Goal: Task Accomplishment & Management: Use online tool/utility

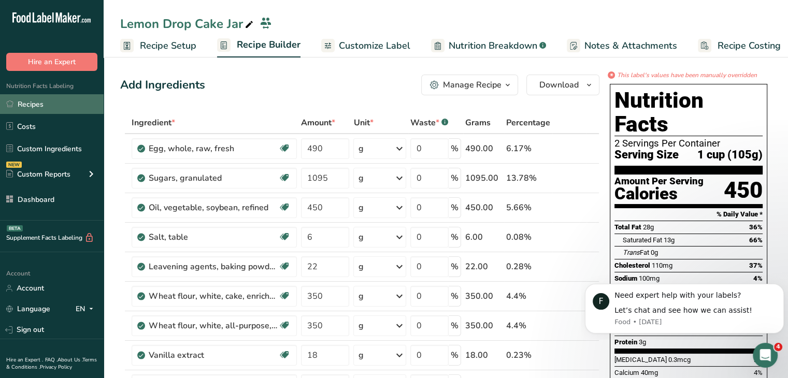
click at [84, 104] on link "Recipes" at bounding box center [52, 104] width 104 height 20
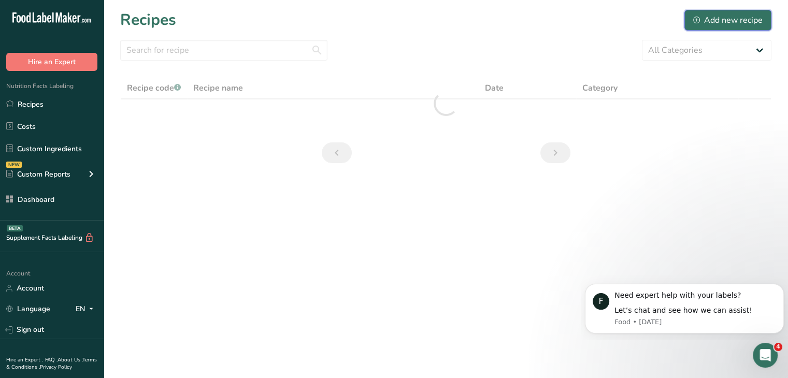
click at [756, 19] on div "Add new recipe" at bounding box center [727, 20] width 69 height 12
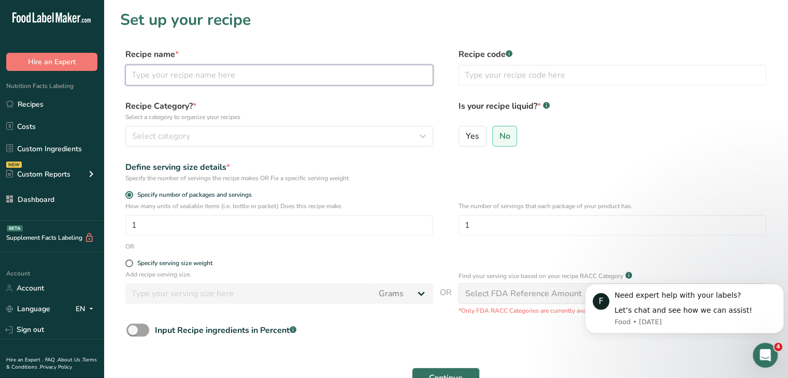
drag, startPoint x: 282, startPoint y: 69, endPoint x: 282, endPoint y: 1, distance: 68.4
click at [282, 69] on input "text" at bounding box center [279, 75] width 308 height 21
type input "Midnight Cake Jar"
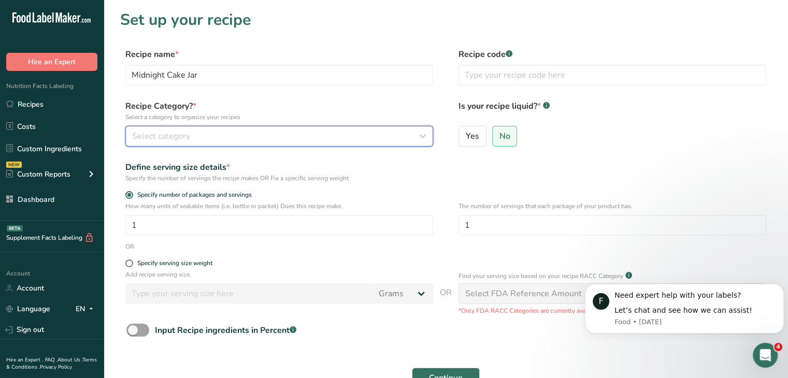
click at [346, 133] on div "Select category" at bounding box center [276, 136] width 288 height 12
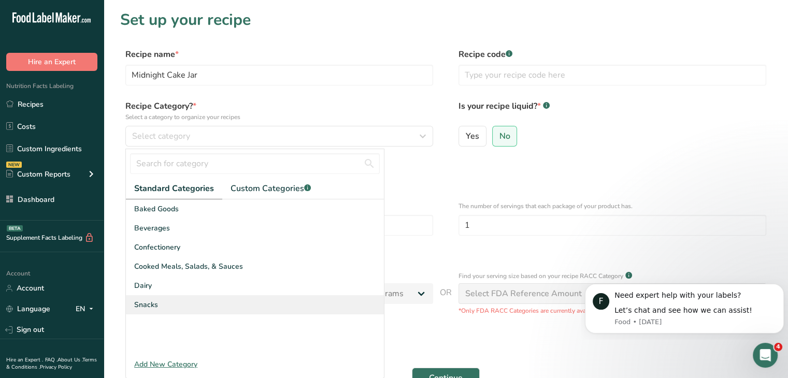
click at [180, 299] on div "Snacks" at bounding box center [255, 304] width 258 height 19
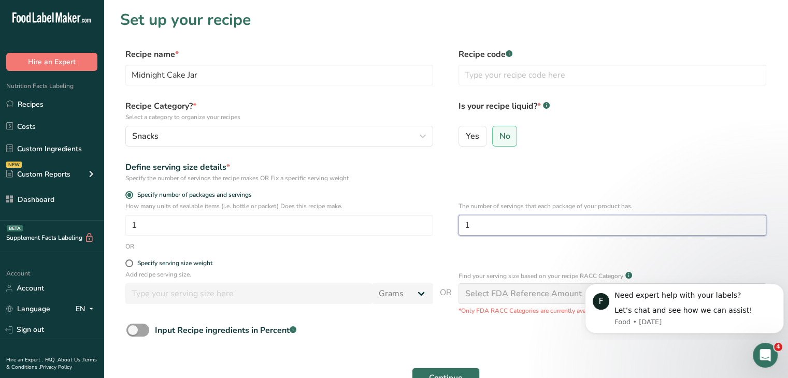
drag, startPoint x: 472, startPoint y: 223, endPoint x: 459, endPoint y: 224, distance: 12.5
click at [460, 224] on input "1" at bounding box center [613, 225] width 308 height 21
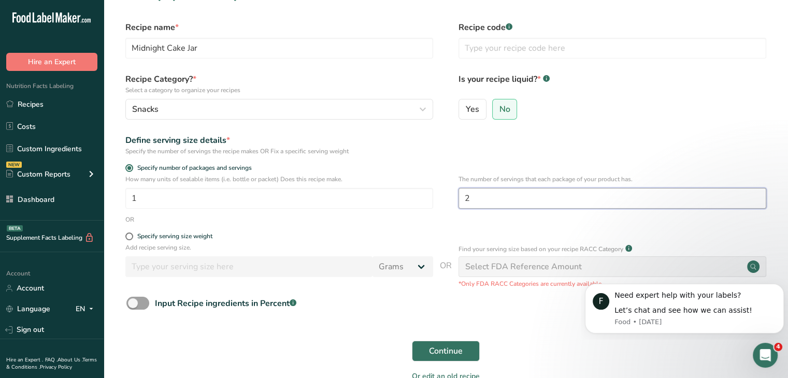
scroll to position [52, 0]
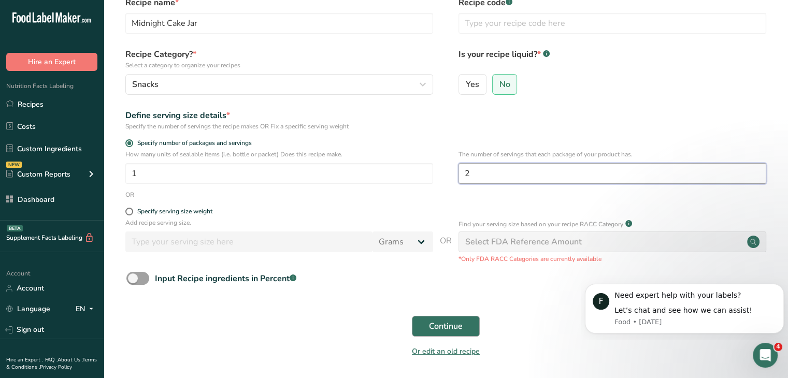
type input "2"
click at [467, 321] on button "Continue" at bounding box center [446, 326] width 68 height 21
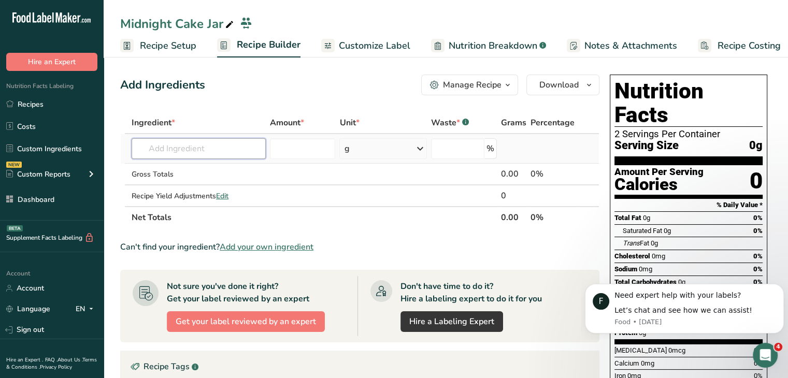
click at [222, 152] on input "text" at bounding box center [199, 148] width 134 height 21
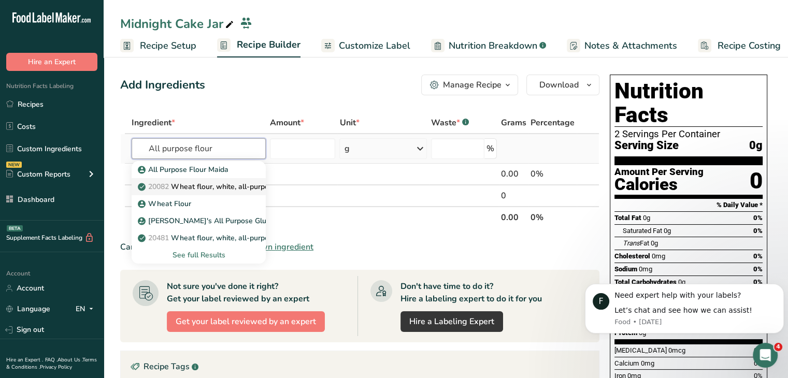
type input "All purpose flour"
click at [239, 189] on p "20082 Wheat flour, white, all-purpose, self-rising, enriched" at bounding box center [243, 186] width 206 height 11
type input "Wheat flour, white, all-purpose, self-rising, enriched"
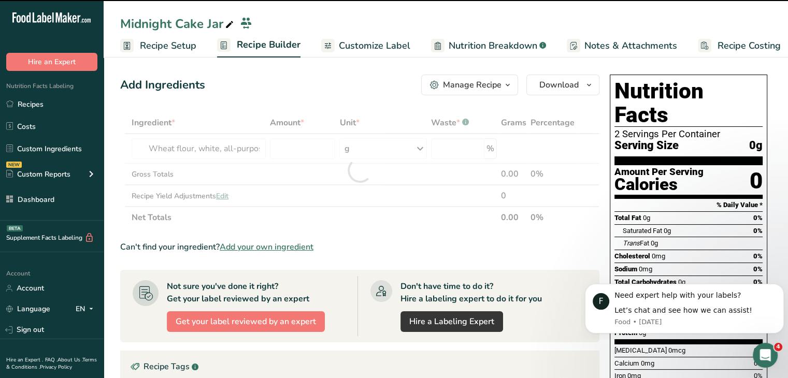
type input "0"
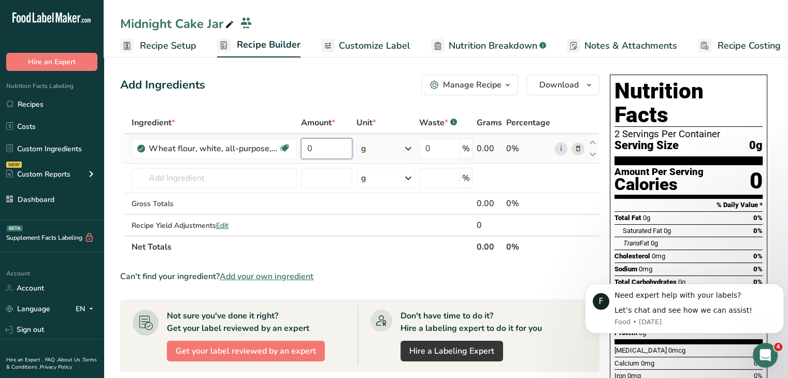
drag, startPoint x: 314, startPoint y: 152, endPoint x: 302, endPoint y: 152, distance: 11.9
click at [302, 152] on input "0" at bounding box center [327, 148] width 52 height 21
type input "560"
click at [298, 93] on div "Add Ingredients Manage Recipe Delete Recipe Duplicate Recipe Scale Recipe Save …" at bounding box center [359, 85] width 479 height 21
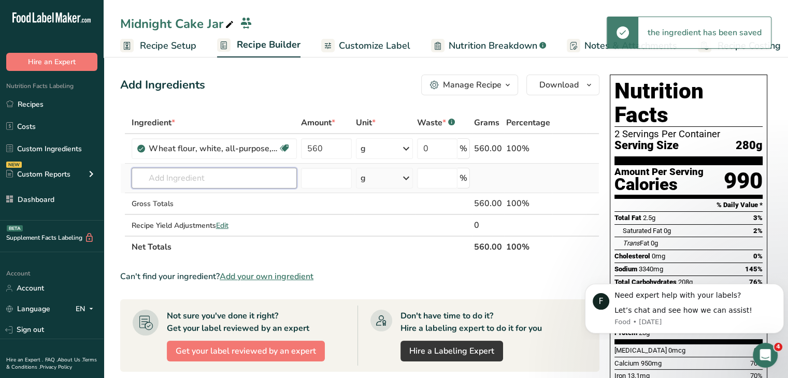
click at [204, 182] on input "text" at bounding box center [214, 178] width 165 height 21
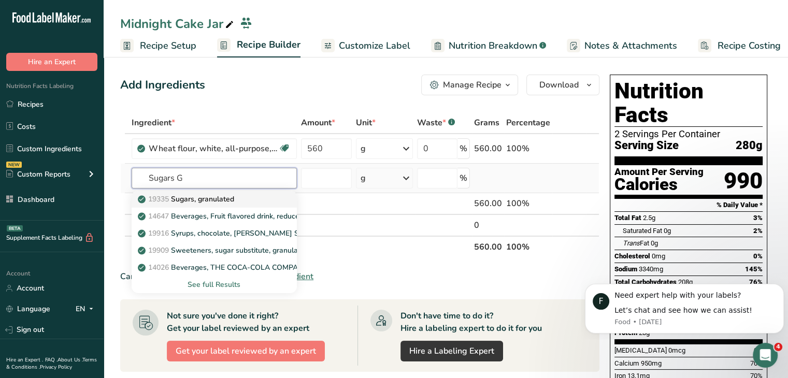
type input "Sugars G"
click at [219, 197] on p "19335 [GEOGRAPHIC_DATA], granulated" at bounding box center [187, 199] width 94 height 11
type input "Sugars, granulated"
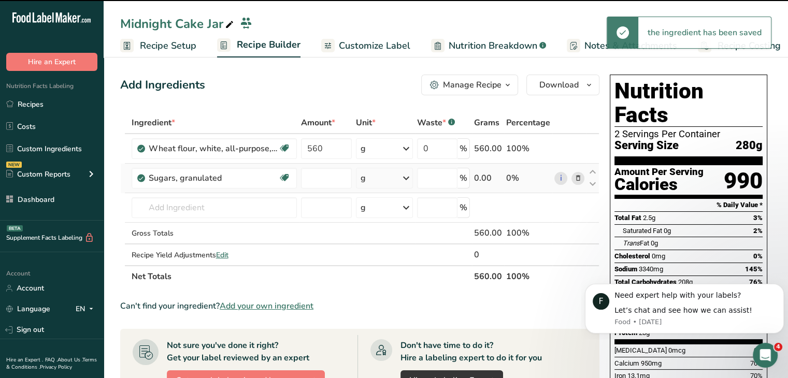
type input "0"
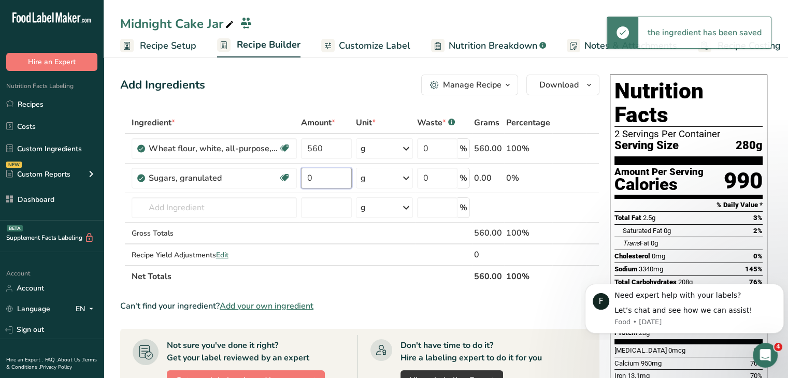
drag, startPoint x: 323, startPoint y: 181, endPoint x: 298, endPoint y: 179, distance: 24.9
click at [299, 179] on td "0" at bounding box center [326, 179] width 55 height 30
type input "520"
click at [344, 87] on div "Add Ingredients Manage Recipe Delete Recipe Duplicate Recipe Scale Recipe Save …" at bounding box center [359, 85] width 479 height 21
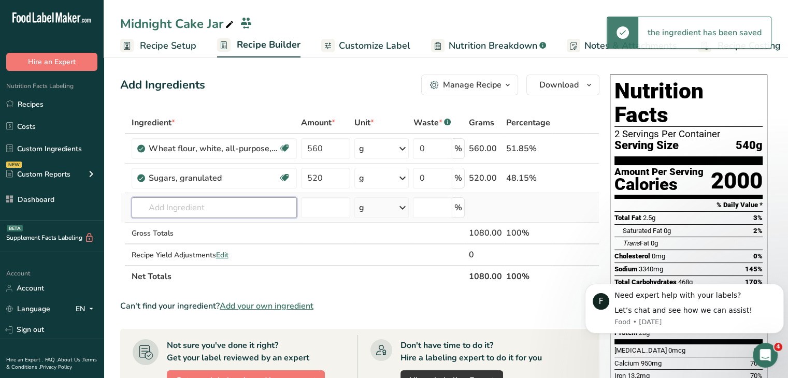
click at [236, 210] on input "text" at bounding box center [214, 207] width 165 height 21
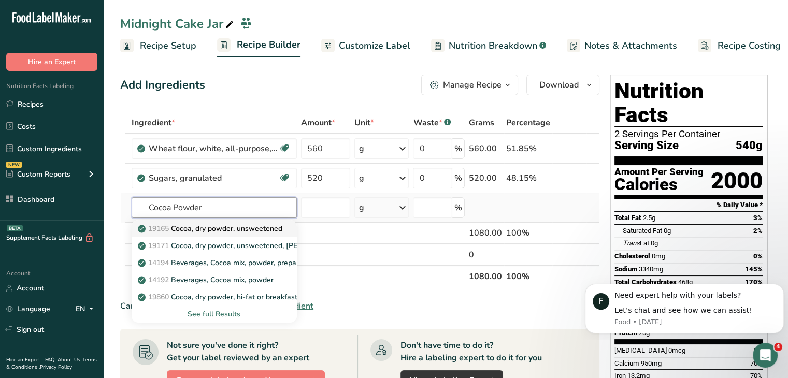
type input "Cocoa Powder"
click at [230, 223] on p "19165 Cocoa, dry powder, unsweetened" at bounding box center [211, 228] width 143 height 11
type input "Cocoa, dry powder, unsweetened"
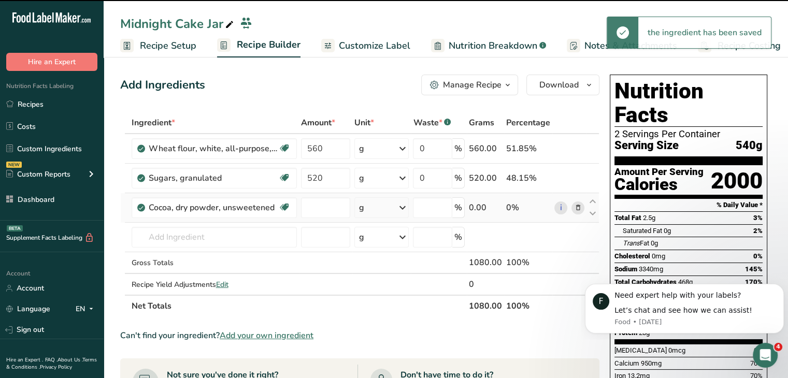
type input "0"
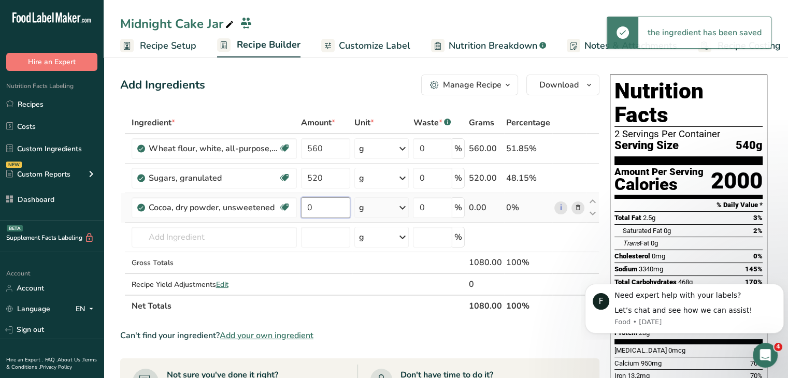
drag, startPoint x: 314, startPoint y: 204, endPoint x: 303, endPoint y: 204, distance: 10.9
click at [307, 205] on input "0" at bounding box center [326, 207] width 50 height 21
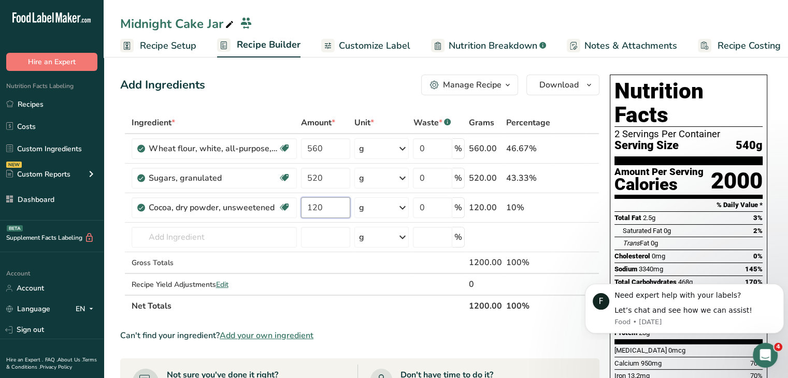
type input "120"
click at [323, 86] on div "Add Ingredients Manage Recipe Delete Recipe Duplicate Recipe Scale Recipe Save …" at bounding box center [359, 85] width 479 height 21
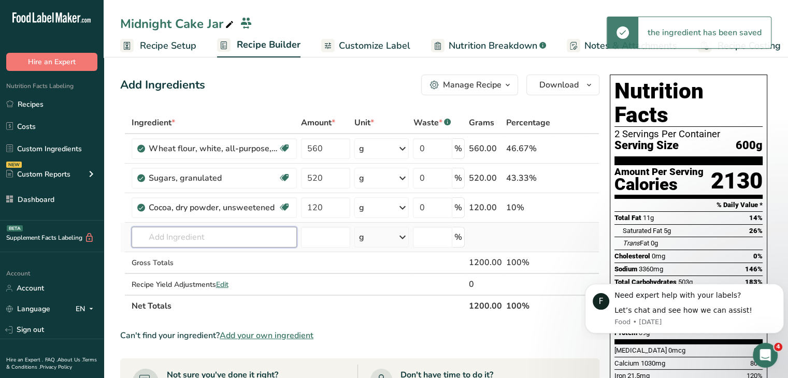
click at [205, 233] on input "text" at bounding box center [214, 237] width 165 height 21
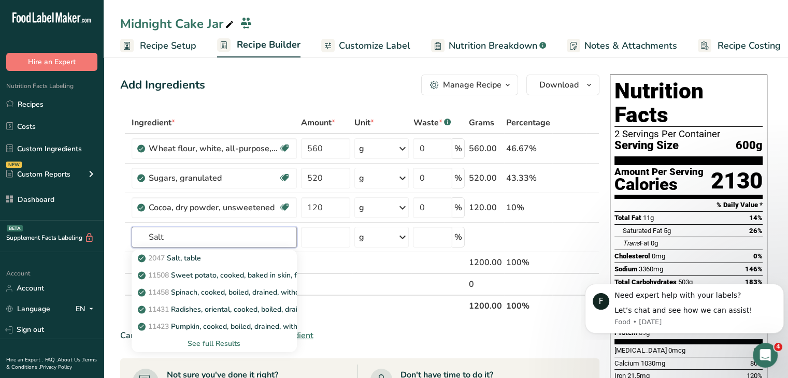
type input "Salt"
click at [239, 253] on div "2047 Salt, table" at bounding box center [206, 258] width 132 height 11
type input "Salt, table"
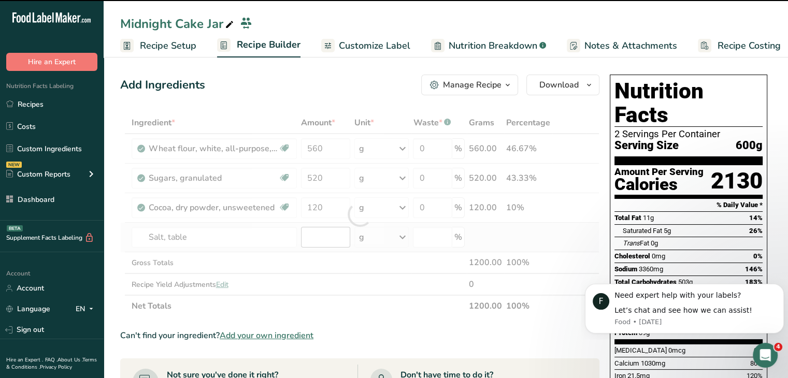
type input "0"
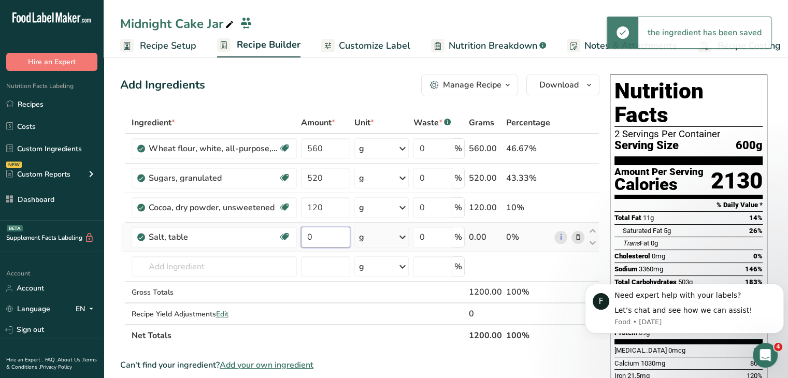
drag, startPoint x: 327, startPoint y: 234, endPoint x: 309, endPoint y: 230, distance: 18.6
click at [309, 230] on input "0" at bounding box center [326, 237] width 50 height 21
type input "5"
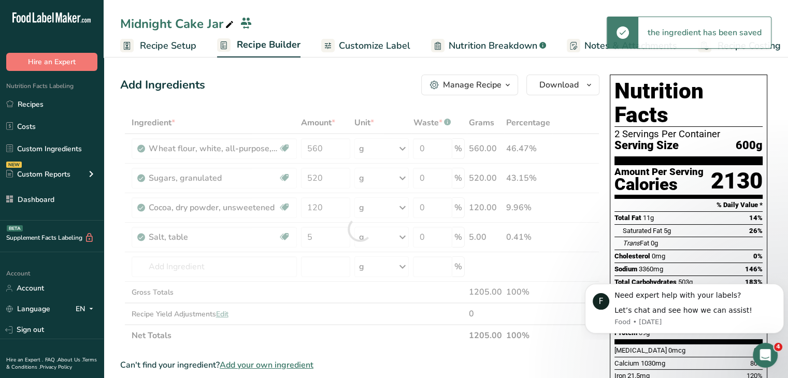
click at [341, 82] on div "Add Ingredients Manage Recipe Delete Recipe Duplicate Recipe Scale Recipe Save …" at bounding box center [359, 85] width 479 height 21
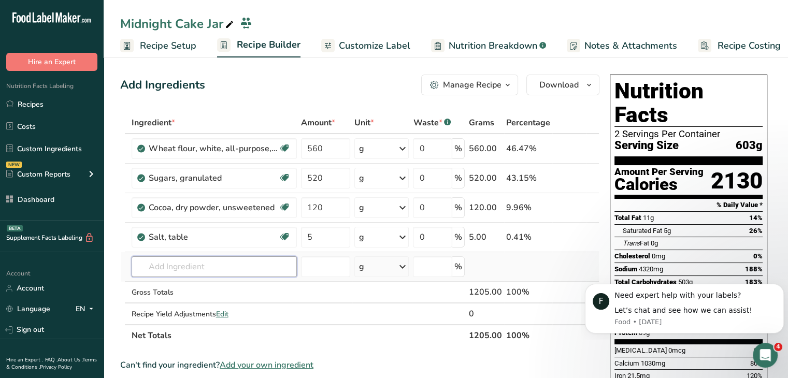
click at [248, 274] on input "text" at bounding box center [214, 267] width 165 height 21
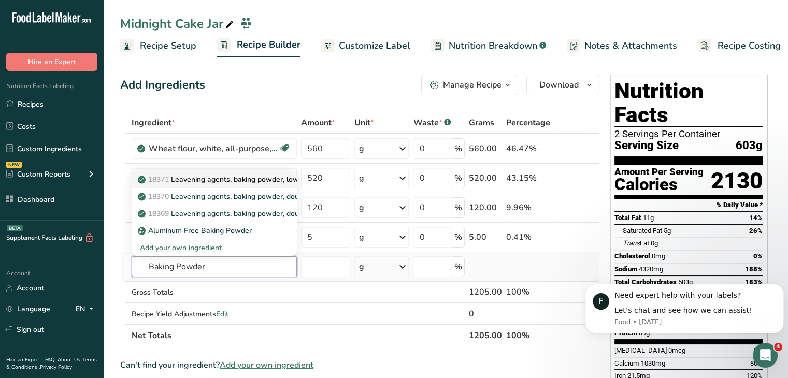
type input "Baking Powder"
click at [253, 174] on p "18371 Leavening agents, baking powder, low-sodium" at bounding box center [233, 179] width 186 height 11
type input "Leavening agents, baking powder, low-sodium"
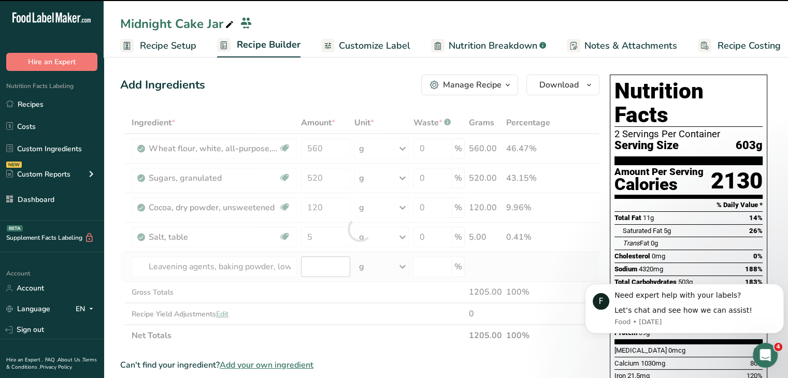
type input "0"
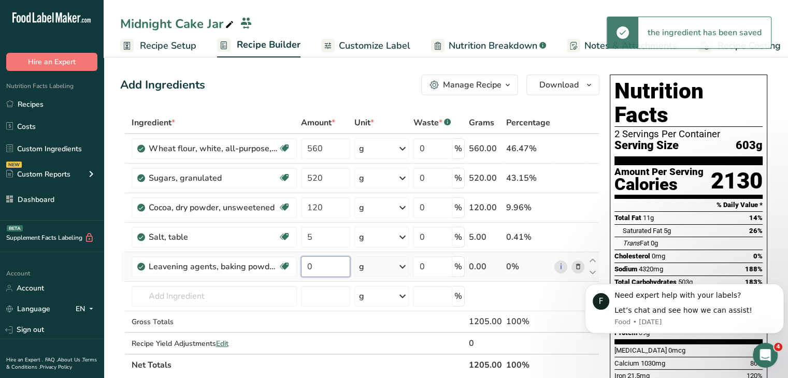
drag, startPoint x: 317, startPoint y: 267, endPoint x: 306, endPoint y: 265, distance: 11.6
click at [306, 265] on input "0" at bounding box center [326, 267] width 50 height 21
type input "18"
click at [345, 79] on div "Add Ingredients Manage Recipe Delete Recipe Duplicate Recipe Scale Recipe Save …" at bounding box center [359, 85] width 479 height 21
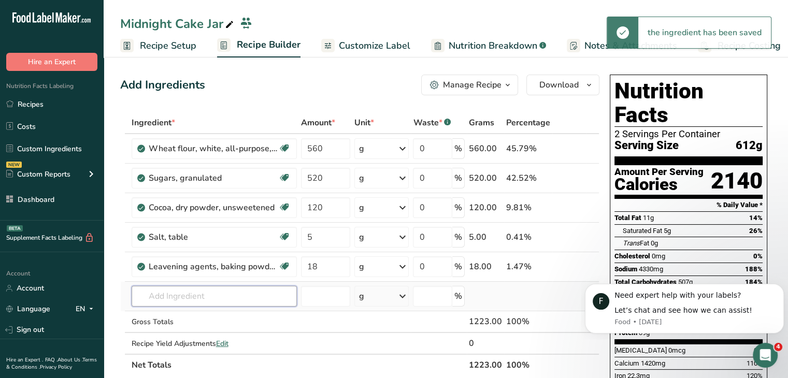
click at [245, 299] on input "text" at bounding box center [214, 296] width 165 height 21
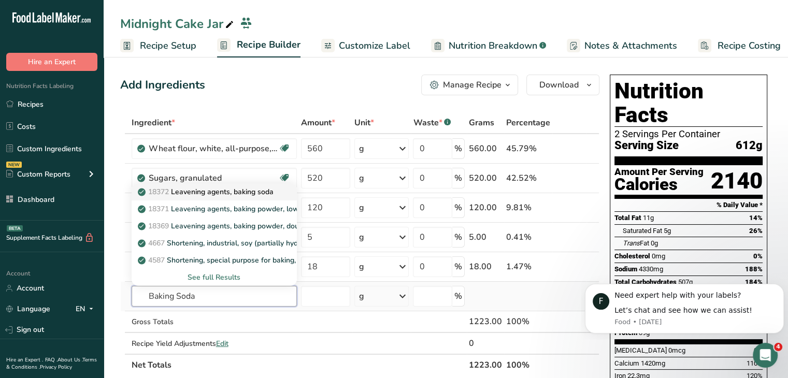
type input "Baking Soda"
click at [269, 194] on p "18372 Leavening agents, baking soda" at bounding box center [207, 192] width 134 height 11
type input "Leavening agents, baking soda"
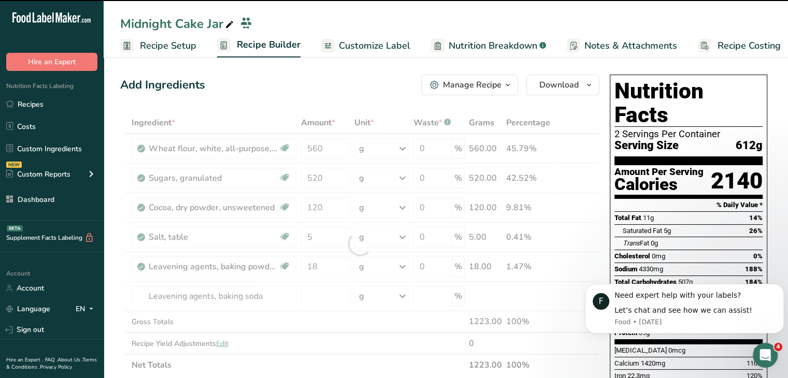
type input "0"
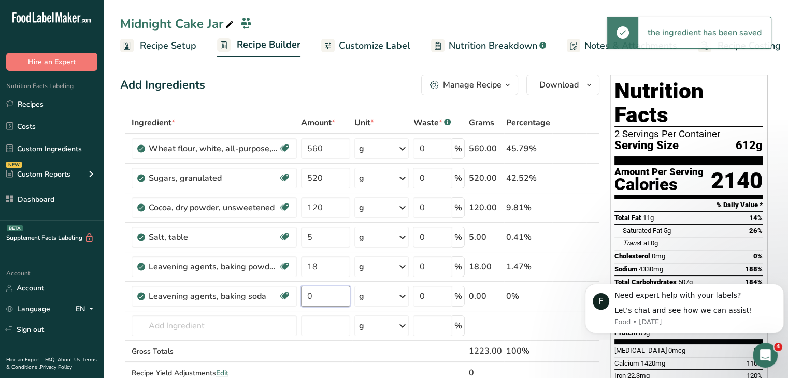
click at [329, 297] on input "0" at bounding box center [326, 296] width 50 height 21
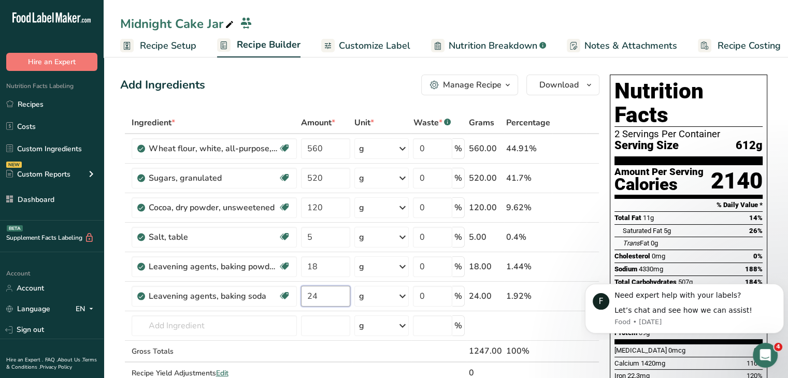
type input "24"
click at [344, 83] on div "Add Ingredients Manage Recipe Delete Recipe Duplicate Recipe Scale Recipe Save …" at bounding box center [359, 85] width 479 height 21
click at [263, 330] on input "text" at bounding box center [214, 326] width 165 height 21
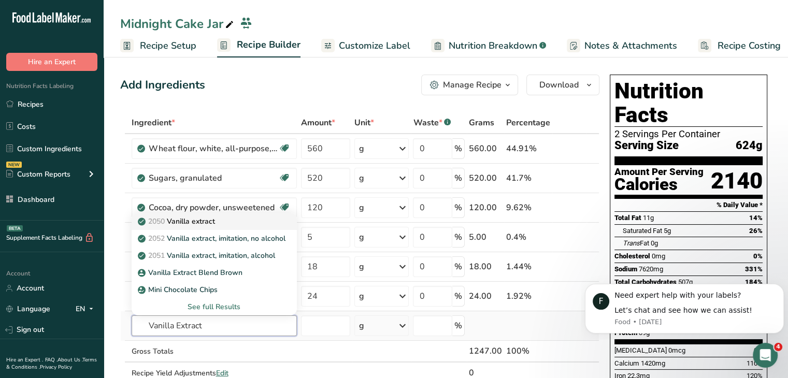
type input "Vanilla Extract"
click at [214, 220] on p "2050 Vanilla extract" at bounding box center [177, 221] width 75 height 11
type input "Vanilla extract"
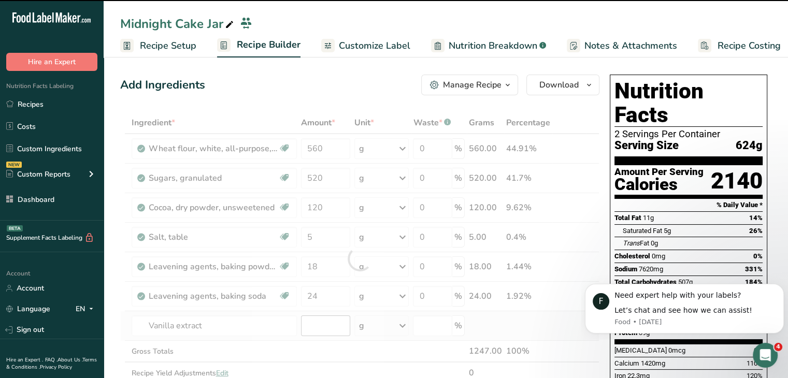
type input "0"
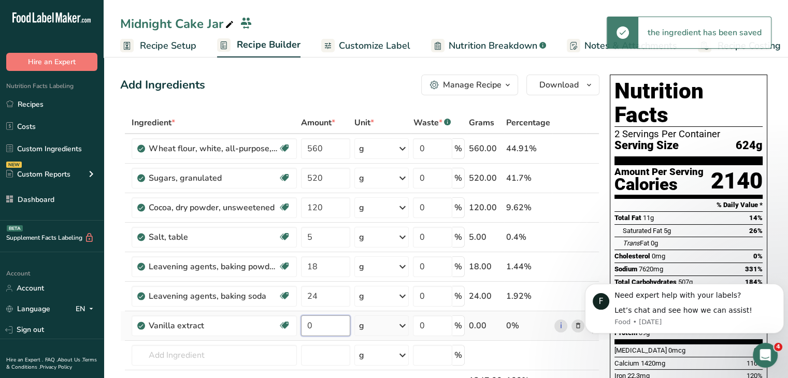
drag, startPoint x: 313, startPoint y: 325, endPoint x: 302, endPoint y: 330, distance: 12.3
click at [302, 330] on input "0" at bounding box center [326, 326] width 50 height 21
type input "12"
click at [309, 94] on div "Add Ingredients Manage Recipe Delete Recipe Duplicate Recipe Scale Recipe Save …" at bounding box center [359, 85] width 479 height 21
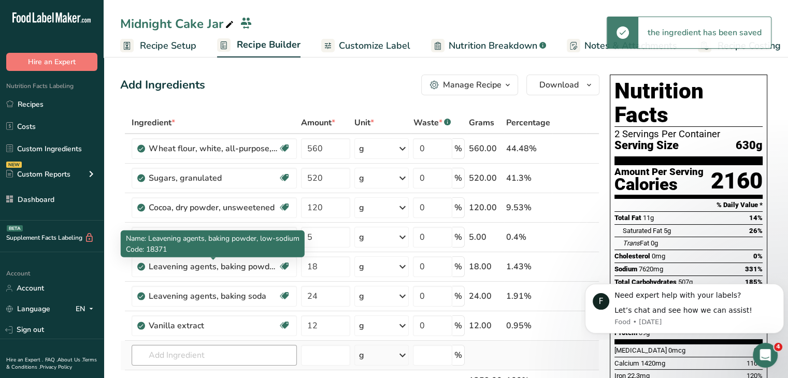
scroll to position [104, 0]
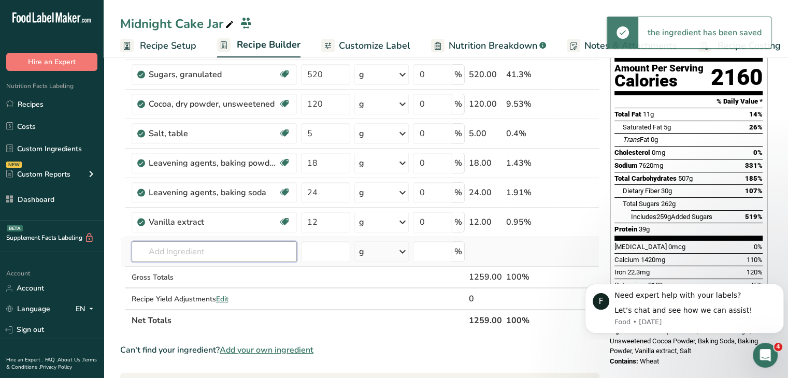
click at [231, 254] on input "text" at bounding box center [214, 251] width 165 height 21
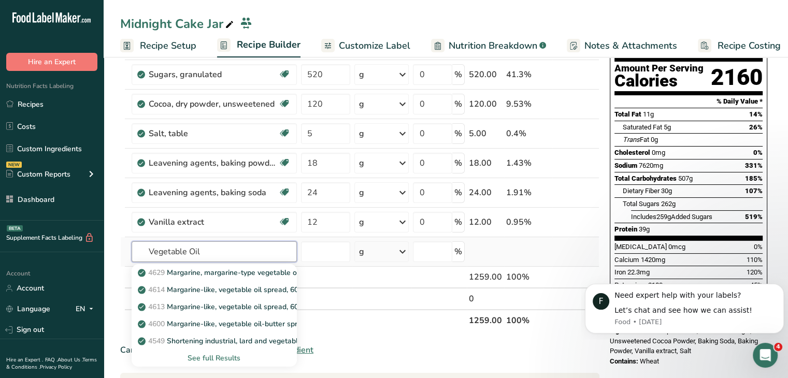
click at [257, 253] on input "Vegetable Oil" at bounding box center [214, 251] width 165 height 21
type input "Oil, Vegetab"
click at [260, 272] on p "4669 Oil, vegetable, soybean, refined" at bounding box center [206, 272] width 132 height 11
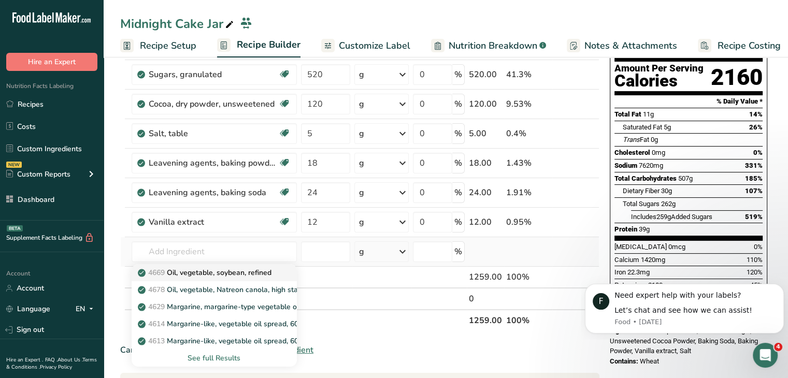
type input "Oil, vegetable, soybean, refined"
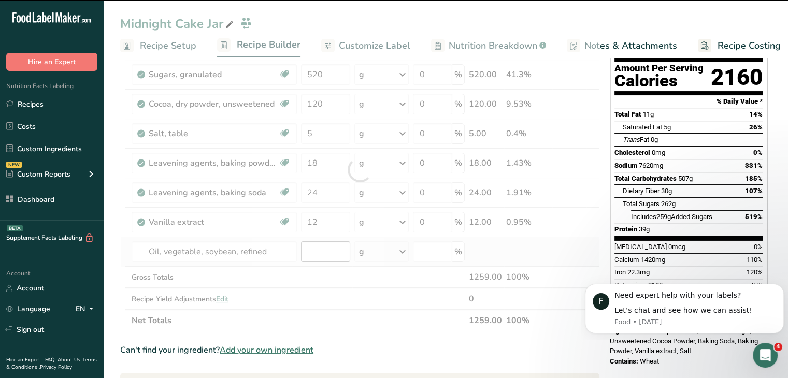
type input "0"
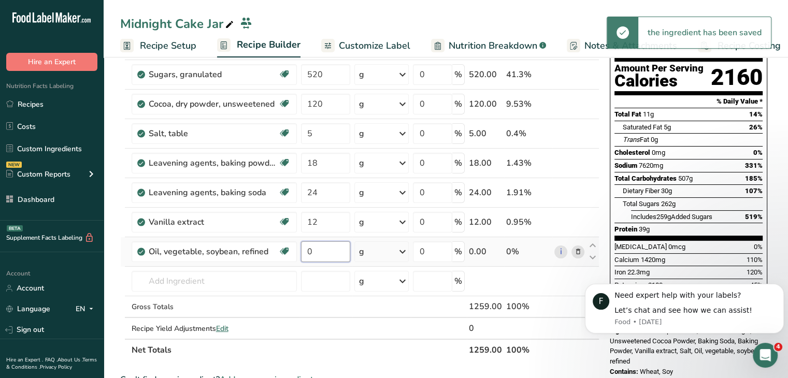
drag, startPoint x: 309, startPoint y: 252, endPoint x: 300, endPoint y: 252, distance: 9.8
click at [300, 252] on td "0" at bounding box center [326, 252] width 54 height 30
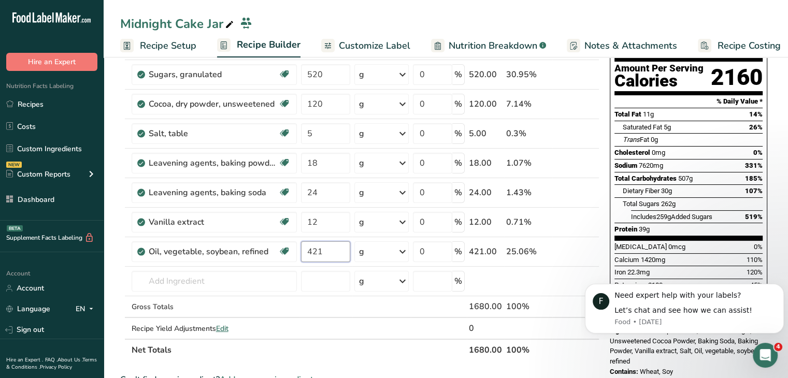
type input "421"
click at [781, 222] on section "Add Ingredients Manage Recipe Delete Recipe Duplicate Recipe Scale Recipe Save …" at bounding box center [446, 375] width 685 height 850
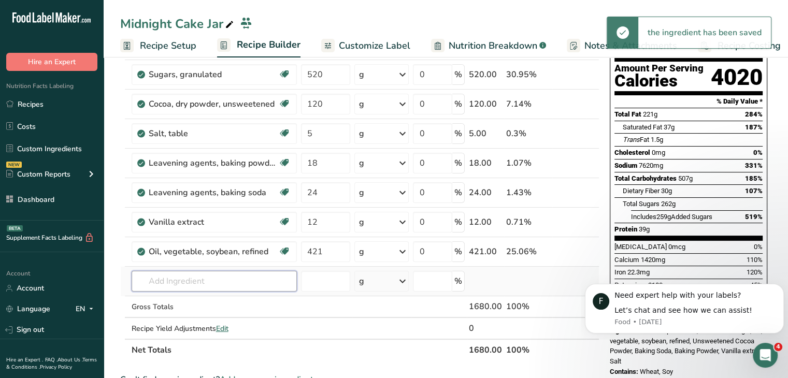
click at [247, 286] on input "text" at bounding box center [214, 281] width 165 height 21
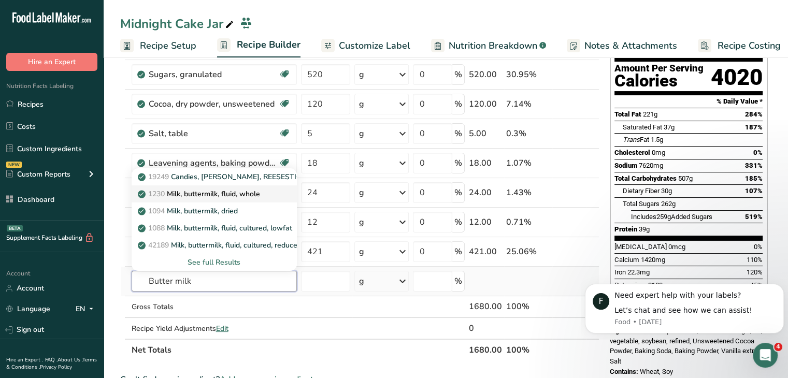
type input "Butter milk"
click at [223, 197] on p "1230 Milk, buttermilk, fluid, whole" at bounding box center [200, 194] width 120 height 11
type input "Milk, buttermilk, fluid, whole"
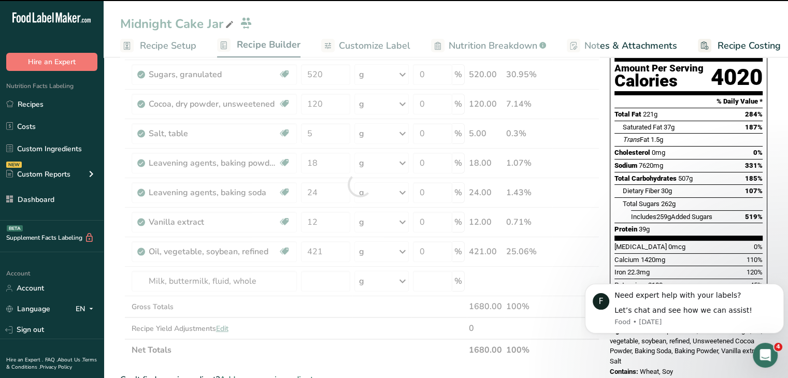
type input "0"
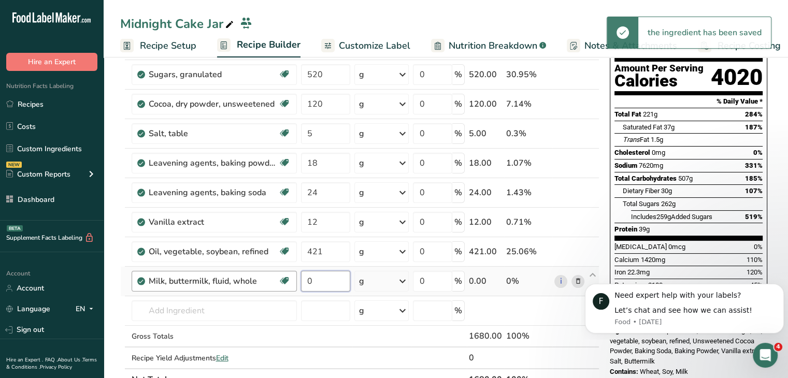
drag, startPoint x: 313, startPoint y: 274, endPoint x: 292, endPoint y: 272, distance: 20.9
click at [292, 272] on tr "Milk, buttermilk, fluid, whole Gluten free Vegetarian Soy free 0 g Portions 1 c…" at bounding box center [360, 282] width 478 height 30
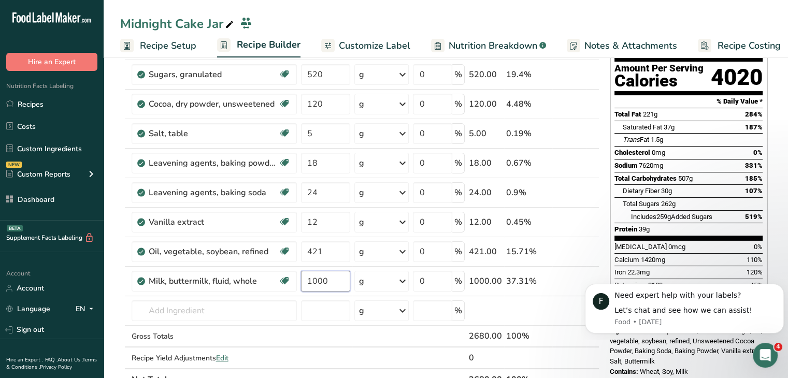
type input "1000"
click at [229, 316] on input "text" at bounding box center [214, 311] width 165 height 21
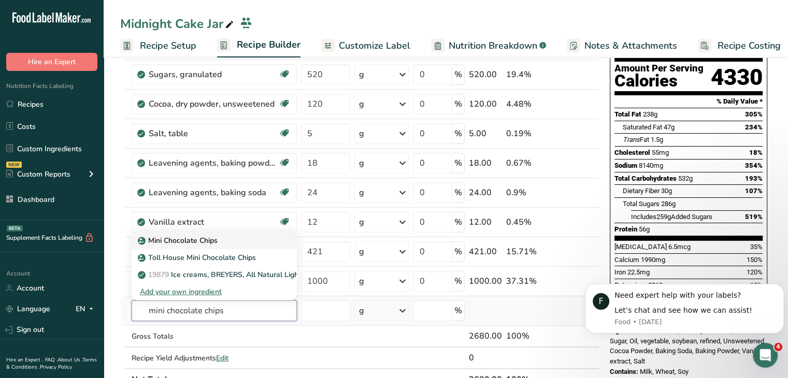
type input "mini chocolate chips"
click at [219, 240] on div "Mini Chocolate Chips" at bounding box center [206, 240] width 132 height 11
type input "Mini Chocolate Chips"
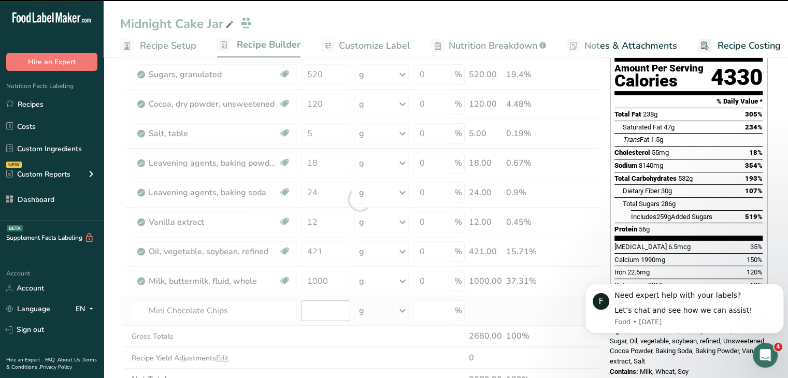
type input "0"
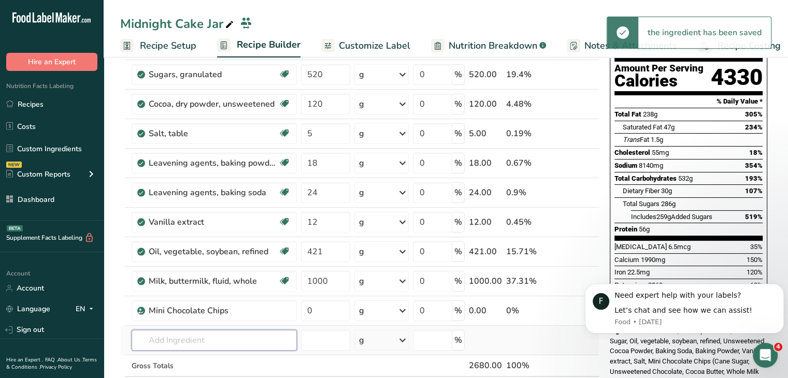
click at [282, 334] on input "text" at bounding box center [214, 340] width 165 height 21
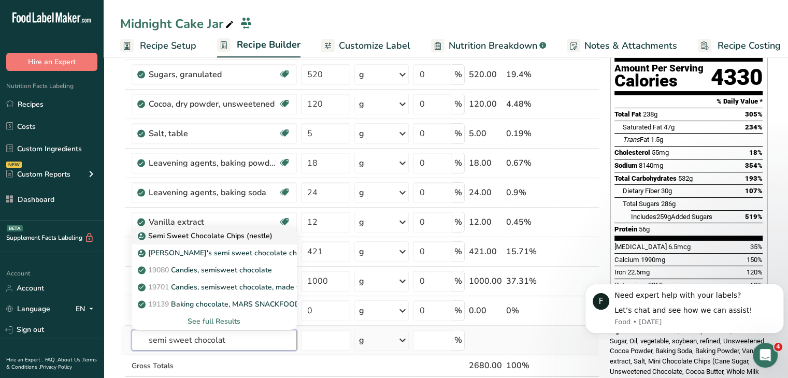
type input "semi sweet chocolat"
click at [275, 239] on link "Semi Sweet Chocolate Chips (nestle)" at bounding box center [214, 235] width 165 height 17
type input "Semi Sweet Chocolate Chips (nestle)"
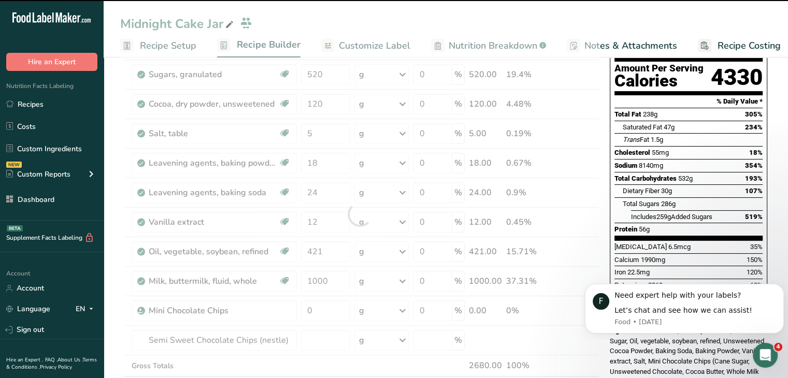
scroll to position [207, 0]
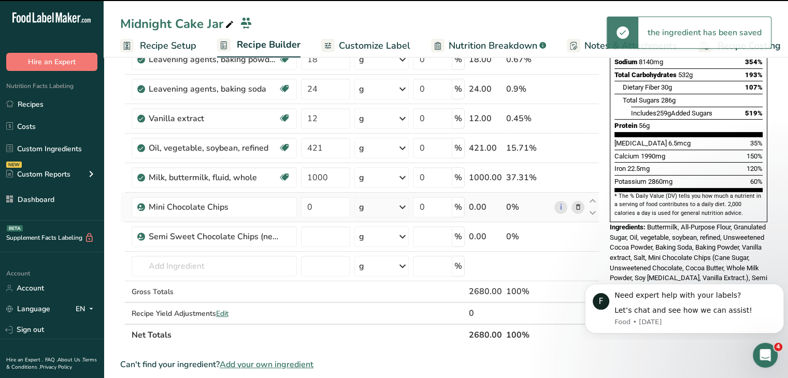
type input "0"
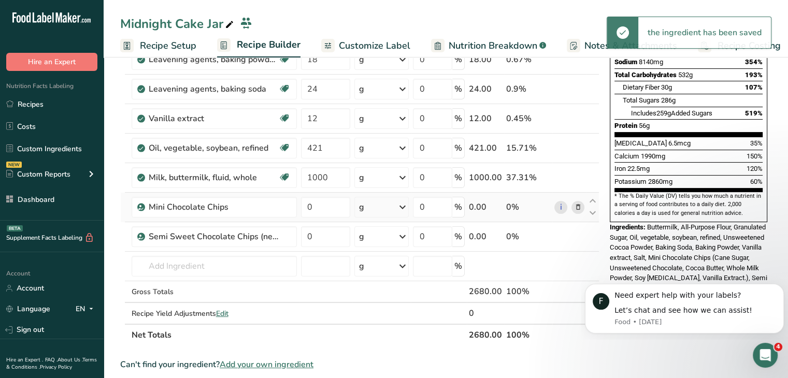
click at [582, 207] on span at bounding box center [578, 207] width 12 height 12
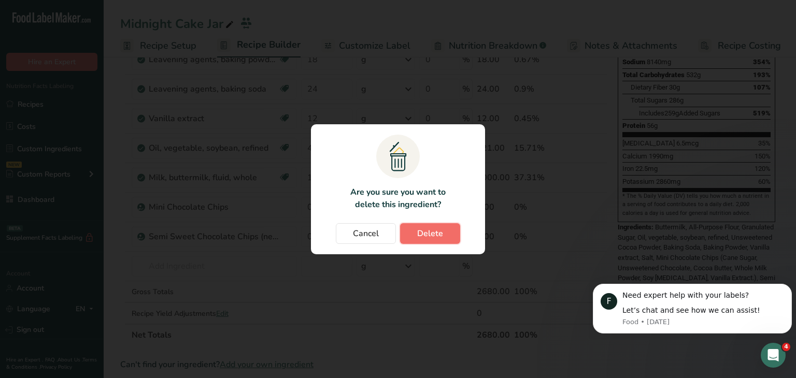
click at [449, 228] on button "Delete" at bounding box center [430, 233] width 60 height 21
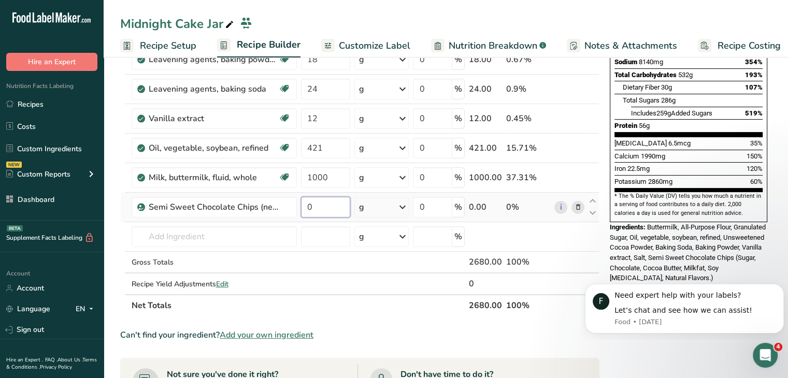
drag, startPoint x: 316, startPoint y: 214, endPoint x: 301, endPoint y: 213, distance: 14.5
click at [301, 213] on input "0" at bounding box center [326, 207] width 50 height 21
type input "30"
click at [773, 154] on section "Add Ingredients Manage Recipe Delete Recipe Duplicate Recipe Scale Recipe Save …" at bounding box center [446, 312] width 685 height 930
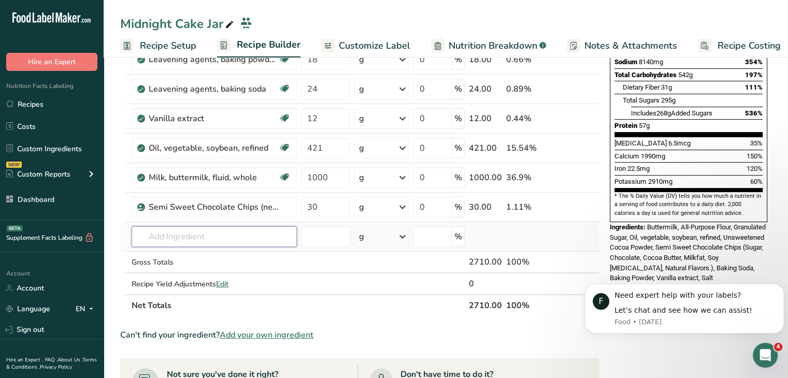
click at [243, 230] on input "text" at bounding box center [214, 236] width 165 height 21
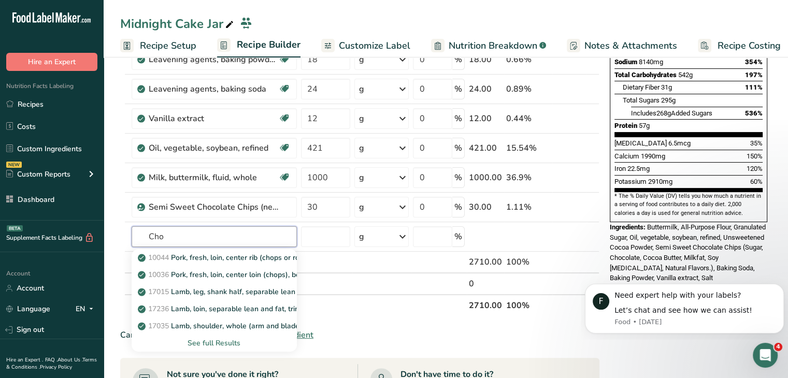
type input "Cho"
type input "butter"
click at [219, 274] on p "1145 Butter, without salt" at bounding box center [186, 274] width 92 height 11
type input "Butter, without salt"
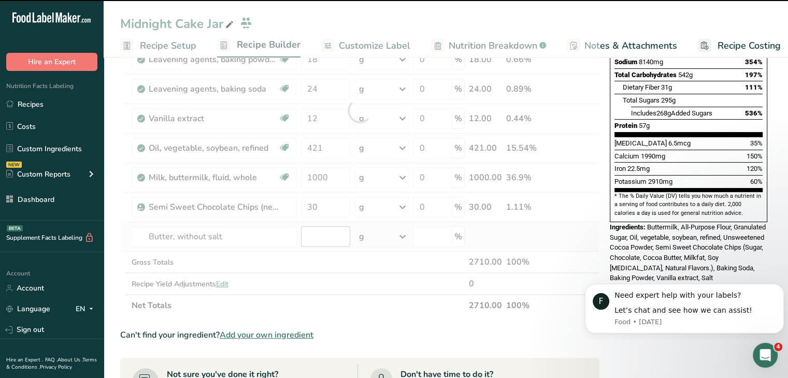
type input "0"
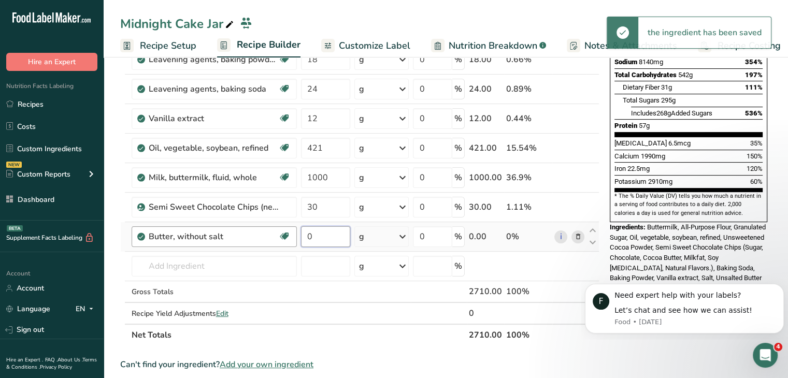
drag, startPoint x: 315, startPoint y: 233, endPoint x: 294, endPoint y: 236, distance: 21.0
click at [294, 236] on tr "Butter, without salt Gluten free Vegetarian Soy free 0 g Portions 1 pat (1" sq,…" at bounding box center [360, 237] width 478 height 30
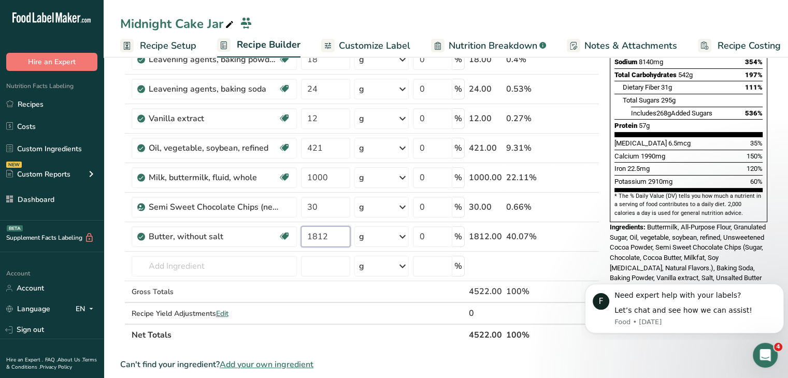
type input "1812"
click at [639, 237] on div "Ingredients: Buttermilk, All-Purpose Flour, Granulated Sugar, Oil, vegetable, s…" at bounding box center [689, 252] width 158 height 61
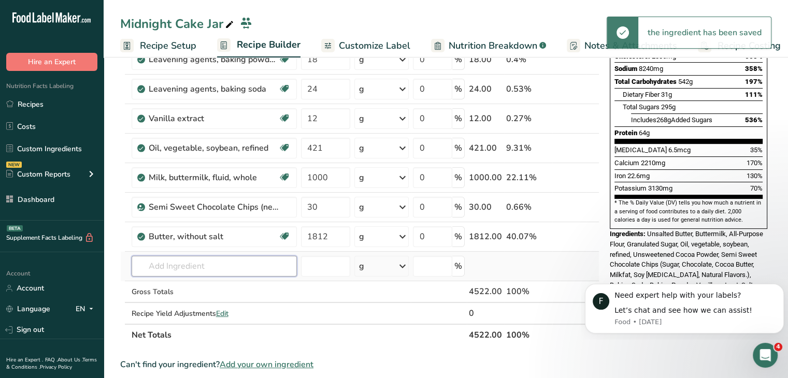
click at [244, 264] on input "text" at bounding box center [214, 266] width 165 height 21
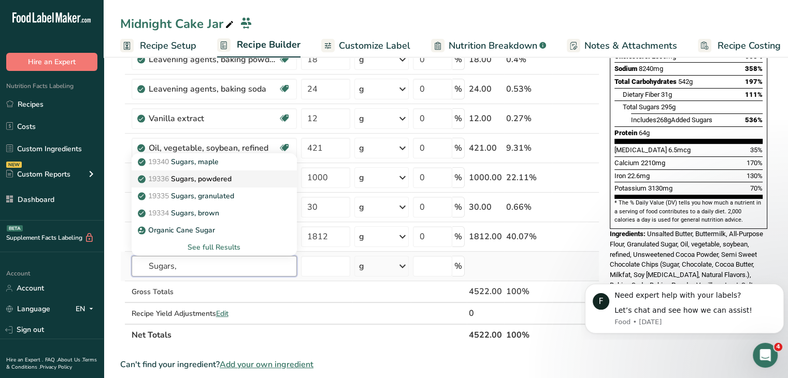
type input "Sugars,"
click at [251, 180] on div "19336 Sugars, powdered" at bounding box center [206, 179] width 132 height 11
type input "Sugars, powdered"
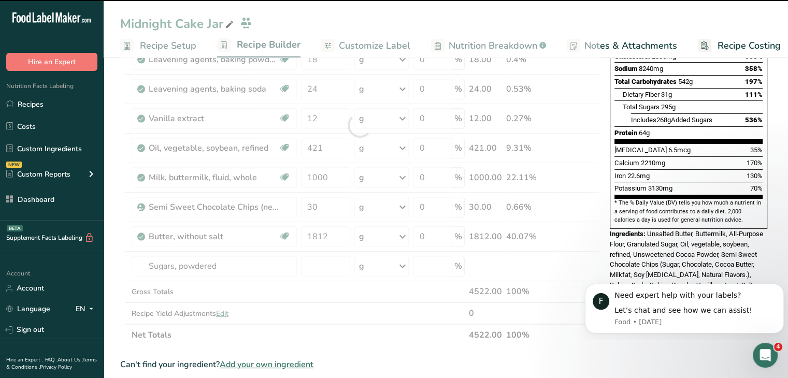
type input "0"
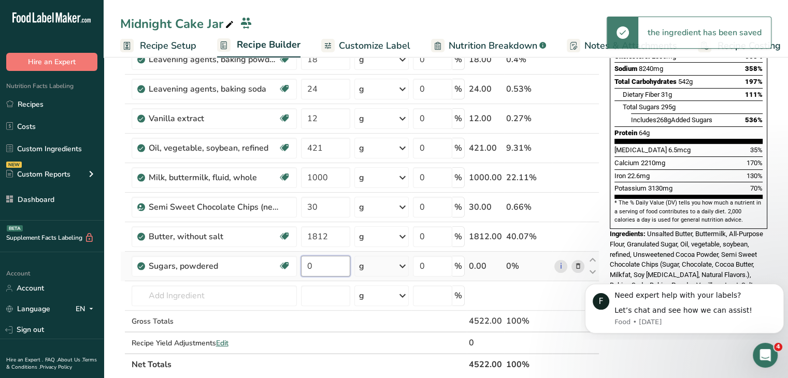
click at [318, 261] on input "0" at bounding box center [326, 266] width 50 height 21
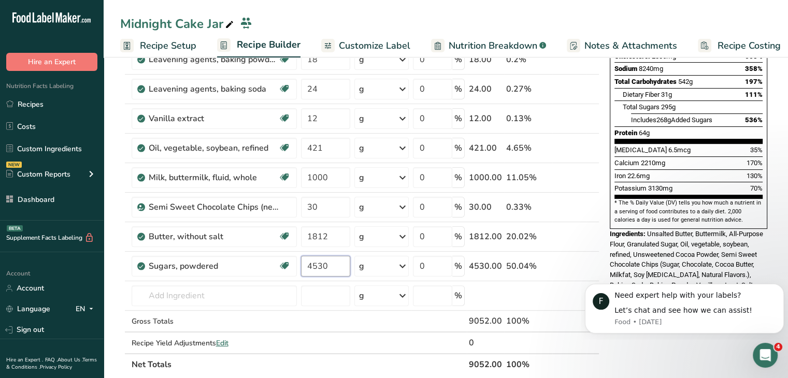
type input "4530"
click at [687, 251] on span "Unsalted Butter, Buttermilk, All-Purpose Flour, Granulated Sugar, Oil, vegetabl…" at bounding box center [686, 264] width 153 height 69
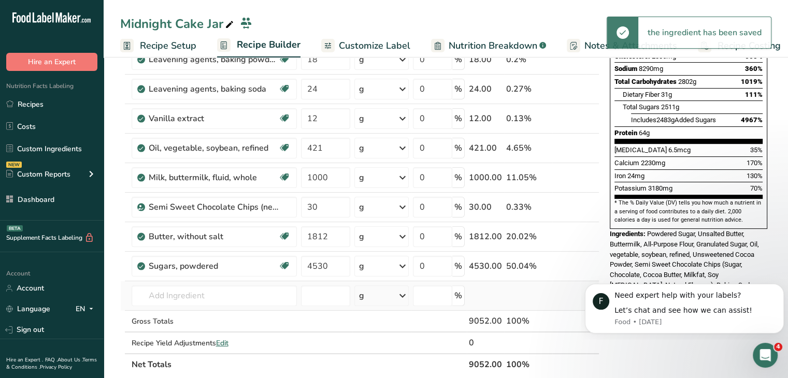
click at [194, 305] on td "19340 Sugars, maple 19336 Sugars, powdered 19335 Sugars, granulated 19334 Sugar…" at bounding box center [214, 296] width 169 height 30
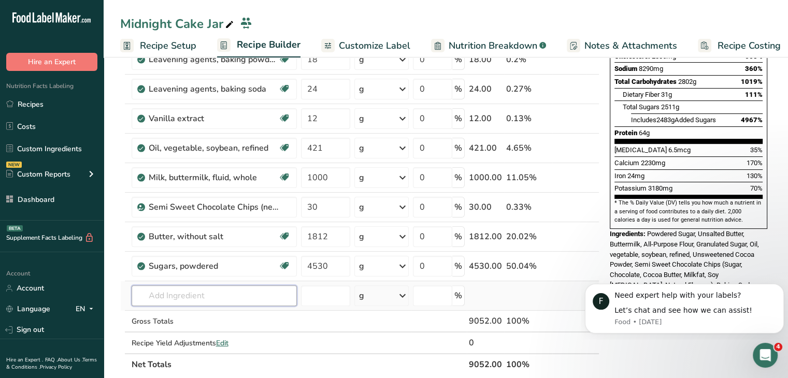
click at [184, 297] on input "text" at bounding box center [214, 296] width 165 height 21
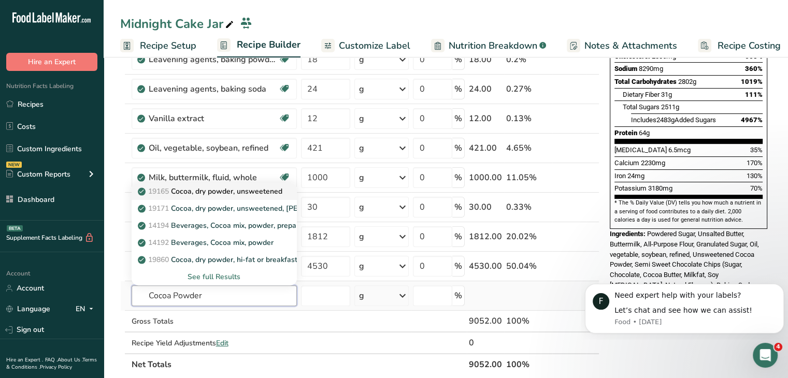
type input "Cocoa Powder"
click at [225, 193] on p "19165 Cocoa, dry powder, unsweetened" at bounding box center [211, 191] width 143 height 11
type input "Cocoa, dry powder, unsweetened"
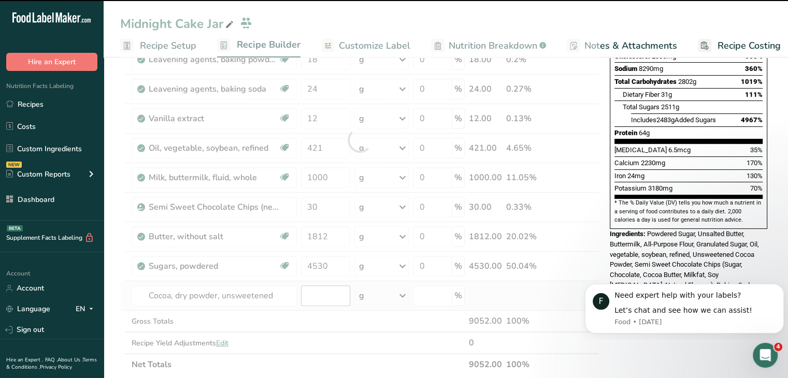
type input "0"
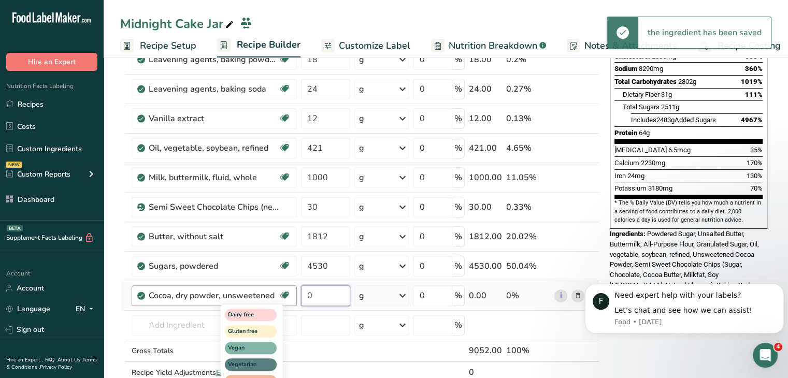
drag, startPoint x: 312, startPoint y: 300, endPoint x: 290, endPoint y: 297, distance: 22.5
click at [290, 297] on tr "Cocoa, dry powder, unsweetened Dairy free Gluten free Vegan Vegetarian Soy free…" at bounding box center [360, 296] width 478 height 30
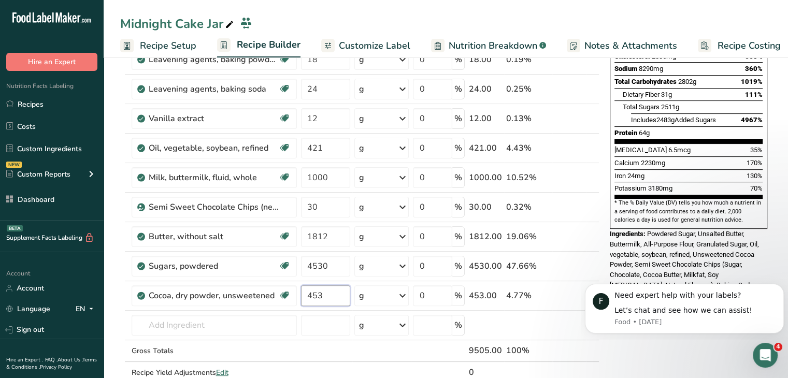
type input "453"
click at [732, 253] on div "Ingredients: Powdered Sugar, Unsalted Butter, Buttermilk, All-Purpose Flour, Gr…" at bounding box center [689, 265] width 158 height 72
click at [206, 319] on input "text" at bounding box center [214, 325] width 165 height 21
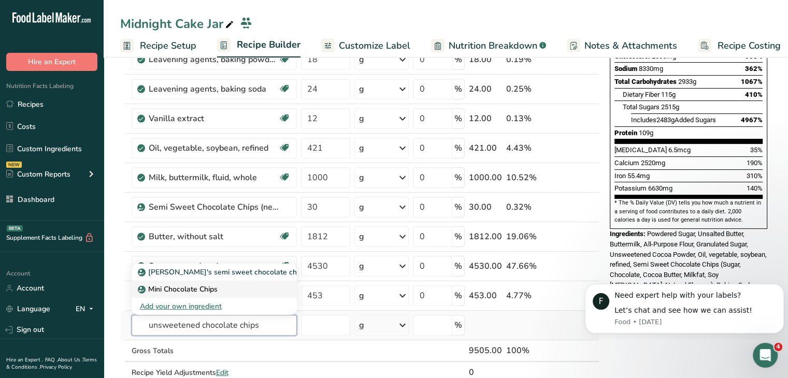
type input "unsweetened chocolate chips"
click at [220, 287] on div "Mini Chocolate Chips" at bounding box center [206, 289] width 132 height 11
type input "Mini Chocolate Chips"
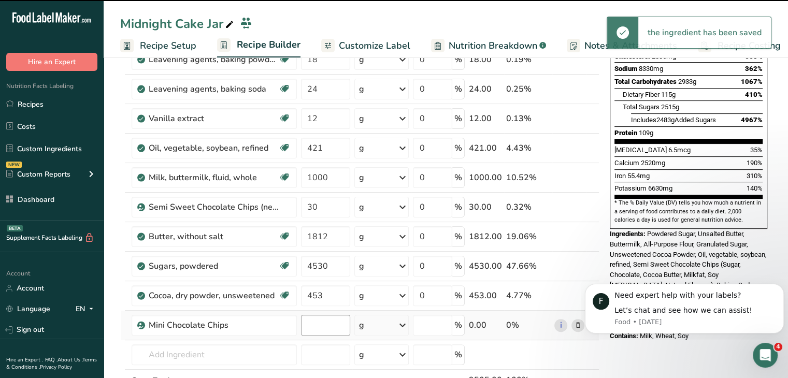
type input "0"
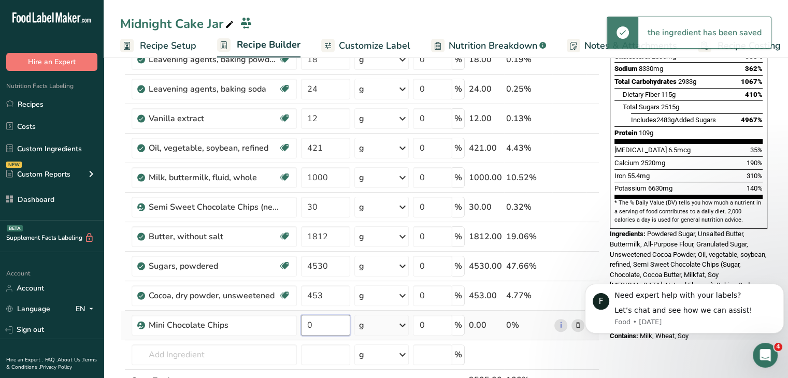
drag, startPoint x: 322, startPoint y: 324, endPoint x: 307, endPoint y: 322, distance: 15.1
click at [307, 322] on input "0" at bounding box center [326, 325] width 50 height 21
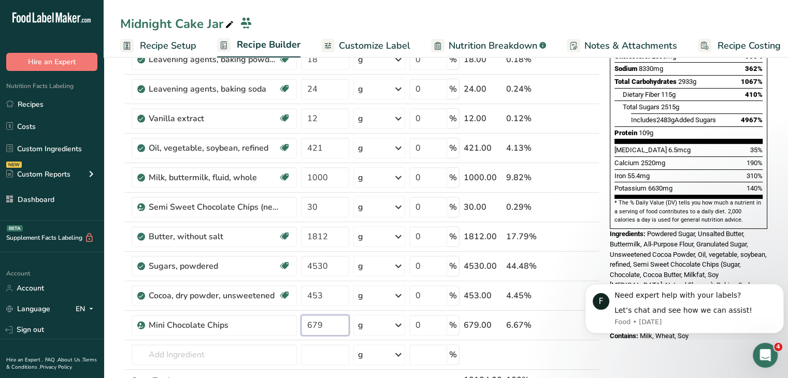
type input "679"
click at [745, 237] on span "Powdered Sugar, Unsalted Butter, Buttermilk, All-Purpose Flour, Granulated Suga…" at bounding box center [688, 279] width 157 height 99
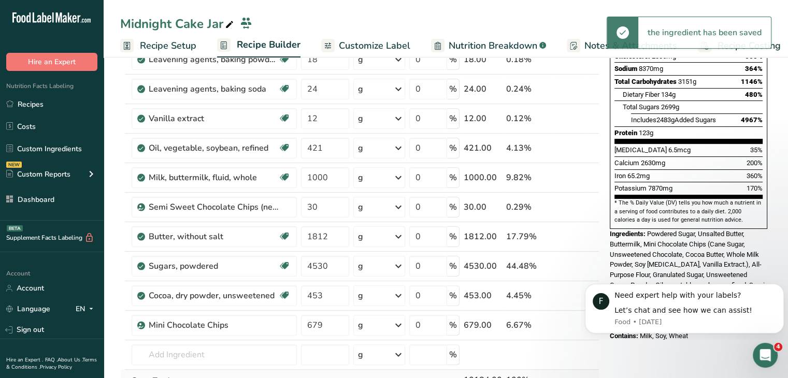
scroll to position [311, 0]
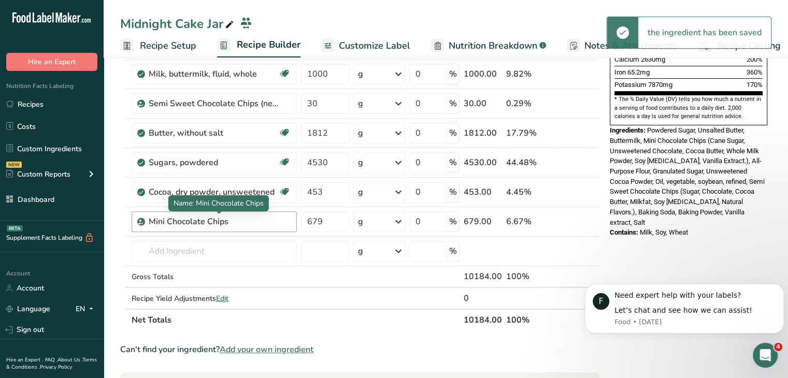
click at [229, 223] on div "Mini Chocolate Chips" at bounding box center [214, 222] width 130 height 12
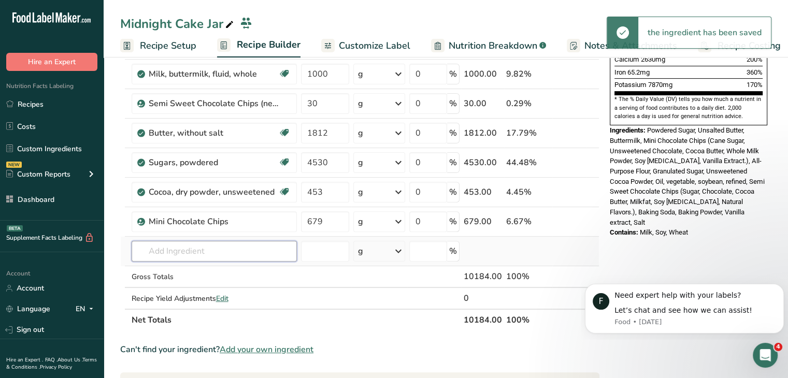
click at [227, 247] on input "text" at bounding box center [214, 251] width 165 height 21
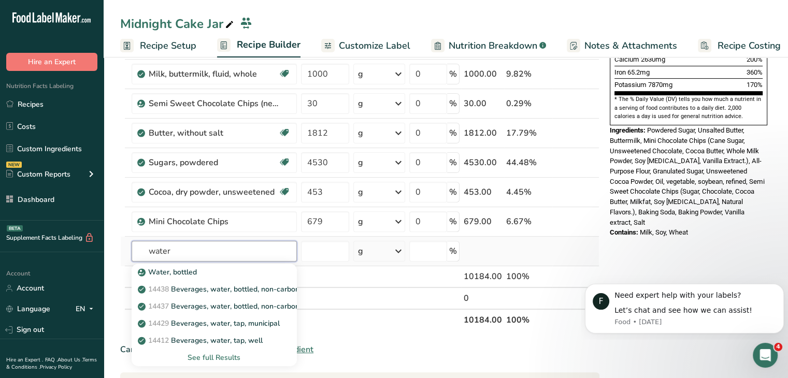
type input "water"
click at [224, 352] on div "See full Results" at bounding box center [214, 357] width 149 height 11
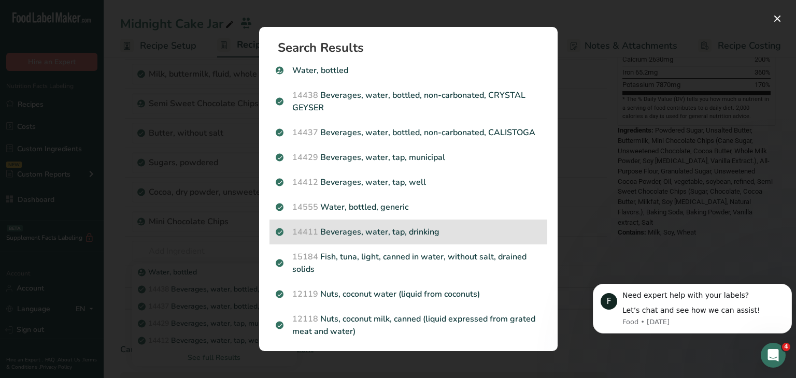
click at [400, 238] on p "14411 Beverages, water, tap, drinking" at bounding box center [408, 232] width 265 height 12
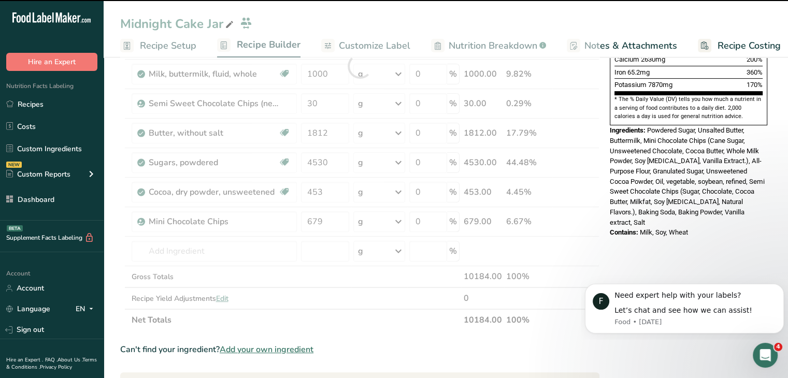
type input "0"
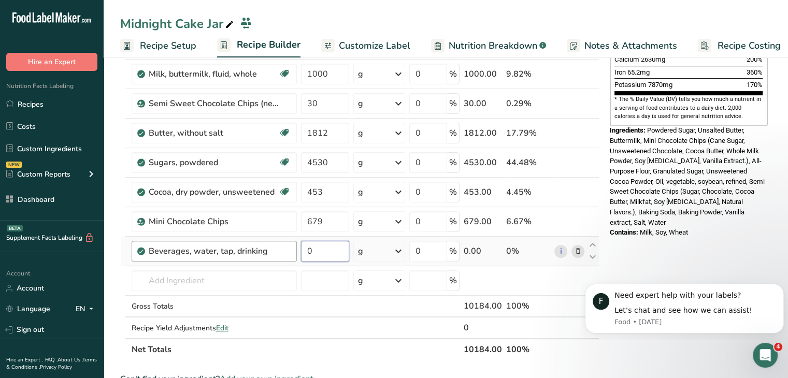
drag, startPoint x: 321, startPoint y: 247, endPoint x: 290, endPoint y: 245, distance: 31.2
click at [291, 245] on tr "Beverages, water, tap, drinking 0 g Portions 1 fl oz 1 serving 8 fl oz 1 liter …" at bounding box center [360, 252] width 478 height 30
type input "1005"
click at [705, 186] on span "Powdered Sugar, Unsalted Butter, Buttermilk, Mini Chocolate Chips (Cane Sugar, …" at bounding box center [687, 175] width 155 height 99
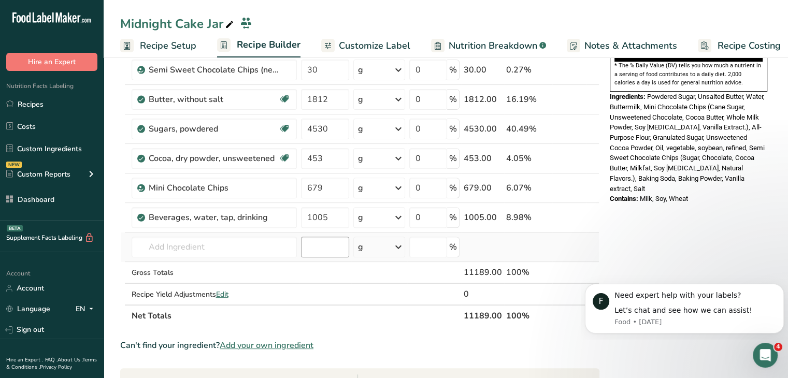
scroll to position [363, 0]
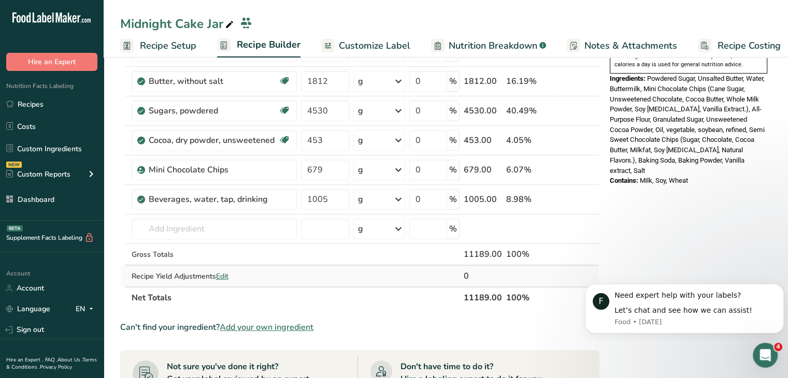
click at [226, 273] on span "Edit" at bounding box center [222, 277] width 12 height 10
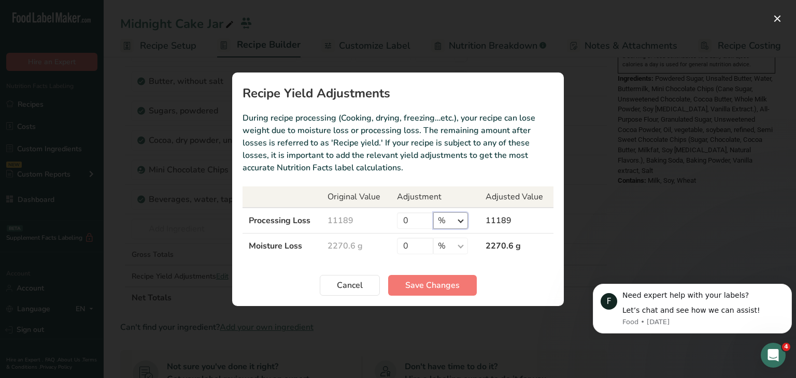
click at [456, 220] on select "% g kg mg mcg lb oz" at bounding box center [450, 220] width 35 height 17
select select "0"
click at [433, 212] on select "% g kg mg mcg lb oz" at bounding box center [450, 220] width 35 height 17
drag, startPoint x: 423, startPoint y: 223, endPoint x: 390, endPoint y: 214, distance: 35.0
click at [390, 214] on tr "Processing Loss 11189 0 % g kg mg mcg lb oz 11189" at bounding box center [398, 221] width 311 height 26
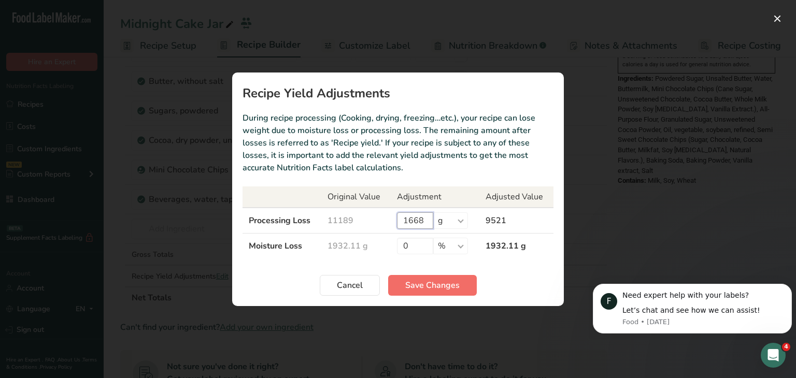
type input "1668"
click at [462, 287] on button "Save Changes" at bounding box center [432, 285] width 89 height 21
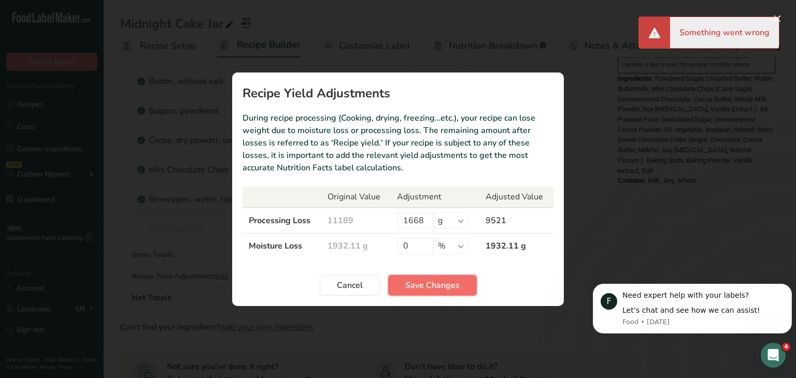
click at [440, 285] on span "Save Changes" at bounding box center [432, 285] width 54 height 12
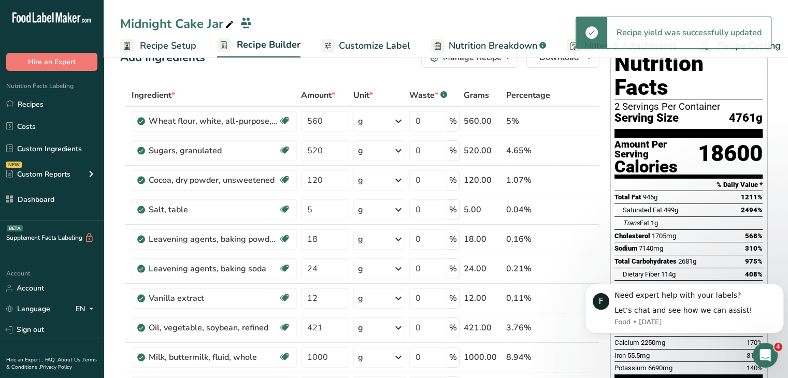
scroll to position [0, 0]
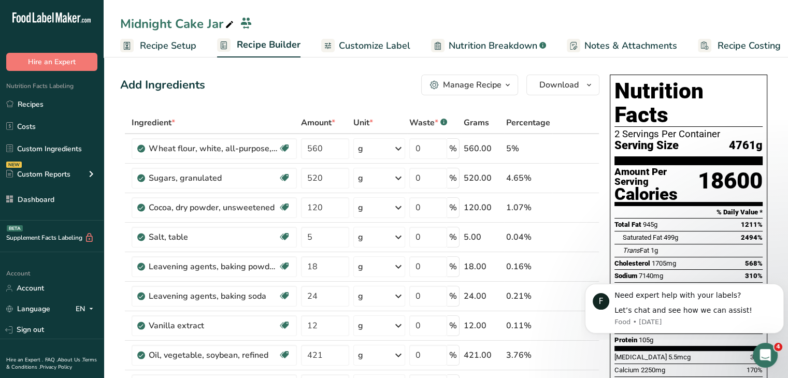
click at [178, 46] on span "Recipe Setup" at bounding box center [168, 46] width 56 height 14
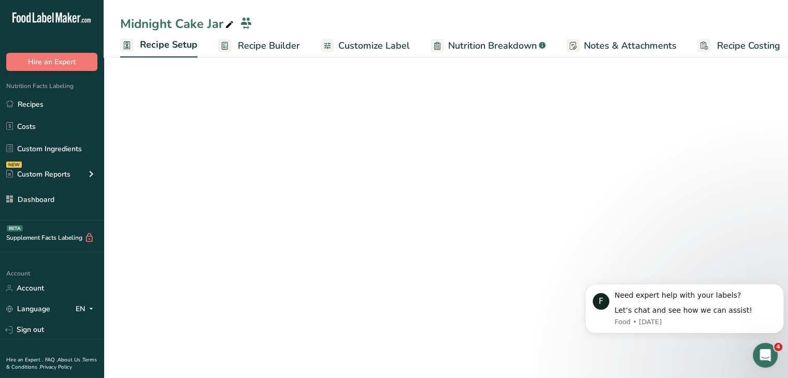
scroll to position [0, 4]
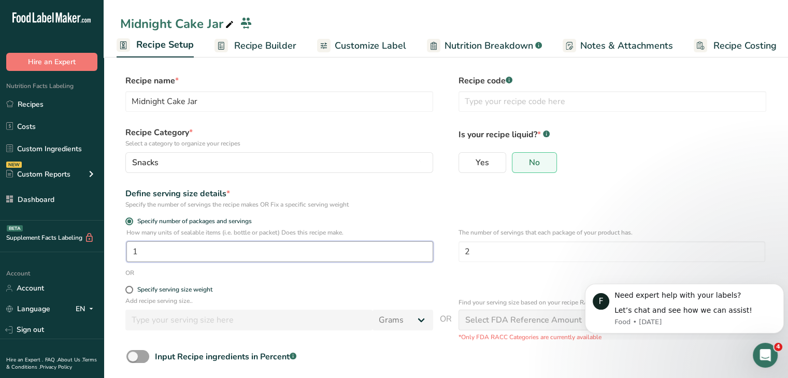
drag, startPoint x: 147, startPoint y: 250, endPoint x: 117, endPoint y: 245, distance: 31.0
click at [117, 245] on section "Recipe name * Midnight Cake Jar Recipe code .a-a{fill:#347362;}.b-a{fill:#fff;}…" at bounding box center [446, 242] width 685 height 376
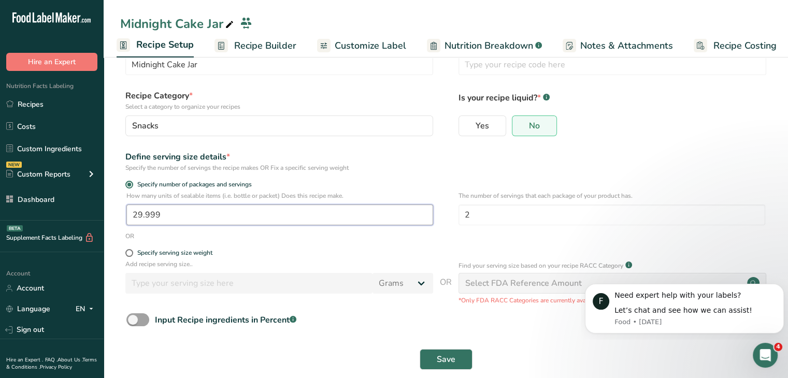
scroll to position [52, 0]
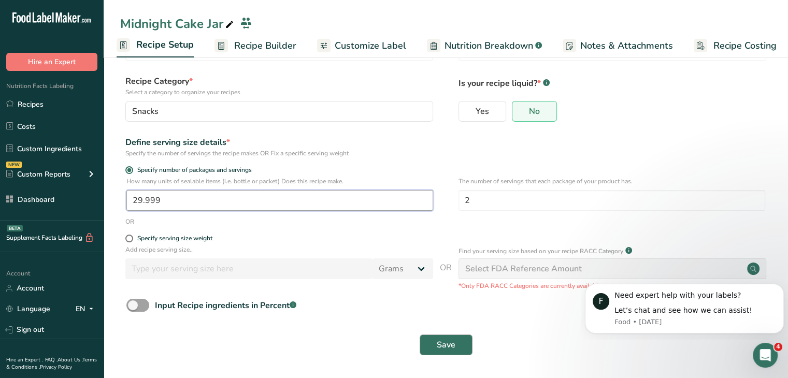
type input "29.999"
click at [434, 344] on button "Save" at bounding box center [446, 345] width 53 height 21
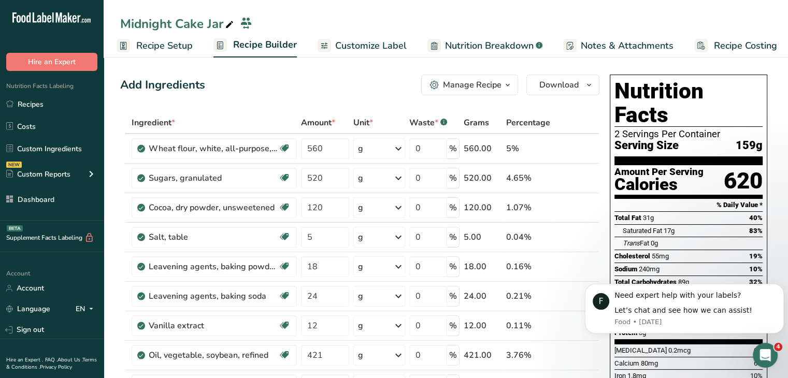
click at [187, 42] on span "Recipe Setup" at bounding box center [164, 46] width 56 height 14
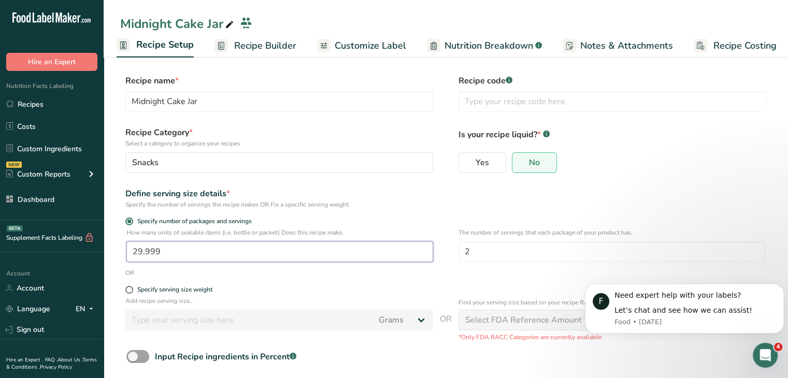
drag, startPoint x: 174, startPoint y: 251, endPoint x: 106, endPoint y: 245, distance: 68.2
click at [106, 245] on section "Recipe name * Midnight Cake Jar Recipe code .a-a{fill:#347362;}.b-a{fill:#fff;}…" at bounding box center [446, 242] width 685 height 376
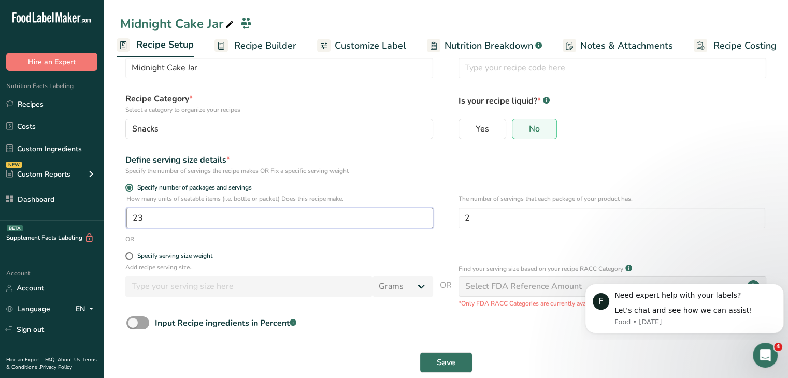
scroll to position [52, 0]
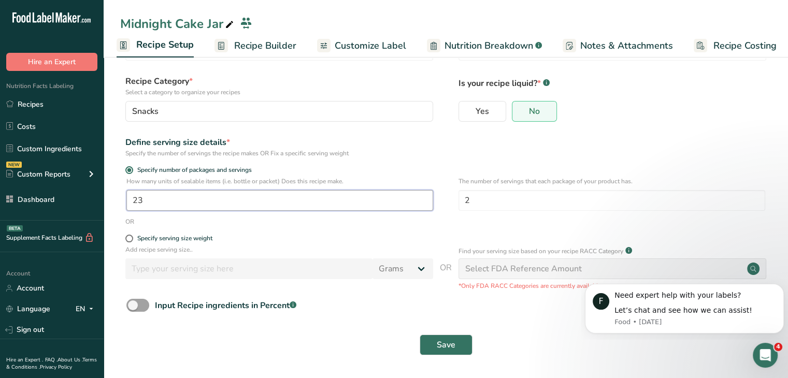
type input "23"
click at [476, 341] on div "Save" at bounding box center [445, 345] width 639 height 21
click at [448, 347] on span "Save" at bounding box center [446, 345] width 19 height 12
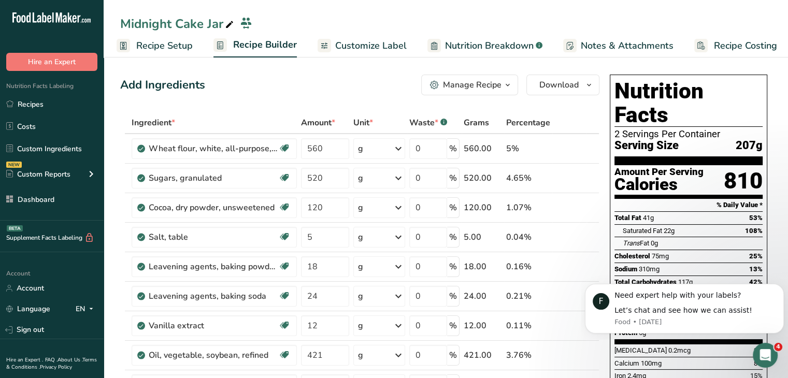
click at [176, 42] on span "Recipe Setup" at bounding box center [164, 46] width 56 height 14
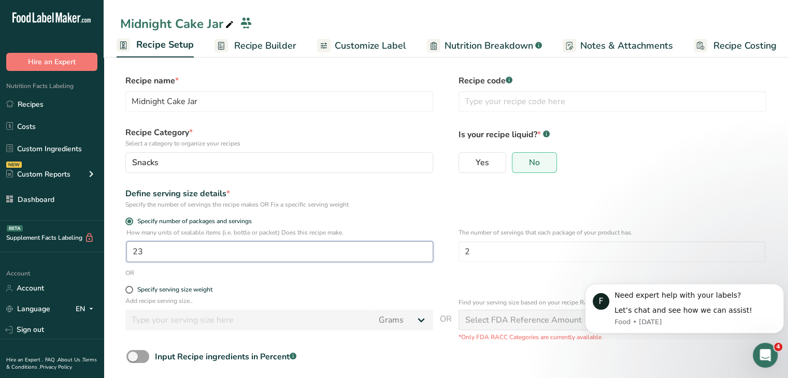
drag, startPoint x: 164, startPoint y: 253, endPoint x: 137, endPoint y: 249, distance: 27.3
click at [137, 249] on input "23" at bounding box center [279, 251] width 307 height 21
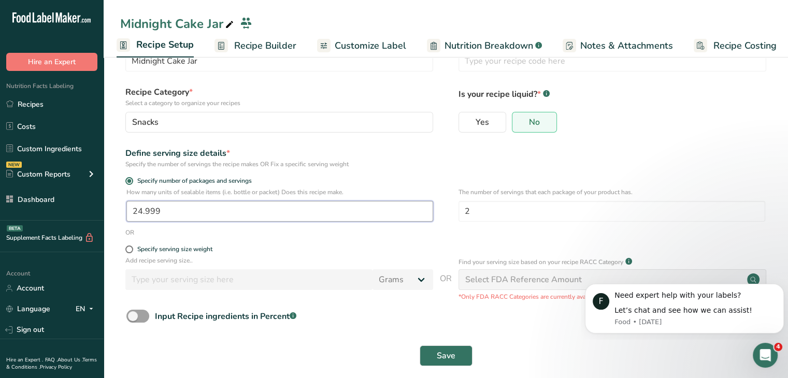
scroll to position [52, 0]
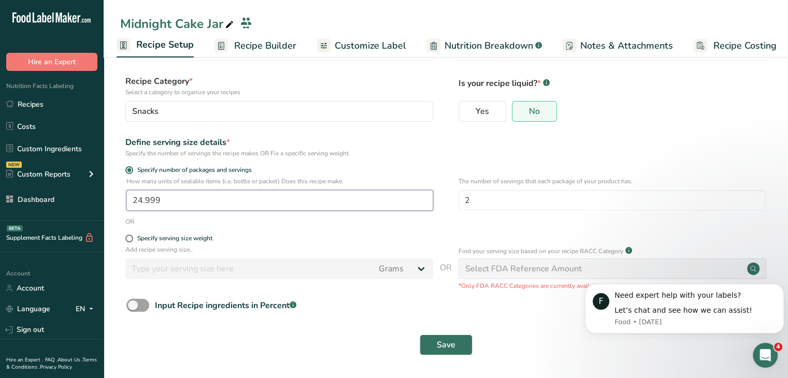
drag, startPoint x: 160, startPoint y: 199, endPoint x: 113, endPoint y: 193, distance: 47.0
click at [113, 193] on section "Recipe name * Midnight Cake Jar Recipe code .a-a{fill:#347362;}.b-a{fill:#fff;}…" at bounding box center [446, 191] width 685 height 376
type input "25"
click at [458, 342] on button "Save" at bounding box center [446, 345] width 53 height 21
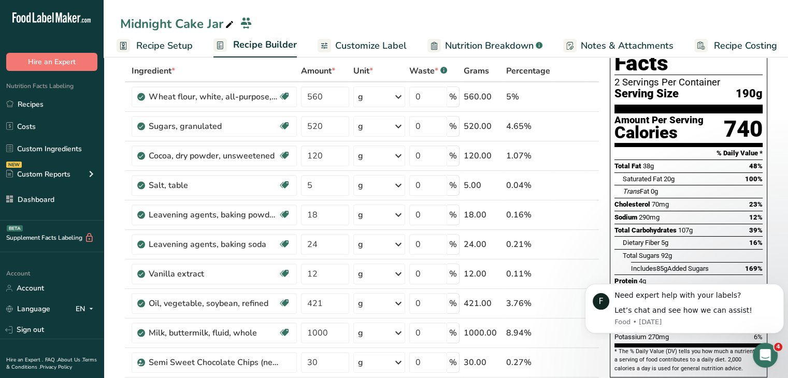
click at [192, 41] on span "Recipe Setup" at bounding box center [164, 46] width 56 height 14
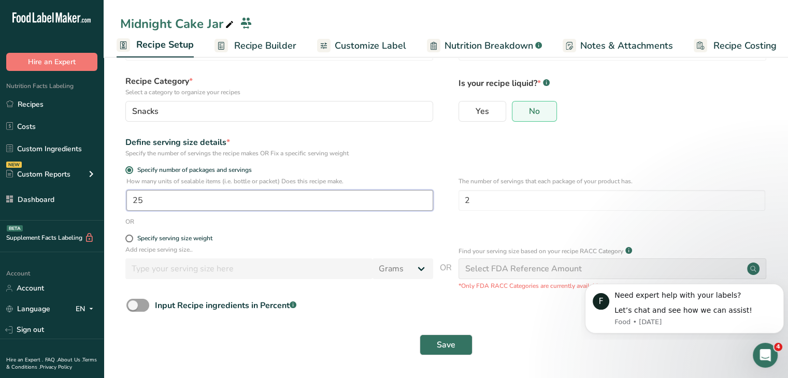
click at [154, 195] on input "25" at bounding box center [279, 200] width 307 height 21
type input "24"
click at [460, 332] on div "Save" at bounding box center [445, 345] width 651 height 33
click at [462, 337] on button "Save" at bounding box center [446, 345] width 53 height 21
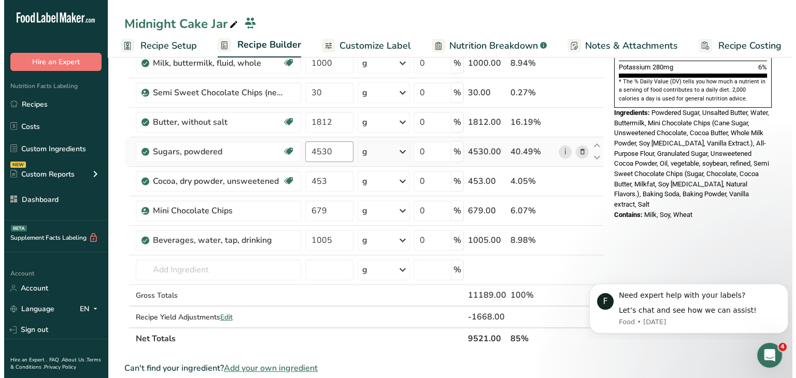
scroll to position [363, 0]
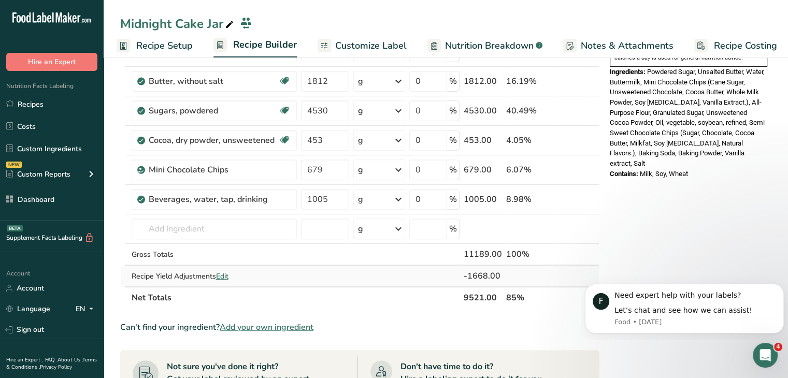
click at [224, 275] on span "Edit" at bounding box center [222, 277] width 12 height 10
select select "0"
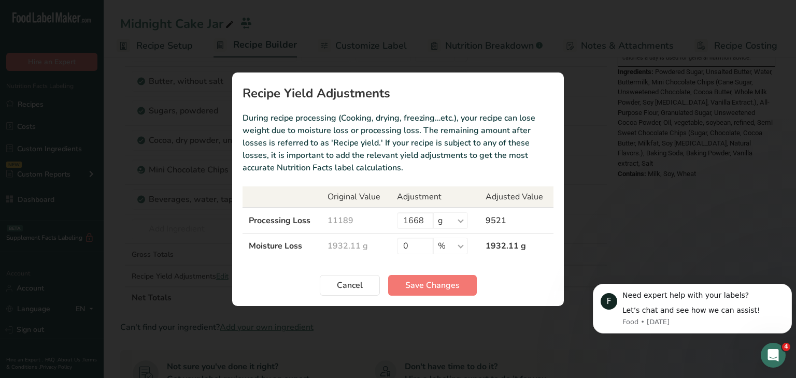
scroll to position [0, 1]
click at [423, 226] on input "1668" at bounding box center [415, 220] width 36 height 17
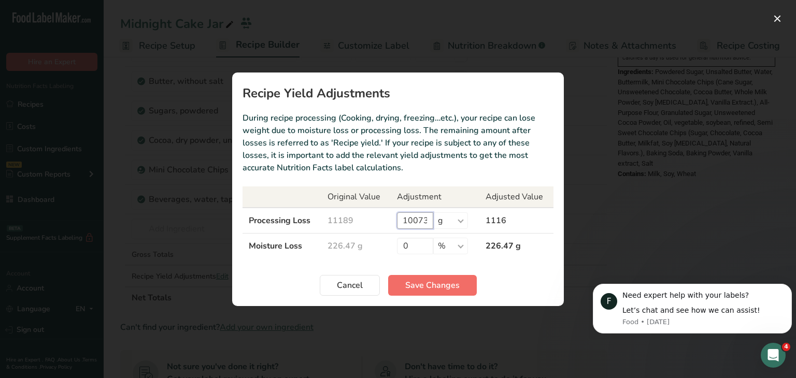
type input "10073"
click at [442, 282] on span "Save Changes" at bounding box center [432, 285] width 54 height 12
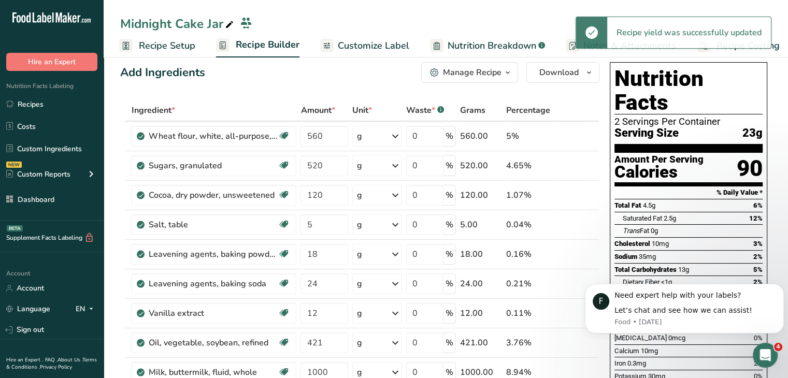
scroll to position [0, 0]
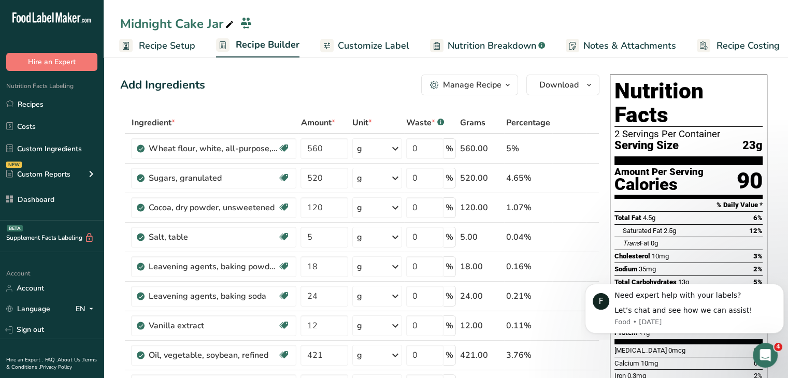
click at [188, 44] on span "Recipe Setup" at bounding box center [167, 46] width 56 height 14
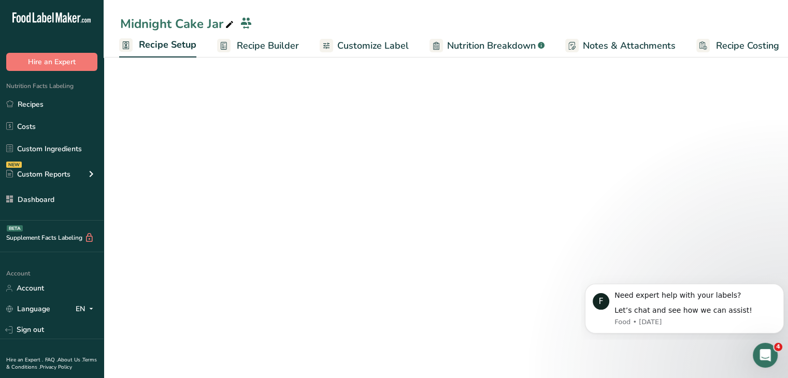
scroll to position [0, 4]
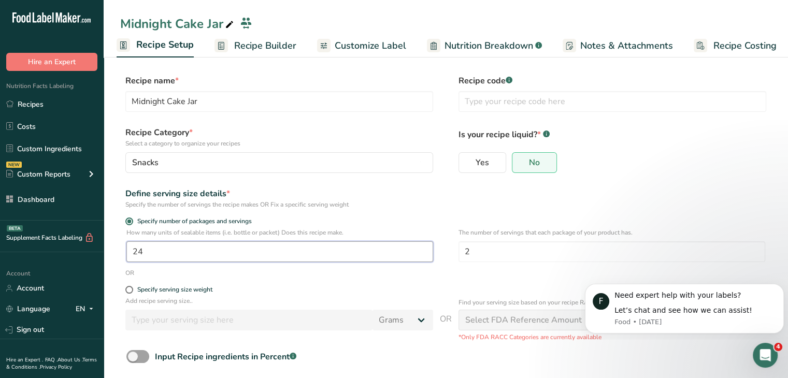
drag, startPoint x: 172, startPoint y: 257, endPoint x: 92, endPoint y: 257, distance: 80.3
click at [91, 257] on div ".a-20{fill:#fff;} Hire an Expert Nutrition Facts Labeling Recipes Costs Custom …" at bounding box center [394, 215] width 788 height 430
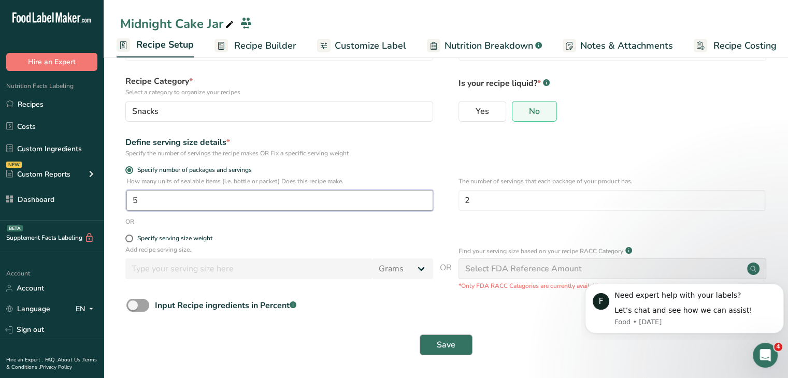
type input "5"
click at [462, 350] on button "Save" at bounding box center [446, 345] width 53 height 21
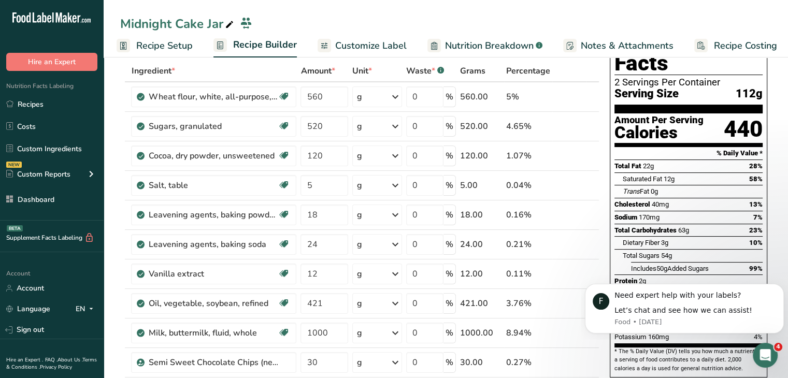
click at [180, 45] on span "Recipe Setup" at bounding box center [164, 46] width 56 height 14
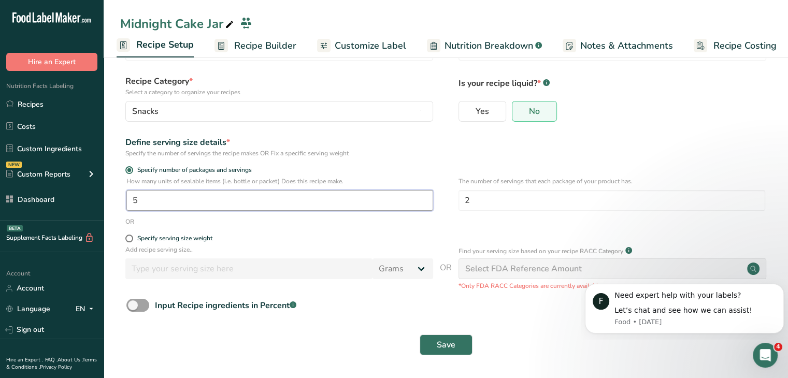
drag, startPoint x: 163, startPoint y: 205, endPoint x: 129, endPoint y: 207, distance: 34.8
click at [129, 207] on input "5" at bounding box center [279, 200] width 307 height 21
type input "2"
click at [454, 342] on span "Save" at bounding box center [446, 345] width 19 height 12
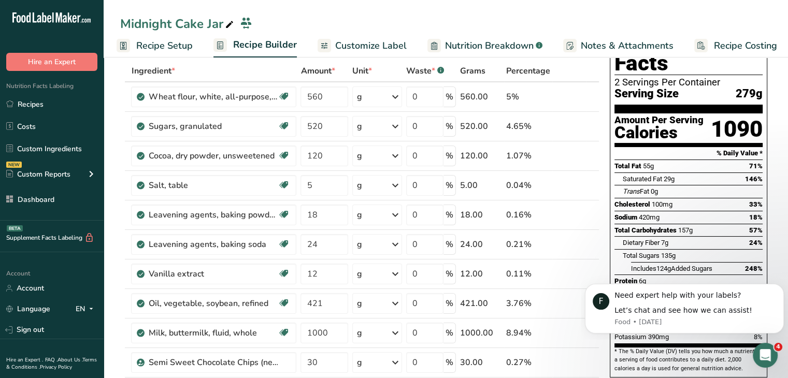
click at [160, 50] on span "Recipe Setup" at bounding box center [164, 46] width 56 height 14
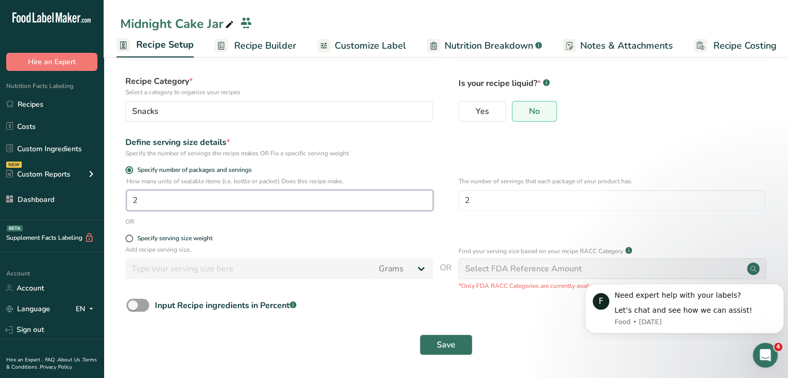
drag, startPoint x: 151, startPoint y: 198, endPoint x: 120, endPoint y: 197, distance: 30.6
click at [120, 197] on div "How many units of sealable items (i.e. bottle or packet) Does this recipe make.…" at bounding box center [445, 197] width 651 height 40
type input "4"
click at [463, 333] on div "Save" at bounding box center [445, 345] width 651 height 33
click at [464, 340] on button "Save" at bounding box center [446, 345] width 53 height 21
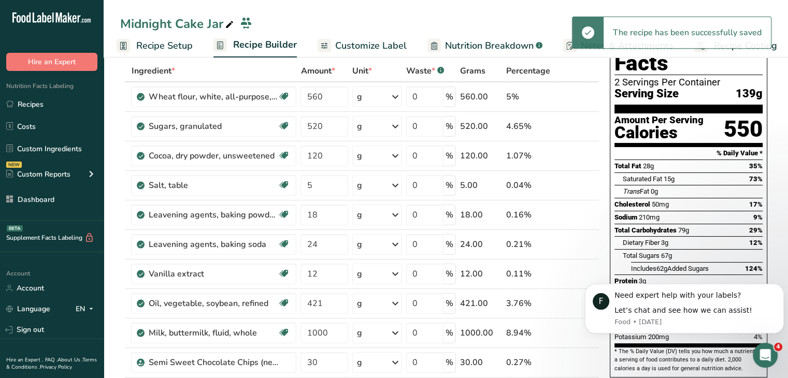
click at [147, 47] on span "Recipe Setup" at bounding box center [164, 46] width 56 height 14
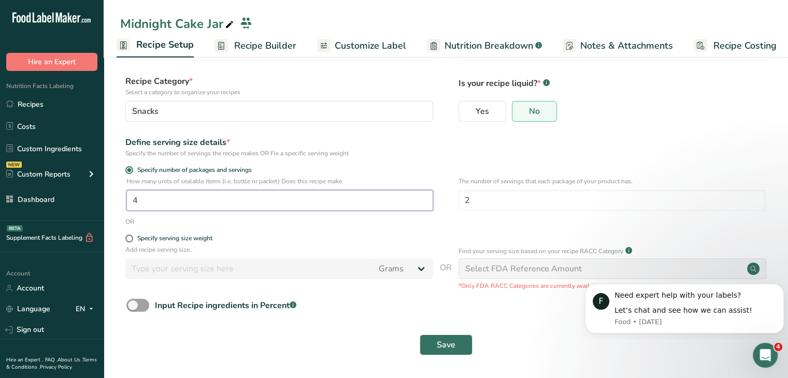
drag, startPoint x: 164, startPoint y: 200, endPoint x: 133, endPoint y: 200, distance: 31.1
click at [133, 200] on input "4" at bounding box center [279, 200] width 307 height 21
type input "3"
click at [444, 345] on span "Save" at bounding box center [446, 345] width 19 height 12
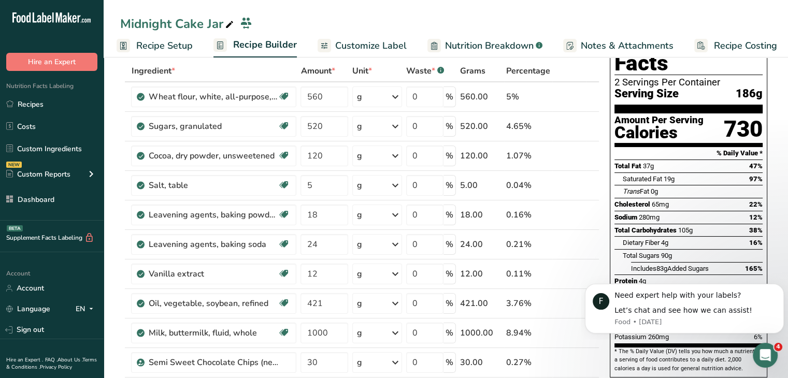
click at [150, 44] on span "Recipe Setup" at bounding box center [164, 46] width 56 height 14
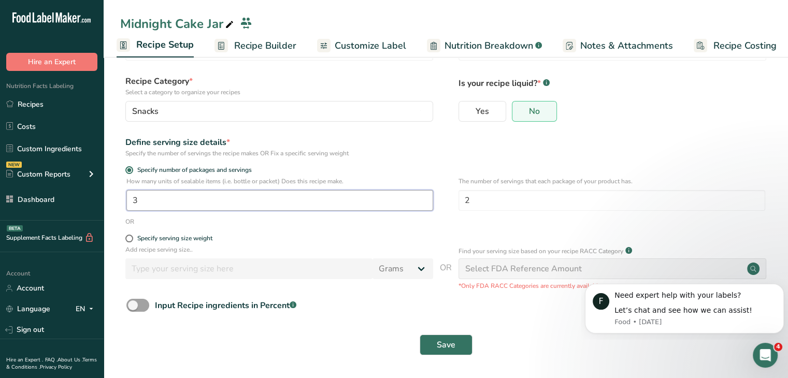
drag, startPoint x: 164, startPoint y: 200, endPoint x: 139, endPoint y: 195, distance: 25.3
click at [139, 195] on input "3" at bounding box center [279, 200] width 307 height 21
type input "1"
type input "2.3"
click at [445, 345] on span "Save" at bounding box center [446, 345] width 19 height 12
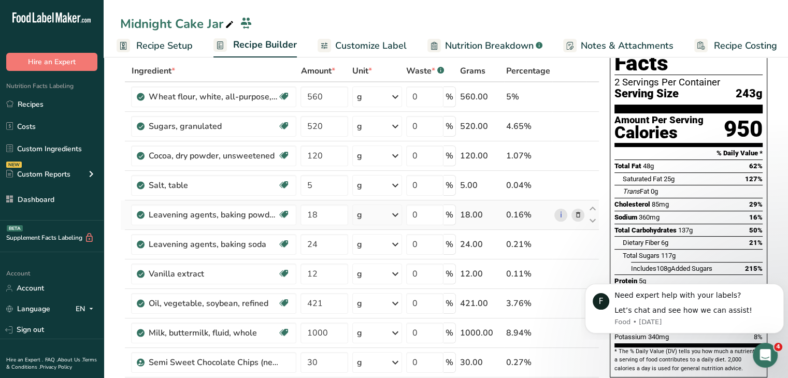
click at [175, 39] on span "Recipe Setup" at bounding box center [164, 46] width 56 height 14
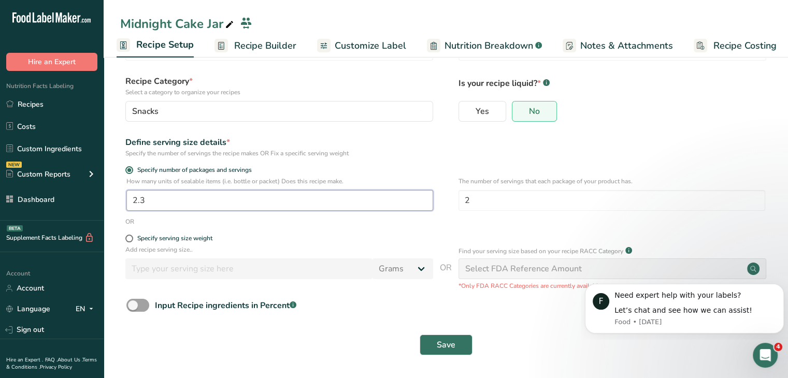
drag, startPoint x: 145, startPoint y: 197, endPoint x: 106, endPoint y: 191, distance: 38.9
click at [106, 191] on section "Recipe name * Midnight Cake Jar Recipe code .a-a{fill:#347362;}.b-a{fill:#fff;}…" at bounding box center [446, 191] width 685 height 376
type input "3"
click at [466, 346] on button "Save" at bounding box center [446, 345] width 53 height 21
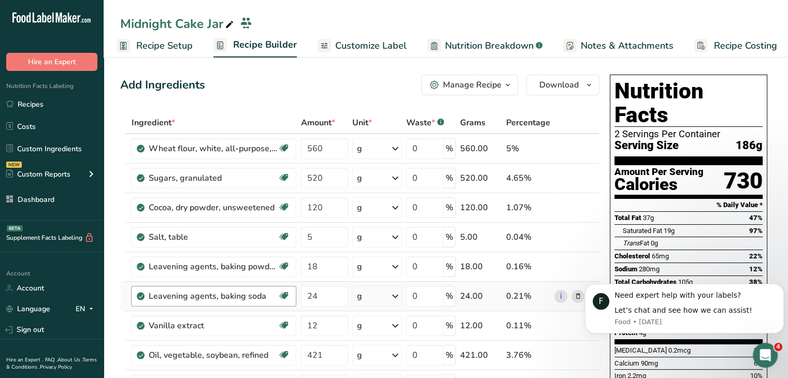
click at [133, 52] on link "Recipe Setup" at bounding box center [155, 45] width 76 height 23
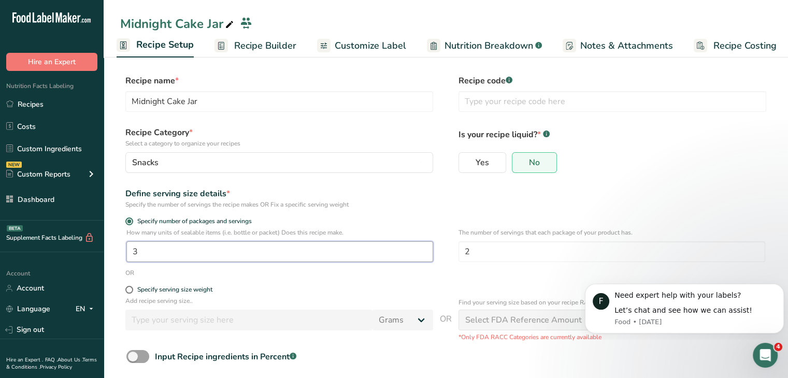
drag, startPoint x: 175, startPoint y: 257, endPoint x: 115, endPoint y: 243, distance: 61.7
click at [115, 243] on section "Recipe name * Midnight Cake Jar Recipe code .a-a{fill:#347362;}.b-a{fill:#fff;}…" at bounding box center [446, 242] width 685 height 376
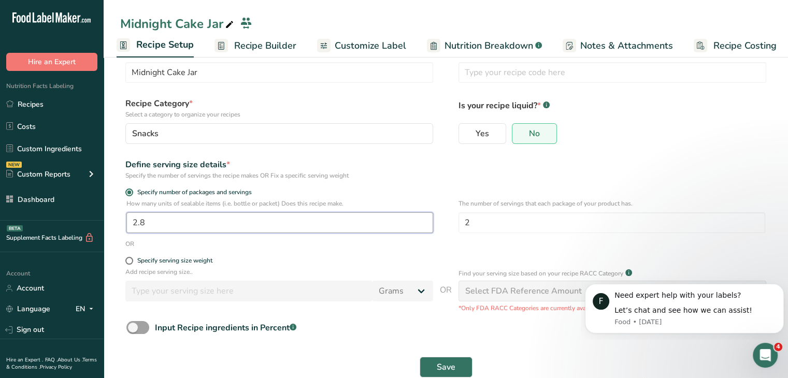
scroll to position [52, 0]
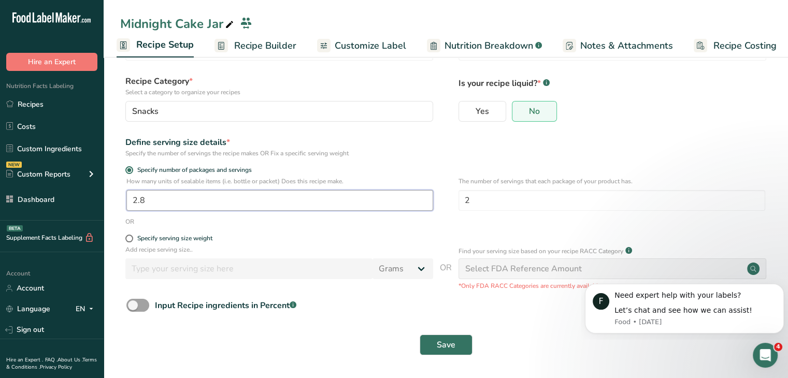
type input "2.8"
click at [458, 361] on div "Save" at bounding box center [445, 345] width 651 height 33
click at [459, 352] on button "Save" at bounding box center [446, 345] width 53 height 21
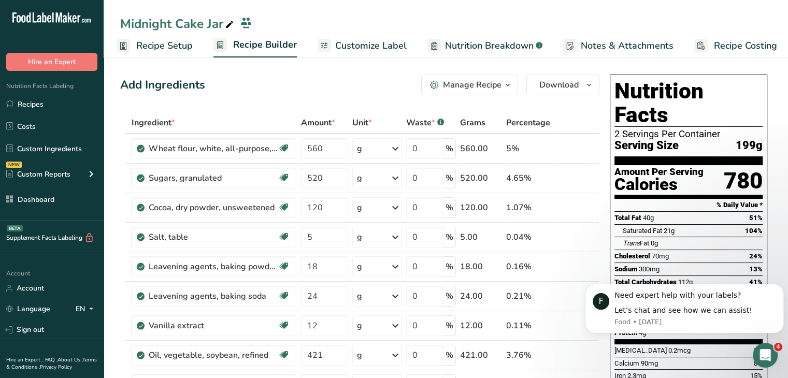
click at [331, 48] on link "Customize Label" at bounding box center [362, 45] width 89 height 23
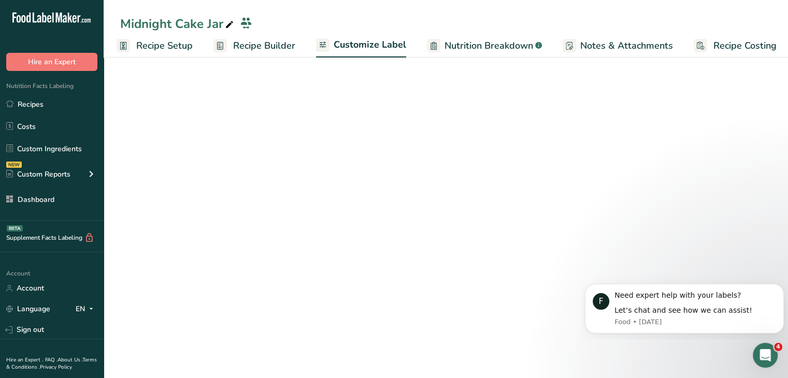
scroll to position [0, 9]
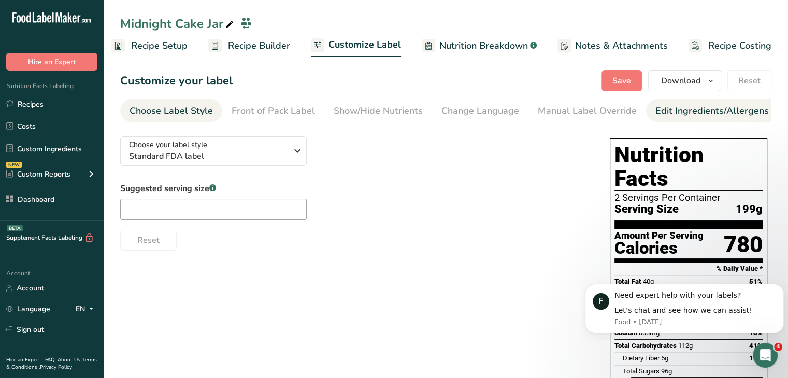
click at [688, 113] on div "Edit Ingredients/Allergens List" at bounding box center [722, 111] width 132 height 14
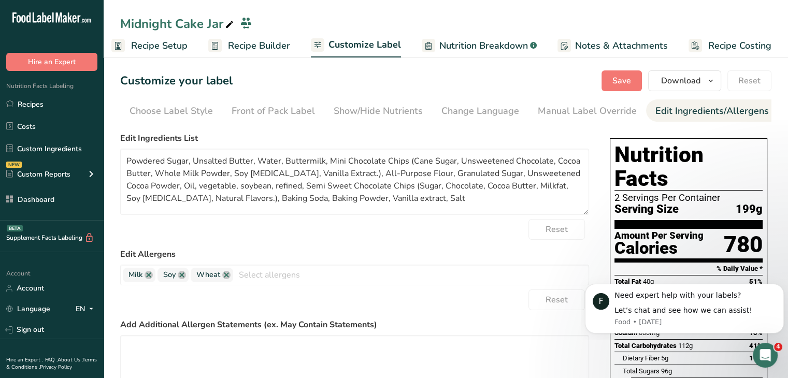
scroll to position [0, 102]
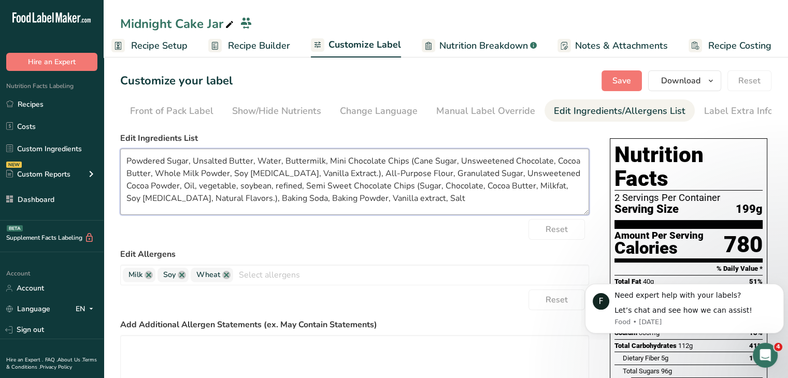
click at [397, 185] on textarea "Powdered Sugar, Unsalted Butter, Water, Buttermilk, Mini Chocolate Chips (Cane …" at bounding box center [354, 182] width 469 height 66
click at [380, 189] on textarea "Powdered Sugar, Unsalted Butter, Water, Buttermilk, Mini Chocolate Chips (Cane …" at bounding box center [354, 182] width 469 height 66
click at [365, 202] on textarea "Powdered Sugar, Unsalted Butter, Water, Buttermilk, Mini Chocolate Chips (Cane …" at bounding box center [354, 182] width 469 height 66
drag, startPoint x: 405, startPoint y: 163, endPoint x: 341, endPoint y: 171, distance: 64.2
click at [341, 171] on textarea "Powdered Sugar, Unsalted Butter, Water, Buttermilk, Mini Chocolate Chips (Cane …" at bounding box center [354, 182] width 469 height 66
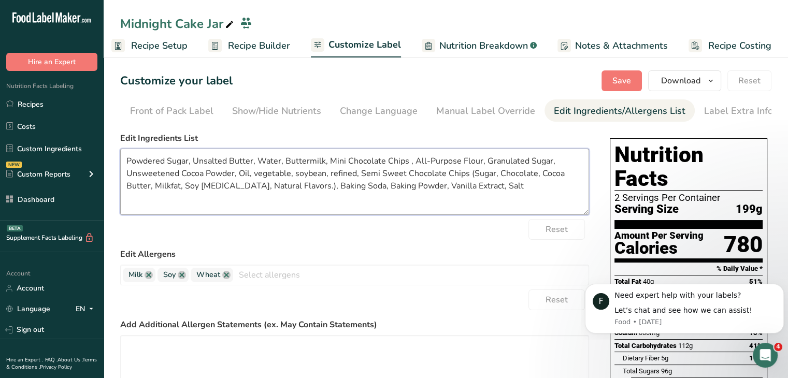
drag, startPoint x: 236, startPoint y: 174, endPoint x: 352, endPoint y: 173, distance: 116.1
click at [352, 173] on textarea "Powdered Sugar, Unsalted Butter, Water, Buttermilk, Mini Chocolate Chips , All-…" at bounding box center [354, 182] width 469 height 66
click at [235, 175] on textarea "Powdered Sugar, Unsalted Butter, Water, Buttermilk, Mini Chocolate Chips , All-…" at bounding box center [354, 182] width 469 height 66
click at [307, 175] on textarea "Powdered Sugar, Unsalted Butter, Water, Buttermilk, Mini Chocolate Chips , All-…" at bounding box center [354, 182] width 469 height 66
drag, startPoint x: 369, startPoint y: 173, endPoint x: 330, endPoint y: 172, distance: 39.4
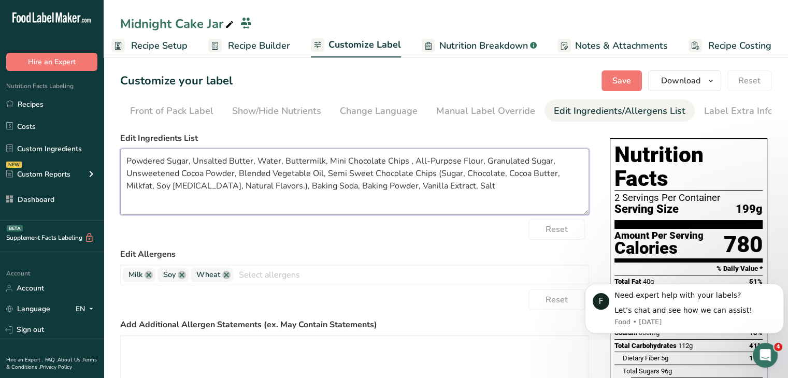
click at [330, 172] on textarea "Powdered Sugar, Unsalted Butter, Water, Buttermilk, Mini Chocolate Chips , All-…" at bounding box center [354, 182] width 469 height 66
drag, startPoint x: 267, startPoint y: 187, endPoint x: 435, endPoint y: 173, distance: 168.0
click at [435, 173] on textarea "Powdered Sugar, Unsalted Butter, Water, Buttermilk, Mini Chocolate Chips , All-…" at bounding box center [354, 182] width 469 height 66
click at [341, 196] on textarea "Powdered Sugar, Unsalted Butter, Water, Buttermilk, Mini Chocolate Chips , All-…" at bounding box center [354, 182] width 469 height 66
click at [402, 193] on textarea "Powdered Sugar, Unsalted Butter, Water, Buttermilk, Mini Chocolate Chips , All-…" at bounding box center [354, 182] width 469 height 66
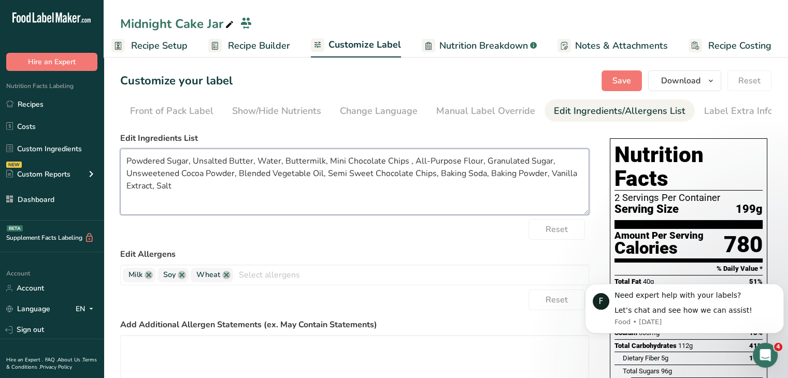
click at [406, 180] on textarea "Powdered Sugar, Unsalted Butter, Water, Buttermilk, Mini Chocolate Chips , All-…" at bounding box center [354, 182] width 469 height 66
drag, startPoint x: 342, startPoint y: 162, endPoint x: 325, endPoint y: 159, distance: 16.4
click at [325, 159] on textarea "Powdered Sugar, Unsalted Butter, Water, Buttermilk, Mini Chocolate Chips , All-…" at bounding box center [354, 182] width 469 height 66
drag, startPoint x: 326, startPoint y: 176, endPoint x: 372, endPoint y: 181, distance: 46.4
click at [372, 181] on textarea "Powdered Sugar, Unsalted Butter, Water, Buttermilk, Semi Sweet Chocolate Chips …" at bounding box center [354, 182] width 469 height 66
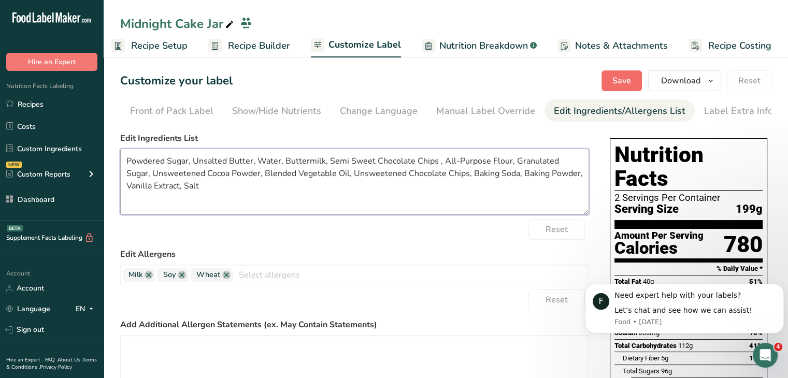
type textarea "Powdered Sugar, Unsalted Butter, Water, Buttermilk, Semi Sweet Chocolate Chips …"
click at [631, 78] on span "Save" at bounding box center [622, 81] width 19 height 12
drag, startPoint x: 251, startPoint y: 121, endPoint x: 201, endPoint y: 121, distance: 50.3
click at [201, 121] on ul "Choose Label Style Front of Pack Label Show/Hide Nutrients Change Language Manu…" at bounding box center [344, 110] width 651 height 22
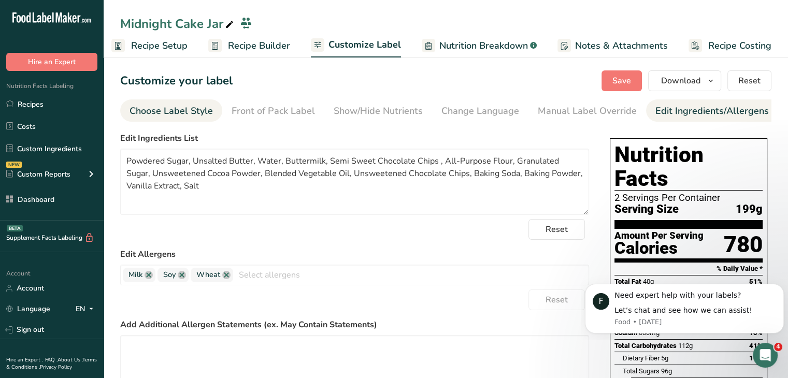
click at [182, 112] on div "Choose Label Style" at bounding box center [171, 111] width 83 height 14
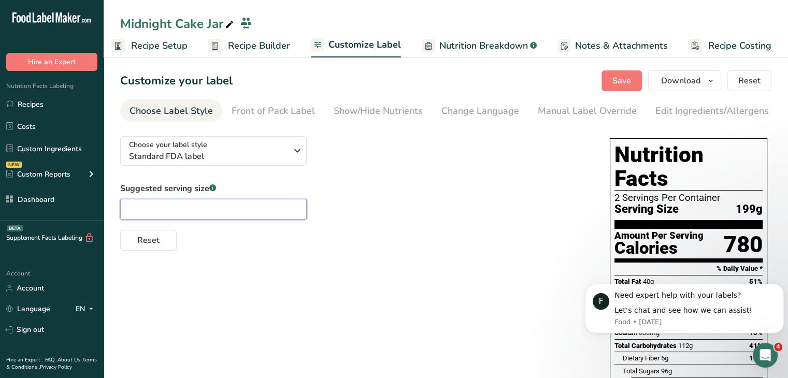
click at [214, 212] on input "text" at bounding box center [213, 209] width 187 height 21
click at [433, 229] on div "Reset" at bounding box center [354, 238] width 469 height 25
click at [180, 48] on span "Recipe Setup" at bounding box center [159, 46] width 56 height 14
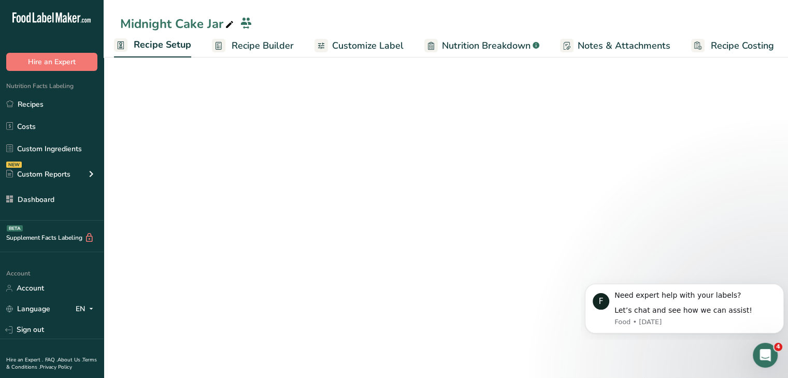
scroll to position [0, 4]
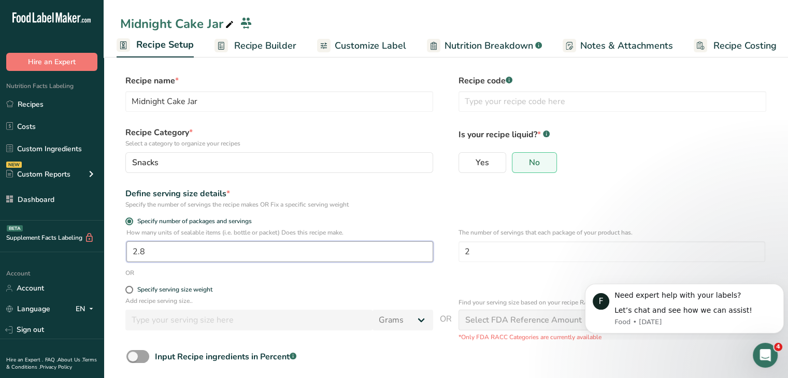
drag, startPoint x: 148, startPoint y: 258, endPoint x: 139, endPoint y: 253, distance: 10.4
click at [126, 260] on input "2.8" at bounding box center [279, 251] width 307 height 21
click at [139, 253] on input "2.8" at bounding box center [279, 251] width 307 height 21
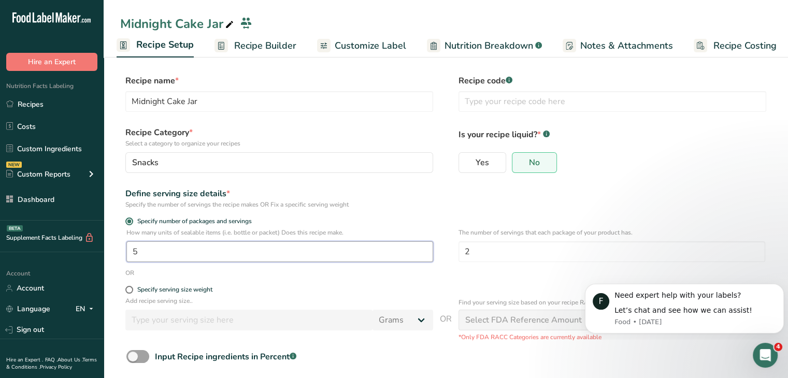
scroll to position [52, 0]
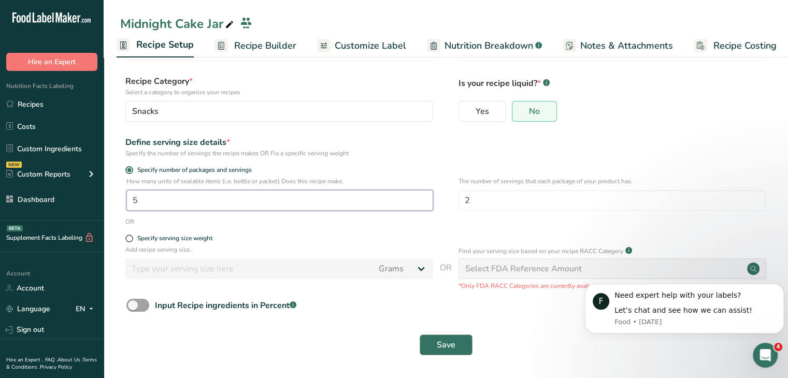
type input "5"
click at [456, 349] on button "Save" at bounding box center [446, 345] width 53 height 21
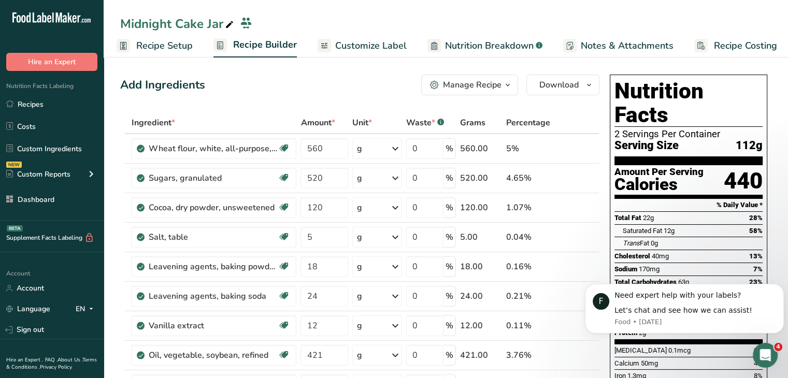
click at [162, 46] on span "Recipe Setup" at bounding box center [164, 46] width 56 height 14
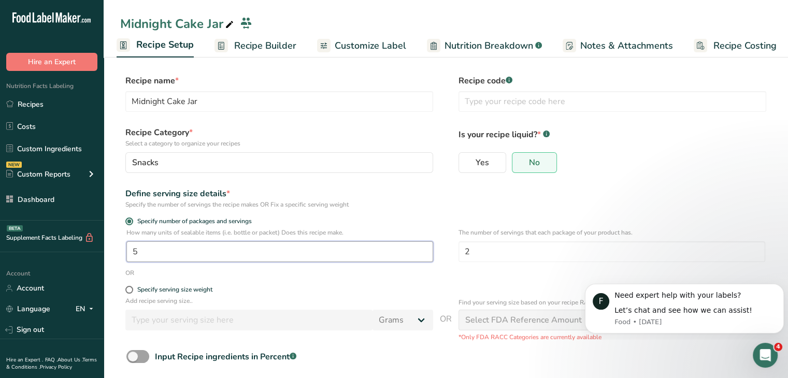
drag, startPoint x: 159, startPoint y: 245, endPoint x: 111, endPoint y: 232, distance: 49.4
click at [111, 232] on section "Recipe name * Midnight Cake Jar Recipe code .a-a{fill:#347362;}.b-a{fill:#fff;}…" at bounding box center [446, 242] width 685 height 376
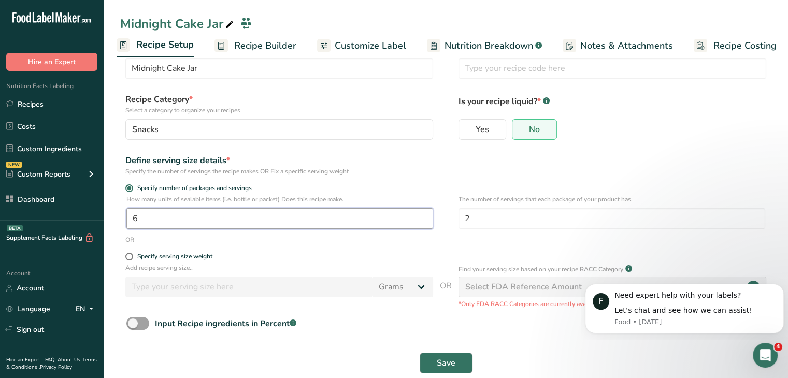
scroll to position [52, 0]
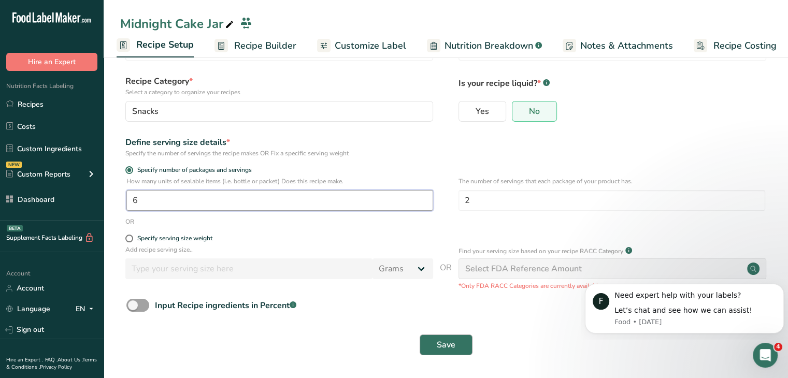
type input "6"
click at [450, 343] on span "Save" at bounding box center [446, 345] width 19 height 12
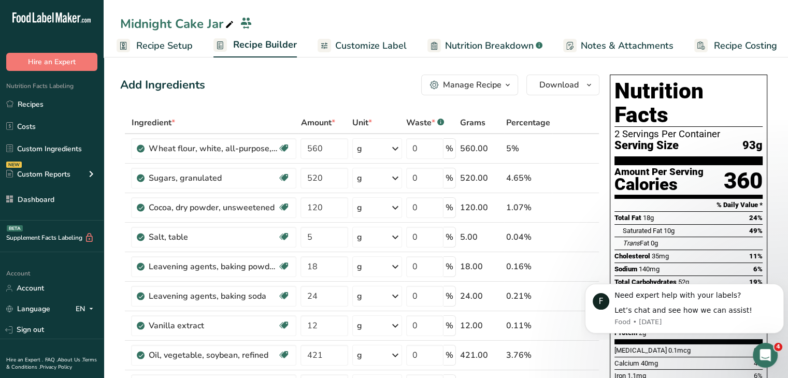
click at [183, 45] on span "Recipe Setup" at bounding box center [164, 46] width 56 height 14
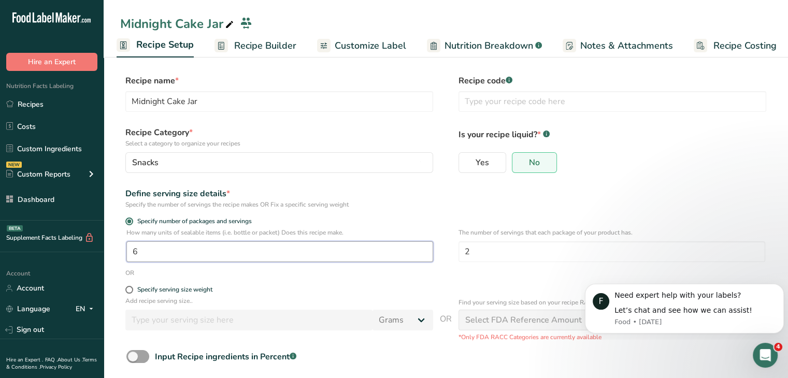
drag, startPoint x: 162, startPoint y: 252, endPoint x: 133, endPoint y: 245, distance: 29.5
click at [133, 245] on input "6" at bounding box center [279, 251] width 307 height 21
type input "5.5"
click at [702, 192] on div "Define serving size details * Specify the number of servings the recipe makes O…" at bounding box center [445, 199] width 651 height 22
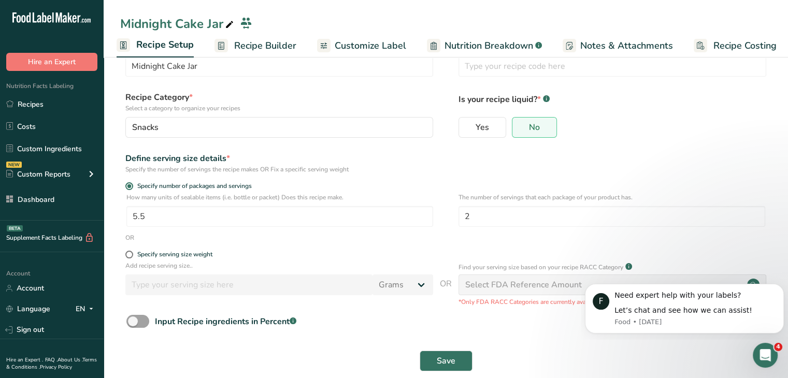
scroll to position [52, 0]
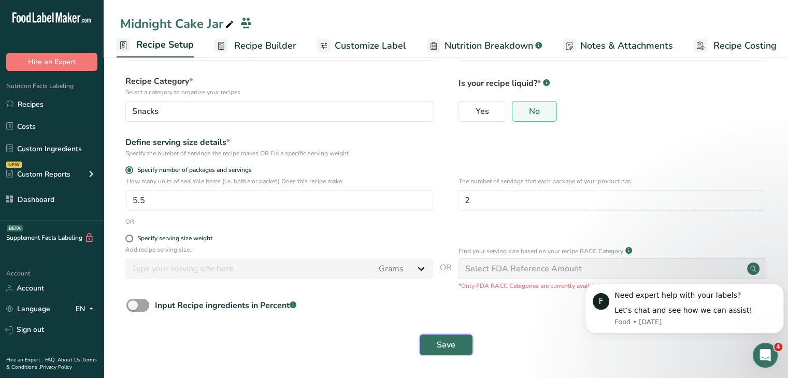
click at [461, 348] on button "Save" at bounding box center [446, 345] width 53 height 21
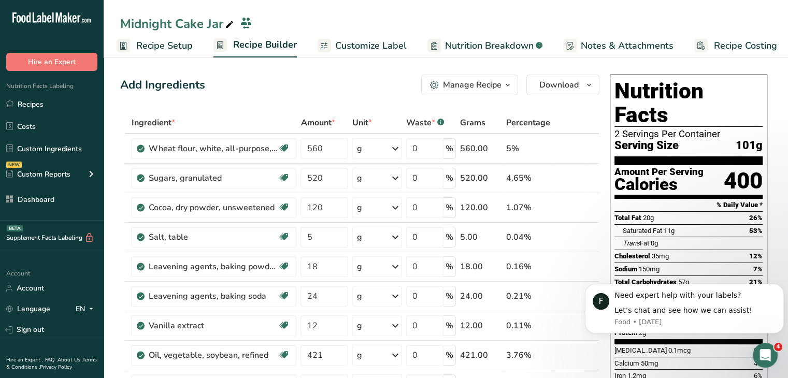
click at [175, 41] on span "Recipe Setup" at bounding box center [164, 46] width 56 height 14
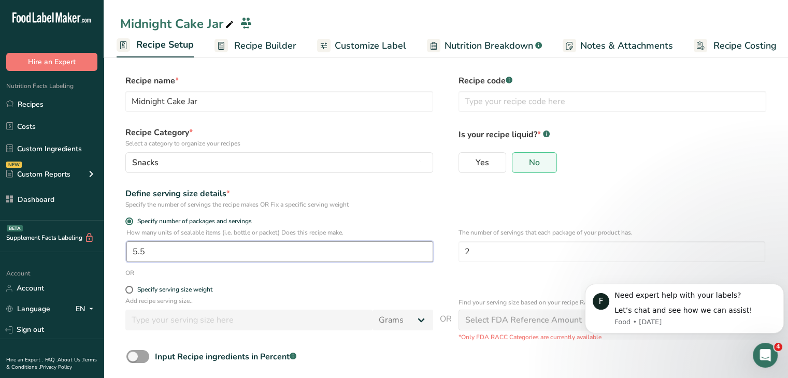
click at [205, 255] on input "5.5" at bounding box center [279, 251] width 307 height 21
type input "5.6"
click at [540, 197] on div "Define serving size details * Specify the number of servings the recipe makes O…" at bounding box center [445, 199] width 651 height 22
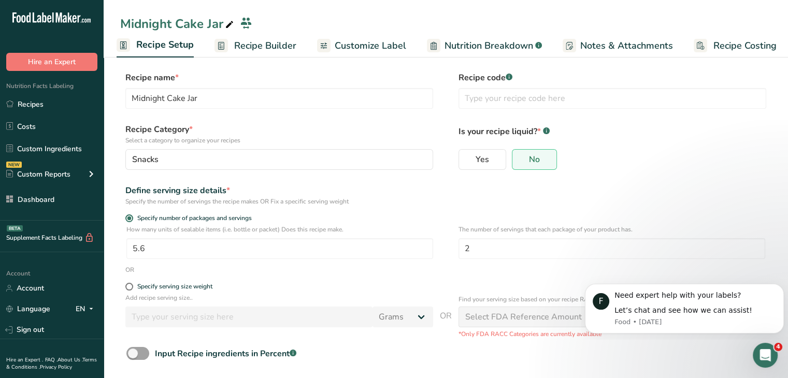
scroll to position [52, 0]
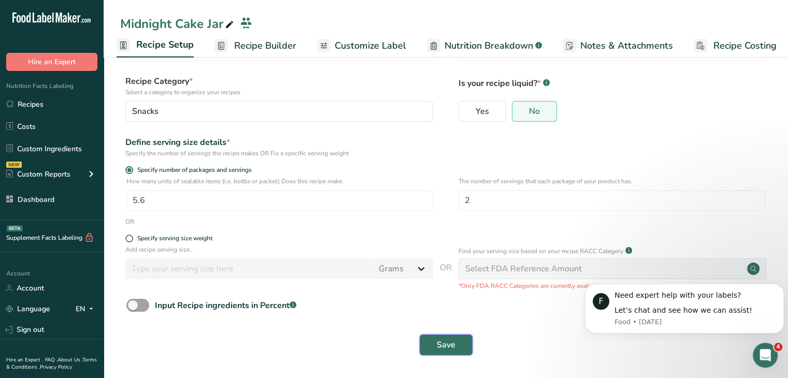
click at [438, 335] on button "Save" at bounding box center [446, 345] width 53 height 21
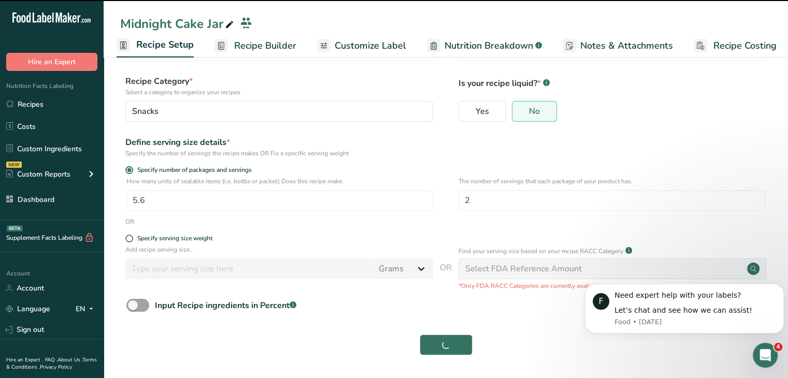
click at [449, 352] on div "Save" at bounding box center [445, 345] width 639 height 21
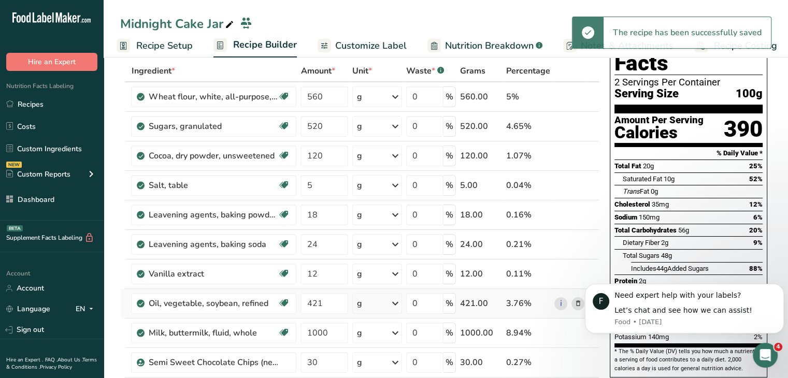
scroll to position [4, 0]
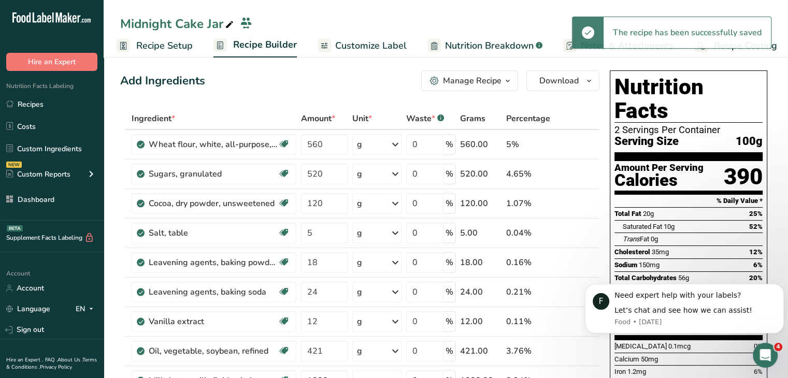
click at [174, 42] on span "Recipe Setup" at bounding box center [164, 46] width 56 height 14
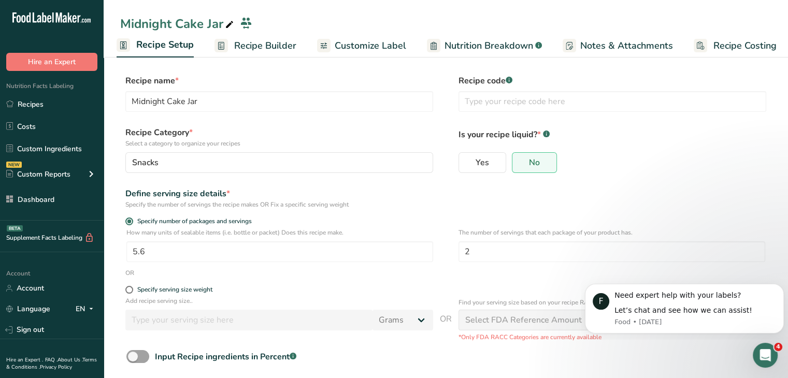
click at [366, 34] on link "Customize Label" at bounding box center [361, 45] width 89 height 23
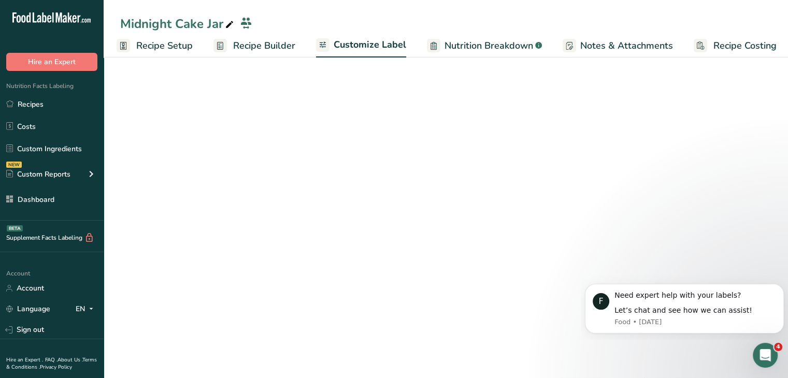
scroll to position [0, 9]
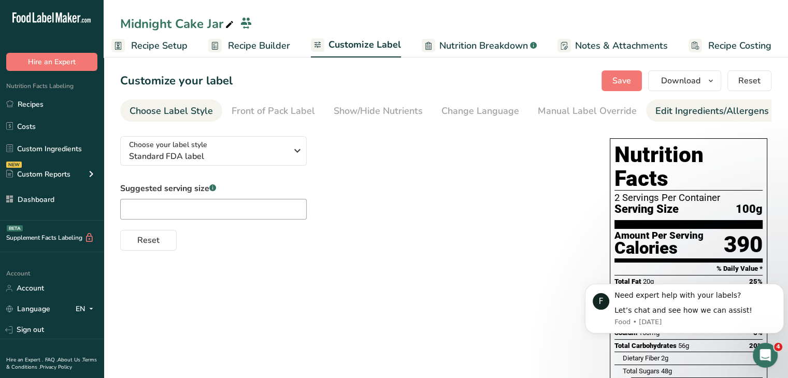
click at [684, 110] on div "Edit Ingredients/Allergens List" at bounding box center [722, 111] width 132 height 14
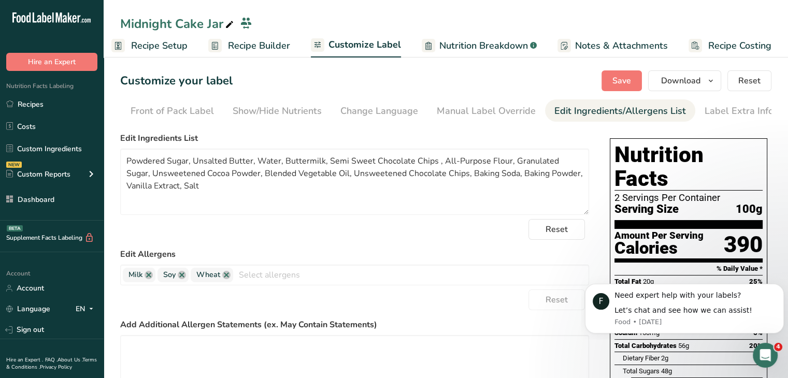
scroll to position [0, 102]
drag, startPoint x: 502, startPoint y: 117, endPoint x: 491, endPoint y: 117, distance: 10.4
click at [502, 117] on div "Manual Label Override" at bounding box center [485, 111] width 99 height 14
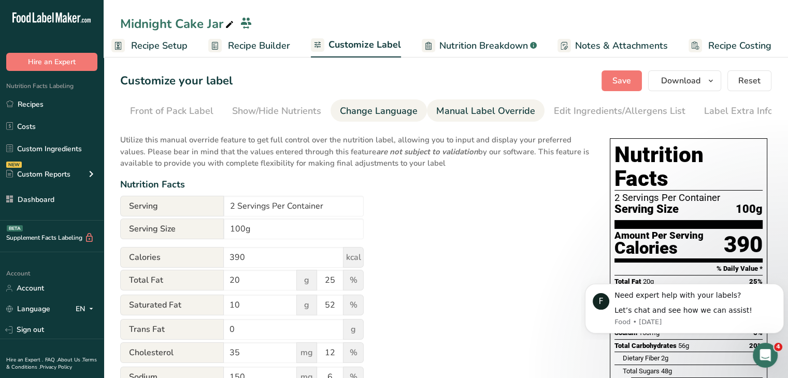
click at [406, 117] on div "Change Language" at bounding box center [379, 111] width 78 height 14
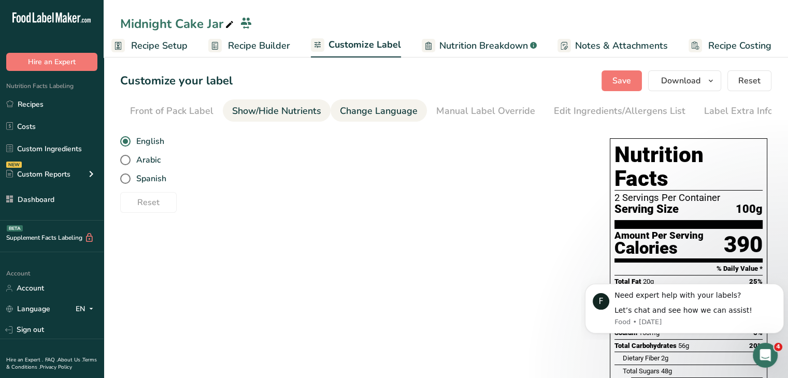
click at [284, 114] on div "Show/Hide Nutrients" at bounding box center [276, 111] width 89 height 14
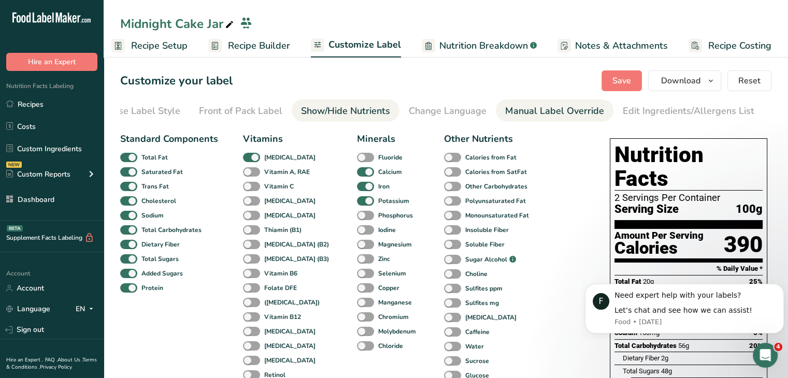
click at [507, 115] on div "Manual Label Override" at bounding box center [554, 111] width 99 height 14
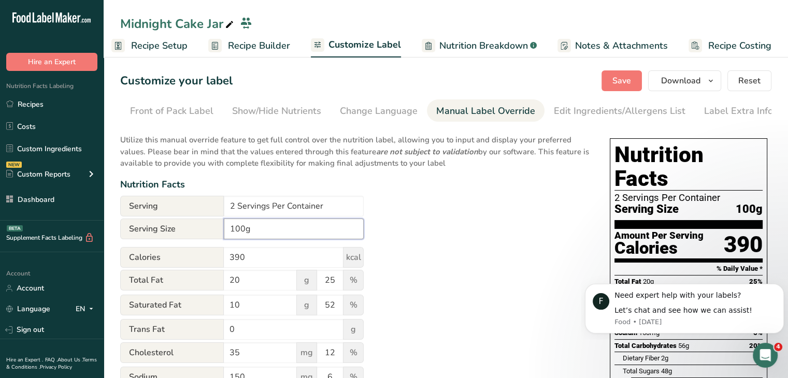
drag, startPoint x: 239, startPoint y: 229, endPoint x: 223, endPoint y: 231, distance: 16.2
click at [223, 231] on div "Serving Size 100g" at bounding box center [242, 229] width 244 height 21
click at [239, 230] on input "100g" at bounding box center [294, 229] width 140 height 21
drag, startPoint x: 246, startPoint y: 229, endPoint x: 225, endPoint y: 231, distance: 20.8
click at [225, 231] on input "100g" at bounding box center [294, 229] width 140 height 21
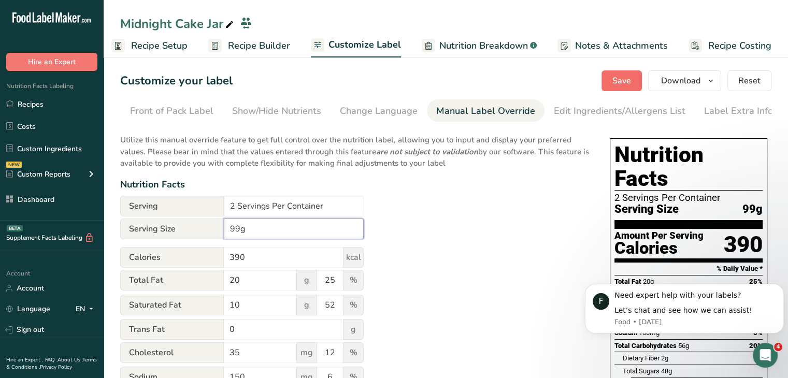
type input "99g"
click at [628, 75] on span "Save" at bounding box center [622, 81] width 19 height 12
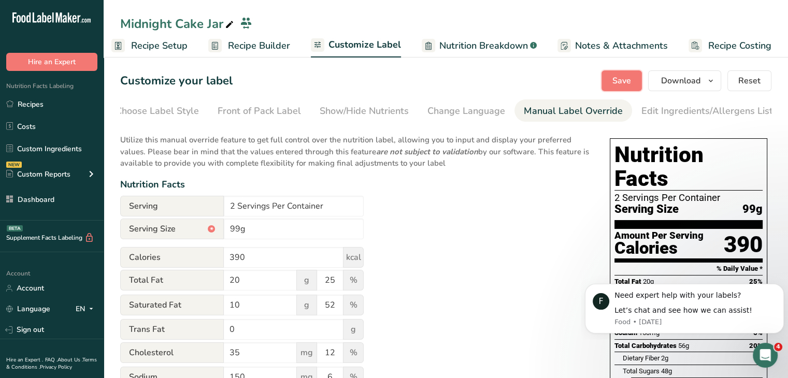
scroll to position [0, 11]
click at [157, 109] on div "Choose Label Style" at bounding box center [160, 111] width 83 height 14
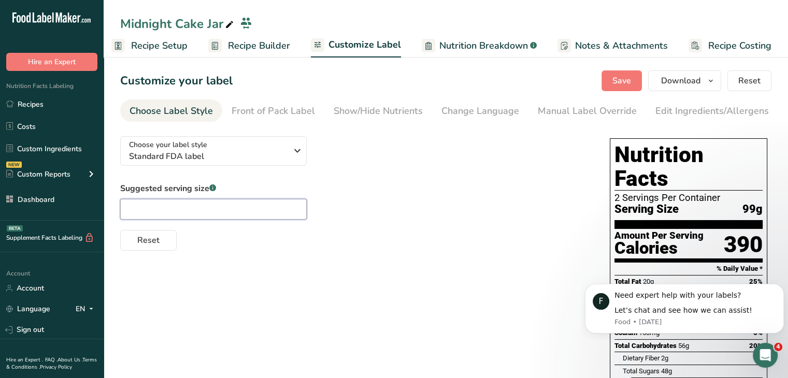
click at [226, 208] on input "text" at bounding box center [213, 209] width 187 height 21
type input "3/4 cup"
click at [613, 79] on button "Save" at bounding box center [622, 80] width 40 height 21
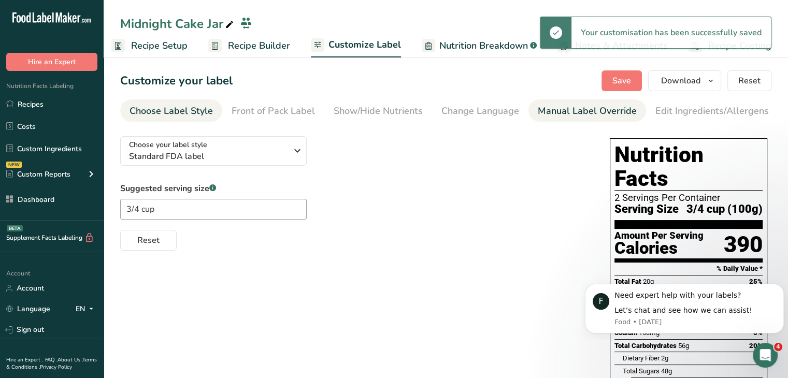
click at [599, 107] on div "Manual Label Override" at bounding box center [587, 111] width 99 height 14
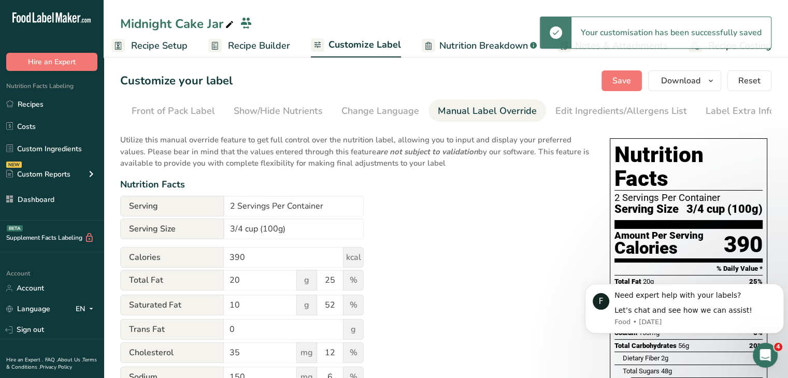
scroll to position [0, 102]
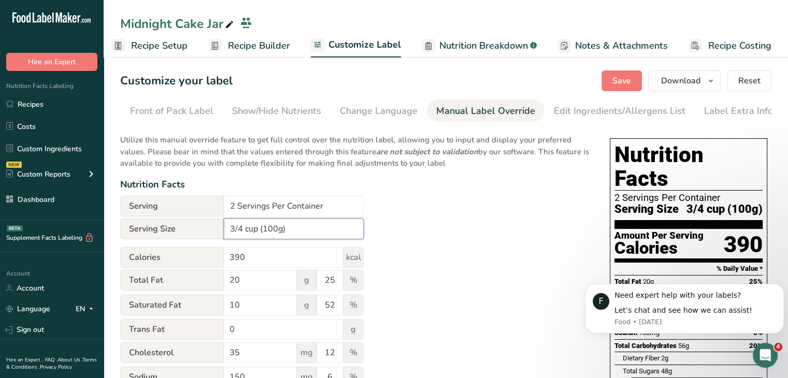
drag, startPoint x: 268, startPoint y: 222, endPoint x: 260, endPoint y: 221, distance: 8.4
click at [260, 221] on input "3/4 cup (100g)" at bounding box center [294, 229] width 140 height 21
drag, startPoint x: 276, startPoint y: 232, endPoint x: 264, endPoint y: 233, distance: 11.9
click at [264, 233] on input "3/4 cup (100g)" at bounding box center [294, 229] width 140 height 21
type input "3/4 cup (99g)"
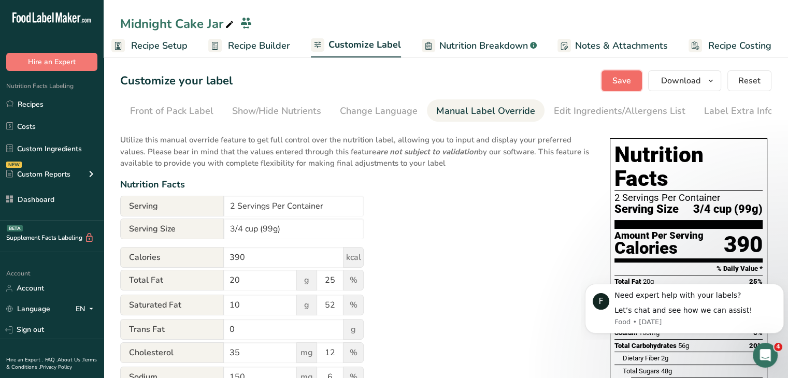
click at [617, 84] on span "Save" at bounding box center [622, 81] width 19 height 12
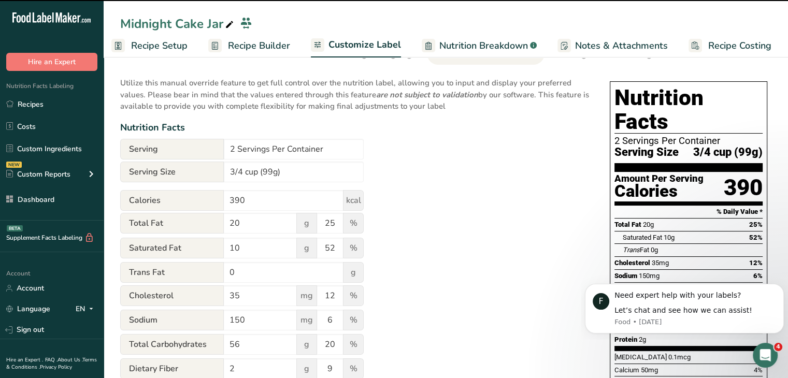
scroll to position [0, 0]
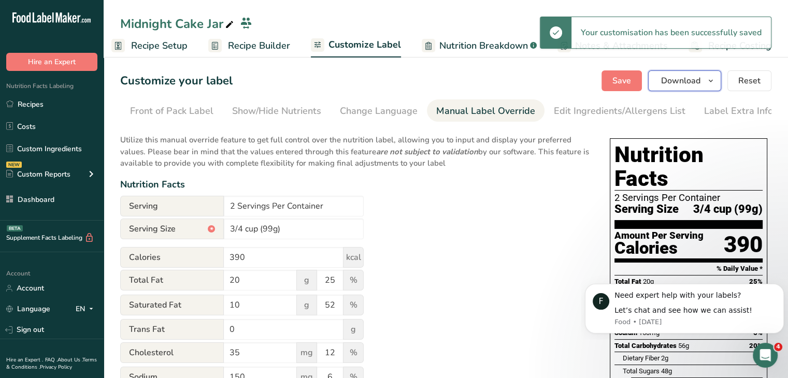
drag, startPoint x: 688, startPoint y: 82, endPoint x: 687, endPoint y: 90, distance: 7.8
click at [688, 82] on span "Download" at bounding box center [680, 81] width 39 height 12
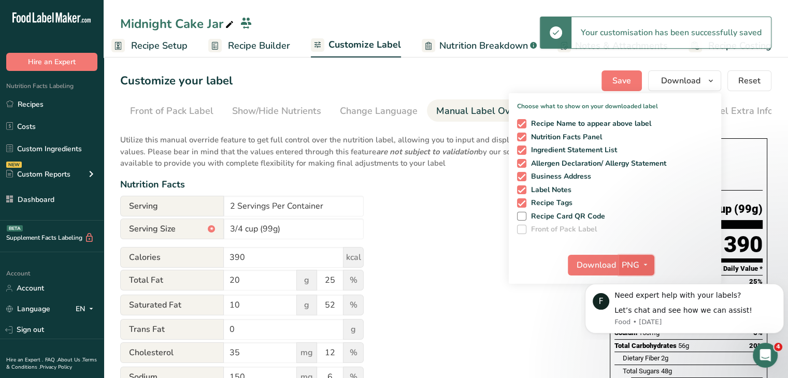
click at [640, 264] on span "button" at bounding box center [645, 265] width 12 height 12
click html "F Need expert help with your labels? Let’s chat and see how we can assist! Food…"
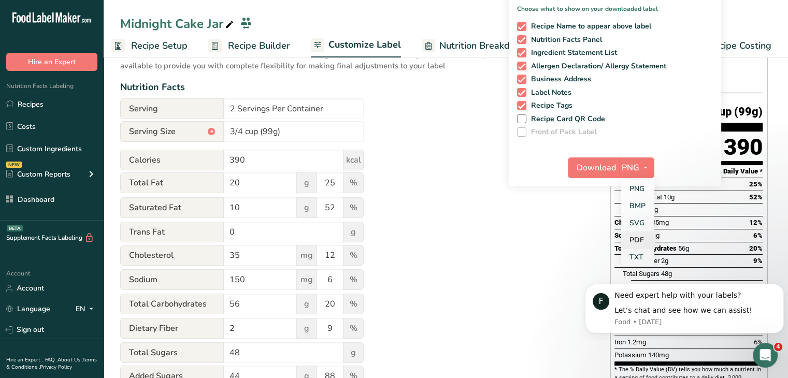
scroll to position [104, 0]
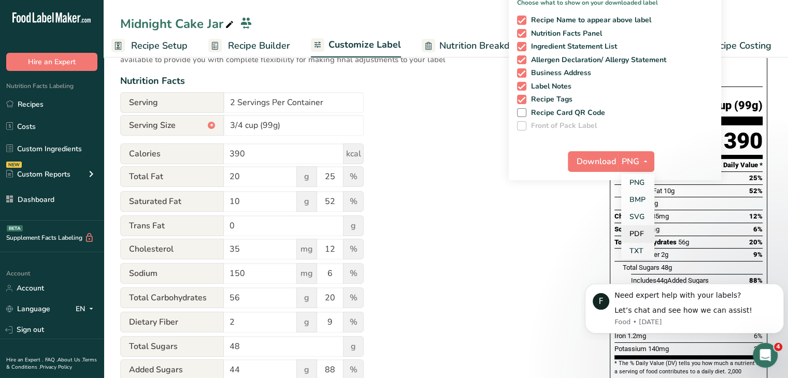
click at [645, 237] on link "PDF" at bounding box center [637, 233] width 33 height 17
click at [597, 155] on span "Download" at bounding box center [596, 161] width 39 height 12
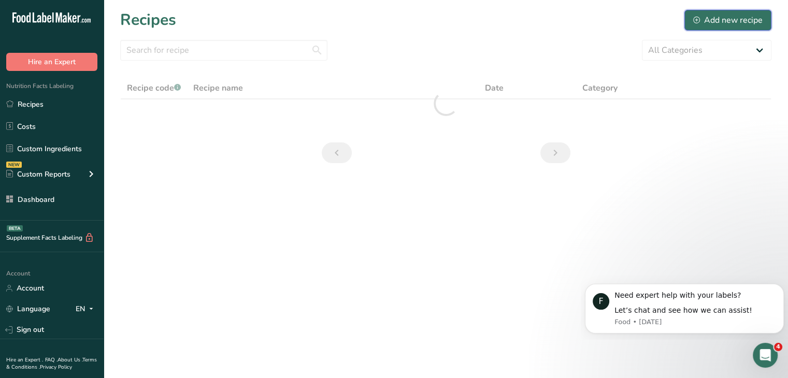
click at [703, 14] on div "Add new recipe" at bounding box center [727, 20] width 69 height 12
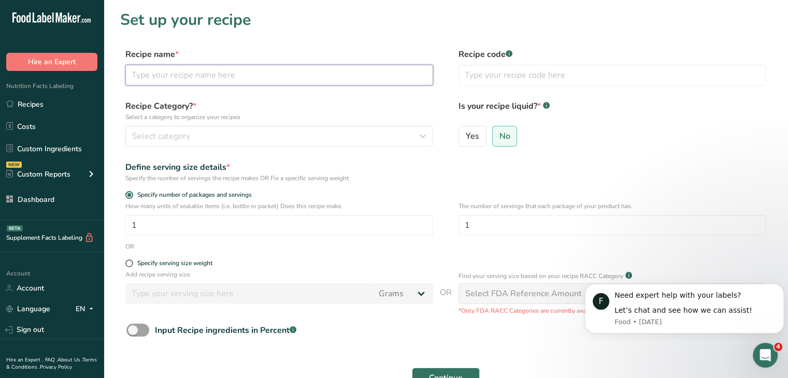
click at [233, 69] on input "text" at bounding box center [279, 75] width 308 height 21
type input "French Toast Cake Jar"
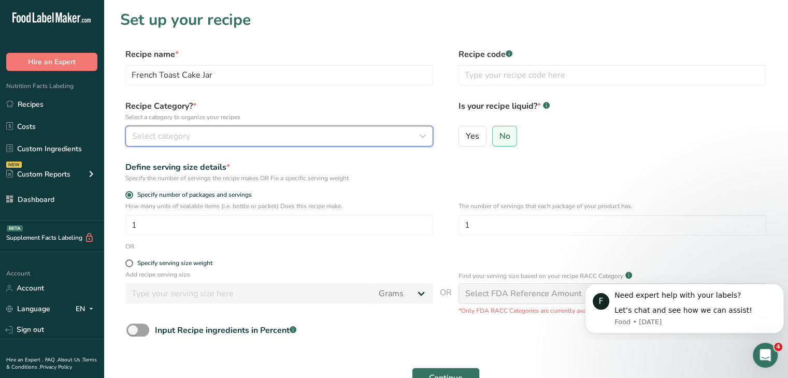
click at [323, 140] on div "Select category" at bounding box center [276, 136] width 288 height 12
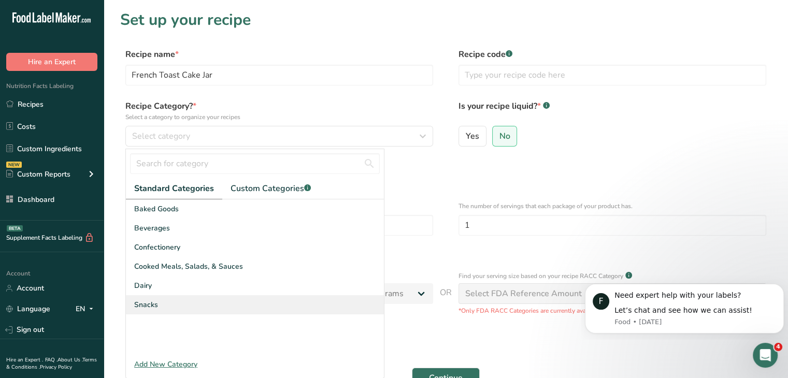
click at [164, 303] on div "Snacks" at bounding box center [255, 304] width 258 height 19
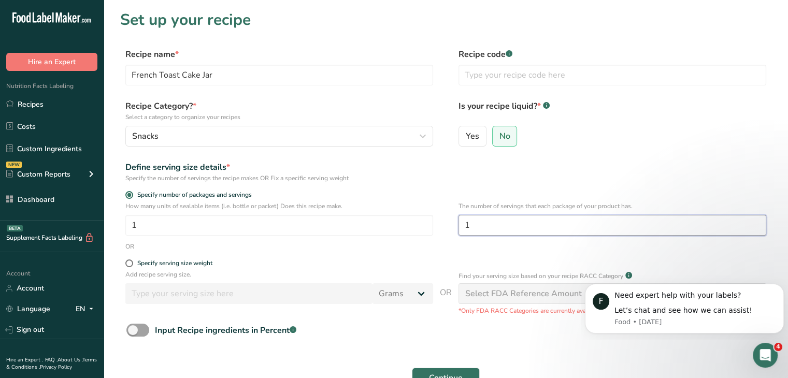
drag, startPoint x: 487, startPoint y: 230, endPoint x: 437, endPoint y: 236, distance: 50.2
click at [437, 236] on div "How many units of sealable items (i.e. bottle or packet) Does this recipe make.…" at bounding box center [445, 222] width 651 height 40
type input "2"
click at [535, 338] on div "Input Recipe ingredients in Percent .a-a{fill:#347362;}.b-a{fill:#fff;}" at bounding box center [445, 334] width 651 height 21
click at [464, 371] on button "Continue" at bounding box center [446, 378] width 68 height 21
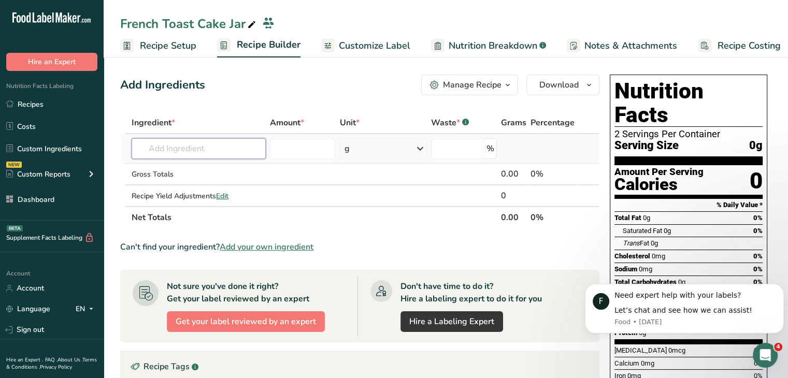
click at [245, 146] on input "text" at bounding box center [199, 148] width 134 height 21
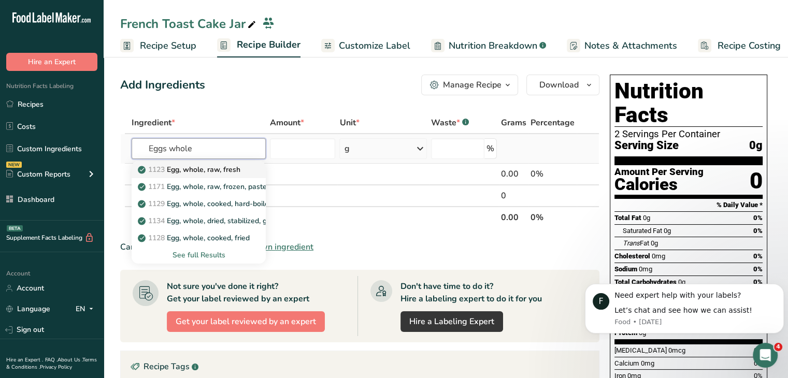
type input "Eggs whole"
click at [244, 166] on link "1123 Egg, whole, raw, fresh" at bounding box center [199, 169] width 134 height 17
type input "Egg, whole, raw, fresh"
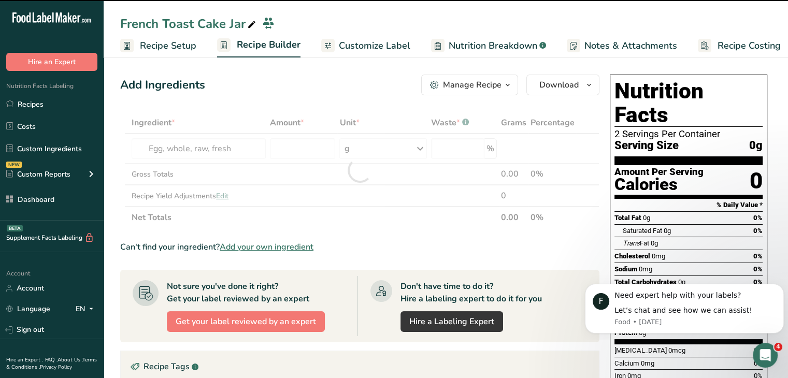
type input "0"
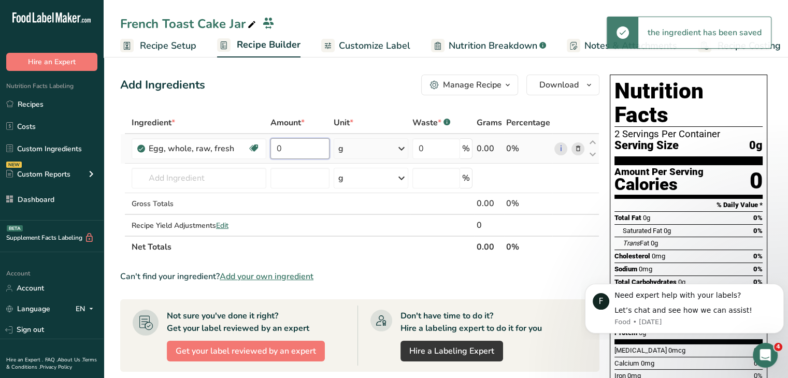
click at [317, 150] on input "0" at bounding box center [300, 148] width 59 height 21
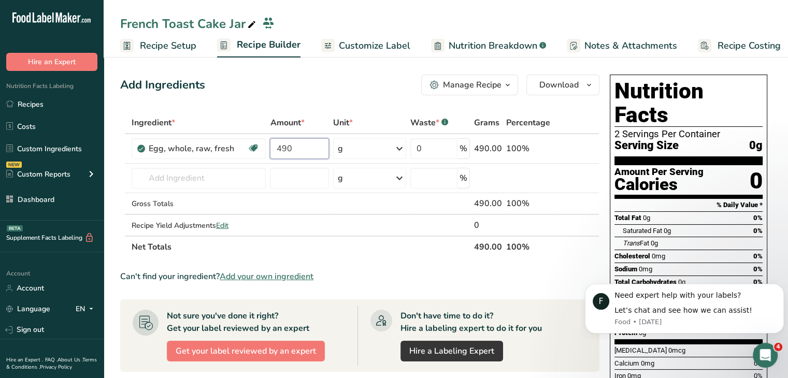
type input "490"
click at [347, 97] on div "Add Ingredients Manage Recipe Delete Recipe Duplicate Recipe Scale Recipe Save …" at bounding box center [363, 364] width 486 height 588
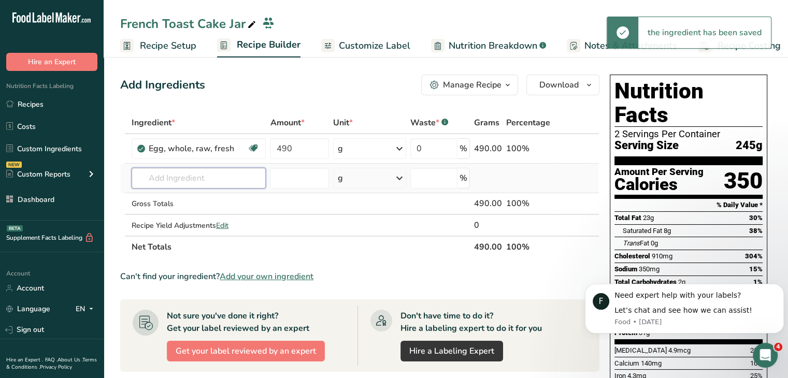
click at [189, 180] on input "text" at bounding box center [199, 178] width 135 height 21
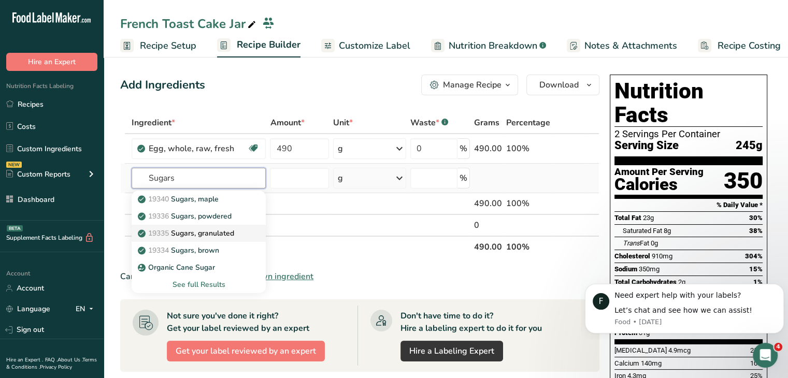
type input "Sugars"
click at [188, 236] on p "19335 [GEOGRAPHIC_DATA], granulated" at bounding box center [187, 233] width 94 height 11
type input "Sugars, granulated"
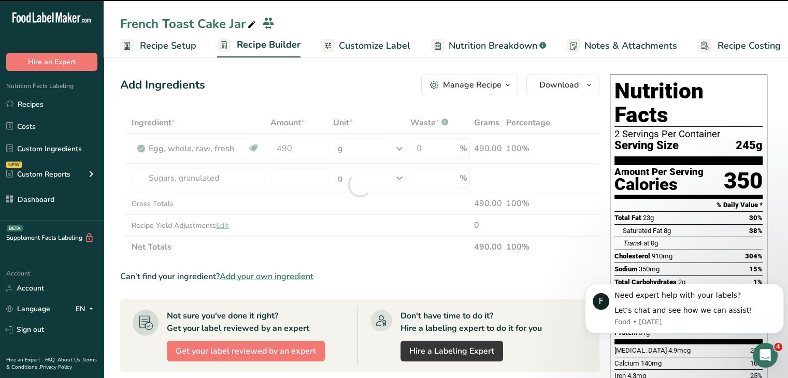
type input "0"
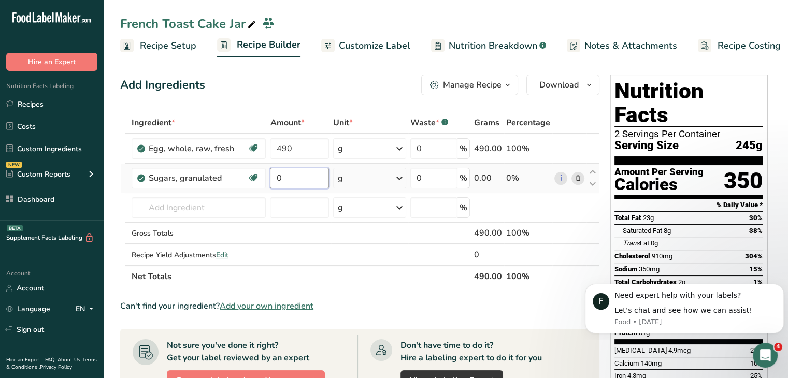
drag, startPoint x: 286, startPoint y: 170, endPoint x: 277, endPoint y: 173, distance: 9.6
click at [277, 173] on input "0" at bounding box center [299, 178] width 59 height 21
type input "570"
click at [299, 86] on div "Add Ingredients Manage Recipe Delete Recipe Duplicate Recipe Scale Recipe Save …" at bounding box center [359, 85] width 479 height 21
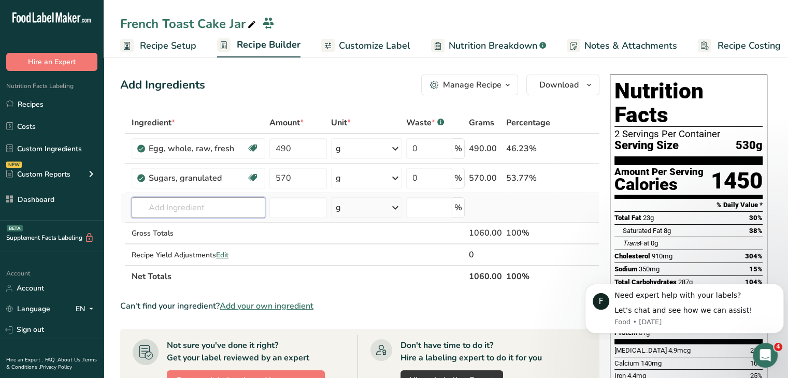
click at [180, 206] on input "text" at bounding box center [199, 207] width 134 height 21
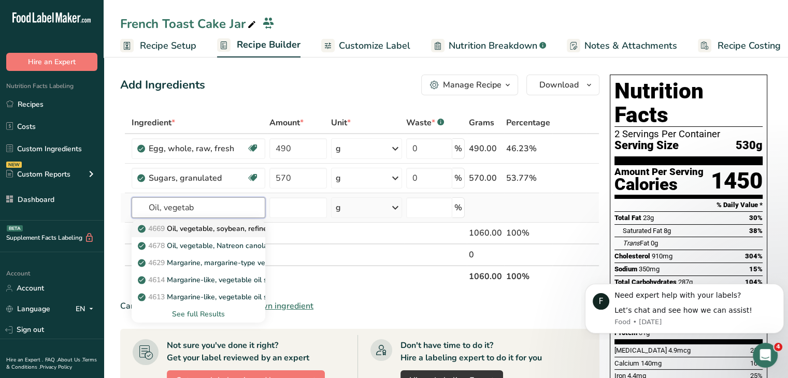
type input "Oil, vegetab"
click at [211, 230] on p "4669 Oil, vegetable, soybean, refined" at bounding box center [206, 228] width 132 height 11
type input "Oil, vegetable, soybean, refined"
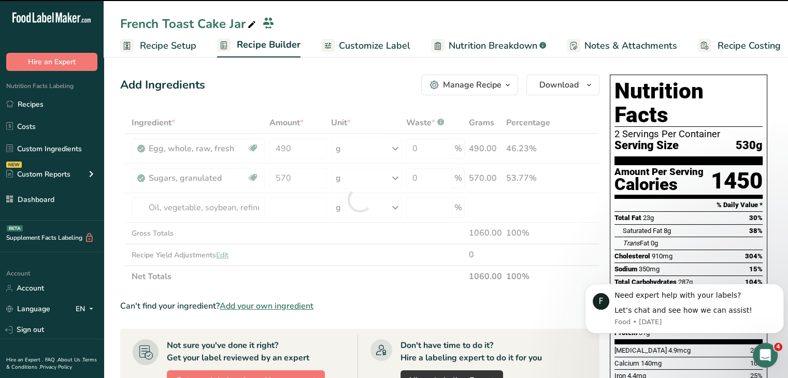
type input "0"
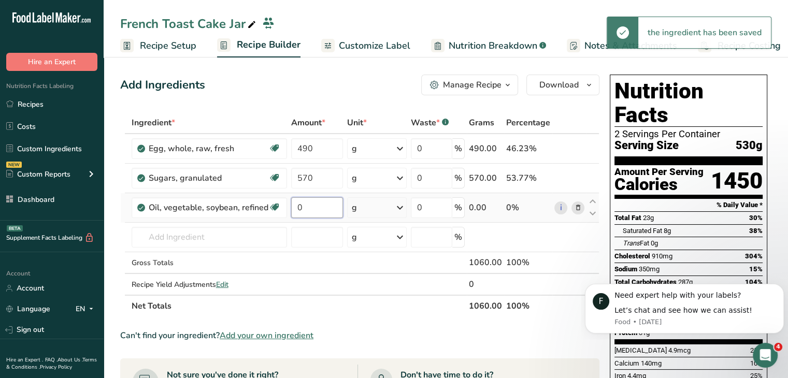
drag, startPoint x: 301, startPoint y: 204, endPoint x: 292, endPoint y: 201, distance: 8.9
click at [292, 201] on input "0" at bounding box center [317, 207] width 52 height 21
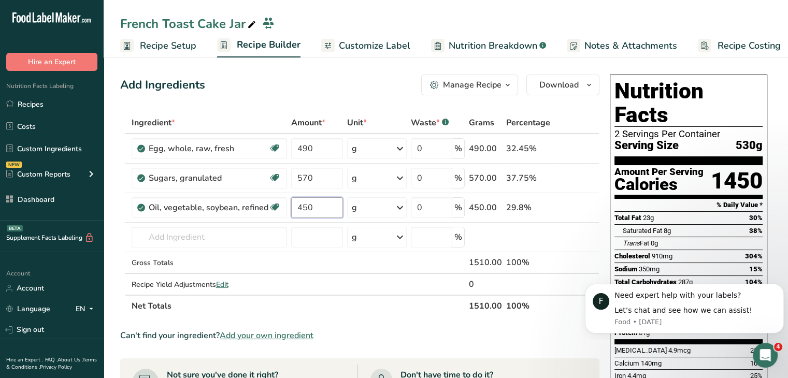
type input "450"
click at [266, 112] on div "Ingredient * Amount * Unit * Waste * .a-a{fill:#347362;}.b-a{fill:#fff;} Grams …" at bounding box center [359, 214] width 479 height 205
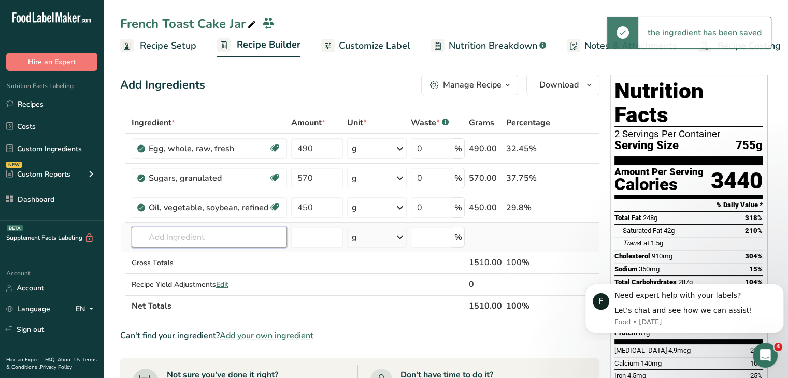
click at [210, 237] on input "text" at bounding box center [209, 237] width 155 height 21
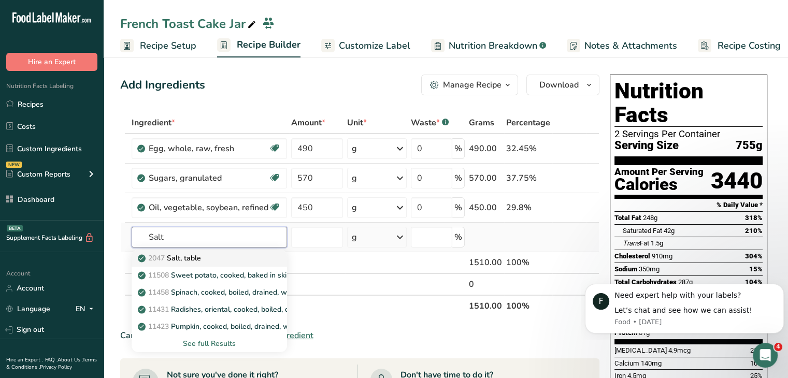
type input "Salt"
click at [205, 261] on div "2047 Salt, table" at bounding box center [201, 258] width 122 height 11
type input "Salt, table"
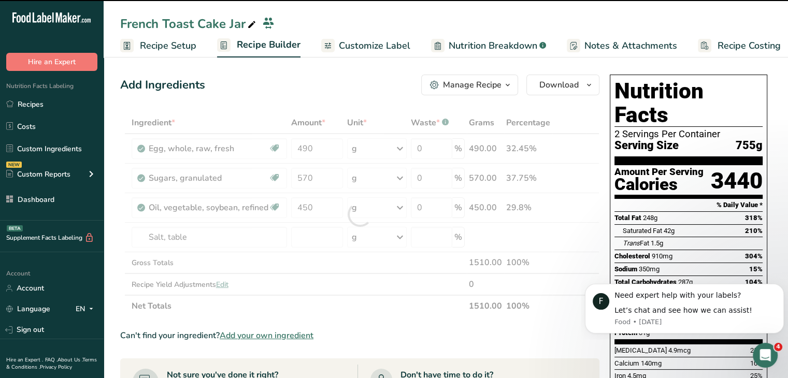
type input "0"
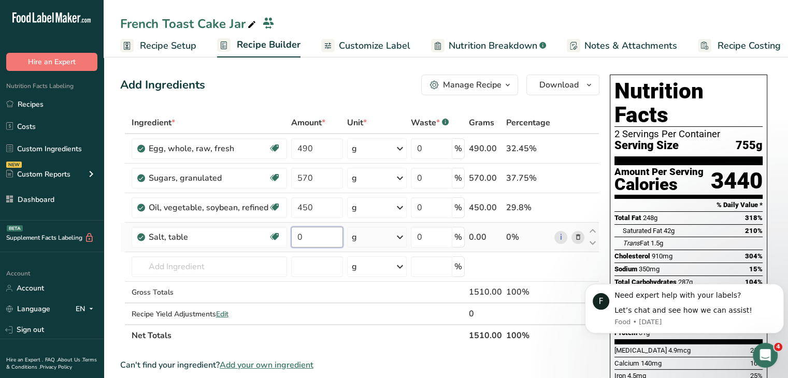
drag, startPoint x: 312, startPoint y: 233, endPoint x: 296, endPoint y: 227, distance: 16.9
click at [296, 227] on input "0" at bounding box center [317, 237] width 52 height 21
type input "6"
click at [323, 89] on div "Add Ingredients Manage Recipe Delete Recipe Duplicate Recipe Scale Recipe Save …" at bounding box center [359, 85] width 479 height 21
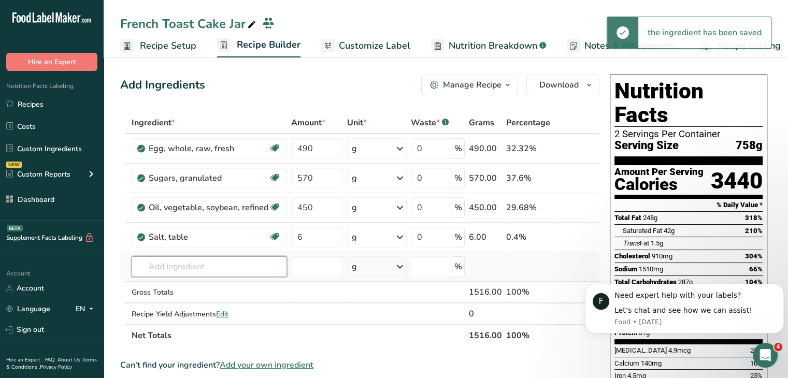
click at [218, 265] on input "text" at bounding box center [209, 267] width 155 height 21
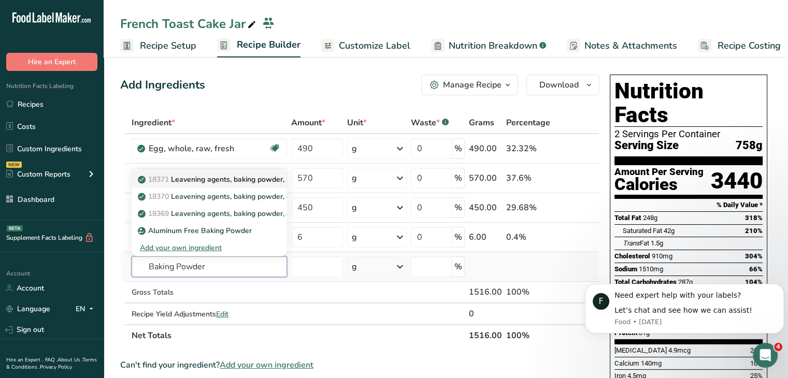
type input "Baking Powder"
click at [239, 175] on p "18371 Leavening agents, baking powder, low-sodium" at bounding box center [233, 179] width 186 height 11
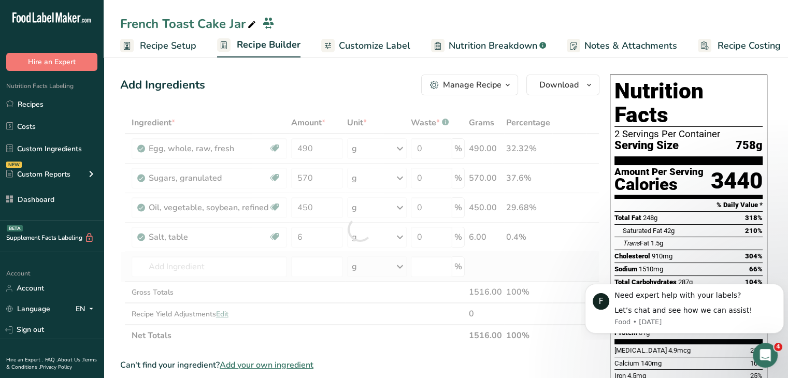
type input "Leavening agents, baking powder, low-sodium"
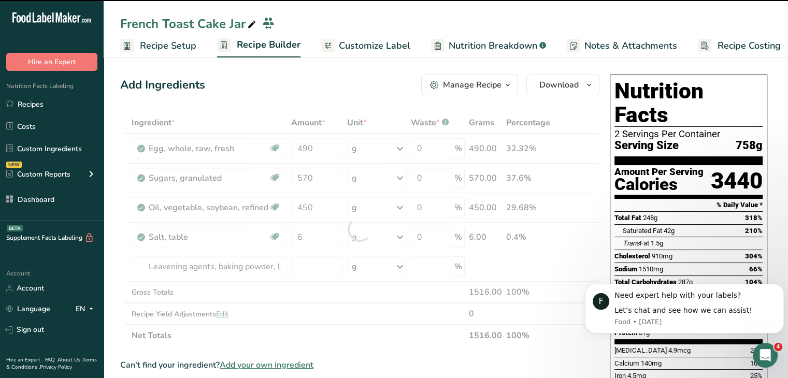
type input "0"
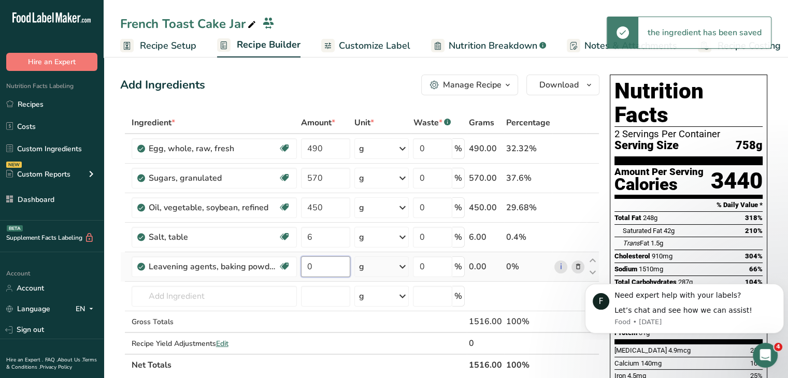
click at [319, 274] on input "0" at bounding box center [326, 267] width 50 height 21
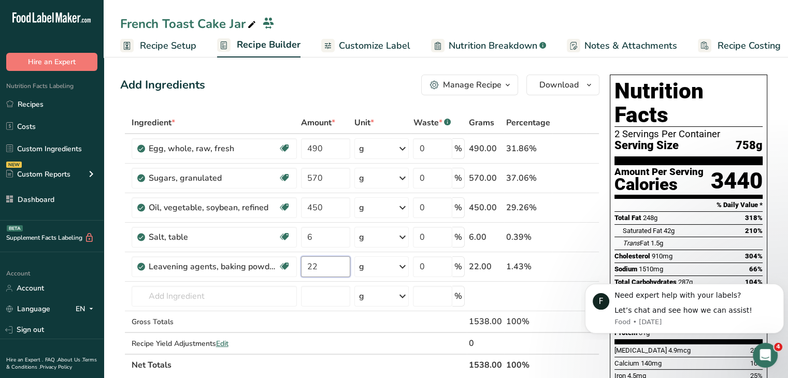
type input "22"
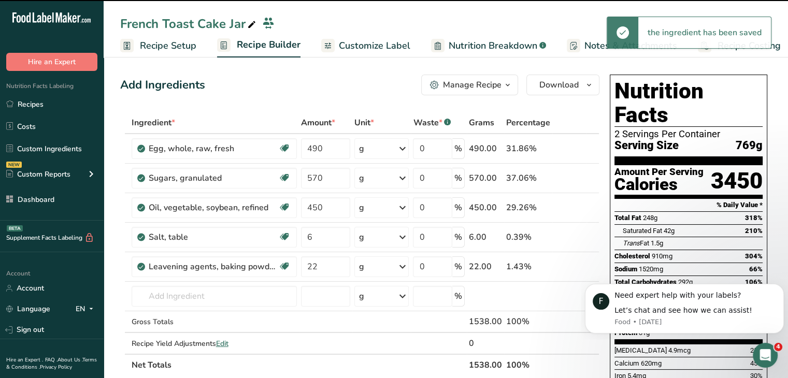
scroll to position [52, 0]
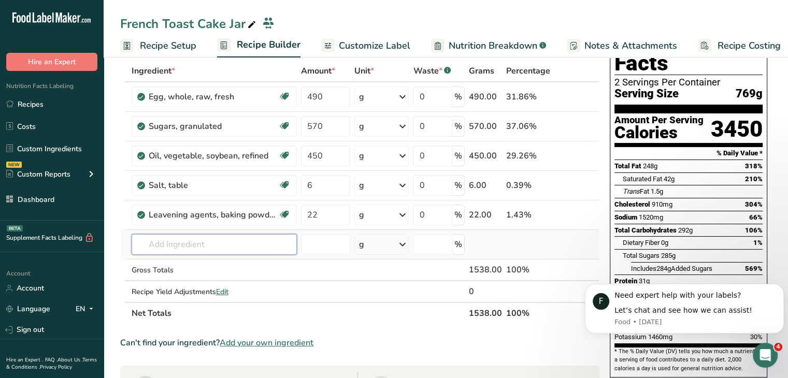
click at [182, 243] on input "text" at bounding box center [214, 244] width 165 height 21
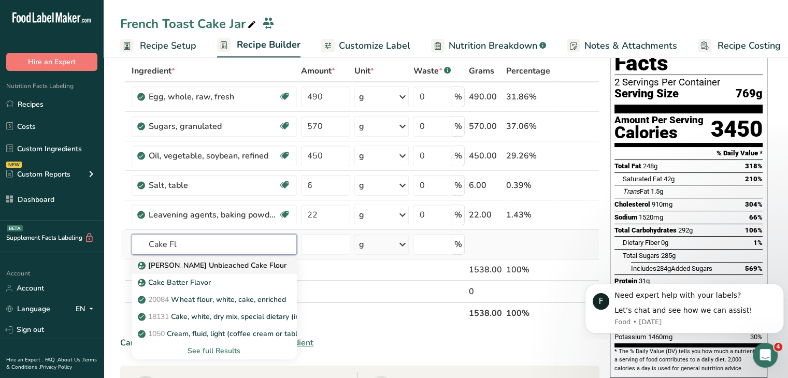
type input "Cake Fl"
click at [229, 264] on p "[PERSON_NAME] Unbleached Cake Flour" at bounding box center [213, 265] width 147 height 11
type input "[PERSON_NAME] Unbleached Cake Flour"
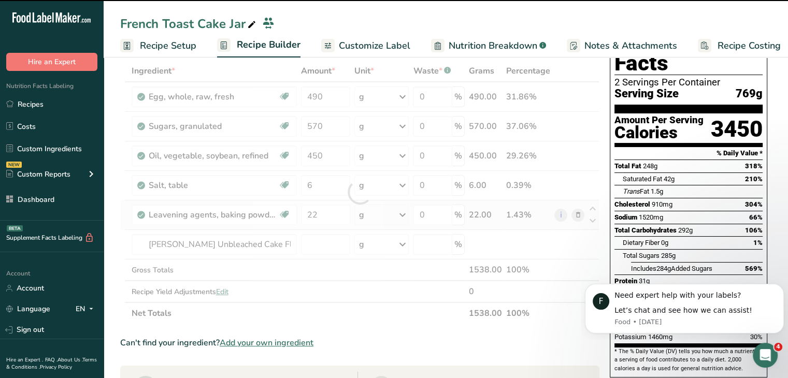
type input "0"
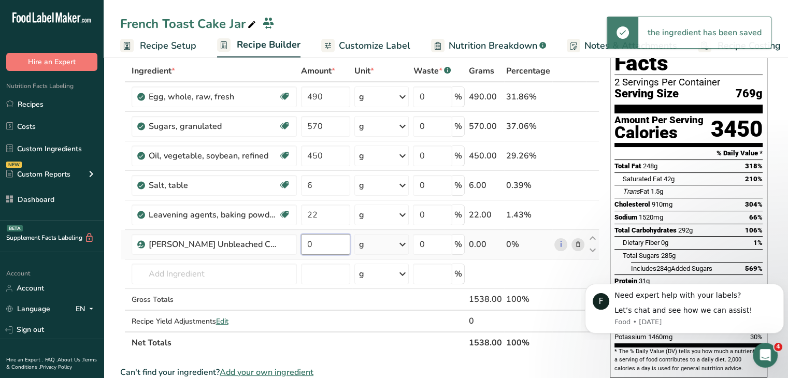
click at [307, 235] on input "0" at bounding box center [326, 244] width 50 height 21
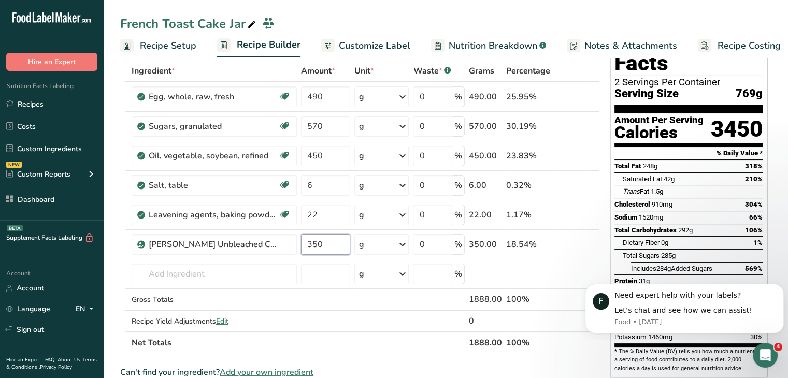
type input "350"
click at [184, 278] on input "text" at bounding box center [214, 274] width 165 height 21
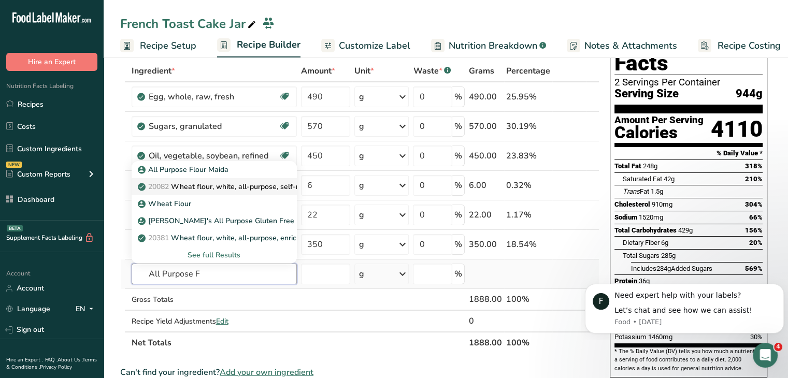
type input "All Purpose F"
click at [233, 188] on p "20082 Wheat flour, white, all-purpose, self-rising, enriched" at bounding box center [243, 186] width 206 height 11
type input "Wheat flour, white, all-purpose, self-rising, enriched"
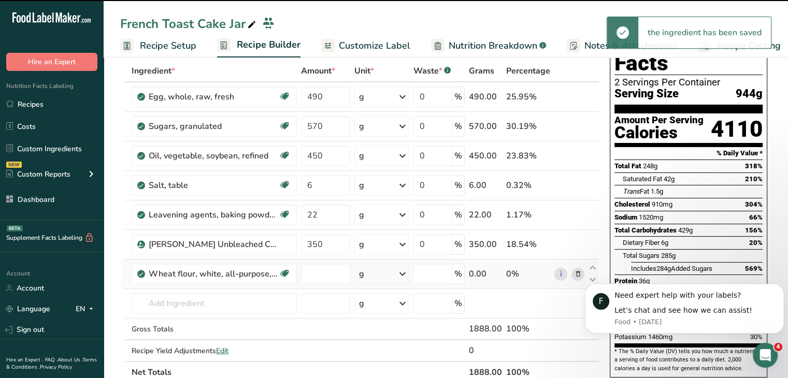
type input "0"
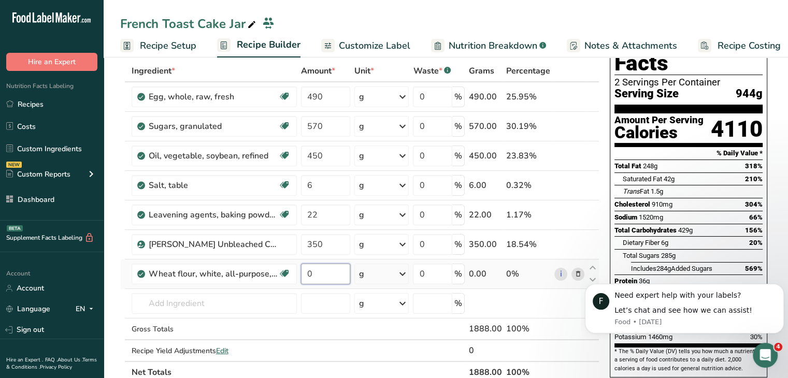
drag, startPoint x: 309, startPoint y: 274, endPoint x: 300, endPoint y: 271, distance: 9.8
click at [301, 271] on input "0" at bounding box center [326, 274] width 50 height 21
type input "350"
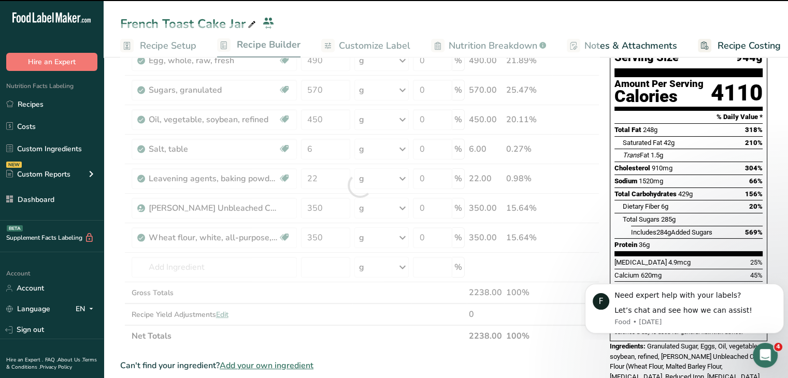
scroll to position [155, 0]
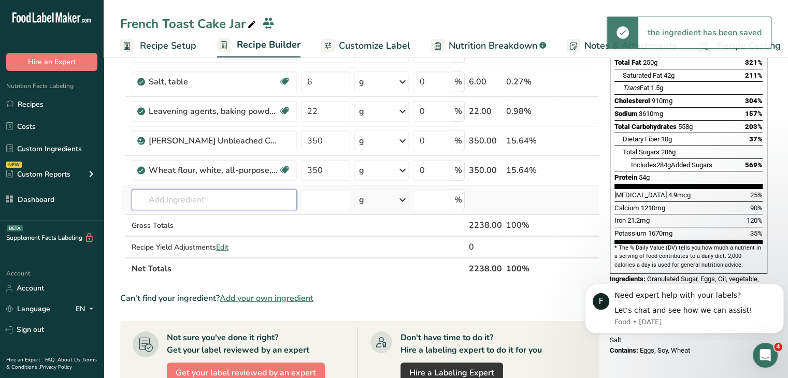
click at [209, 190] on input "text" at bounding box center [214, 200] width 165 height 21
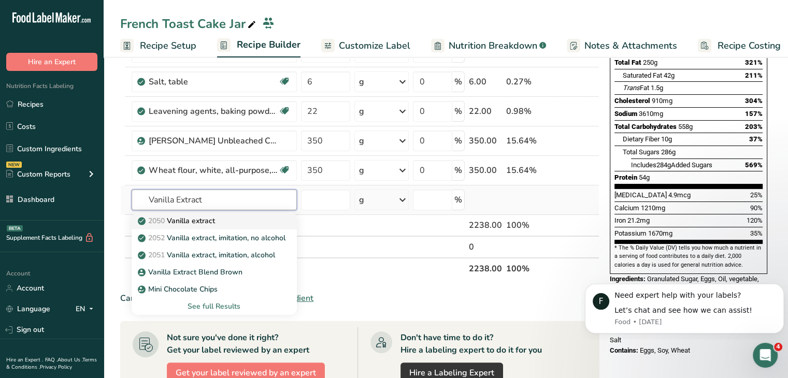
type input "Vanilla Extract"
click at [194, 216] on p "2050 Vanilla extract" at bounding box center [177, 221] width 75 height 11
type input "Vanilla extract"
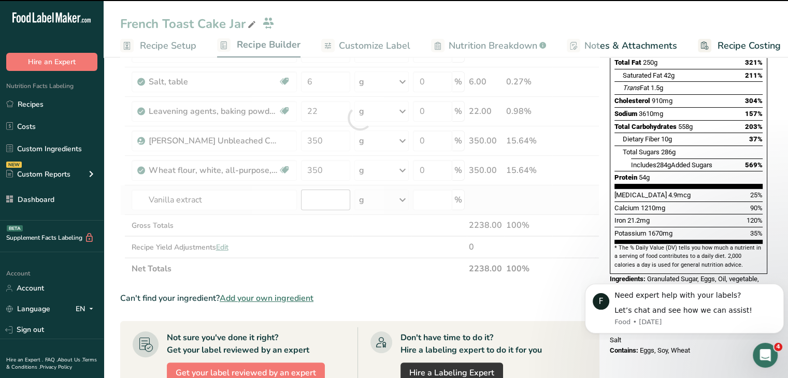
type input "0"
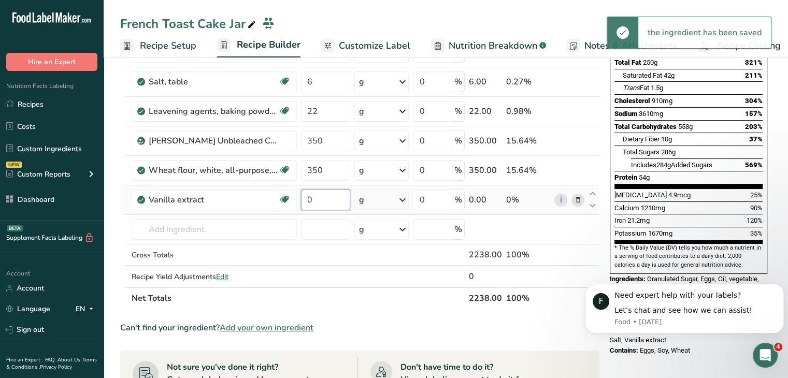
drag, startPoint x: 319, startPoint y: 202, endPoint x: 301, endPoint y: 204, distance: 18.3
click at [301, 204] on input "0" at bounding box center [326, 200] width 50 height 21
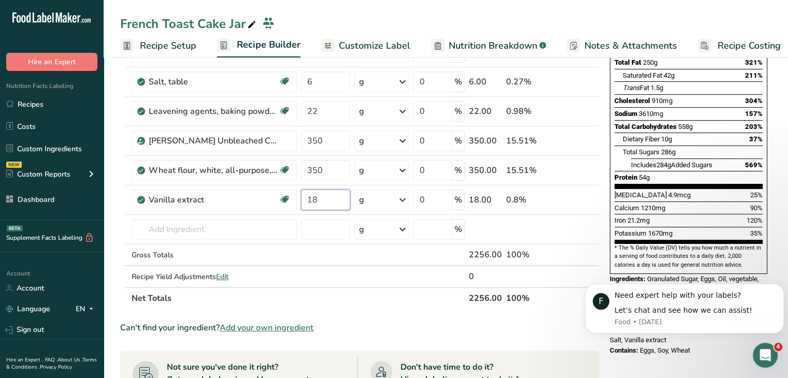
type input "18"
click at [777, 244] on section "Add Ingredients Manage Recipe Delete Recipe Duplicate Recipe Scale Recipe Save …" at bounding box center [446, 322] width 685 height 849
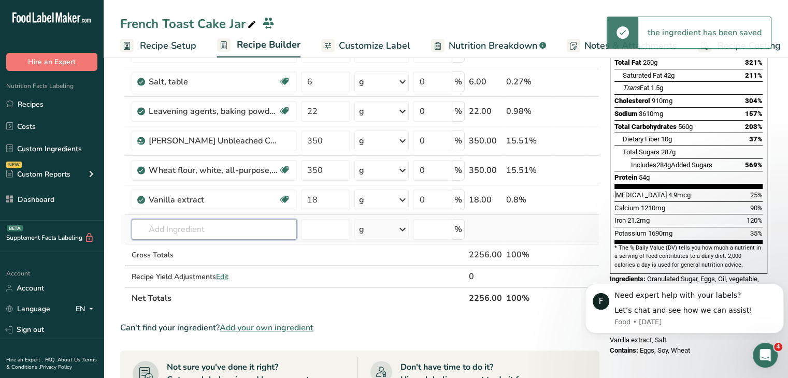
click at [224, 230] on input "text" at bounding box center [214, 229] width 165 height 21
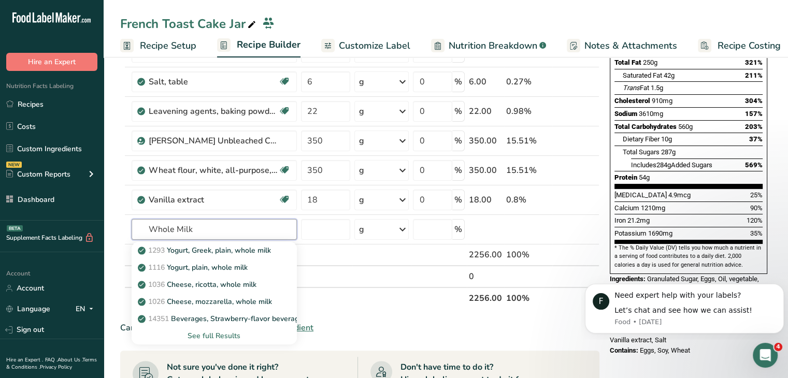
drag, startPoint x: 244, startPoint y: 235, endPoint x: 97, endPoint y: 234, distance: 146.1
click at [97, 234] on div ".a-20{fill:#fff;} Hire an Expert Nutrition Facts Labeling Recipes Costs Custom …" at bounding box center [394, 296] width 788 height 903
type input "Milk, whole"
click at [222, 250] on p "1211 Milk, whole, 3.25% milkfat, without added vitamin A and vitamin D" at bounding box center [278, 250] width 276 height 11
type input "Milk, whole, 3.25% milkfat, without added vitamin A and [MEDICAL_DATA]"
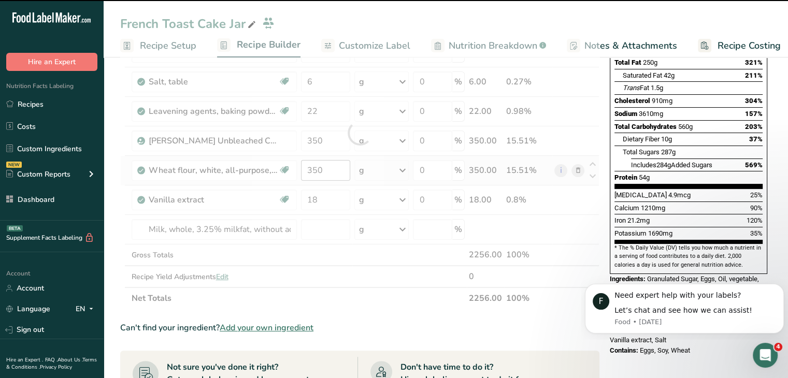
type input "0"
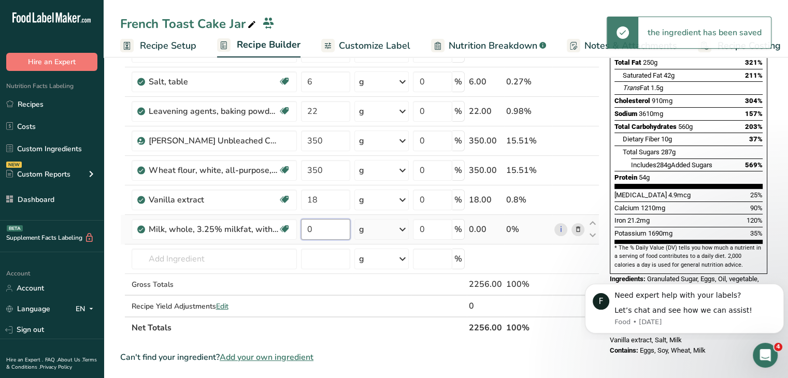
drag, startPoint x: 318, startPoint y: 222, endPoint x: 297, endPoint y: 224, distance: 20.9
click at [297, 224] on tr "Milk, whole, 3.25% milkfat, without added vitamin A and vitamin D Gluten free V…" at bounding box center [360, 230] width 478 height 30
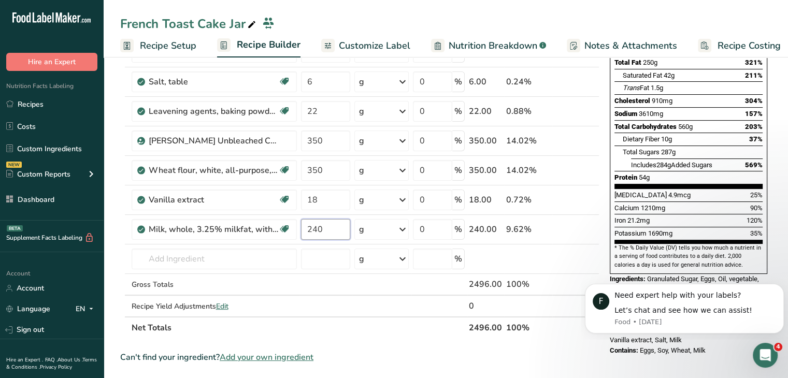
type input "240"
click at [768, 147] on div "Nutrition Facts 2 Servings Per Container Serving Size 1128g Amount Per Serving …" at bounding box center [689, 137] width 166 height 445
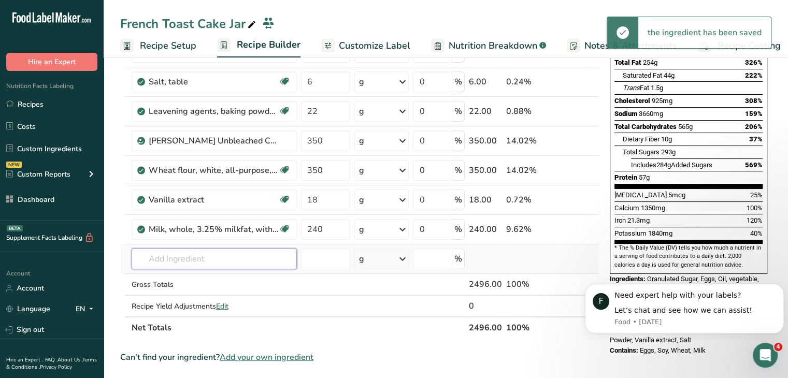
click at [219, 259] on input "text" at bounding box center [214, 259] width 165 height 21
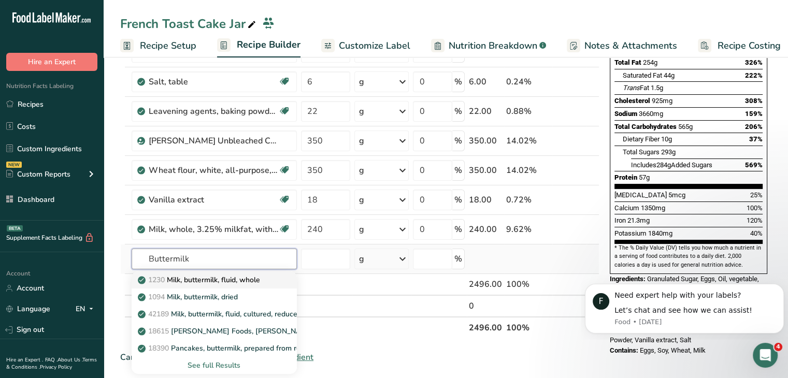
type input "Buttermilk"
click at [251, 277] on p "1230 Milk, buttermilk, fluid, whole" at bounding box center [200, 280] width 120 height 11
type input "Milk, buttermilk, fluid, whole"
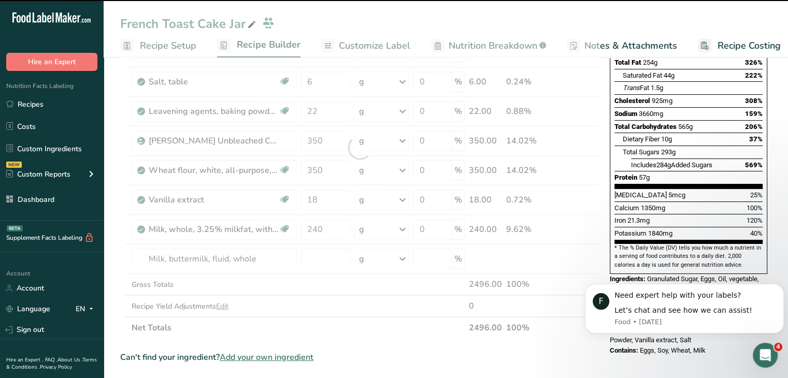
type input "0"
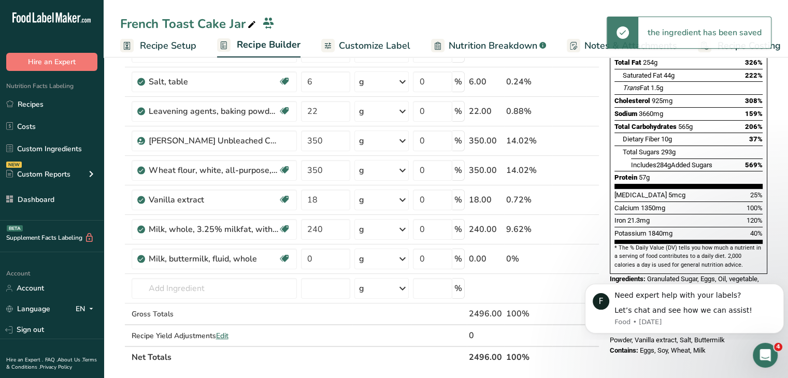
click at [573, 257] on span at bounding box center [578, 259] width 12 height 12
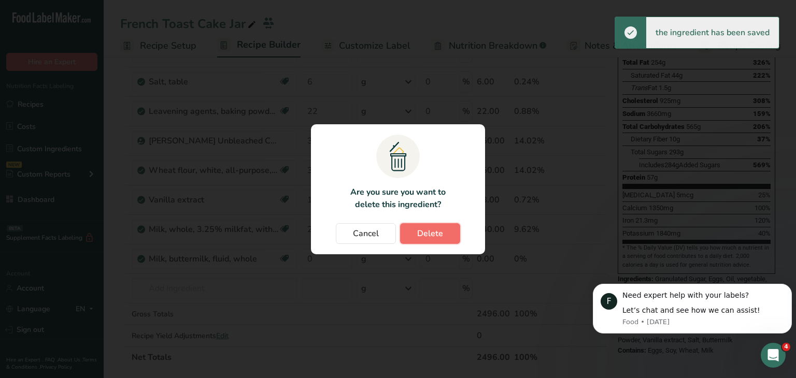
click at [446, 234] on button "Delete" at bounding box center [430, 233] width 60 height 21
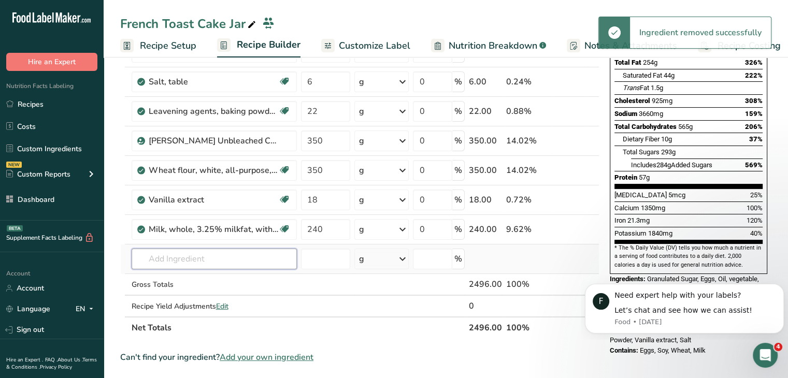
click at [220, 260] on input "text" at bounding box center [214, 259] width 165 height 21
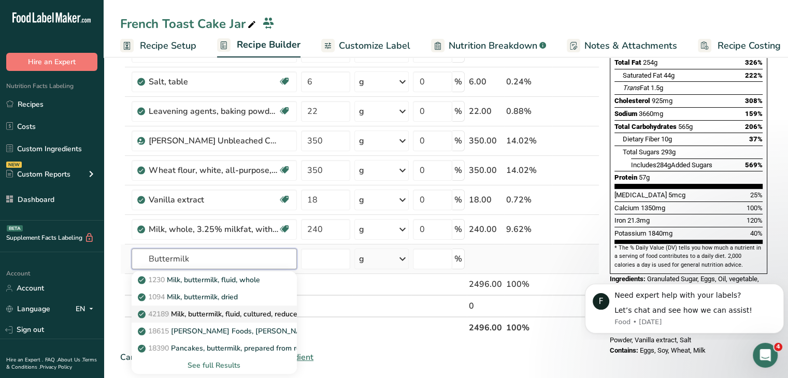
type input "Buttermilk"
click at [255, 316] on p "42189 Milk, buttermilk, fluid, cultured, reduced fat" at bounding box center [226, 314] width 173 height 11
type input "Milk, buttermilk, fluid, cultured, reduced fat"
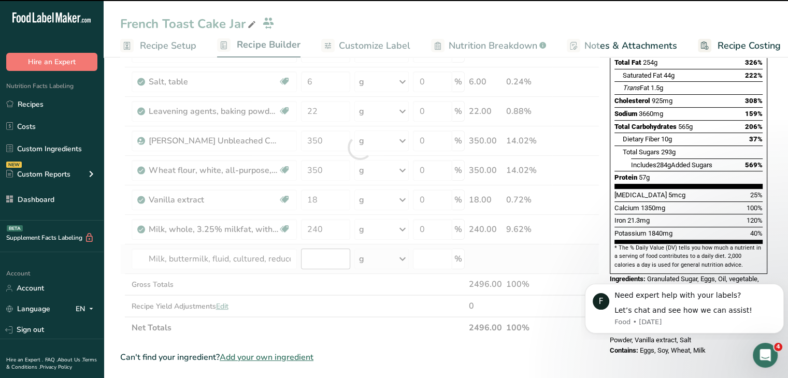
type input "0"
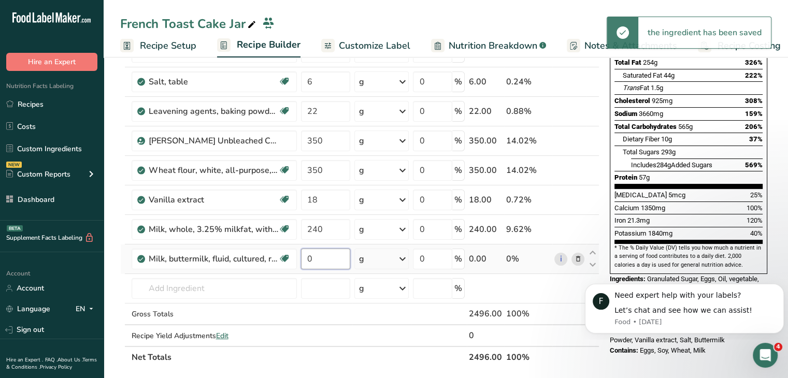
drag, startPoint x: 319, startPoint y: 255, endPoint x: 303, endPoint y: 259, distance: 16.5
click at [303, 259] on input "0" at bounding box center [326, 259] width 50 height 21
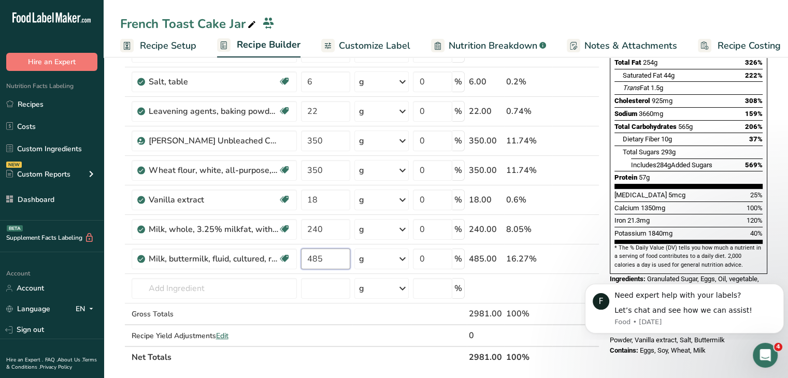
type input "485"
click at [630, 365] on div "Nutrition Facts 2 Servings Per Container Serving Size 1248g Amount Per Serving …" at bounding box center [689, 363] width 166 height 897
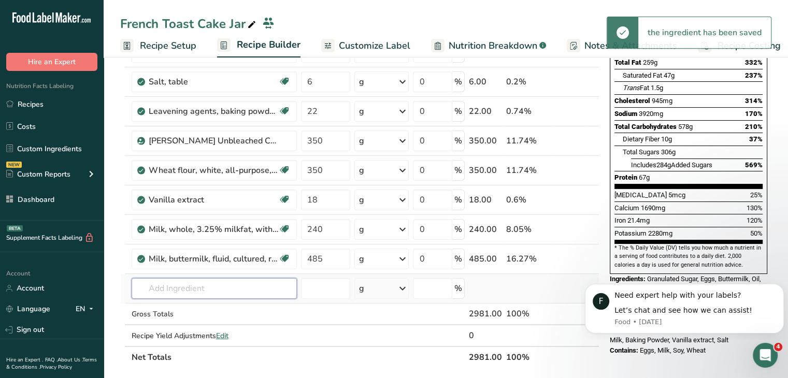
click at [187, 283] on input "text" at bounding box center [214, 288] width 165 height 21
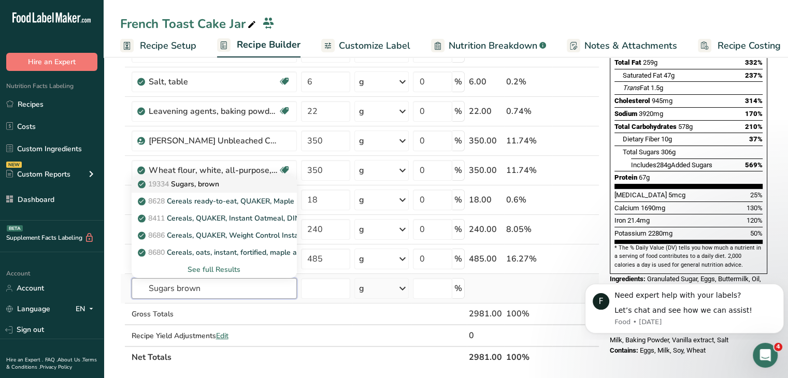
type input "Sugars brown"
click at [226, 187] on div "19334 Sugars, brown" at bounding box center [206, 184] width 132 height 11
type input "Sugars, brown"
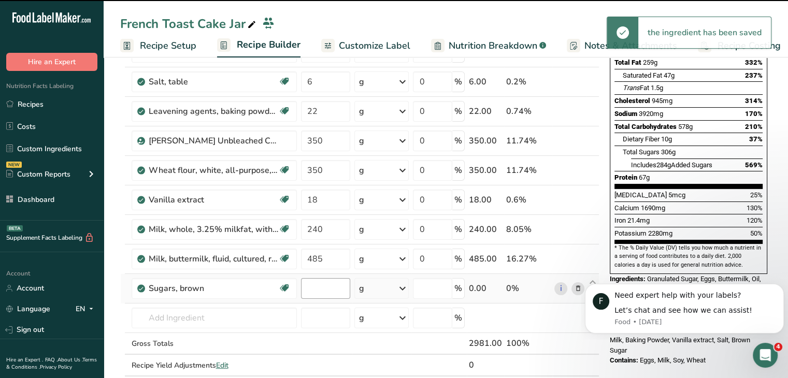
type input "0"
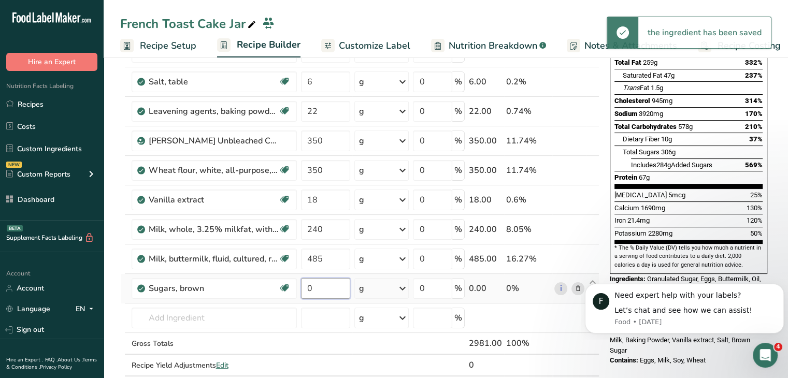
click at [323, 289] on input "0" at bounding box center [326, 288] width 50 height 21
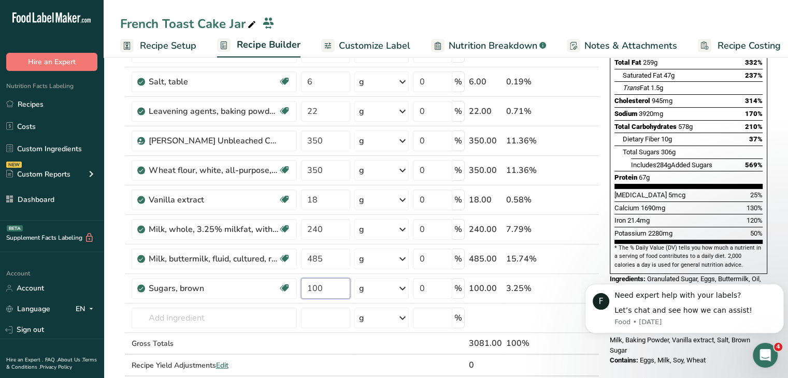
type input "100"
click at [649, 352] on div "Nutrition Facts 2 Servings Per Container Serving Size 1491g Amount Per Serving …" at bounding box center [689, 378] width 166 height 926
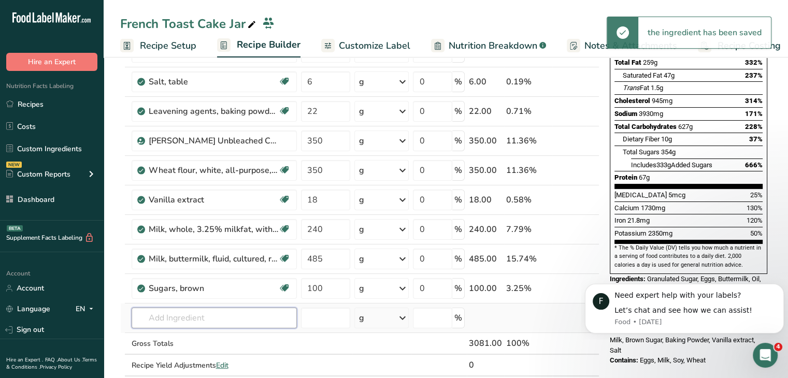
click at [226, 317] on input "text" at bounding box center [214, 318] width 165 height 21
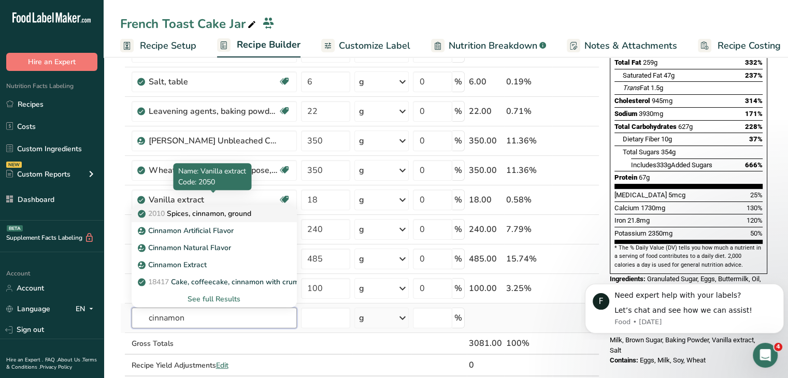
type input "cinnamon"
click at [251, 211] on p "2010 Spices, cinnamon, ground" at bounding box center [195, 213] width 111 height 11
type input "Spices, cinnamon, ground"
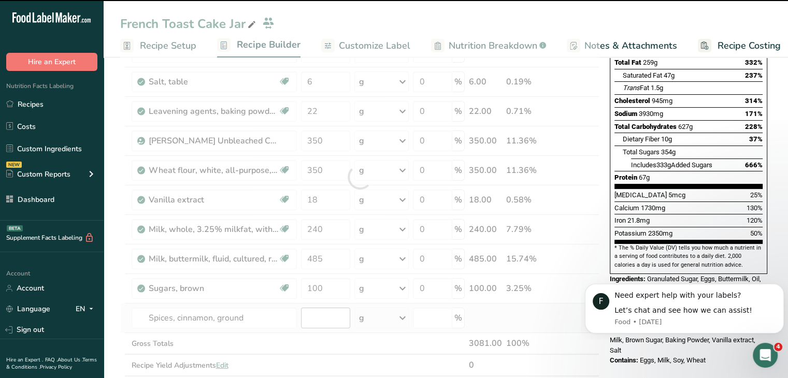
type input "0"
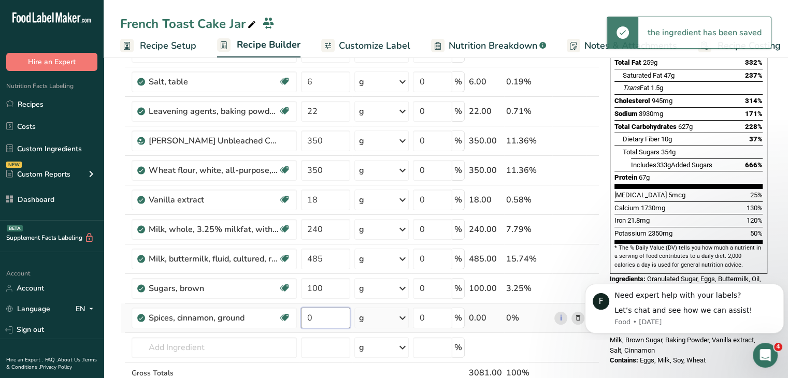
drag, startPoint x: 321, startPoint y: 317, endPoint x: 304, endPoint y: 320, distance: 17.9
click at [304, 320] on input "0" at bounding box center [326, 318] width 50 height 21
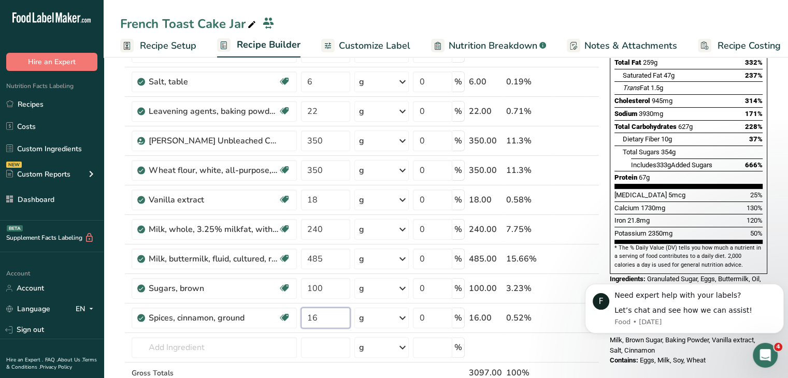
type input "16"
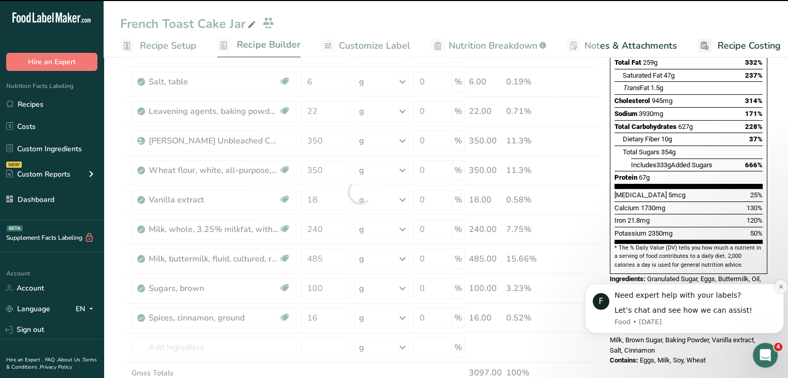
click at [783, 286] on icon "Dismiss notification" at bounding box center [781, 287] width 4 height 4
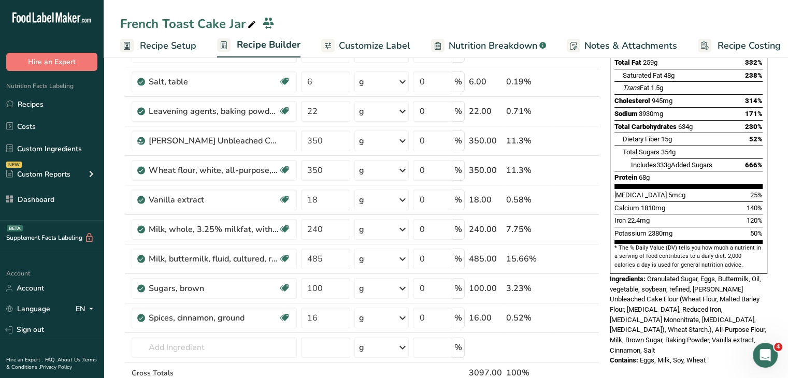
scroll to position [207, 0]
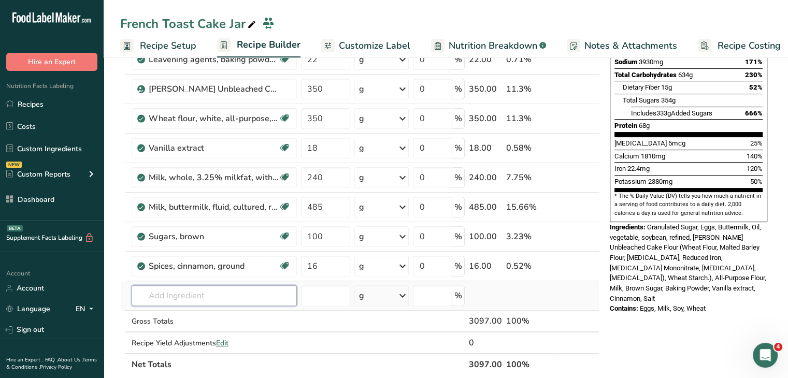
click at [233, 291] on input "text" at bounding box center [214, 296] width 165 height 21
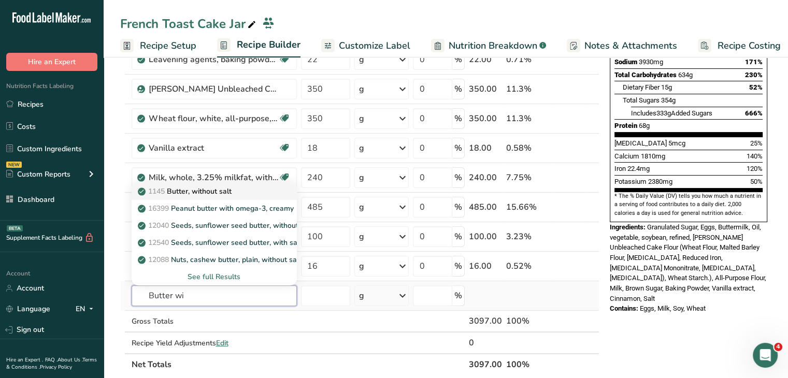
type input "Butter wi"
click at [240, 194] on div "1145 Butter, without salt" at bounding box center [206, 191] width 132 height 11
type input "Butter, without salt"
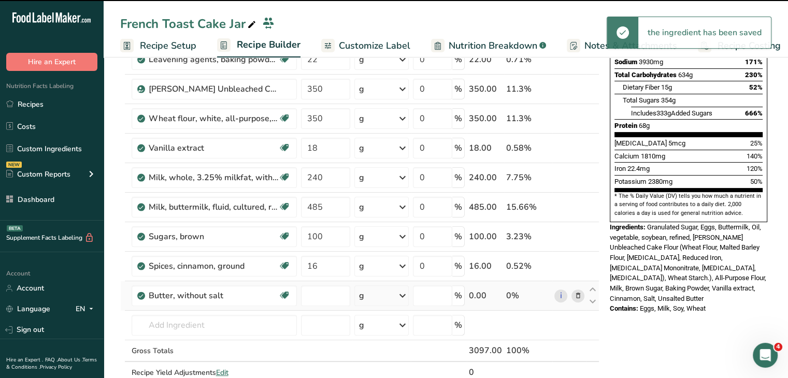
type input "0"
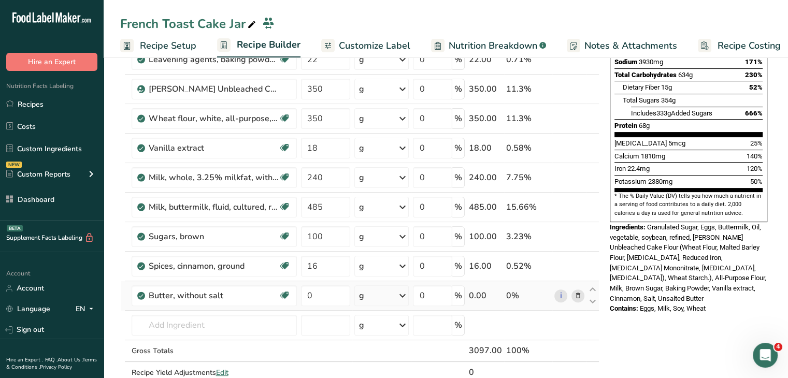
drag, startPoint x: 323, startPoint y: 282, endPoint x: 303, endPoint y: 282, distance: 19.7
click at [303, 282] on td "0" at bounding box center [326, 296] width 54 height 30
click at [312, 289] on input "0" at bounding box center [326, 296] width 50 height 21
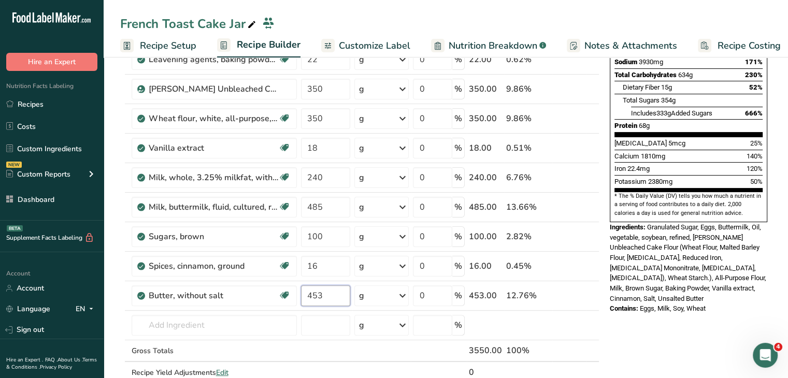
type input "453"
click at [708, 296] on div "Nutrition Facts 2 Servings Per Container Serving Size 1549g Amount Per Serving …" at bounding box center [689, 355] width 166 height 985
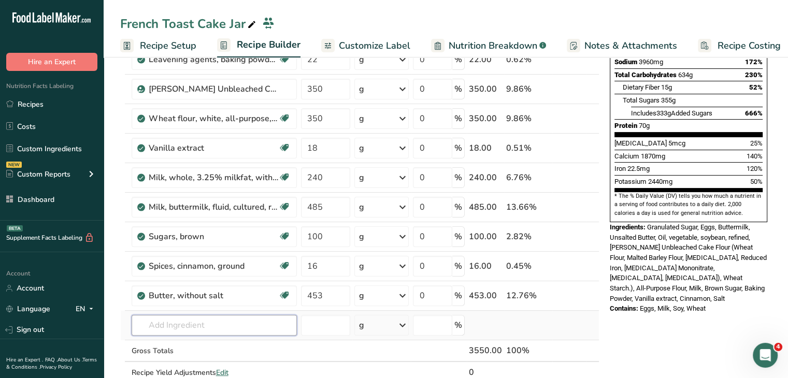
click at [177, 322] on input "text" at bounding box center [214, 325] width 165 height 21
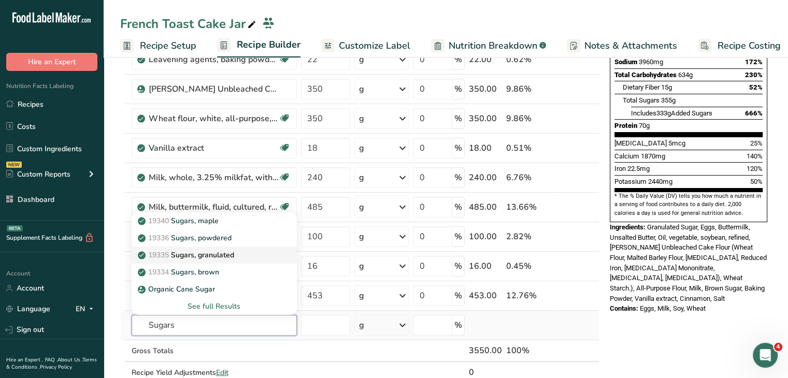
type input "Sugars"
click at [200, 252] on p "19335 [GEOGRAPHIC_DATA], granulated" at bounding box center [187, 255] width 94 height 11
type input "Sugars, granulated"
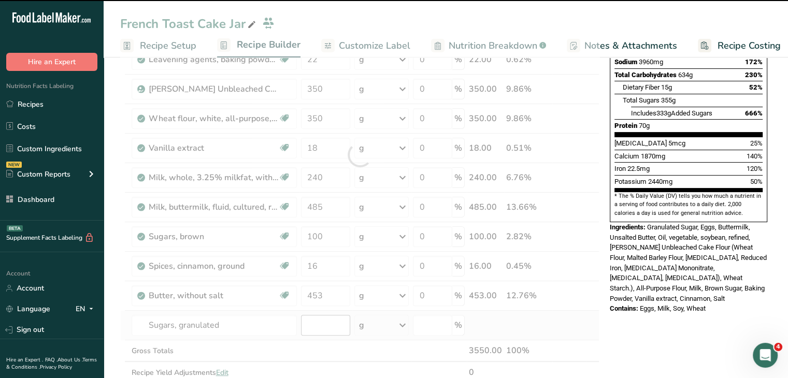
type input "0"
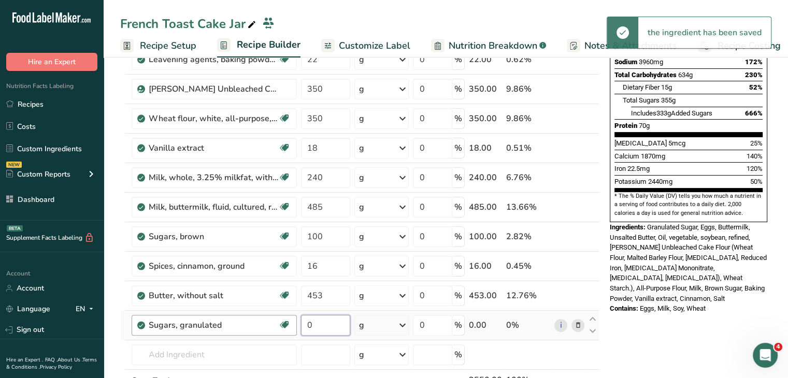
drag, startPoint x: 321, startPoint y: 326, endPoint x: 290, endPoint y: 324, distance: 31.2
click at [290, 324] on tr "Sugars, granulated Dairy free Gluten free Vegan Vegetarian Soy free 0 g Portion…" at bounding box center [360, 326] width 478 height 30
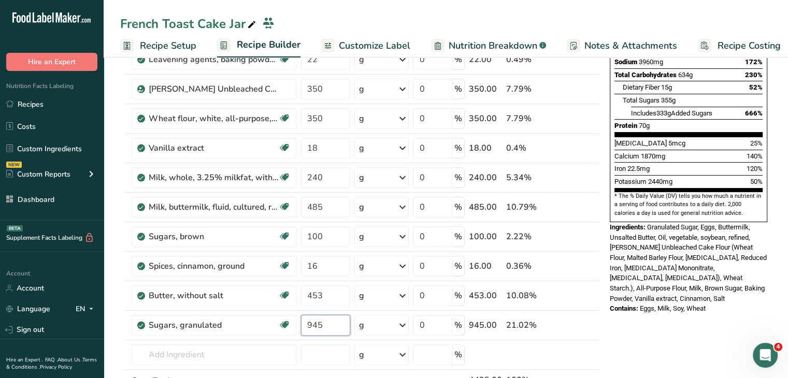
type input "945"
click at [656, 288] on div "Nutrition Facts 2 Servings Per Container Serving Size 1775g Amount Per Serving …" at bounding box center [689, 93] width 166 height 461
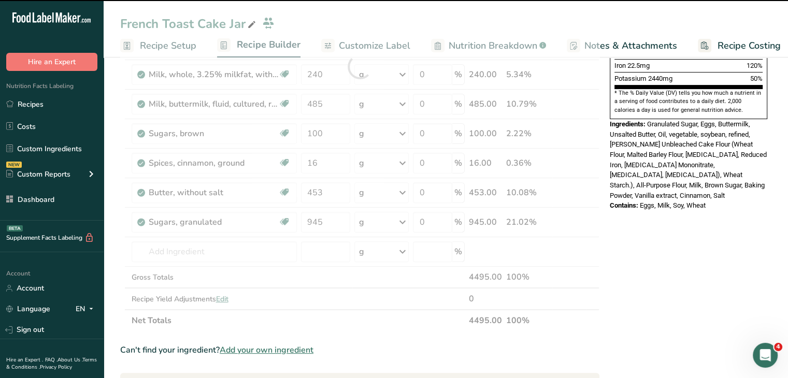
scroll to position [311, 0]
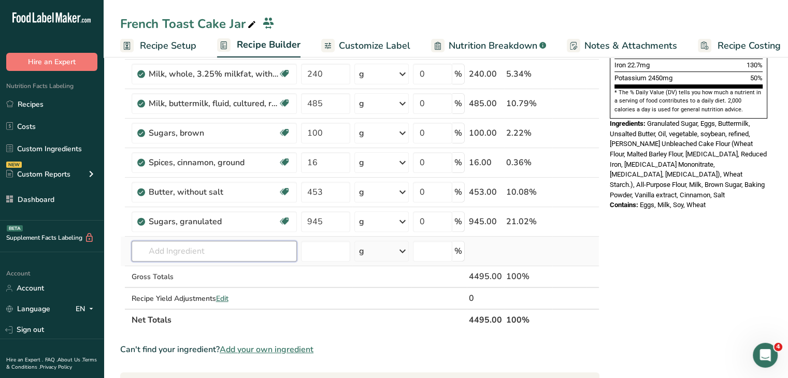
click at [192, 253] on input "text" at bounding box center [214, 251] width 165 height 21
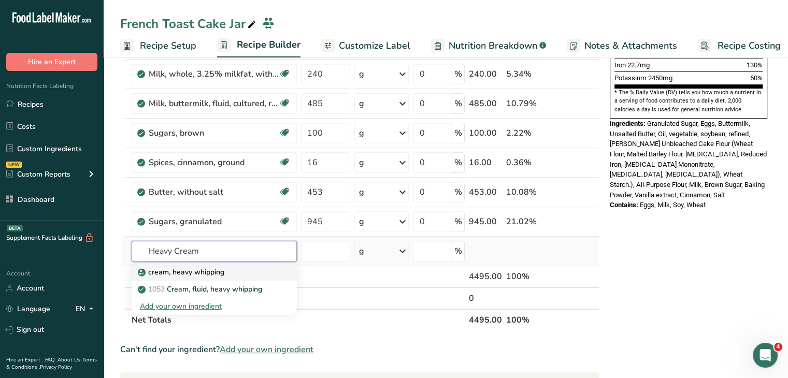
type input "Heavy Cream"
click at [222, 267] on p "cream, heavy whipping" at bounding box center [182, 272] width 84 height 11
type input "cream, heavy whipping"
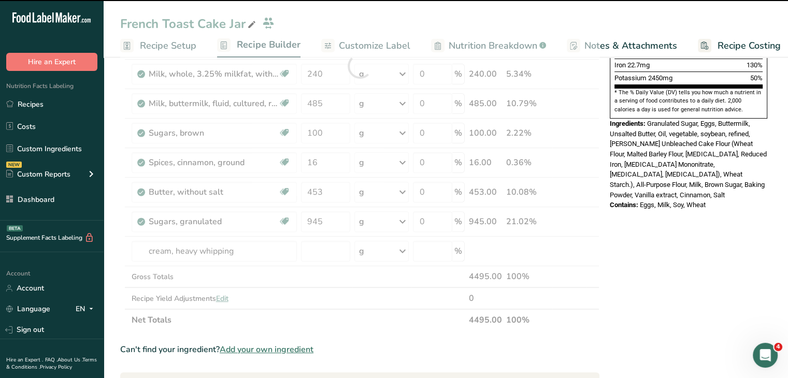
type input "0"
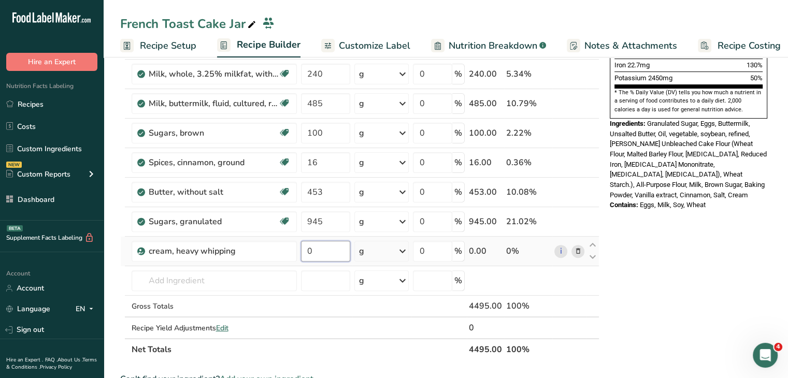
drag, startPoint x: 319, startPoint y: 248, endPoint x: 309, endPoint y: 248, distance: 10.4
click at [309, 248] on input "0" at bounding box center [326, 251] width 50 height 21
type input "930"
click at [649, 202] on div "Nutrition Facts 2 Servings Per Container Serving Size 2248g Amount Per Serving …" at bounding box center [689, 282] width 166 height 1044
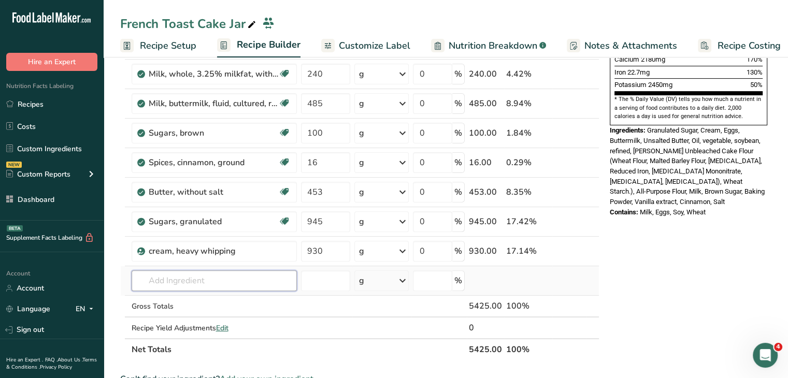
click at [253, 275] on input "text" at bounding box center [214, 281] width 165 height 21
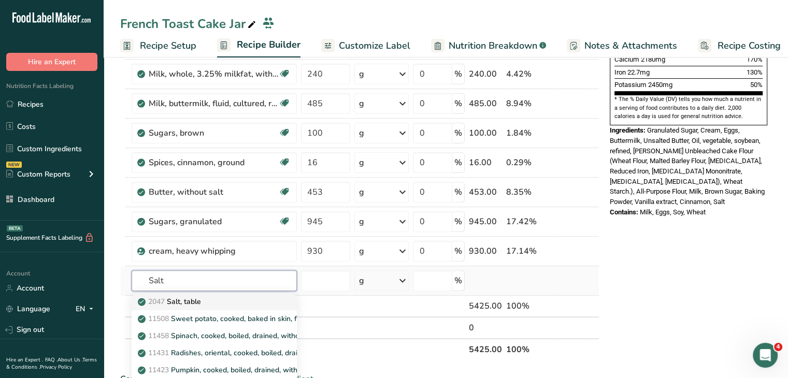
type input "Salt"
click at [230, 298] on div "2047 Salt, table" at bounding box center [206, 301] width 132 height 11
type input "Salt, table"
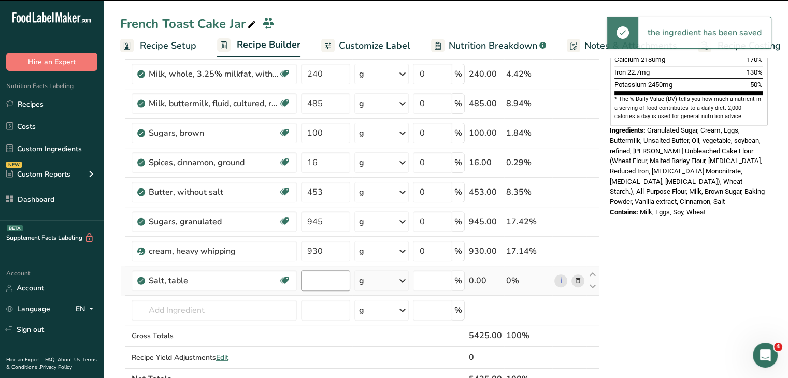
type input "0"
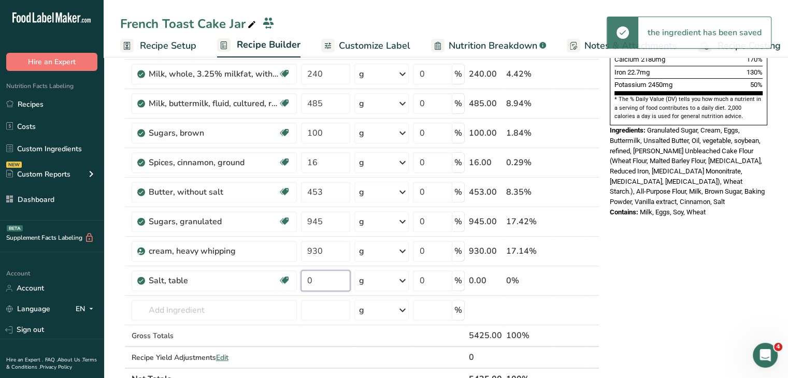
drag, startPoint x: 313, startPoint y: 281, endPoint x: 297, endPoint y: 282, distance: 16.1
click at [297, 282] on tr "Salt, table Dairy free Gluten free Vegan Vegetarian Soy free 0 g Portions 1 tsp…" at bounding box center [360, 281] width 478 height 30
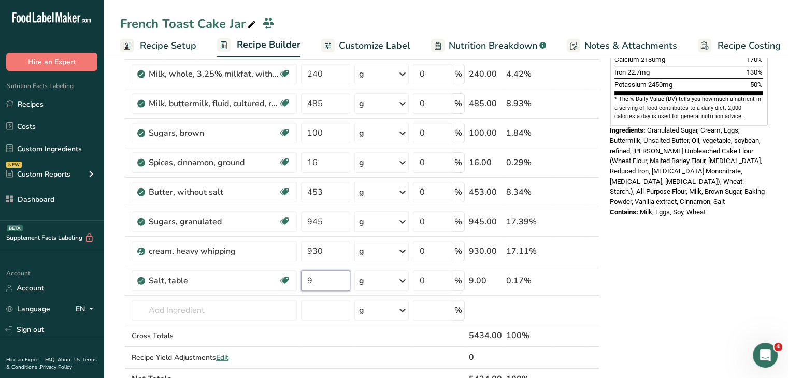
type input "9"
click at [665, 237] on div "Nutrition Facts 2 Servings Per Container Serving Size 2713g Amount Per Serving …" at bounding box center [689, 297] width 166 height 1074
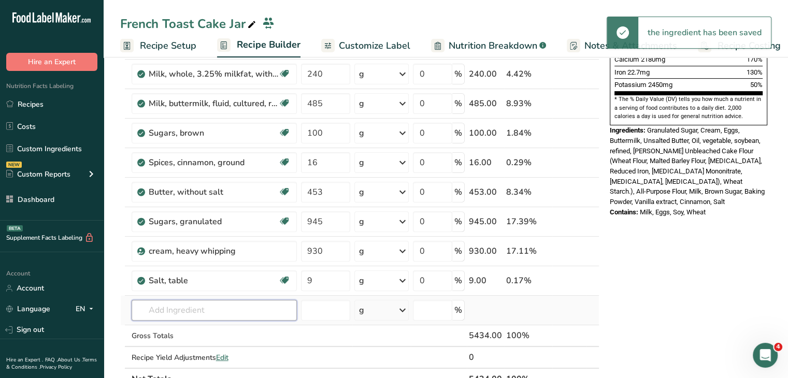
click at [190, 307] on input "text" at bounding box center [214, 310] width 165 height 21
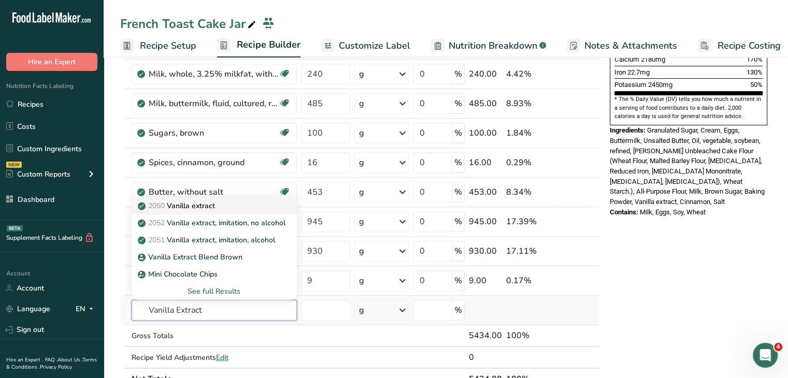
type input "Vanilla Extract"
click at [203, 205] on p "2050 Vanilla extract" at bounding box center [177, 206] width 75 height 11
type input "Vanilla extract"
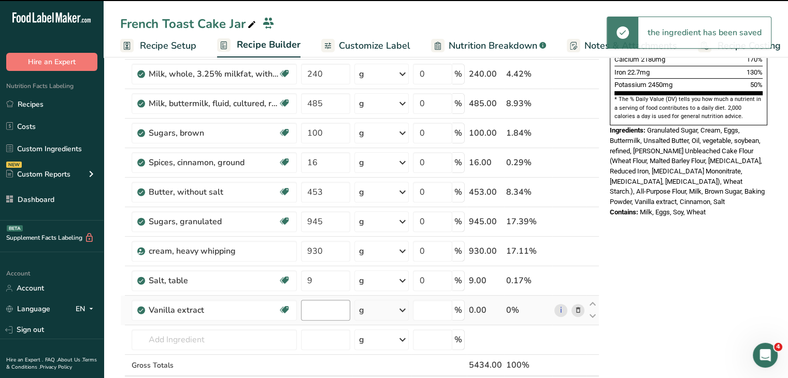
type input "0"
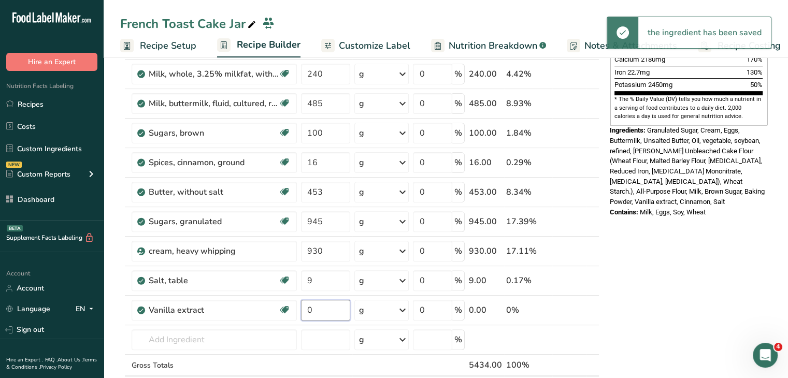
drag, startPoint x: 322, startPoint y: 307, endPoint x: 276, endPoint y: 320, distance: 47.9
click at [276, 320] on tr "Vanilla extract Dairy free Gluten free Vegan Vegetarian Soy free 0 g Portions 1…" at bounding box center [360, 311] width 478 height 30
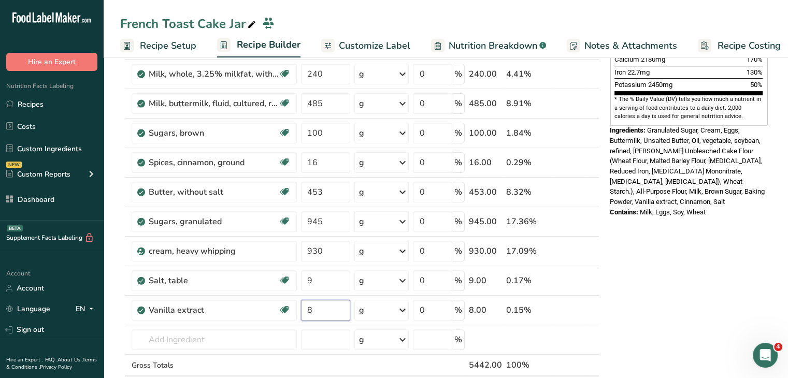
type input "8"
click at [767, 222] on div "Nutrition Facts 2 Servings Per Container Serving Size 2717g Amount Per Serving …" at bounding box center [689, 311] width 166 height 1103
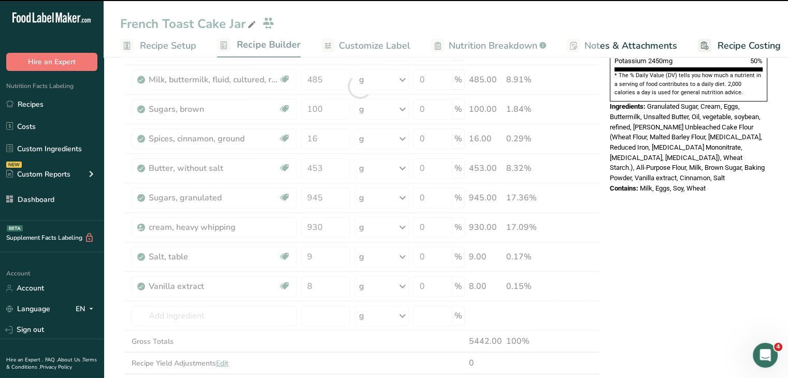
scroll to position [466, 0]
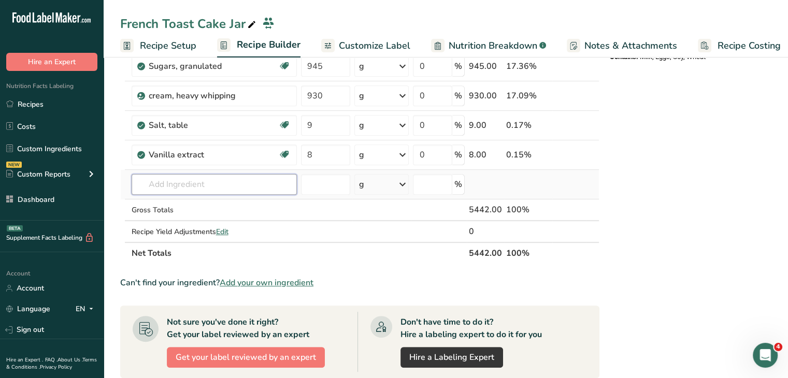
click at [208, 182] on input "text" at bounding box center [214, 184] width 165 height 21
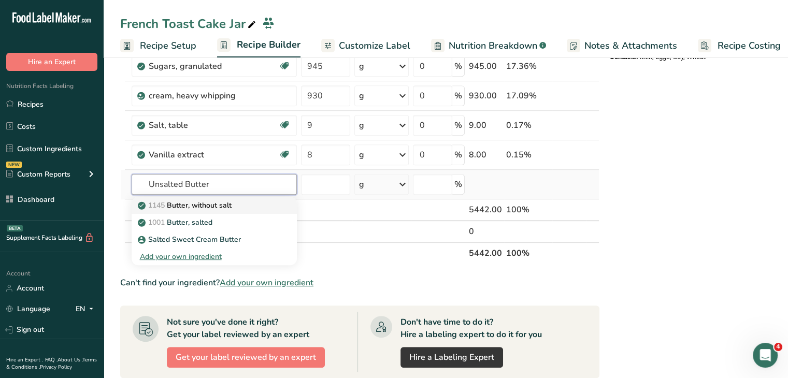
type input "Unsalted Butter"
click at [214, 200] on p "1145 Butter, without salt" at bounding box center [186, 205] width 92 height 11
type input "Butter, without salt"
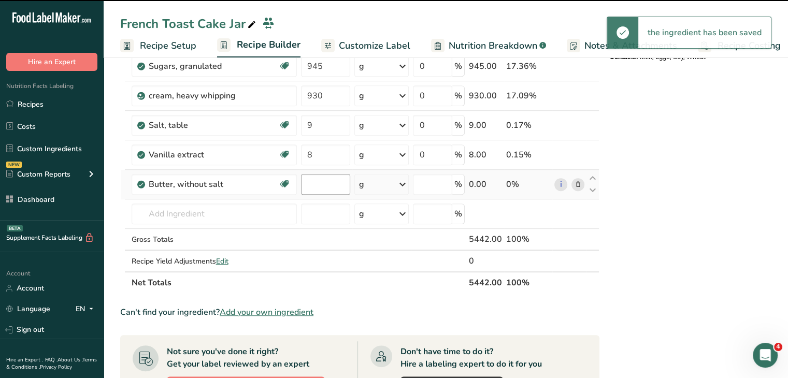
type input "0"
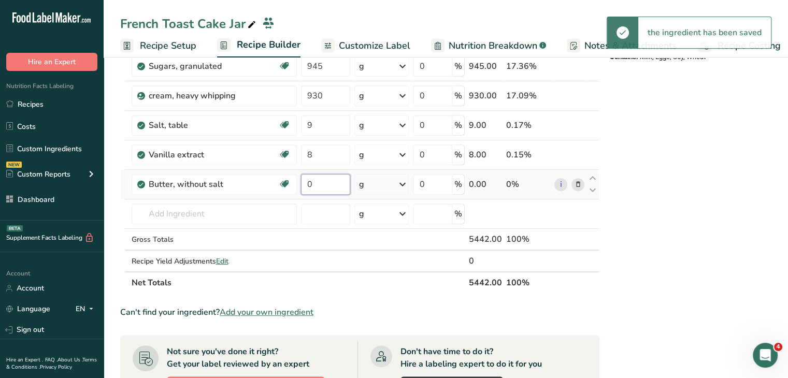
click at [321, 188] on input "0" at bounding box center [326, 184] width 50 height 21
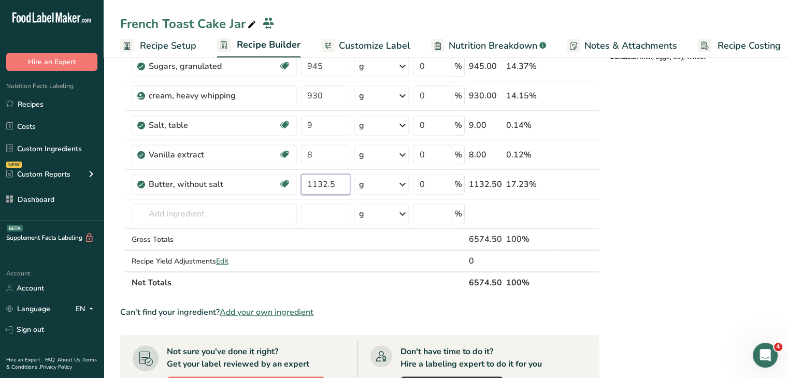
type input "1132.5"
click at [665, 180] on div "Nutrition Facts 2 Servings Per Container Serving Size 2721g Amount Per Serving …" at bounding box center [689, 170] width 166 height 1133
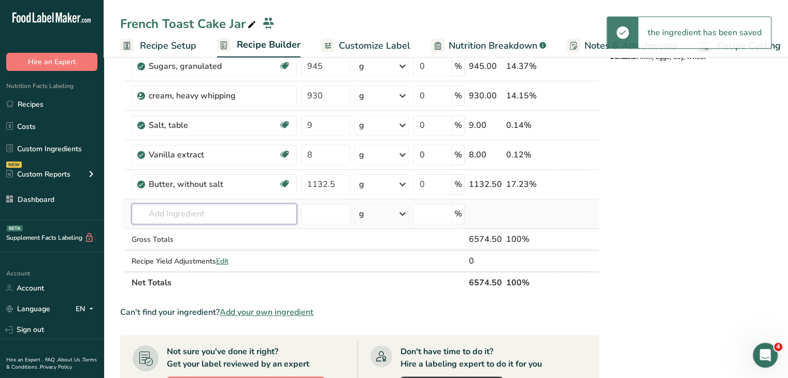
click at [197, 214] on input "text" at bounding box center [214, 214] width 165 height 21
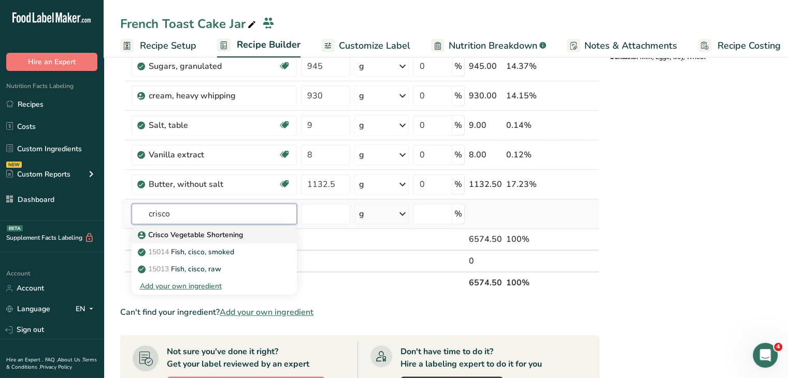
type input "crisco"
click at [245, 236] on div "Crisco Vegetable Shortening" at bounding box center [206, 235] width 132 height 11
type input "Crisco Vegetable Shortening"
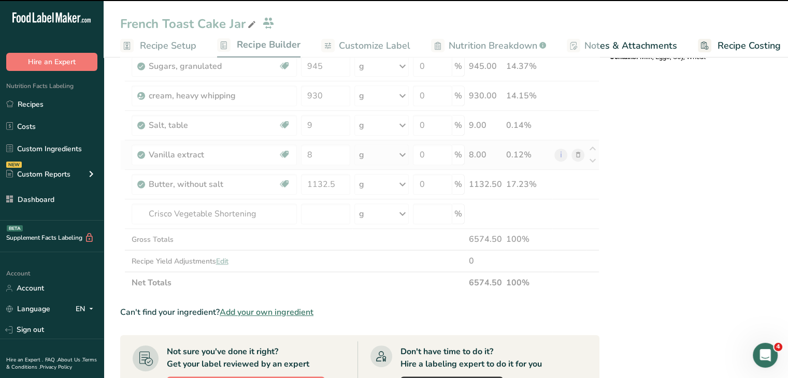
type input "0"
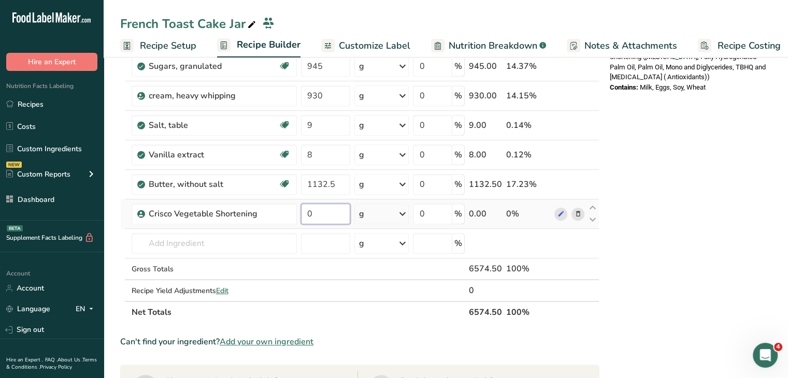
click at [310, 211] on input "0" at bounding box center [326, 214] width 50 height 21
type input "226.5"
click at [754, 160] on div "Nutrition Facts 2 Servings Per Container Serving Size 3287g Amount Per Serving …" at bounding box center [689, 185] width 166 height 1162
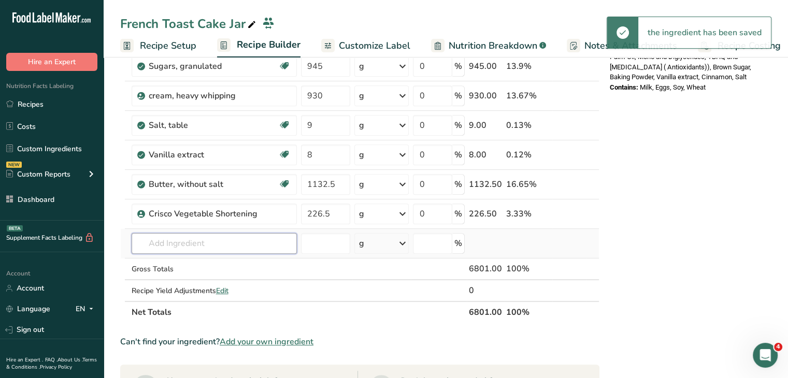
click at [205, 236] on input "text" at bounding box center [214, 243] width 165 height 21
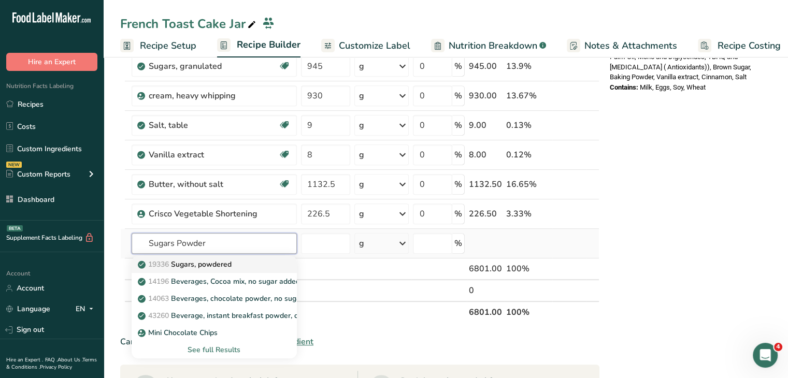
type input "Sugars Powder"
click at [232, 262] on p "19336 Sugars, powdered" at bounding box center [186, 264] width 92 height 11
type input "Sugars, powdered"
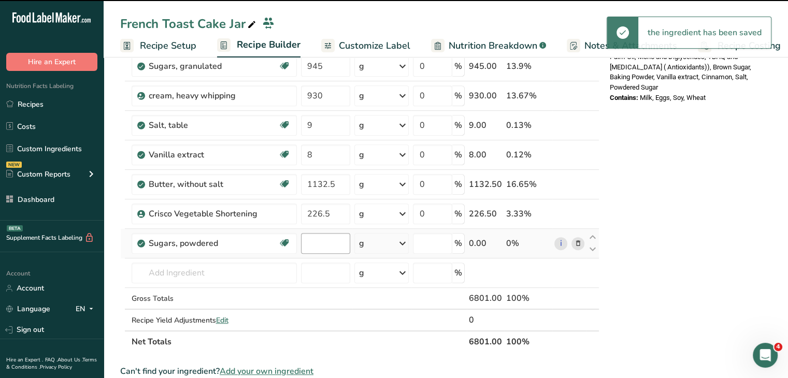
type input "0"
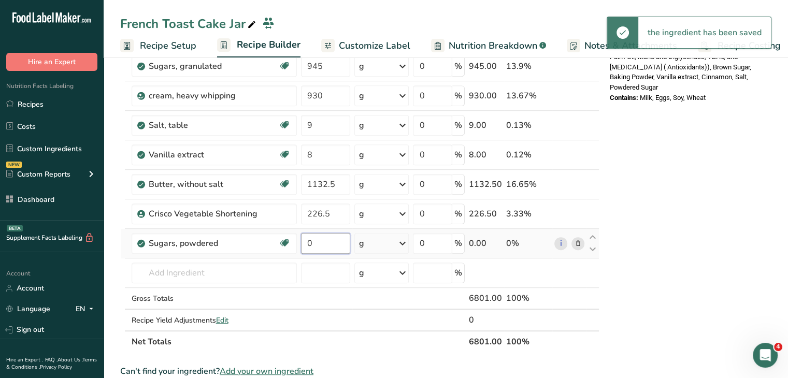
click at [334, 248] on input "0" at bounding box center [326, 243] width 50 height 21
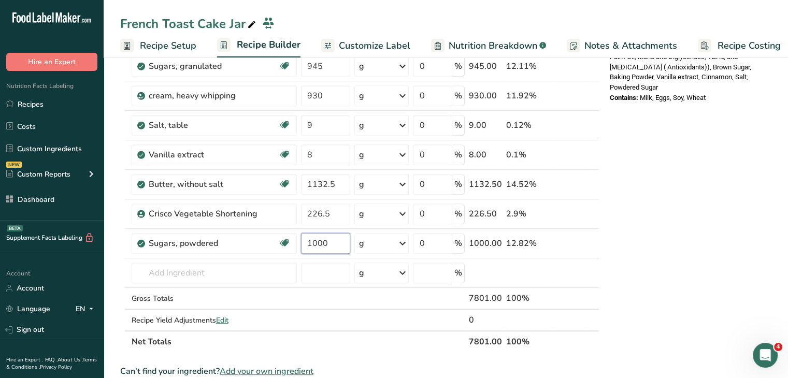
type input "1000"
click at [621, 189] on div "Nutrition Facts 2 Servings Per Container Serving Size 3401g Amount Per Serving …" at bounding box center [689, 200] width 166 height 1192
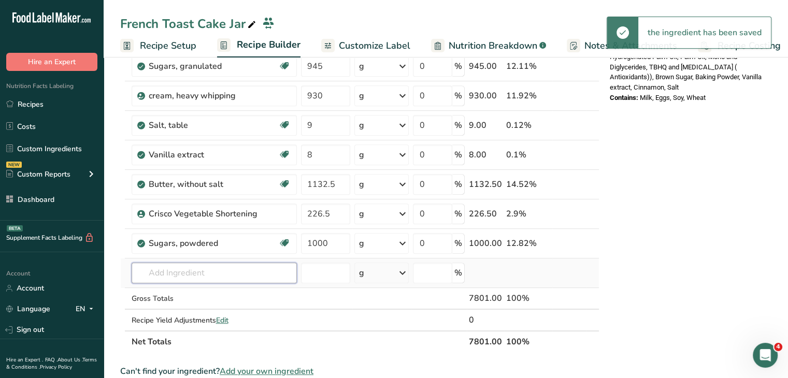
click at [207, 271] on input "text" at bounding box center [214, 273] width 165 height 21
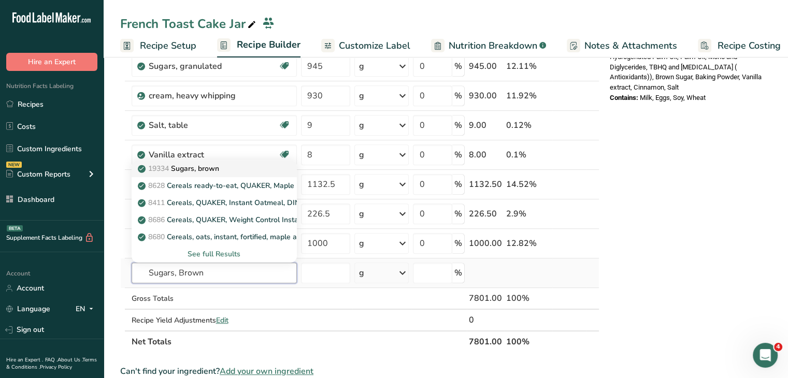
type input "Sugars, Brown"
click at [197, 166] on p "19334 Sugars, brown" at bounding box center [179, 168] width 79 height 11
type input "Sugars, brown"
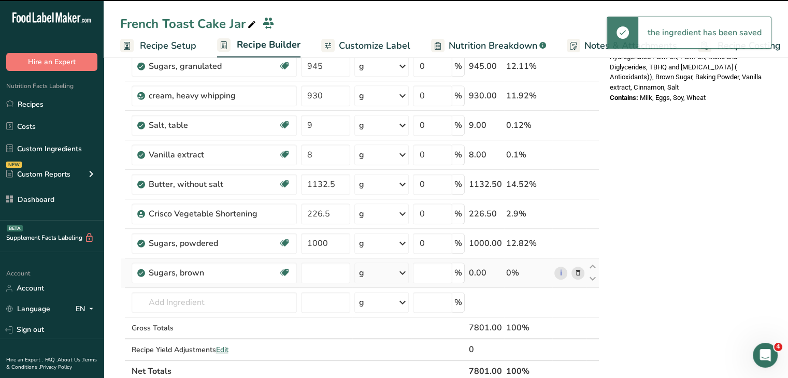
type input "0"
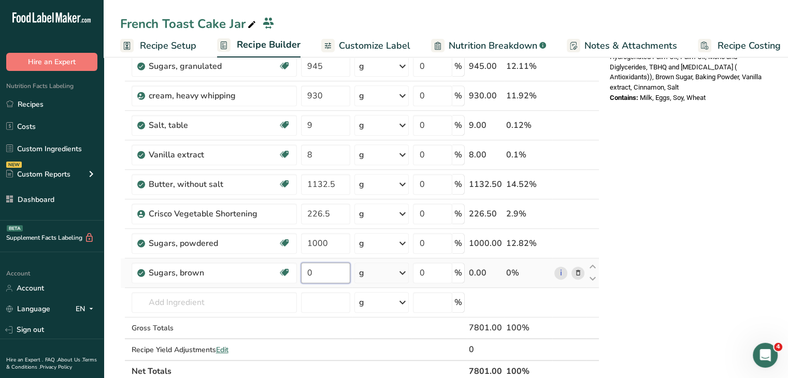
click at [337, 274] on input "0" at bounding box center [326, 273] width 50 height 21
type input "300"
click at [704, 144] on div "Nutrition Facts 2 Servings Per Container Serving Size 3901g Amount Per Serving …" at bounding box center [689, 214] width 166 height 1221
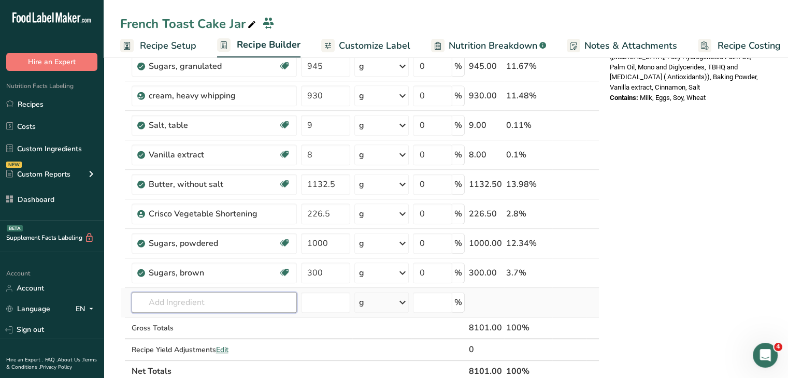
click at [193, 305] on input "text" at bounding box center [214, 302] width 165 height 21
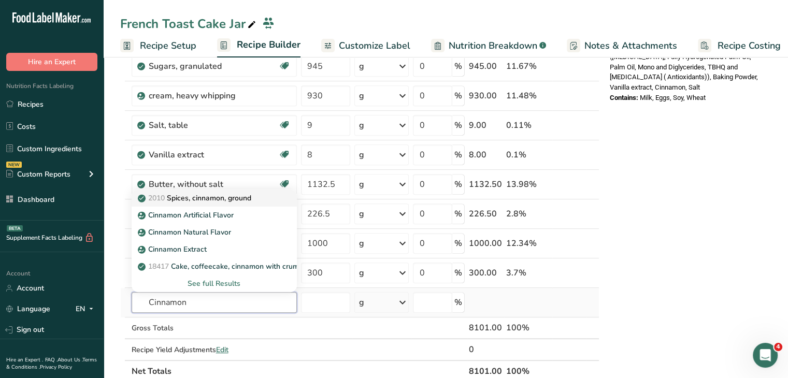
type input "Cinnamon"
click at [216, 193] on p "2010 Spices, cinnamon, ground" at bounding box center [195, 198] width 111 height 11
type input "Spices, cinnamon, ground"
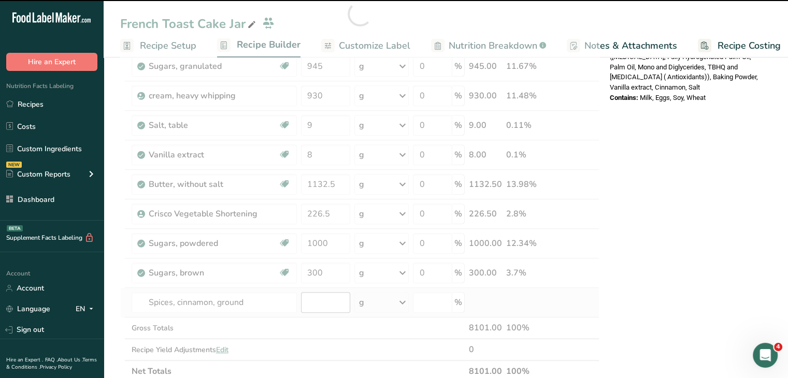
type input "0"
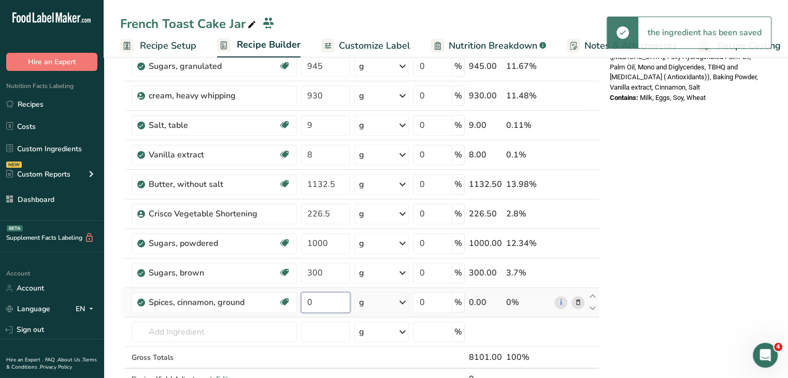
click at [326, 304] on input "0" at bounding box center [326, 302] width 50 height 21
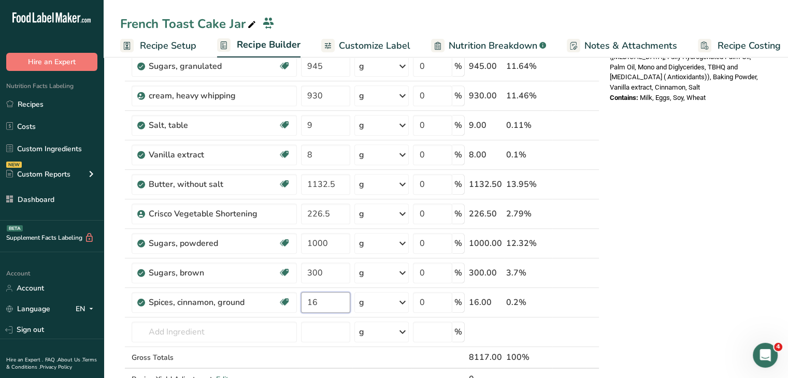
type input "16"
click at [682, 177] on div "Nutrition Facts 2 Servings Per Container Serving Size 4051g Amount Per Serving …" at bounding box center [689, 229] width 166 height 1251
click at [242, 323] on input "text" at bounding box center [214, 332] width 165 height 21
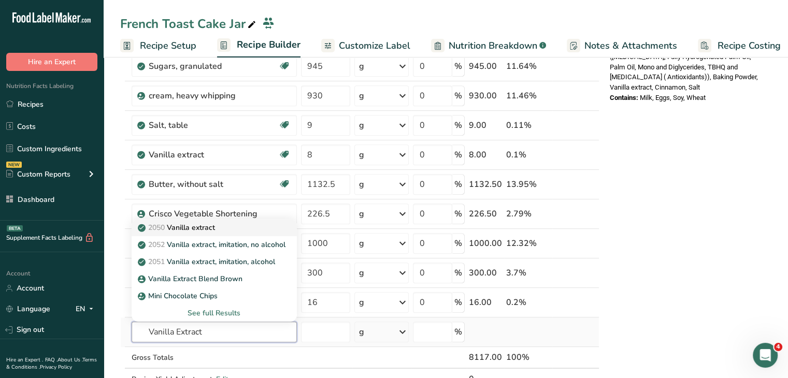
type input "Vanilla Extract"
click at [243, 228] on div "2050 Vanilla extract" at bounding box center [206, 227] width 132 height 11
type input "Vanilla extract"
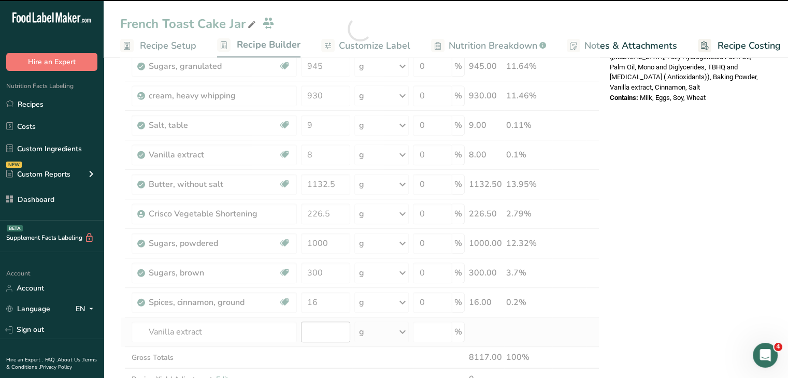
type input "0"
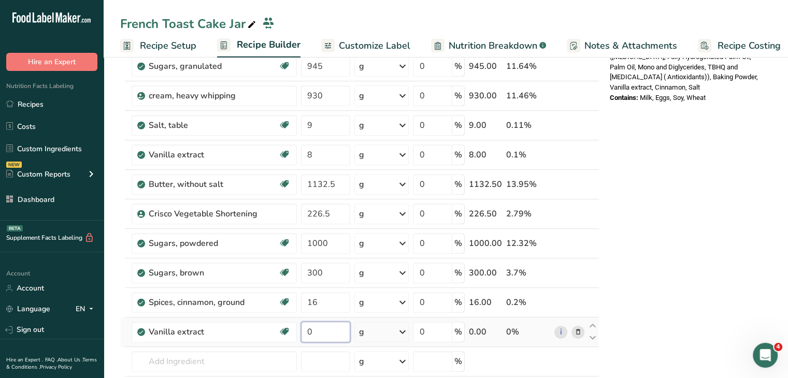
click at [322, 329] on input "0" at bounding box center [326, 332] width 50 height 21
type input "7"
click at [715, 176] on div "Nutrition Facts 2 Servings Per Container Serving Size 4059g Amount Per Serving …" at bounding box center [689, 244] width 166 height 1281
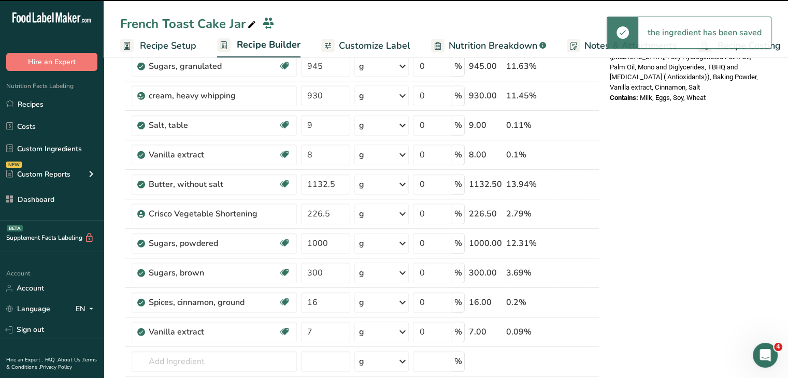
scroll to position [570, 0]
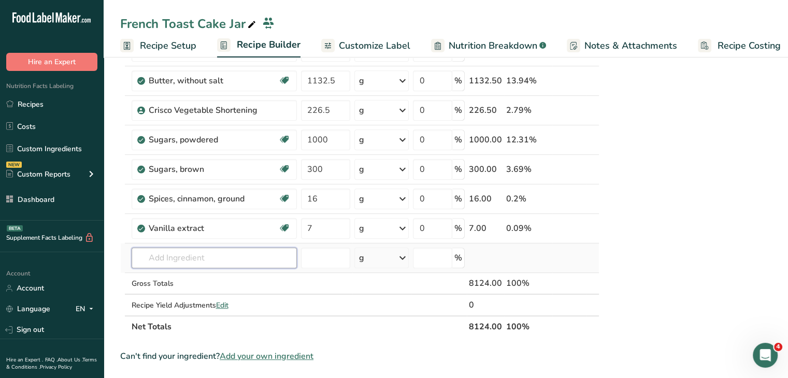
click at [231, 254] on input "text" at bounding box center [214, 258] width 165 height 21
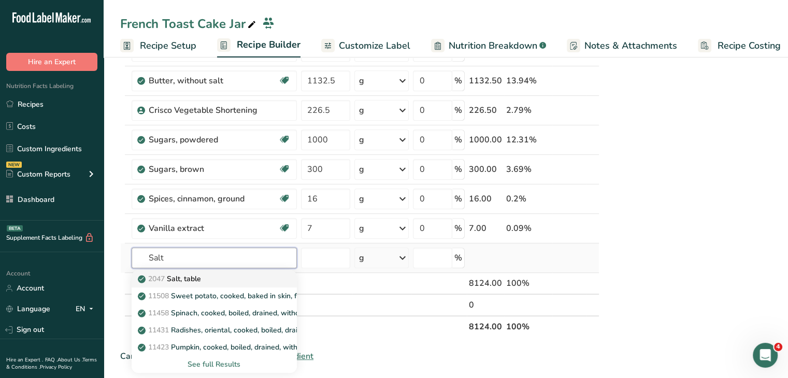
type input "Salt"
click at [246, 271] on link "2047 Salt, table" at bounding box center [214, 279] width 165 height 17
type input "Salt, table"
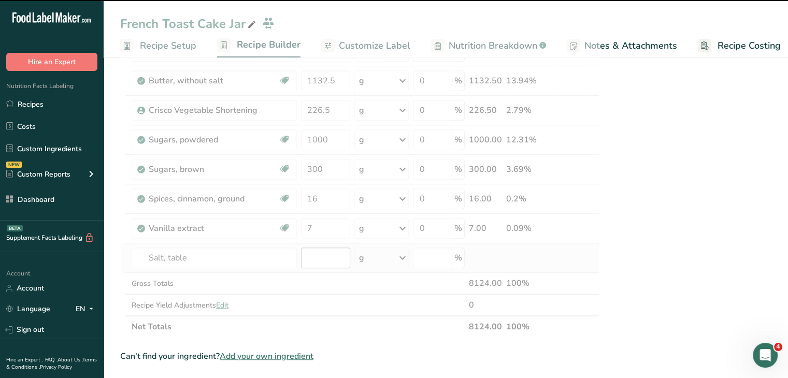
type input "0"
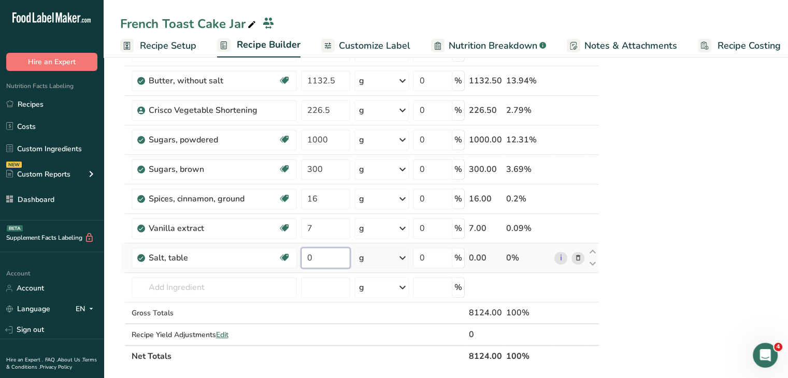
drag, startPoint x: 317, startPoint y: 258, endPoint x: 299, endPoint y: 258, distance: 18.1
click at [299, 258] on td "0" at bounding box center [326, 259] width 54 height 30
type input "7"
click at [704, 191] on div "Nutrition Facts 2 Servings Per Container Serving Size 4062g Amount Per Serving …" at bounding box center [689, 155] width 166 height 1310
click at [223, 334] on span "Edit" at bounding box center [222, 335] width 12 height 10
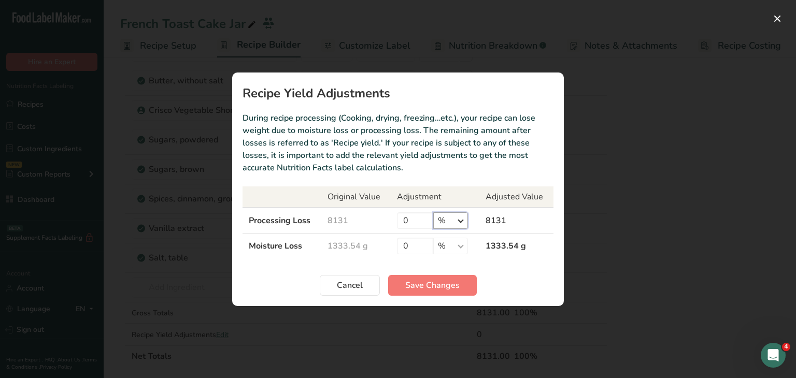
click at [458, 227] on select "% g kg mg mcg lb oz" at bounding box center [450, 220] width 35 height 17
select select "0"
click at [433, 212] on select "% g kg mg mcg lb oz" at bounding box center [450, 220] width 35 height 17
click at [405, 222] on input "0" at bounding box center [415, 220] width 36 height 17
type input "7"
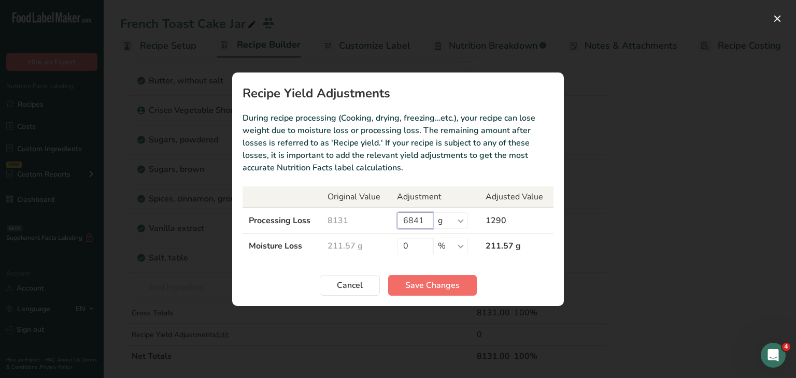
type input "6841"
click at [431, 283] on span "Save Changes" at bounding box center [432, 285] width 54 height 12
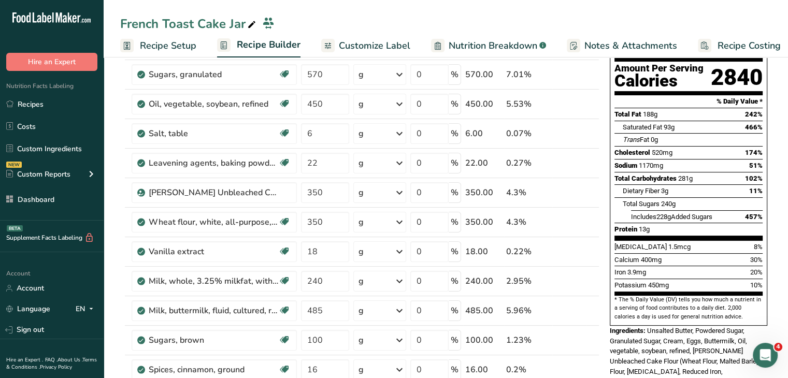
scroll to position [0, 0]
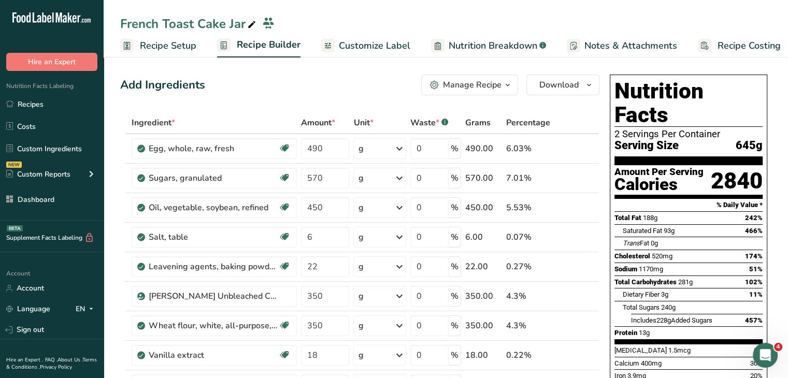
drag, startPoint x: 161, startPoint y: 42, endPoint x: 174, endPoint y: 36, distance: 15.1
click at [161, 42] on span "Recipe Setup" at bounding box center [168, 46] width 56 height 14
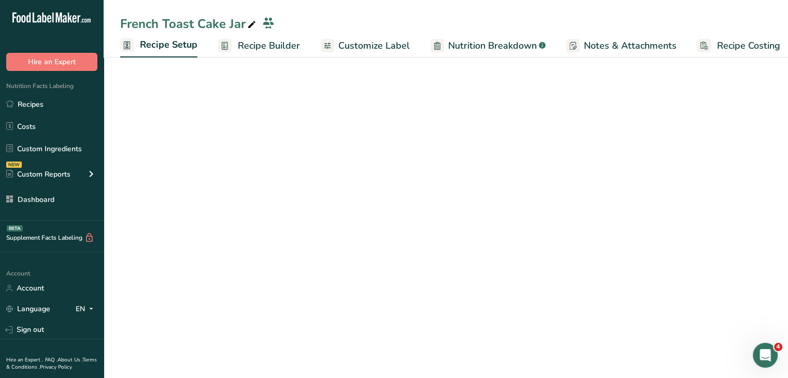
scroll to position [0, 4]
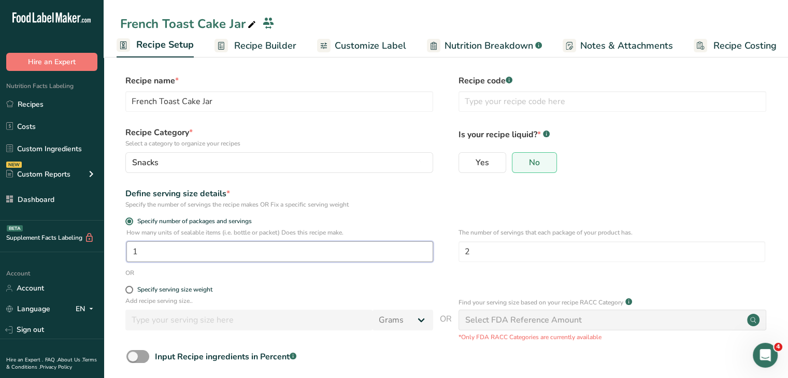
drag, startPoint x: 168, startPoint y: 254, endPoint x: 110, endPoint y: 253, distance: 58.1
click at [110, 253] on section "Recipe name * French Toast Cake Jar Recipe code .a-a{fill:#347362;}.b-a{fill:#f…" at bounding box center [446, 242] width 685 height 376
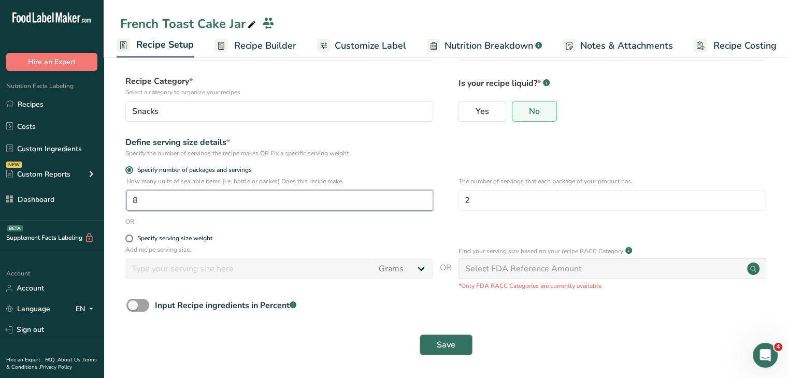
type input "8"
click at [456, 344] on button "Save" at bounding box center [446, 345] width 53 height 21
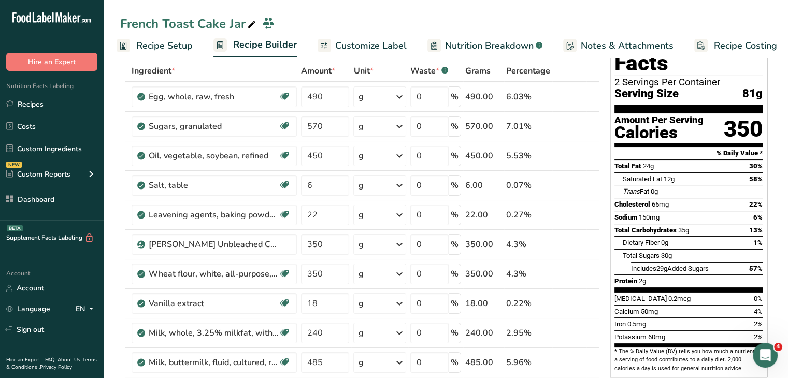
click at [167, 42] on span "Recipe Setup" at bounding box center [164, 46] width 56 height 14
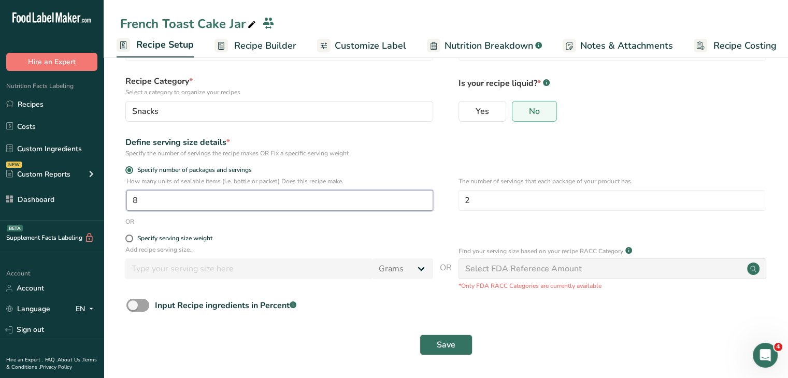
drag, startPoint x: 151, startPoint y: 195, endPoint x: 123, endPoint y: 195, distance: 27.5
click at [123, 195] on div "How many units of sealable items (i.e. bottle or packet) Does this recipe make.…" at bounding box center [445, 197] width 651 height 40
type input "5"
click at [447, 342] on span "Save" at bounding box center [446, 345] width 19 height 12
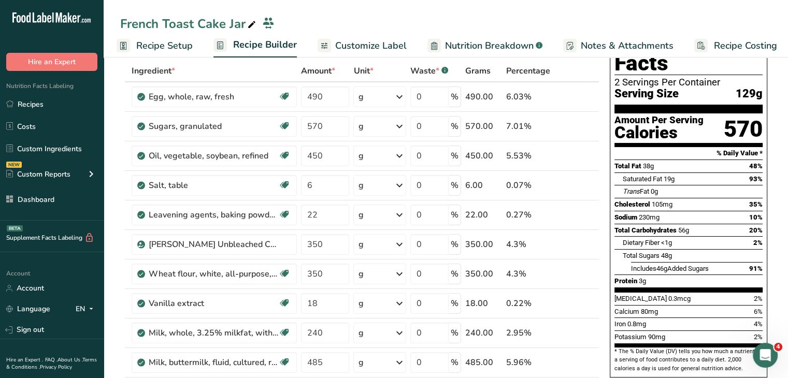
drag, startPoint x: 175, startPoint y: 51, endPoint x: 187, endPoint y: 1, distance: 51.5
click at [175, 51] on span "Recipe Setup" at bounding box center [164, 46] width 56 height 14
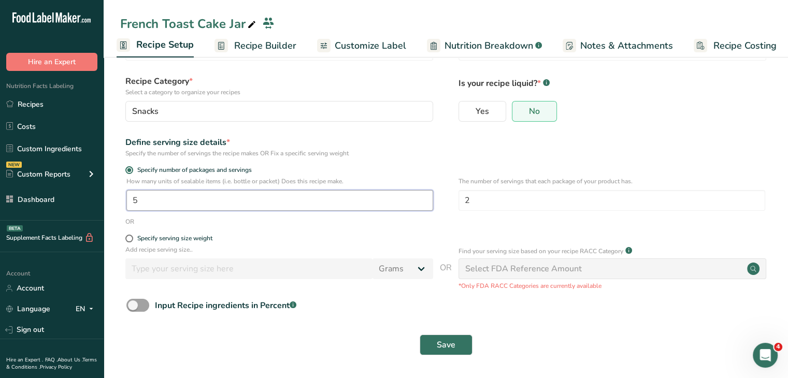
drag, startPoint x: 220, startPoint y: 199, endPoint x: 190, endPoint y: 178, distance: 36.1
click at [129, 200] on input "5" at bounding box center [279, 200] width 307 height 21
type input "3"
click at [441, 347] on span "Save" at bounding box center [446, 345] width 19 height 12
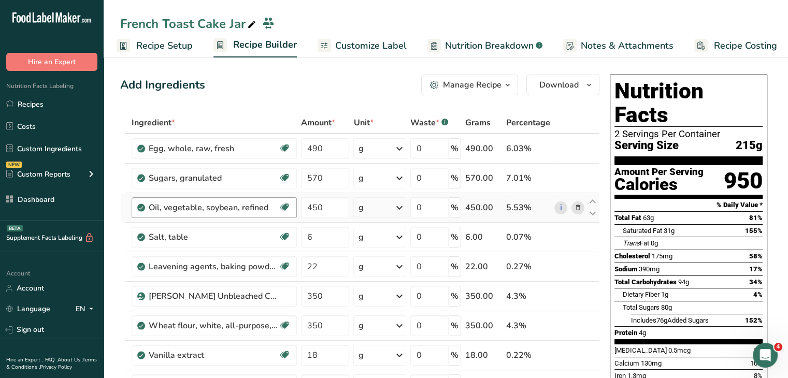
drag, startPoint x: 177, startPoint y: 41, endPoint x: 182, endPoint y: 208, distance: 166.4
click at [177, 41] on span "Recipe Setup" at bounding box center [164, 46] width 56 height 14
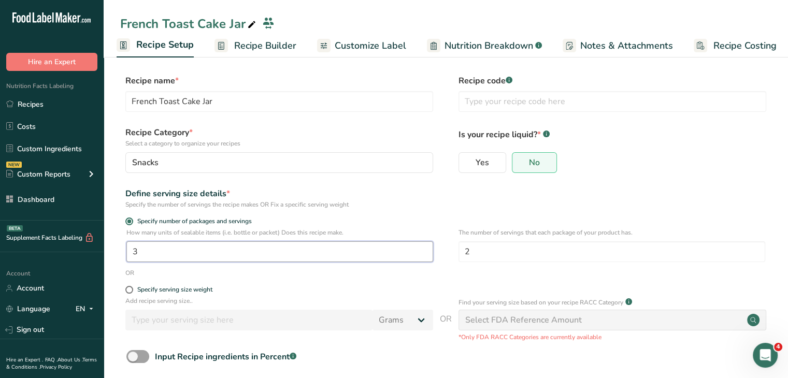
click at [156, 252] on input "3" at bounding box center [279, 251] width 307 height 21
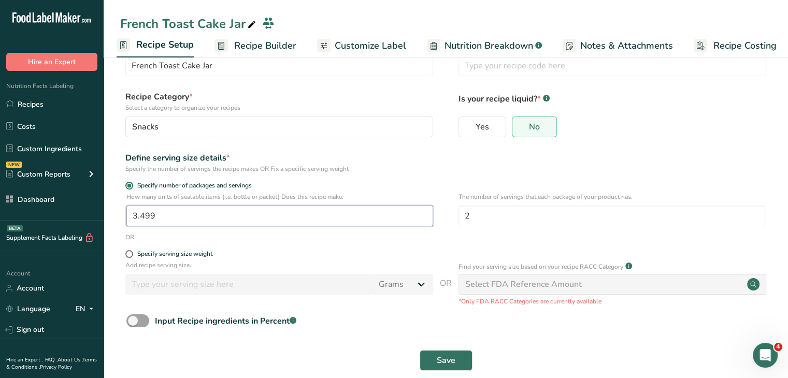
scroll to position [52, 0]
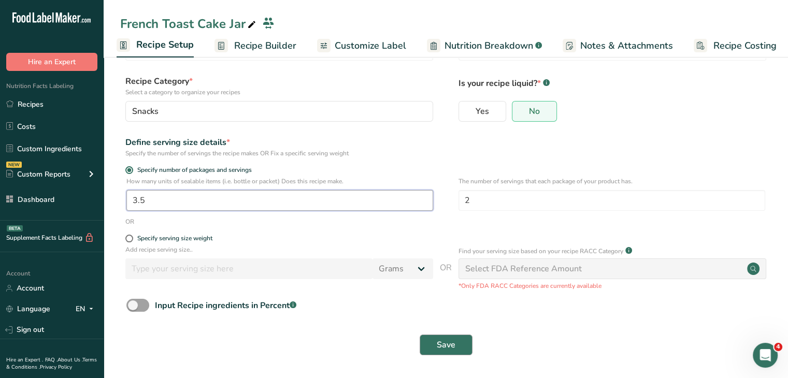
type input "3.5"
click at [444, 339] on span "Save" at bounding box center [446, 345] width 19 height 12
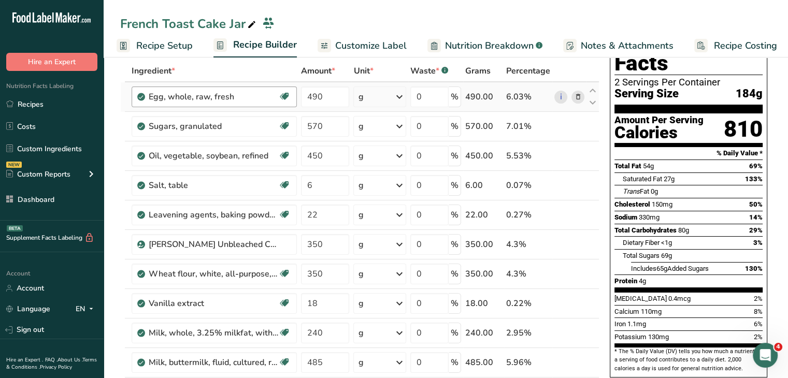
drag, startPoint x: 162, startPoint y: 50, endPoint x: 216, endPoint y: 104, distance: 75.9
click at [162, 50] on span "Recipe Setup" at bounding box center [164, 46] width 56 height 14
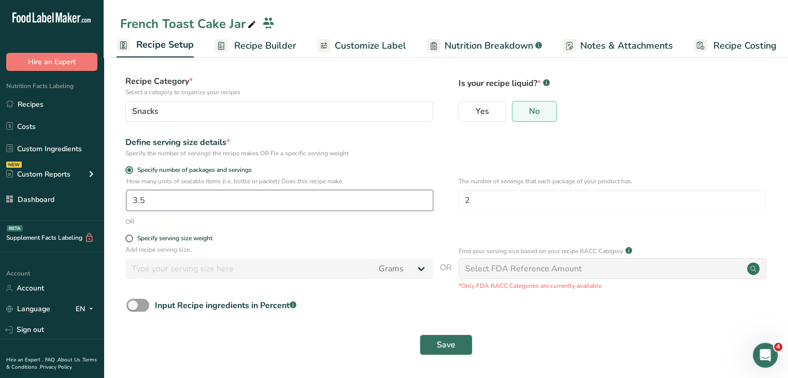
drag, startPoint x: 164, startPoint y: 199, endPoint x: 119, endPoint y: 195, distance: 45.7
click at [119, 195] on section "Recipe name * French Toast Cake Jar Recipe code .a-a{fill:#347362;}.b-a{fill:#f…" at bounding box center [446, 191] width 685 height 376
type input "2.5"
click at [450, 342] on span "Save" at bounding box center [446, 345] width 19 height 12
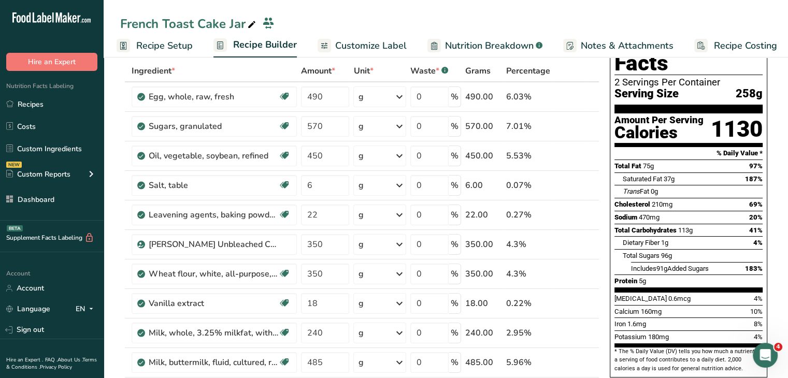
click at [168, 44] on span "Recipe Setup" at bounding box center [164, 46] width 56 height 14
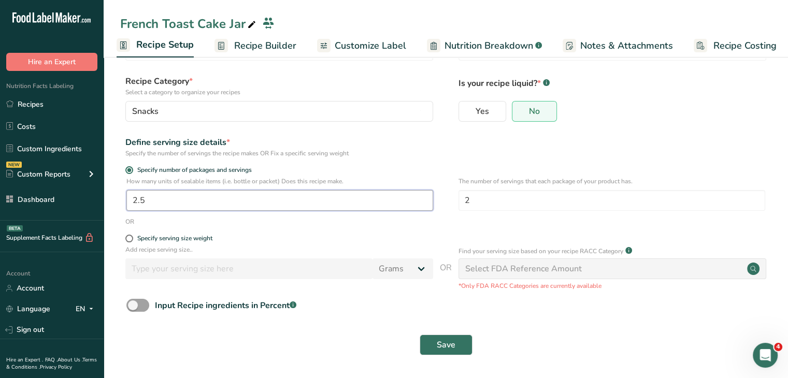
drag, startPoint x: 174, startPoint y: 195, endPoint x: 114, endPoint y: 183, distance: 61.4
click at [114, 183] on section "Recipe name * French Toast Cake Jar Recipe code .a-a{fill:#347362;}.b-a{fill:#f…" at bounding box center [446, 191] width 685 height 376
type input "3"
click at [437, 339] on span "Save" at bounding box center [446, 345] width 19 height 12
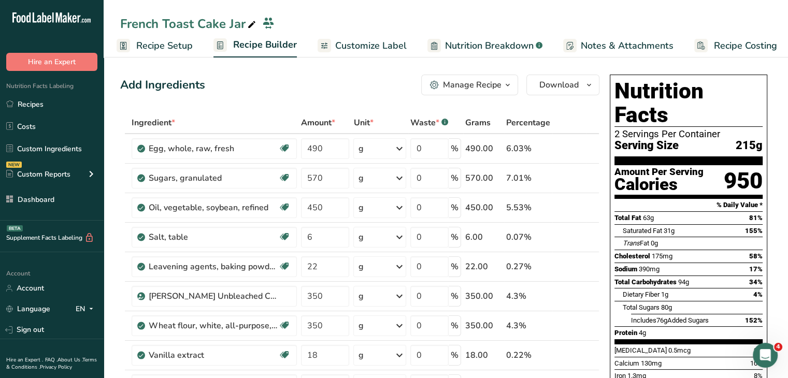
click at [391, 45] on span "Customize Label" at bounding box center [371, 46] width 72 height 14
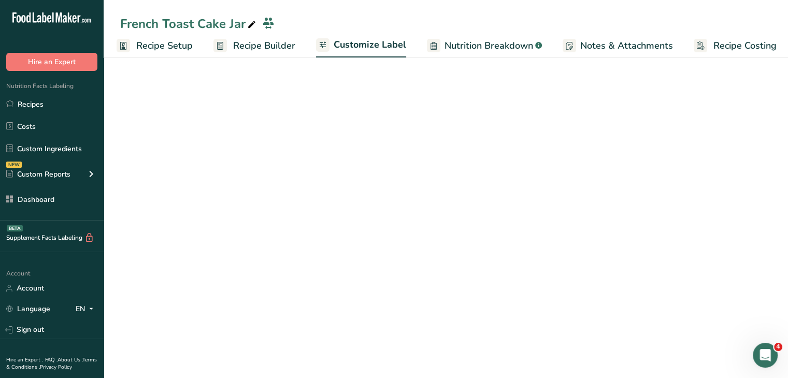
scroll to position [0, 9]
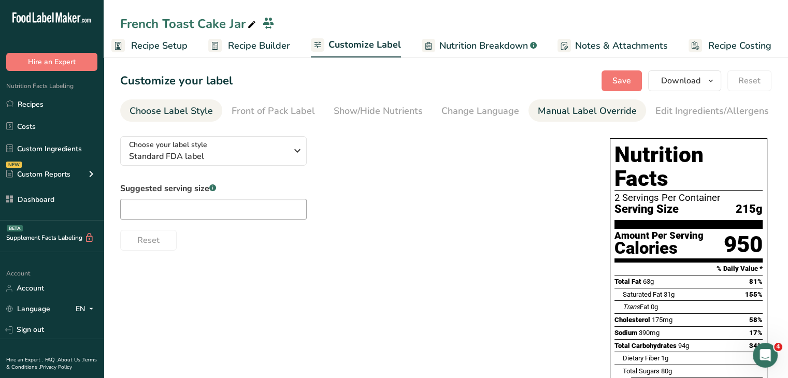
click at [614, 112] on div "Manual Label Override" at bounding box center [587, 111] width 99 height 14
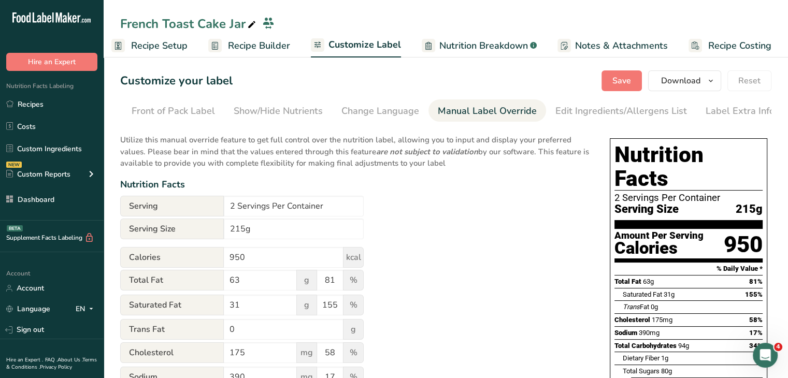
scroll to position [0, 102]
click at [242, 229] on input "215g" at bounding box center [294, 229] width 140 height 21
click at [245, 231] on input "215g" at bounding box center [294, 229] width 140 height 21
type input "212g"
click at [478, 229] on div "Utilize this manual override feature to get full control over the nutrition lab…" at bounding box center [354, 382] width 469 height 508
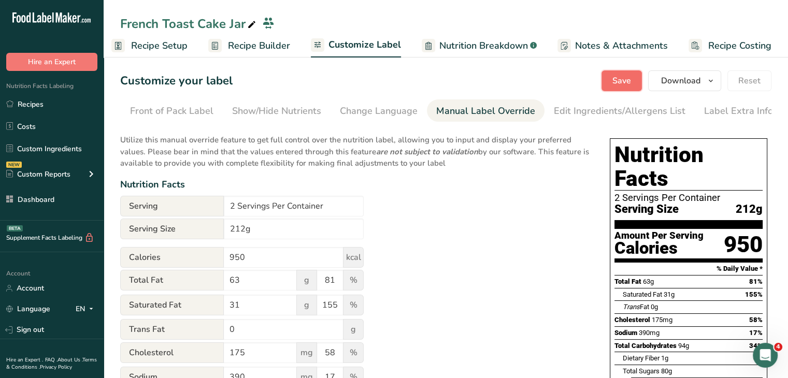
click at [614, 80] on button "Save" at bounding box center [622, 80] width 40 height 21
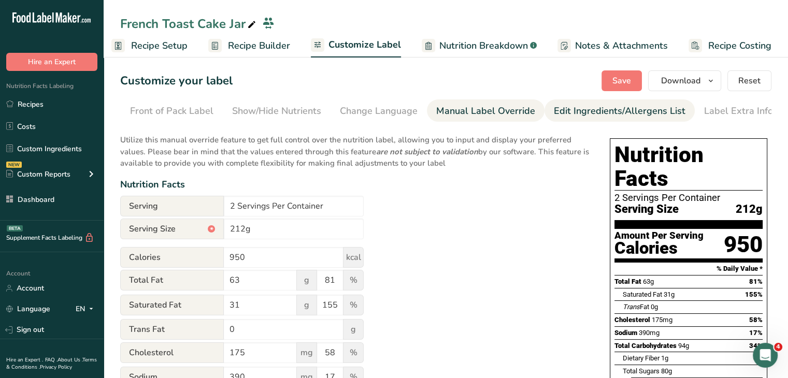
click at [601, 116] on div "Edit Ingredients/Allergens List" at bounding box center [620, 111] width 132 height 14
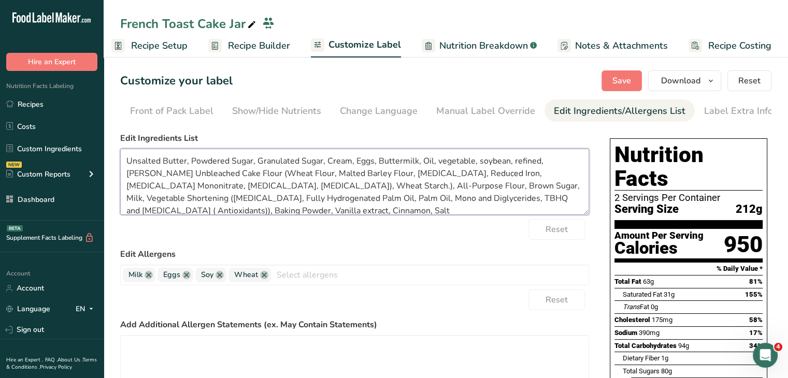
drag, startPoint x: 196, startPoint y: 177, endPoint x: 541, endPoint y: 158, distance: 345.1
click at [541, 158] on textarea "Unsalted Butter, Powdered Sugar, Granulated Sugar, Cream, Eggs, Buttermilk, Oil…" at bounding box center [354, 182] width 469 height 66
drag, startPoint x: 538, startPoint y: 163, endPoint x: 419, endPoint y: 150, distance: 119.9
click at [419, 150] on div "Edit Ingredients List Unsalted Butter, Powdered Sugar, Granulated Sugar, Cream,…" at bounding box center [354, 173] width 469 height 83
drag, startPoint x: 515, startPoint y: 164, endPoint x: 505, endPoint y: 174, distance: 13.9
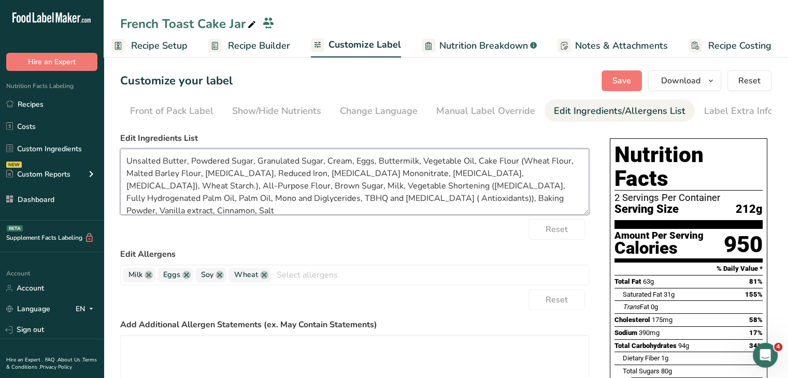
click at [505, 174] on textarea "Unsalted Butter, Powdered Sugar, Granulated Sugar, Cream, Eggs, Buttermilk, Veg…" at bounding box center [354, 182] width 469 height 66
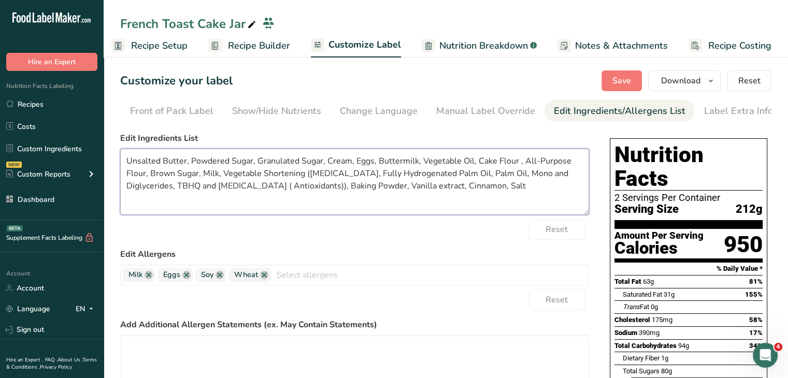
click at [226, 183] on textarea "Unsalted Butter, Powdered Sugar, Granulated Sugar, Cream, Eggs, Buttermilk, Veg…" at bounding box center [354, 182] width 469 height 66
click at [510, 194] on textarea "Unsalted Butter, Powdered Sugar, Granulated Sugar, Cream, Eggs, Buttermilk, Veg…" at bounding box center [354, 182] width 469 height 66
click at [408, 188] on textarea "Unsalted Butter, Powdered Sugar, Granulated Sugar, Cream, Eggs, Buttermilk, Veg…" at bounding box center [354, 182] width 469 height 66
type textarea "Unsalted Butter, Powdered Sugar, Granulated Sugar, Cream, Eggs, Buttermilk, Veg…"
click at [626, 84] on span "Save" at bounding box center [622, 81] width 19 height 12
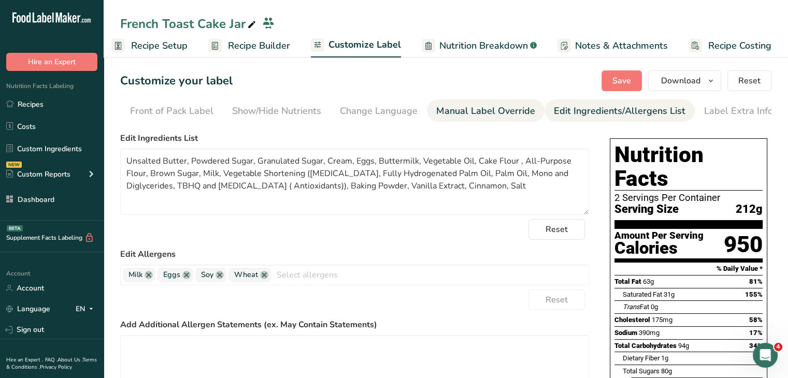
click at [447, 113] on div "Manual Label Override" at bounding box center [485, 111] width 99 height 14
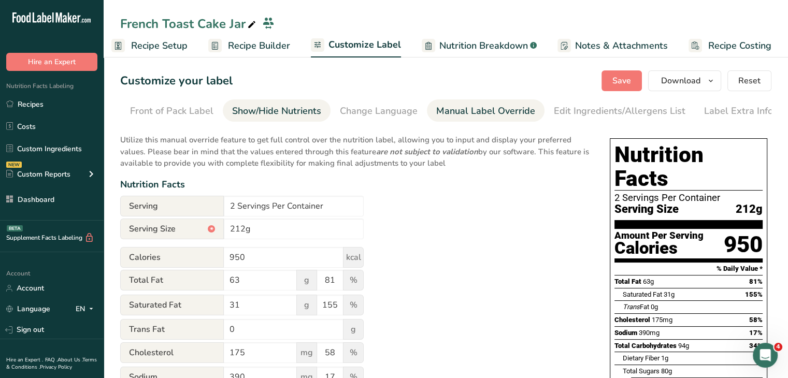
drag, startPoint x: 410, startPoint y: 121, endPoint x: 234, endPoint y: 119, distance: 175.7
click at [234, 119] on ul "Choose Label Style Front of Pack Label Show/Hide Nutrients Change Language Manu…" at bounding box center [344, 110] width 651 height 22
click at [205, 125] on section "Customize your label Save Download Choose what to show on your downloaded label…" at bounding box center [446, 353] width 685 height 599
click at [186, 124] on section "Customize your label Save Download Choose what to show on your downloaded label…" at bounding box center [446, 353] width 685 height 599
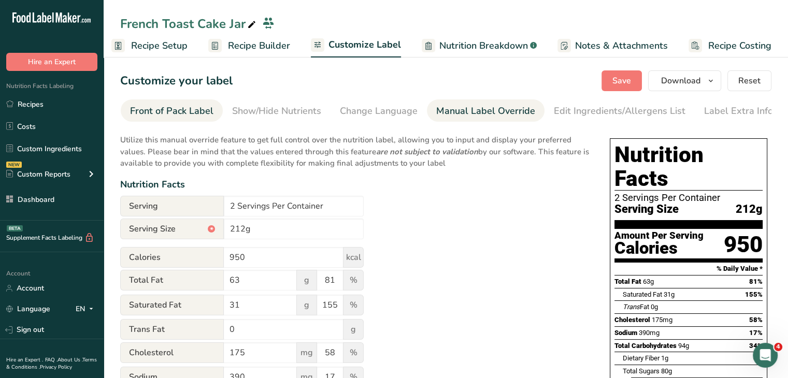
click at [162, 118] on div "Front of Pack Label" at bounding box center [171, 111] width 83 height 14
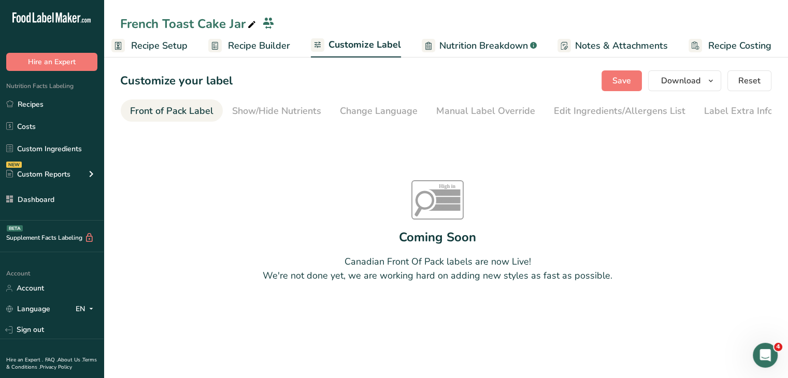
scroll to position [0, 101]
drag, startPoint x: 249, startPoint y: 120, endPoint x: 165, endPoint y: 110, distance: 85.0
click at [165, 110] on ul "Choose Label Style Front of Pack Label Show/Hide Nutrients Change Language Manu…" at bounding box center [345, 110] width 651 height 22
drag, startPoint x: 211, startPoint y: 121, endPoint x: 122, endPoint y: 123, distance: 89.7
click at [122, 122] on nav "Choose Label Style Front of Pack Label Show/Hide Nutrients Change Language Manu…" at bounding box center [445, 110] width 651 height 22
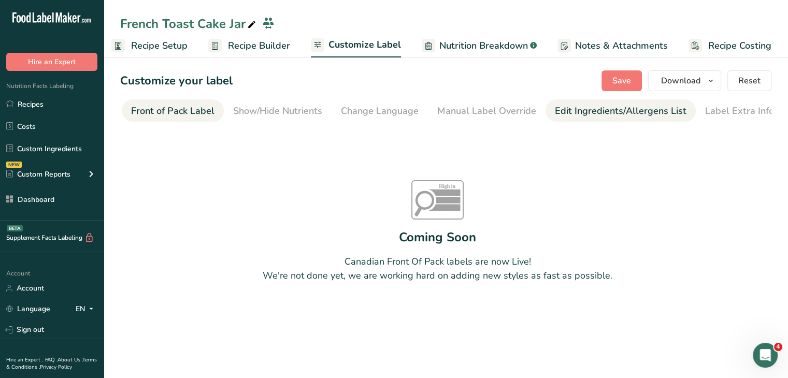
click at [547, 117] on li "Edit Ingredients/Allergens List" at bounding box center [621, 110] width 150 height 22
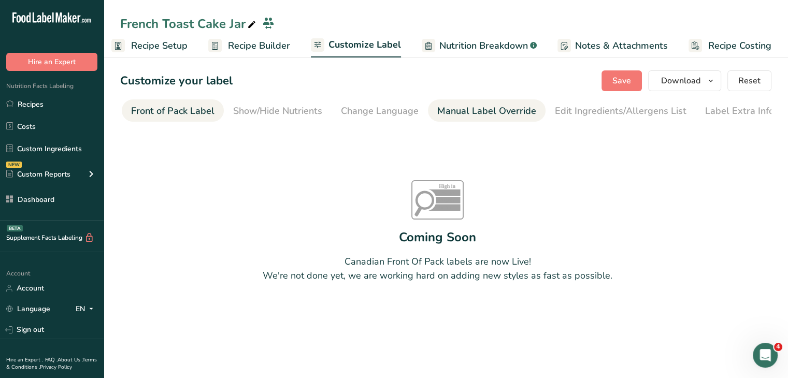
scroll to position [0, 102]
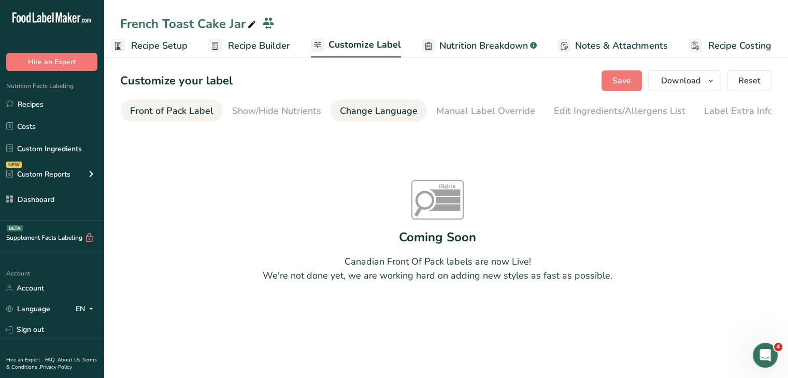
click at [477, 113] on div "Manual Label Override" at bounding box center [485, 111] width 99 height 14
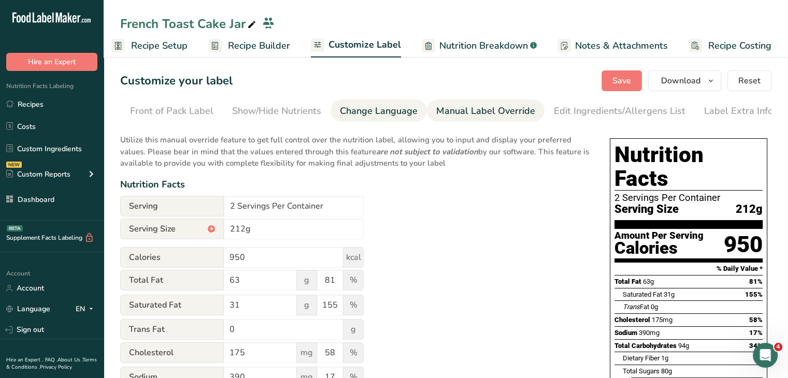
click at [391, 113] on div "Change Language" at bounding box center [379, 111] width 78 height 14
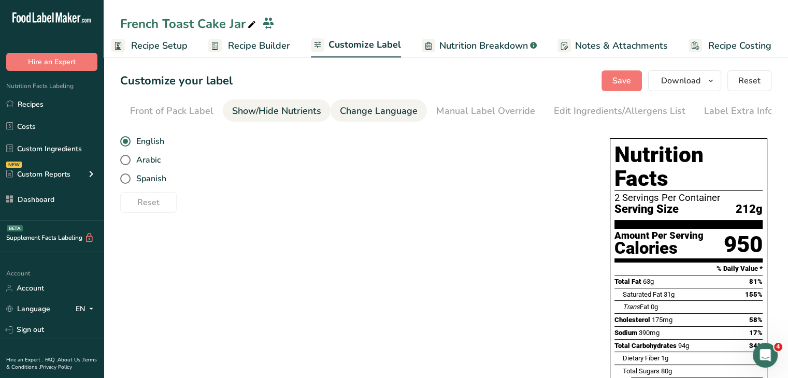
click at [283, 119] on link "Show/Hide Nutrients" at bounding box center [276, 110] width 89 height 23
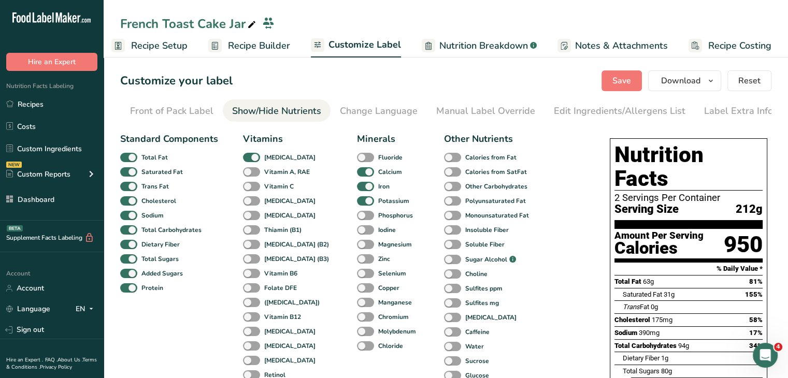
drag, startPoint x: 404, startPoint y: 121, endPoint x: 233, endPoint y: 125, distance: 170.5
click at [233, 125] on section "Customize your label Save Download Choose what to show on your downloaded label…" at bounding box center [446, 333] width 685 height 558
click at [617, 79] on span "Save" at bounding box center [622, 81] width 19 height 12
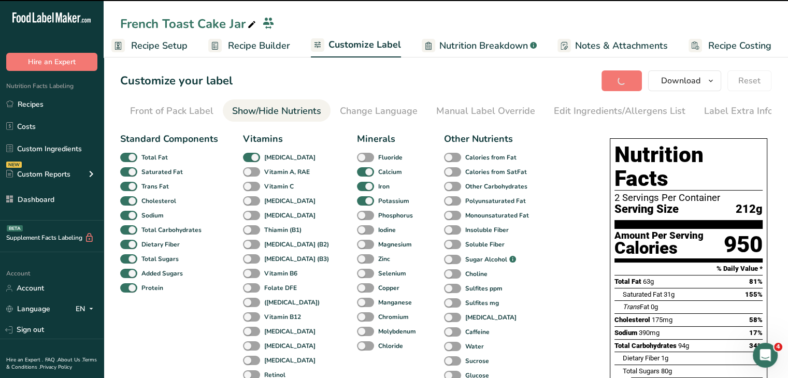
drag, startPoint x: 274, startPoint y: 46, endPoint x: 500, endPoint y: 371, distance: 395.8
click at [274, 46] on span "Recipe Builder" at bounding box center [259, 46] width 62 height 14
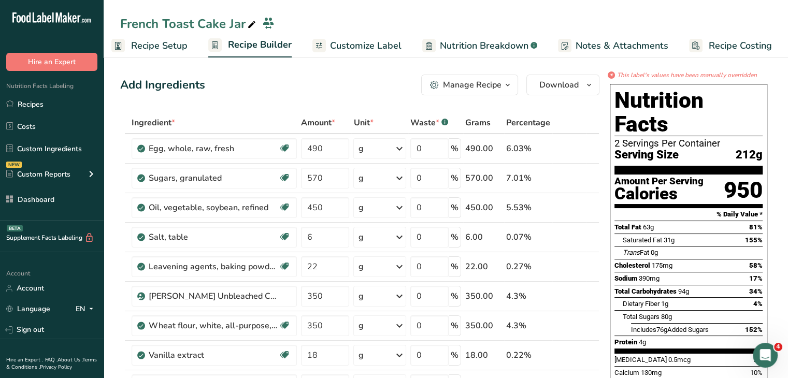
click at [349, 42] on span "Customize Label" at bounding box center [366, 46] width 72 height 14
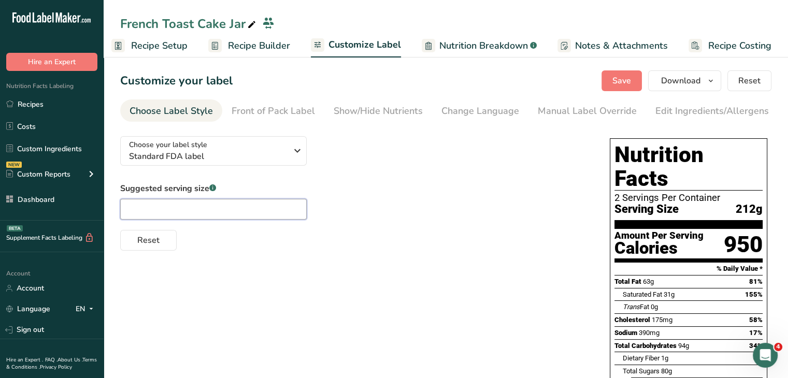
click at [197, 208] on input "text" at bounding box center [213, 209] width 187 height 21
type input "2 cups"
click at [456, 215] on div "Suggested serving size .a-a{fill:#347362;}.b-a{fill:#fff;} 2 cups Reset" at bounding box center [354, 216] width 469 height 68
click at [615, 81] on span "Save" at bounding box center [622, 81] width 19 height 12
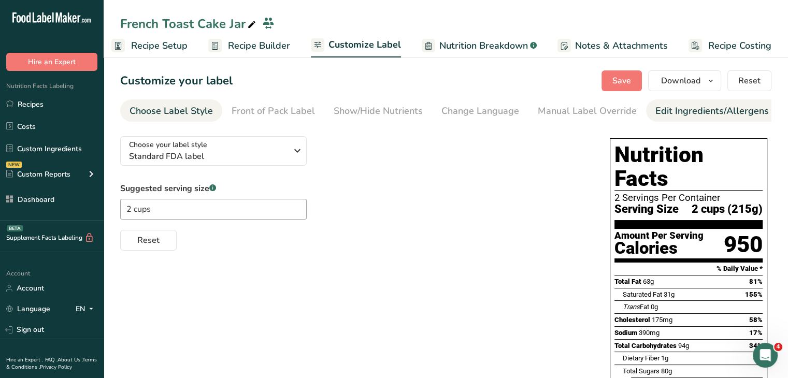
click at [665, 110] on div "Edit Ingredients/Allergens List" at bounding box center [722, 111] width 132 height 14
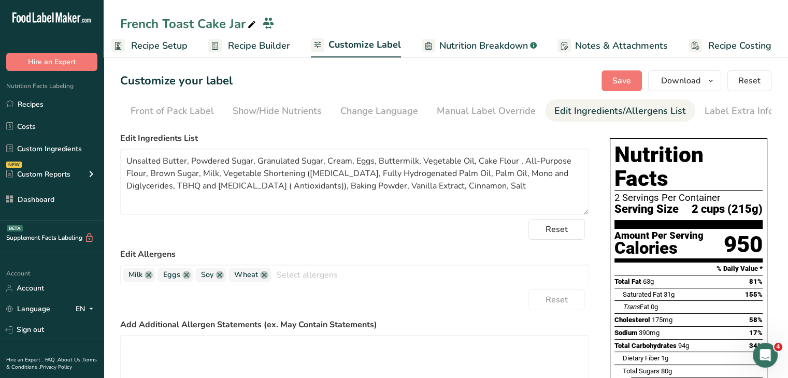
scroll to position [0, 102]
click at [252, 42] on span "Recipe Builder" at bounding box center [259, 46] width 62 height 14
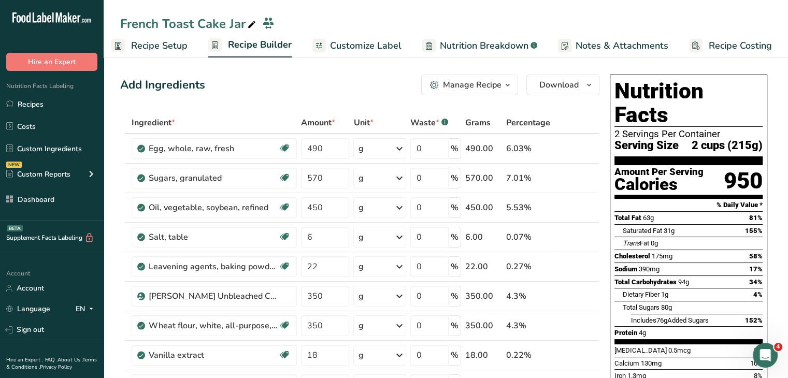
click at [379, 45] on span "Customize Label" at bounding box center [366, 46] width 72 height 14
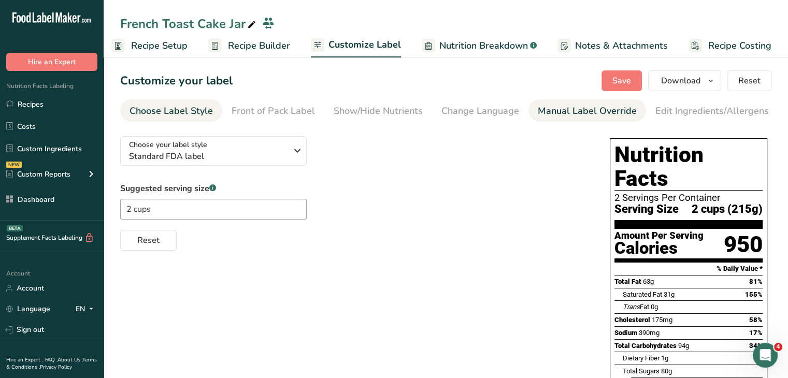
click at [566, 108] on div "Manual Label Override" at bounding box center [587, 111] width 99 height 14
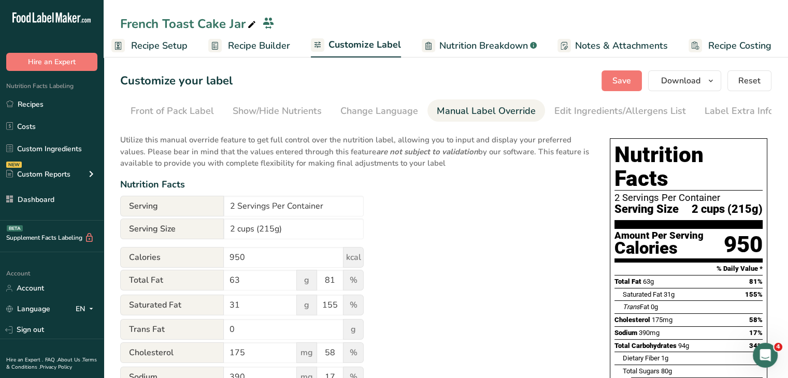
scroll to position [0, 102]
click at [274, 230] on input "2 cups (215g)" at bounding box center [294, 229] width 140 height 21
type input "2 cups (214g)"
click at [606, 81] on button "Save" at bounding box center [622, 80] width 40 height 21
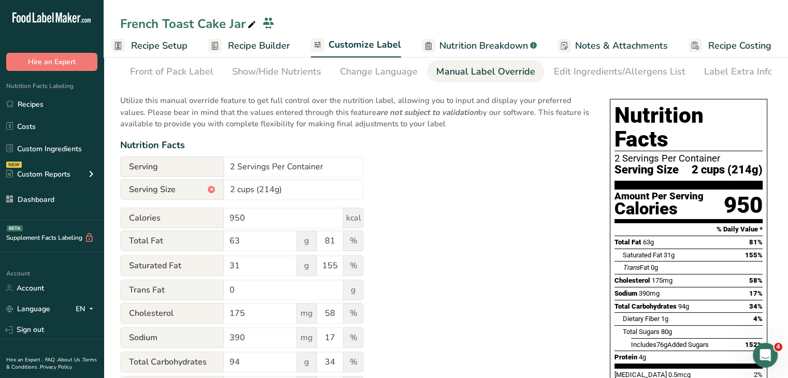
scroll to position [0, 0]
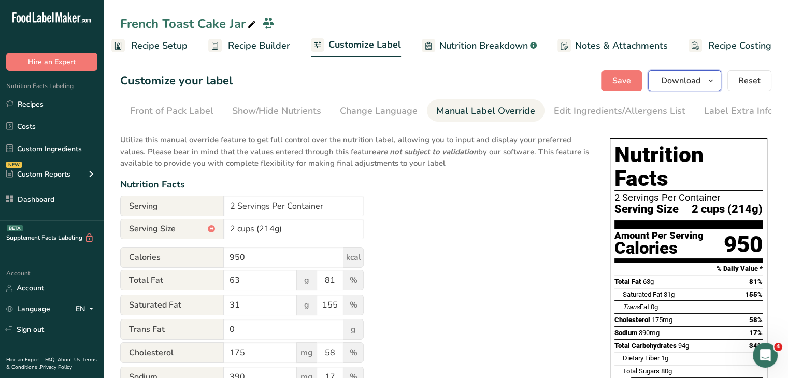
click at [694, 77] on span "Download" at bounding box center [680, 81] width 39 height 12
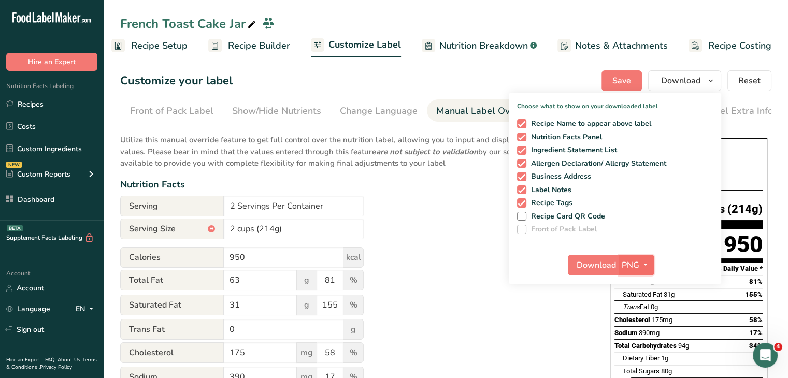
click at [636, 266] on span "PNG" at bounding box center [631, 265] width 18 height 12
click at [643, 341] on link "PDF" at bounding box center [637, 337] width 33 height 17
click at [605, 266] on span "Download" at bounding box center [596, 265] width 39 height 12
click at [456, 309] on div "Utilize this manual override feature to get full control over the nutrition lab…" at bounding box center [354, 382] width 469 height 508
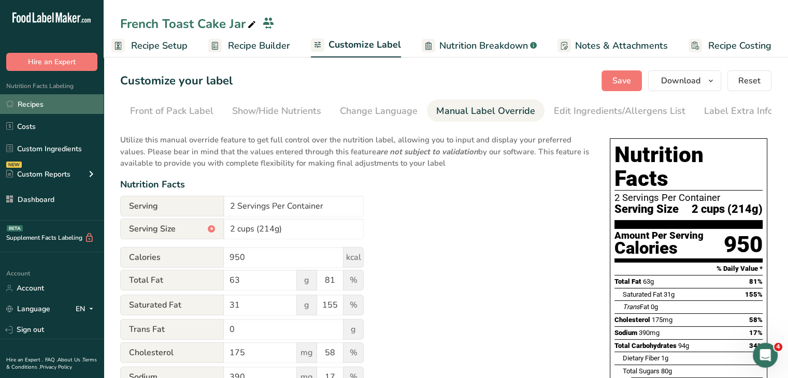
click at [79, 106] on link "Recipes" at bounding box center [52, 104] width 104 height 20
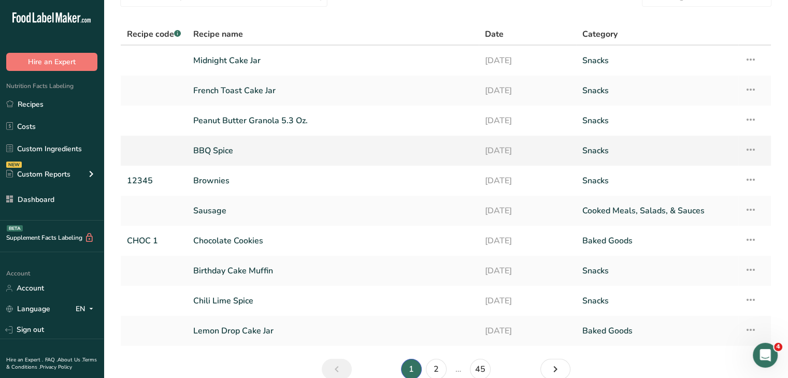
scroll to position [105, 0]
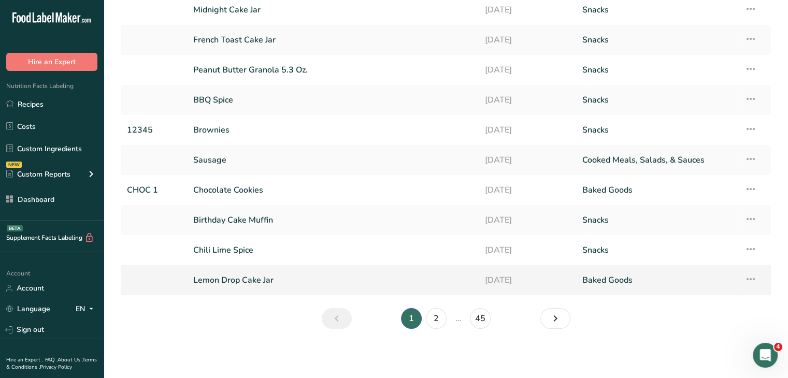
click at [276, 277] on link "Lemon Drop Cake Jar" at bounding box center [332, 280] width 279 height 22
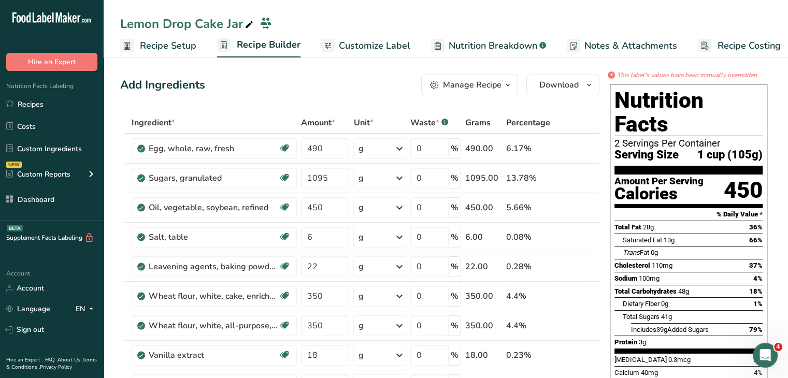
drag, startPoint x: 70, startPoint y: 96, endPoint x: 238, endPoint y: 7, distance: 190.3
click at [70, 96] on link "Recipes" at bounding box center [52, 104] width 104 height 20
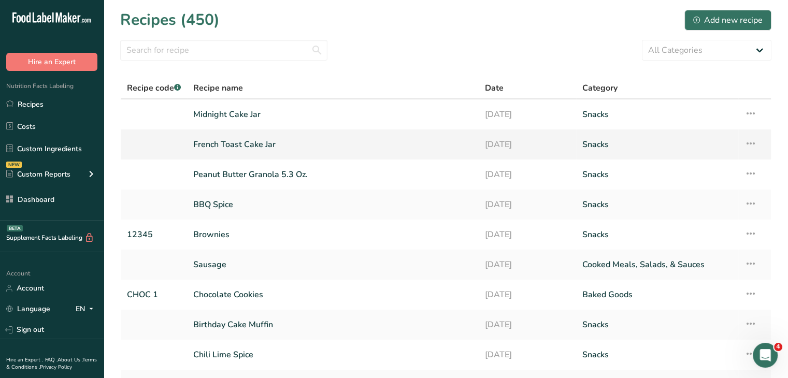
click at [252, 138] on link "French Toast Cake Jar" at bounding box center [332, 145] width 279 height 22
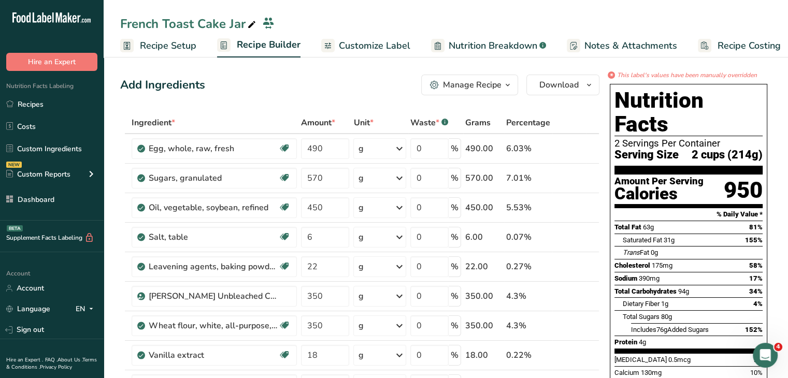
click at [184, 46] on span "Recipe Setup" at bounding box center [168, 46] width 56 height 14
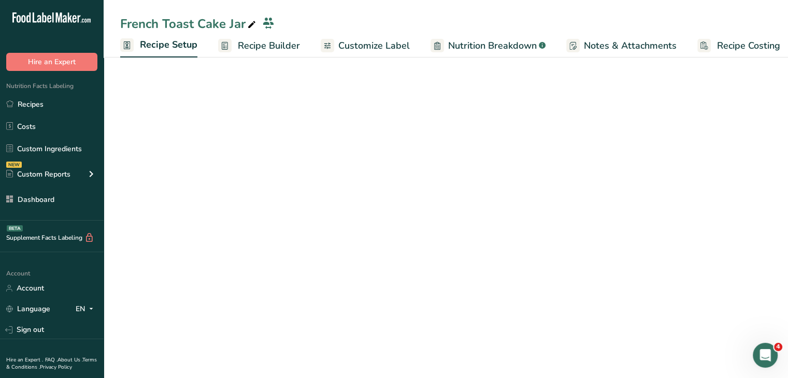
scroll to position [0, 4]
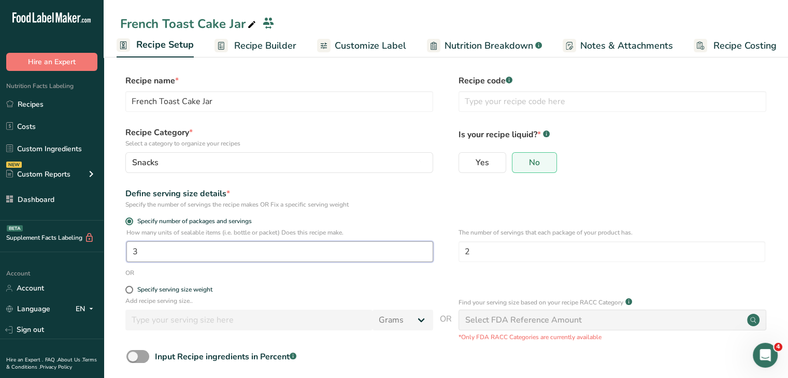
drag, startPoint x: 172, startPoint y: 251, endPoint x: 32, endPoint y: 265, distance: 140.7
click at [32, 265] on div ".a-20{fill:#fff;} Hire an Expert Nutrition Facts Labeling Recipes Costs Custom …" at bounding box center [394, 215] width 788 height 430
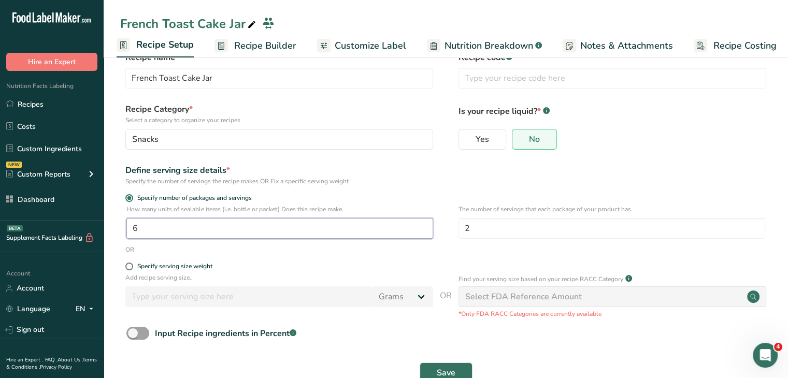
scroll to position [52, 0]
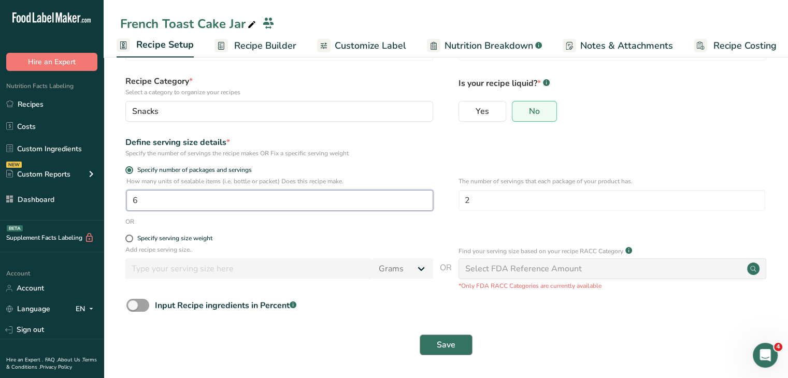
type input "6"
click at [462, 345] on button "Save" at bounding box center [446, 345] width 53 height 21
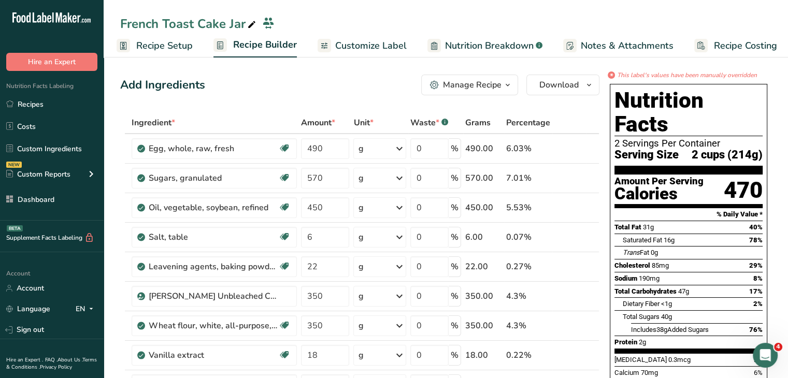
click at [183, 43] on span "Recipe Setup" at bounding box center [164, 46] width 56 height 14
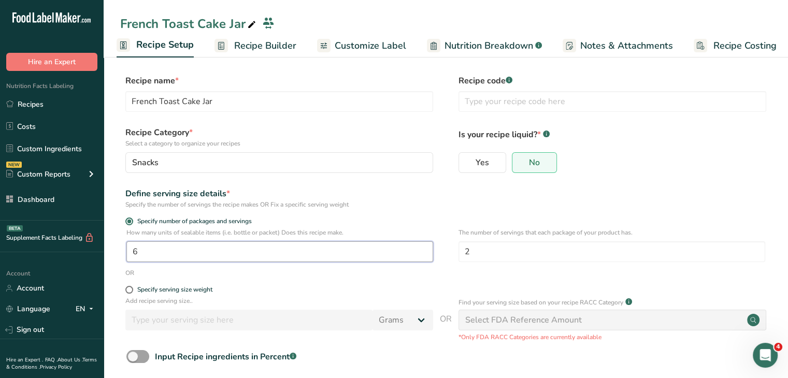
drag, startPoint x: 166, startPoint y: 243, endPoint x: 93, endPoint y: 241, distance: 73.6
click at [93, 241] on div ".a-20{fill:#fff;} Hire an Expert Nutrition Facts Labeling Recipes Costs Custom …" at bounding box center [394, 215] width 788 height 430
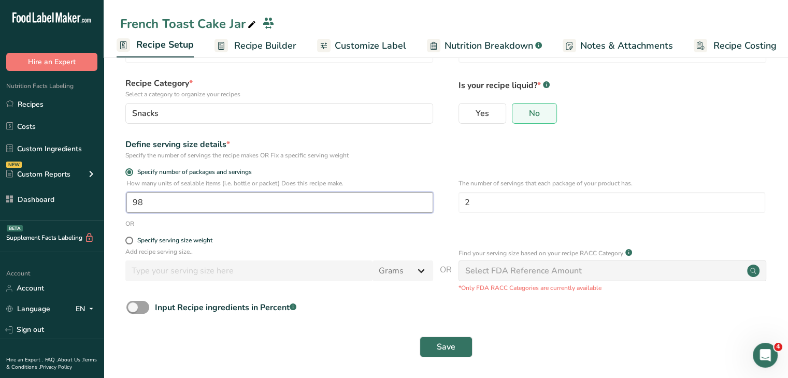
scroll to position [52, 0]
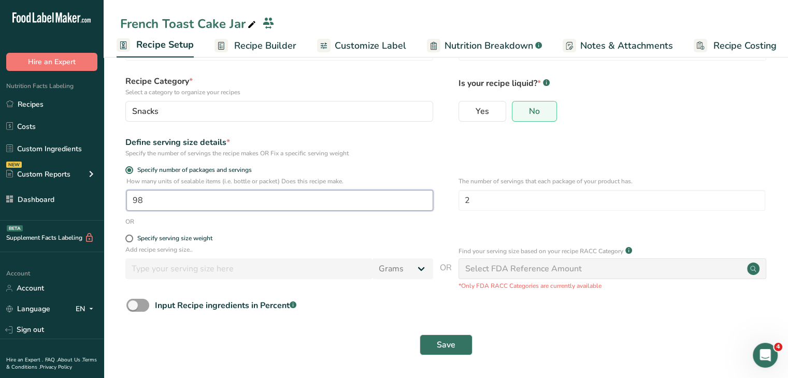
drag, startPoint x: 172, startPoint y: 195, endPoint x: 108, endPoint y: 189, distance: 63.5
click at [108, 189] on section "Recipe name * French Toast Cake Jar Recipe code .a-a{fill:#347362;}.b-a{fill:#f…" at bounding box center [446, 191] width 685 height 376
type input "8"
click at [443, 322] on form "Recipe name * French Toast Cake Jar Recipe code .a-a{fill:#347362;}.b-a{fill:#f…" at bounding box center [445, 192] width 651 height 338
click at [448, 344] on span "Save" at bounding box center [446, 345] width 19 height 12
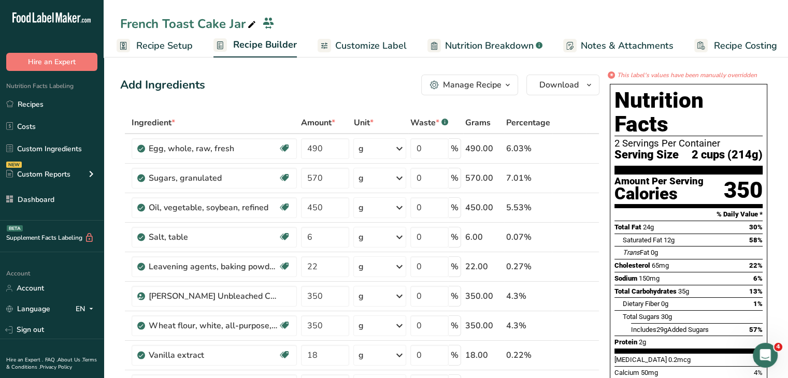
click at [385, 51] on span "Customize Label" at bounding box center [371, 46] width 72 height 14
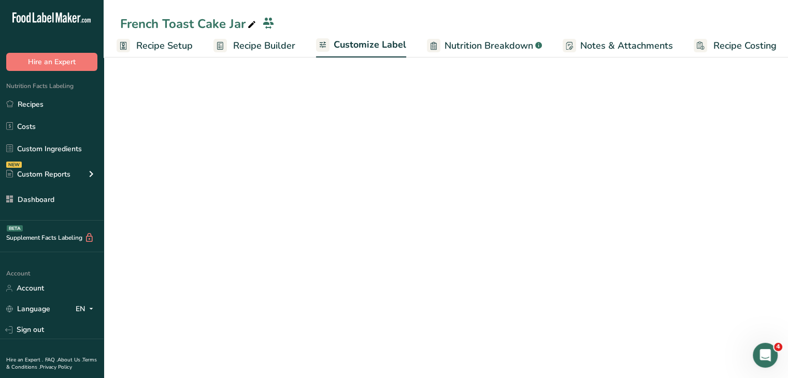
scroll to position [0, 9]
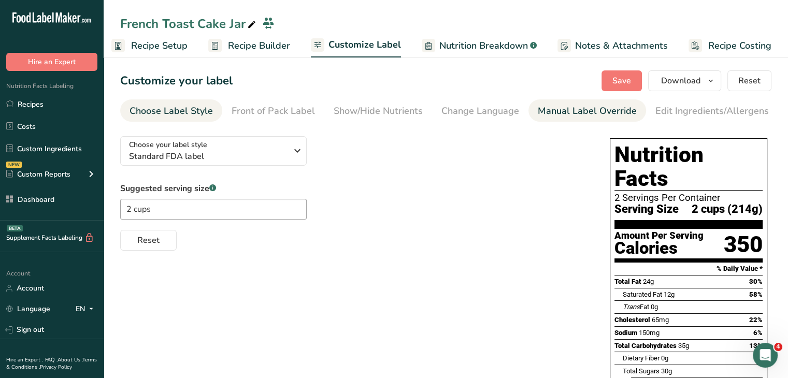
click at [597, 112] on div "Manual Label Override" at bounding box center [587, 111] width 99 height 14
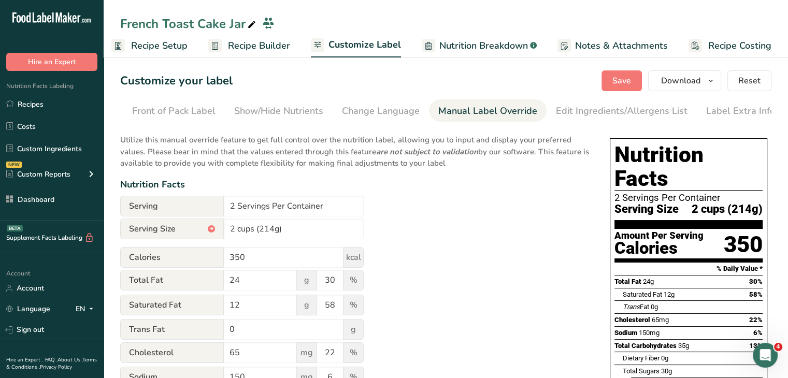
scroll to position [0, 102]
click at [760, 79] on span "Reset" at bounding box center [749, 81] width 22 height 12
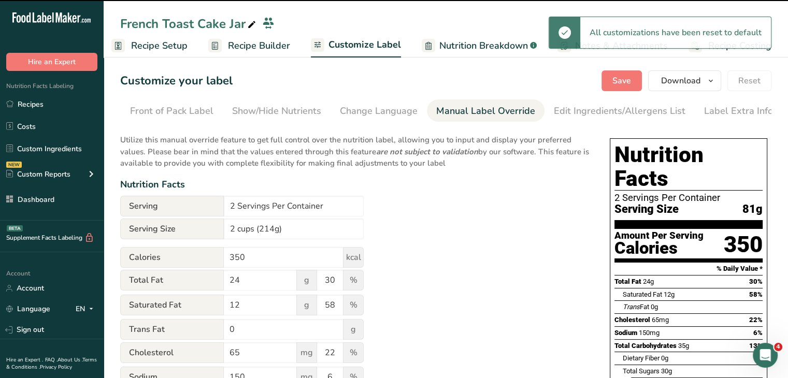
type input "81g"
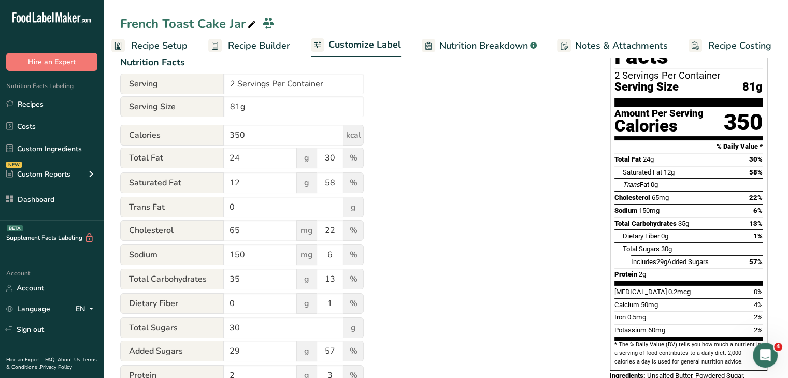
scroll to position [0, 0]
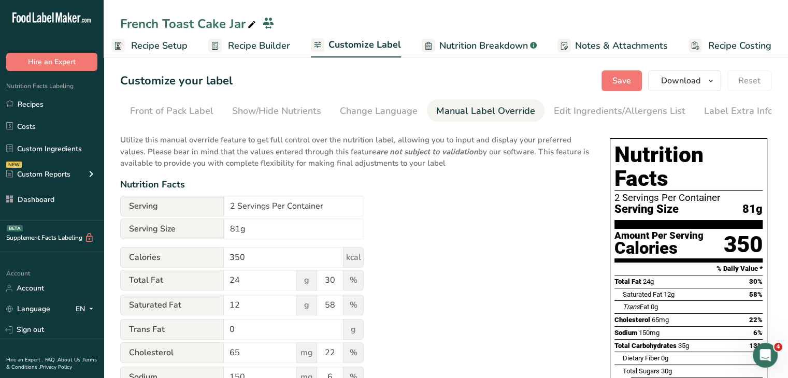
click at [173, 46] on span "Recipe Setup" at bounding box center [159, 46] width 56 height 14
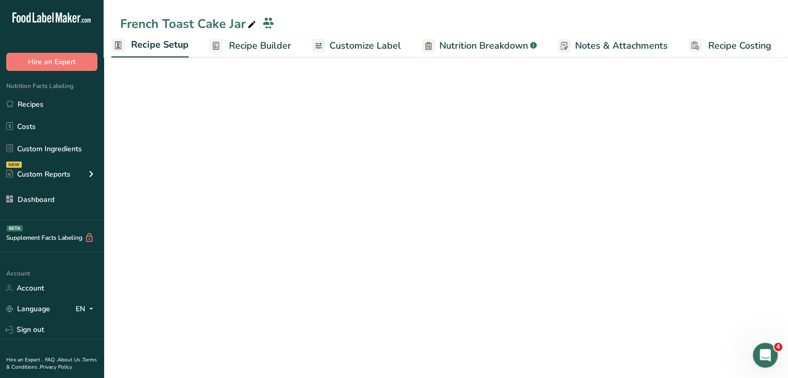
scroll to position [0, 4]
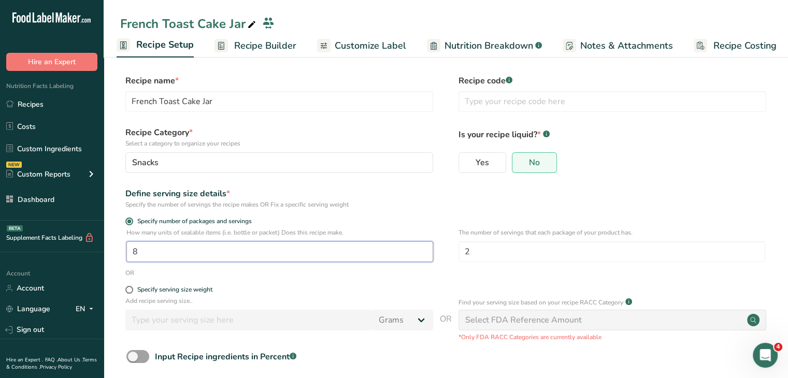
drag, startPoint x: 178, startPoint y: 254, endPoint x: 109, endPoint y: 251, distance: 69.0
click at [109, 251] on section "Recipe name * French Toast Cake Jar Recipe code .a-a{fill:#347362;}.b-a{fill:#f…" at bounding box center [446, 242] width 685 height 376
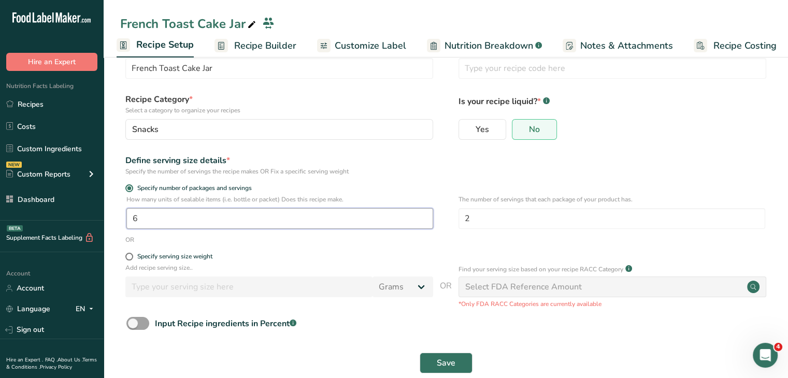
scroll to position [52, 0]
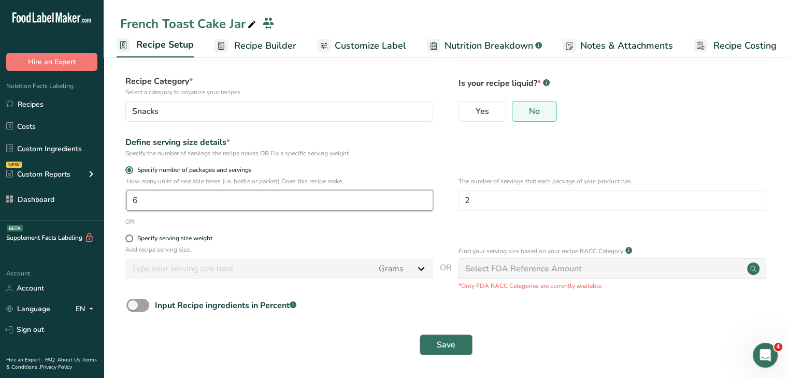
type input "6"
click at [456, 340] on button "Save" at bounding box center [446, 345] width 53 height 21
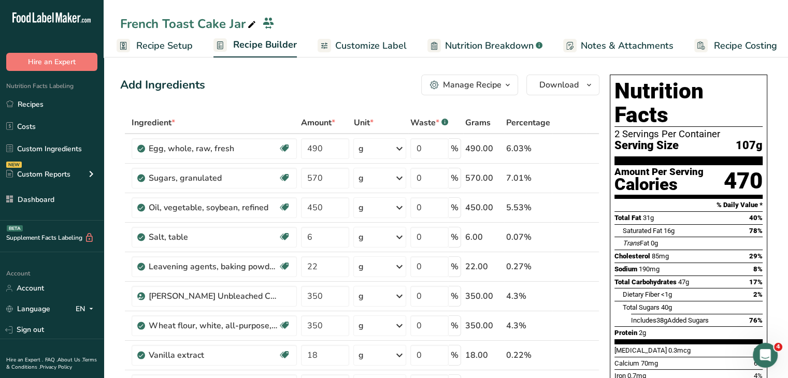
drag, startPoint x: 385, startPoint y: 43, endPoint x: 471, endPoint y: 45, distance: 85.5
click at [385, 43] on span "Customize Label" at bounding box center [371, 46] width 72 height 14
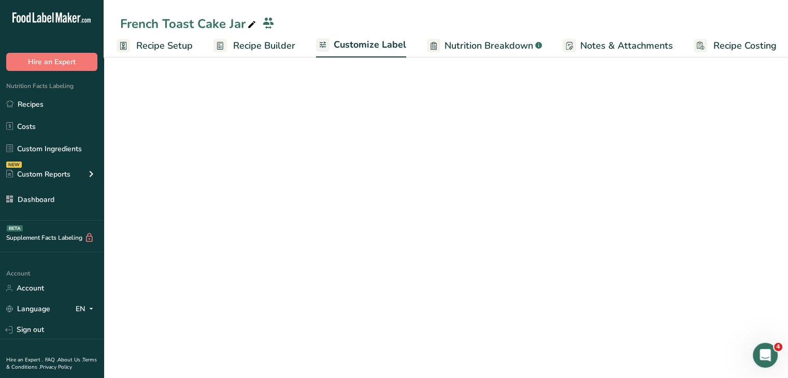
scroll to position [0, 9]
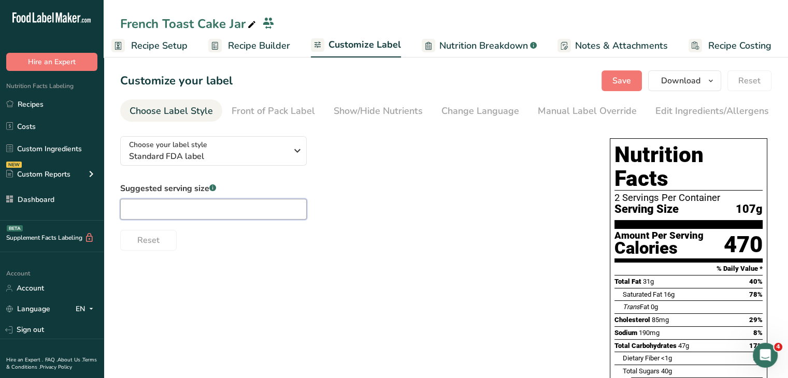
click at [272, 204] on input "text" at bounding box center [213, 209] width 187 height 21
type input "1 cup"
click at [419, 199] on div "Suggested serving size .a-a{fill:#347362;}.b-a{fill:#fff;} 1 cup Reset" at bounding box center [354, 216] width 469 height 68
click at [611, 73] on button "Save" at bounding box center [622, 80] width 40 height 21
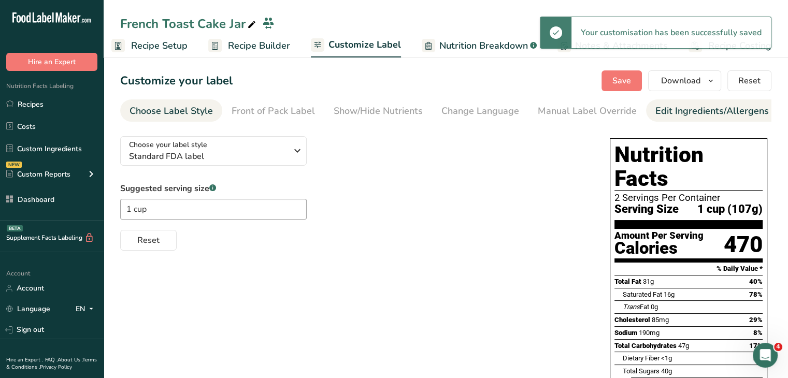
click at [674, 109] on div "Edit Ingredients/Allergens List" at bounding box center [722, 111] width 132 height 14
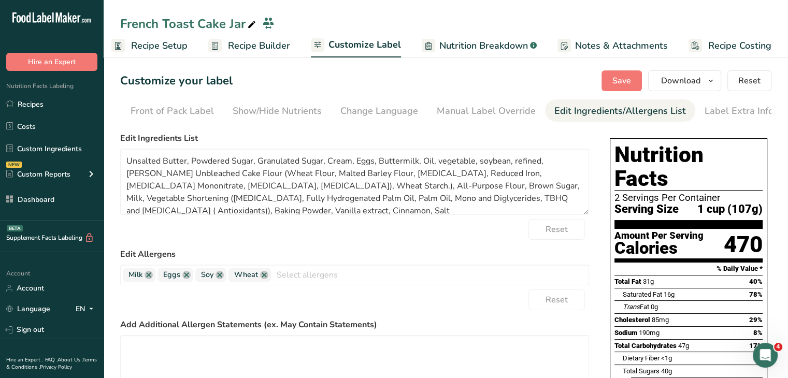
scroll to position [0, 102]
click at [509, 112] on div "Manual Label Override" at bounding box center [485, 111] width 99 height 14
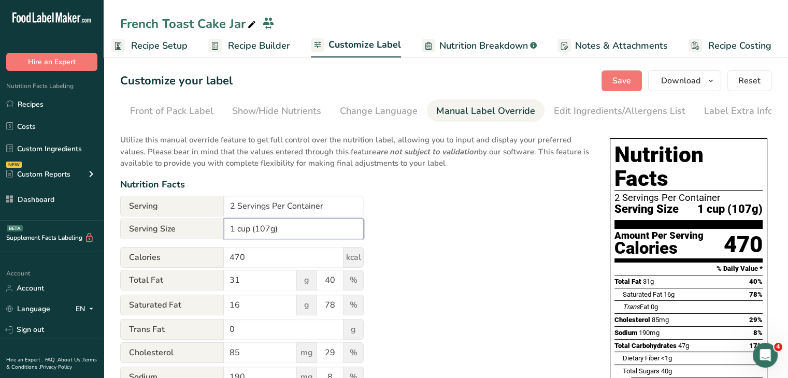
click at [267, 235] on input "1 cup (107g)" at bounding box center [294, 229] width 140 height 21
type input "1 cup (106g)"
click at [623, 79] on span "Save" at bounding box center [622, 81] width 19 height 12
click at [611, 104] on div "Edit Ingredients/Allergens List" at bounding box center [620, 111] width 132 height 14
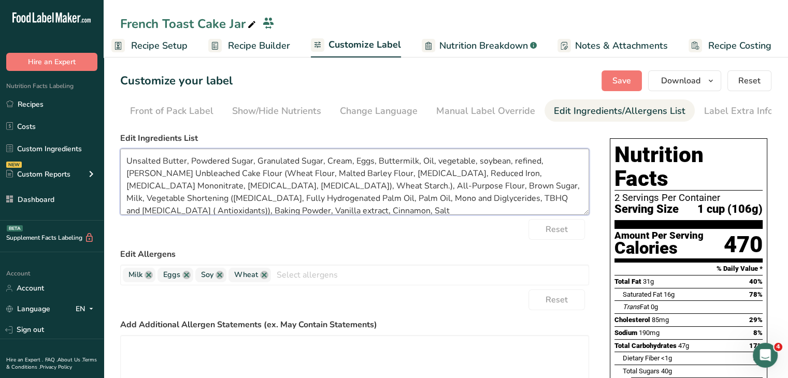
click at [276, 197] on textarea "Unsalted Butter, Powdered Sugar, Granulated Sugar, Cream, Eggs, Buttermilk, Oil…" at bounding box center [354, 182] width 469 height 66
click at [379, 154] on textarea "Unsalted Butter, Powdered Sugar, Granulated Sugar, Cream, Eggs, Buttermilk, Oil…" at bounding box center [354, 182] width 469 height 66
click at [390, 165] on textarea "Unsalted Butter, Powdered Sugar, Granulated Sugar, Cream, Eggs, Buttermilk, Oil…" at bounding box center [354, 182] width 469 height 66
drag, startPoint x: 419, startPoint y: 164, endPoint x: 539, endPoint y: 161, distance: 120.3
click at [539, 161] on textarea "Unsalted Butter, Powdered Sugar, Granulated Sugar, Cream, Eggs, Buttermilk, Oil…" at bounding box center [354, 182] width 469 height 66
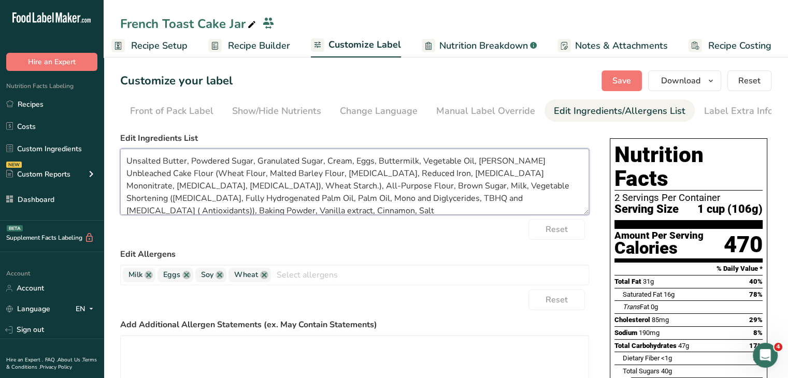
drag, startPoint x: 568, startPoint y: 163, endPoint x: 470, endPoint y: 165, distance: 98.0
click at [470, 165] on textarea "Unsalted Butter, Powdered Sugar, Granulated Sugar, Cream, Eggs, Buttermilk, Veg…" at bounding box center [354, 182] width 469 height 66
drag, startPoint x: 512, startPoint y: 164, endPoint x: 505, endPoint y: 176, distance: 14.0
click at [505, 176] on textarea "Unsalted Butter, Powdered Sugar, Granulated Sugar, Cream, Eggs, Buttermilk, Veg…" at bounding box center [354, 182] width 469 height 66
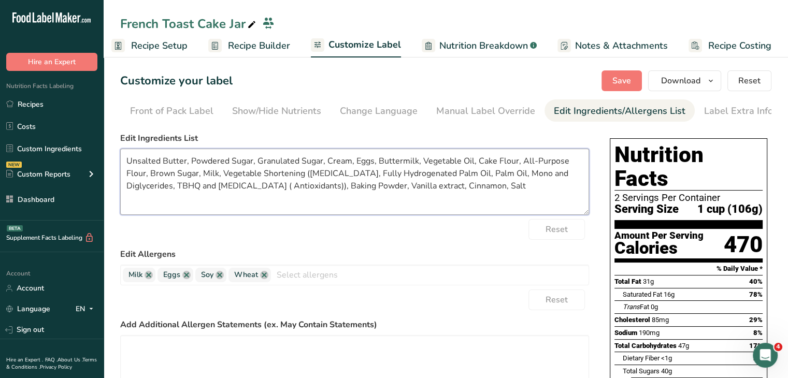
click at [241, 173] on textarea "Unsalted Butter, Powdered Sugar, Granulated Sugar, Cream, Eggs, Buttermilk, Veg…" at bounding box center [354, 182] width 469 height 66
click at [330, 193] on textarea "Unsalted Butter, Powdered Sugar, Granulated Sugar, Cream, Eggs, Buttermilk, Veg…" at bounding box center [354, 182] width 469 height 66
click at [410, 187] on textarea "Unsalted Butter, Powdered Sugar, Granulated Sugar, Cream, Eggs, Buttermilk, Veg…" at bounding box center [354, 182] width 469 height 66
type textarea "Unsalted Butter, Powdered Sugar, Granulated Sugar, Cream, Eggs, Buttermilk, Veg…"
click at [633, 82] on button "Save" at bounding box center [622, 80] width 40 height 21
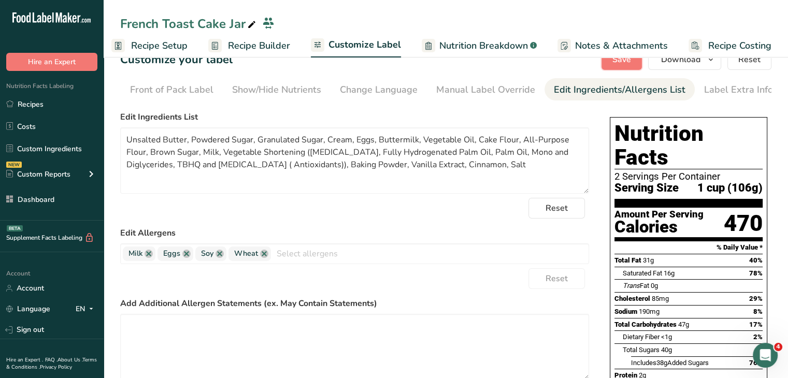
scroll to position [0, 0]
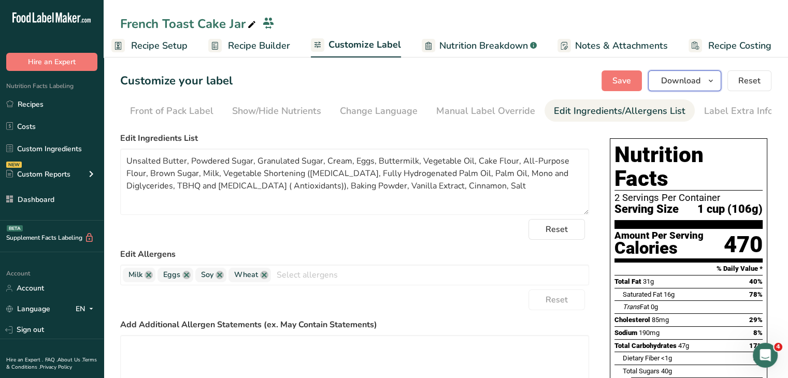
click at [698, 88] on button "Download" at bounding box center [684, 80] width 73 height 21
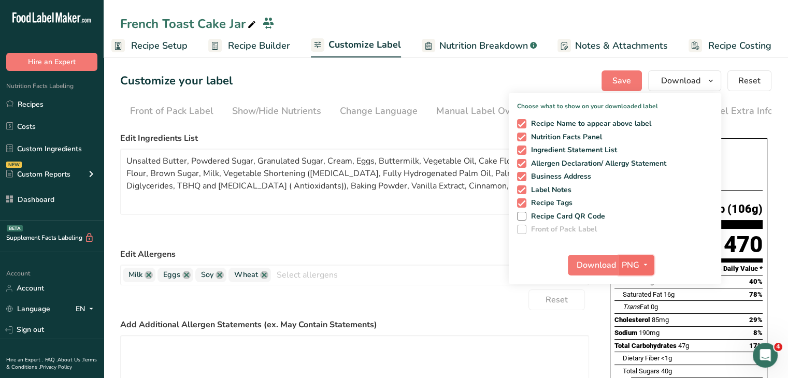
click at [641, 268] on span "button" at bounding box center [645, 265] width 12 height 12
click at [642, 331] on link "PDF" at bounding box center [637, 337] width 33 height 17
click at [605, 261] on span "Download" at bounding box center [596, 265] width 39 height 12
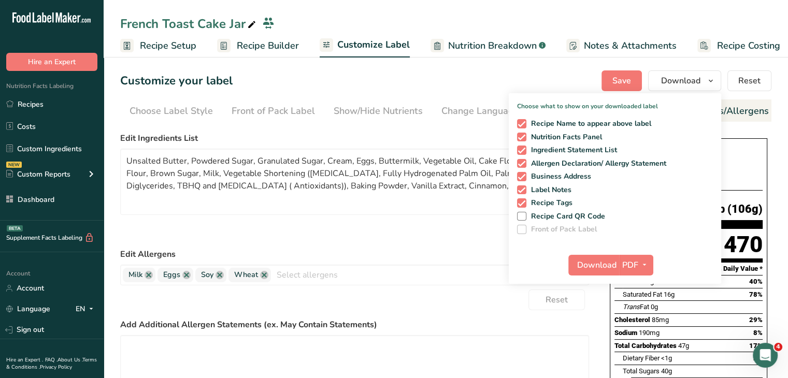
scroll to position [0, 102]
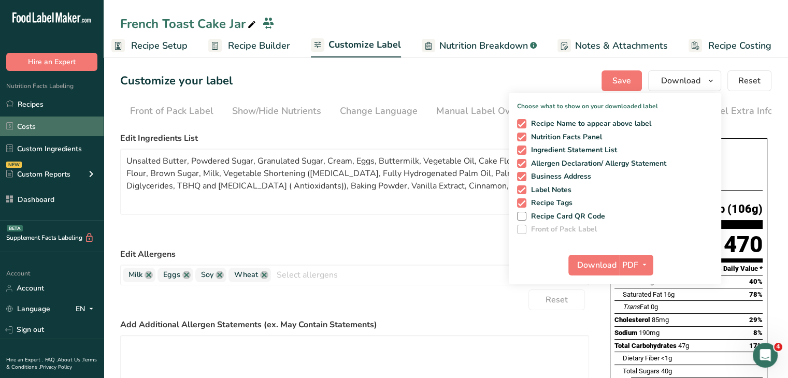
drag, startPoint x: 66, startPoint y: 104, endPoint x: 94, endPoint y: 127, distance: 36.1
click at [66, 104] on link "Recipes" at bounding box center [52, 104] width 104 height 20
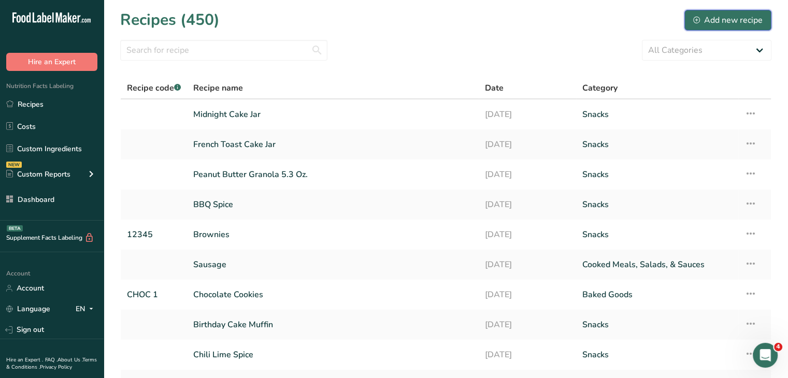
click at [748, 16] on div "Add new recipe" at bounding box center [727, 20] width 69 height 12
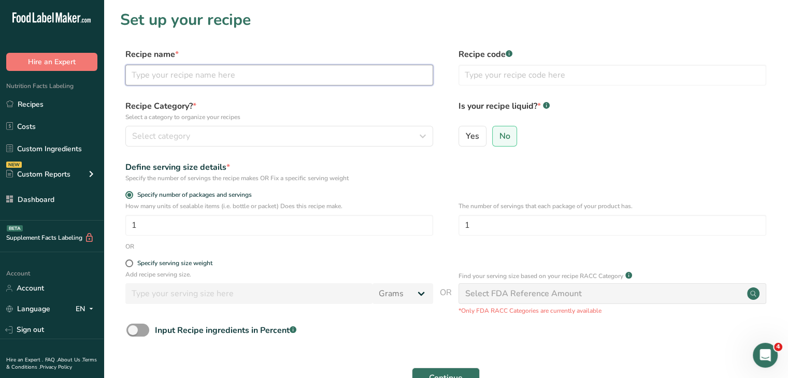
click at [415, 77] on input "text" at bounding box center [279, 75] width 308 height 21
type input "Pumpkin Spice Cake Jar"
click at [410, 58] on label "Recipe name *" at bounding box center [279, 54] width 308 height 12
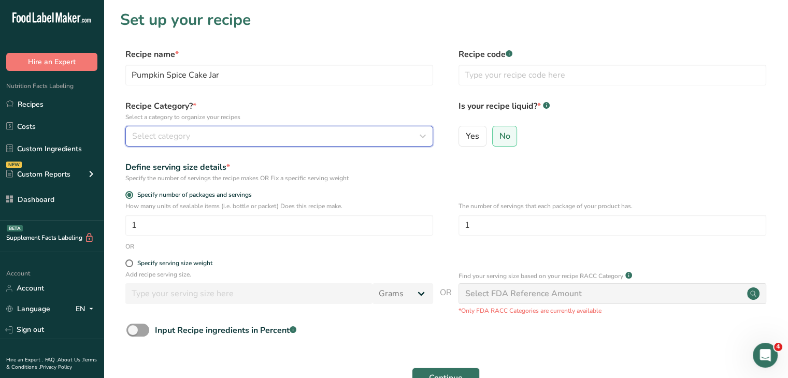
click at [343, 134] on div "Select category" at bounding box center [276, 136] width 288 height 12
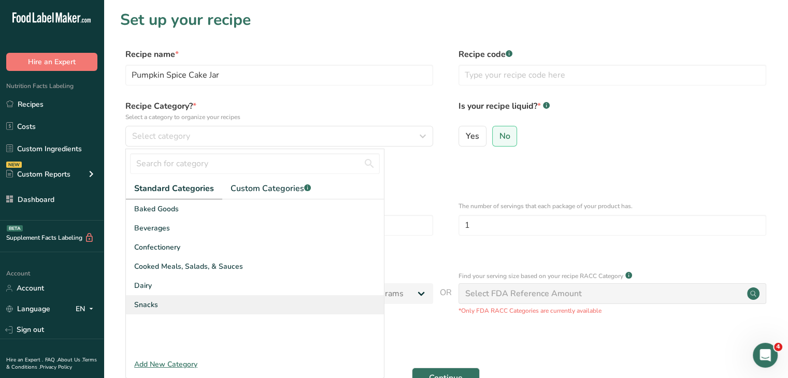
click at [187, 300] on div "Snacks" at bounding box center [255, 304] width 258 height 19
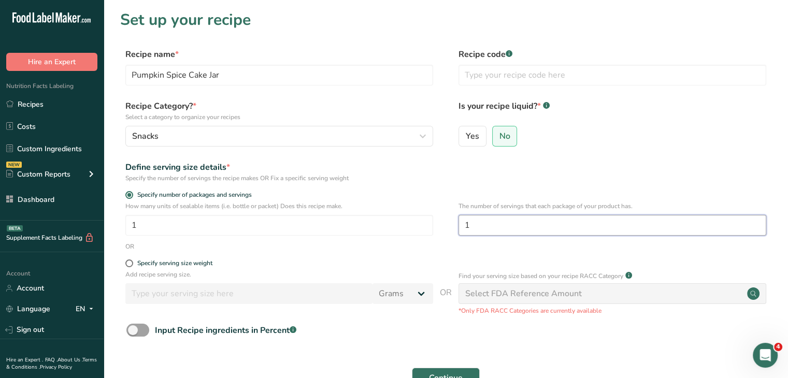
drag, startPoint x: 495, startPoint y: 229, endPoint x: 462, endPoint y: 220, distance: 33.8
click at [462, 220] on input "1" at bounding box center [613, 225] width 308 height 21
type input "2"
click at [466, 372] on button "Continue" at bounding box center [446, 378] width 68 height 21
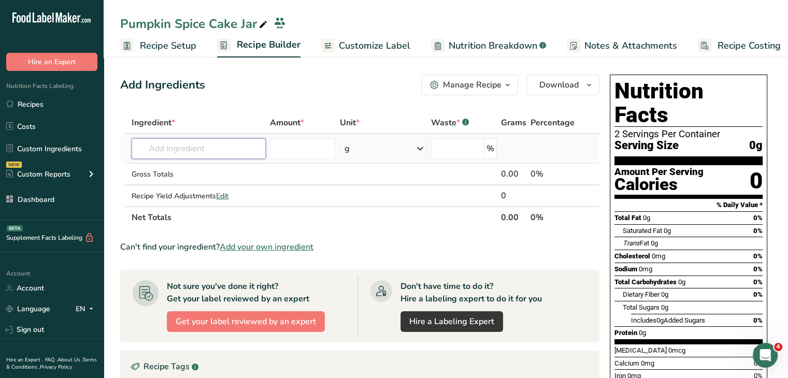
click at [178, 151] on input "text" at bounding box center [199, 148] width 134 height 21
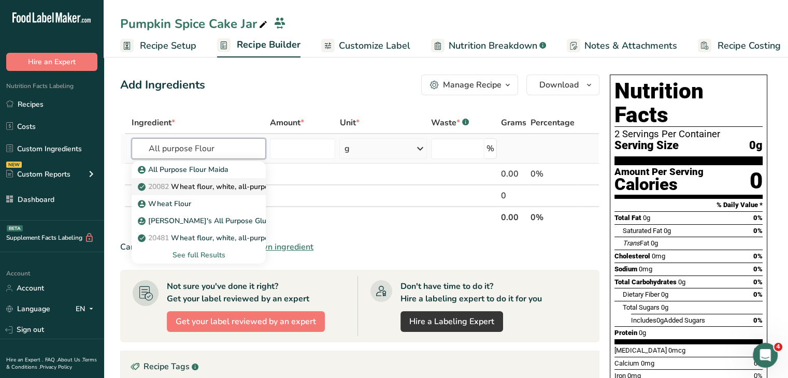
type input "All purpose Flour"
click at [229, 184] on p "20082 Wheat flour, white, all-purpose, self-rising, enriched" at bounding box center [243, 186] width 206 height 11
type input "Wheat flour, white, all-purpose, self-rising, enriched"
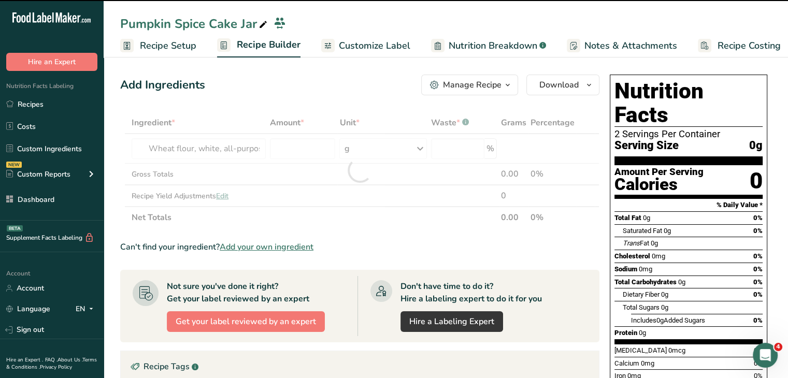
type input "0"
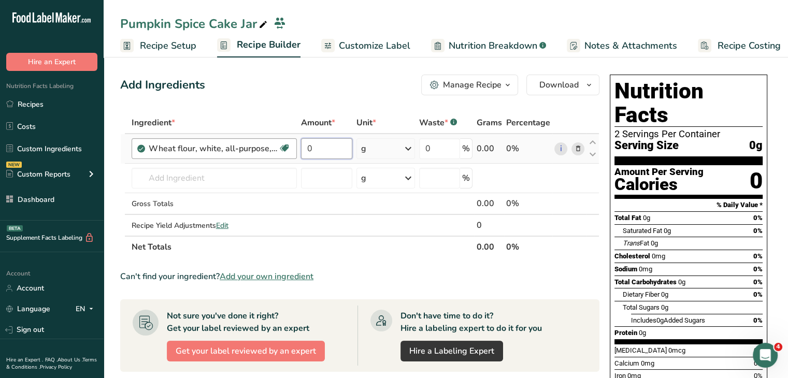
drag, startPoint x: 327, startPoint y: 148, endPoint x: 294, endPoint y: 147, distance: 32.7
click at [294, 147] on tr "Wheat flour, white, all-purpose, self-rising, enriched Dairy free Vegan Vegetar…" at bounding box center [360, 149] width 478 height 30
type input "550"
click at [265, 102] on div "Add Ingredients Manage Recipe Delete Recipe Duplicate Recipe Scale Recipe Save …" at bounding box center [363, 364] width 486 height 588
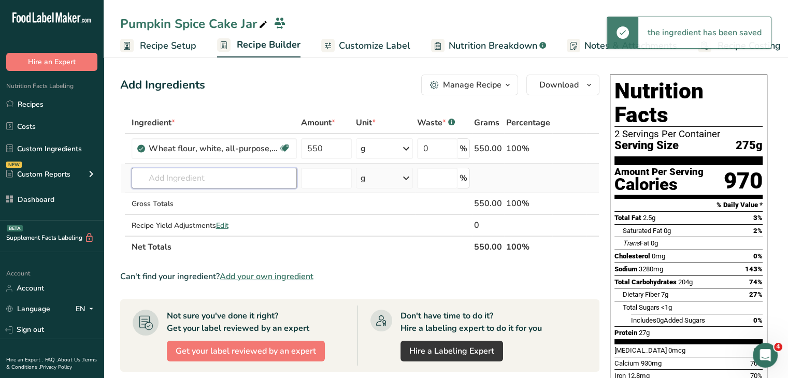
click at [180, 180] on input "text" at bounding box center [214, 178] width 165 height 21
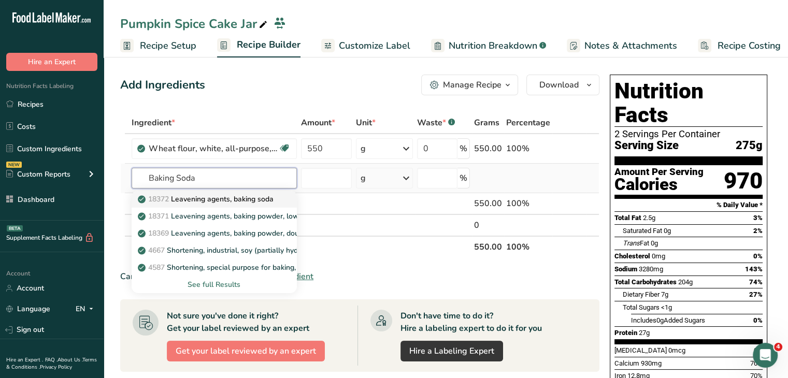
type input "Baking Soda"
click at [204, 194] on p "18372 Leavening agents, baking soda" at bounding box center [207, 199] width 134 height 11
type input "Leavening agents, baking soda"
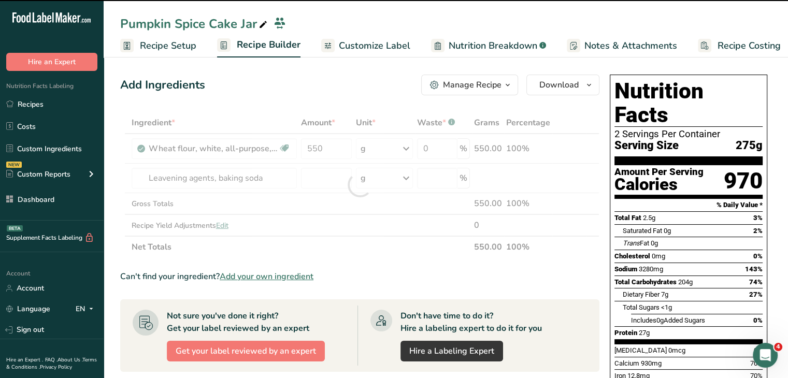
type input "0"
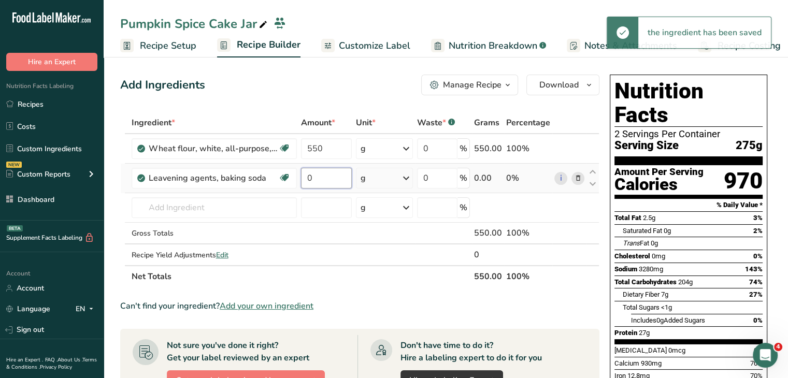
drag, startPoint x: 314, startPoint y: 180, endPoint x: 298, endPoint y: 177, distance: 15.3
click at [299, 177] on td "0" at bounding box center [326, 179] width 55 height 30
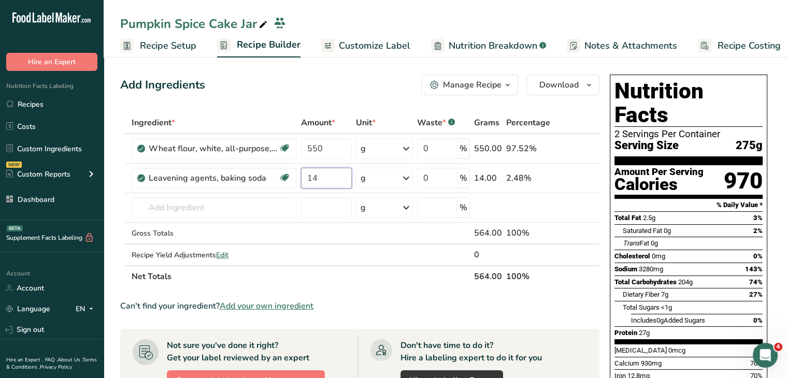
type input "14"
click at [327, 88] on div "Add Ingredients Manage Recipe Delete Recipe Duplicate Recipe Scale Recipe Save …" at bounding box center [359, 85] width 479 height 21
click at [231, 208] on input "text" at bounding box center [214, 207] width 165 height 21
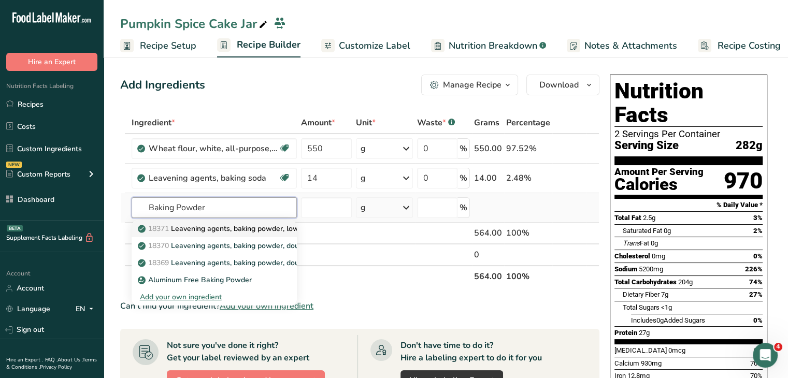
type input "Baking Powder"
click at [233, 225] on p "18371 Leavening agents, baking powder, low-sodium" at bounding box center [233, 228] width 186 height 11
type input "Leavening agents, baking powder, low-sodium"
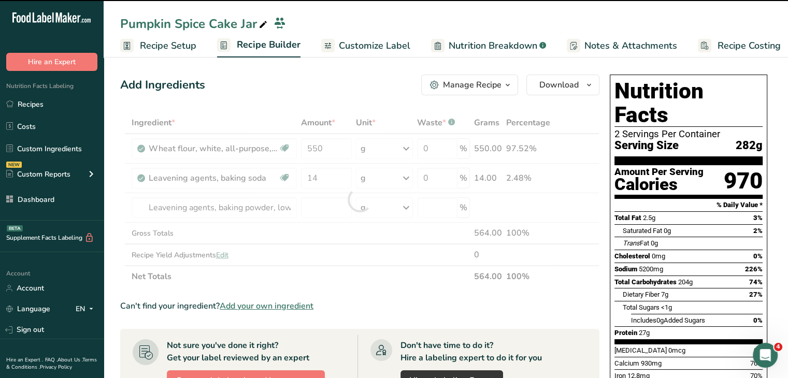
type input "0"
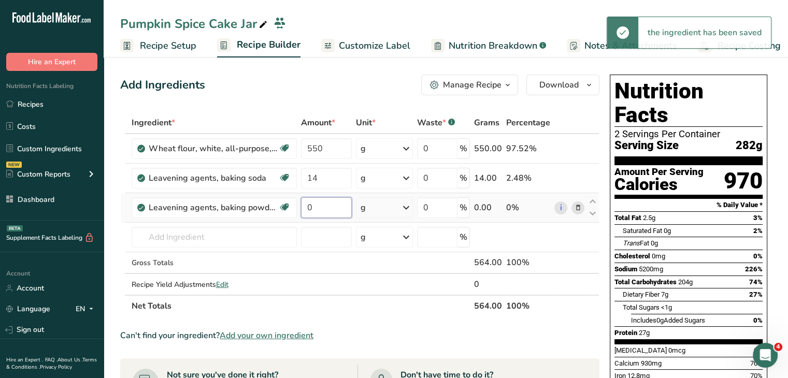
drag, startPoint x: 325, startPoint y: 214, endPoint x: 305, endPoint y: 210, distance: 21.0
click at [305, 212] on input "0" at bounding box center [326, 207] width 51 height 21
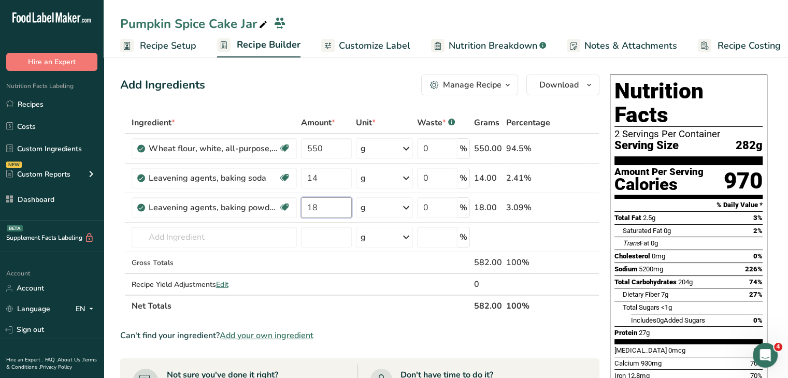
type input "18"
click at [294, 85] on div "Add Ingredients Manage Recipe Delete Recipe Duplicate Recipe Scale Recipe Save …" at bounding box center [359, 85] width 479 height 21
click at [229, 231] on input "text" at bounding box center [214, 237] width 165 height 21
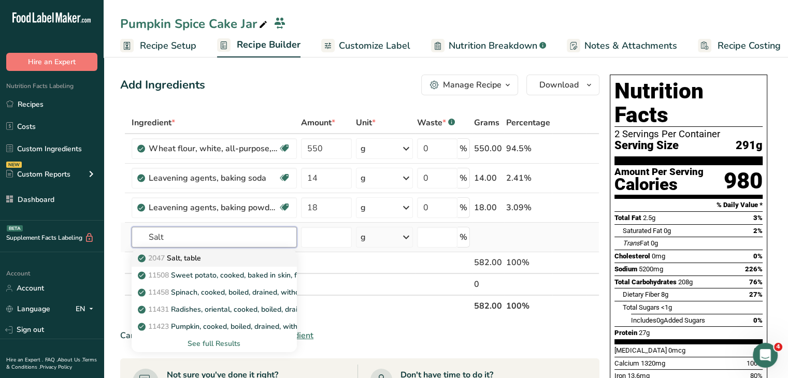
type input "Salt"
click at [254, 257] on div "2047 Salt, table" at bounding box center [206, 258] width 132 height 11
type input "Salt, table"
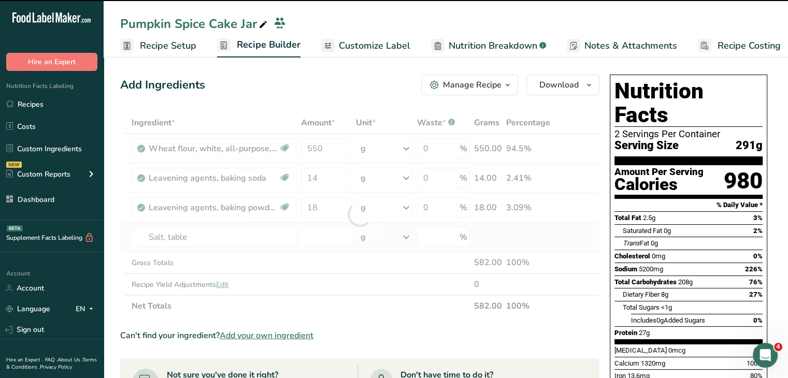
type input "0"
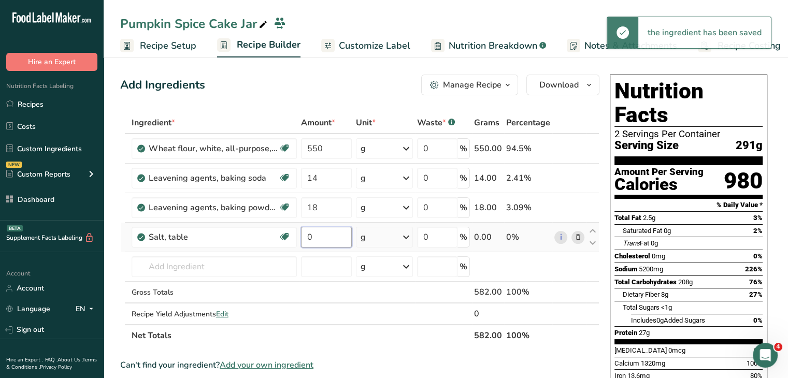
click at [331, 243] on input "0" at bounding box center [326, 237] width 51 height 21
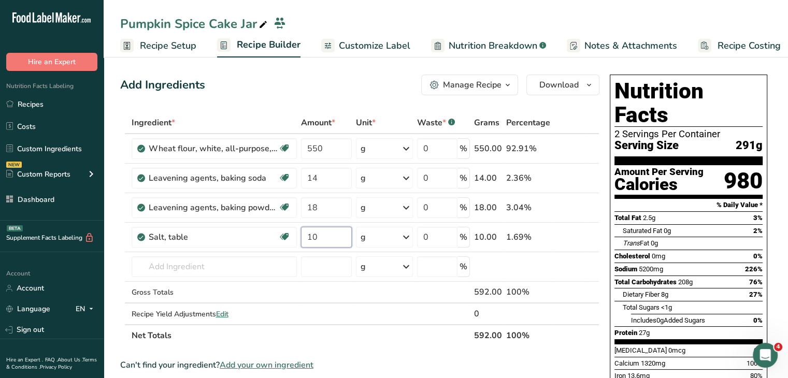
type input "10"
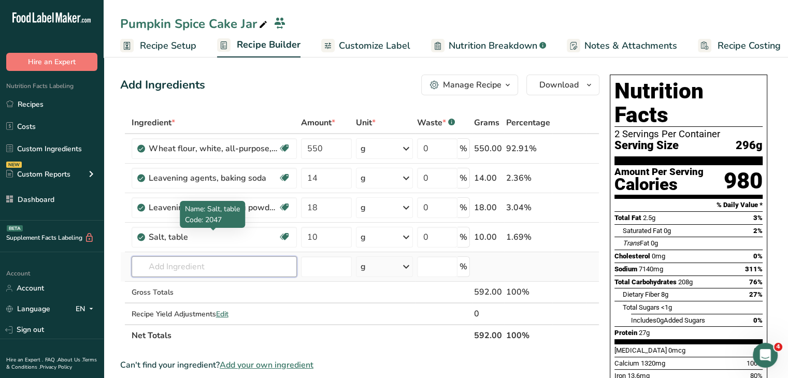
click at [234, 259] on input "text" at bounding box center [214, 267] width 165 height 21
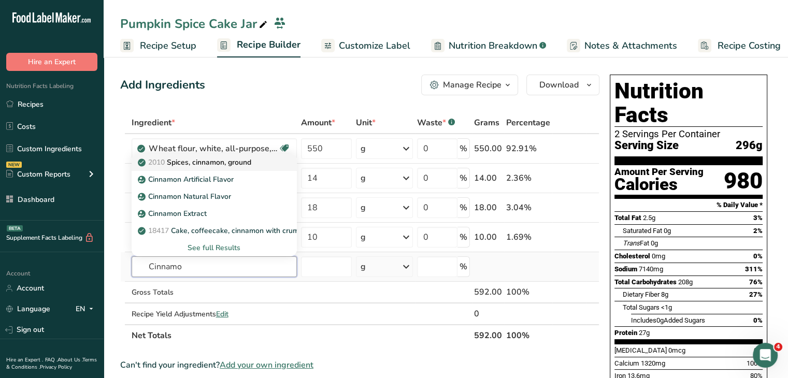
type input "Cinnamo"
click at [232, 161] on p "2010 Spices, cinnamon, ground" at bounding box center [195, 162] width 111 height 11
type input "Spices, cinnamon, ground"
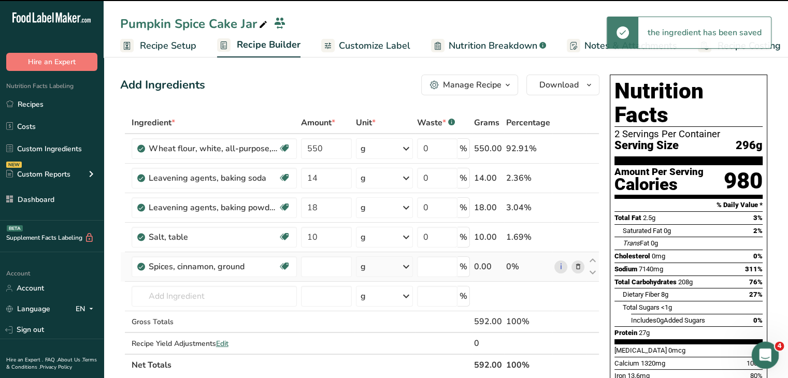
type input "0"
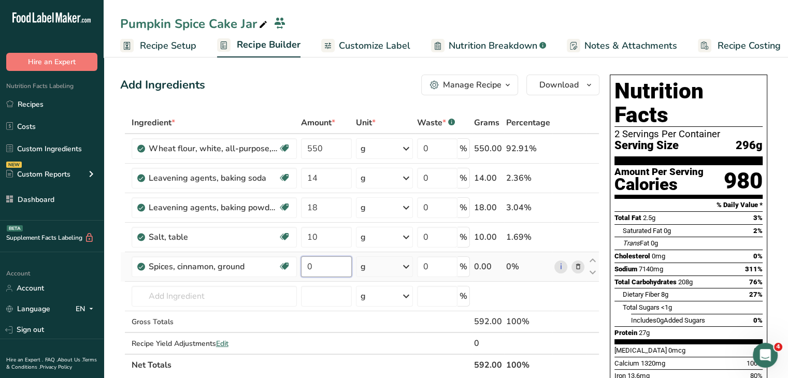
click at [329, 260] on input "0" at bounding box center [326, 267] width 51 height 21
type input "3"
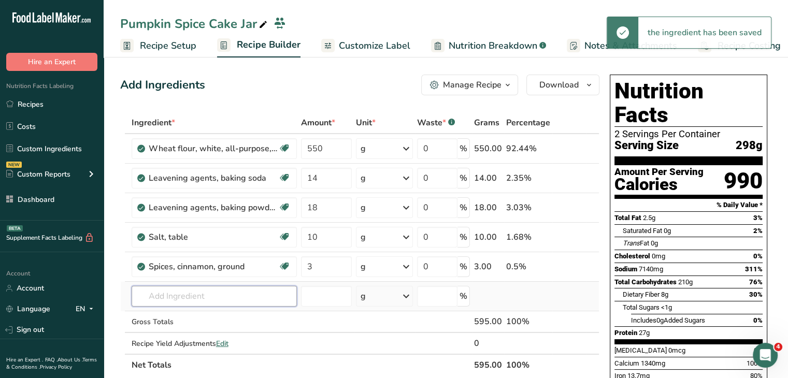
click at [241, 298] on input "text" at bounding box center [214, 296] width 165 height 21
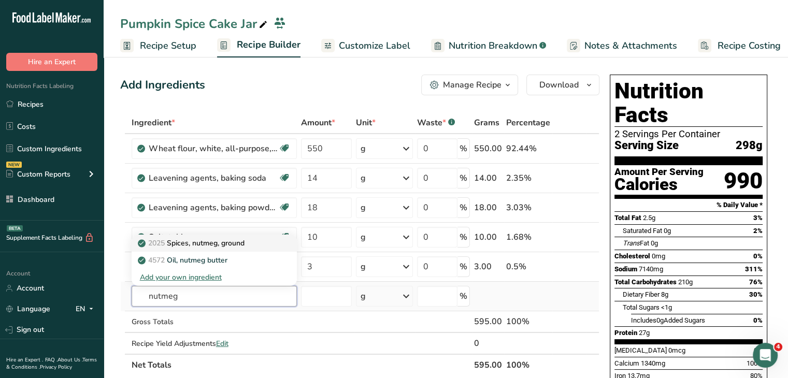
type input "nutmeg"
click at [252, 242] on div "2025 Spices, nutmeg, ground" at bounding box center [206, 243] width 132 height 11
type input "Spices, nutmeg, ground"
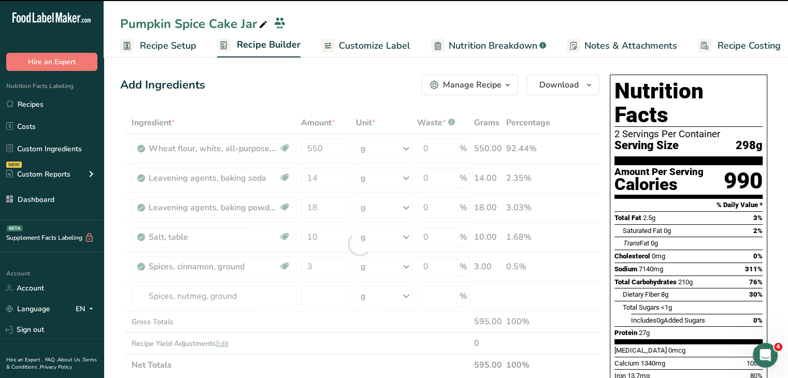
type input "0"
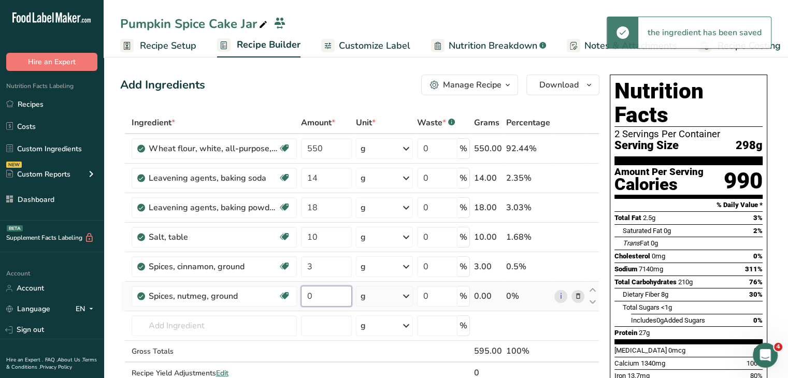
click at [338, 301] on input "0" at bounding box center [326, 296] width 51 height 21
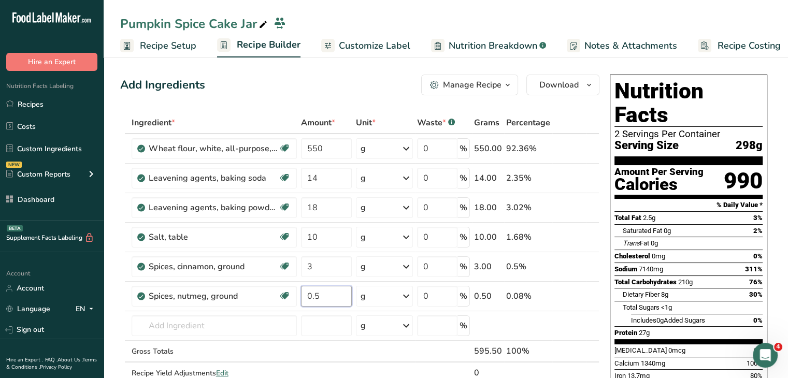
type input "0.5"
click at [261, 88] on div "Add Ingredients Manage Recipe Delete Recipe Duplicate Recipe Scale Recipe Save …" at bounding box center [359, 85] width 479 height 21
click at [259, 320] on input "text" at bounding box center [214, 326] width 165 height 21
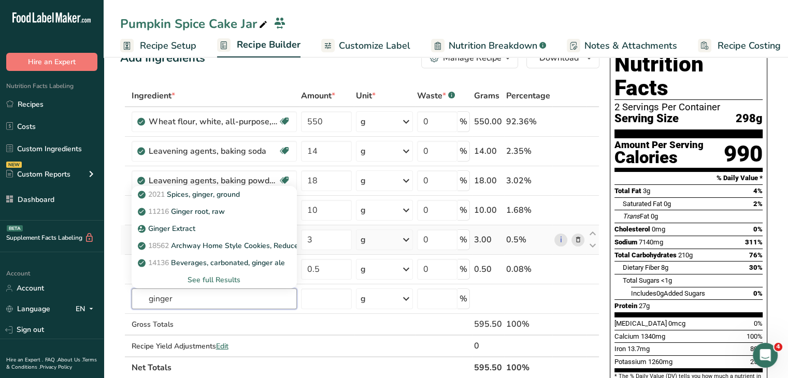
scroll to position [52, 0]
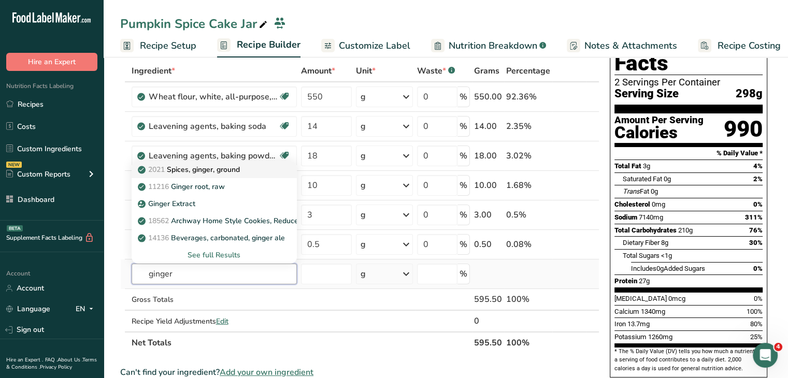
type input "ginger"
click at [269, 170] on div "2021 Spices, ginger, ground" at bounding box center [206, 169] width 132 height 11
type input "Spices, ginger, ground"
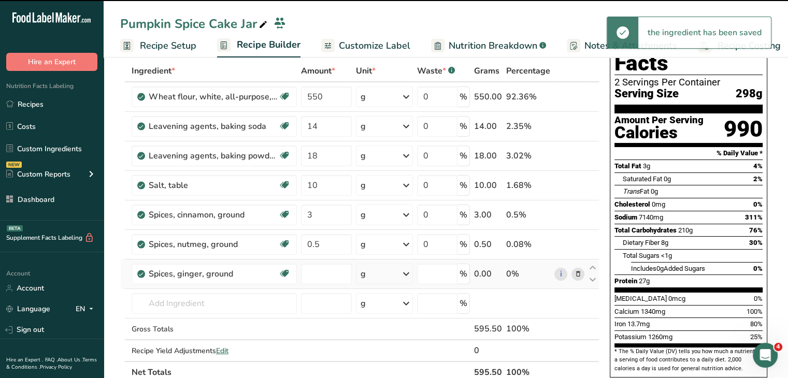
type input "0"
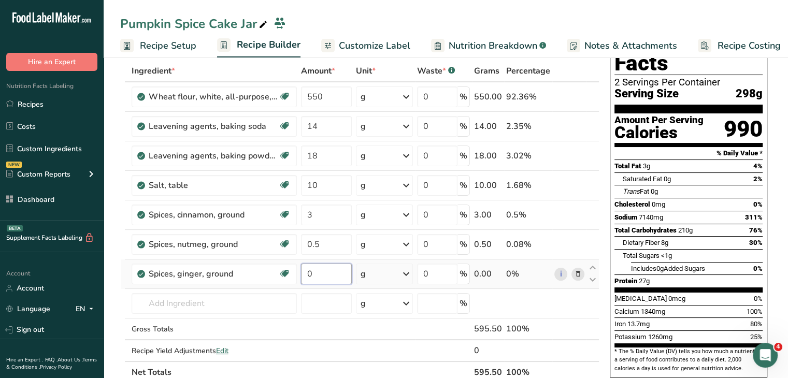
click at [314, 274] on input "0" at bounding box center [326, 274] width 51 height 21
type input "1.5"
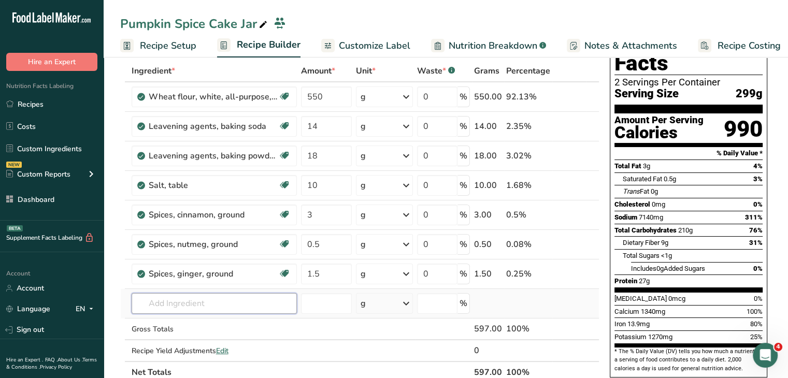
click at [255, 306] on input "text" at bounding box center [214, 303] width 165 height 21
type input "ground cloves"
click at [187, 268] on p "2011 Spices, cloves, ground" at bounding box center [190, 267] width 101 height 11
type input "Spices, cloves, ground"
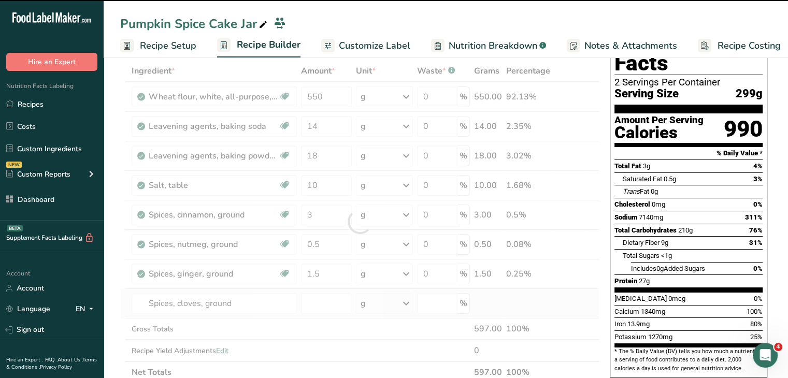
type input "0"
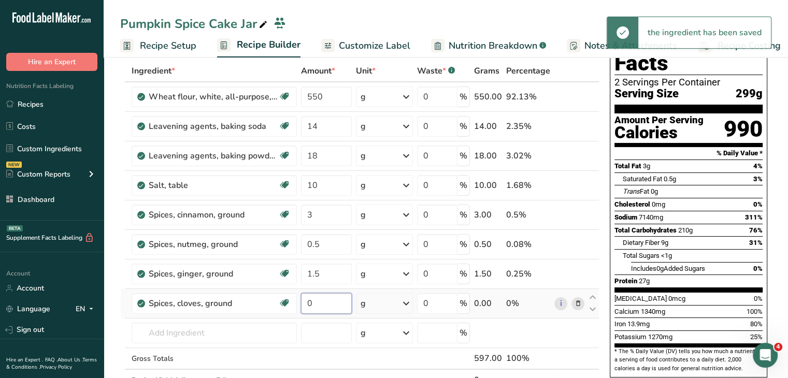
click at [325, 307] on input "0" at bounding box center [326, 303] width 51 height 21
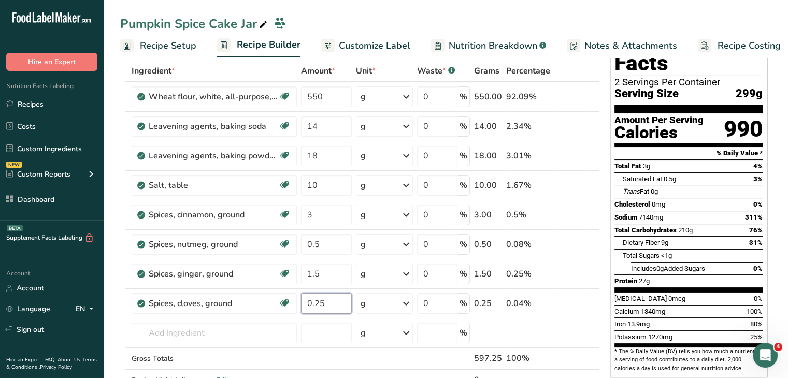
scroll to position [382, 0]
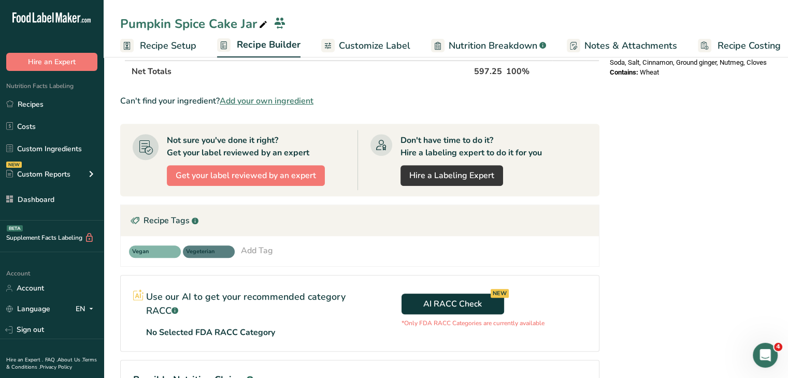
type input "0.25"
click at [746, 203] on div "Nutrition Facts 2 Servings Per Container Serving Size 299g Amount Per Serving C…" at bounding box center [689, 96] width 166 height 817
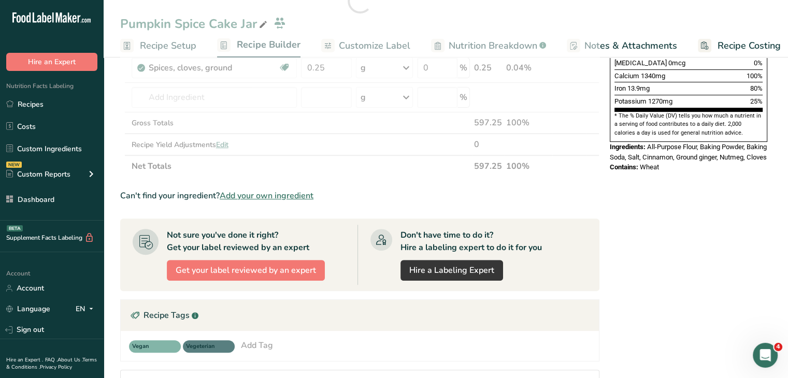
scroll to position [227, 0]
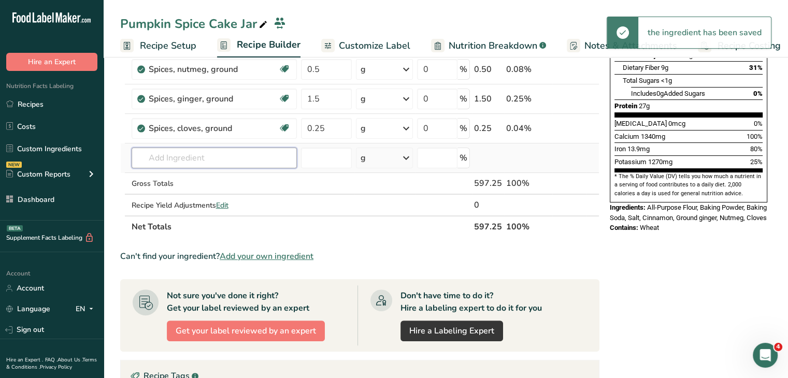
click at [219, 156] on input "text" at bounding box center [214, 158] width 165 height 21
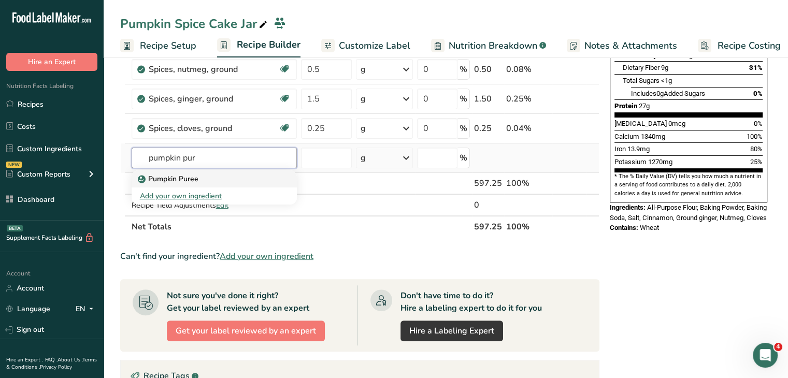
type input "pumpkin pur"
click at [235, 174] on div "Pumpkin Puree" at bounding box center [206, 179] width 132 height 11
type input "Pumpkin Puree"
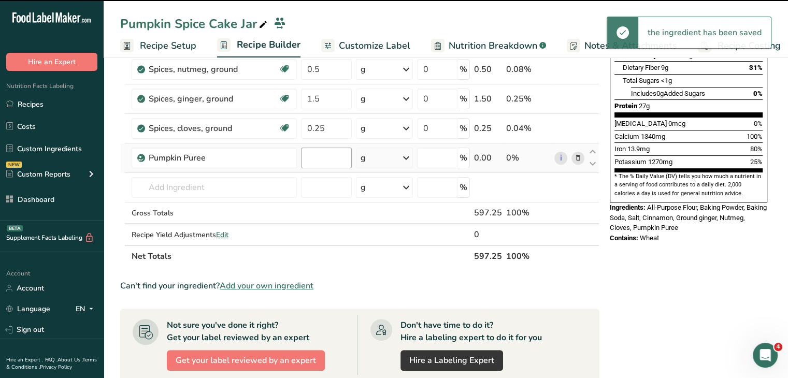
type input "0"
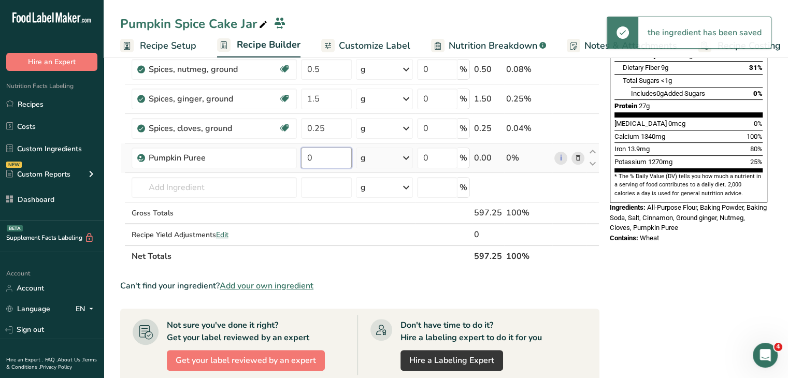
click at [317, 158] on input "0" at bounding box center [326, 158] width 51 height 21
type input "500"
click at [680, 251] on div "Nutrition Facts 2 Servings Per Container Serving Size 299g Amount Per Serving C…" at bounding box center [689, 254] width 166 height 823
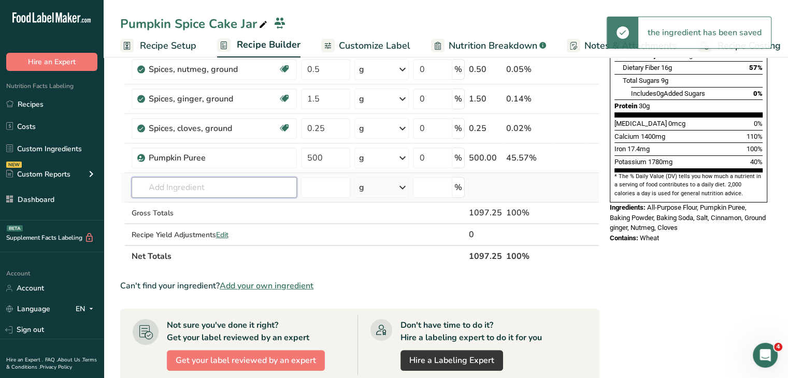
click at [195, 193] on input "text" at bounding box center [214, 187] width 165 height 21
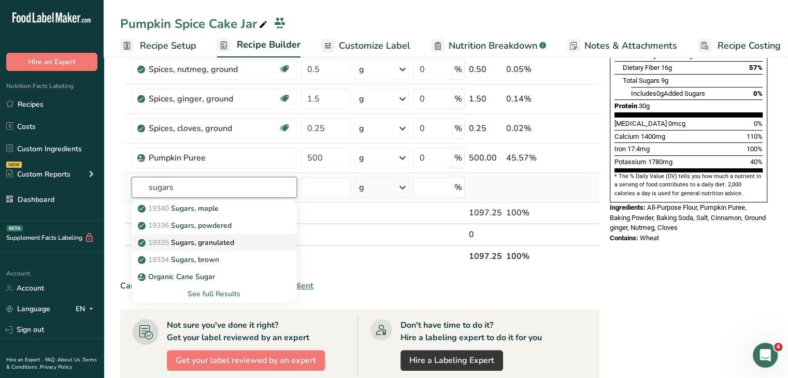
type input "sugars"
click at [247, 234] on link "19335 [GEOGRAPHIC_DATA], granulated" at bounding box center [214, 242] width 165 height 17
type input "Sugars, granulated"
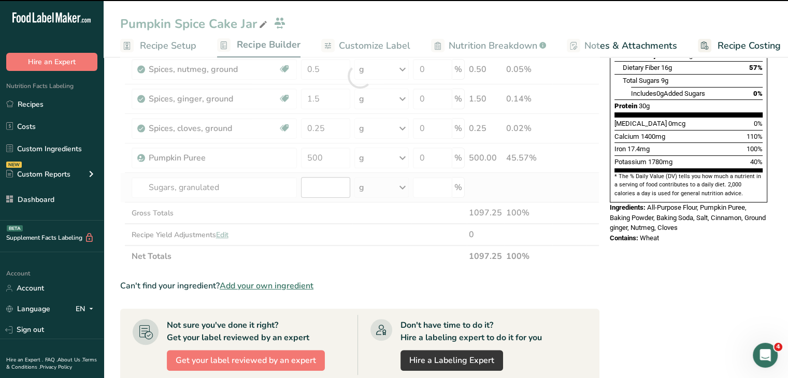
type input "0"
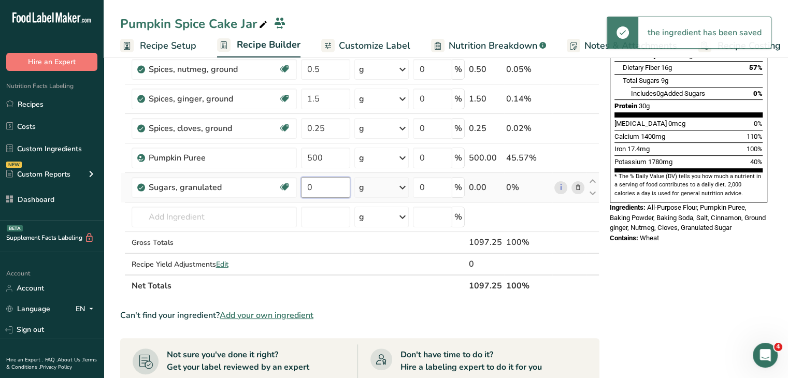
click at [313, 187] on input "0" at bounding box center [326, 187] width 50 height 21
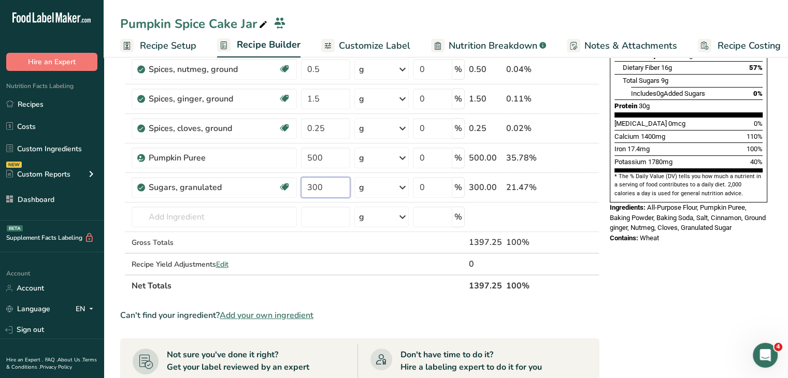
type input "300"
click at [653, 230] on div "Nutrition Facts 2 Servings Per Container Serving Size 549g Amount Per Serving C…" at bounding box center [689, 280] width 166 height 875
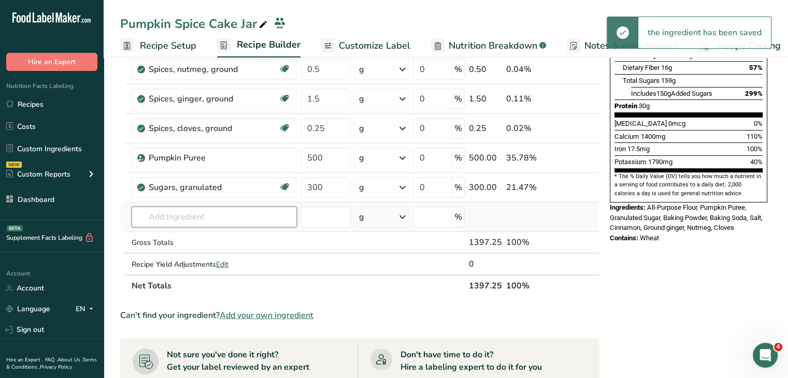
click at [223, 210] on input "text" at bounding box center [214, 217] width 165 height 21
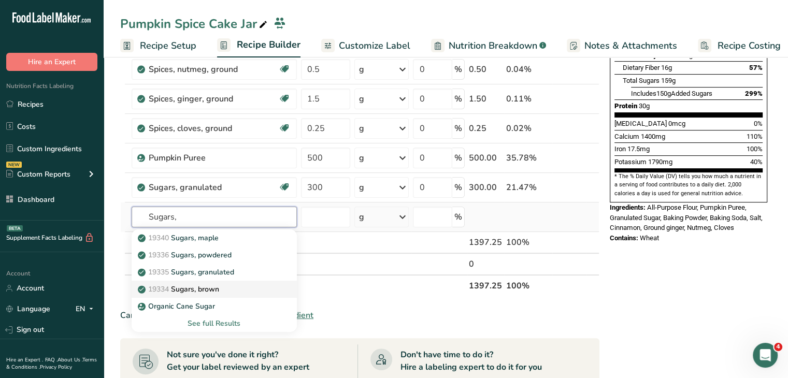
type input "Sugars,"
click at [231, 284] on div "19334 Sugars, brown" at bounding box center [206, 289] width 132 height 11
type input "Sugars, brown"
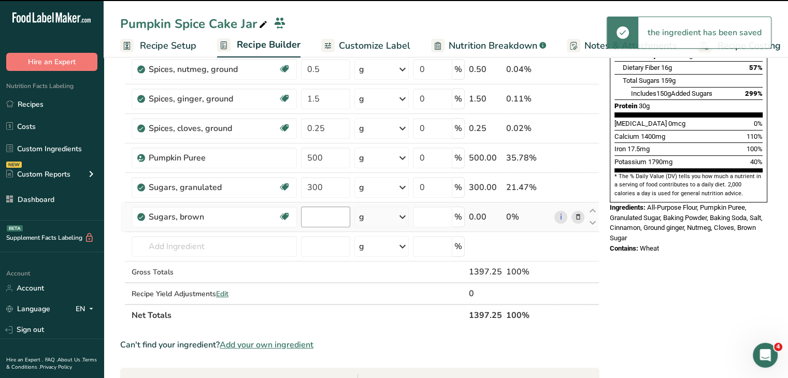
type input "0"
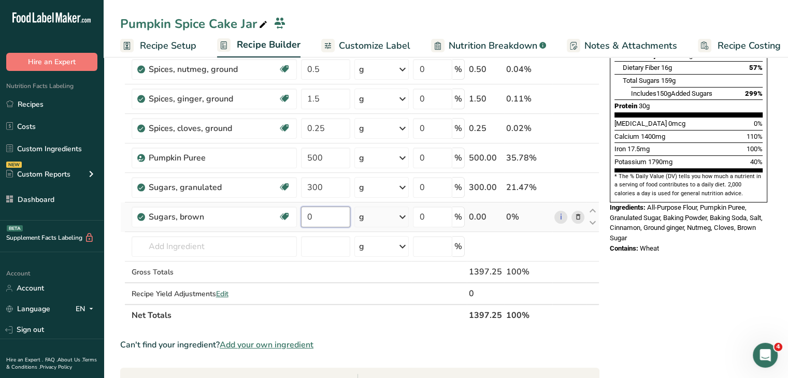
click at [325, 219] on input "0" at bounding box center [326, 217] width 50 height 21
type input "350"
click at [696, 274] on div "Nutrition Facts 2 Servings Per Container Serving Size 699g Amount Per Serving C…" at bounding box center [689, 295] width 166 height 904
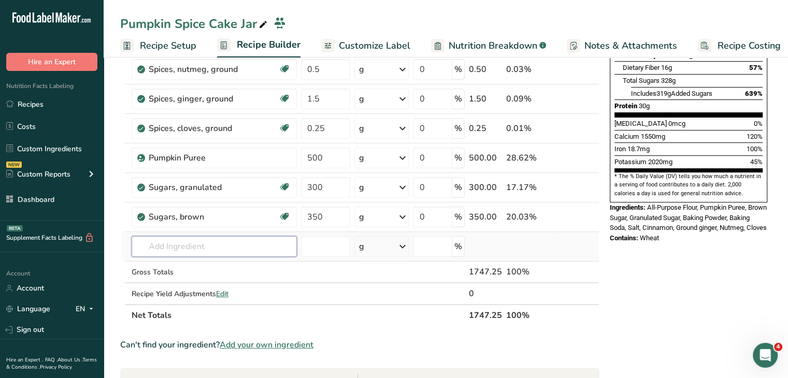
click at [232, 244] on input "text" at bounding box center [214, 246] width 165 height 21
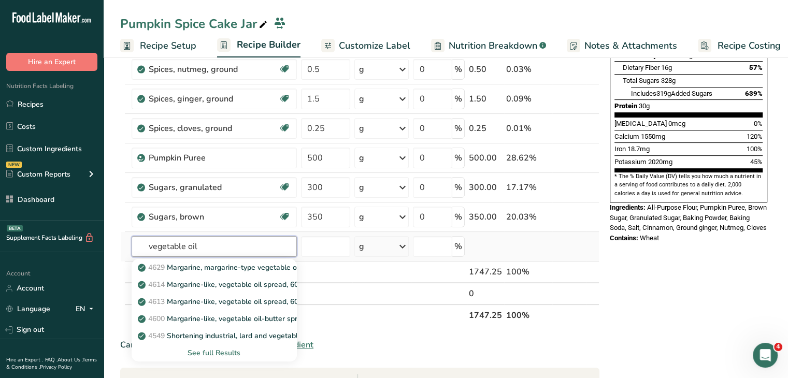
click at [213, 245] on input "vegetable oil" at bounding box center [214, 246] width 165 height 21
type input "oil, vegeta"
click at [230, 263] on p "4669 Oil, vegetable, soybean, refined" at bounding box center [206, 267] width 132 height 11
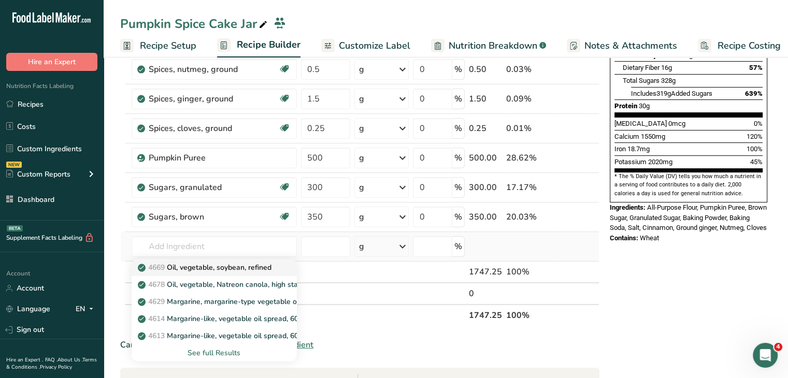
type input "Oil, vegetable, soybean, refined"
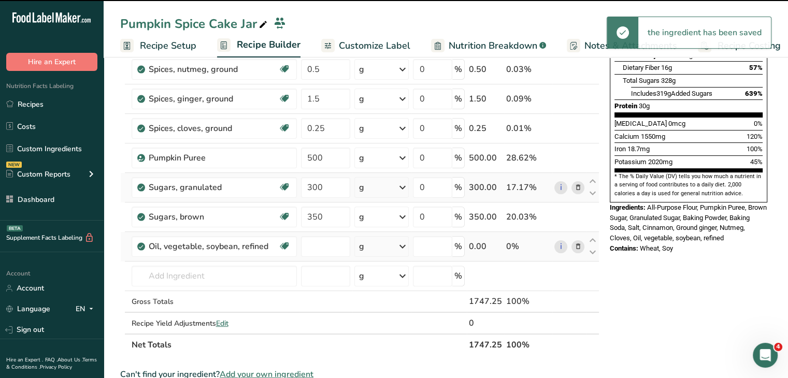
type input "0"
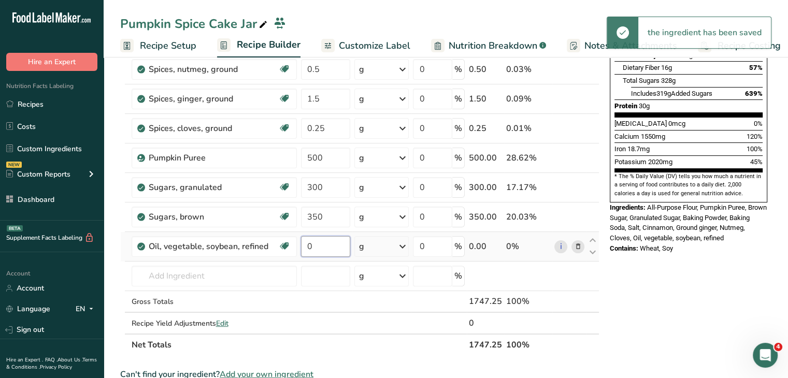
click at [319, 248] on input "0" at bounding box center [326, 246] width 50 height 21
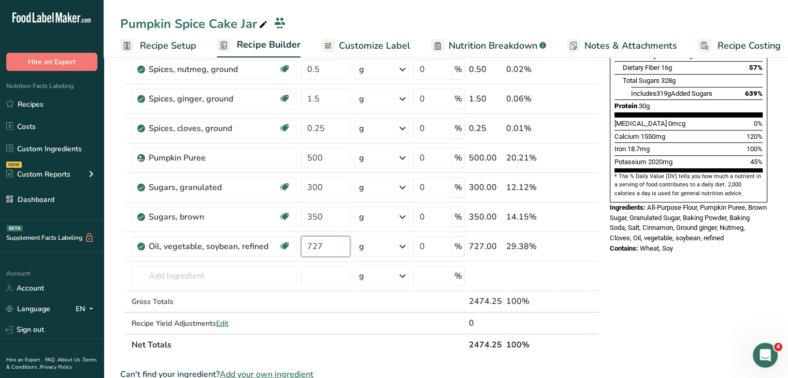
type input "727"
click at [703, 216] on div "Ingredients: All-Purpose Flour, Pumpkin Puree, Brown Sugar, Granulated Sugar, B…" at bounding box center [689, 223] width 158 height 41
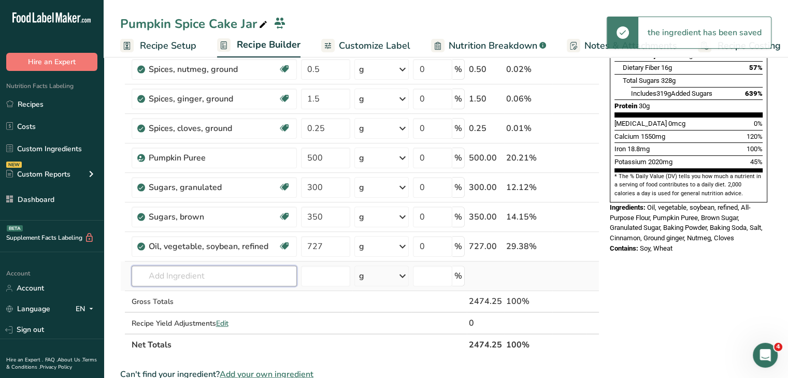
click at [214, 267] on input "text" at bounding box center [214, 276] width 165 height 21
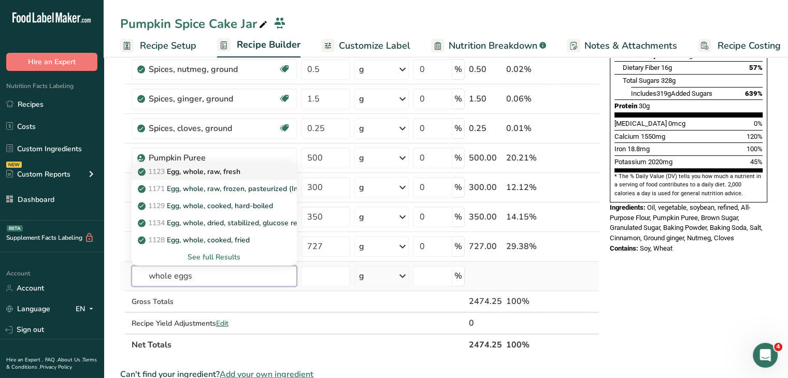
type input "whole eggs"
click at [240, 169] on p "1123 Egg, whole, raw, fresh" at bounding box center [190, 171] width 101 height 11
type input "Egg, whole, raw, fresh"
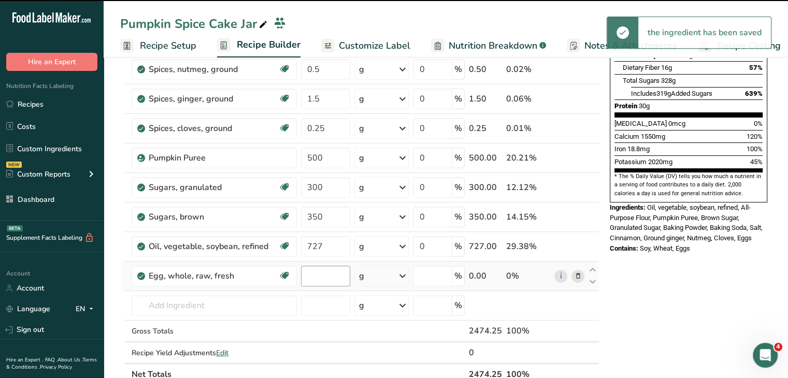
type input "0"
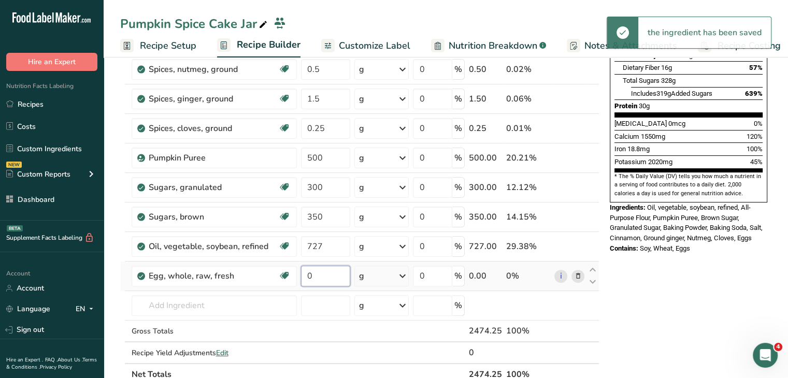
click at [309, 277] on input "0" at bounding box center [326, 276] width 50 height 21
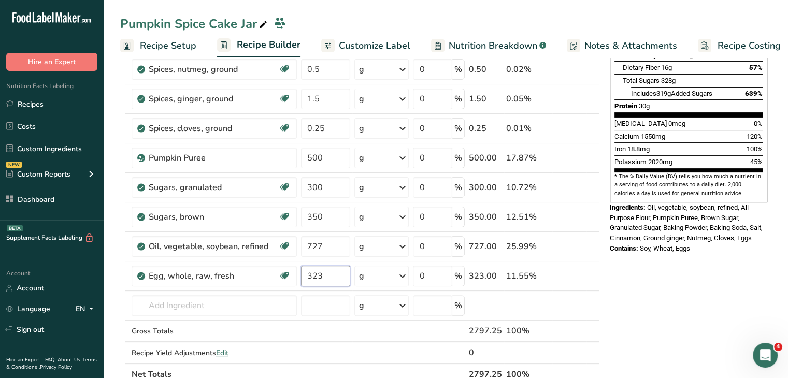
type input "323"
click at [674, 303] on div "Nutrition Facts 2 Servings Per Container Serving Size 1237g Amount Per Serving …" at bounding box center [689, 324] width 166 height 963
click at [163, 302] on input "text" at bounding box center [214, 305] width 165 height 21
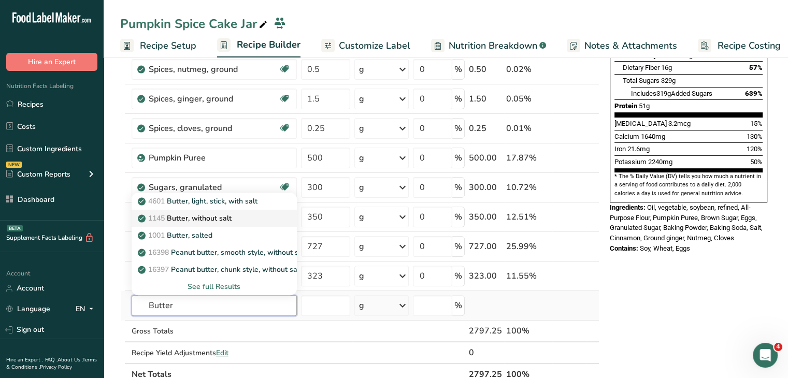
type input "Butter"
click at [232, 216] on p "1145 Butter, without salt" at bounding box center [186, 218] width 92 height 11
type input "Butter, without salt"
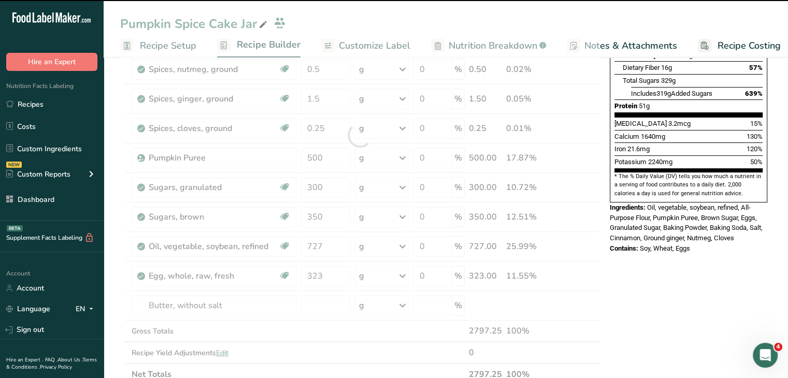
type input "0"
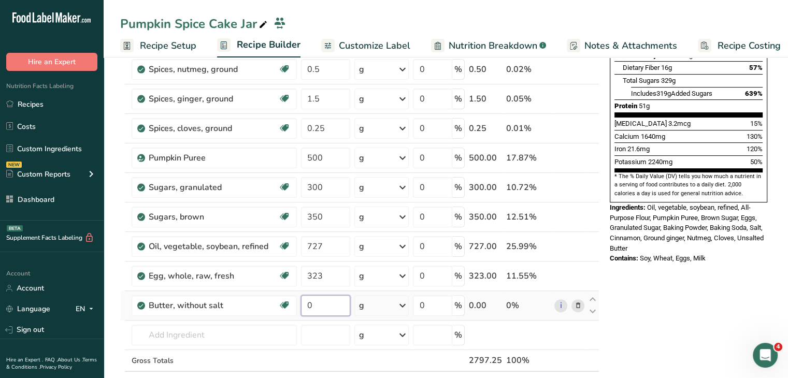
click at [323, 297] on input "0" at bounding box center [326, 305] width 50 height 21
type input "453"
click at [653, 280] on div "Nutrition Facts 2 Servings Per Container Serving Size 1399g Amount Per Serving …" at bounding box center [689, 350] width 166 height 1015
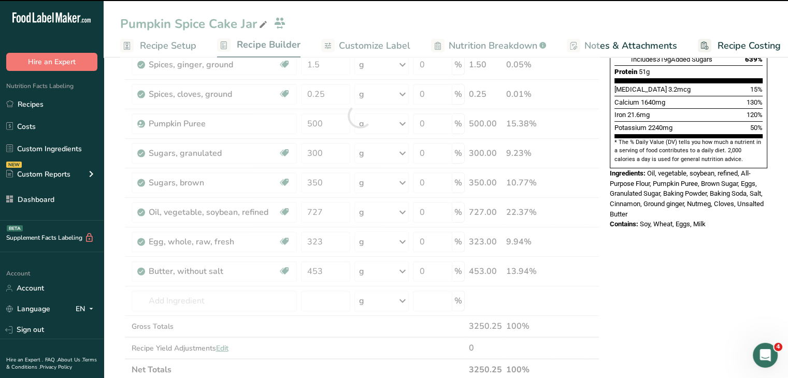
scroll to position [279, 0]
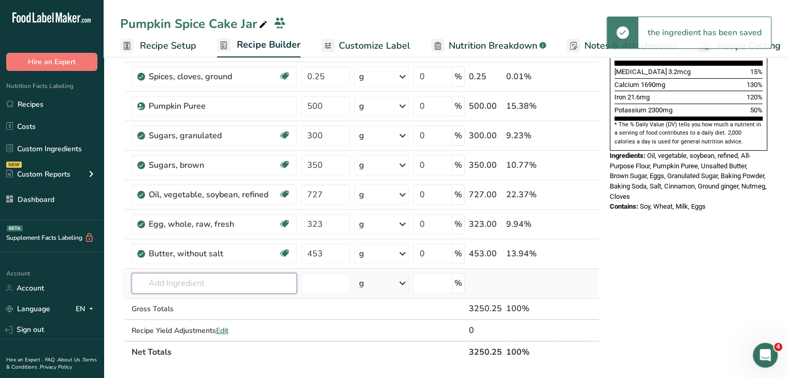
click at [223, 278] on input "text" at bounding box center [214, 283] width 165 height 21
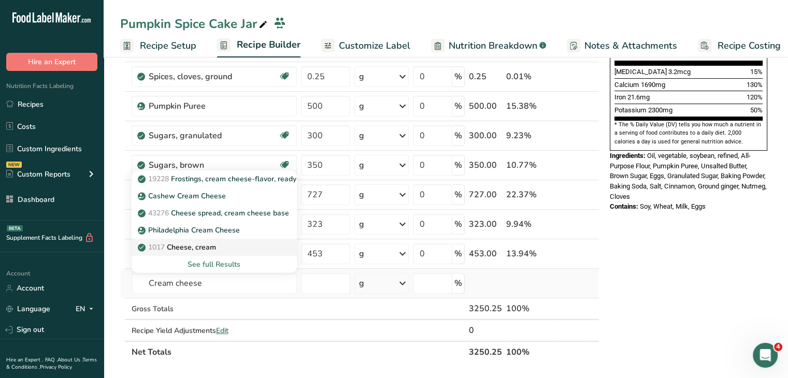
click at [237, 247] on div "1017 Cheese, cream" at bounding box center [206, 247] width 132 height 11
type input "Cheese, cream"
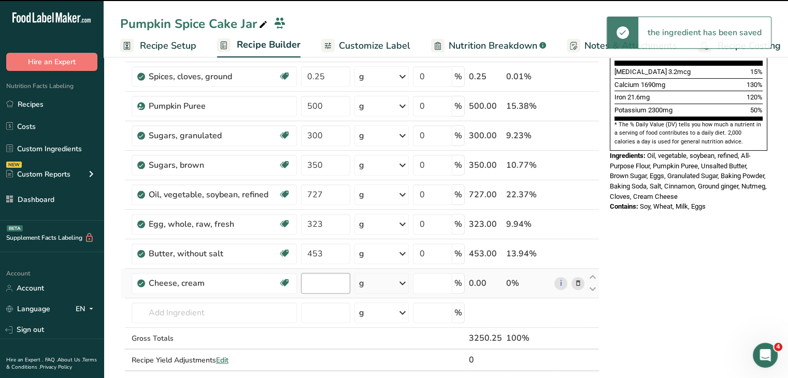
type input "0"
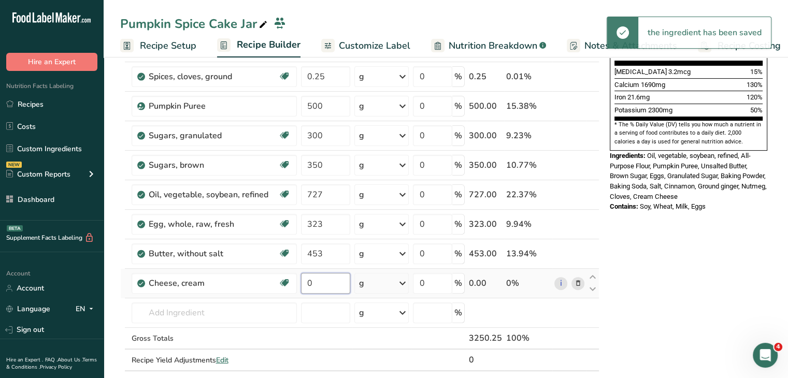
click at [315, 281] on input "0" at bounding box center [326, 283] width 50 height 21
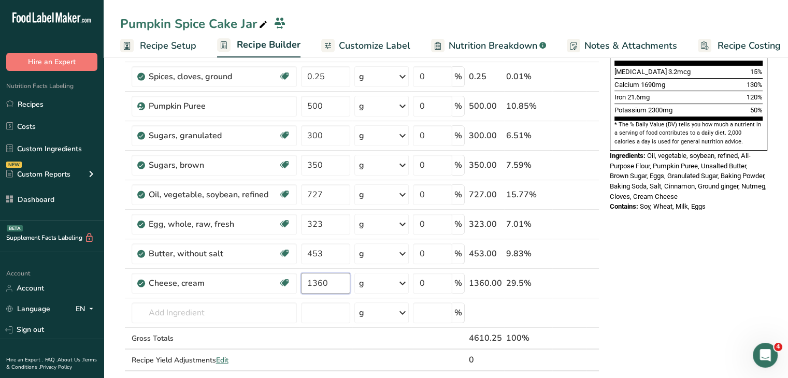
type input "1360"
click at [674, 273] on div "Nutrition Facts 2 Servings Per Container Serving Size 1625g Amount Per Serving …" at bounding box center [689, 314] width 166 height 1044
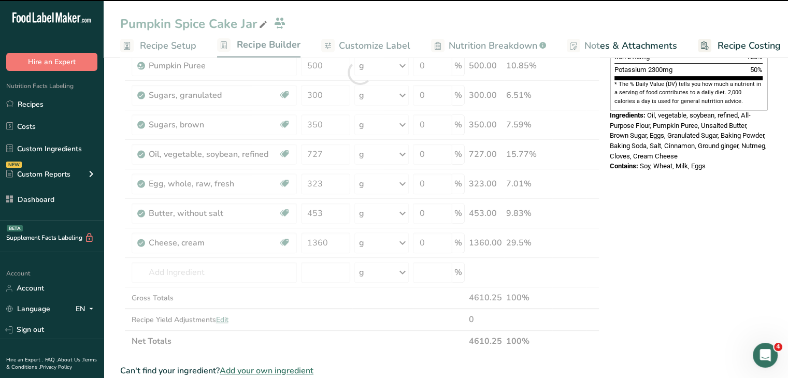
scroll to position [331, 0]
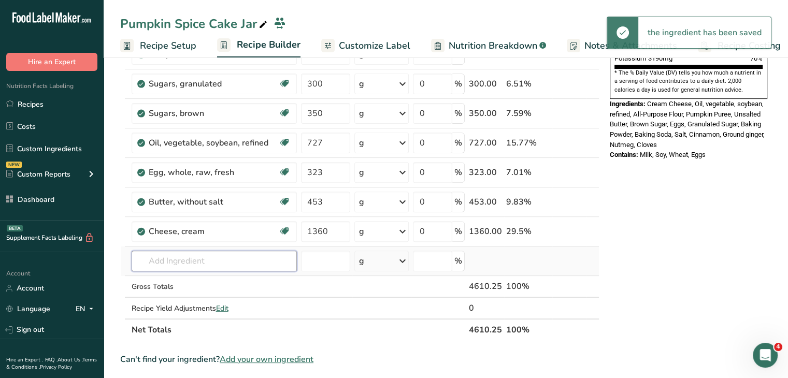
click at [165, 256] on input "text" at bounding box center [214, 261] width 165 height 21
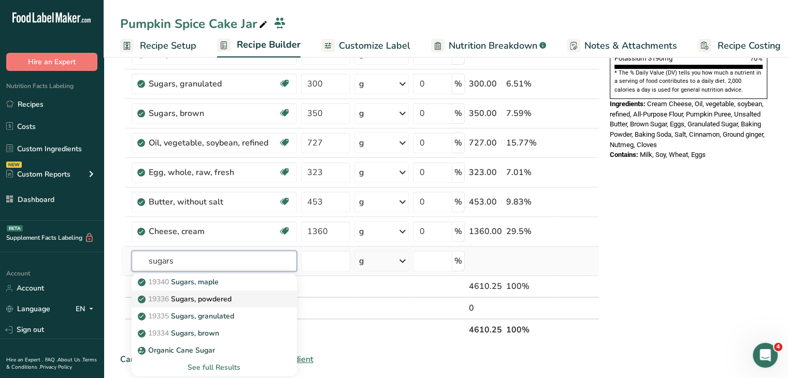
type input "sugars"
click at [218, 296] on p "19336 Sugars, powdered" at bounding box center [186, 299] width 92 height 11
type input "Sugars, powdered"
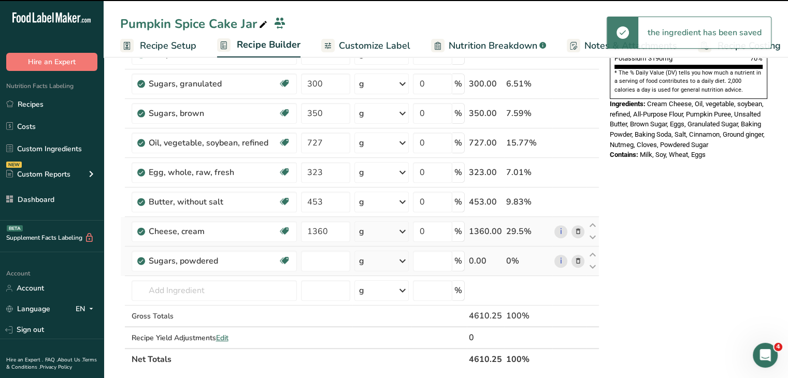
type input "0"
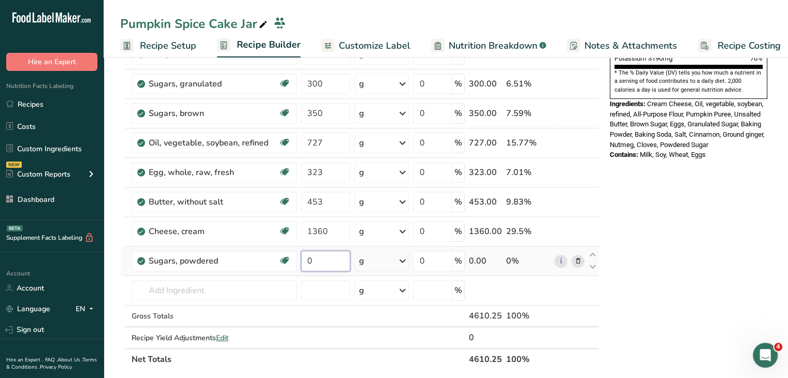
click at [309, 266] on input "0" at bounding box center [326, 261] width 50 height 21
type input "3000"
click at [680, 182] on div "Nutrition Facts 2 Servings Per Container Serving Size 2305g Amount Per Serving …" at bounding box center [689, 277] width 166 height 1074
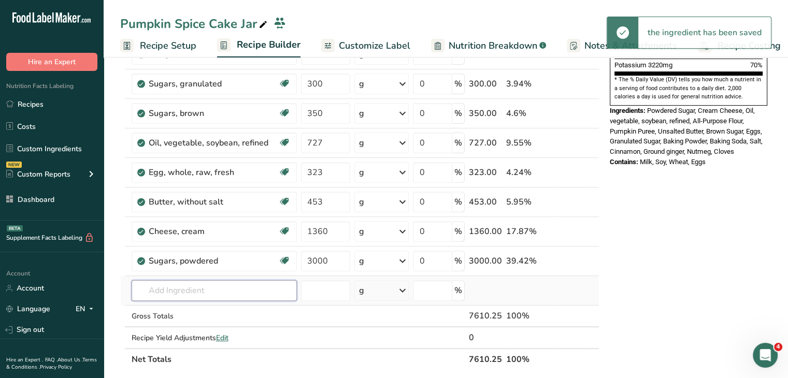
click at [220, 285] on input "text" at bounding box center [214, 290] width 165 height 21
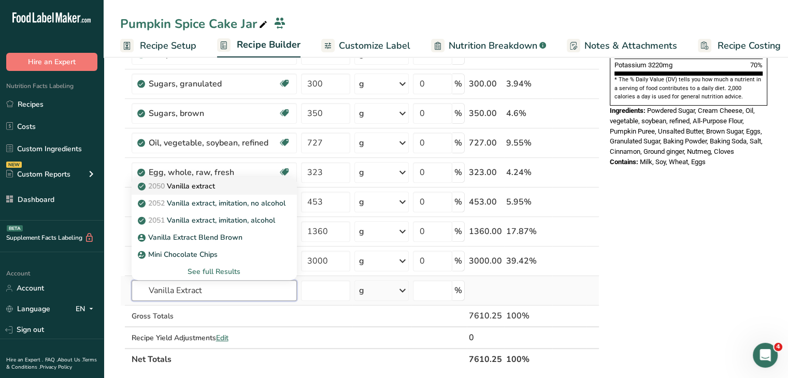
type input "Vanilla Extract"
click at [214, 184] on p "2050 Vanilla extract" at bounding box center [177, 186] width 75 height 11
type input "Vanilla extract"
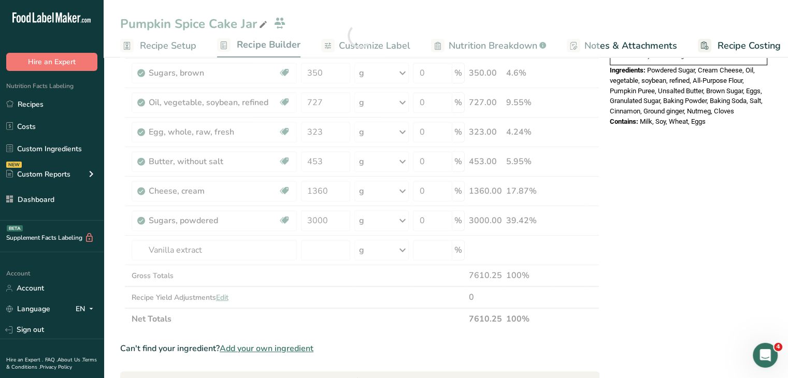
scroll to position [382, 0]
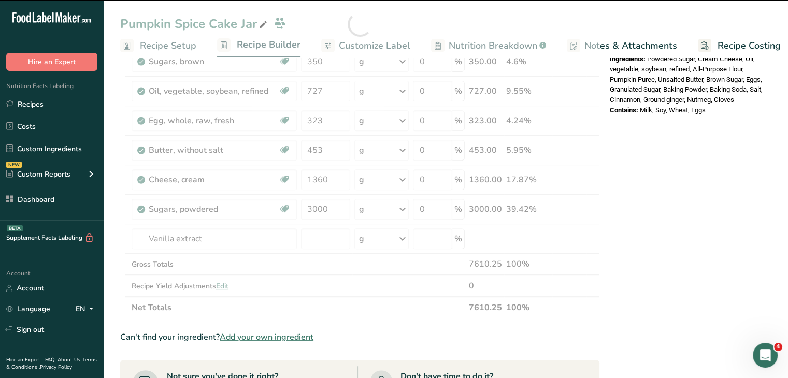
type input "0"
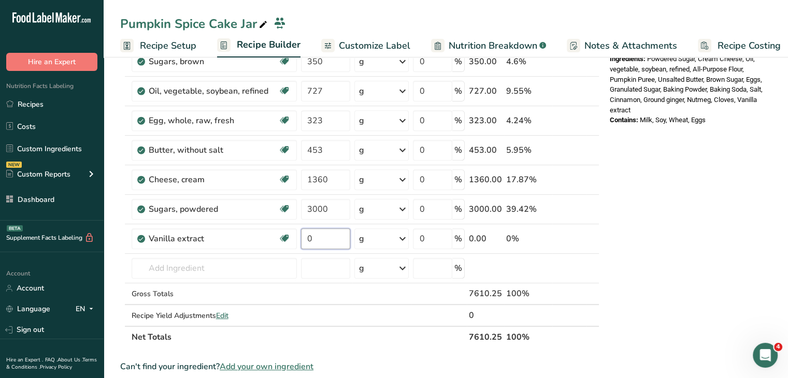
click at [319, 236] on input "0" at bounding box center [326, 239] width 50 height 21
type input "4"
click at [663, 223] on div "Nutrition Facts 2 Servings Per Container Serving Size 3805g Amount Per Serving …" at bounding box center [689, 239] width 166 height 1103
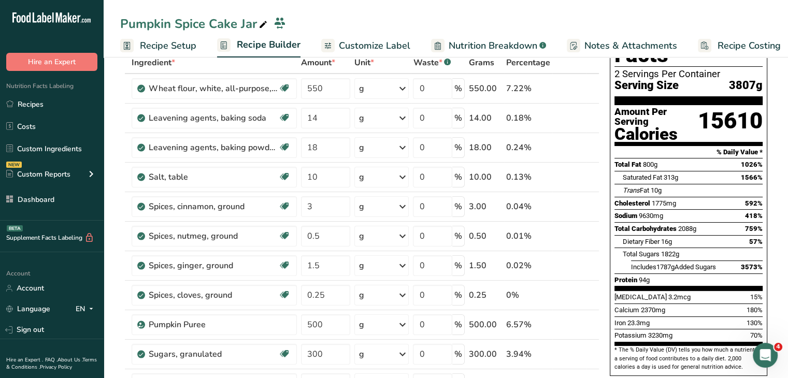
scroll to position [0, 0]
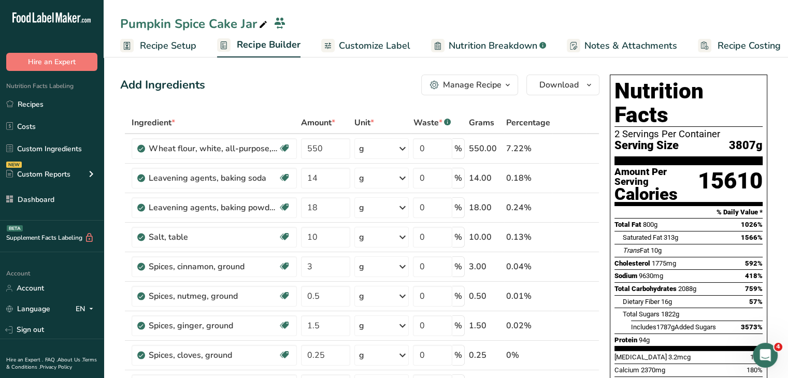
click at [150, 46] on span "Recipe Setup" at bounding box center [168, 46] width 56 height 14
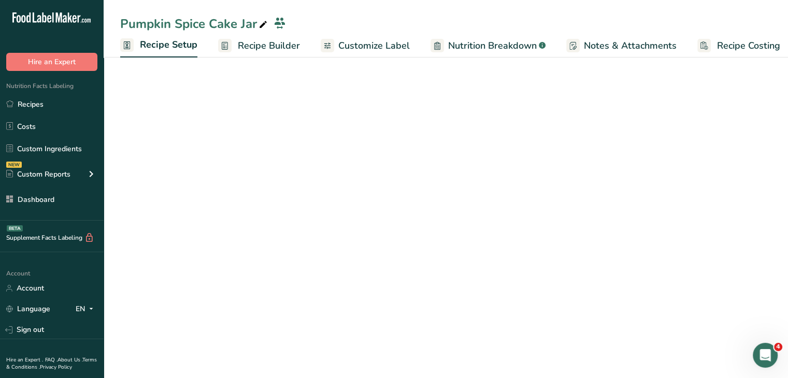
scroll to position [0, 4]
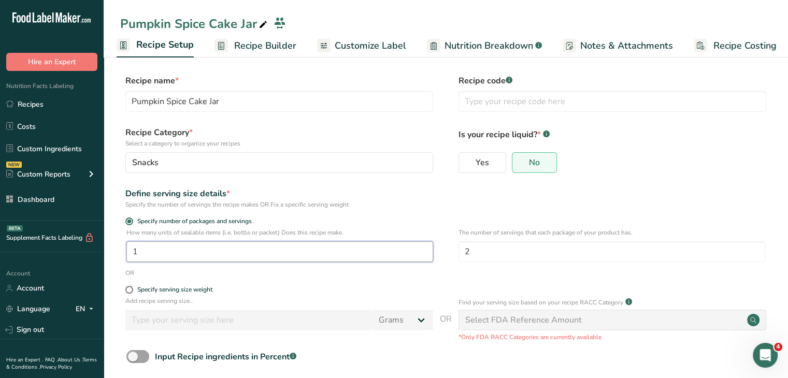
drag, startPoint x: 207, startPoint y: 252, endPoint x: 134, endPoint y: 253, distance: 73.1
click at [134, 253] on input "1" at bounding box center [279, 251] width 307 height 21
type input "30"
click at [713, 192] on div "Define serving size details * Specify the number of servings the recipe makes O…" at bounding box center [445, 199] width 651 height 22
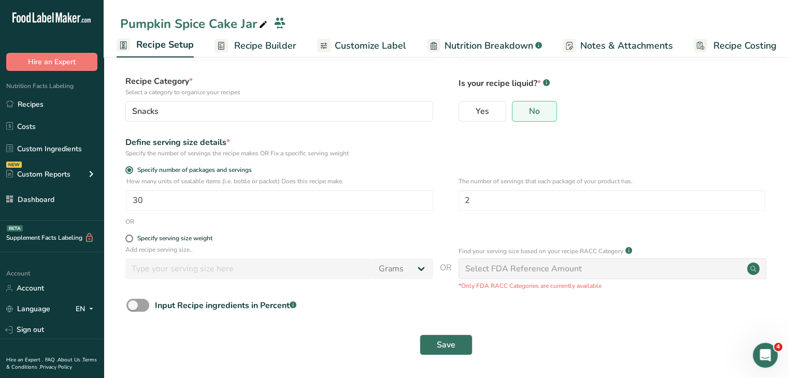
scroll to position [52, 0]
click at [459, 357] on div "Save" at bounding box center [445, 345] width 651 height 33
click at [461, 349] on button "Save" at bounding box center [446, 345] width 53 height 21
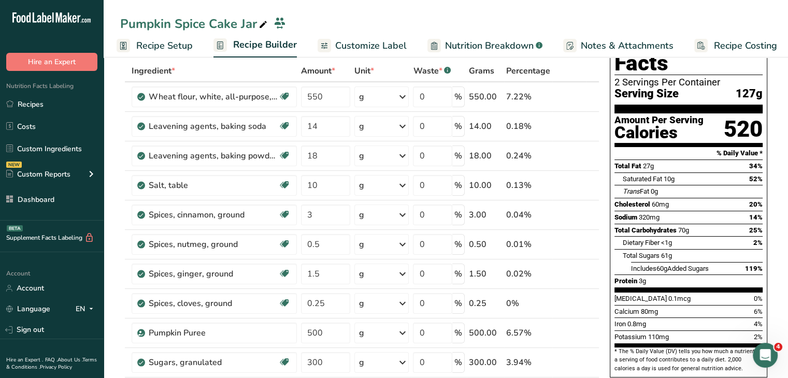
click at [178, 46] on span "Recipe Setup" at bounding box center [164, 46] width 56 height 14
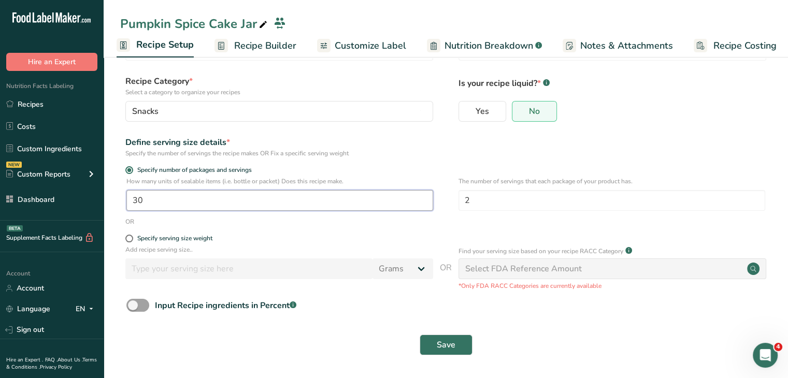
click at [183, 208] on input "30" at bounding box center [279, 200] width 307 height 21
type input "36"
click at [431, 338] on button "Save" at bounding box center [446, 345] width 53 height 21
click at [431, 341] on div "Save" at bounding box center [445, 345] width 639 height 21
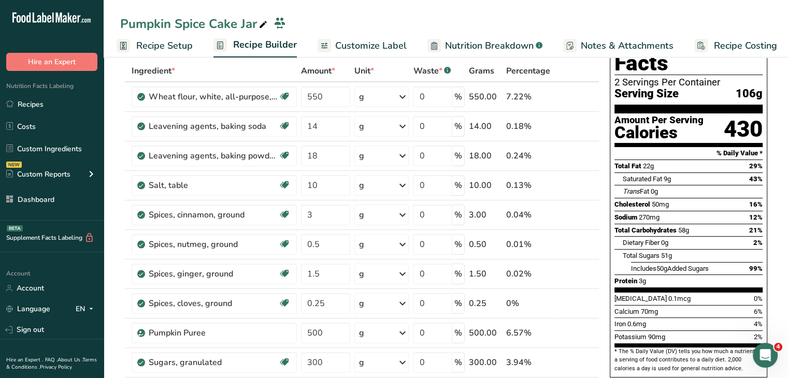
click at [173, 39] on span "Recipe Setup" at bounding box center [164, 46] width 56 height 14
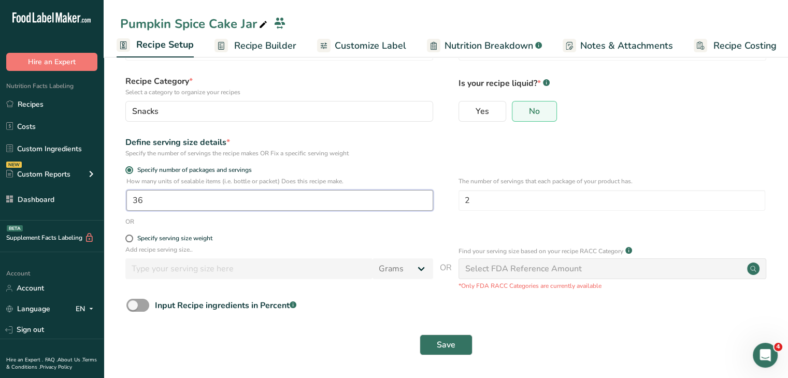
drag, startPoint x: 188, startPoint y: 200, endPoint x: 115, endPoint y: 197, distance: 72.6
click at [115, 197] on section "Recipe name * Pumpkin Spice Cake Jar Recipe code .a-a{fill:#347362;}.b-a{fill:#…" at bounding box center [446, 191] width 685 height 376
type input "42"
click at [450, 336] on button "Save" at bounding box center [446, 345] width 53 height 21
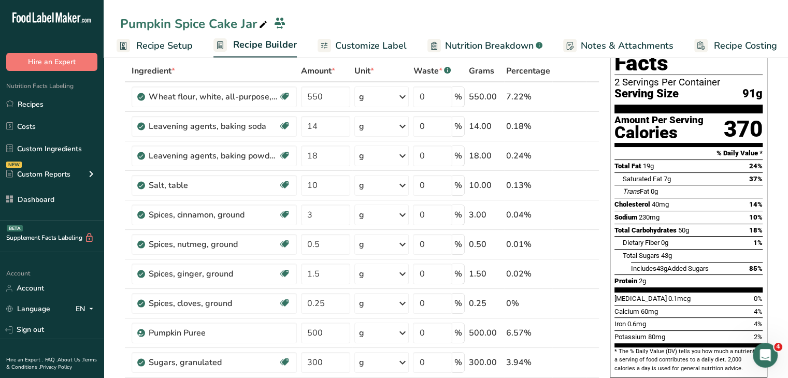
click at [170, 45] on span "Recipe Setup" at bounding box center [164, 46] width 56 height 14
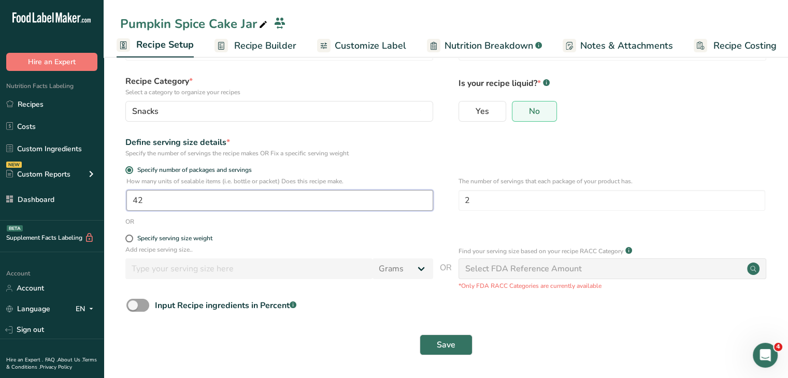
click at [167, 204] on input "42" at bounding box center [279, 200] width 307 height 21
type input "43"
click at [441, 349] on span "Save" at bounding box center [446, 345] width 19 height 12
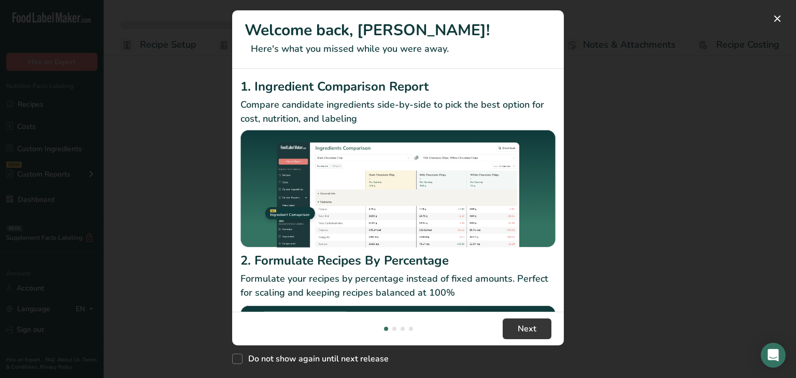
click at [623, 77] on div "New Features" at bounding box center [398, 189] width 796 height 378
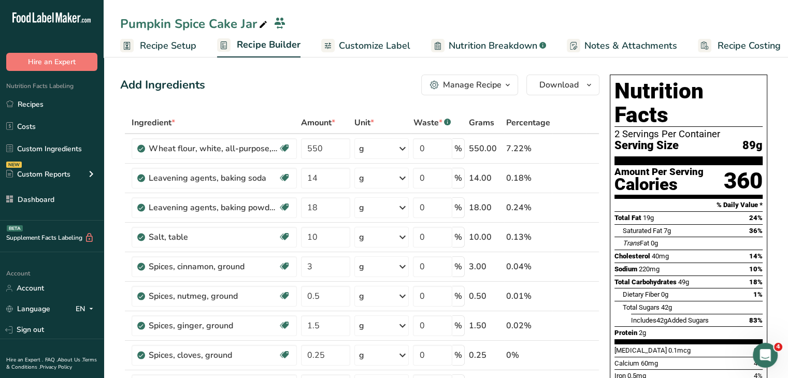
click at [385, 44] on span "Customize Label" at bounding box center [375, 46] width 72 height 14
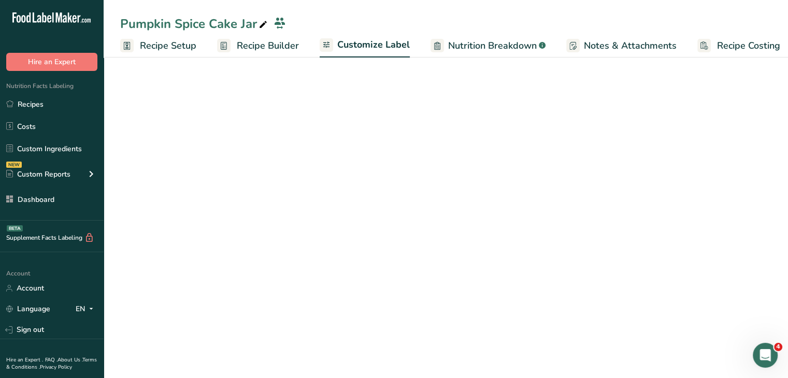
scroll to position [0, 9]
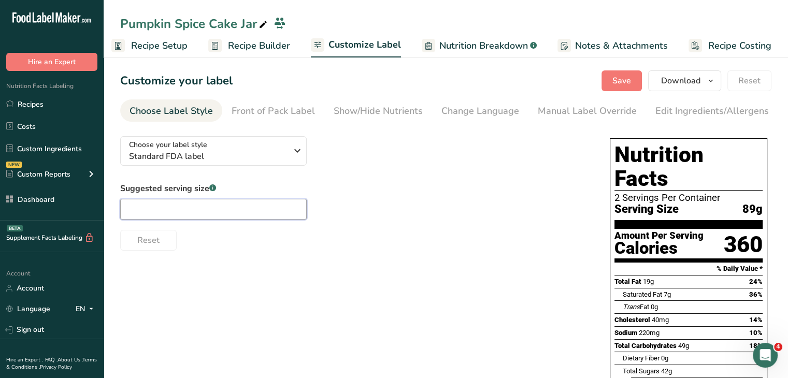
click at [282, 208] on input "text" at bounding box center [213, 209] width 187 height 21
type input "2/3 cup"
click at [625, 75] on span "Save" at bounding box center [622, 81] width 19 height 12
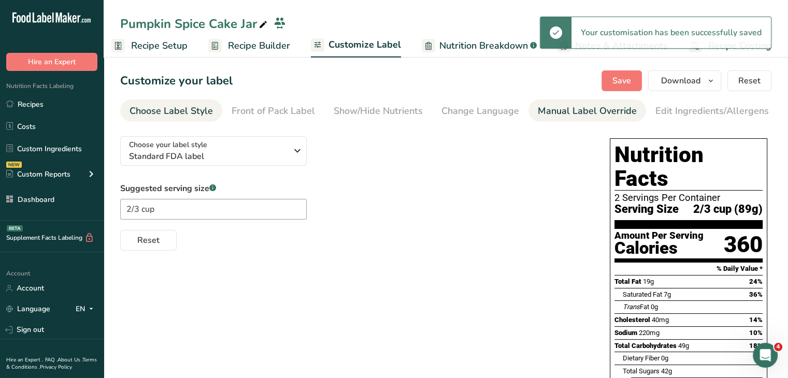
click at [602, 105] on div "Manual Label Override" at bounding box center [587, 111] width 99 height 14
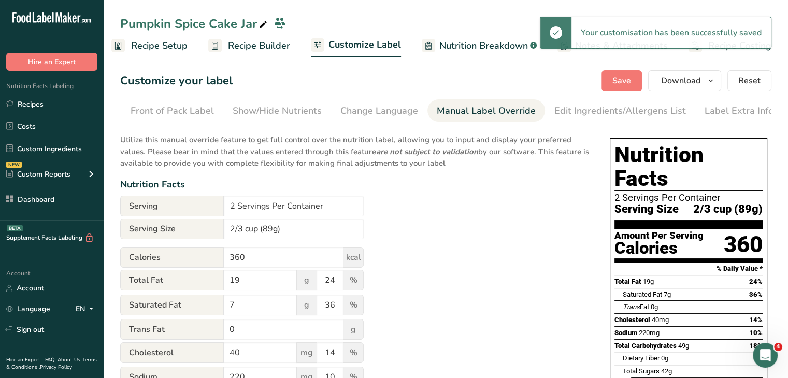
scroll to position [0, 102]
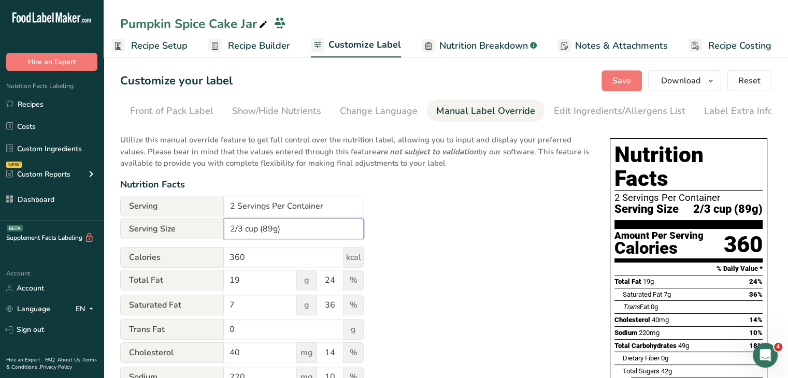
click at [276, 224] on input "2/3 cup (89g)" at bounding box center [294, 229] width 140 height 21
click at [273, 225] on input "2/3 cup (89g)" at bounding box center [294, 229] width 140 height 21
type input "2/3 cup (88g)"
click at [614, 79] on span "Save" at bounding box center [622, 81] width 19 height 12
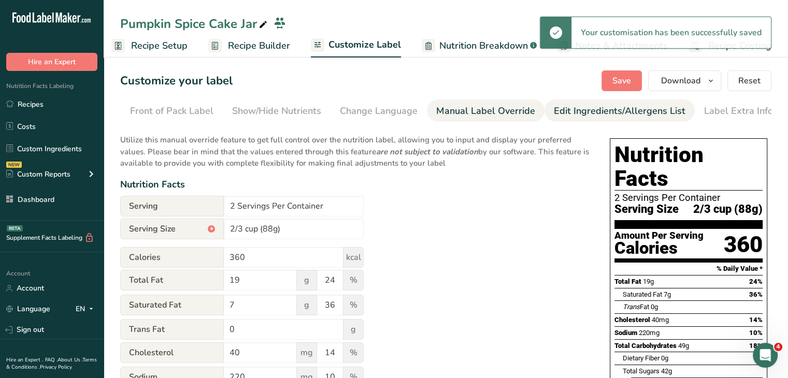
click at [601, 107] on div "Edit Ingredients/Allergens List" at bounding box center [620, 111] width 132 height 14
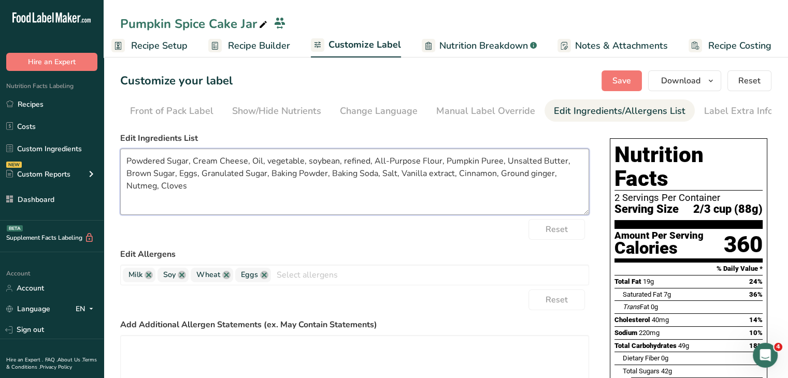
click at [275, 175] on textarea "Powdered Sugar, Cream Cheese, Oil, vegetable, soybean, refined, All-Purpose Flo…" at bounding box center [354, 182] width 469 height 66
drag, startPoint x: 251, startPoint y: 163, endPoint x: 366, endPoint y: 162, distance: 115.1
click at [366, 162] on textarea "Powdered Sugar, Cream Cheese, Oil, vegetable, soybean, refined, All-Purpose Flo…" at bounding box center [354, 182] width 469 height 66
click at [472, 174] on textarea "Powdered Sugar, Cream Cheese, Vegetable Oil, All-Purpose Flour, Pumpkin Puree, …" at bounding box center [354, 182] width 469 height 66
click at [517, 179] on textarea "Powdered Sugar, Cream Cheese, Vegetable Oil, All-Purpose Flour, Pumpkin Puree, …" at bounding box center [354, 182] width 469 height 66
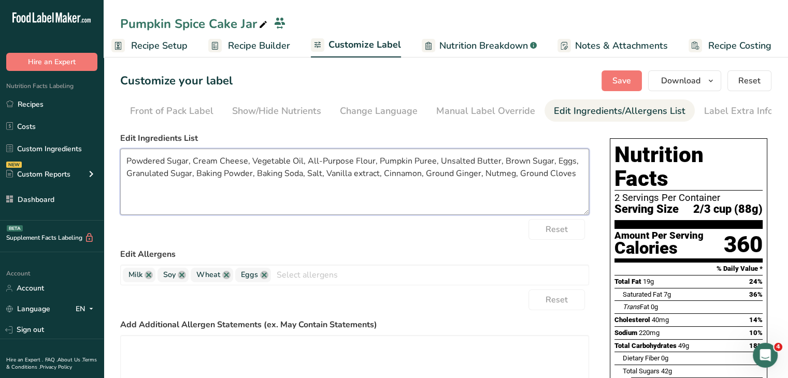
click at [477, 176] on textarea "Powdered Sugar, Cream Cheese, Vegetable Oil, All-Purpose Flour, Pumpkin Puree, …" at bounding box center [354, 182] width 469 height 66
click at [485, 176] on textarea "Powdered Sugar, Cream Cheese, Vegetable Oil, All-Purpose Flour, Pumpkin Puree, …" at bounding box center [354, 182] width 469 height 66
click at [286, 170] on textarea "Powdered Sugar, Cream Cheese, Vegetable Oil, All-Purpose Flour, Pumpkin Puree, …" at bounding box center [354, 182] width 469 height 66
type textarea "Powdered Sugar, Cream Cheese, Vegetable Oil, All-Purpose Flour, Pumpkin Puree, …"
click at [620, 71] on button "Save" at bounding box center [622, 80] width 40 height 21
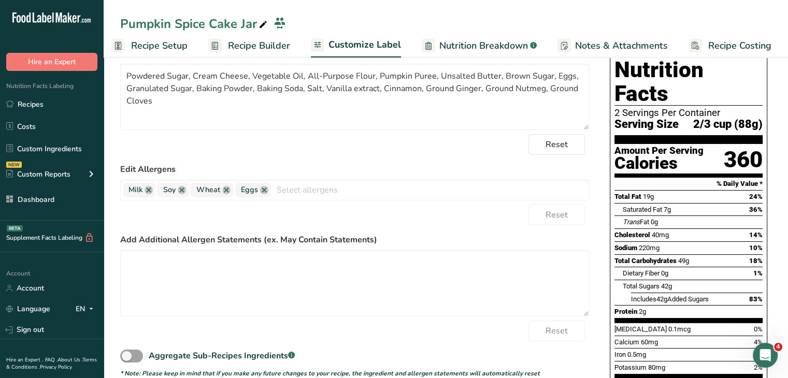
scroll to position [0, 0]
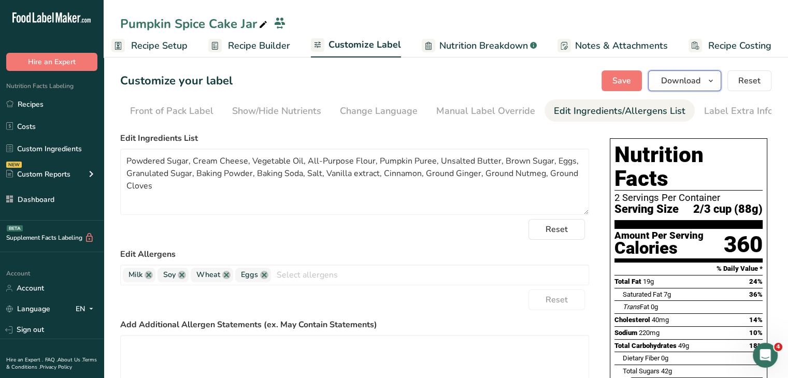
click at [694, 77] on span "Download" at bounding box center [680, 81] width 39 height 12
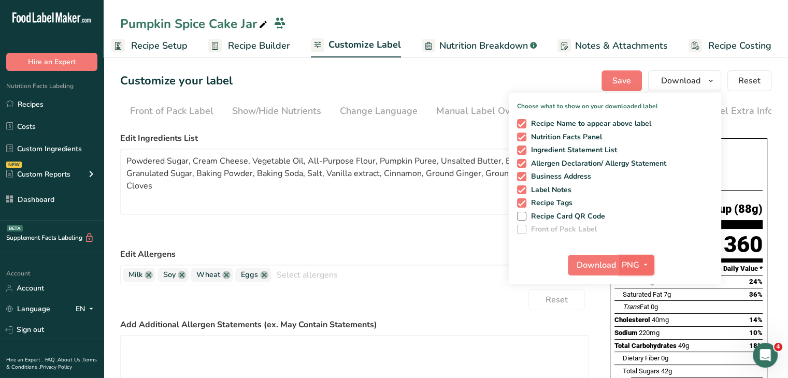
click at [638, 263] on span "PNG" at bounding box center [631, 265] width 18 height 12
click at [633, 333] on link "PDF" at bounding box center [637, 337] width 33 height 17
click at [603, 266] on span "Download" at bounding box center [596, 265] width 39 height 12
click at [73, 102] on link "Recipes" at bounding box center [52, 104] width 104 height 20
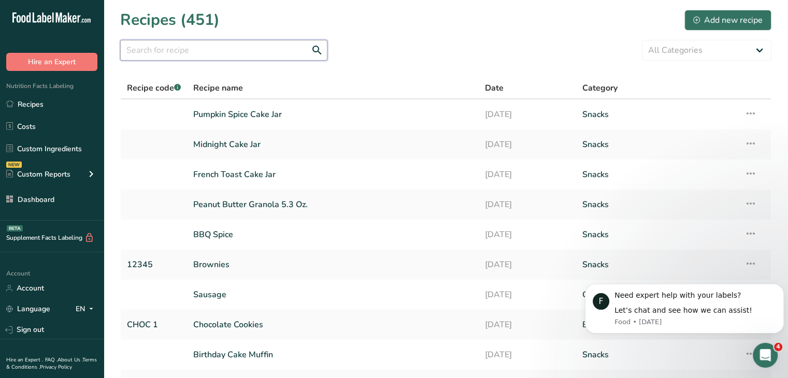
click at [213, 48] on input "text" at bounding box center [223, 50] width 207 height 21
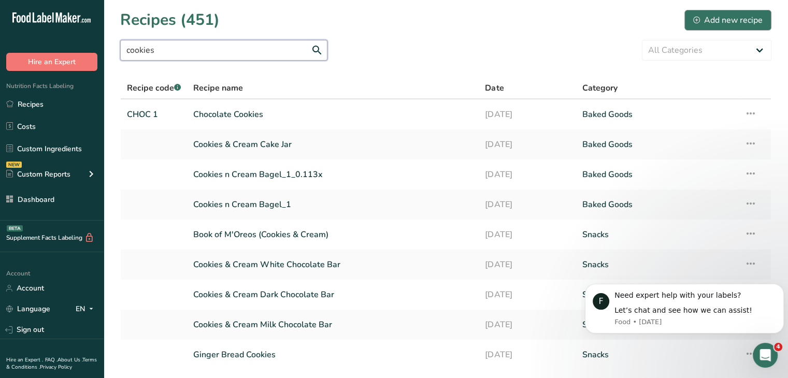
type input "cookies"
click at [702, 14] on div "Add new recipe" at bounding box center [727, 20] width 69 height 12
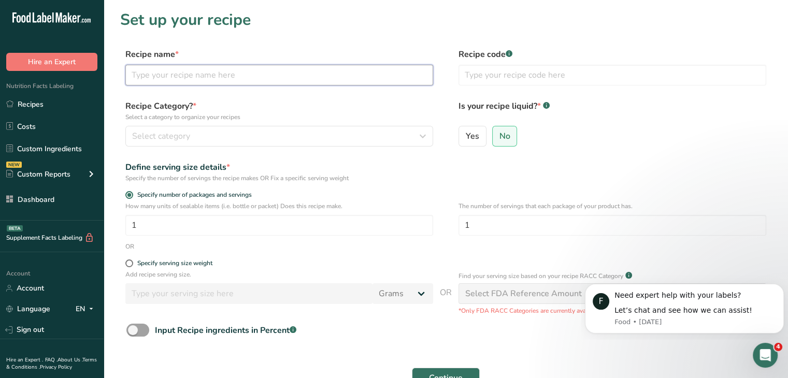
click at [323, 73] on input "text" at bounding box center [279, 75] width 308 height 21
type input "Cookies & Cream Cake Jar ( Vegan Gluten Free)"
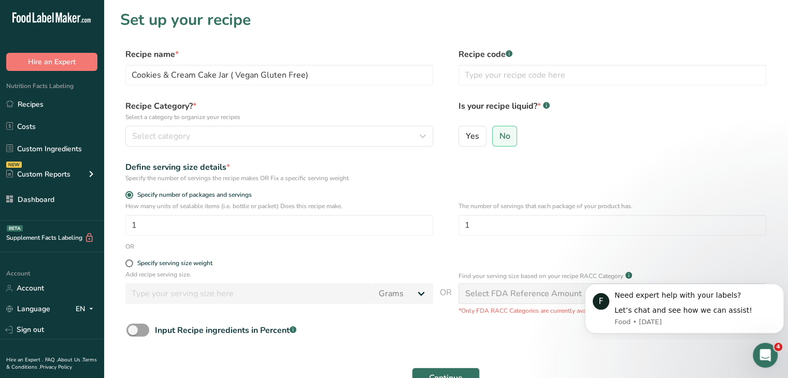
click at [232, 147] on div "Recipe Category? * Select a category to organize your recipes Select category S…" at bounding box center [445, 126] width 651 height 53
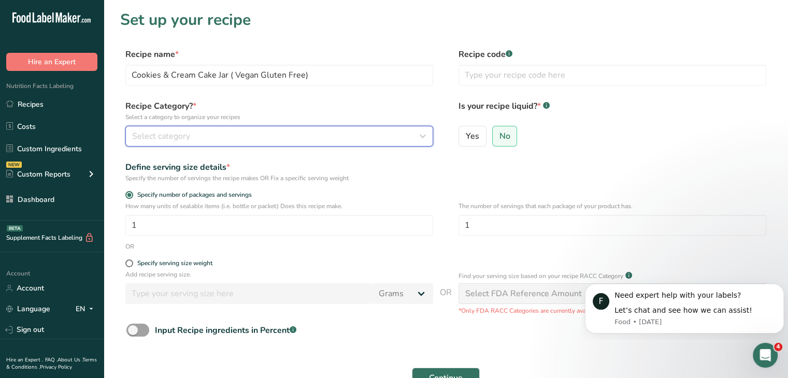
click at [232, 141] on div "Select category" at bounding box center [276, 136] width 288 height 12
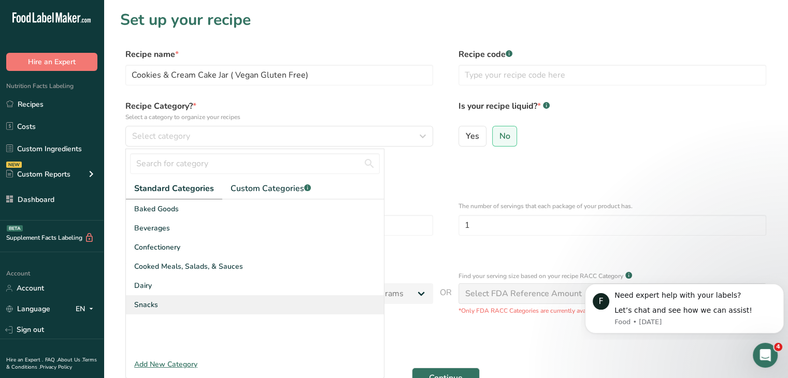
click at [233, 296] on div "Snacks" at bounding box center [255, 304] width 258 height 19
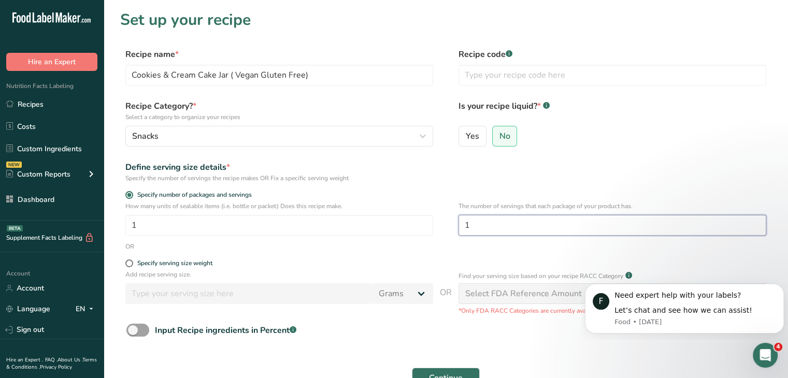
drag, startPoint x: 488, startPoint y: 226, endPoint x: 455, endPoint y: 226, distance: 33.2
click at [455, 226] on div "How many units of sealable items (i.e. bottle or packet) Does this recipe make.…" at bounding box center [445, 222] width 651 height 40
type input "2"
click at [522, 349] on form "Recipe name * Cookies & Cream Cake Jar ( Vegan Gluten Free) Recipe code .a-a{fi…" at bounding box center [445, 231] width 651 height 367
click at [472, 369] on button "Continue" at bounding box center [446, 378] width 68 height 21
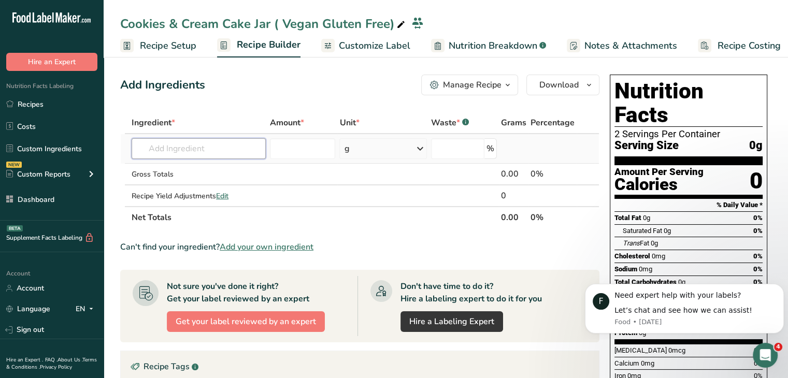
click at [249, 141] on input "text" at bounding box center [199, 148] width 134 height 21
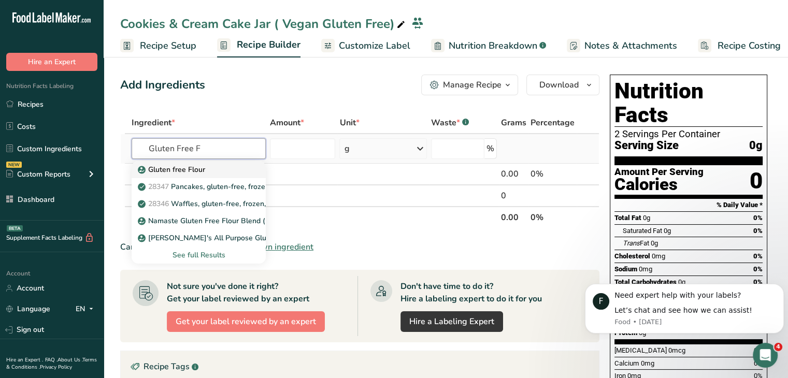
type input "Gluten Free F"
click at [205, 174] on div "Gluten free Flour" at bounding box center [190, 169] width 101 height 11
type input "Gluten free Flour"
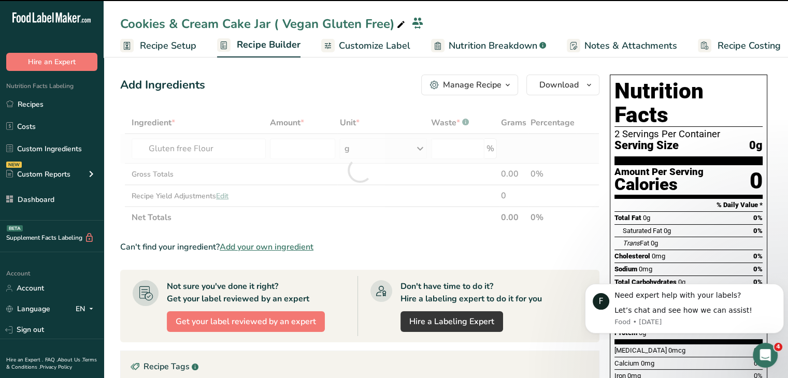
type input "0"
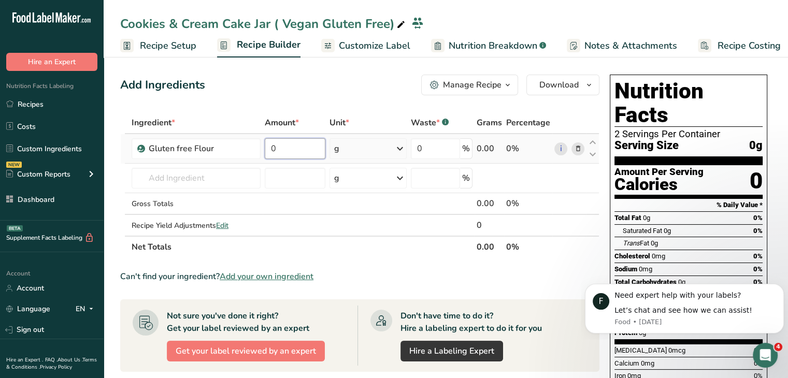
drag, startPoint x: 288, startPoint y: 141, endPoint x: 266, endPoint y: 144, distance: 21.3
click at [266, 144] on input "0" at bounding box center [295, 148] width 61 height 21
type input "520"
click at [294, 104] on div "Add Ingredients Manage Recipe Delete Recipe Duplicate Recipe Scale Recipe Save …" at bounding box center [363, 352] width 486 height 565
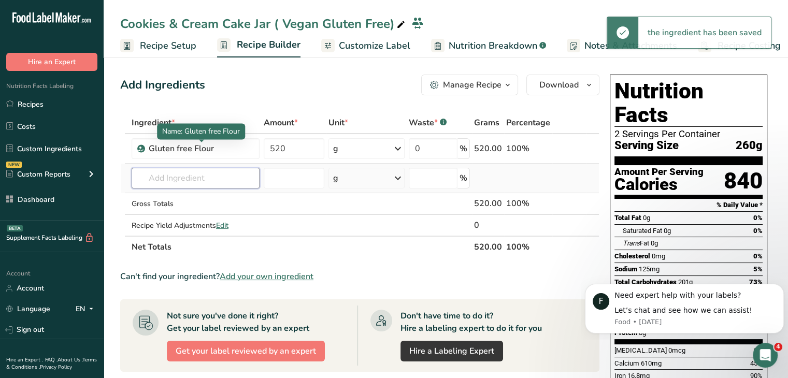
click at [228, 180] on input "text" at bounding box center [196, 178] width 128 height 21
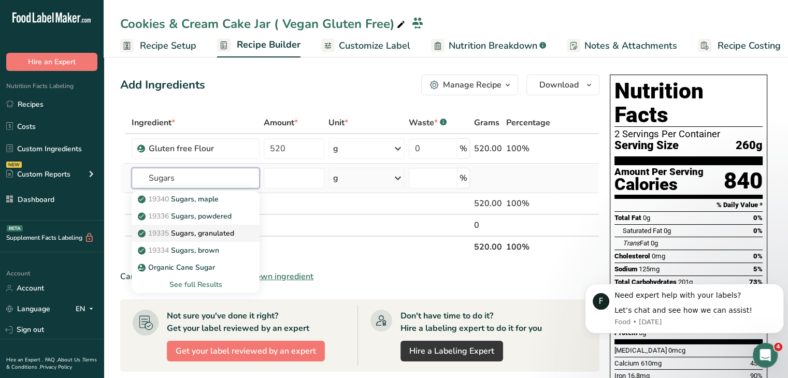
type input "Sugars"
click at [227, 229] on p "19335 [GEOGRAPHIC_DATA], granulated" at bounding box center [187, 233] width 94 height 11
type input "Sugars, granulated"
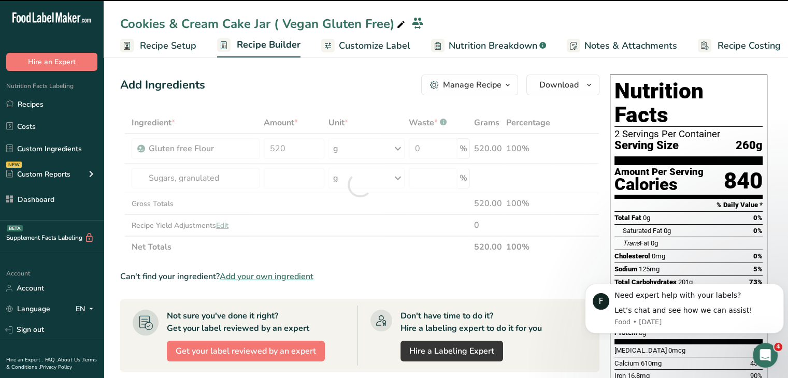
type input "0"
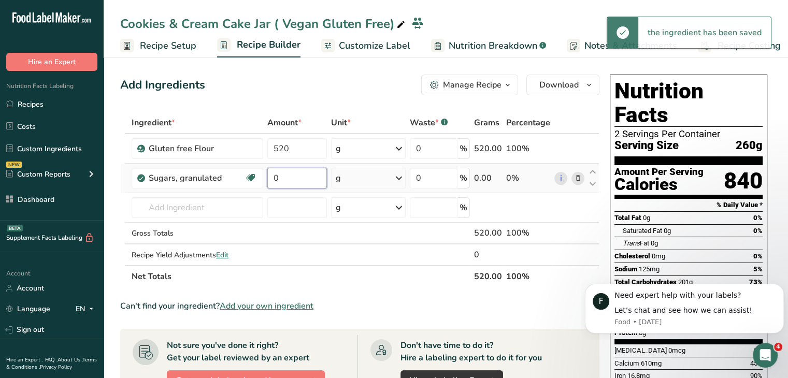
drag, startPoint x: 286, startPoint y: 183, endPoint x: 271, endPoint y: 180, distance: 15.3
click at [271, 180] on input "0" at bounding box center [297, 178] width 60 height 21
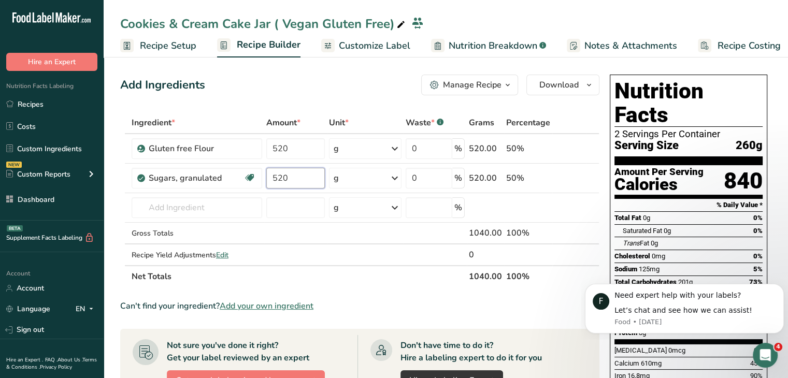
type input "520"
click at [300, 88] on div "Add Ingredients Manage Recipe Delete Recipe Duplicate Recipe Scale Recipe Save …" at bounding box center [359, 85] width 479 height 21
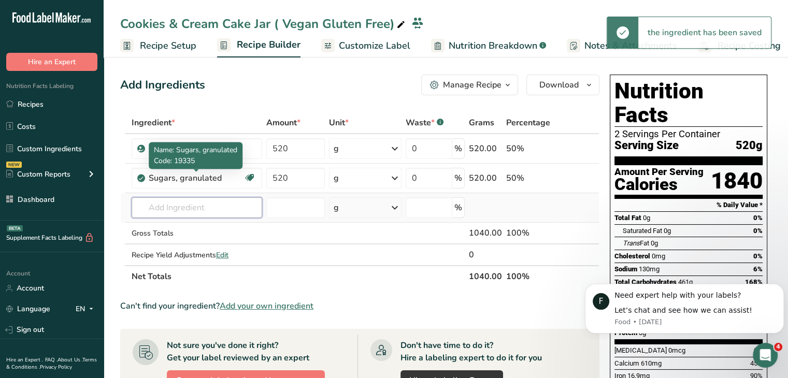
click at [212, 200] on input "text" at bounding box center [197, 207] width 131 height 21
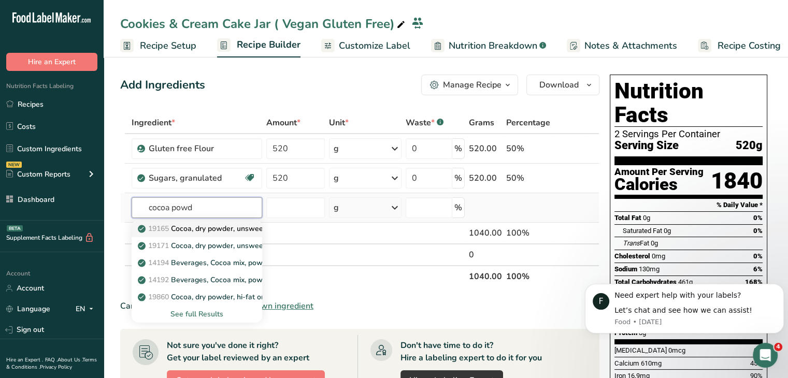
type input "cocoa powd"
click at [232, 233] on p "19165 Cocoa, dry powder, unsweetened" at bounding box center [211, 228] width 143 height 11
type input "Cocoa, dry powder, unsweetened"
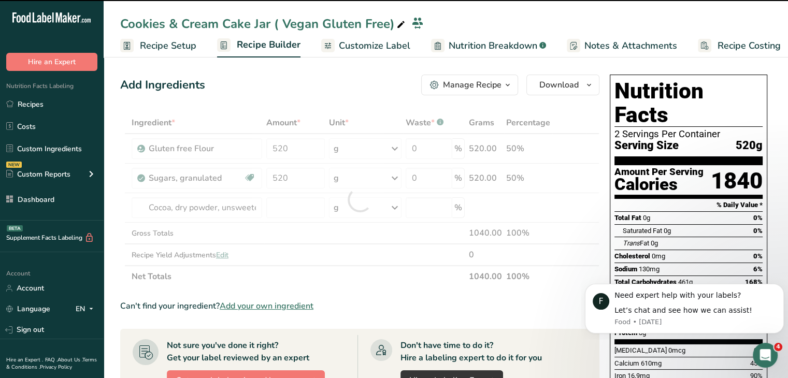
type input "0"
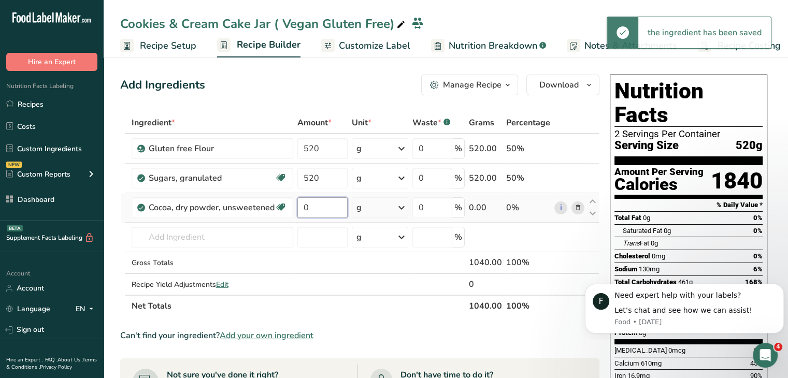
click at [321, 200] on input "0" at bounding box center [322, 207] width 51 height 21
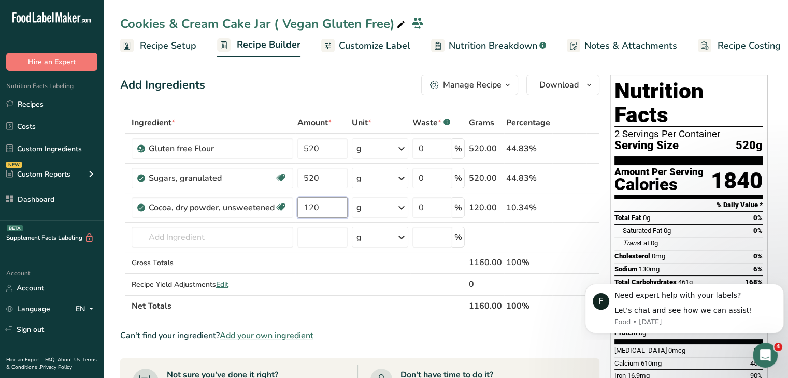
type input "120"
click at [322, 75] on div "Add Ingredients Manage Recipe Delete Recipe Duplicate Recipe Scale Recipe Save …" at bounding box center [359, 85] width 479 height 21
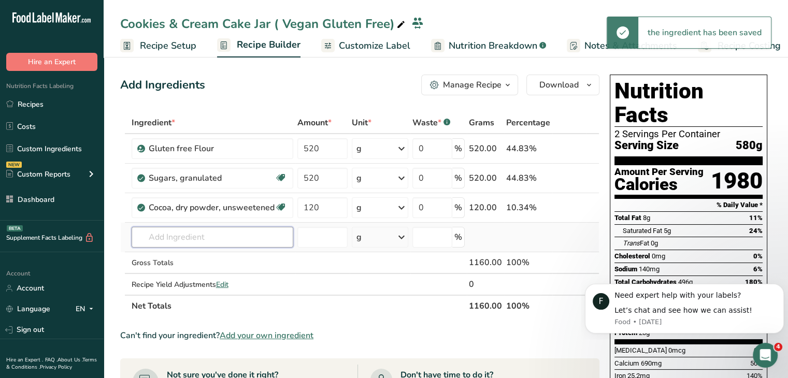
click at [252, 232] on input "text" at bounding box center [213, 237] width 162 height 21
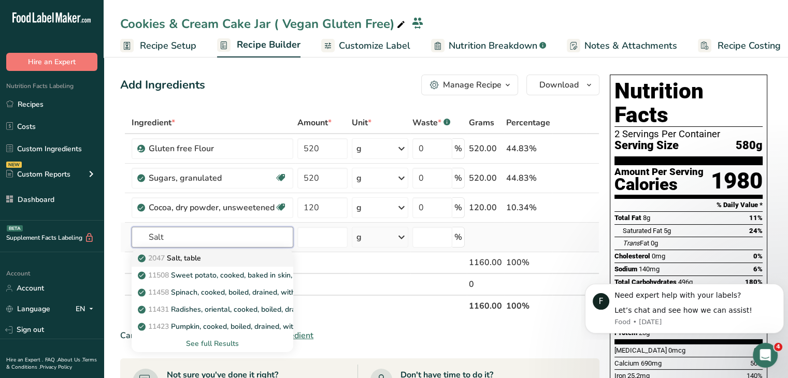
type input "Salt"
click at [236, 253] on div "2047 Salt, table" at bounding box center [204, 258] width 129 height 11
type input "Salt, table"
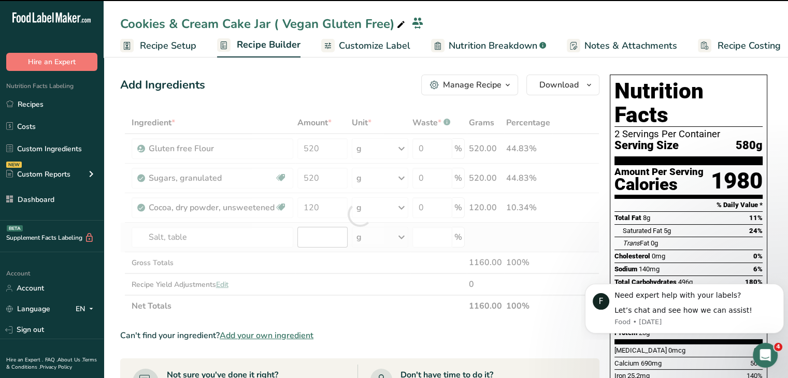
type input "0"
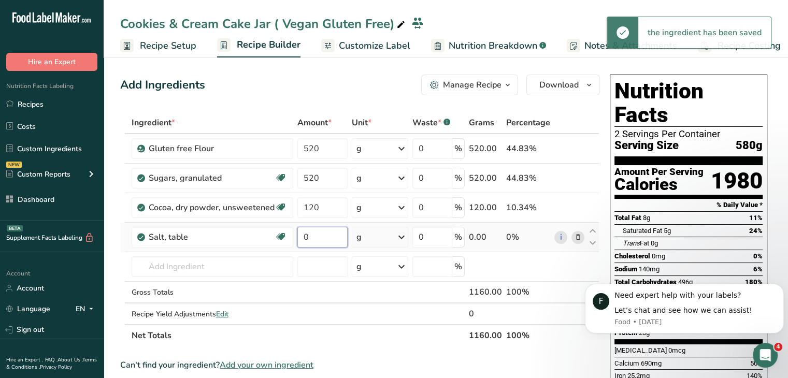
click at [319, 240] on input "0" at bounding box center [322, 237] width 51 height 21
type input "5"
click at [314, 93] on div "Add Ingredients Manage Recipe Delete Recipe Duplicate Recipe Scale Recipe Save …" at bounding box center [359, 85] width 479 height 21
click at [256, 260] on input "text" at bounding box center [213, 267] width 162 height 21
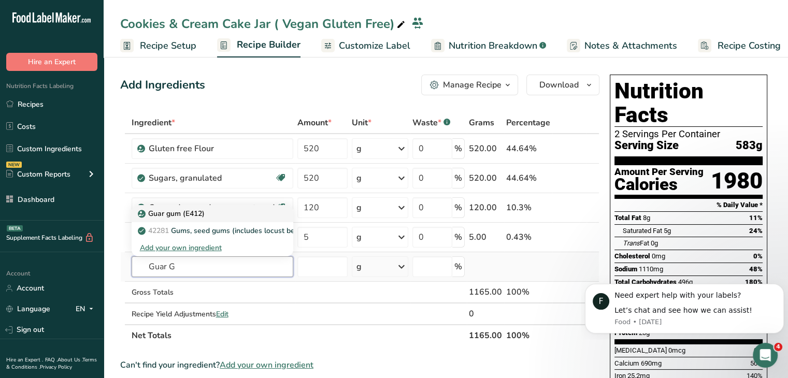
type input "Guar G"
click at [220, 210] on div "Guar gum (E412)" at bounding box center [204, 213] width 129 height 11
type input "Guar gum (E412)"
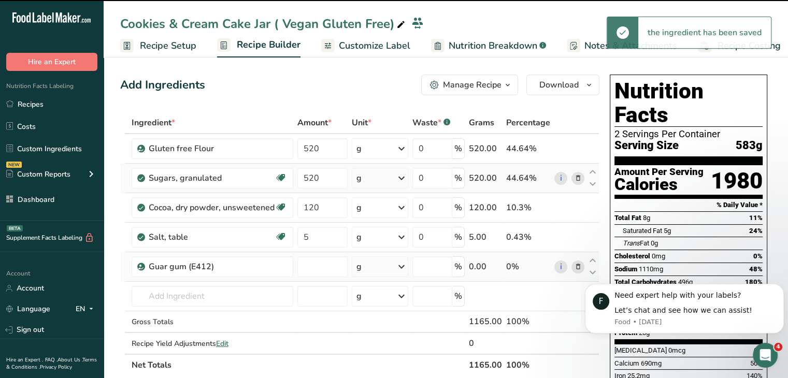
type input "0"
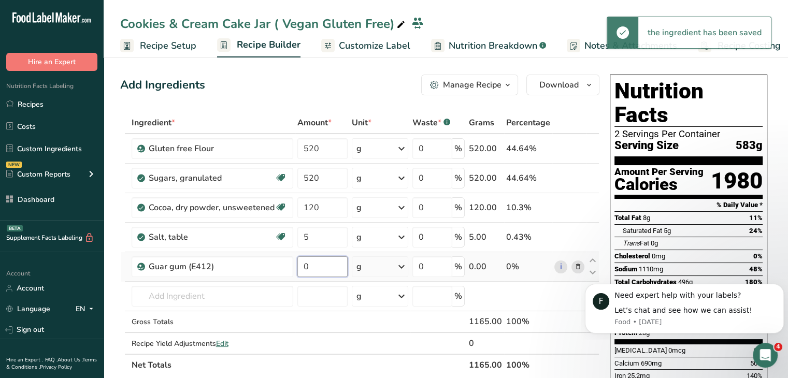
drag, startPoint x: 315, startPoint y: 266, endPoint x: 300, endPoint y: 264, distance: 15.2
click at [300, 264] on input "0" at bounding box center [322, 267] width 51 height 21
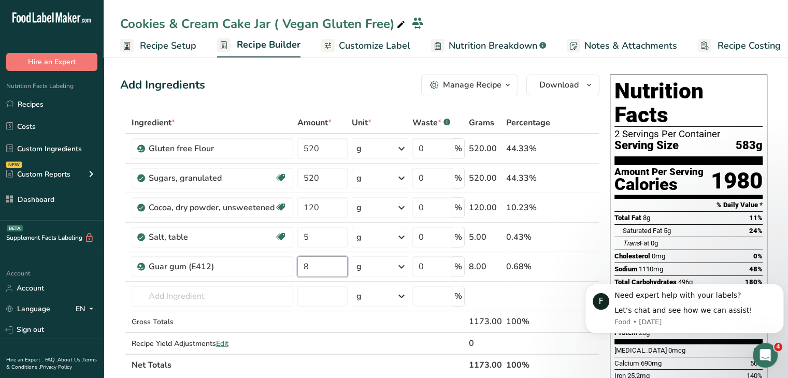
type input "8"
click at [332, 80] on div "Add Ingredients Manage Recipe Delete Recipe Duplicate Recipe Scale Recipe Save …" at bounding box center [359, 85] width 479 height 21
click at [257, 294] on input "text" at bounding box center [213, 296] width 162 height 21
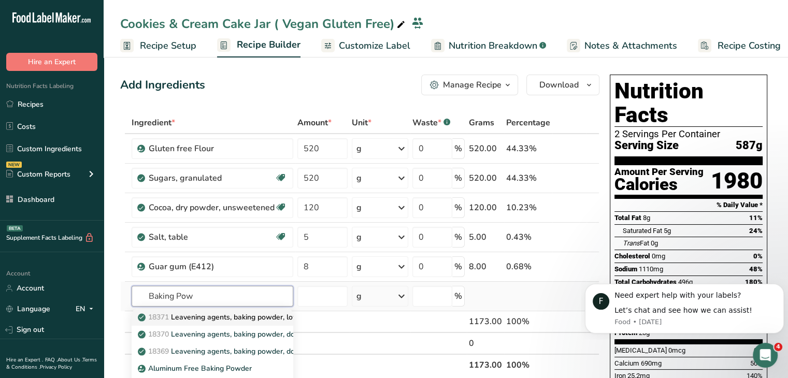
type input "Baking Pow"
click at [282, 319] on p "18371 Leavening agents, baking powder, low-sodium" at bounding box center [233, 317] width 186 height 11
type input "Leavening agents, baking powder, low-sodium"
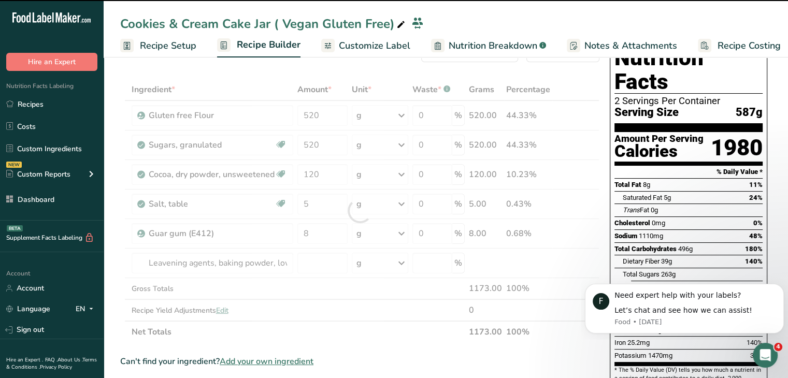
scroll to position [52, 0]
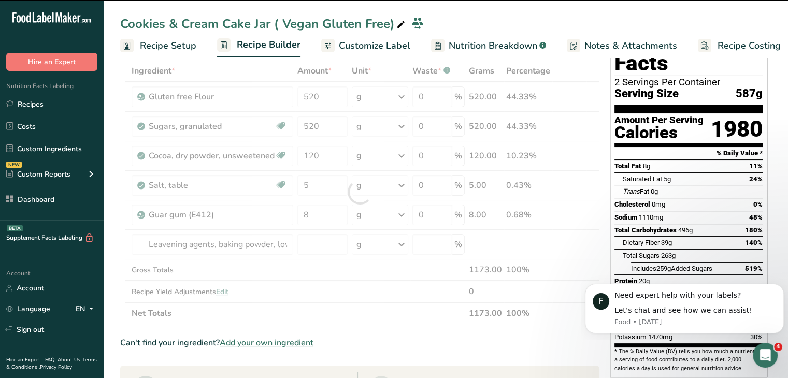
type input "0"
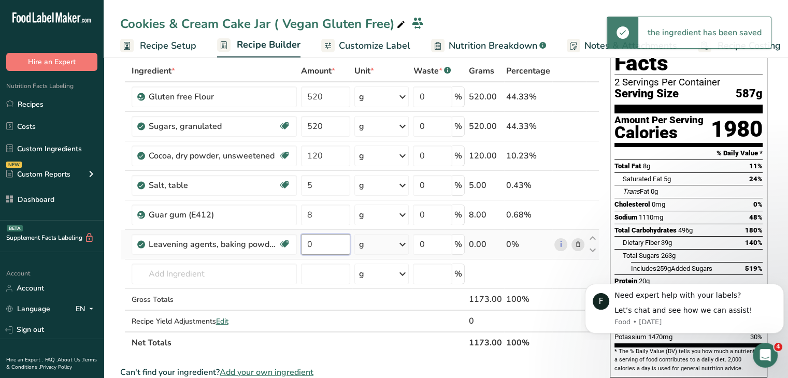
click at [312, 246] on input "0" at bounding box center [326, 244] width 50 height 21
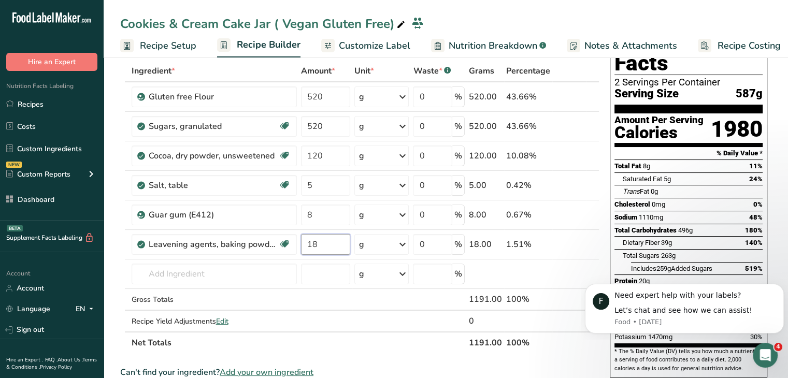
type input "18"
click at [770, 200] on div "Nutrition Facts 2 Servings Per Container Serving Size 587g Amount Per Serving C…" at bounding box center [689, 216] width 166 height 394
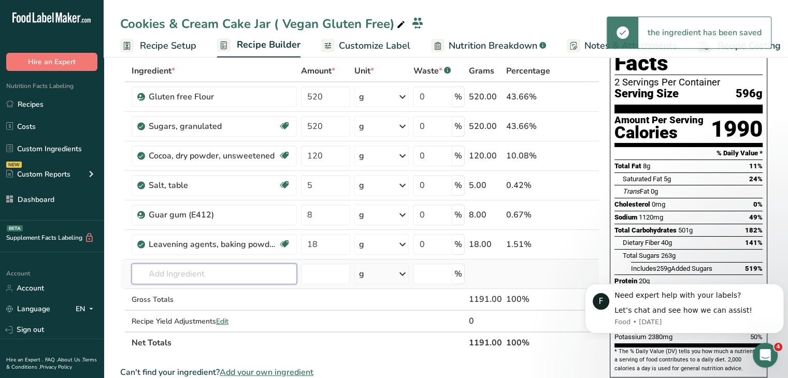
click at [201, 272] on input "text" at bounding box center [214, 274] width 165 height 21
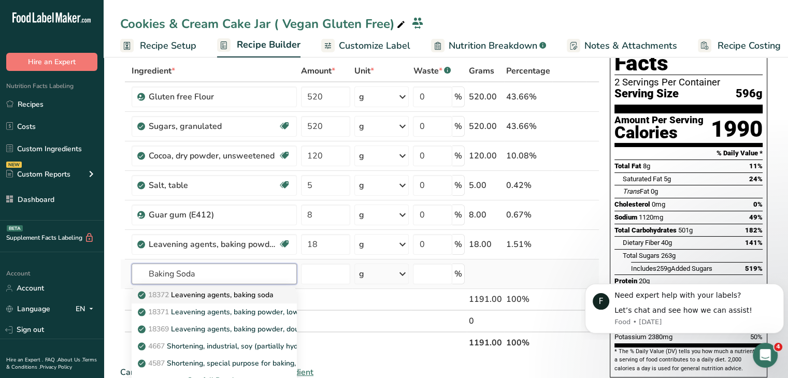
type input "Baking Soda"
click at [232, 297] on p "18372 Leavening agents, baking soda" at bounding box center [207, 295] width 134 height 11
type input "Leavening agents, baking soda"
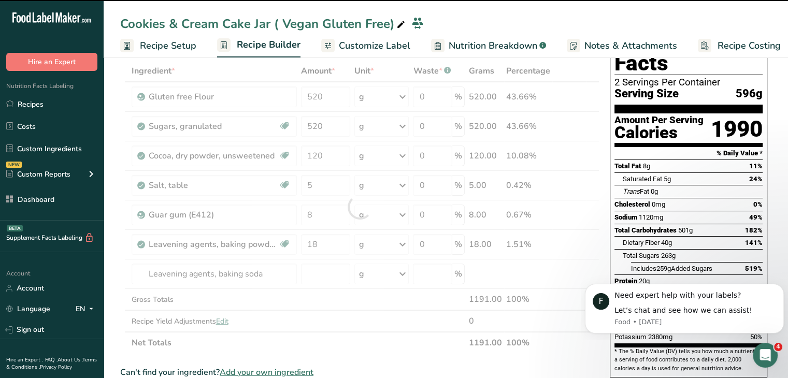
type input "0"
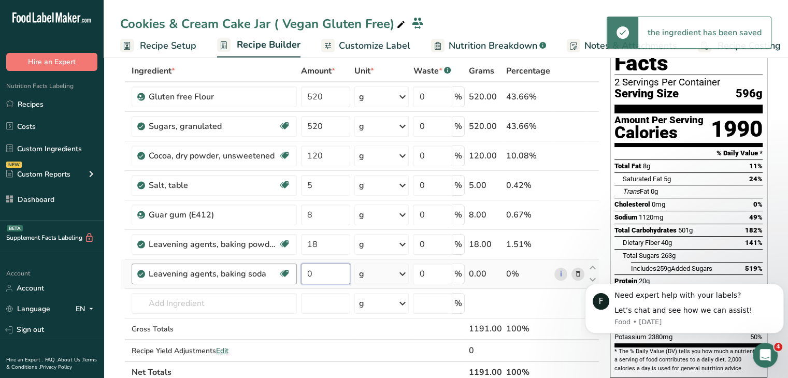
drag, startPoint x: 323, startPoint y: 271, endPoint x: 295, endPoint y: 277, distance: 28.7
click at [295, 277] on tr "Leavening agents, baking soda Dairy free Gluten free Vegan Vegetarian Soy free …" at bounding box center [360, 275] width 478 height 30
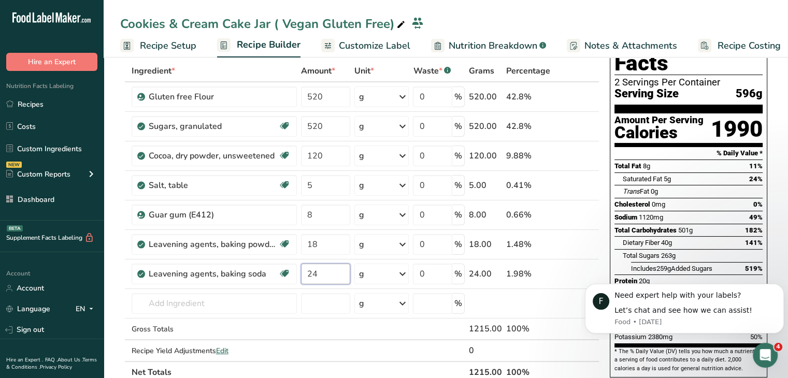
type input "24"
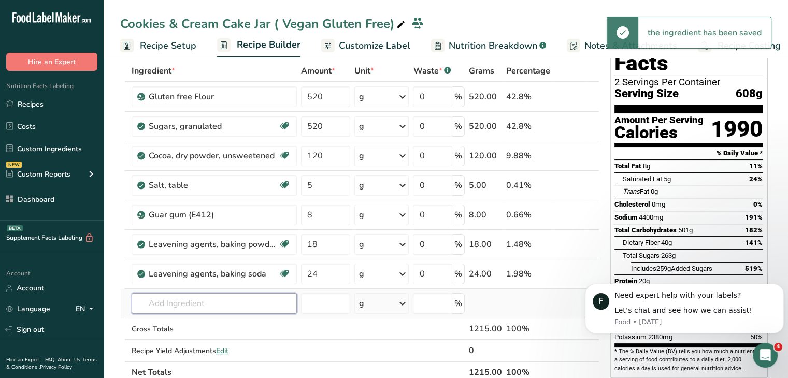
click at [263, 306] on input "text" at bounding box center [214, 303] width 165 height 21
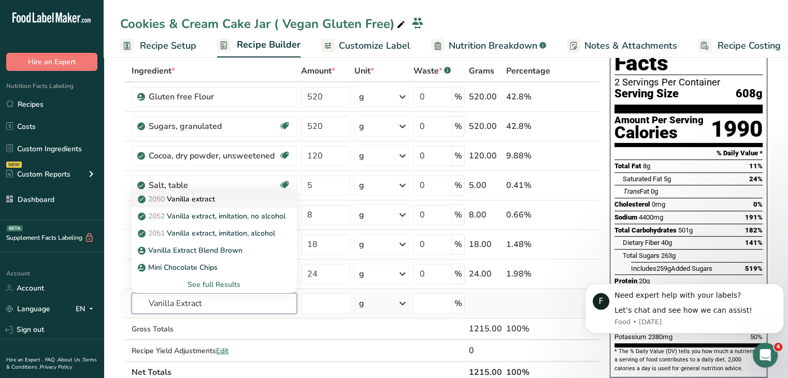
type input "Vanilla Extract"
click at [249, 195] on div "2050 Vanilla extract" at bounding box center [206, 199] width 132 height 11
type input "Vanilla extract"
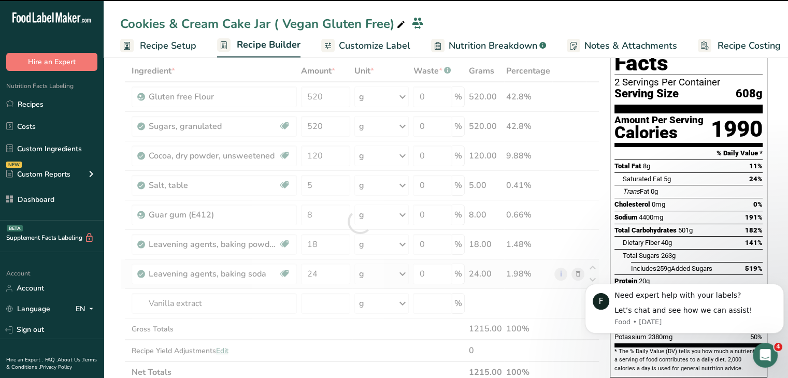
type input "0"
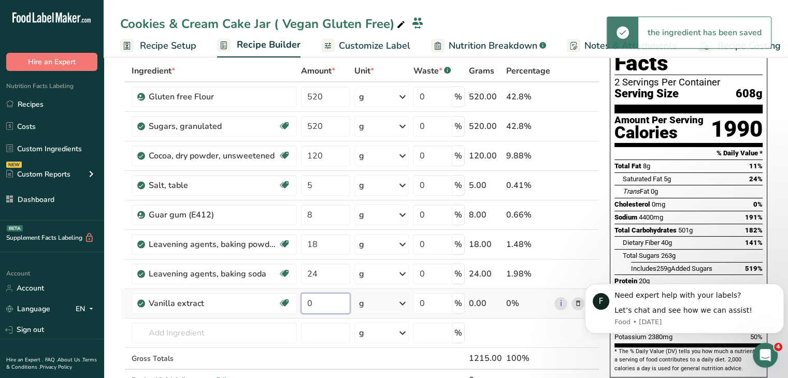
click at [312, 300] on input "0" at bounding box center [326, 303] width 50 height 21
type input "12"
click at [770, 239] on div "Nutrition Facts 2 Servings Per Container Serving Size 608g Amount Per Serving C…" at bounding box center [689, 216] width 166 height 394
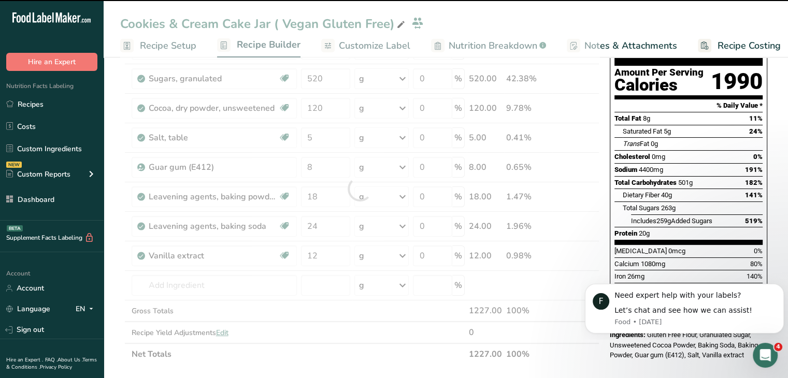
scroll to position [155, 0]
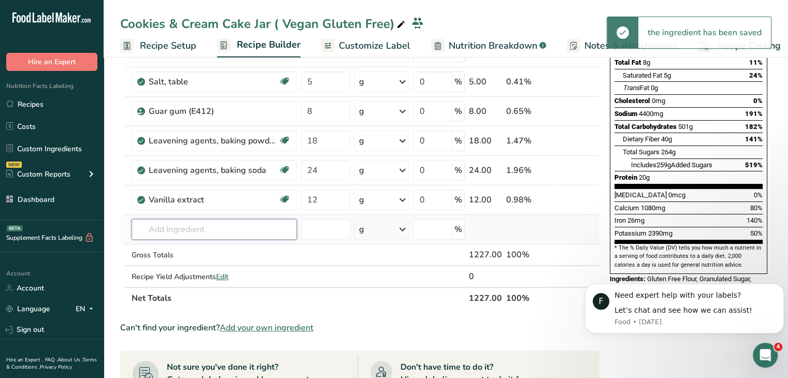
click at [240, 229] on input "text" at bounding box center [214, 229] width 165 height 21
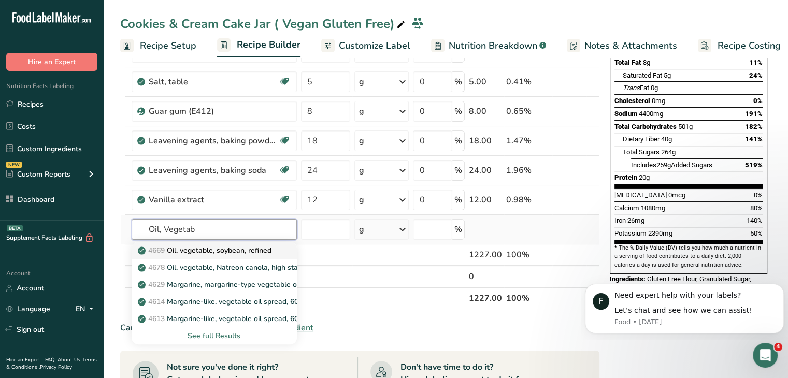
type input "Oil, Vegetab"
click at [249, 251] on p "4669 Oil, vegetable, soybean, refined" at bounding box center [206, 250] width 132 height 11
type input "Oil, vegetable, soybean, refined"
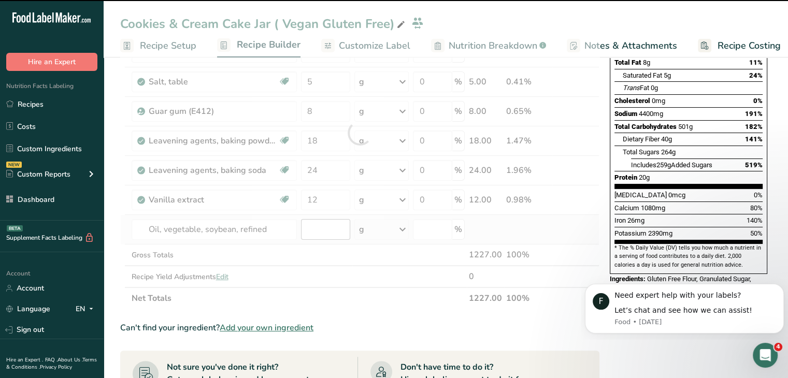
type input "0"
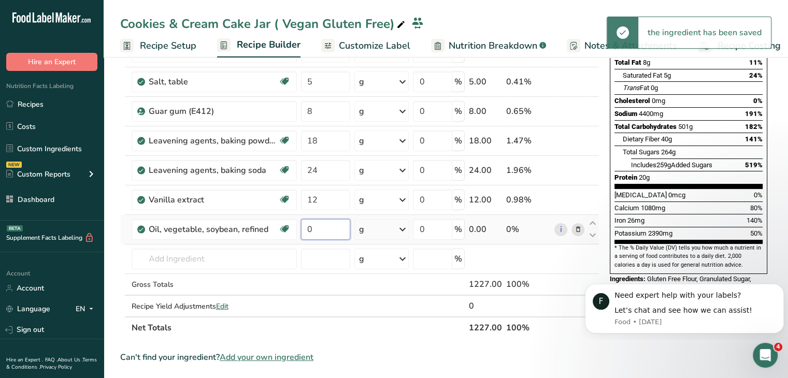
click at [317, 227] on input "0" at bounding box center [326, 229] width 50 height 21
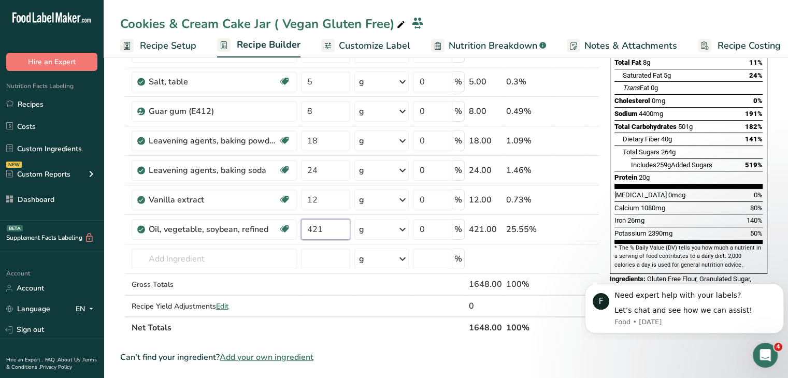
type input "421"
click at [770, 163] on div "Nutrition Facts 2 Servings Per Container Serving Size 614g Amount Per Serving C…" at bounding box center [689, 122] width 166 height 414
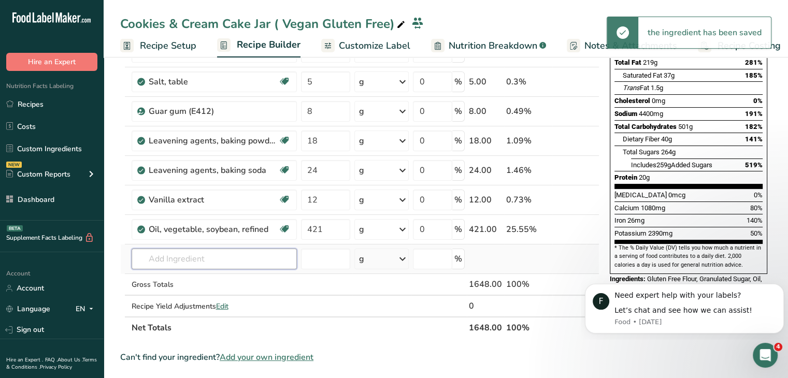
click at [268, 260] on input "text" at bounding box center [214, 259] width 165 height 21
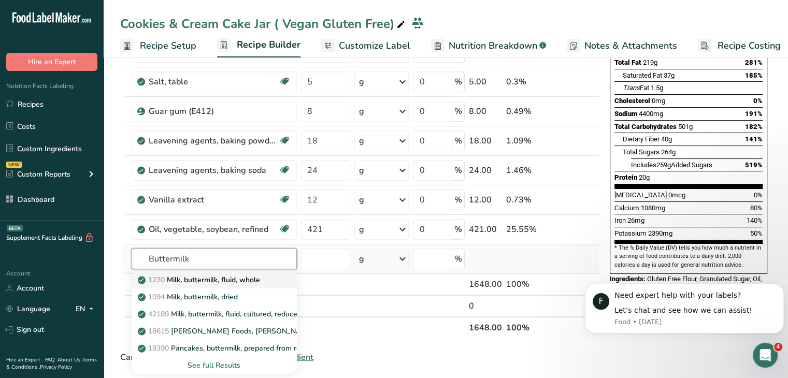
type input "Buttermilk"
click at [260, 275] on p "1230 Milk, buttermilk, fluid, whole" at bounding box center [200, 280] width 120 height 11
type input "Milk, buttermilk, fluid, whole"
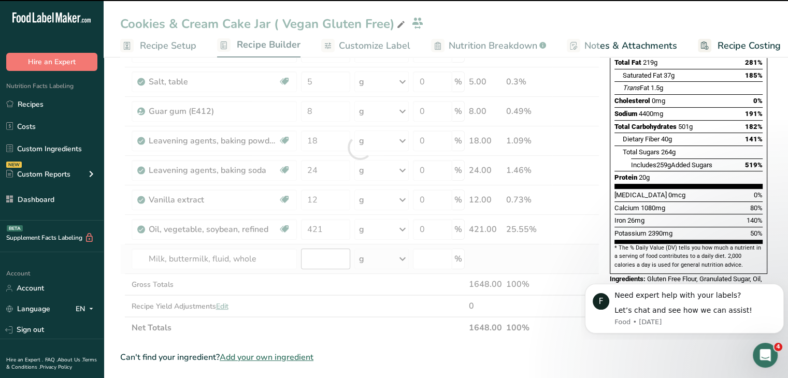
type input "0"
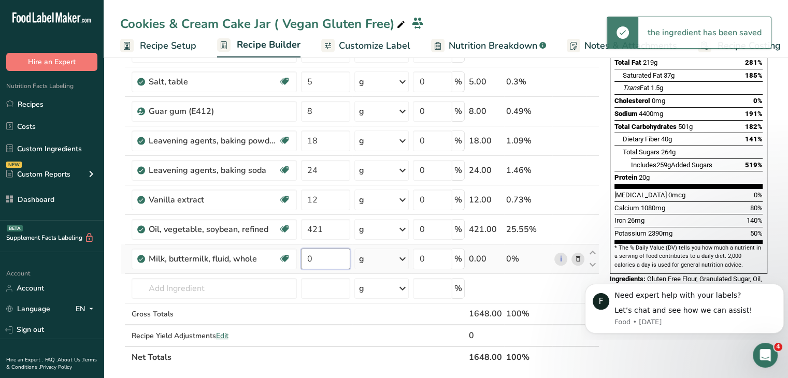
click at [313, 252] on input "0" at bounding box center [326, 259] width 50 height 21
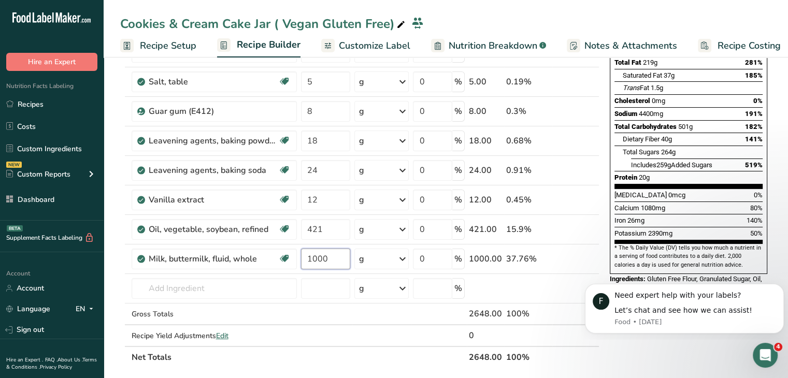
type input "1000"
click at [752, 230] on span "50%" at bounding box center [756, 234] width 12 height 8
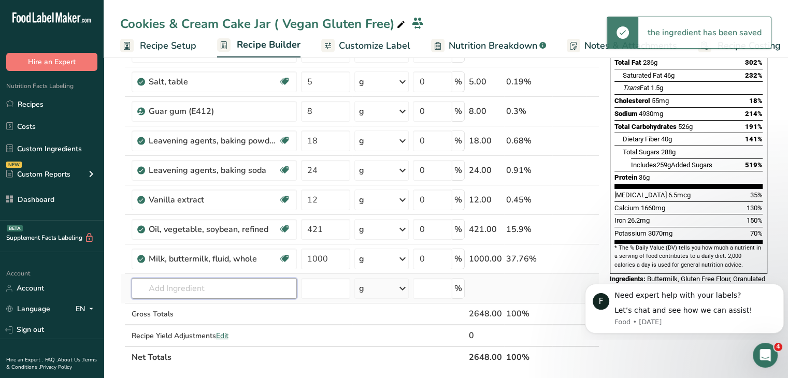
click at [238, 280] on input "text" at bounding box center [214, 288] width 165 height 21
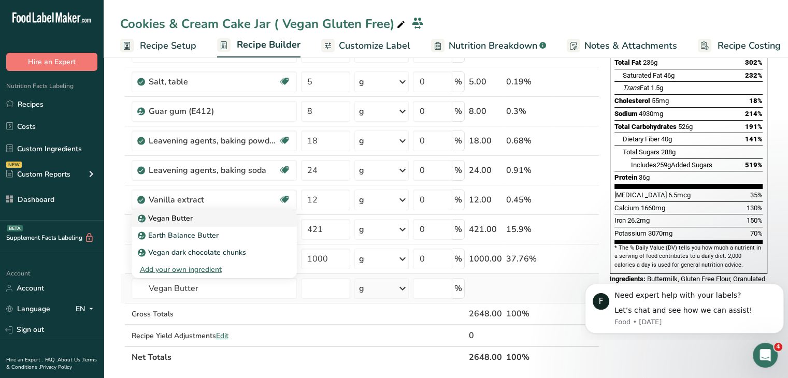
click at [233, 222] on div "Vegan Butter" at bounding box center [206, 218] width 132 height 11
type input "Vegan Butter"
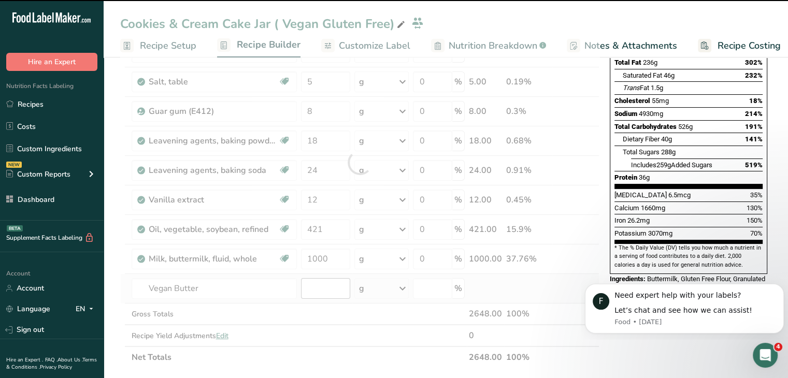
type input "0"
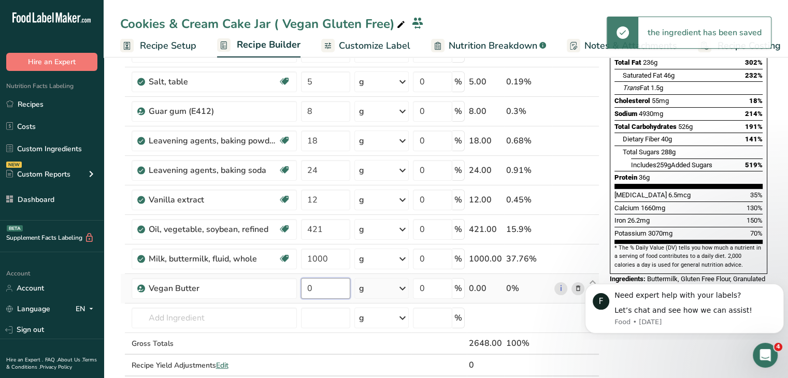
click at [325, 289] on input "0" at bounding box center [326, 288] width 50 height 21
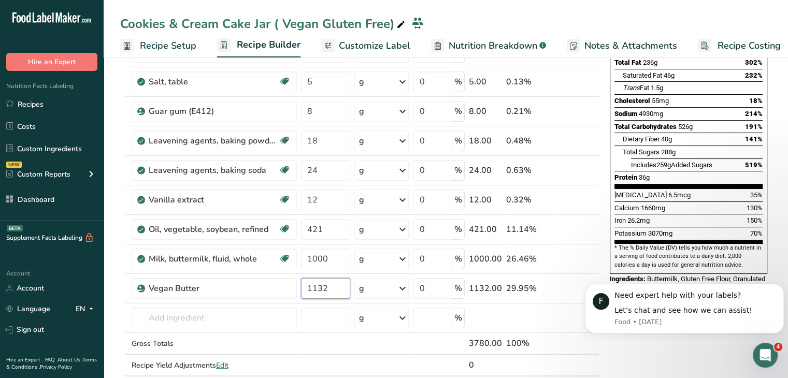
type input "1132"
click at [721, 244] on section "* The % Daily Value (DV) tells you how much a nutrient in a serving of food con…" at bounding box center [689, 256] width 148 height 25
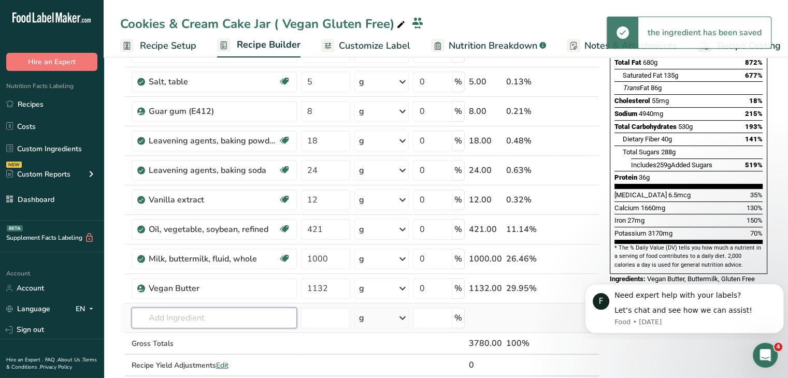
click at [222, 318] on input "text" at bounding box center [214, 318] width 165 height 21
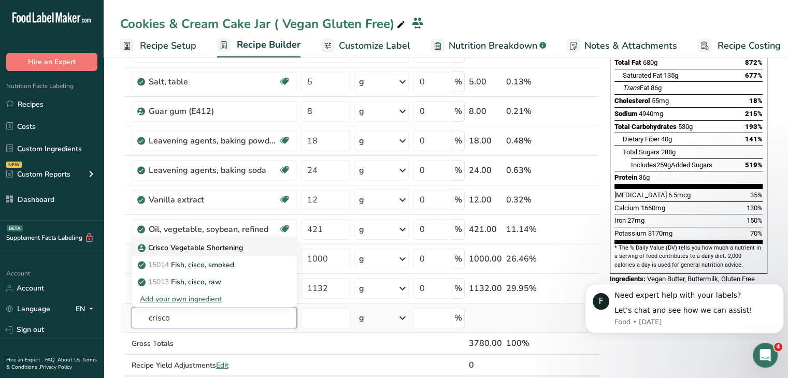
type input "crisco"
click at [228, 252] on link "Crisco Vegetable Shortening" at bounding box center [214, 247] width 165 height 17
type input "Crisco Vegetable Shortening"
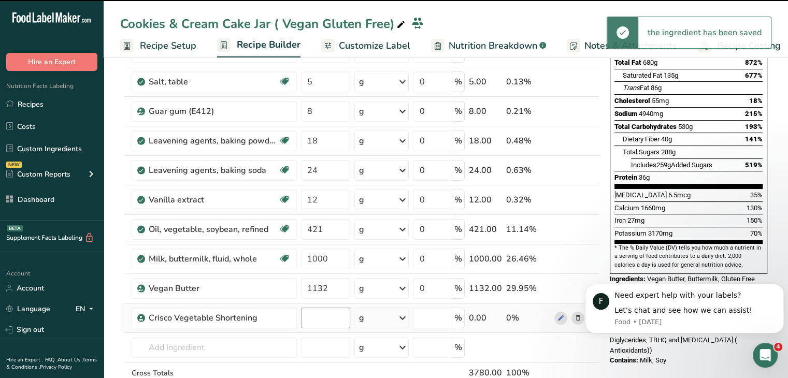
type input "0"
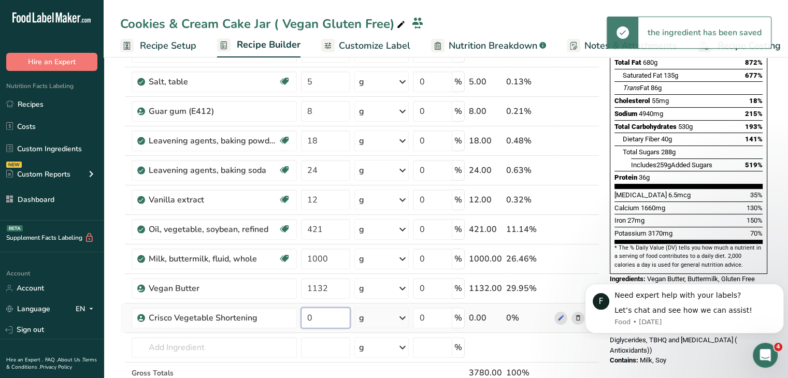
click at [324, 314] on input "0" at bounding box center [326, 318] width 50 height 21
type input "226"
click at [685, 214] on div "Iron 27mg 150%" at bounding box center [689, 220] width 148 height 13
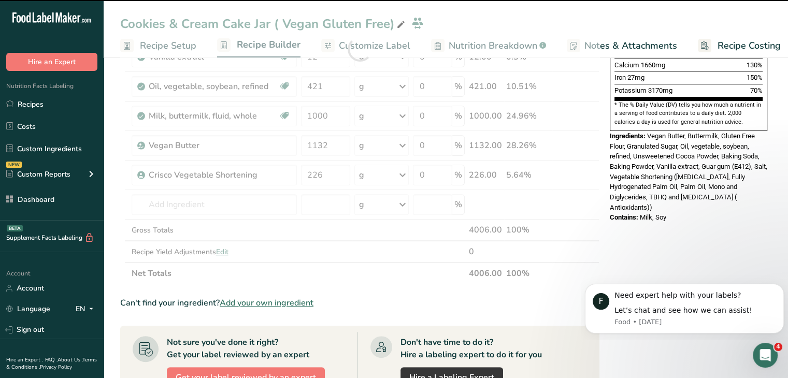
scroll to position [311, 0]
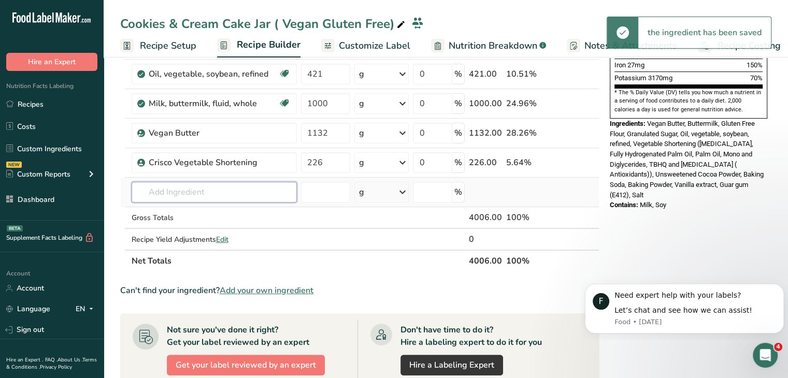
click at [214, 191] on input "text" at bounding box center [214, 192] width 165 height 21
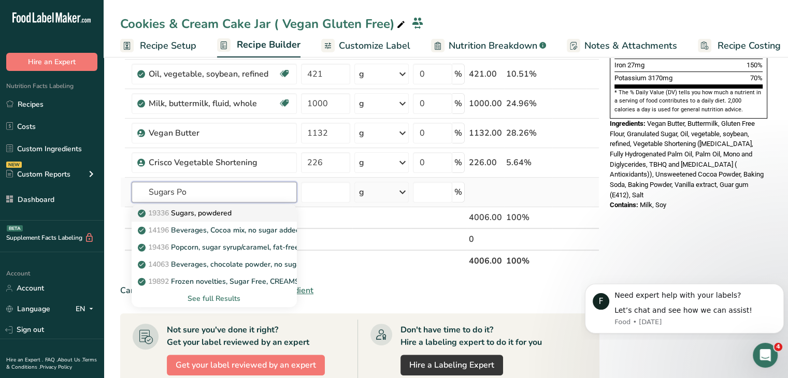
type input "Sugars Po"
click at [235, 208] on div "19336 Sugars, powdered" at bounding box center [206, 213] width 132 height 11
type input "Sugars, powdered"
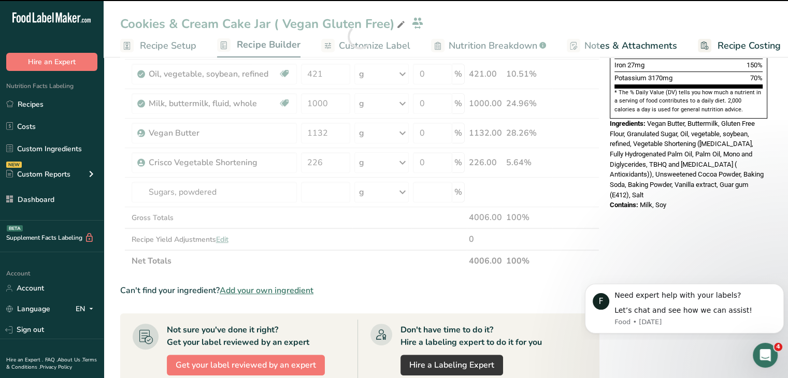
type input "0"
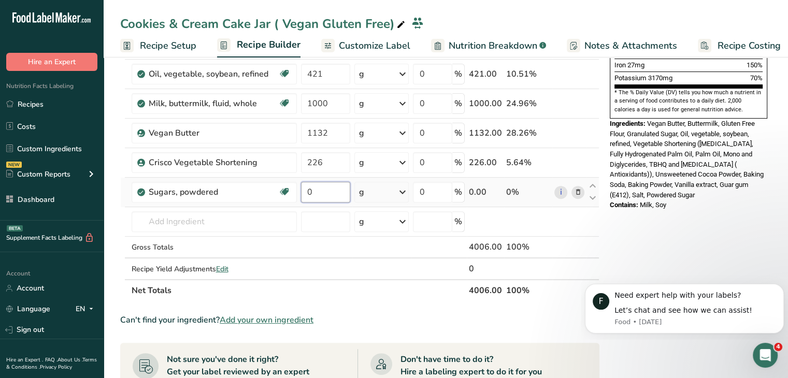
click at [323, 192] on input "0" at bounding box center [326, 192] width 50 height 21
type input "1360"
click at [680, 139] on span "Vegan Butter, Buttermilk, Gluten Free Flour, Granulated Sugar, Oil, vegetable, …" at bounding box center [687, 159] width 154 height 79
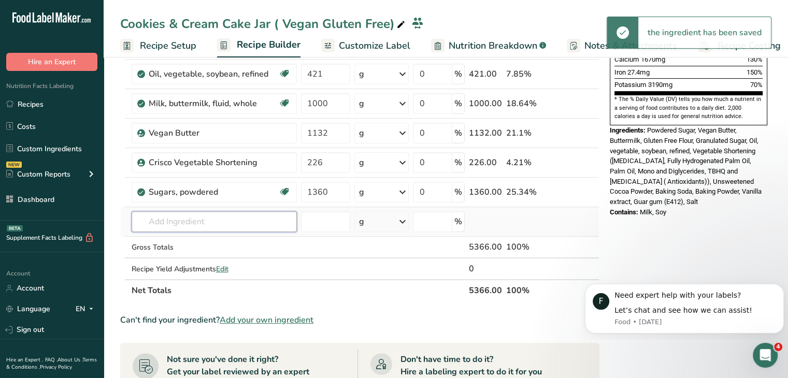
click at [200, 214] on input "text" at bounding box center [214, 221] width 165 height 21
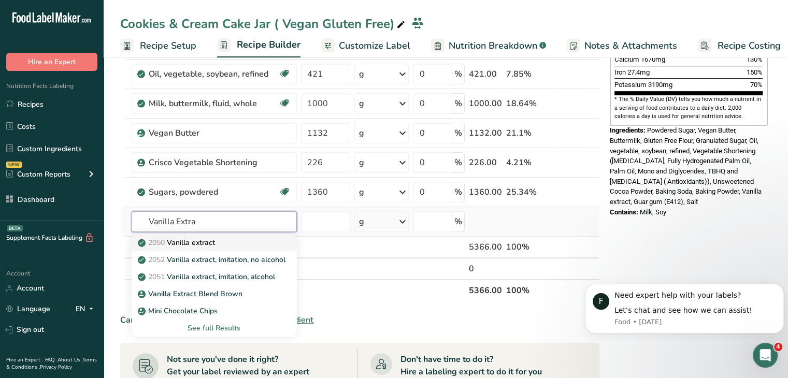
type input "Vanilla Extra"
click at [207, 239] on p "2050 Vanilla extract" at bounding box center [177, 242] width 75 height 11
type input "Vanilla extract"
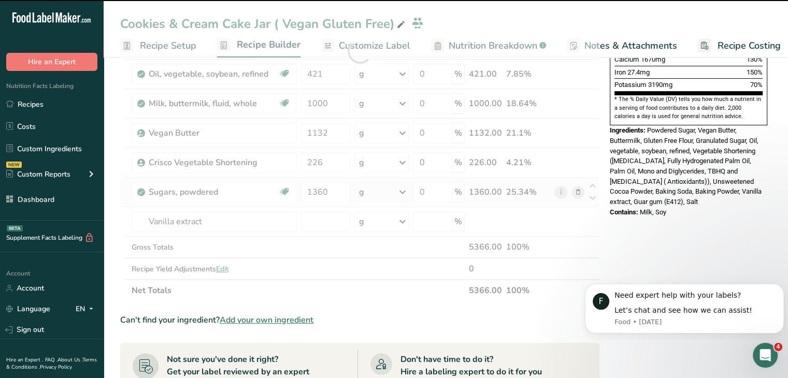
type input "0"
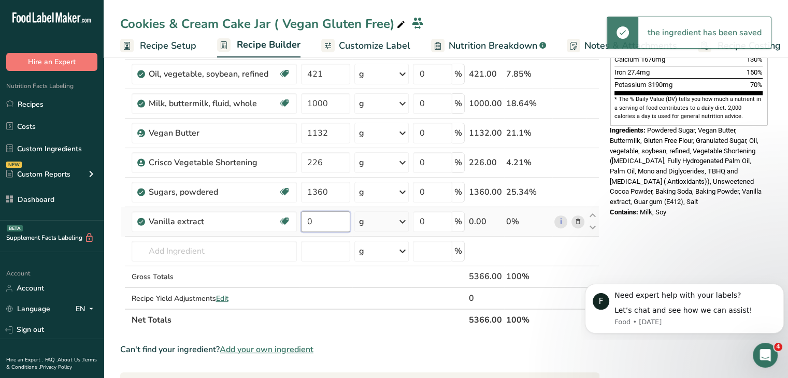
click at [318, 214] on input "0" at bounding box center [326, 221] width 50 height 21
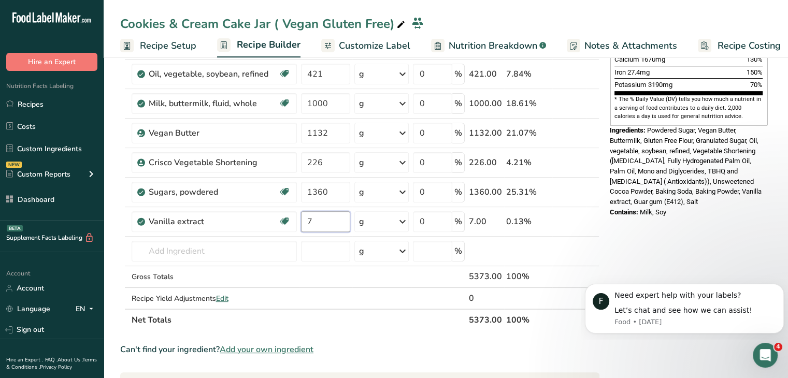
type input "7"
click at [676, 157] on span "Powdered Sugar, Vegan Butter, Buttermilk, Gluten Free Flour, Granulated Sugar, …" at bounding box center [686, 165] width 152 height 79
click at [241, 245] on input "text" at bounding box center [214, 251] width 165 height 21
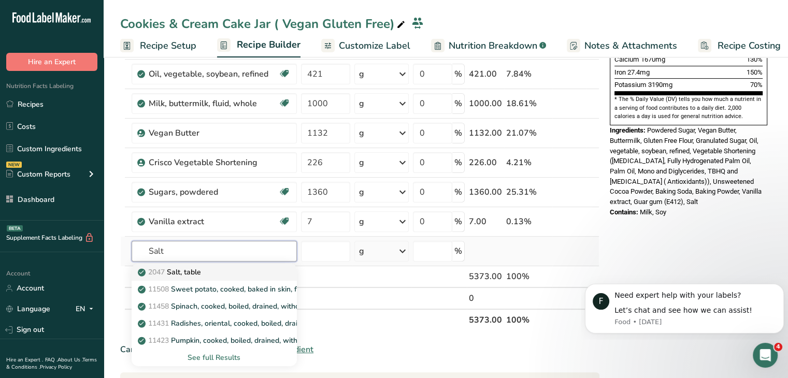
type input "Salt"
click at [212, 264] on link "2047 Salt, table" at bounding box center [214, 272] width 165 height 17
type input "Salt, table"
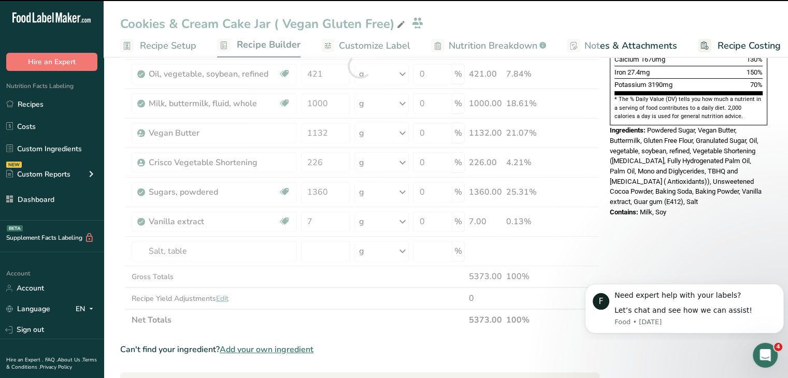
type input "0"
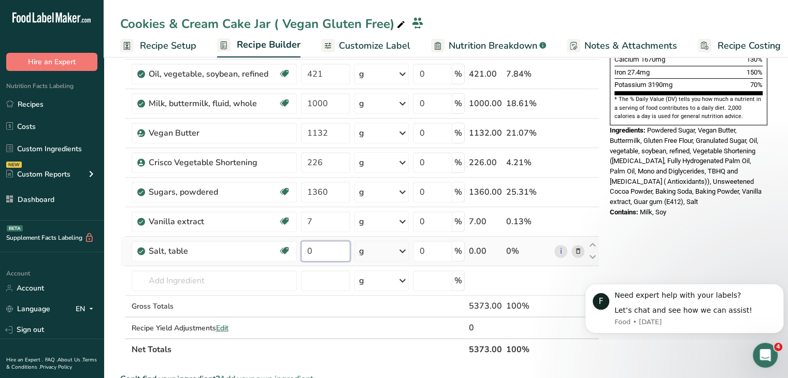
click at [313, 241] on input "0" at bounding box center [326, 251] width 50 height 21
type input "7"
click at [683, 160] on div "Ingredients: Powdered Sugar, Vegan Butter, Buttermilk, Gluten Free Flour, Granu…" at bounding box center [689, 166] width 158 height 82
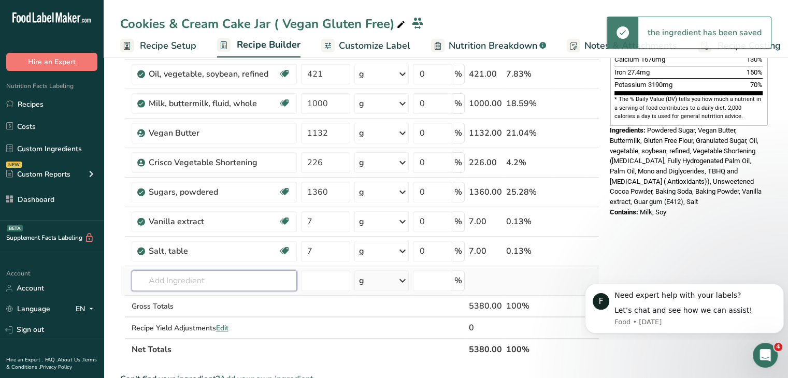
click at [236, 273] on input "text" at bounding box center [214, 281] width 165 height 21
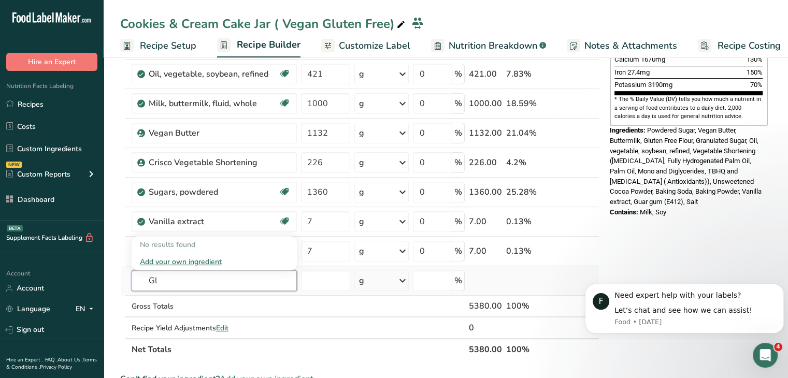
type input "G"
click at [200, 277] on input "Oreo Crumbs" at bounding box center [214, 281] width 165 height 21
click at [198, 278] on input "crumbs oreo" at bounding box center [214, 281] width 165 height 21
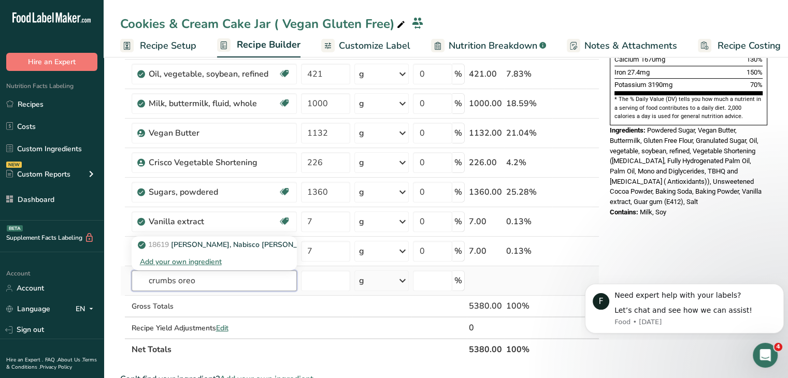
click at [198, 278] on input "crumbs oreo" at bounding box center [214, 281] width 165 height 21
click at [199, 281] on input "crumbs oreo" at bounding box center [214, 281] width 165 height 21
type input "c"
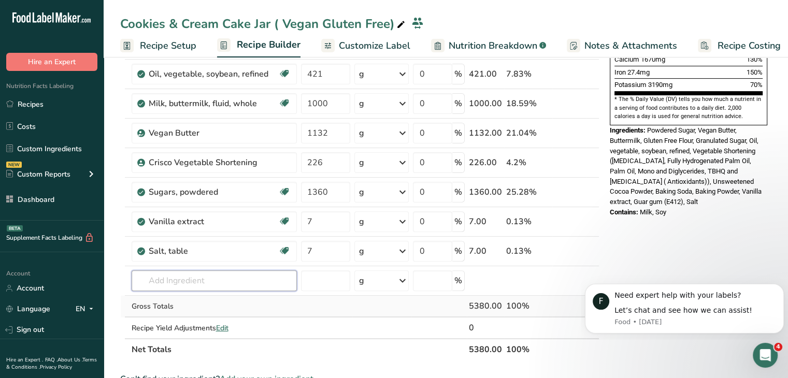
scroll to position [363, 0]
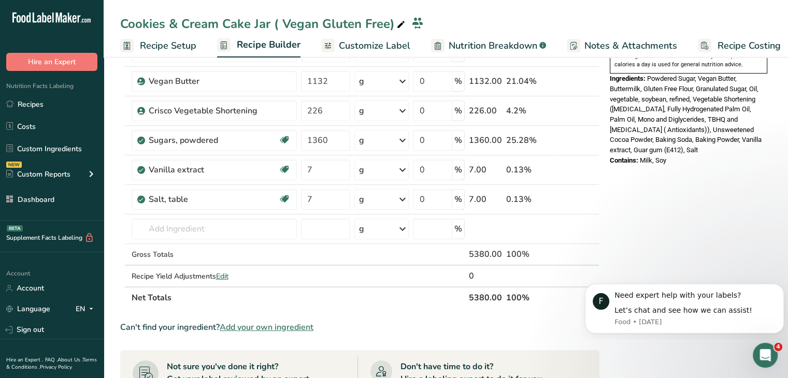
click at [269, 326] on span "Add your own ingredient" at bounding box center [267, 327] width 94 height 12
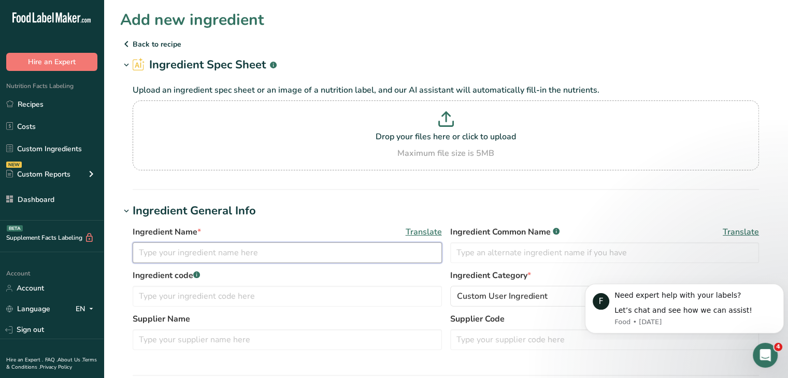
click at [251, 250] on input "text" at bounding box center [287, 253] width 309 height 21
click at [243, 253] on input "Gluten Free Oreo Crumbs" at bounding box center [287, 253] width 309 height 21
type input "Gluten Free Oreo Crumbs"
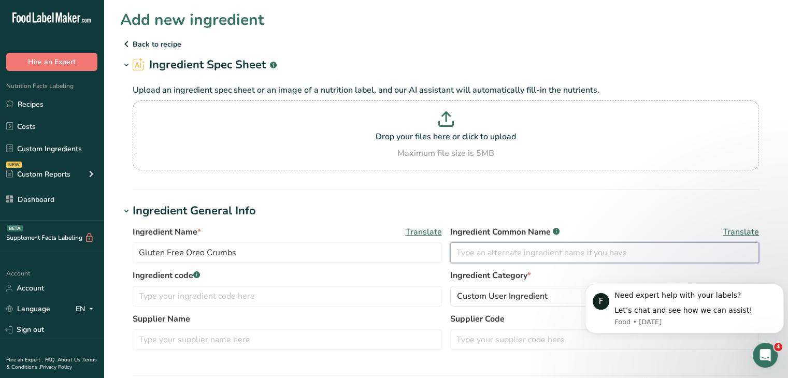
click at [485, 251] on input "text" at bounding box center [604, 253] width 309 height 21
paste input "Gluten Free Oreo Crumbs"
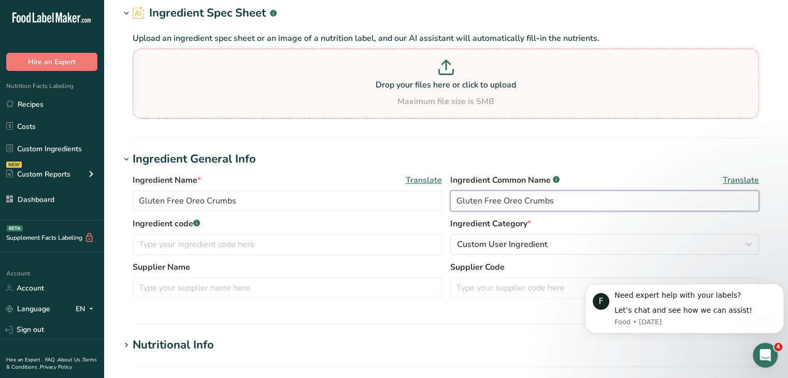
type input "Gluten Free Oreo Crumbs"
click at [470, 83] on p "Drop your files here or click to upload" at bounding box center [445, 85] width 621 height 12
click at [470, 83] on input "Drop your files here or click to upload Maximum file size is 5MB" at bounding box center [446, 84] width 627 height 70
type input "C:\fakepath\oreo.jpg"
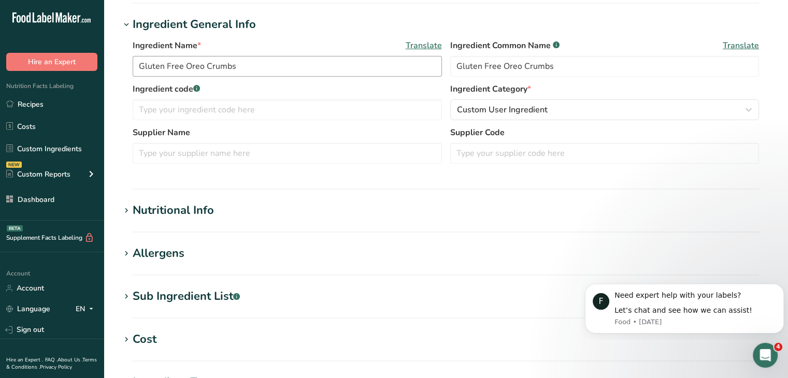
scroll to position [207, 0]
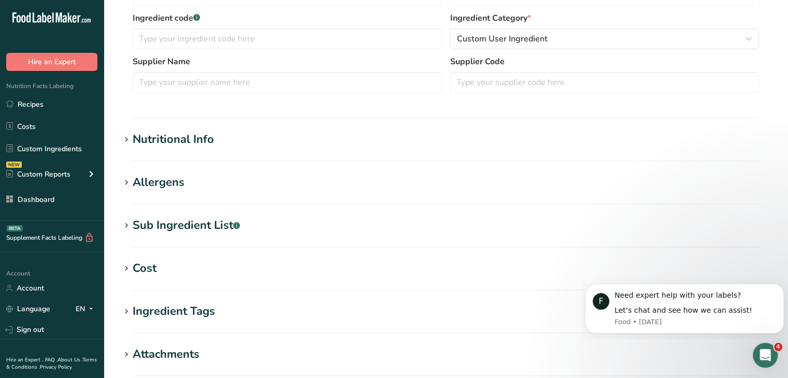
click at [211, 137] on div "Nutritional Info" at bounding box center [173, 139] width 81 height 17
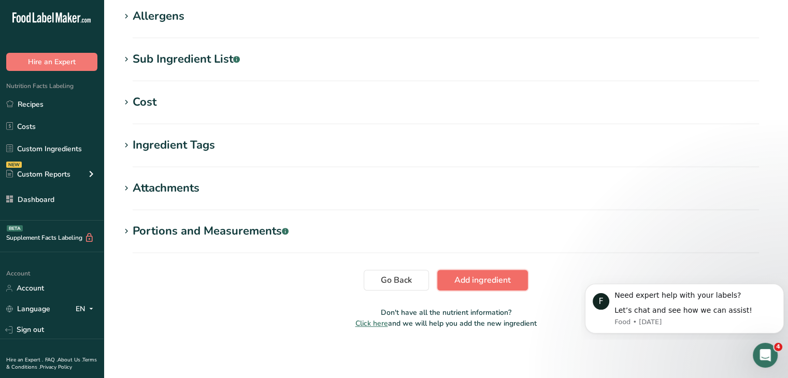
click at [506, 278] on span "Add ingredient" at bounding box center [482, 280] width 56 height 12
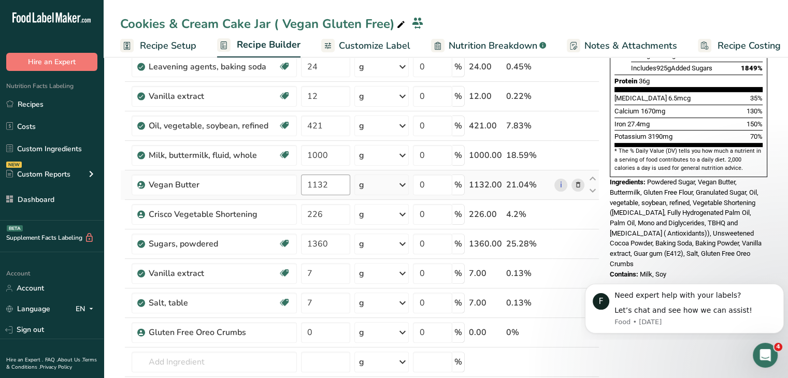
scroll to position [363, 0]
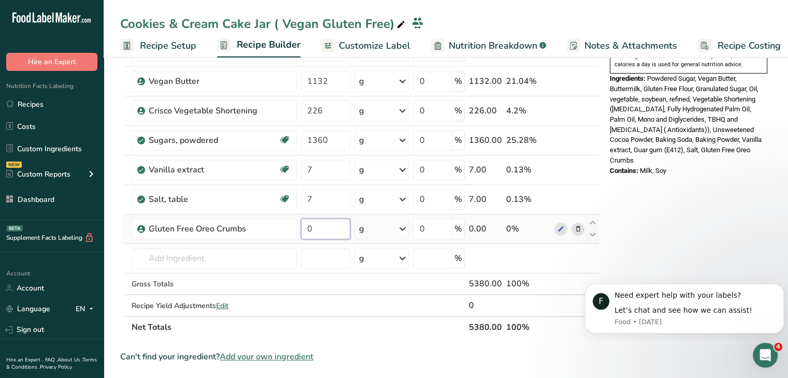
click at [307, 227] on input "0" at bounding box center [326, 229] width 50 height 21
click at [334, 220] on input "287" at bounding box center [326, 229] width 50 height 21
type input "287"
click at [682, 185] on div "Nutrition Facts 2 Servings Per Container Serving Size 2690g Amount Per Serving …" at bounding box center [689, 234] width 166 height 1052
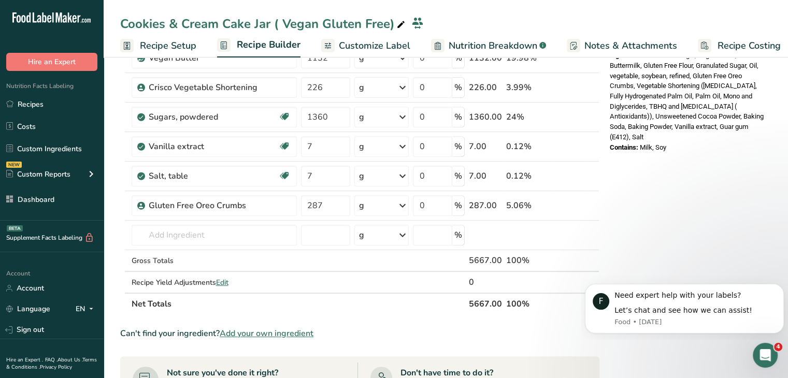
scroll to position [518, 0]
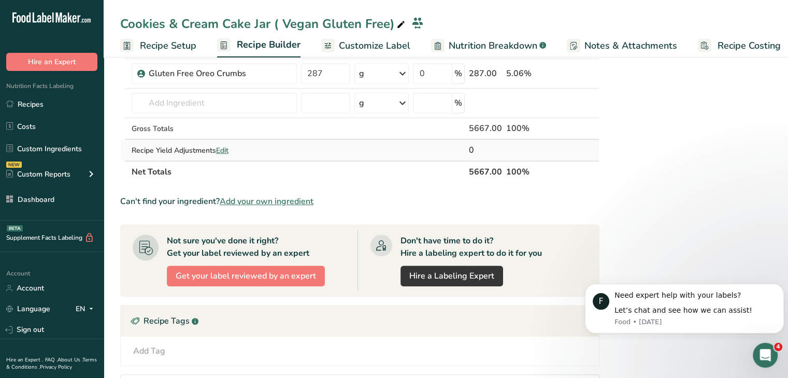
click at [226, 146] on span "Edit" at bounding box center [222, 151] width 12 height 10
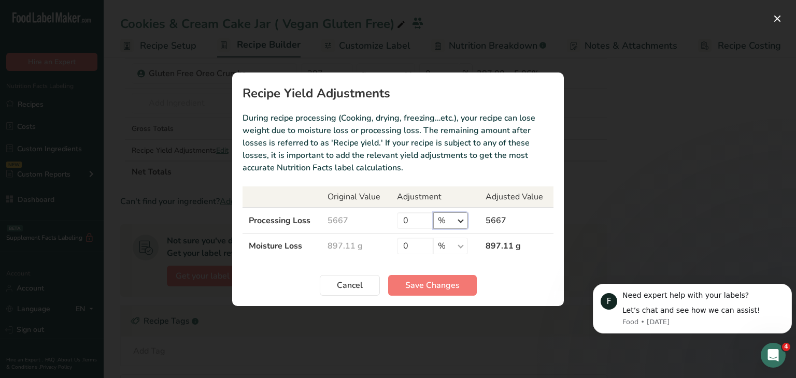
click at [446, 224] on select "% g kg mg mcg lb oz" at bounding box center [450, 220] width 35 height 17
select select "0"
click at [433, 212] on select "% g kg mg mcg lb oz" at bounding box center [450, 220] width 35 height 17
drag, startPoint x: 410, startPoint y: 226, endPoint x: 404, endPoint y: 224, distance: 6.6
click at [404, 224] on td "0 % g kg mg mcg lb oz" at bounding box center [435, 221] width 89 height 26
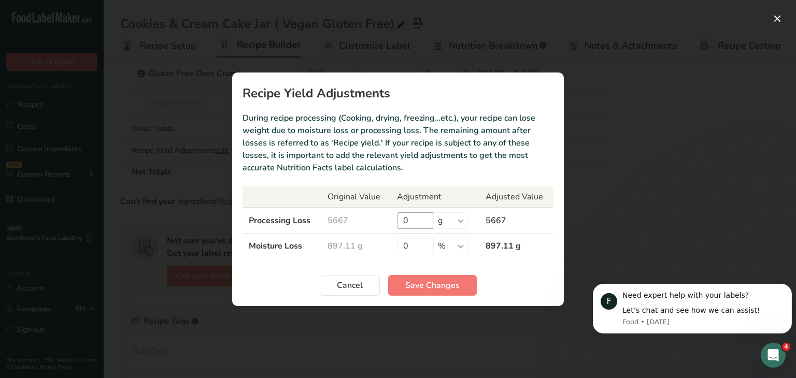
click at [417, 216] on input "0" at bounding box center [415, 220] width 36 height 17
type input "4551"
click at [430, 280] on span "Save Changes" at bounding box center [432, 285] width 54 height 12
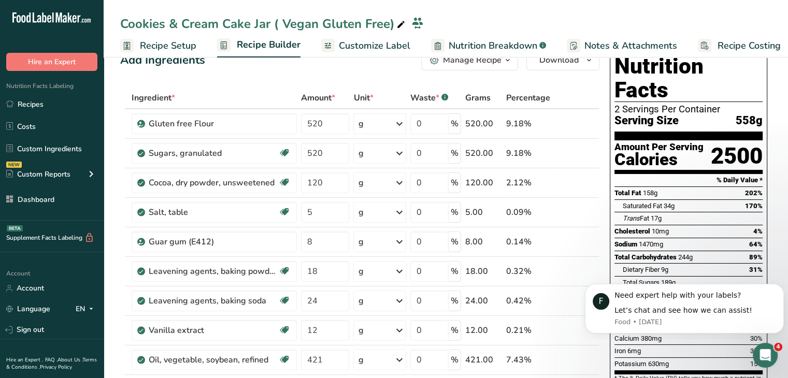
scroll to position [0, 0]
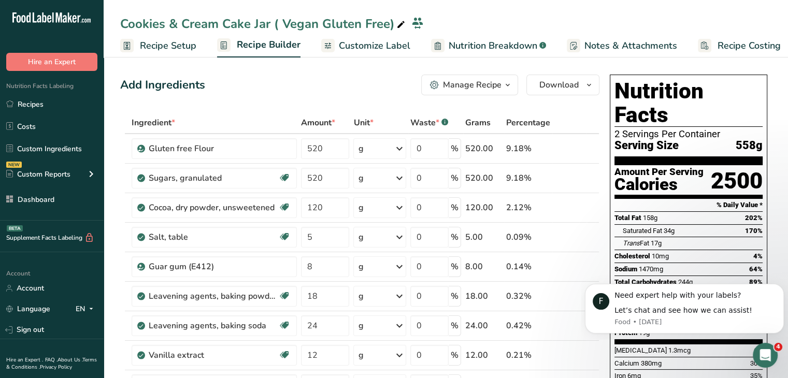
click at [165, 45] on span "Recipe Setup" at bounding box center [168, 46] width 56 height 14
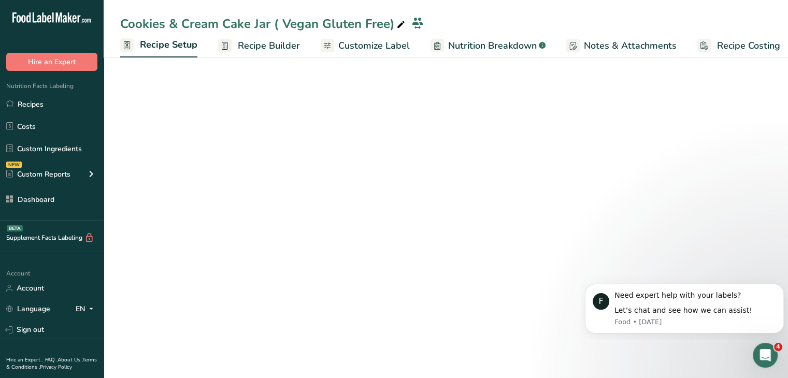
scroll to position [0, 4]
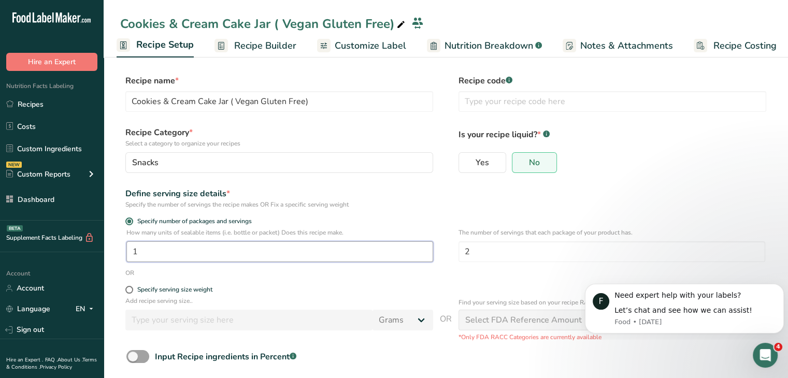
drag, startPoint x: 209, startPoint y: 254, endPoint x: 126, endPoint y: 254, distance: 82.9
click at [126, 254] on div "How many units of sealable items (i.e. bottle or packet) Does this recipe make.…" at bounding box center [445, 248] width 651 height 40
drag, startPoint x: 186, startPoint y: 251, endPoint x: 127, endPoint y: 255, distance: 58.7
click at [127, 255] on input "10" at bounding box center [279, 251] width 307 height 21
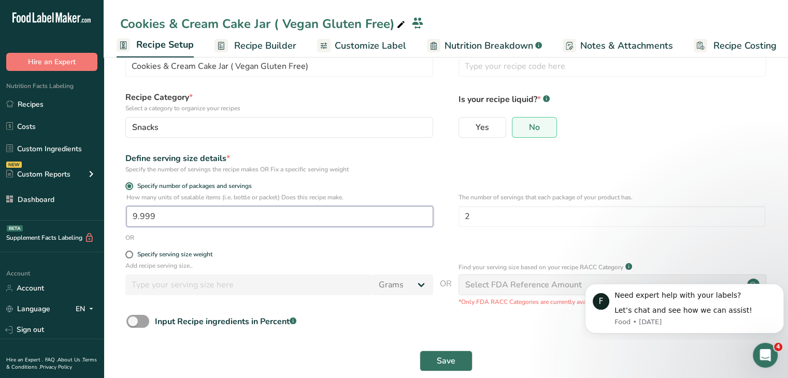
scroll to position [52, 0]
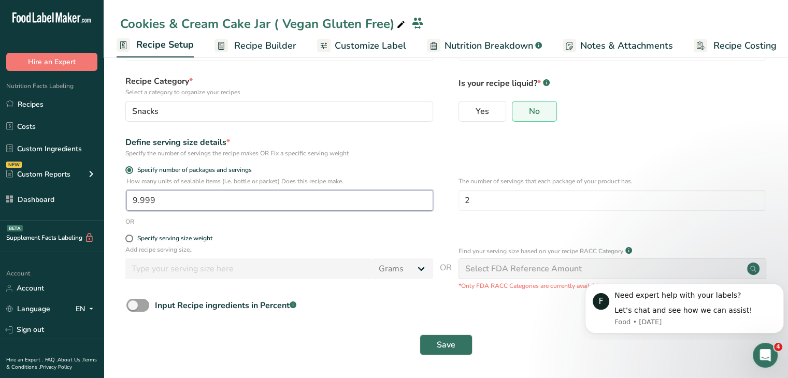
drag, startPoint x: 174, startPoint y: 200, endPoint x: 108, endPoint y: 200, distance: 65.8
click at [108, 200] on section "Recipe name * Cookies & Cream Cake Jar ( Vegan Gluten Free) Recipe code .a-a{fi…" at bounding box center [446, 191] width 685 height 376
type input "7"
click at [442, 345] on span "Save" at bounding box center [446, 345] width 19 height 12
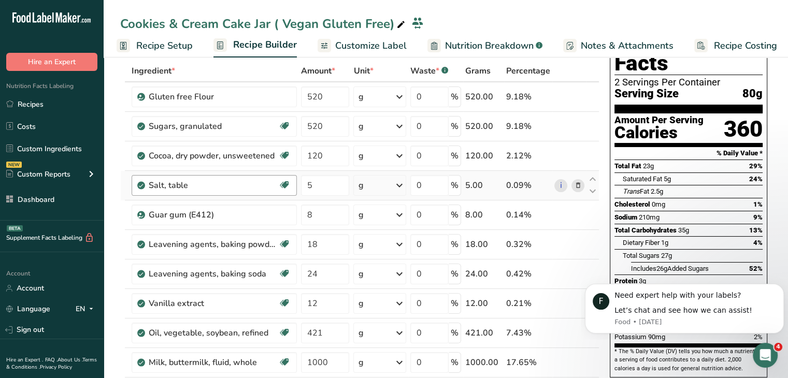
drag, startPoint x: 180, startPoint y: 47, endPoint x: 220, endPoint y: 183, distance: 141.4
click at [180, 47] on span "Recipe Setup" at bounding box center [164, 46] width 56 height 14
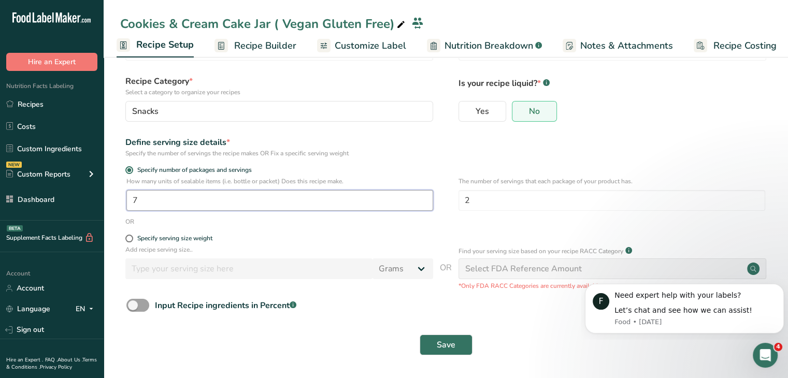
click at [210, 207] on input "7" at bounding box center [279, 200] width 307 height 21
type input "7.5"
click at [439, 329] on div "Save" at bounding box center [445, 345] width 651 height 33
click at [441, 339] on span "Save" at bounding box center [446, 345] width 19 height 12
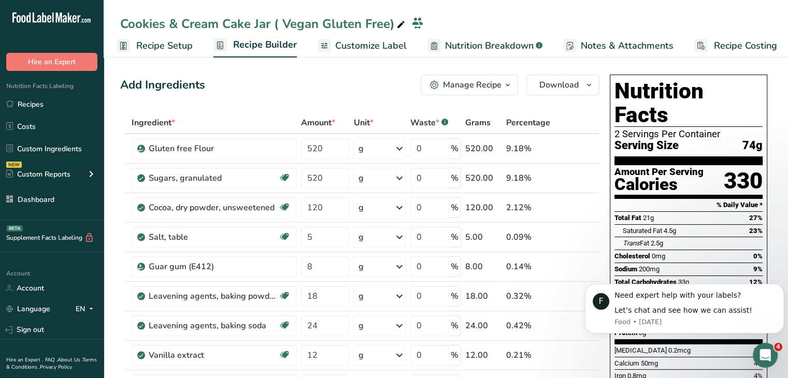
click at [347, 46] on span "Customize Label" at bounding box center [371, 46] width 72 height 14
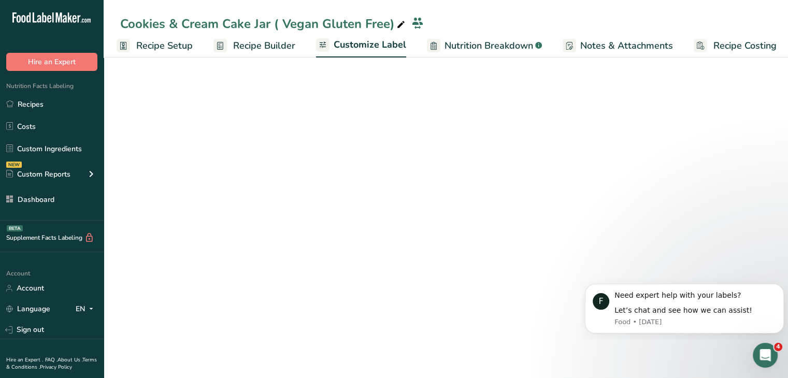
scroll to position [0, 9]
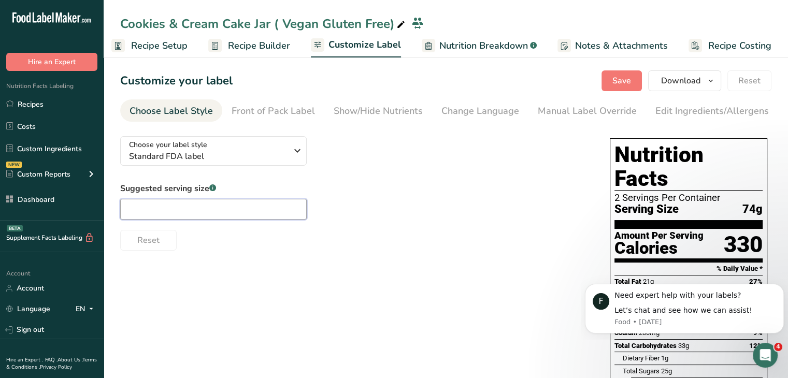
click at [281, 210] on input "text" at bounding box center [213, 209] width 187 height 21
type input "1/2 cup"
click at [631, 80] on span "Save" at bounding box center [622, 81] width 19 height 12
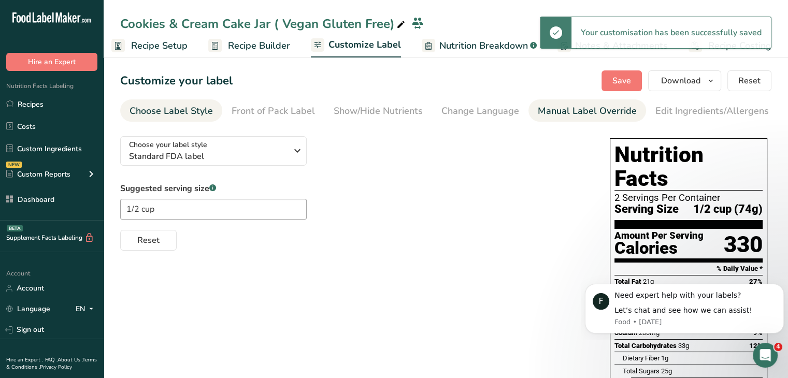
click at [593, 110] on div "Manual Label Override" at bounding box center [587, 111] width 99 height 14
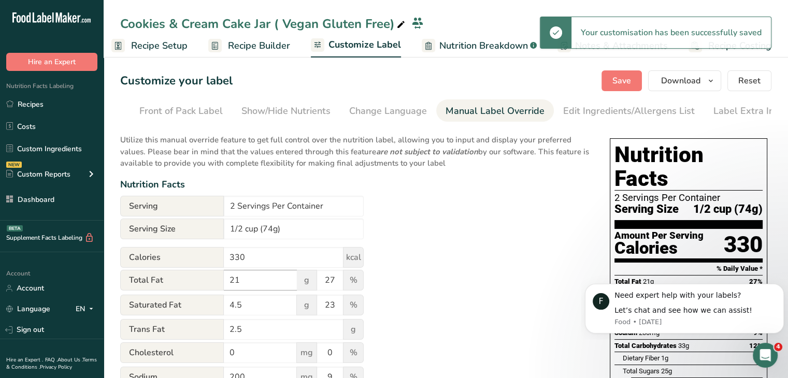
scroll to position [0, 102]
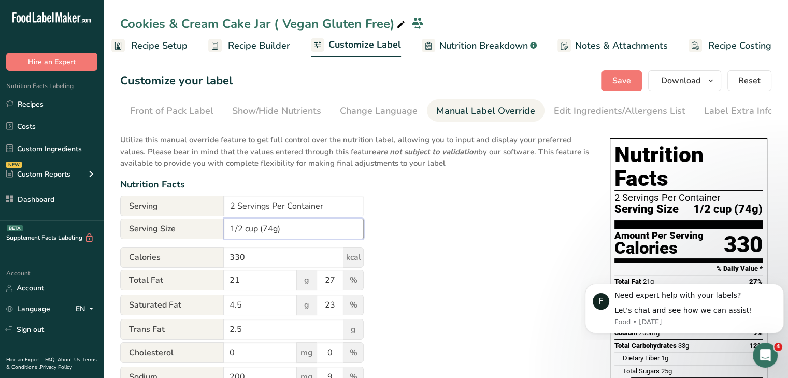
click at [272, 232] on input "1/2 cup (74g)" at bounding box center [294, 229] width 140 height 21
type input "1/2 cup (73g)"
click at [616, 81] on span "Save" at bounding box center [622, 81] width 19 height 12
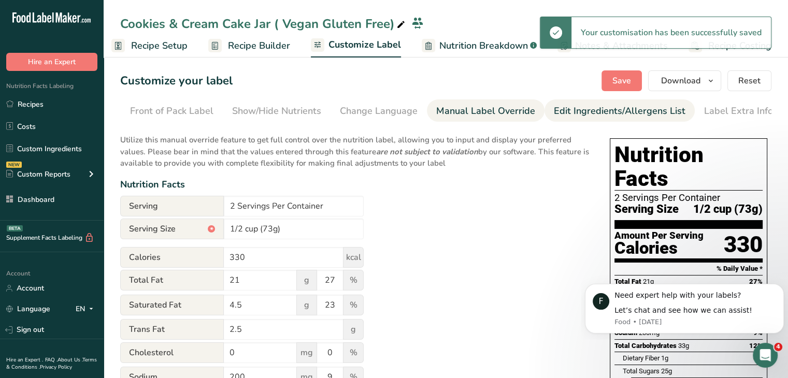
click at [636, 115] on div "Edit Ingredients/Allergens List" at bounding box center [620, 111] width 132 height 14
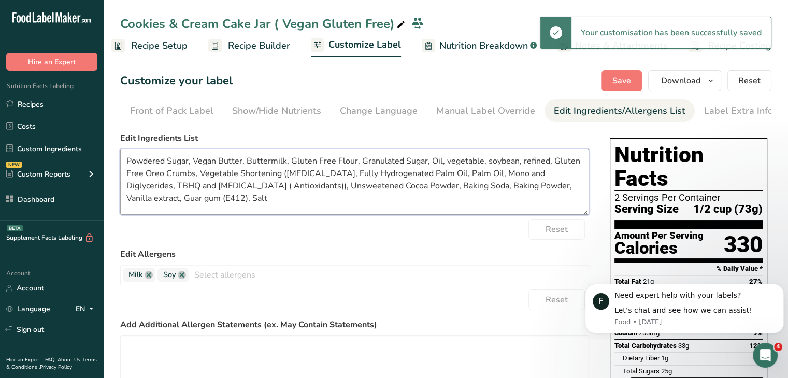
click at [287, 191] on textarea "Powdered Sugar, Vegan Butter, Buttermilk, Gluten Free Flour, Granulated Sugar, …" at bounding box center [354, 182] width 469 height 66
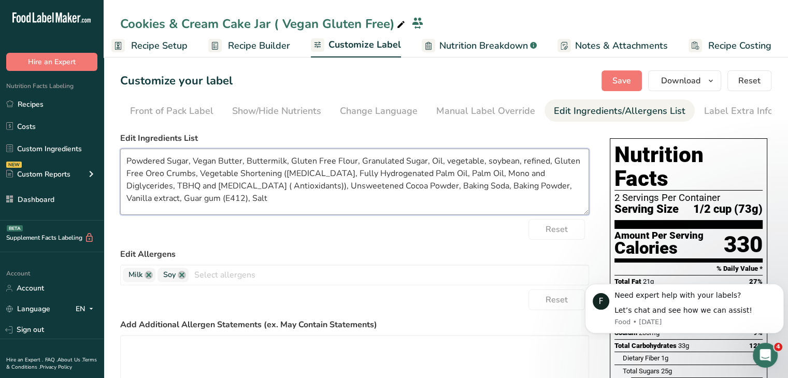
click at [182, 168] on textarea "Powdered Sugar, Vegan Butter, Buttermilk, Gluten Free Flour, Granulated Sugar, …" at bounding box center [354, 182] width 469 height 66
click at [234, 165] on textarea "Powdered Sugar, Vegan Butter, Buttermilk, Gluten Free Flour, Granulated Sugar, …" at bounding box center [354, 182] width 469 height 66
click at [309, 166] on textarea "Powdered Sugar, Vegan Butter, Buttermilk, Gluten Free Flour, Granulated Sugar, …" at bounding box center [354, 182] width 469 height 66
click at [358, 169] on textarea "Powdered Sugar, Vegan Butter, Buttermilk, Gluten Free Flour, Granulated Sugar, …" at bounding box center [354, 182] width 469 height 66
click at [404, 175] on textarea "Powdered Sugar, Vegan Butter, Buttermilk, Gluten Free Flour, Granulated Sugar, …" at bounding box center [354, 182] width 469 height 66
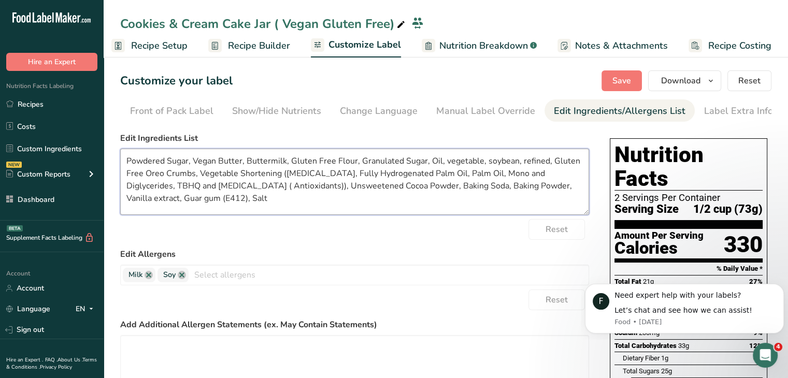
click at [452, 178] on textarea "Powdered Sugar, Vegan Butter, Buttermilk, Gluten Free Flour, Granulated Sugar, …" at bounding box center [354, 182] width 469 height 66
drag, startPoint x: 442, startPoint y: 164, endPoint x: 546, endPoint y: 166, distance: 104.2
click at [546, 166] on textarea "Powdered Sugar, Vegan Butter, Buttermilk, Gluten Free Flour, Granulated Sugar, …" at bounding box center [354, 182] width 469 height 66
click at [428, 164] on textarea "Powdered Sugar, Vegan Butter, Buttermilk, Gluten Free Flour, Granulated Sugar, …" at bounding box center [354, 182] width 469 height 66
click at [572, 167] on textarea "Powdered Sugar, Vegan Butter, Buttermilk, Gluten Free Flour, Granulated Sugar, …" at bounding box center [354, 182] width 469 height 66
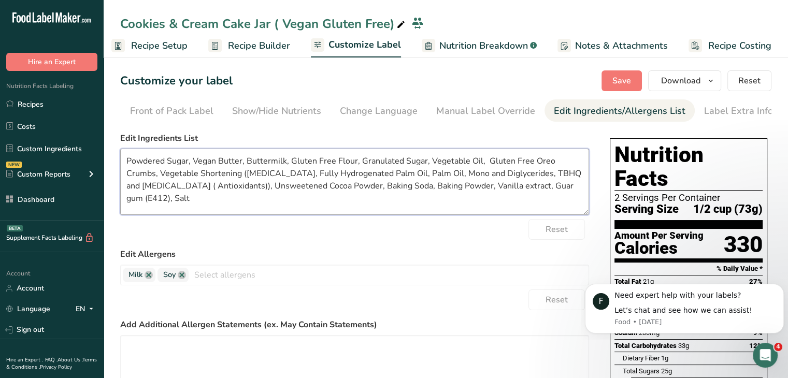
click at [222, 175] on textarea "Powdered Sugar, Vegan Butter, Buttermilk, Gluten Free Flour, Granulated Sugar, …" at bounding box center [354, 182] width 469 height 66
click at [332, 189] on textarea "Powdered Sugar, Vegan Butter, Buttermilk, Gluten Free Flour, Granulated Sugar, …" at bounding box center [354, 182] width 469 height 66
click at [387, 188] on textarea "Powdered Sugar, Vegan Butter, Buttermilk, Gluten Free Flour, Granulated Sugar, …" at bounding box center [354, 182] width 469 height 66
click at [437, 189] on textarea "Powdered Sugar, Vegan Butter, Buttermilk, Gluten Free Flour, Granulated Sugar, …" at bounding box center [354, 182] width 469 height 66
drag, startPoint x: 525, startPoint y: 188, endPoint x: 505, endPoint y: 187, distance: 20.2
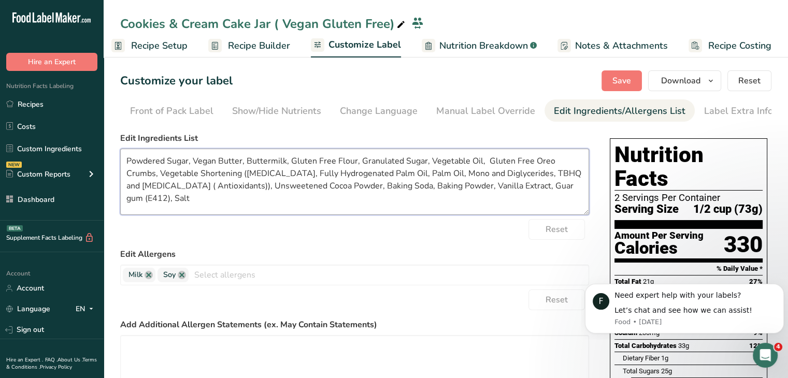
click at [505, 187] on textarea "Powdered Sugar, Vegan Butter, Buttermilk, Gluten Free Flour, Granulated Sugar, …" at bounding box center [354, 182] width 469 height 66
type textarea "Powdered Sugar, Vegan Butter, Buttermilk, Gluten Free Flour, Granulated Sugar, …"
click at [616, 76] on span "Save" at bounding box center [622, 81] width 19 height 12
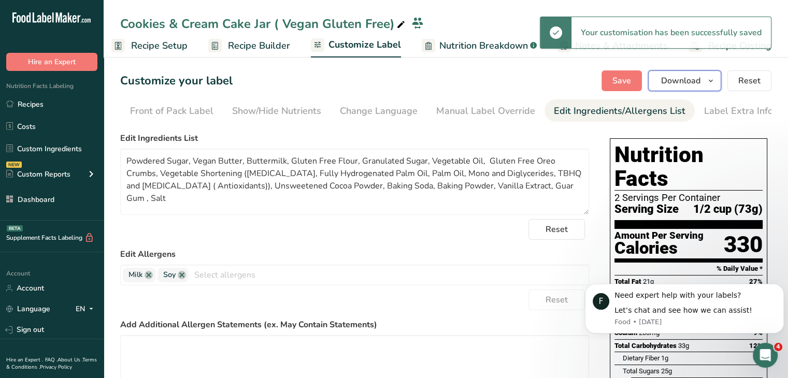
click at [706, 83] on span "button" at bounding box center [711, 81] width 12 height 12
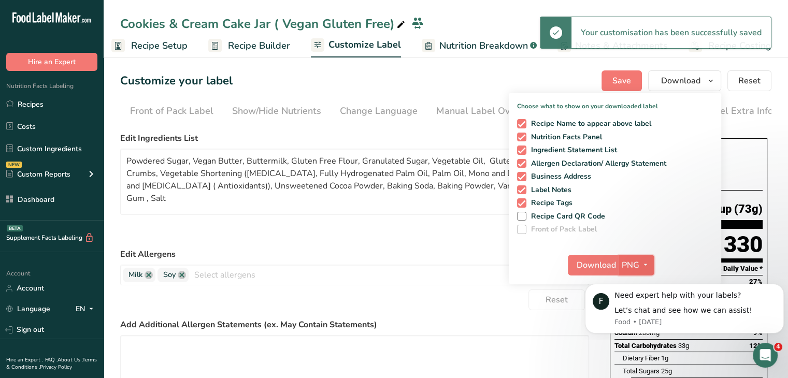
click at [636, 264] on span "PNG" at bounding box center [631, 265] width 18 height 12
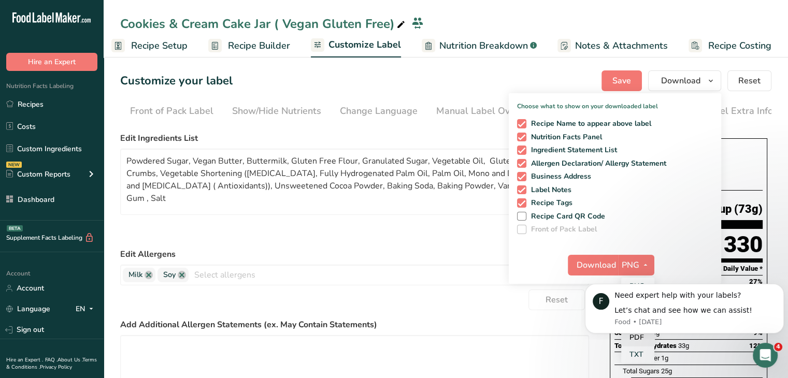
click at [641, 340] on link "PDF" at bounding box center [637, 337] width 33 height 17
click at [598, 274] on button "Download" at bounding box center [593, 265] width 51 height 21
drag, startPoint x: 58, startPoint y: 98, endPoint x: 300, endPoint y: 377, distance: 368.8
click at [58, 98] on link "Recipes" at bounding box center [52, 104] width 104 height 20
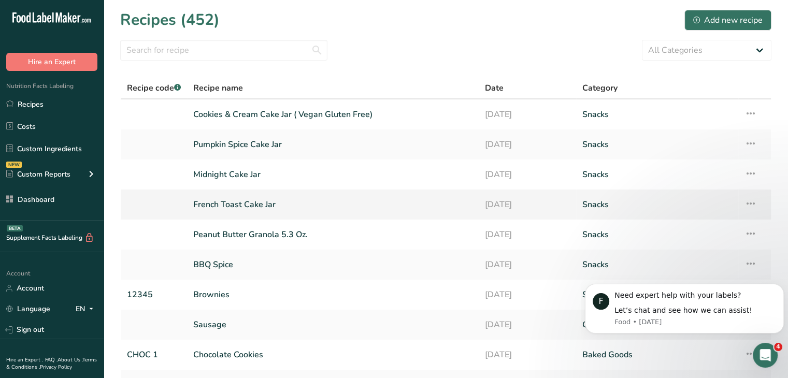
click at [262, 205] on link "French Toast Cake Jar" at bounding box center [332, 205] width 279 height 22
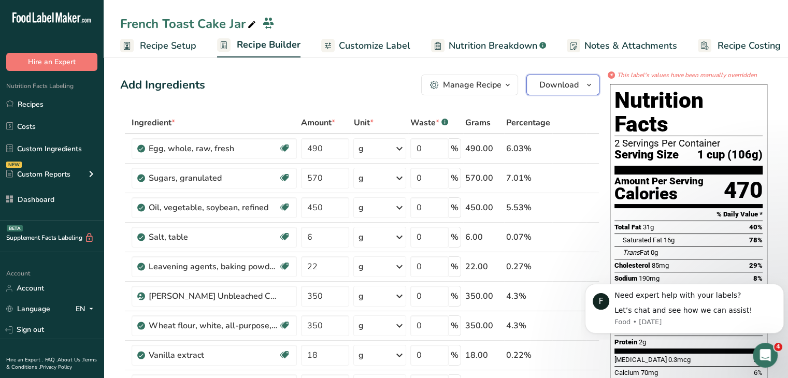
click at [574, 94] on button "Download" at bounding box center [563, 85] width 73 height 21
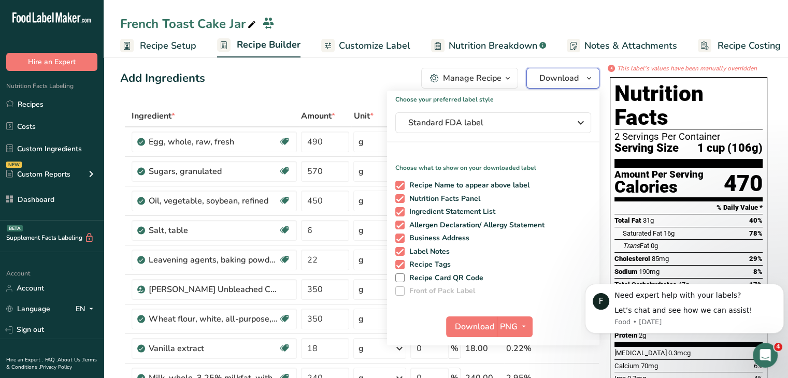
scroll to position [52, 0]
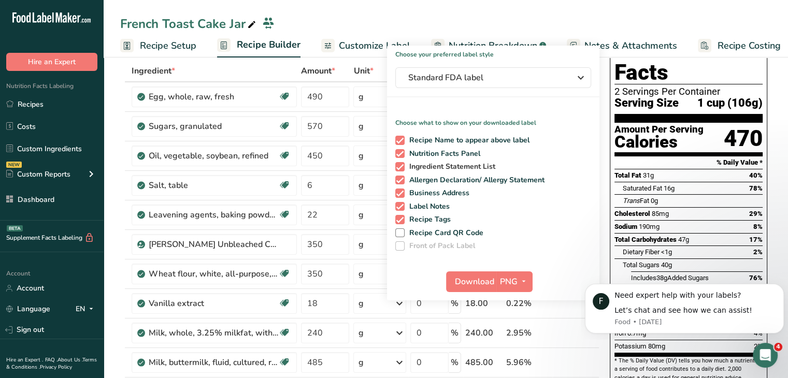
click at [401, 166] on span at bounding box center [399, 166] width 9 height 9
click at [401, 166] on input "Ingredient Statement List" at bounding box center [398, 166] width 7 height 7
checkbox input "false"
click at [402, 216] on span at bounding box center [399, 219] width 9 height 9
click at [402, 216] on input "Recipe Tags" at bounding box center [398, 219] width 7 height 7
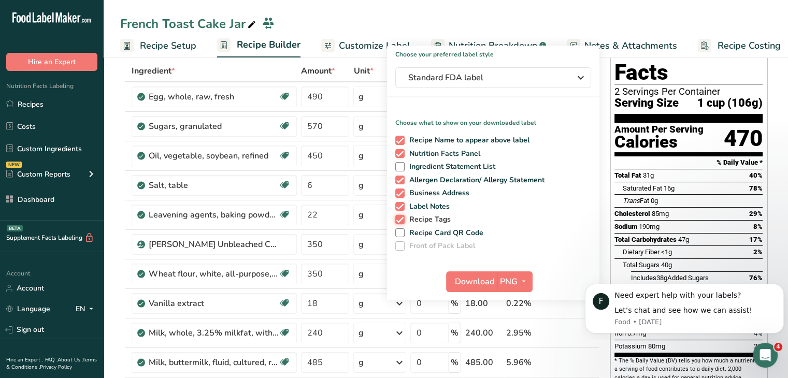
checkbox input "false"
click at [522, 283] on icon "button" at bounding box center [524, 281] width 8 height 13
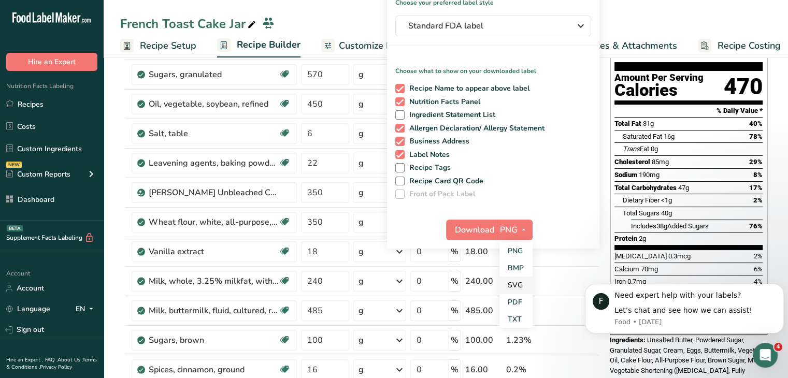
click at [518, 285] on link "SVG" at bounding box center [516, 285] width 33 height 17
click at [470, 234] on span "Download" at bounding box center [474, 230] width 39 height 12
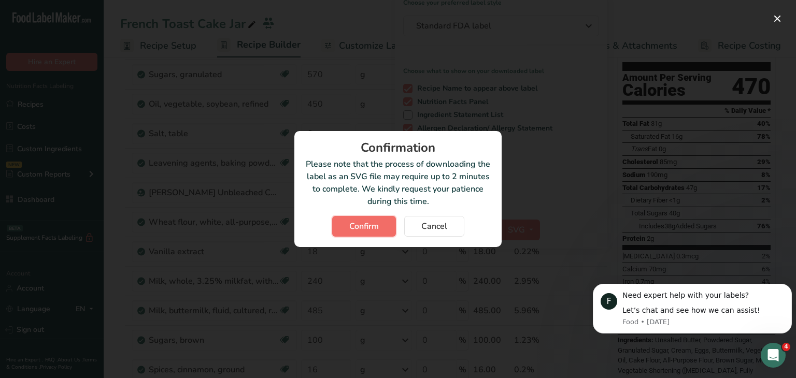
click at [378, 225] on span "Confirm" at bounding box center [364, 226] width 30 height 12
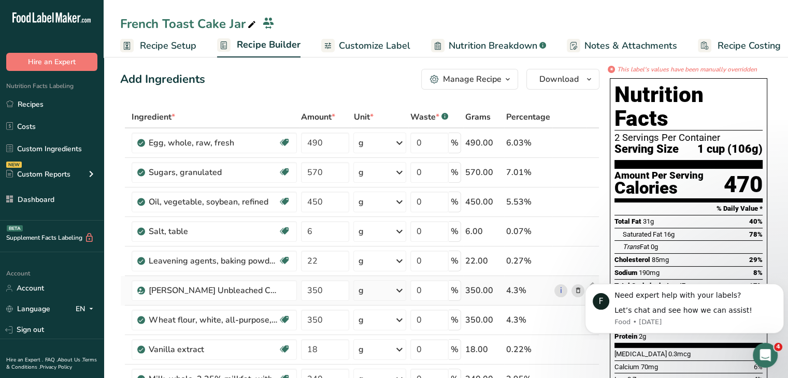
scroll to position [0, 0]
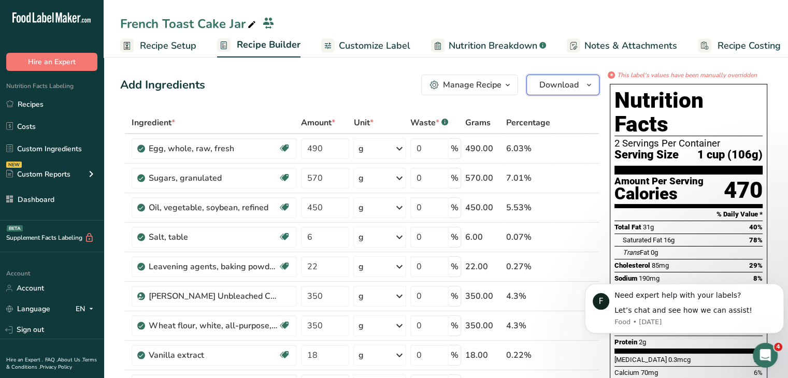
click at [553, 89] on span "Download" at bounding box center [558, 85] width 39 height 12
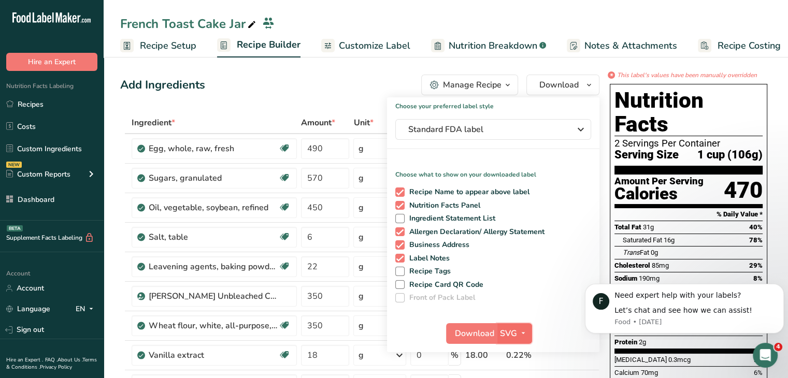
click at [524, 324] on button "SVG" at bounding box center [514, 333] width 35 height 21
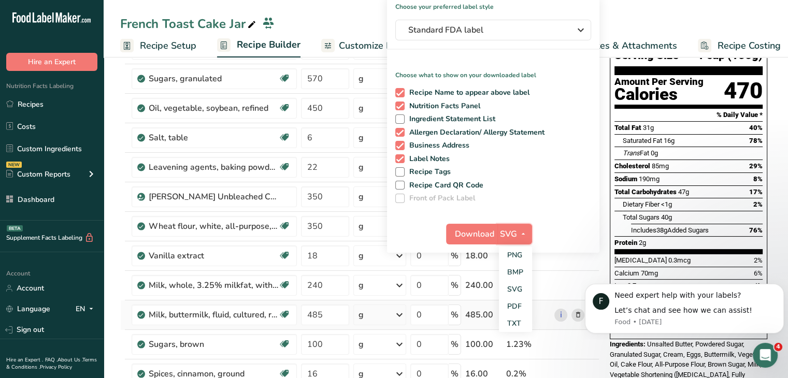
scroll to position [104, 0]
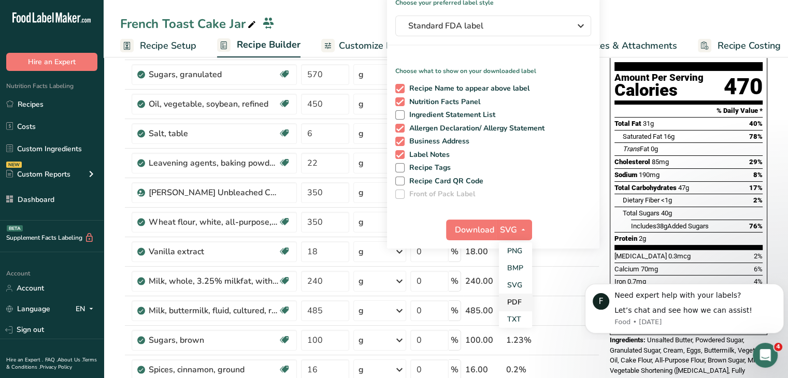
click at [525, 301] on link "PDF" at bounding box center [515, 302] width 33 height 17
click at [482, 226] on span "Download" at bounding box center [475, 230] width 39 height 12
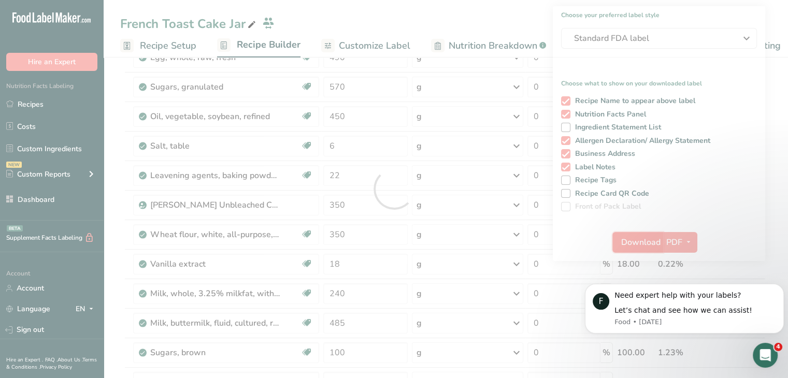
scroll to position [0, 0]
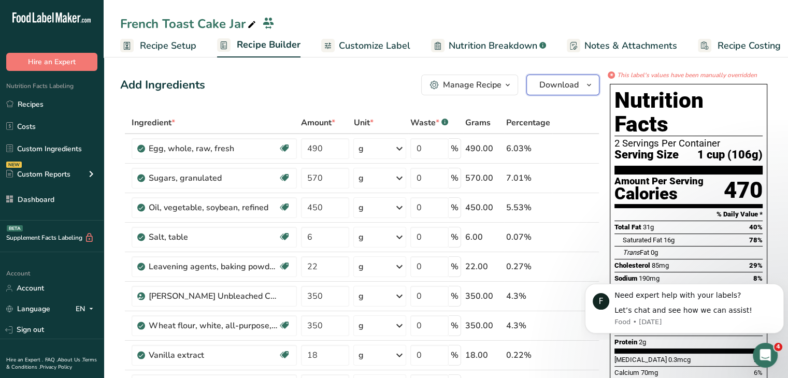
click at [564, 79] on span "Download" at bounding box center [558, 85] width 39 height 12
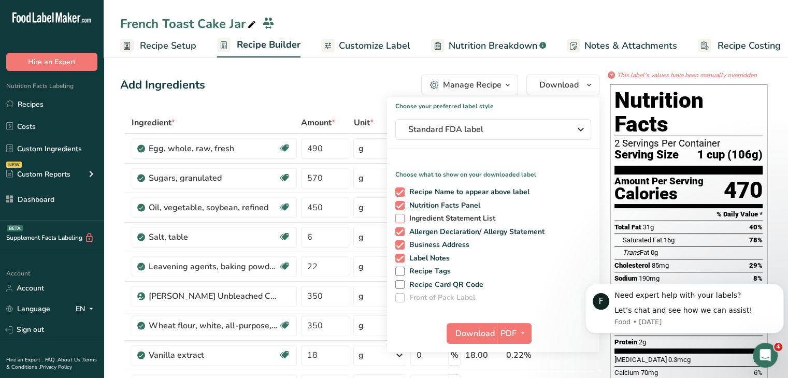
click at [396, 218] on span at bounding box center [399, 218] width 9 height 9
click at [396, 218] on input "Ingredient Statement List" at bounding box center [398, 218] width 7 height 7
checkbox input "true"
click at [399, 203] on span at bounding box center [399, 205] width 9 height 9
click at [399, 203] on input "Nutrition Facts Panel" at bounding box center [398, 205] width 7 height 7
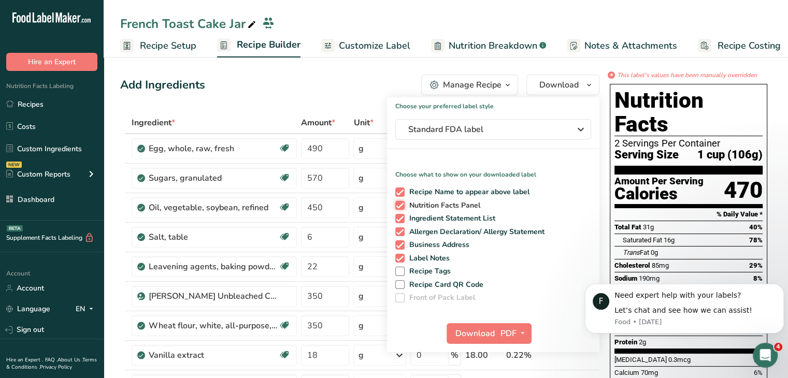
checkbox input "false"
click at [400, 192] on span at bounding box center [399, 192] width 9 height 9
click at [400, 192] on input "Recipe Name to appear above label" at bounding box center [398, 192] width 7 height 7
checkbox input "false"
click at [399, 228] on span at bounding box center [399, 231] width 9 height 9
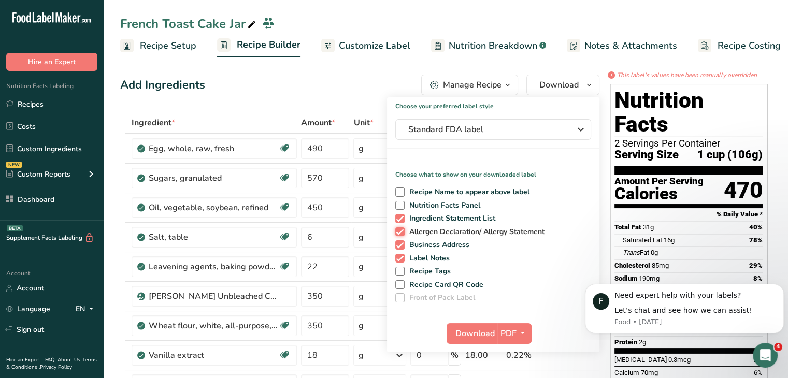
click at [399, 229] on input "Allergen Declaration/ Allergy Statement" at bounding box center [398, 232] width 7 height 7
checkbox input "false"
click at [400, 243] on span at bounding box center [399, 244] width 9 height 9
click at [400, 243] on input "Business Address" at bounding box center [398, 244] width 7 height 7
checkbox input "false"
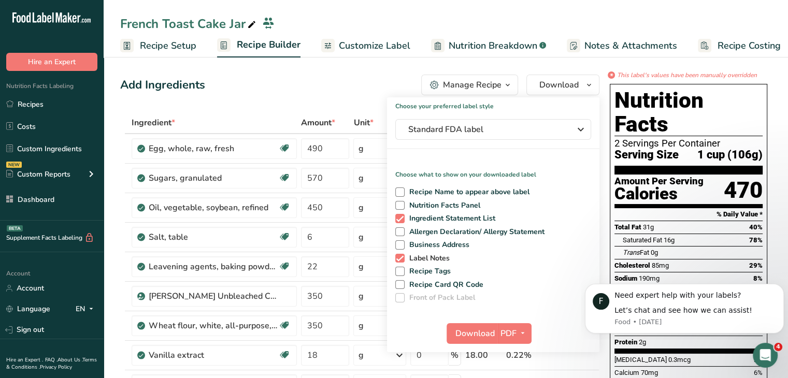
click at [398, 255] on span at bounding box center [399, 258] width 9 height 9
click at [398, 255] on input "Label Notes" at bounding box center [398, 258] width 7 height 7
checkbox input "false"
click at [483, 330] on span "Download" at bounding box center [475, 334] width 39 height 12
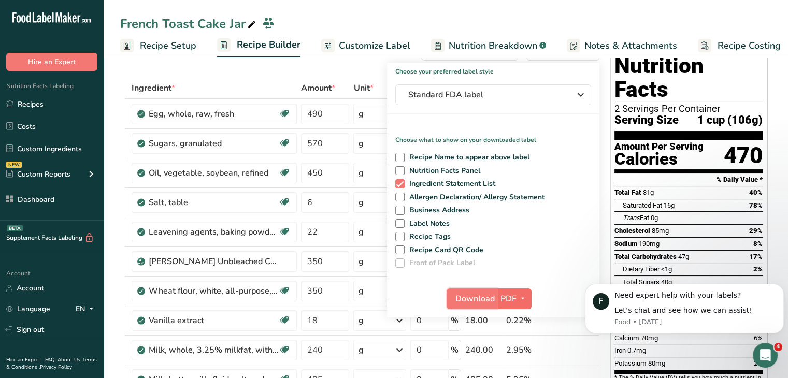
scroll to position [104, 0]
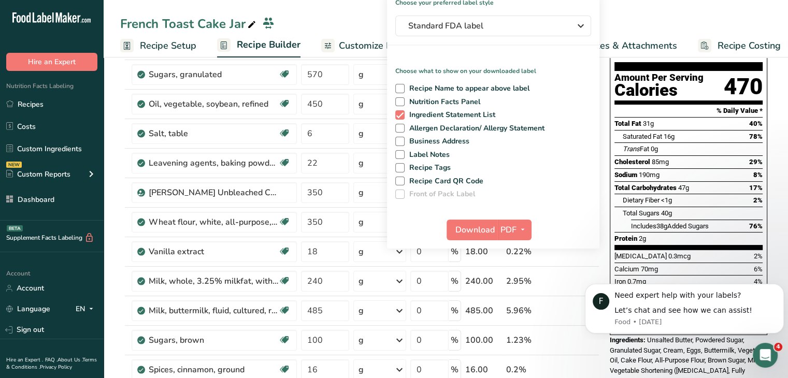
click at [537, 225] on div "Download PDF PNG BMP SVG PDF TXT" at bounding box center [493, 232] width 212 height 33
click at [527, 226] on span "button" at bounding box center [523, 230] width 12 height 12
click at [520, 283] on link "SVG" at bounding box center [515, 285] width 33 height 17
click at [483, 224] on span "Download" at bounding box center [474, 230] width 39 height 12
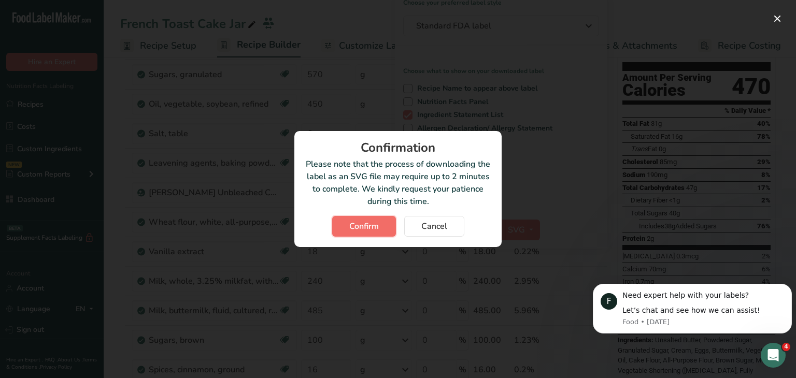
click at [362, 220] on span "Confirm" at bounding box center [364, 226] width 30 height 12
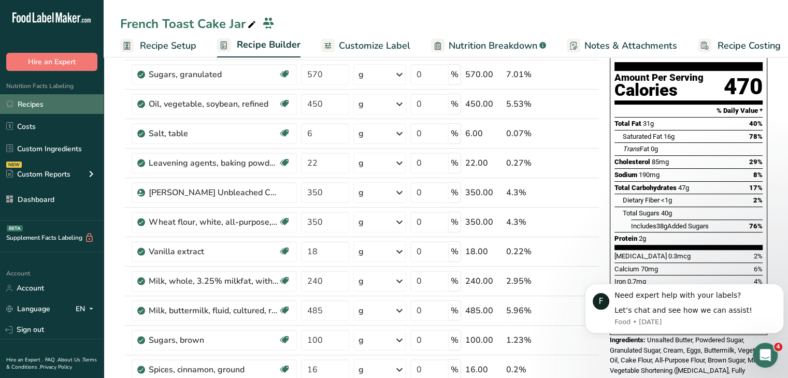
click at [68, 108] on link "Recipes" at bounding box center [52, 104] width 104 height 20
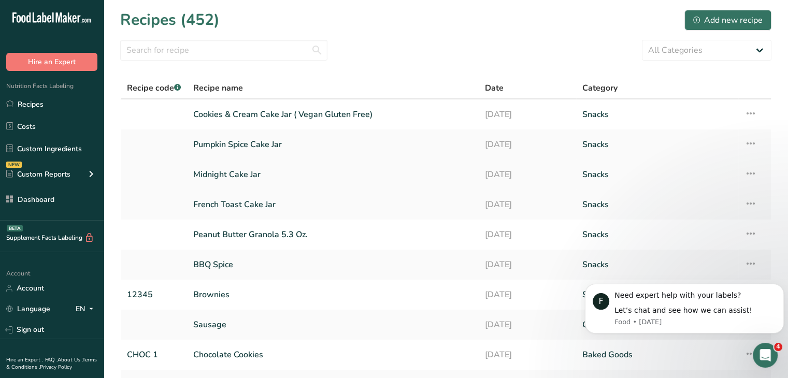
click at [246, 177] on link "Midnight Cake Jar" at bounding box center [332, 175] width 279 height 22
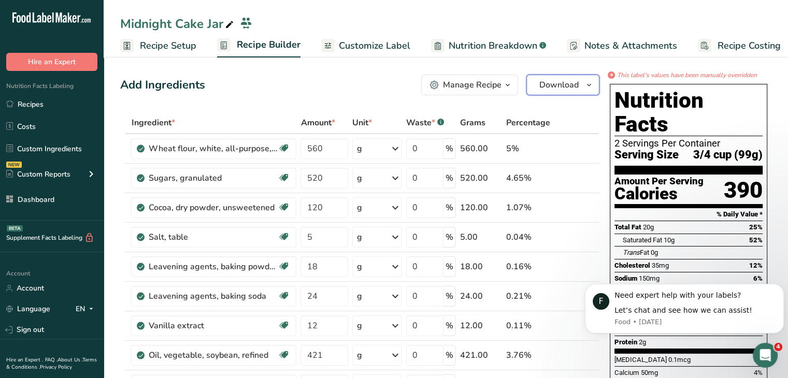
click at [572, 81] on span "Download" at bounding box center [558, 85] width 39 height 12
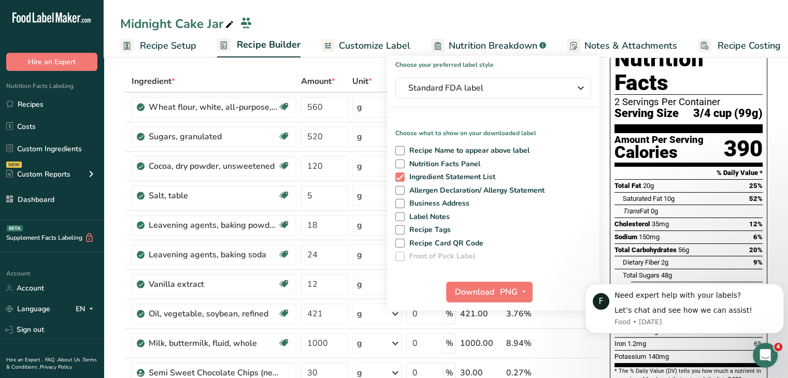
scroll to position [52, 0]
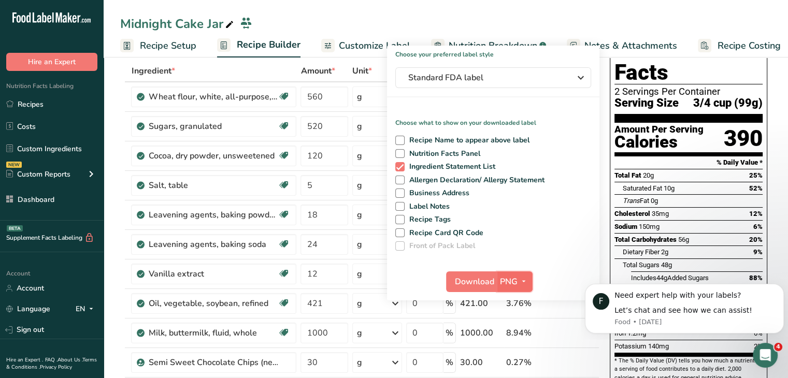
click at [516, 278] on span "PNG" at bounding box center [509, 282] width 18 height 12
click at [523, 331] on link "SVG" at bounding box center [516, 337] width 33 height 17
click at [483, 278] on span "Download" at bounding box center [474, 282] width 39 height 12
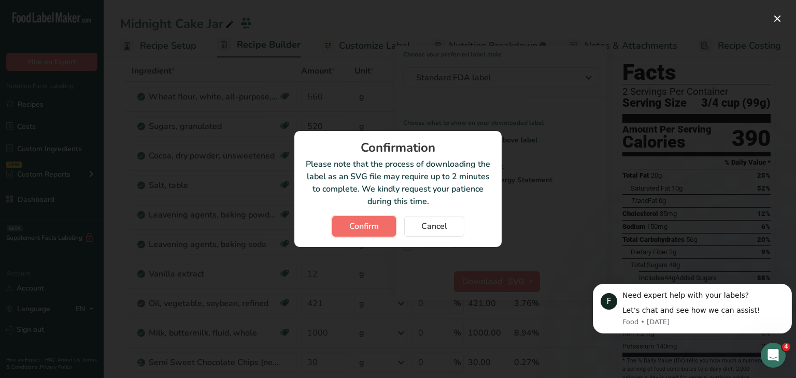
click at [363, 216] on button "Confirm" at bounding box center [364, 226] width 64 height 21
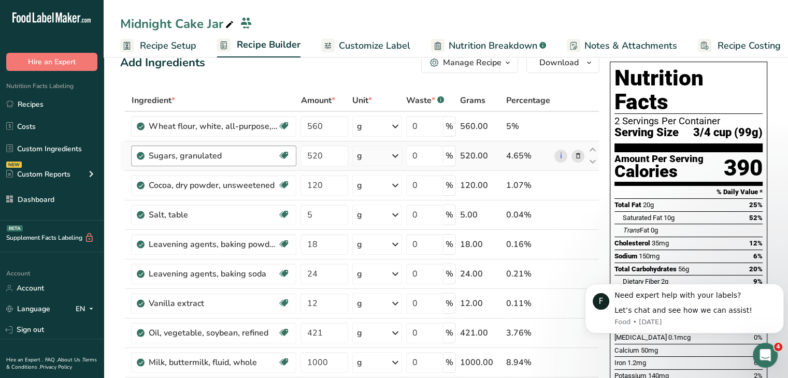
scroll to position [0, 0]
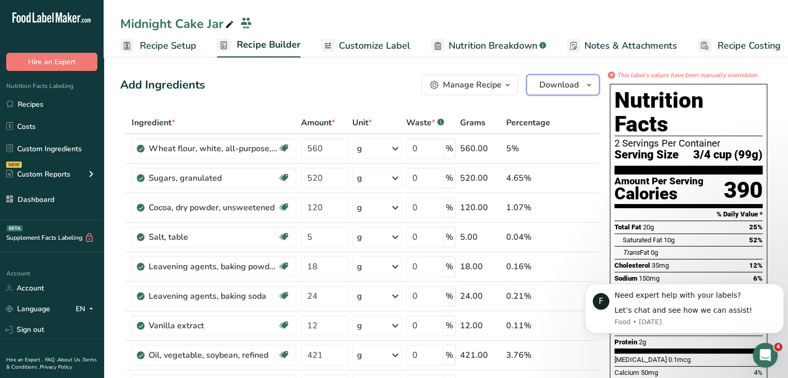
click at [534, 81] on button "Download" at bounding box center [563, 85] width 73 height 21
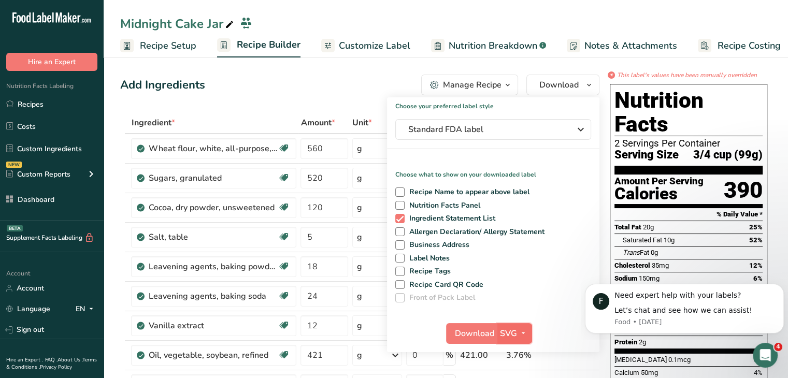
click at [528, 337] on span "button" at bounding box center [523, 334] width 12 height 12
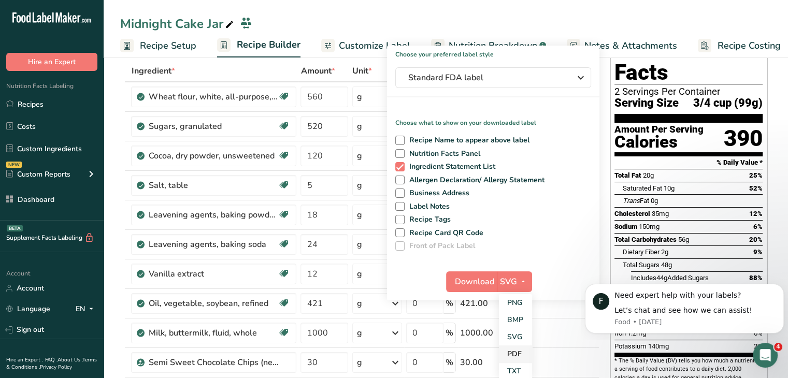
click at [521, 349] on link "PDF" at bounding box center [515, 354] width 33 height 17
click at [482, 285] on span "Download" at bounding box center [475, 282] width 39 height 12
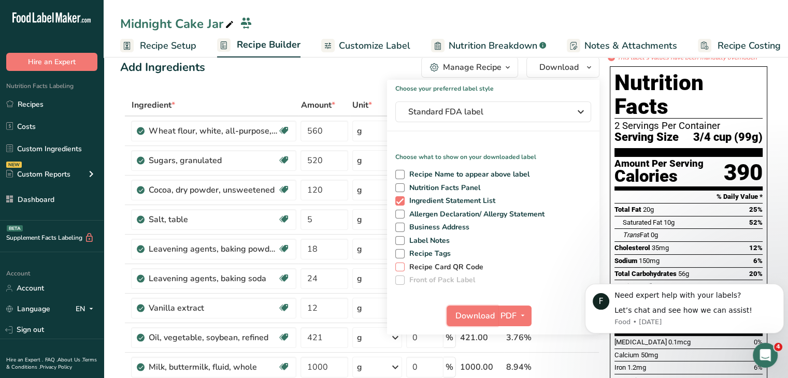
scroll to position [0, 0]
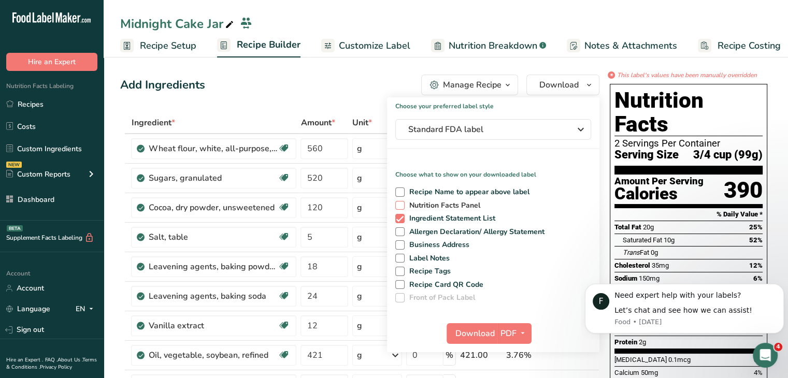
click at [404, 204] on span at bounding box center [399, 205] width 9 height 9
click at [402, 204] on input "Nutrition Facts Panel" at bounding box center [398, 205] width 7 height 7
checkbox input "true"
click at [400, 193] on span at bounding box center [399, 192] width 9 height 9
click at [400, 193] on input "Recipe Name to appear above label" at bounding box center [398, 192] width 7 height 7
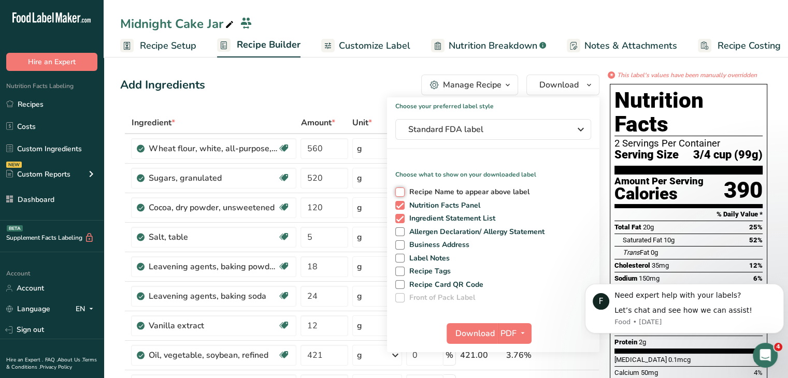
checkbox input "true"
click at [399, 230] on span at bounding box center [399, 231] width 9 height 9
click at [399, 230] on input "Allergen Declaration/ Allergy Statement" at bounding box center [398, 232] width 7 height 7
checkbox input "true"
click at [402, 243] on span at bounding box center [399, 244] width 9 height 9
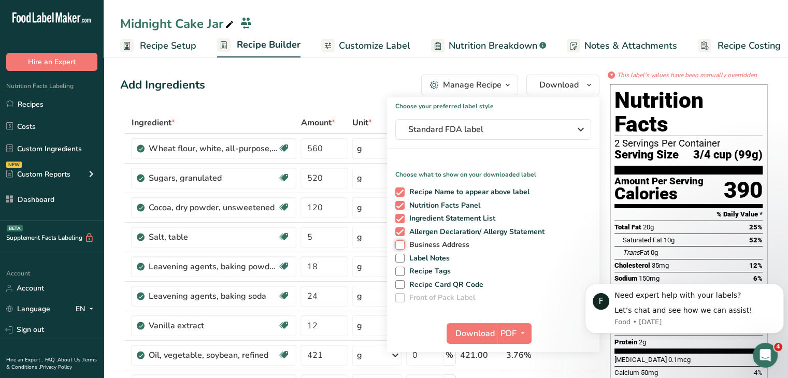
click at [402, 243] on input "Business Address" at bounding box center [398, 244] width 7 height 7
checkbox input "true"
click at [405, 259] on span "Label Notes" at bounding box center [428, 258] width 46 height 9
click at [402, 259] on input "Label Notes" at bounding box center [398, 258] width 7 height 7
checkbox input "true"
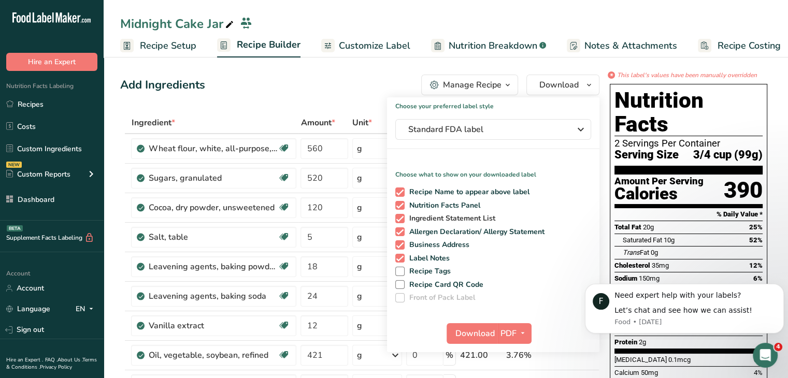
click at [402, 221] on span at bounding box center [399, 218] width 9 height 9
click at [402, 221] on input "Ingredient Statement List" at bounding box center [398, 218] width 7 height 7
checkbox input "false"
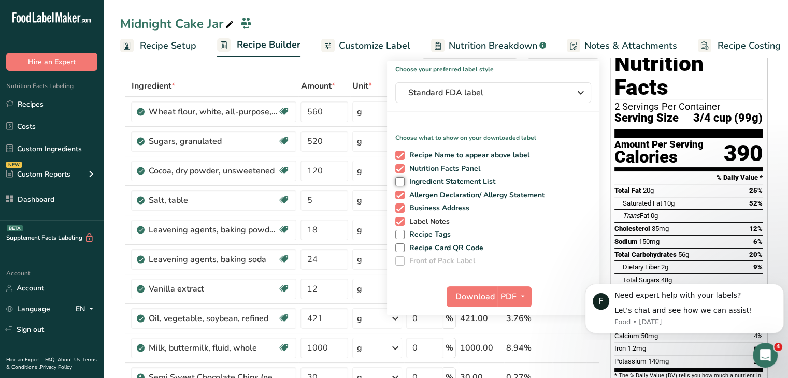
scroll to position [52, 0]
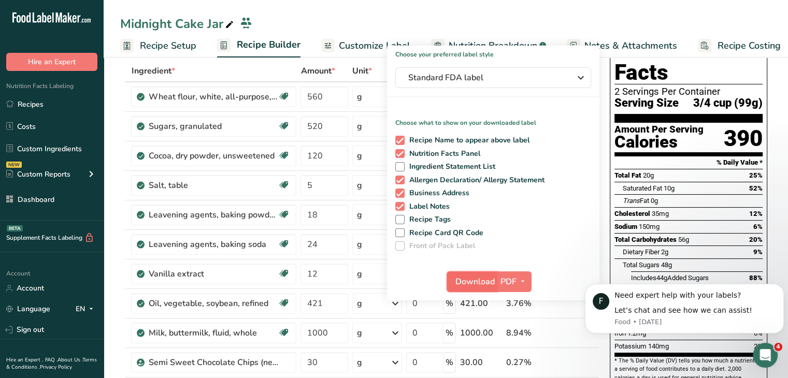
click at [482, 282] on span "Download" at bounding box center [475, 282] width 39 height 12
click at [512, 288] on button "PDF" at bounding box center [514, 282] width 34 height 21
click at [522, 334] on link "SVG" at bounding box center [515, 337] width 33 height 17
click at [481, 282] on span "Download" at bounding box center [474, 282] width 39 height 12
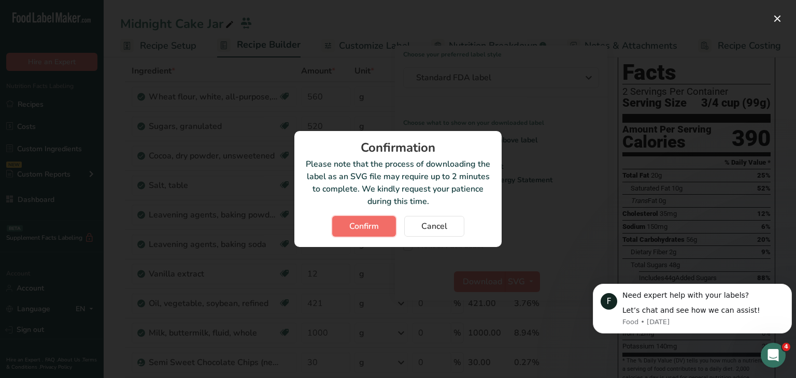
click at [375, 229] on span "Confirm" at bounding box center [364, 226] width 30 height 12
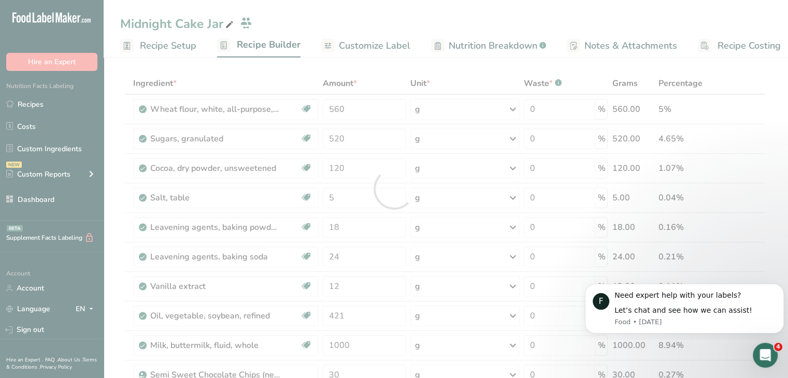
scroll to position [0, 0]
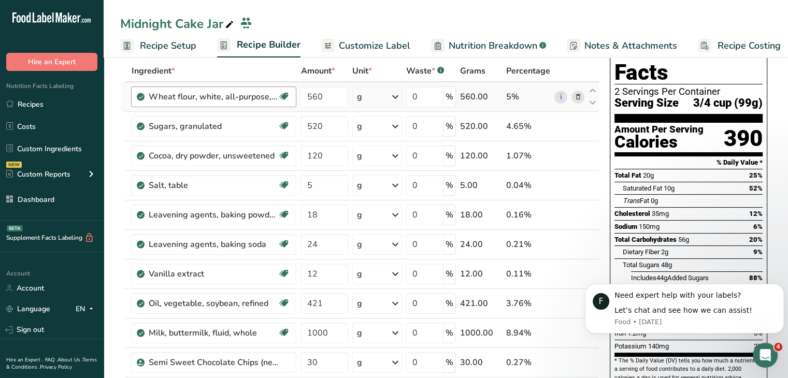
click at [79, 102] on link "Recipes" at bounding box center [52, 104] width 104 height 20
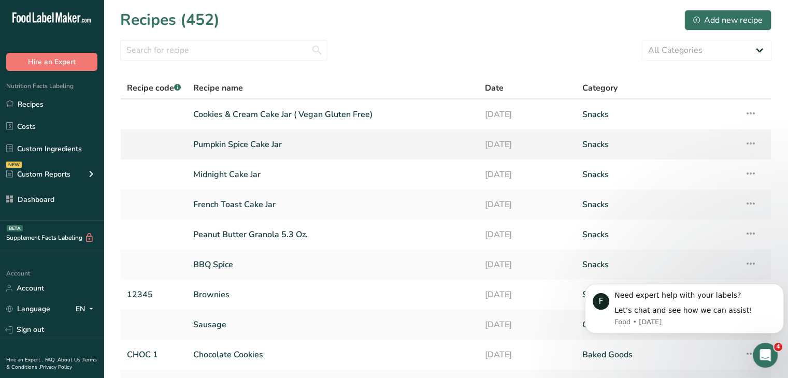
click at [263, 143] on link "Pumpkin Spice Cake Jar" at bounding box center [332, 145] width 279 height 22
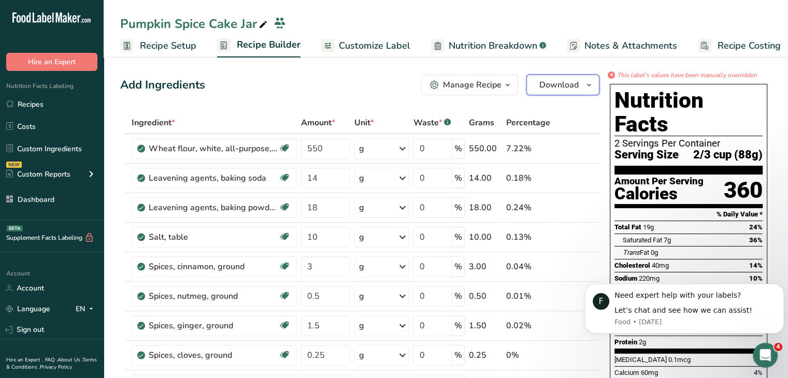
click at [543, 79] on span "Download" at bounding box center [558, 85] width 39 height 12
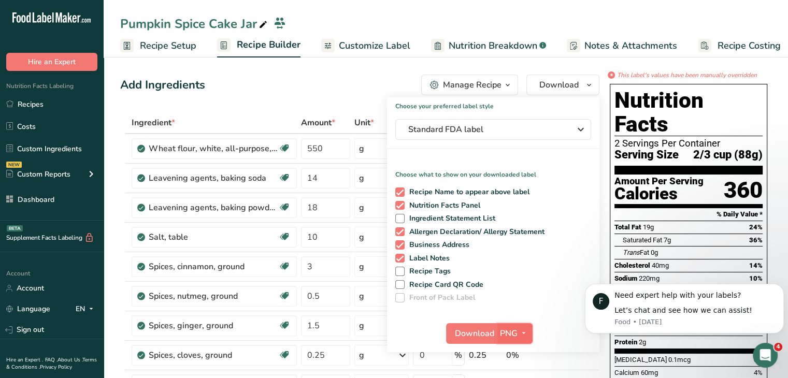
click at [525, 335] on icon "button" at bounding box center [524, 333] width 8 height 13
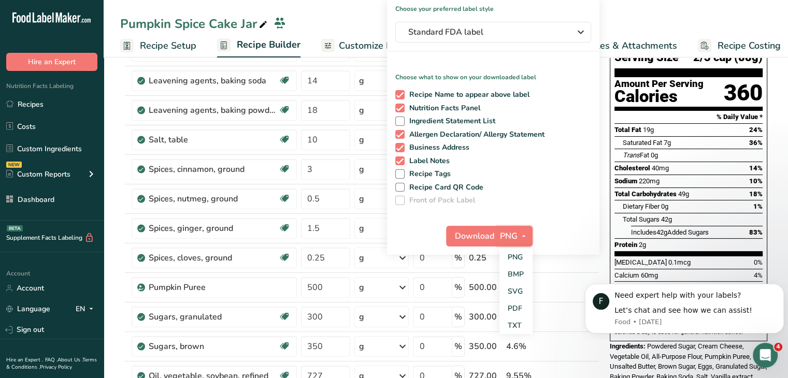
scroll to position [104, 0]
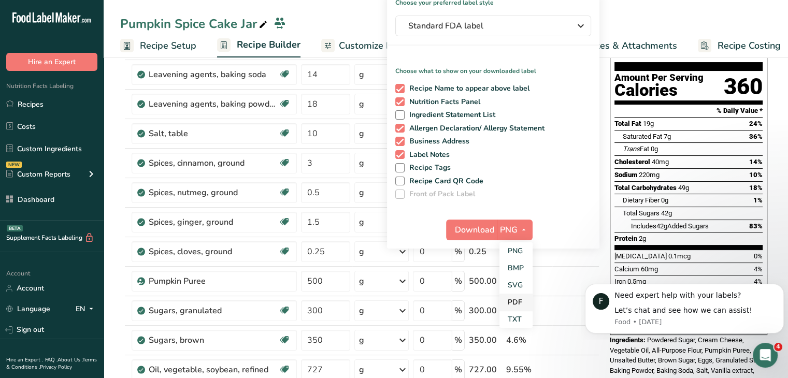
click at [527, 303] on link "PDF" at bounding box center [516, 302] width 33 height 17
click at [487, 224] on span "Download" at bounding box center [475, 230] width 39 height 12
click at [518, 281] on link "SVG" at bounding box center [515, 285] width 33 height 17
click at [483, 226] on span "Download" at bounding box center [474, 230] width 39 height 12
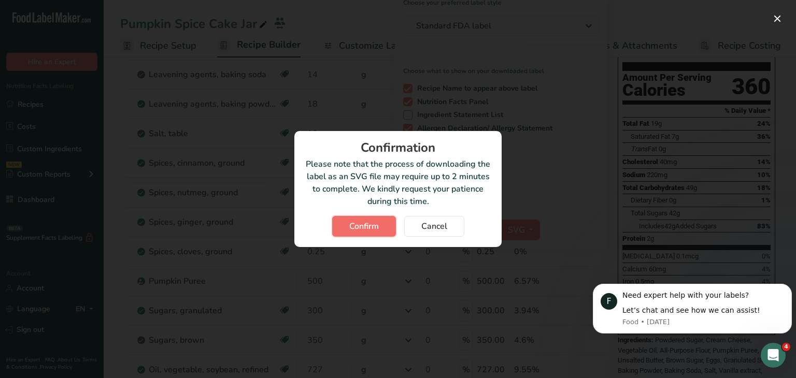
click at [381, 226] on button "Confirm" at bounding box center [364, 226] width 64 height 21
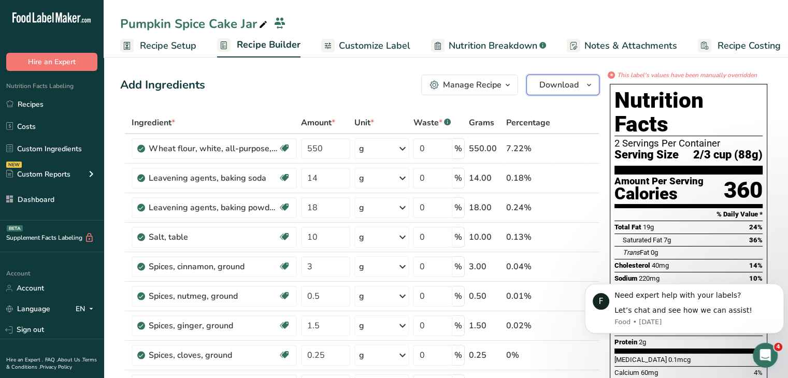
click at [548, 82] on span "Download" at bounding box center [558, 85] width 39 height 12
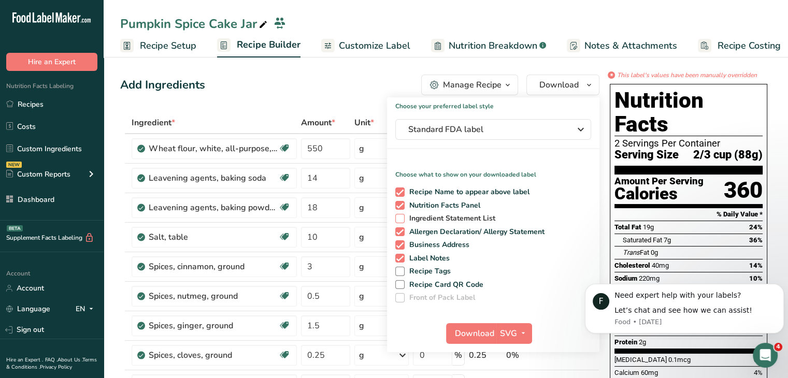
click at [400, 219] on span at bounding box center [399, 218] width 9 height 9
click at [400, 219] on input "Ingredient Statement List" at bounding box center [398, 218] width 7 height 7
checkbox input "true"
drag, startPoint x: 400, startPoint y: 229, endPoint x: 400, endPoint y: 235, distance: 6.2
click at [400, 229] on span at bounding box center [399, 231] width 9 height 9
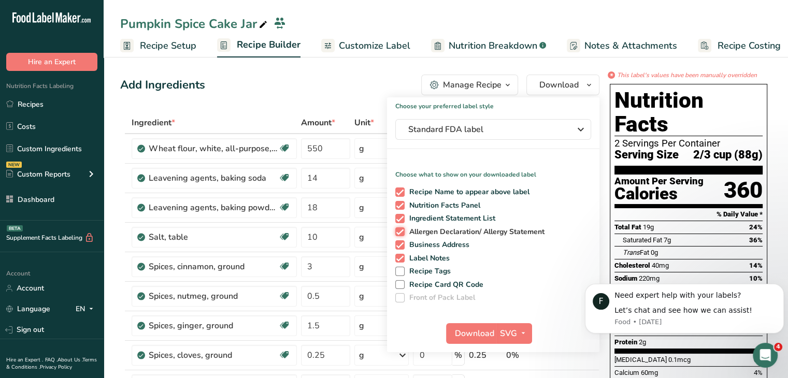
click at [400, 229] on input "Allergen Declaration/ Allergy Statement" at bounding box center [398, 232] width 7 height 7
checkbox input "false"
click at [400, 243] on span at bounding box center [399, 244] width 9 height 9
click at [400, 243] on input "Business Address" at bounding box center [398, 244] width 7 height 7
checkbox input "false"
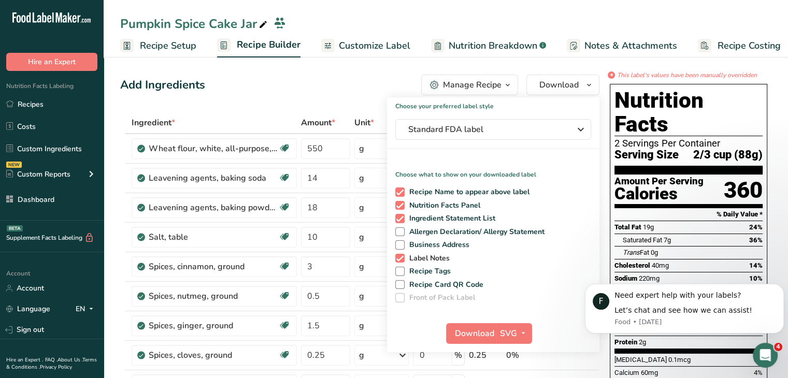
click at [402, 254] on span at bounding box center [399, 258] width 9 height 9
click at [402, 255] on input "Label Notes" at bounding box center [398, 258] width 7 height 7
checkbox input "false"
click at [402, 202] on span at bounding box center [399, 205] width 9 height 9
click at [402, 202] on input "Nutrition Facts Panel" at bounding box center [398, 205] width 7 height 7
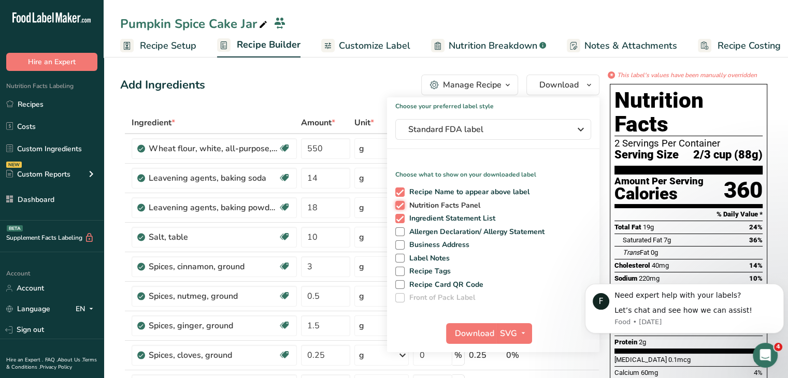
checkbox input "false"
click at [400, 193] on span at bounding box center [399, 192] width 9 height 9
click at [400, 193] on input "Recipe Name to appear above label" at bounding box center [398, 192] width 7 height 7
checkbox input "false"
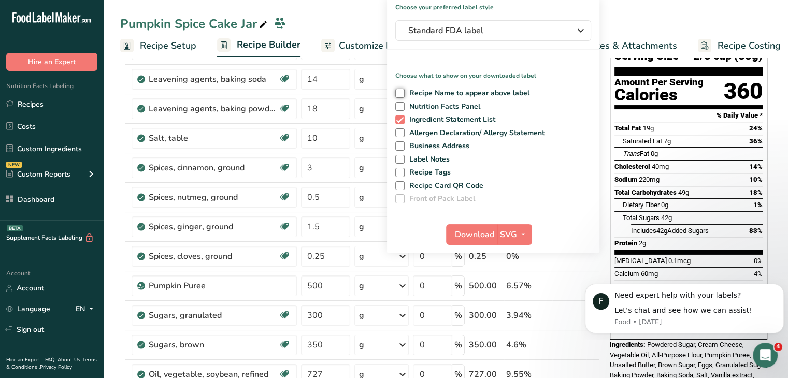
scroll to position [104, 0]
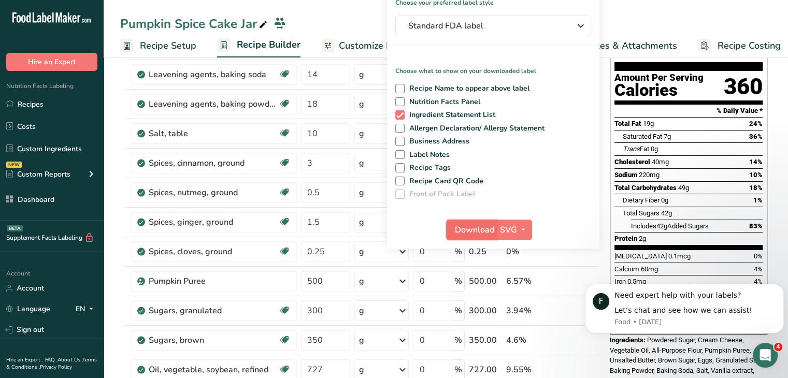
click at [471, 226] on span "Download" at bounding box center [474, 230] width 39 height 12
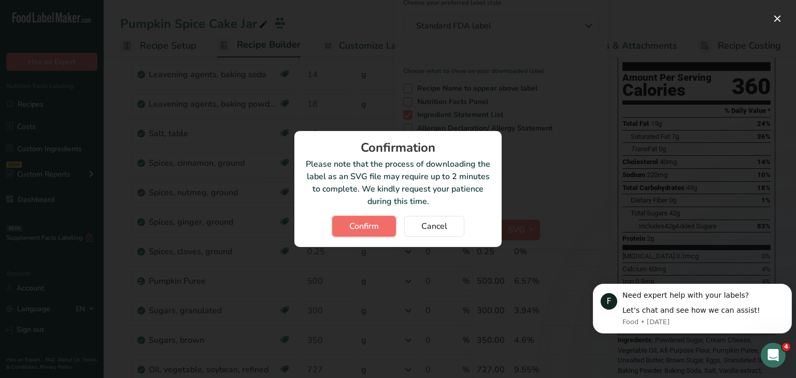
click at [346, 224] on button "Confirm" at bounding box center [364, 226] width 64 height 21
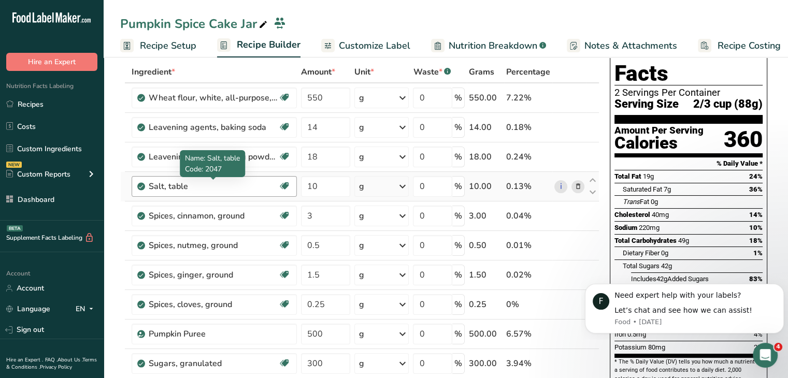
scroll to position [0, 0]
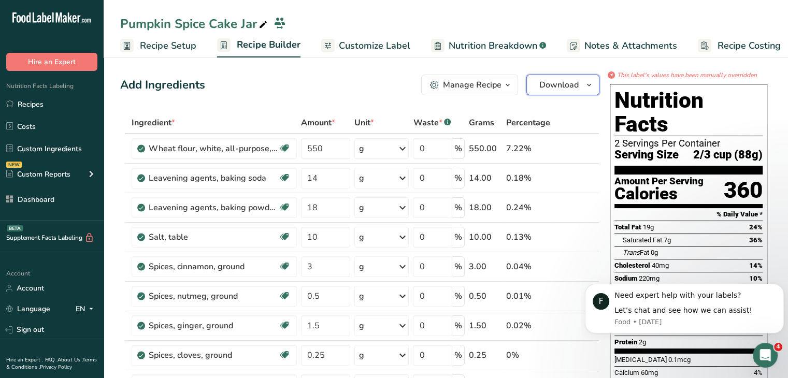
click at [546, 85] on span "Download" at bounding box center [558, 85] width 39 height 12
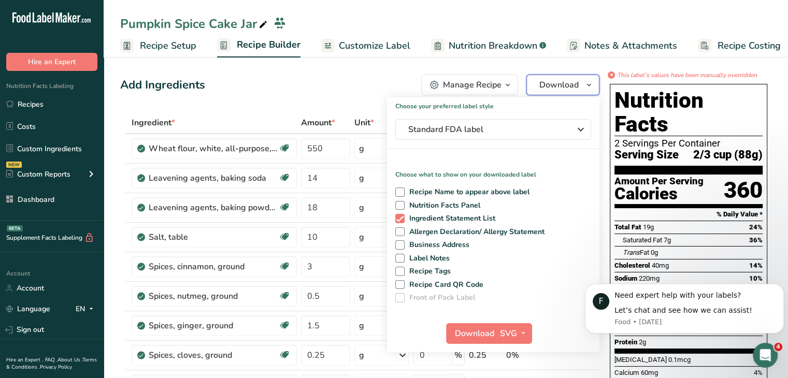
scroll to position [52, 0]
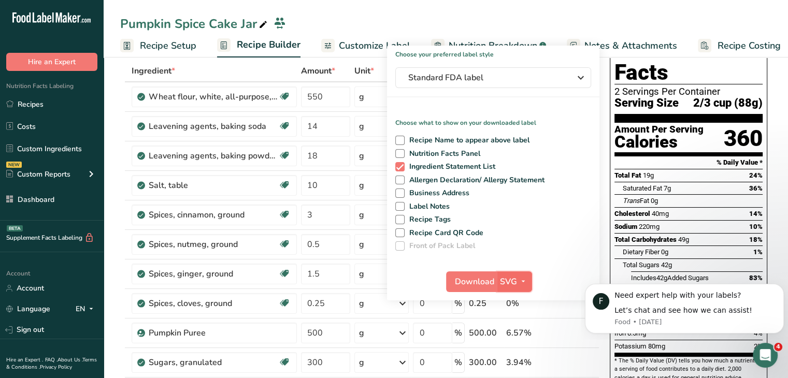
click at [525, 282] on icon "button" at bounding box center [523, 281] width 8 height 13
click at [518, 351] on link "PDF" at bounding box center [515, 354] width 33 height 17
click at [481, 277] on span "Download" at bounding box center [475, 282] width 39 height 12
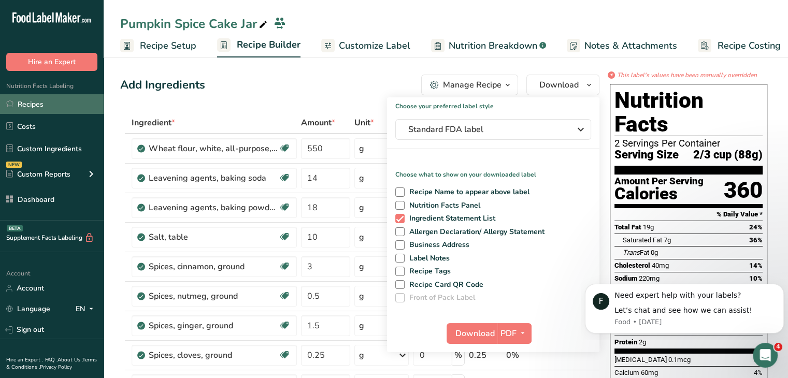
click at [62, 110] on link "Recipes" at bounding box center [52, 104] width 104 height 20
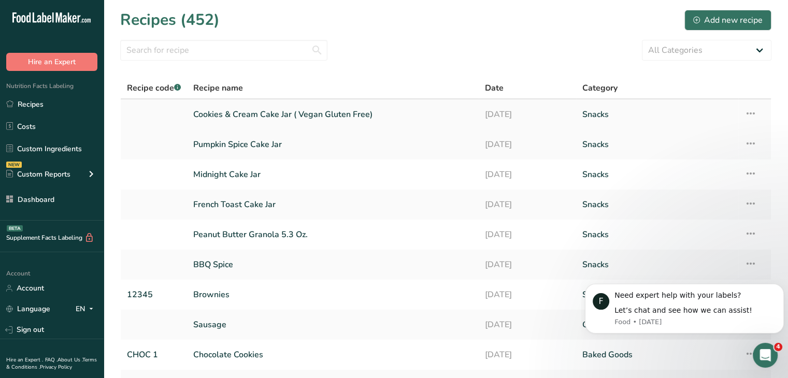
click at [289, 108] on link "Cookies & Cream Cake Jar ( Vegan Gluten Free)" at bounding box center [332, 115] width 279 height 22
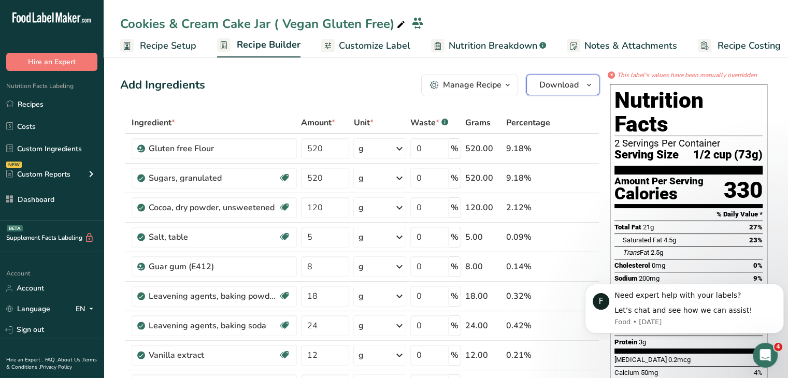
click at [563, 85] on span "Download" at bounding box center [558, 85] width 39 height 12
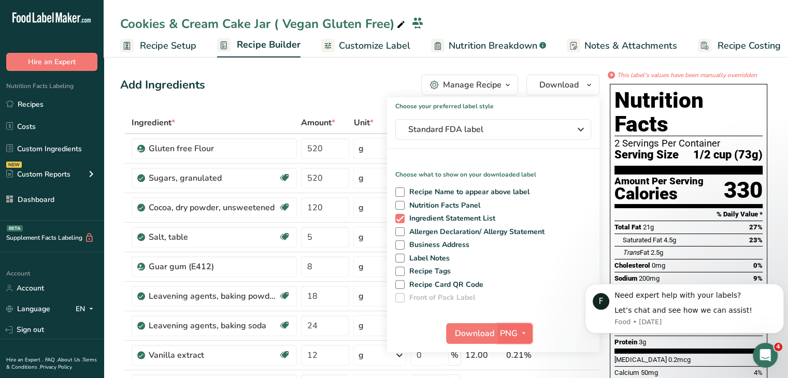
click at [518, 334] on span "button" at bounding box center [524, 334] width 12 height 12
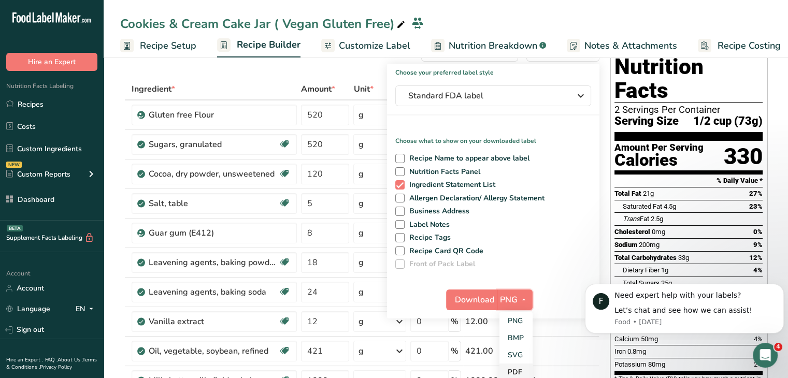
scroll to position [52, 0]
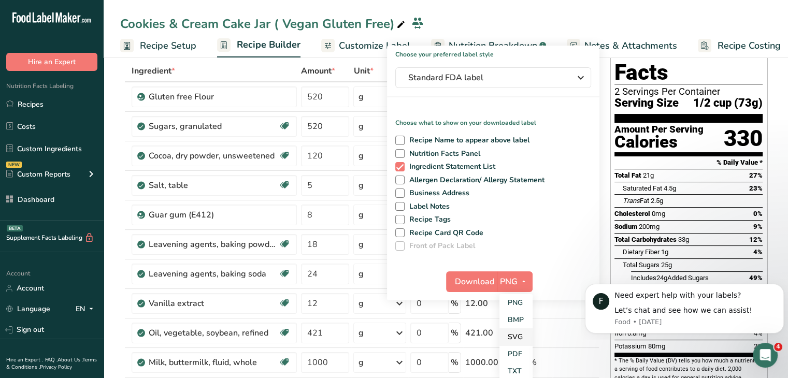
click at [517, 338] on link "SVG" at bounding box center [516, 337] width 33 height 17
click at [481, 277] on span "Download" at bounding box center [474, 282] width 39 height 12
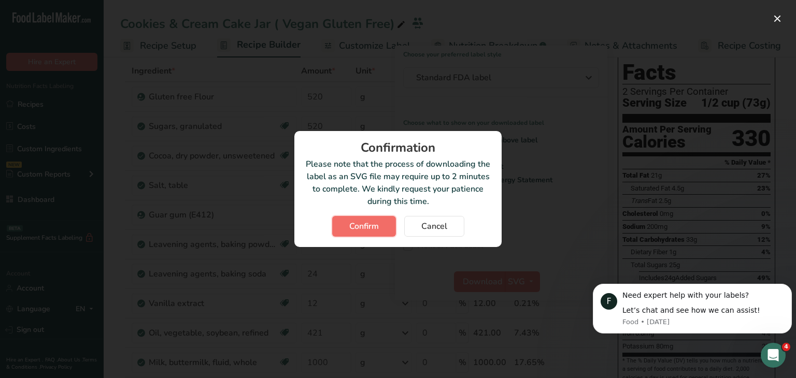
click at [388, 226] on button "Confirm" at bounding box center [364, 226] width 64 height 21
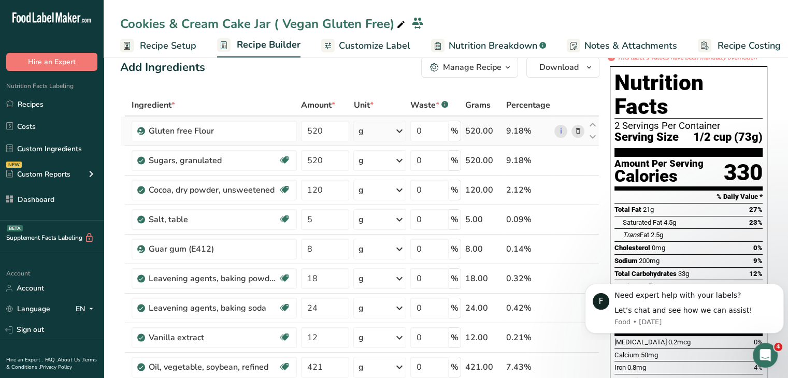
scroll to position [0, 0]
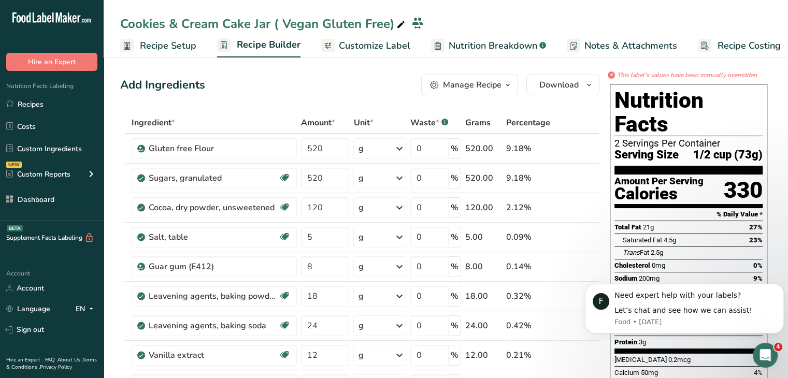
click at [489, 78] on button "Manage Recipe" at bounding box center [469, 85] width 97 height 21
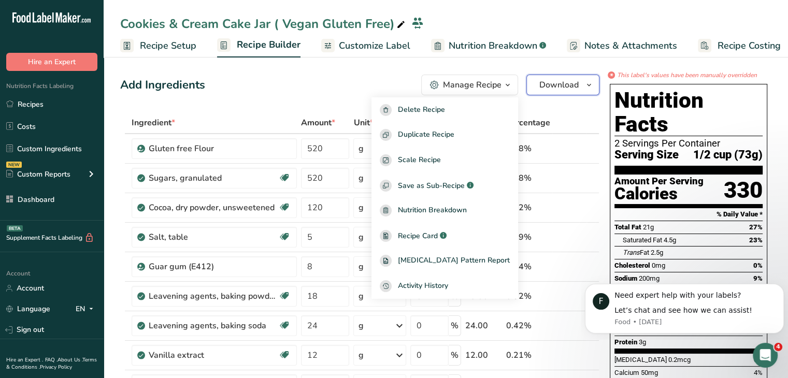
click at [560, 91] on span "Download" at bounding box center [558, 85] width 39 height 12
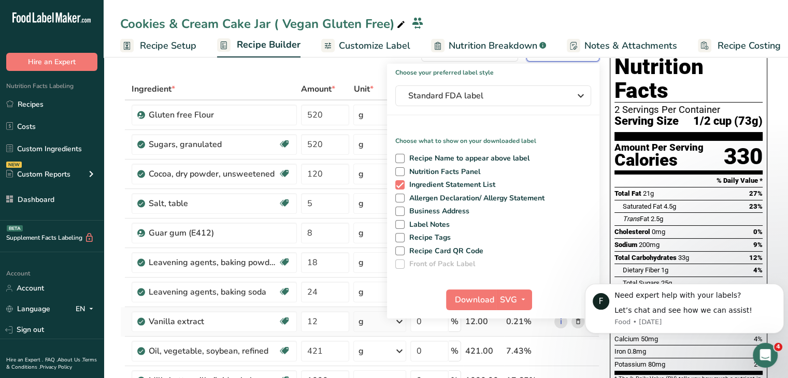
scroll to position [52, 0]
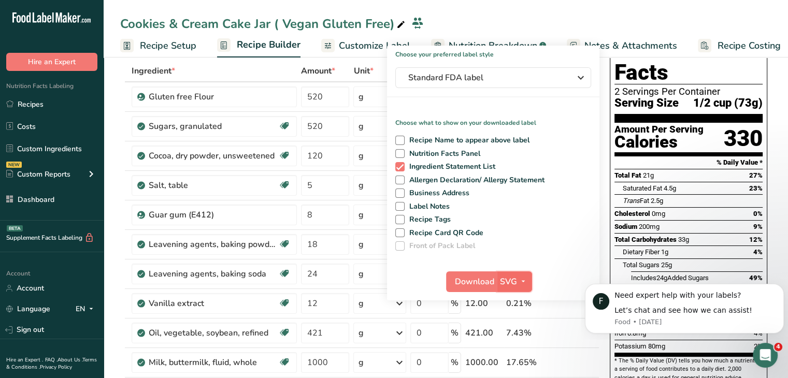
click at [522, 287] on icon "button" at bounding box center [523, 281] width 8 height 13
click at [515, 351] on link "PDF" at bounding box center [515, 354] width 33 height 17
click at [481, 280] on span "Download" at bounding box center [475, 282] width 39 height 12
click at [397, 138] on span at bounding box center [399, 140] width 9 height 9
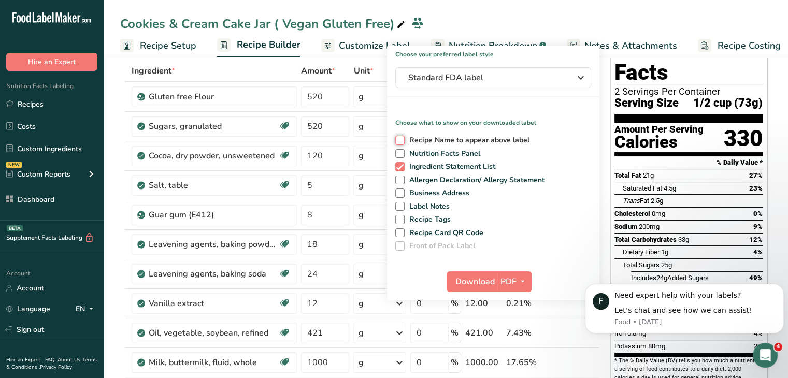
click at [397, 138] on input "Recipe Name to appear above label" at bounding box center [398, 140] width 7 height 7
checkbox input "true"
click at [398, 150] on span at bounding box center [399, 153] width 9 height 9
click at [398, 150] on input "Nutrition Facts Panel" at bounding box center [398, 153] width 7 height 7
checkbox input "true"
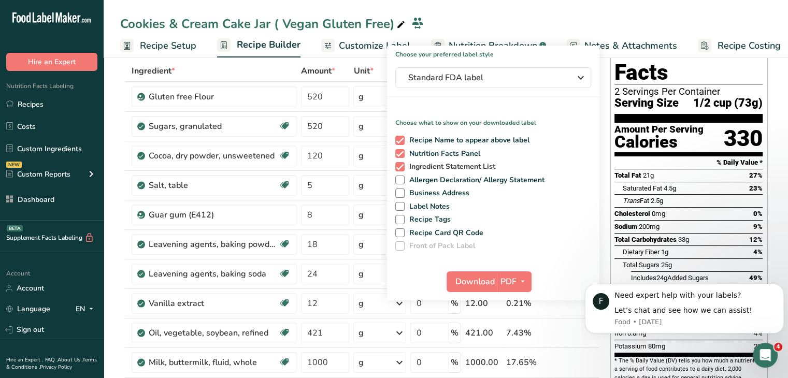
click at [398, 164] on span at bounding box center [399, 166] width 9 height 9
click at [398, 164] on input "Ingredient Statement List" at bounding box center [398, 166] width 7 height 7
checkbox input "false"
click at [400, 177] on span at bounding box center [399, 180] width 9 height 9
click at [400, 177] on input "Allergen Declaration/ Allergy Statement" at bounding box center [398, 180] width 7 height 7
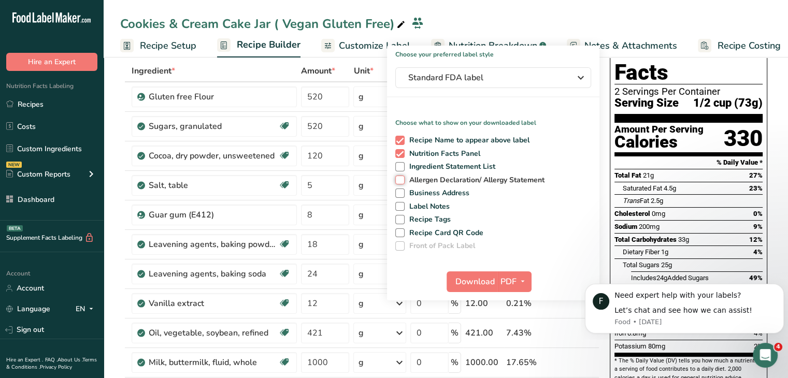
checkbox input "true"
click at [401, 193] on span at bounding box center [399, 193] width 9 height 9
click at [401, 193] on input "Business Address" at bounding box center [398, 193] width 7 height 7
checkbox input "true"
click at [396, 206] on span at bounding box center [399, 206] width 9 height 9
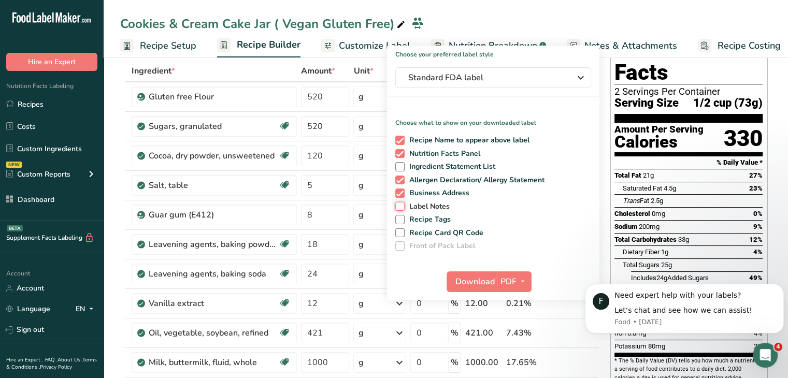
click at [396, 206] on input "Label Notes" at bounding box center [398, 206] width 7 height 7
checkbox input "true"
click at [470, 279] on span "Download" at bounding box center [475, 282] width 39 height 12
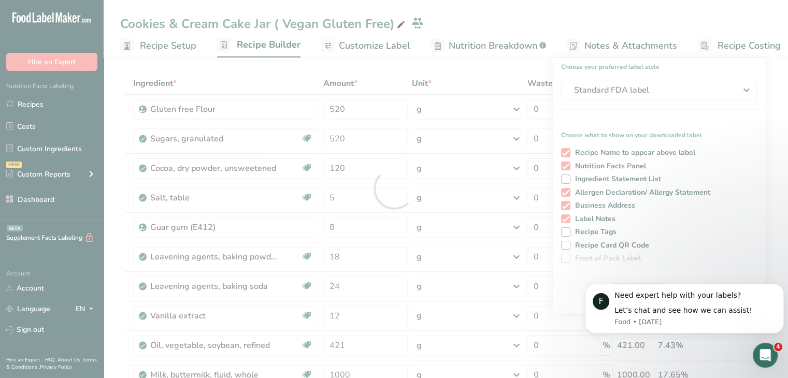
scroll to position [0, 0]
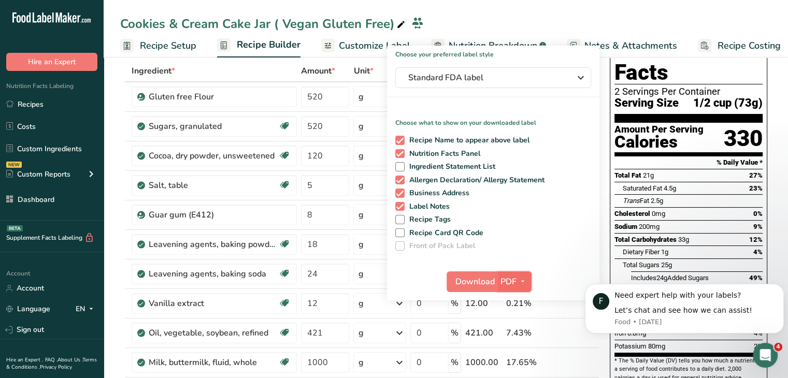
click at [524, 289] on button "PDF" at bounding box center [514, 282] width 34 height 21
click at [519, 340] on link "SVG" at bounding box center [515, 337] width 33 height 17
click at [476, 285] on span "Download" at bounding box center [474, 282] width 39 height 12
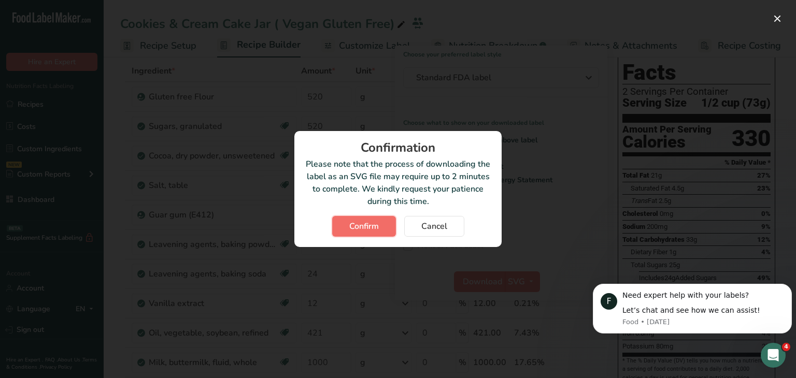
click at [376, 219] on button "Confirm" at bounding box center [364, 226] width 64 height 21
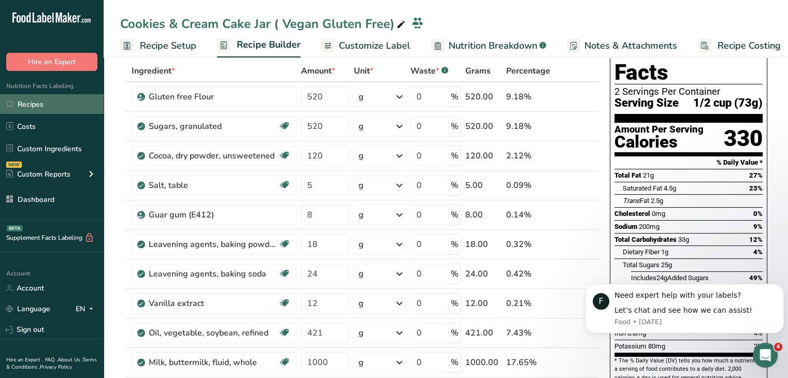
click at [67, 111] on link "Recipes" at bounding box center [52, 104] width 104 height 20
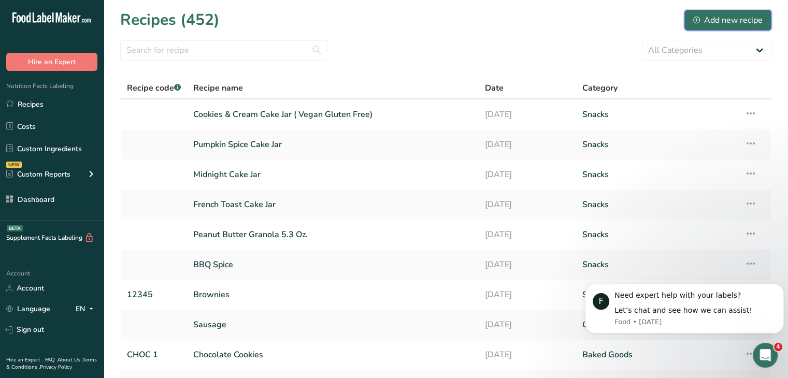
click at [730, 11] on button "Add new recipe" at bounding box center [728, 20] width 87 height 21
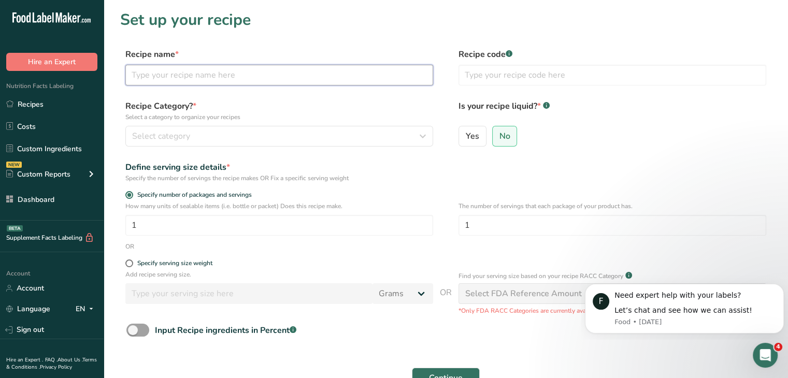
click at [274, 75] on input "text" at bounding box center [279, 75] width 308 height 21
paste input "Blondie Cake Jar Vegan Gluten Free"
drag, startPoint x: 274, startPoint y: 74, endPoint x: 284, endPoint y: 73, distance: 10.5
click at [274, 74] on input "Blondie Cake Jar Vegan Gluten Free" at bounding box center [279, 75] width 308 height 21
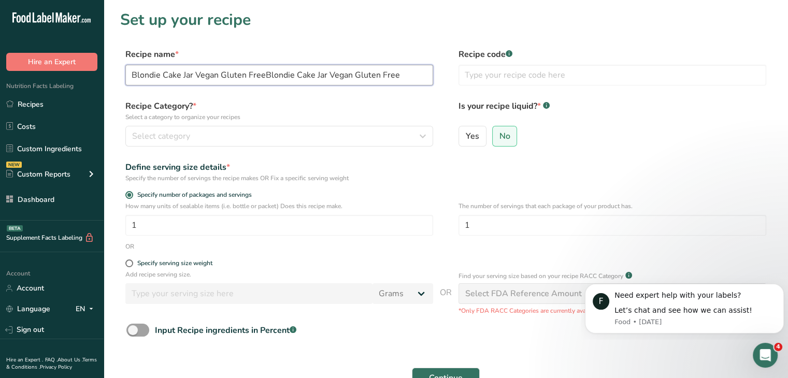
click at [274, 74] on input "Blondie Cake Jar Vegan Gluten FreeBlondie Cake Jar Vegan Gluten Free" at bounding box center [279, 75] width 308 height 21
click at [284, 73] on input "Blondie Cake Jar Vegan Gluten FreeBlondie Cake Jar Vegan Gluten Free" at bounding box center [279, 75] width 308 height 21
paste input "Blondie Cake Jar Vegan Gluten Free"
type input "Blondie Cake Jar Vegan Gluten Blondie Cake Jar Vegan Gluten FreeCake Jar Vegan …"
click at [365, 81] on input "Blondie Cake Jar Vegan Gluten Blondie Cake Jar Vegan Gluten FreeCake Jar Vegan …" at bounding box center [279, 75] width 308 height 21
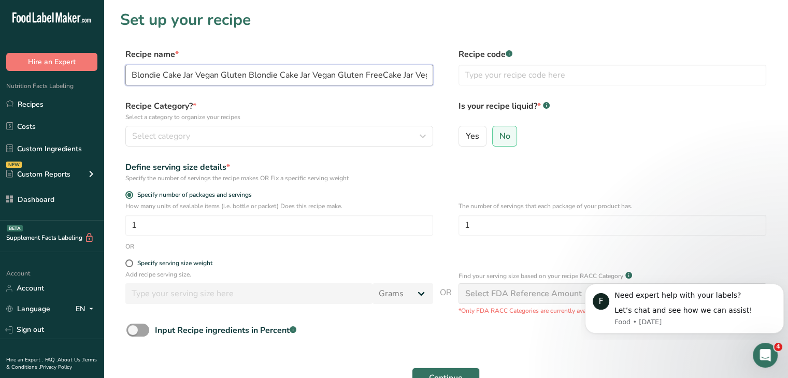
click at [365, 81] on input "Blondie Cake Jar Vegan Gluten Blondie Cake Jar Vegan Gluten FreeCake Jar Vegan …" at bounding box center [279, 75] width 308 height 21
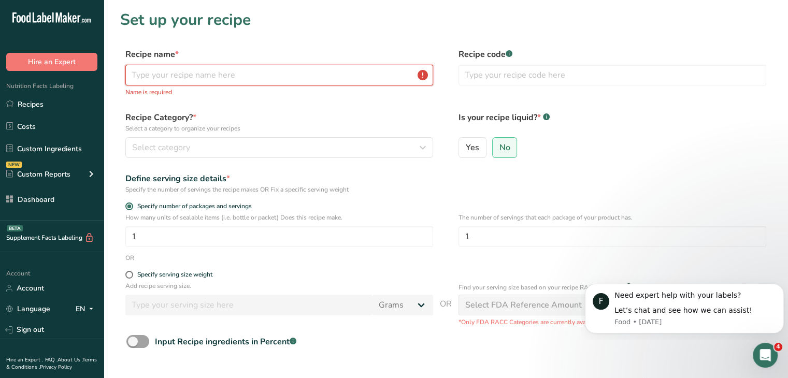
paste input "Blondie Cake Jar Vegan Gluten Free"
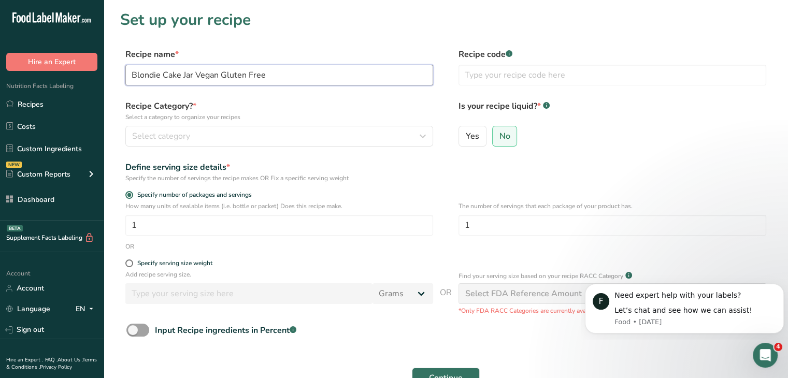
type input "Blondie Cake Jar Vegan Gluten Free"
click at [343, 122] on div "Recipe Category? * Select a category to organize your recipes Select category S…" at bounding box center [279, 123] width 308 height 47
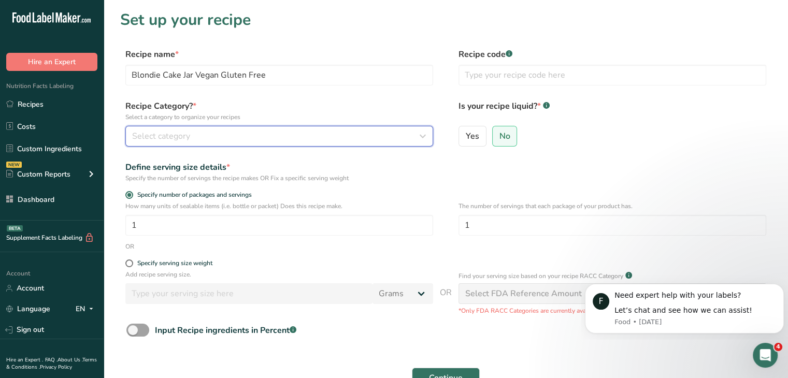
click at [335, 133] on div "Select category" at bounding box center [276, 136] width 288 height 12
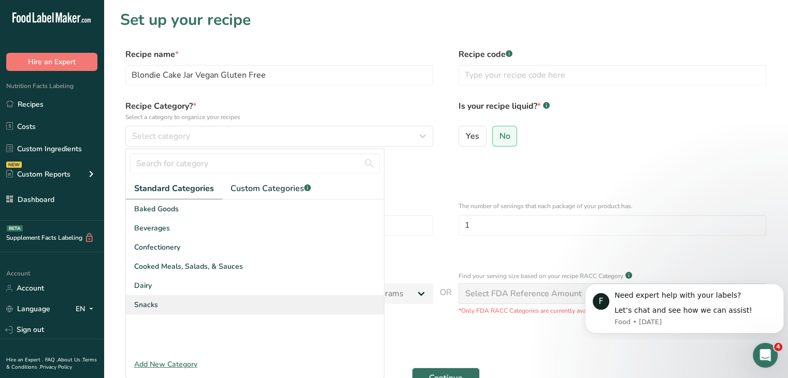
click at [189, 295] on div "Snacks" at bounding box center [255, 304] width 258 height 19
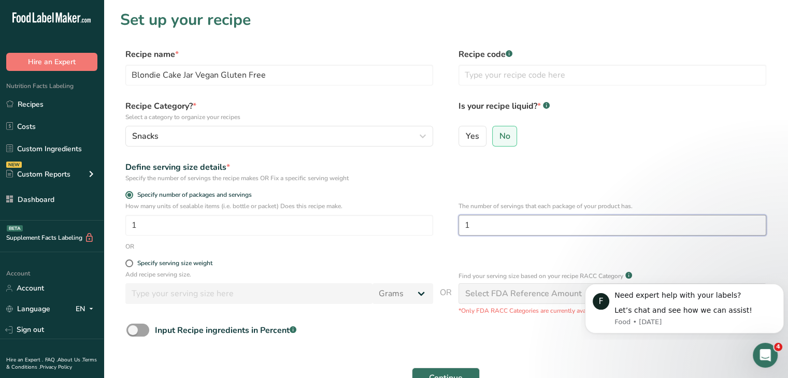
drag, startPoint x: 483, startPoint y: 223, endPoint x: 471, endPoint y: 226, distance: 13.3
click at [471, 226] on input "1" at bounding box center [613, 225] width 308 height 21
click at [476, 228] on input "12" at bounding box center [613, 225] width 308 height 21
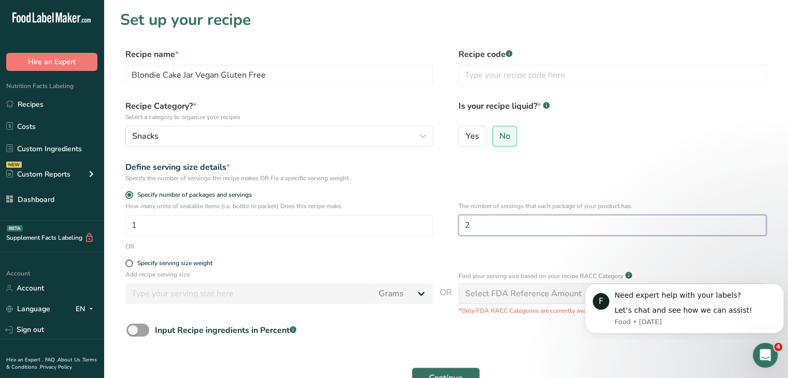
type input "2"
click at [466, 368] on button "Continue" at bounding box center [446, 378] width 68 height 21
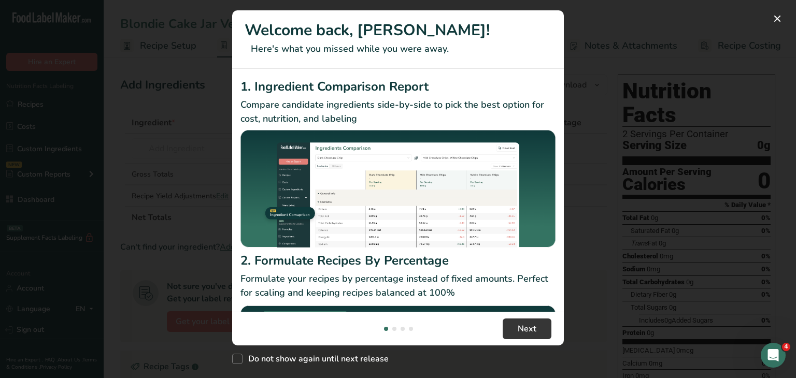
click at [650, 98] on div "New Features" at bounding box center [398, 189] width 796 height 378
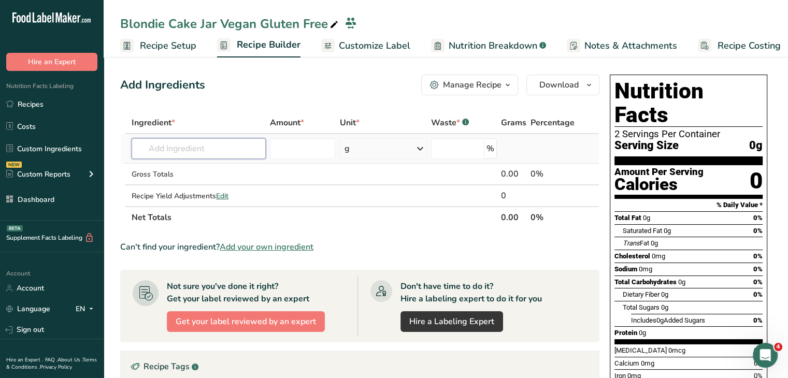
click at [237, 144] on input "text" at bounding box center [199, 148] width 134 height 21
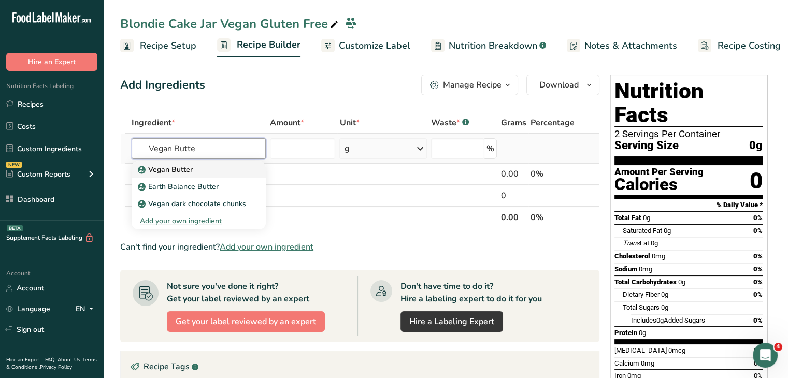
type input "Vegan Butte"
click at [219, 169] on div "Vegan Butter" at bounding box center [190, 169] width 101 height 11
type input "Vegan Butter"
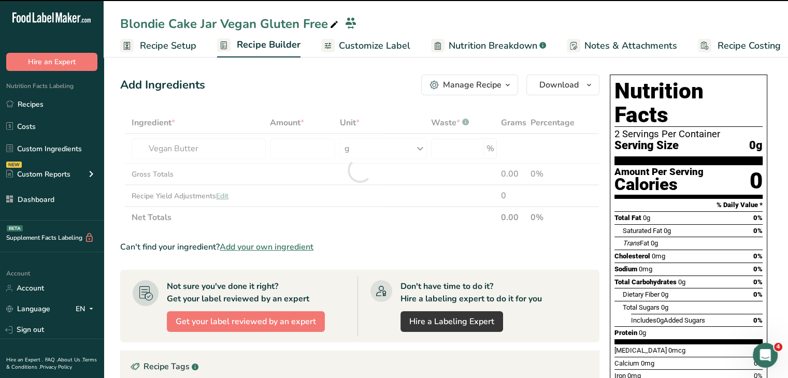
type input "0"
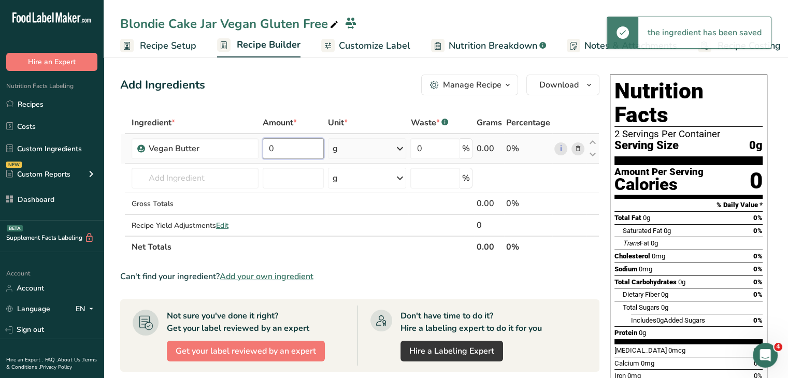
drag, startPoint x: 285, startPoint y: 146, endPoint x: 266, endPoint y: 140, distance: 20.0
click at [266, 140] on input "0" at bounding box center [293, 148] width 61 height 21
type input "362"
click at [327, 103] on div "Add Ingredients Manage Recipe Delete Recipe Duplicate Recipe Scale Recipe Save …" at bounding box center [363, 352] width 486 height 565
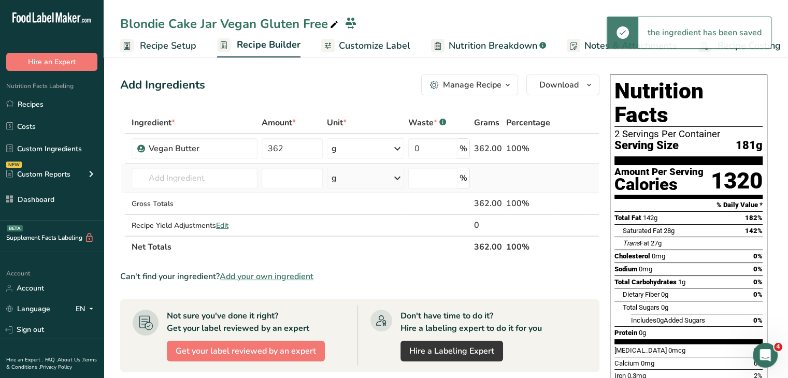
click at [202, 165] on td "Vegan Butter Earth Balance Butter Vegan dark chocolate chunks Add your own ingr…" at bounding box center [195, 179] width 130 height 30
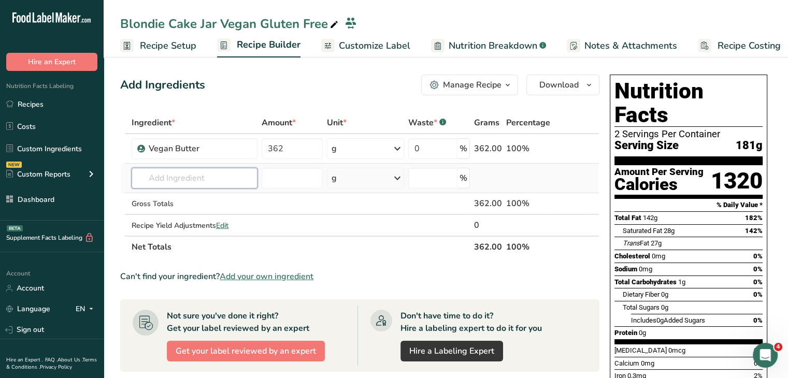
click at [205, 172] on input "text" at bounding box center [195, 178] width 126 height 21
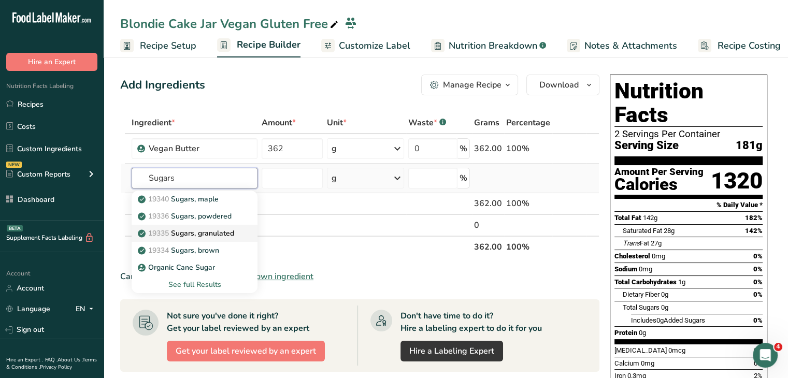
type input "Sugars"
click at [208, 231] on p "19335 [GEOGRAPHIC_DATA], granulated" at bounding box center [187, 233] width 94 height 11
type input "Sugars, granulated"
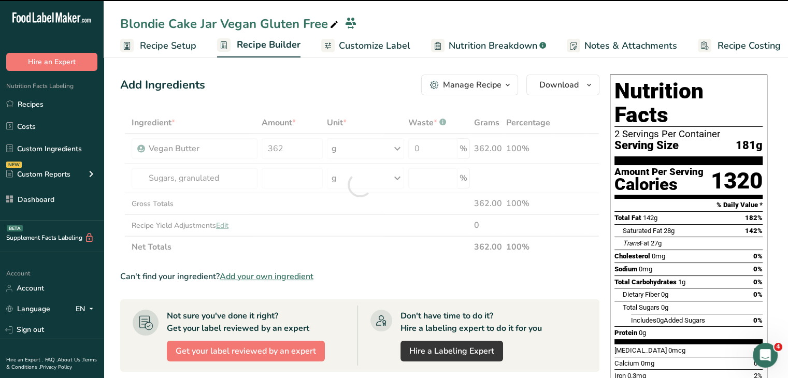
type input "0"
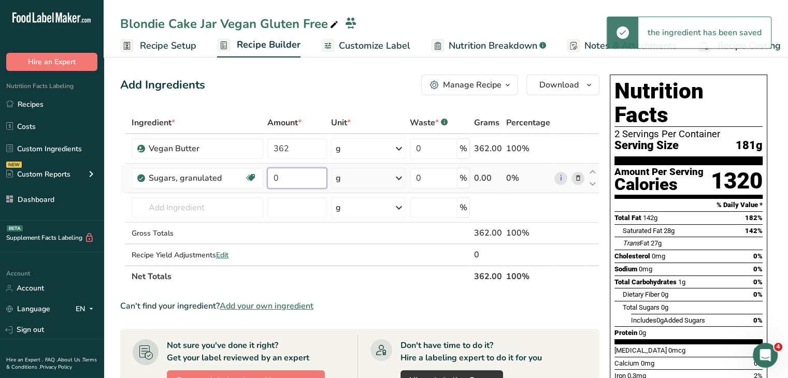
drag, startPoint x: 287, startPoint y: 173, endPoint x: 265, endPoint y: 168, distance: 22.4
click at [265, 168] on td "0" at bounding box center [297, 179] width 64 height 30
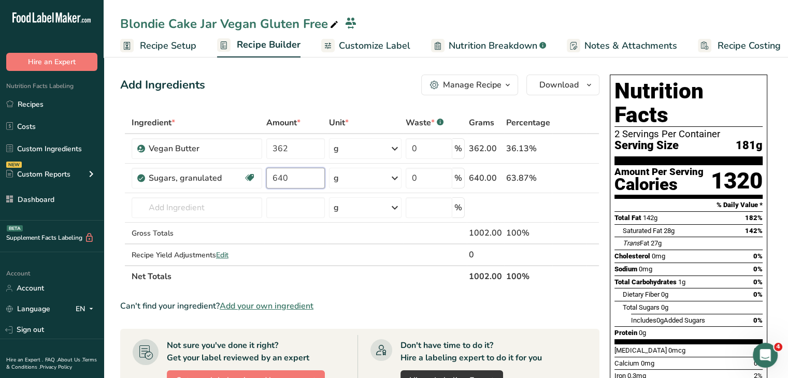
type input "640"
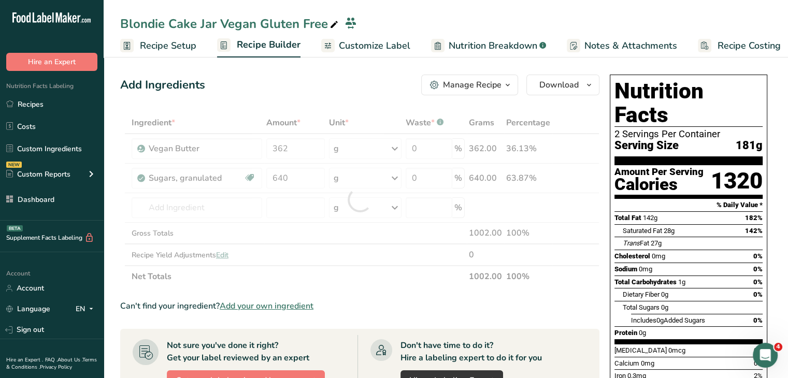
drag, startPoint x: 361, startPoint y: 98, endPoint x: 369, endPoint y: 124, distance: 27.1
click at [362, 97] on div "Add Ingredients Manage Recipe Delete Recipe Duplicate Recipe Scale Recipe Save …" at bounding box center [363, 378] width 486 height 617
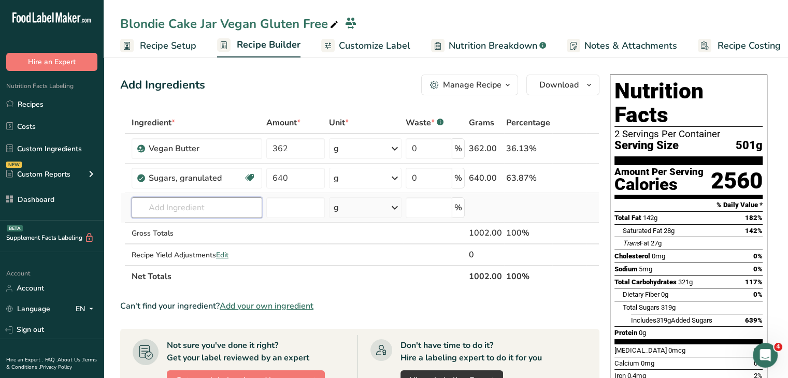
click at [226, 202] on input "text" at bounding box center [197, 207] width 131 height 21
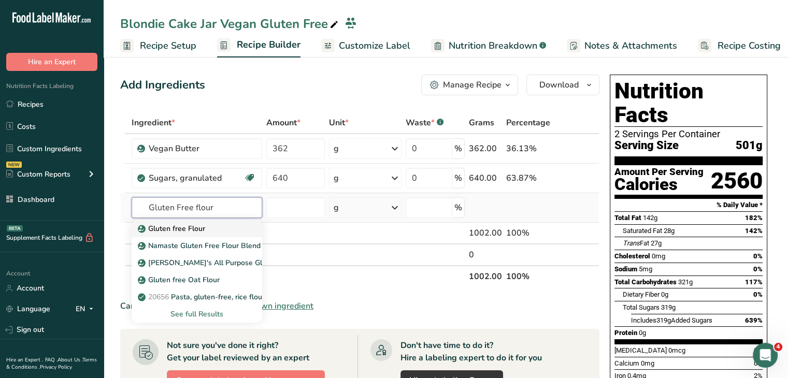
type input "Gluten Free flour"
click at [232, 229] on div "Gluten free Flour" at bounding box center [188, 228] width 97 height 11
type input "Gluten free Flour"
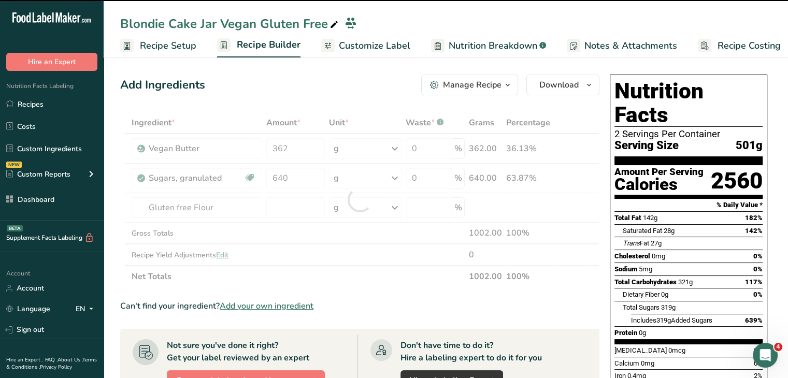
type input "0"
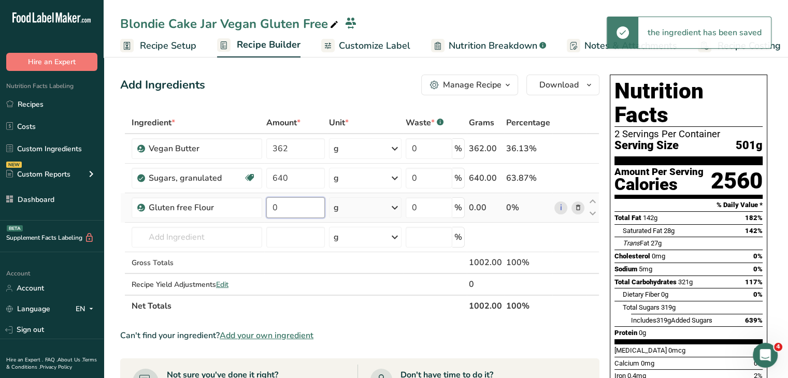
drag, startPoint x: 296, startPoint y: 211, endPoint x: 275, endPoint y: 206, distance: 21.9
click at [275, 206] on input "0" at bounding box center [295, 207] width 58 height 21
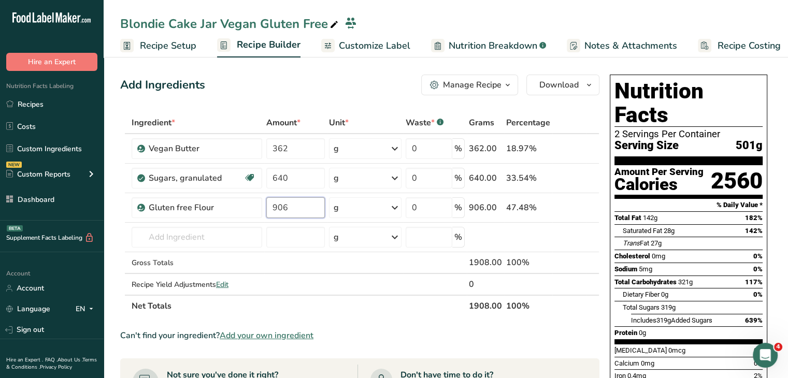
type input "906"
click at [278, 86] on div "Add Ingredients Manage Recipe Delete Recipe Duplicate Recipe Scale Recipe Save …" at bounding box center [359, 85] width 479 height 21
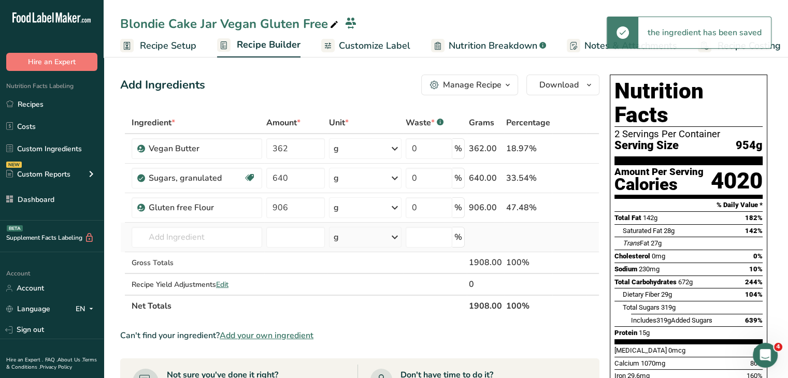
click at [203, 247] on td "Gluten free Flour Namaste Gluten Free Flour Blend (brown rice) [PERSON_NAME]'s …" at bounding box center [197, 238] width 135 height 30
click at [202, 245] on input "text" at bounding box center [197, 237] width 131 height 21
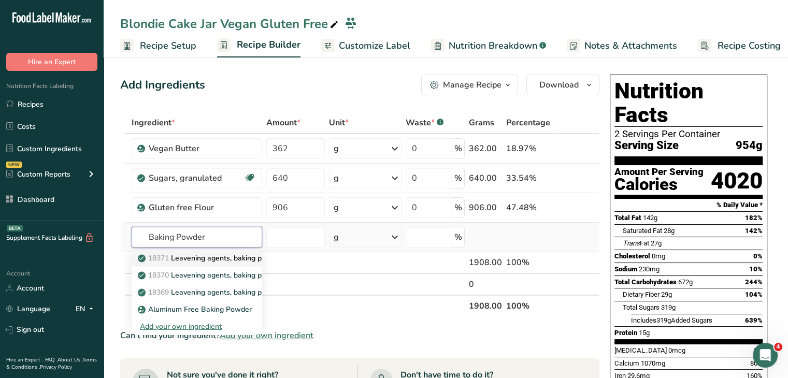
type input "Baking Powder"
click at [228, 261] on p "18371 Leavening agents, baking powder, low-sodium" at bounding box center [233, 258] width 186 height 11
type input "Leavening agents, baking powder, low-sodium"
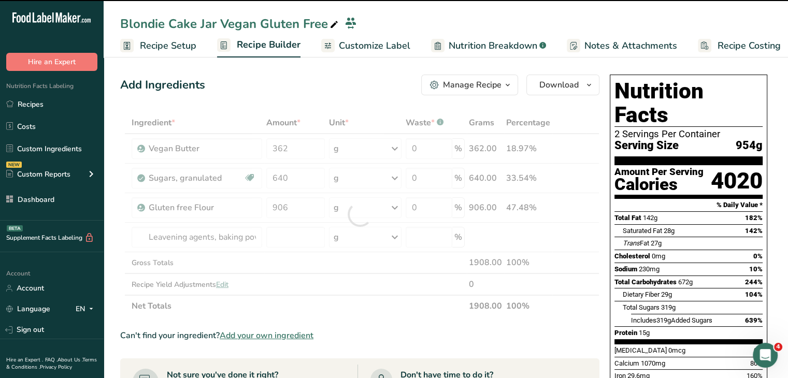
type input "0"
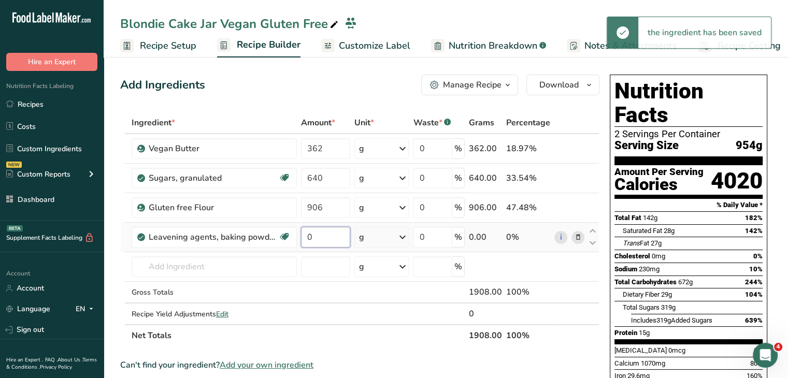
drag, startPoint x: 312, startPoint y: 239, endPoint x: 301, endPoint y: 239, distance: 10.9
click at [301, 239] on input "0" at bounding box center [326, 237] width 50 height 21
type input "38"
click at [337, 94] on div "Add Ingredients Manage Recipe Delete Recipe Duplicate Recipe Scale Recipe Save …" at bounding box center [359, 85] width 479 height 21
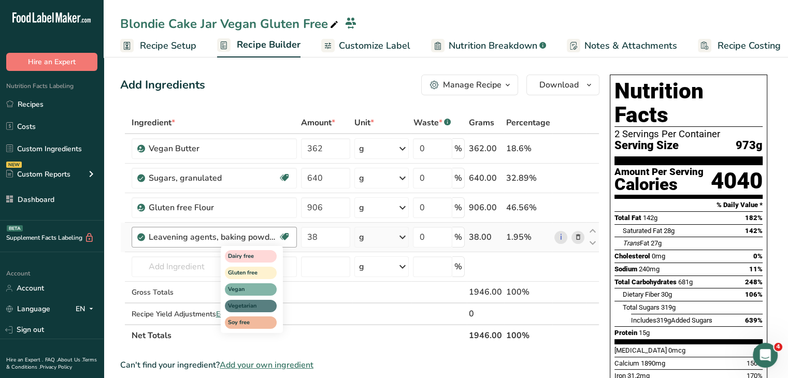
click at [282, 267] on div "Dairy free Gluten free Vegan Vegetarian Soy free" at bounding box center [252, 289] width 62 height 87
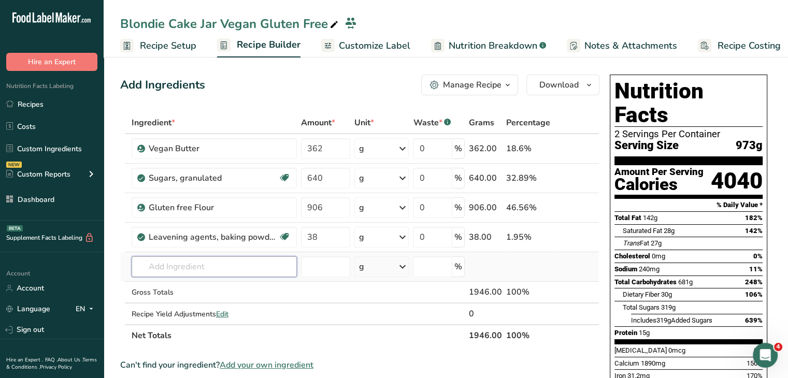
click at [179, 275] on input "text" at bounding box center [214, 267] width 165 height 21
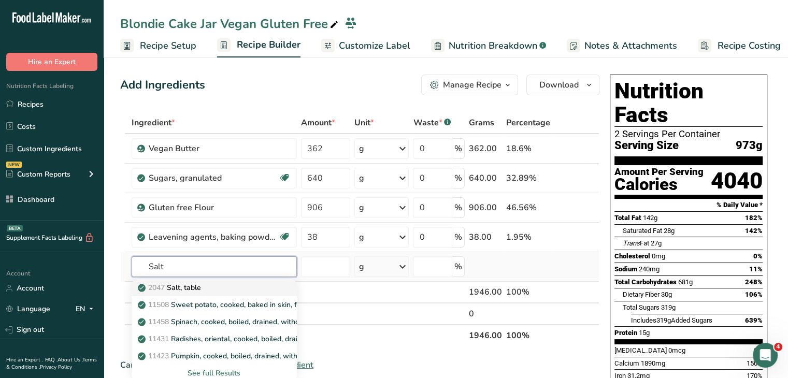
type input "Salt"
click at [189, 289] on p "2047 Salt, table" at bounding box center [170, 287] width 61 height 11
type input "Salt, table"
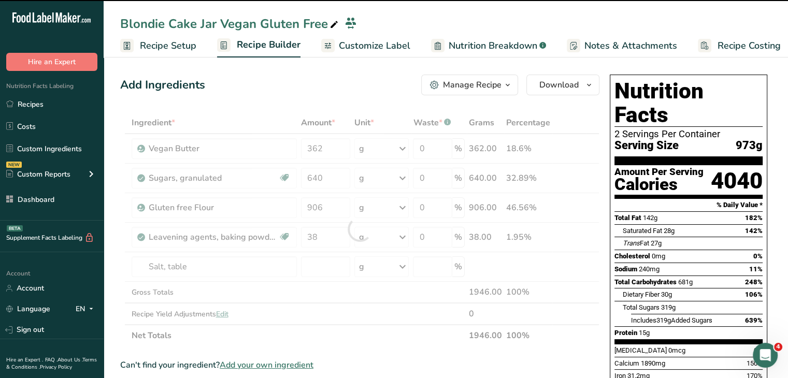
type input "0"
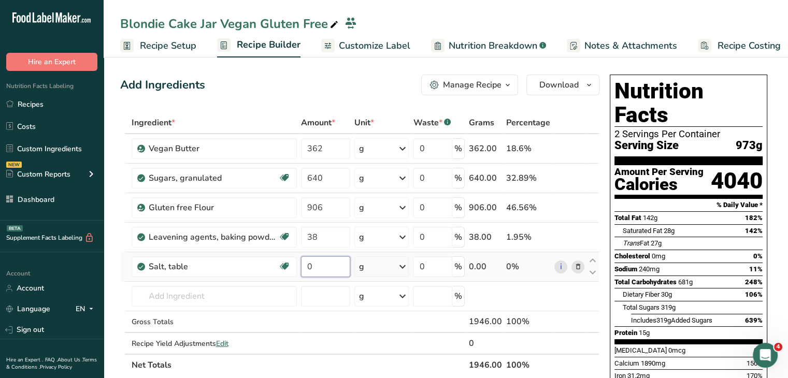
click at [316, 268] on input "0" at bounding box center [326, 267] width 50 height 21
type input "9"
click at [359, 84] on div "Add Ingredients Manage Recipe Delete Recipe Duplicate Recipe Scale Recipe Save …" at bounding box center [359, 85] width 479 height 21
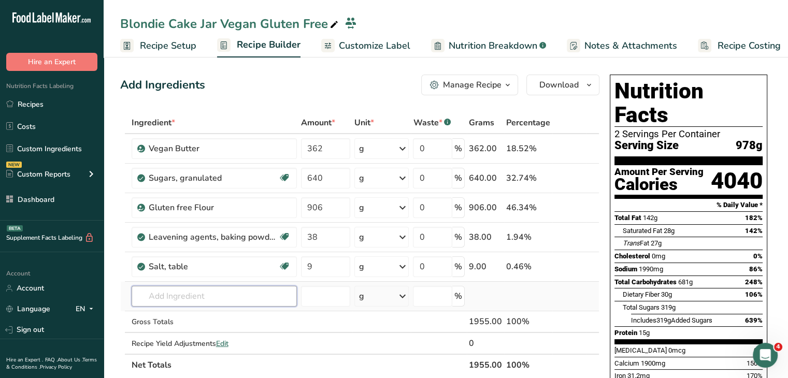
click at [227, 292] on input "text" at bounding box center [214, 296] width 165 height 21
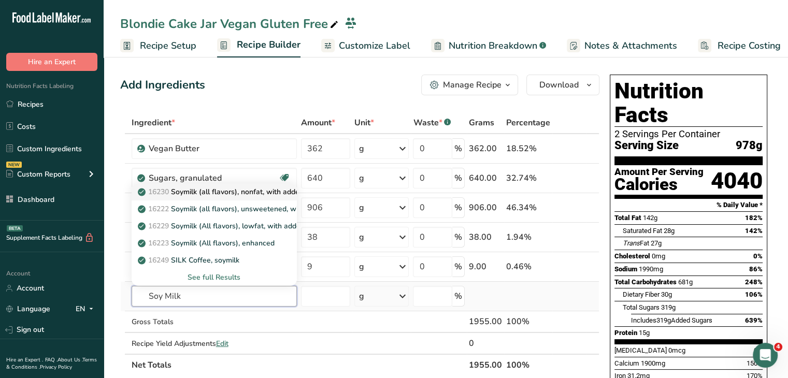
type input "Soy Milk"
click at [251, 195] on p "16230 Soymilk (all flavors), nonfat, with added calcium, vitamins A and D" at bounding box center [266, 192] width 252 height 11
type input "Soymilk (all flavors), nonfat, with added calcium, vitamins A and D"
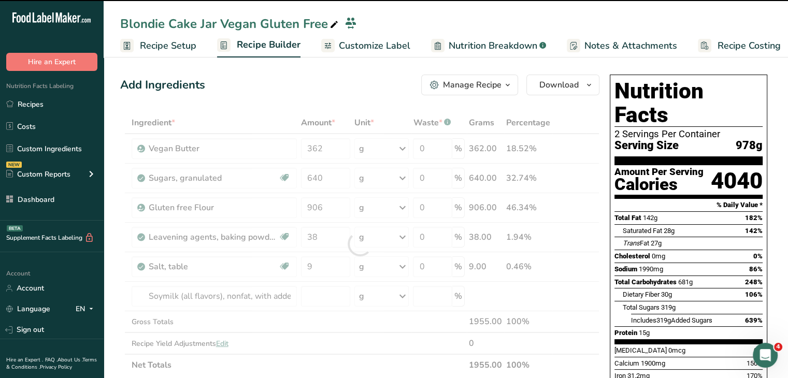
type input "0"
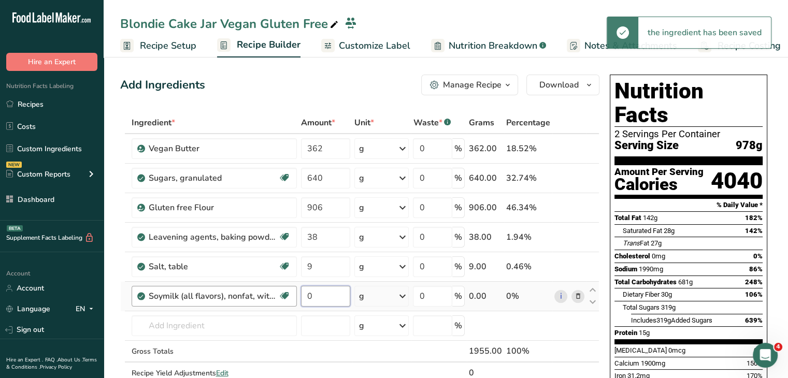
click at [296, 290] on tr "Soymilk (all flavors), nonfat, with added calcium, vitamins A and D Dairy free …" at bounding box center [360, 297] width 478 height 30
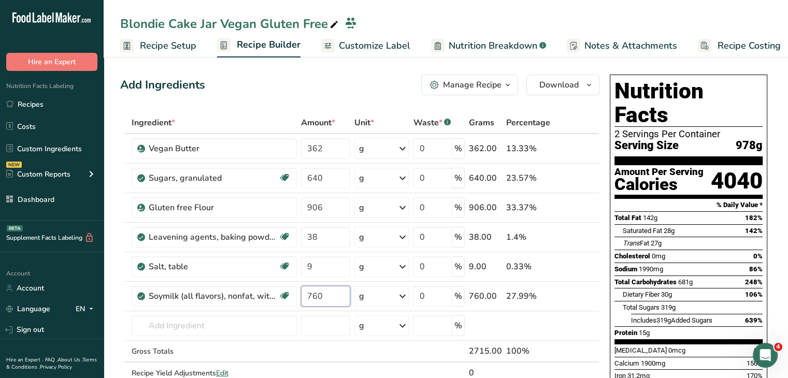
type input "760"
click at [333, 80] on div "Add Ingredients Manage Recipe Delete Recipe Duplicate Recipe Scale Recipe Save …" at bounding box center [359, 85] width 479 height 21
click at [229, 322] on input "text" at bounding box center [214, 326] width 165 height 21
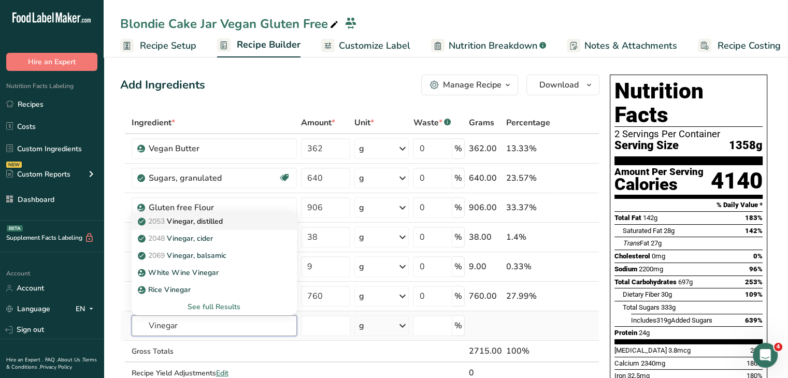
type input "Vinegar"
click at [252, 222] on div "2053 Vinegar, distilled" at bounding box center [206, 221] width 132 height 11
type input "Vinegar, distilled"
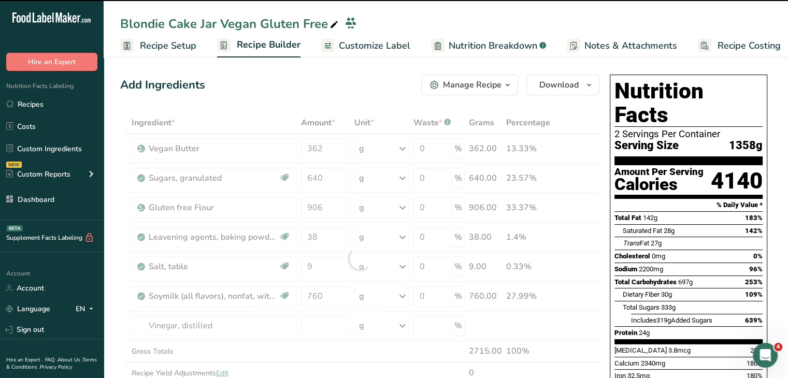
type input "0"
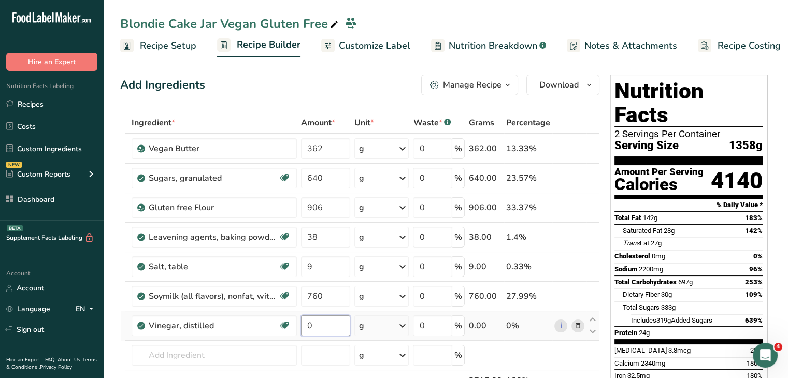
drag, startPoint x: 330, startPoint y: 318, endPoint x: 290, endPoint y: 314, distance: 39.6
click at [290, 314] on tr "Vinegar, distilled Dairy free Gluten free Vegan Vegetarian Soy free 0 g Portion…" at bounding box center [360, 326] width 478 height 30
type input "38"
click at [343, 91] on div "Add Ingredients Manage Recipe Delete Recipe Duplicate Recipe Scale Recipe Save …" at bounding box center [359, 85] width 479 height 21
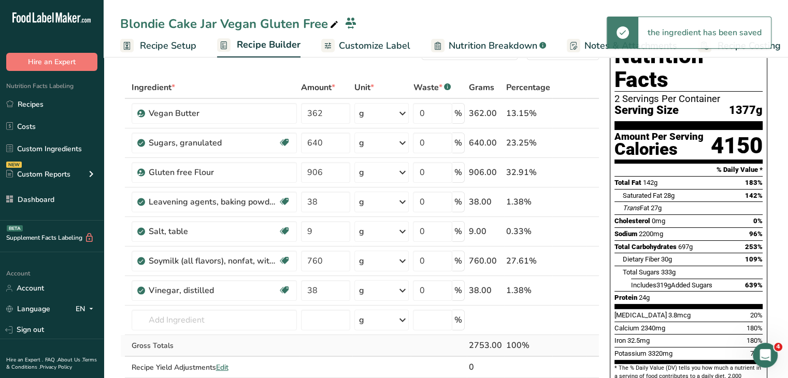
scroll to position [52, 0]
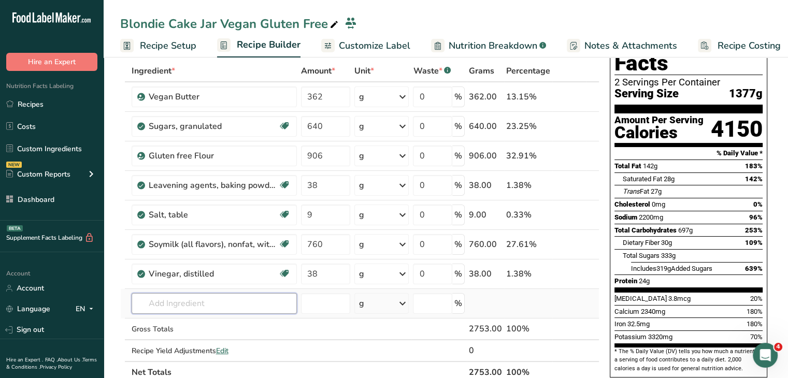
click at [240, 299] on input "text" at bounding box center [214, 303] width 165 height 21
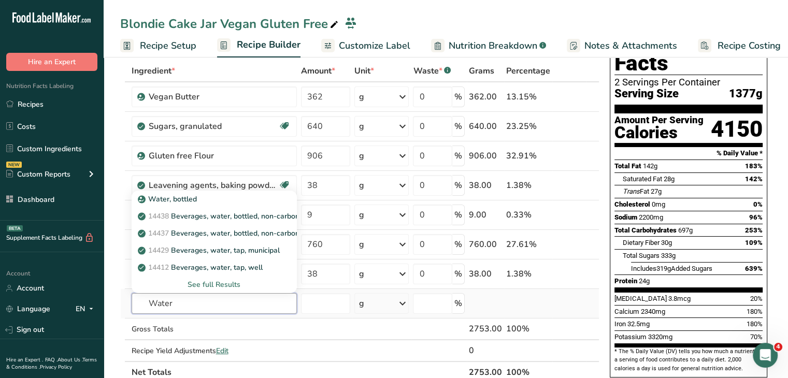
type input "Water"
click at [234, 286] on div "See full Results" at bounding box center [214, 284] width 149 height 11
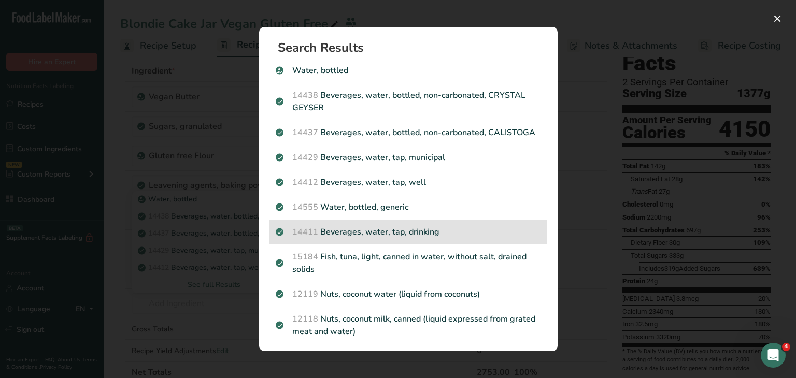
click at [409, 238] on p "14411 Beverages, water, tap, drinking" at bounding box center [408, 232] width 265 height 12
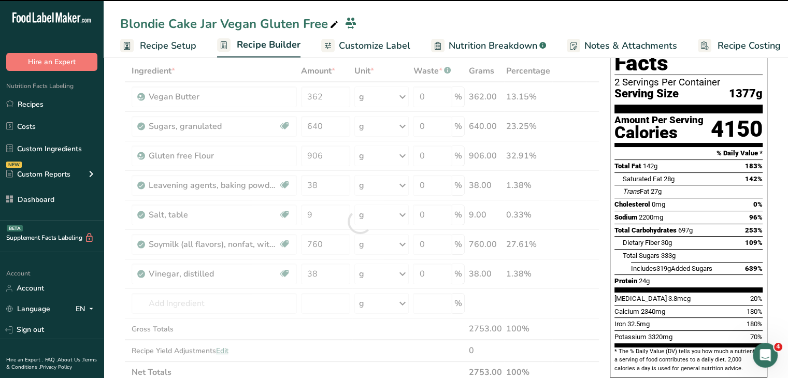
type input "0"
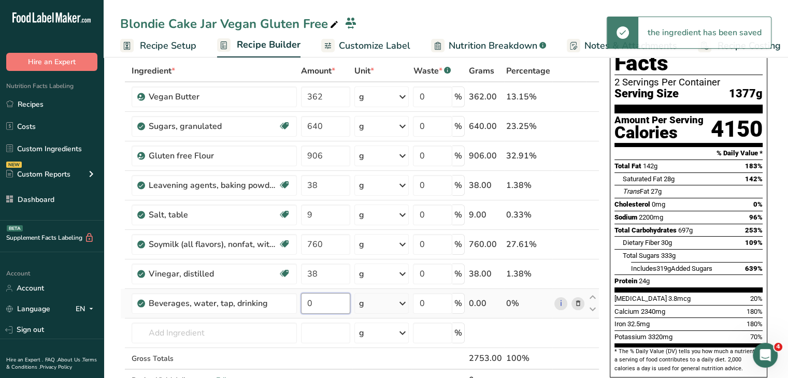
click at [312, 303] on input "0" at bounding box center [326, 303] width 50 height 21
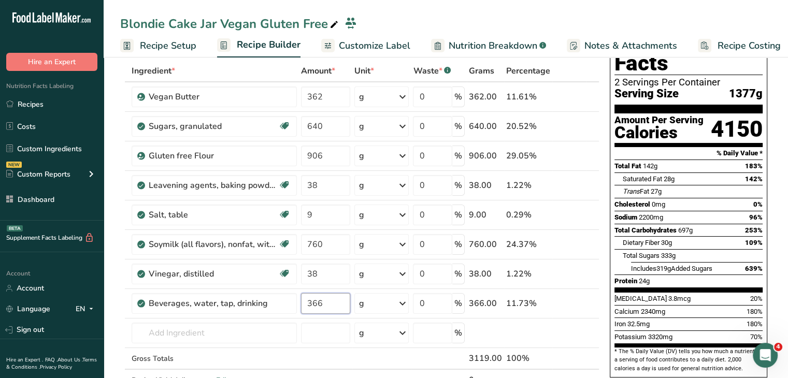
type input "366"
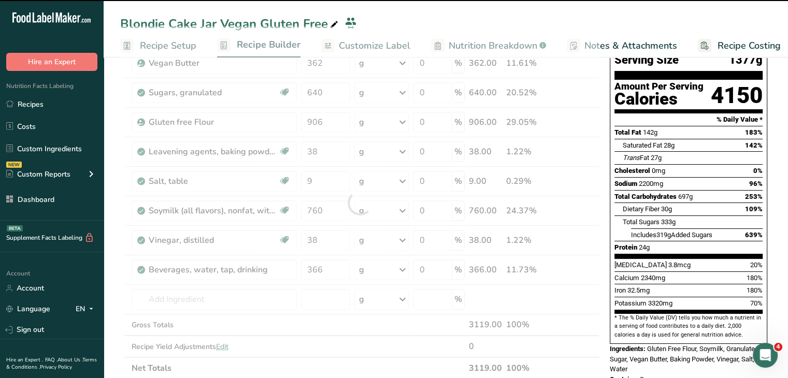
scroll to position [104, 0]
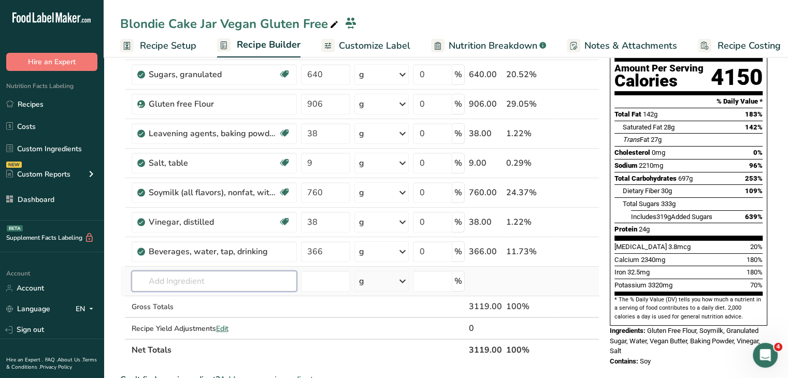
click at [216, 281] on input "text" at bounding box center [214, 281] width 165 height 21
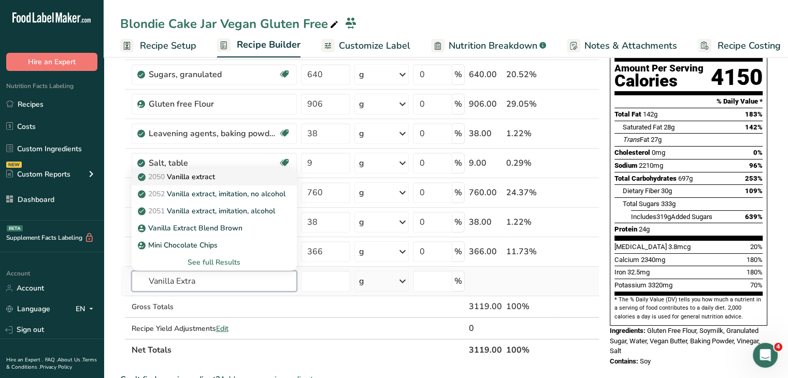
type input "Vanilla Extra"
click at [228, 172] on div "2050 Vanilla extract" at bounding box center [206, 177] width 132 height 11
type input "Vanilla extract"
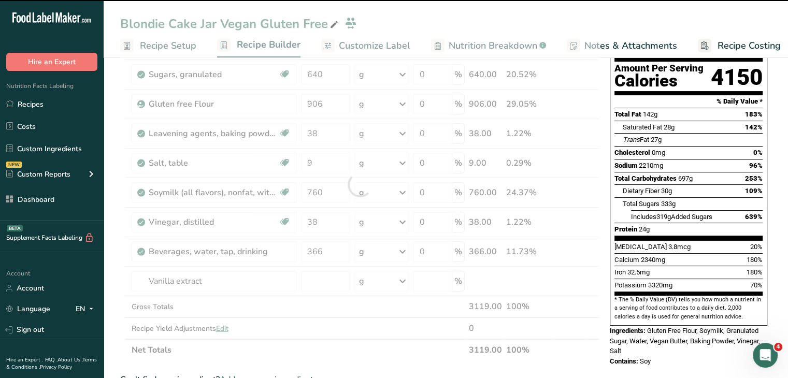
type input "0"
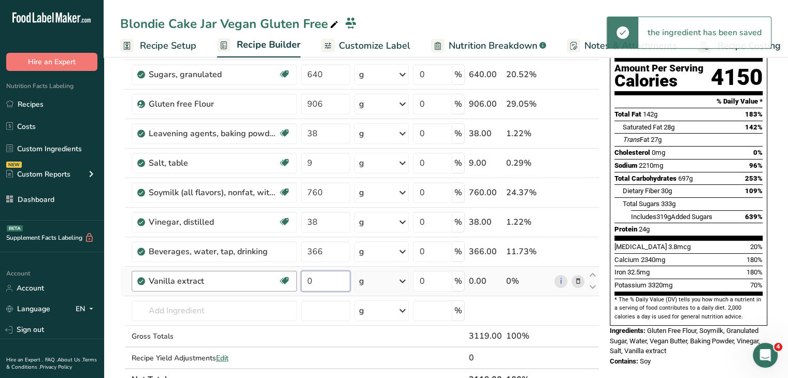
drag, startPoint x: 321, startPoint y: 280, endPoint x: 290, endPoint y: 280, distance: 30.6
click at [290, 280] on tr "Vanilla extract Dairy free Gluten free Vegan Vegetarian Soy free 0 g Portions 1…" at bounding box center [360, 282] width 478 height 30
type input "18"
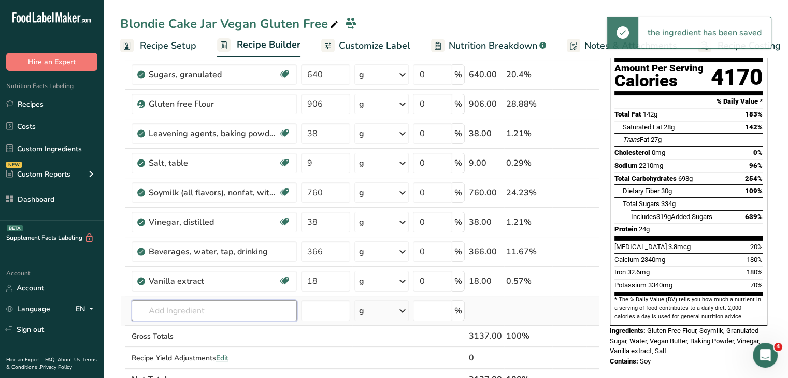
click at [213, 304] on input "text" at bounding box center [214, 311] width 165 height 21
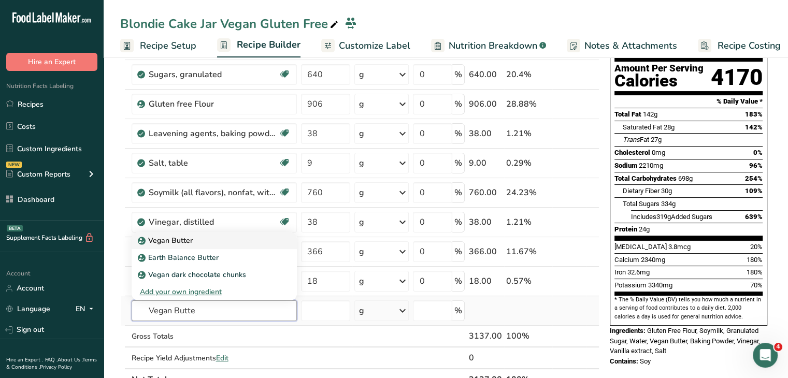
type input "Vegan Butte"
click at [235, 235] on div "Vegan Butter" at bounding box center [206, 240] width 132 height 11
type input "Vegan Butter"
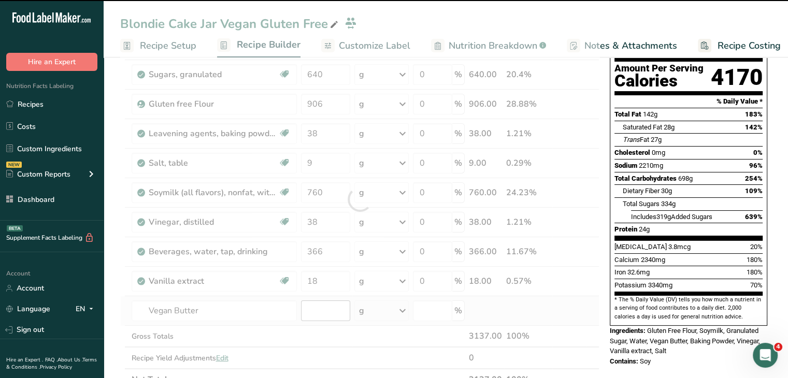
type input "0"
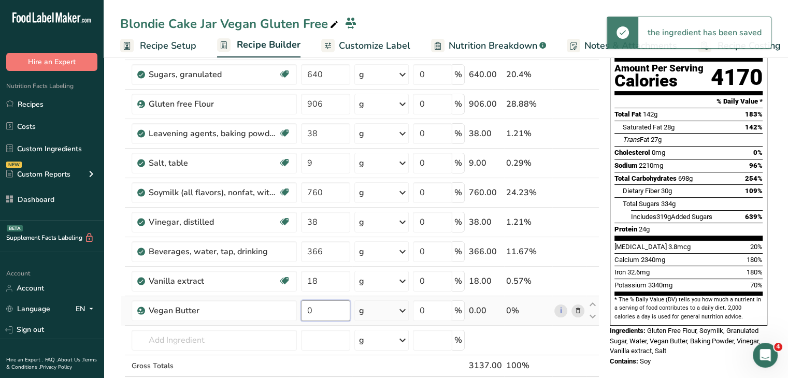
click at [322, 310] on input "0" at bounding box center [326, 311] width 50 height 21
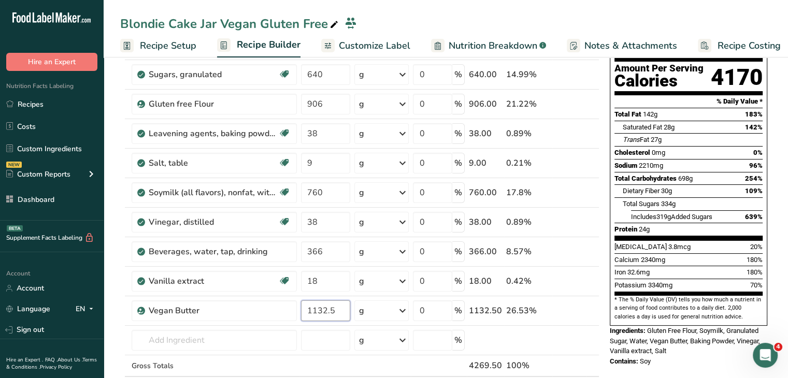
type input "1132.5"
click at [705, 279] on div "Potassium 3340mg 70%" at bounding box center [689, 285] width 148 height 13
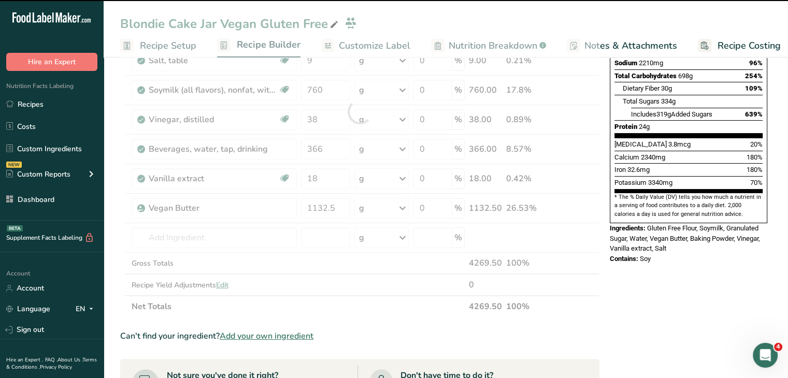
scroll to position [207, 0]
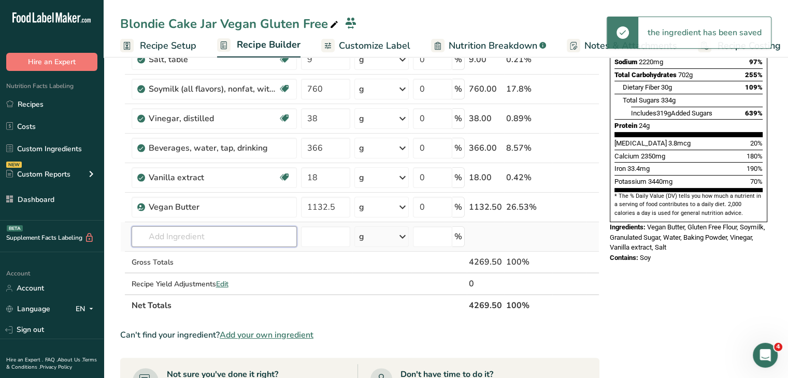
click at [215, 235] on input "text" at bounding box center [214, 236] width 165 height 21
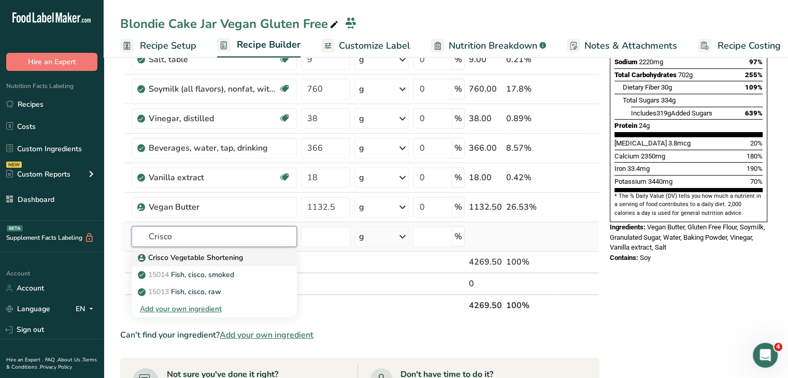
type input "Crisco"
click at [208, 256] on p "Crisco Vegetable Shortening" at bounding box center [191, 257] width 103 height 11
type input "Crisco Vegetable Shortening"
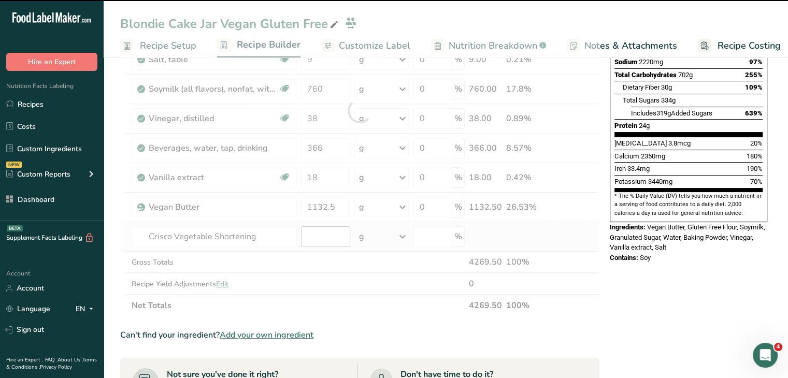
type input "0"
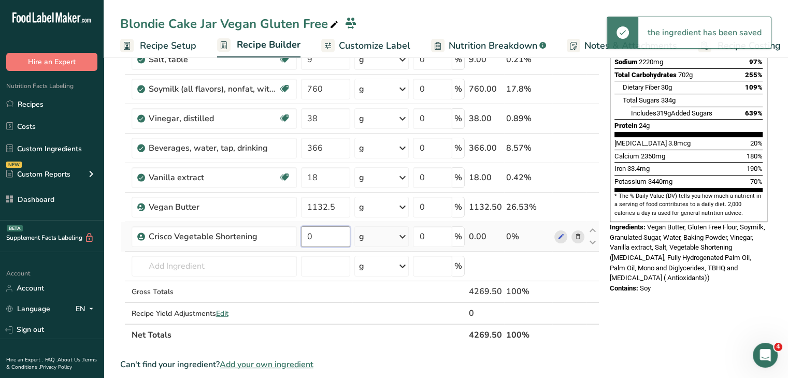
click at [317, 238] on input "0" at bounding box center [326, 236] width 50 height 21
type input "226.5"
click at [682, 237] on div "Ingredients: Vegan Butter, Gluten Free Flour, Soymilk, Granulated Sugar, Water,…" at bounding box center [689, 252] width 158 height 61
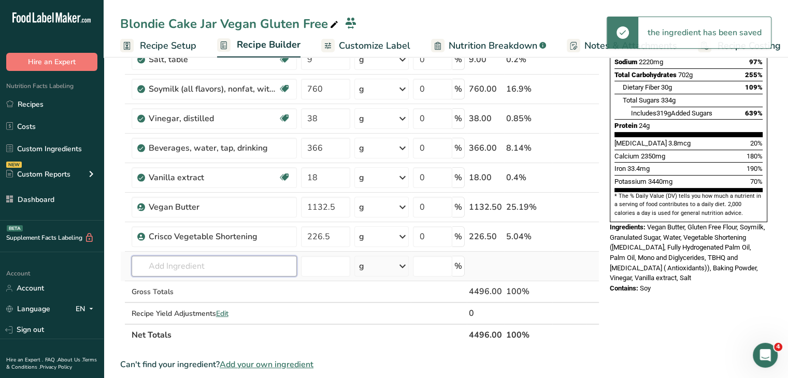
click at [252, 270] on input "text" at bounding box center [214, 266] width 165 height 21
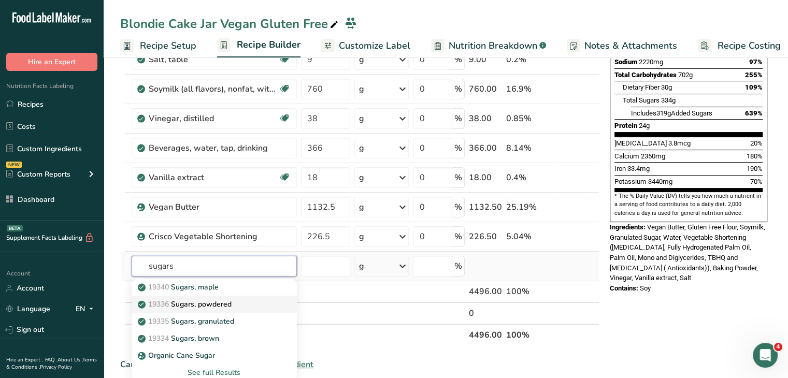
type input "sugars"
click at [224, 301] on p "19336 Sugars, powdered" at bounding box center [186, 304] width 92 height 11
type input "Sugars, powdered"
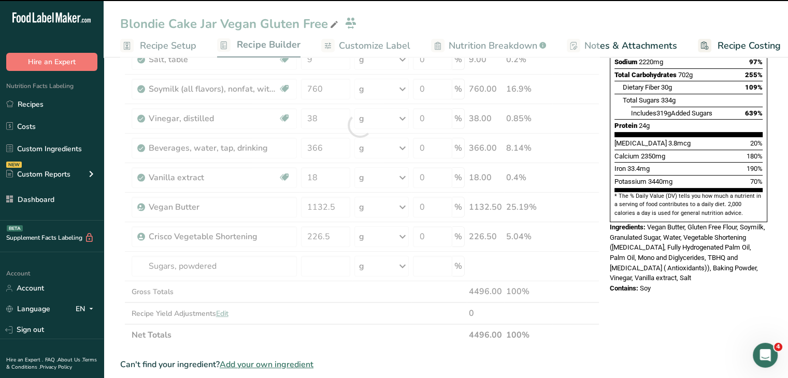
type input "0"
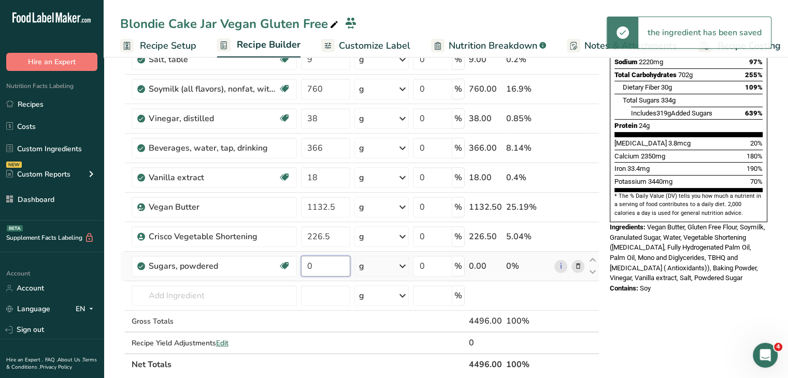
click at [313, 268] on input "0" at bounding box center [326, 266] width 50 height 21
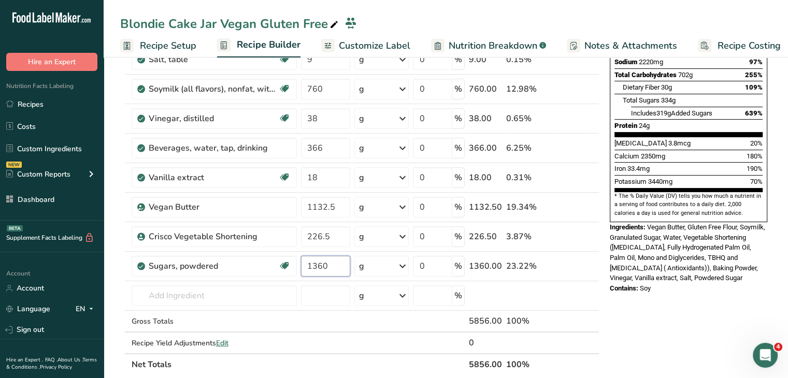
type input "1360"
click at [656, 283] on div "Contains: Soy" at bounding box center [689, 288] width 158 height 10
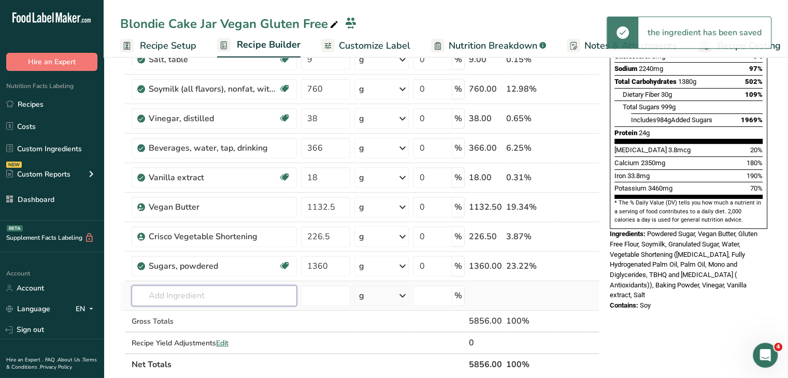
click at [185, 295] on input "text" at bounding box center [214, 296] width 165 height 21
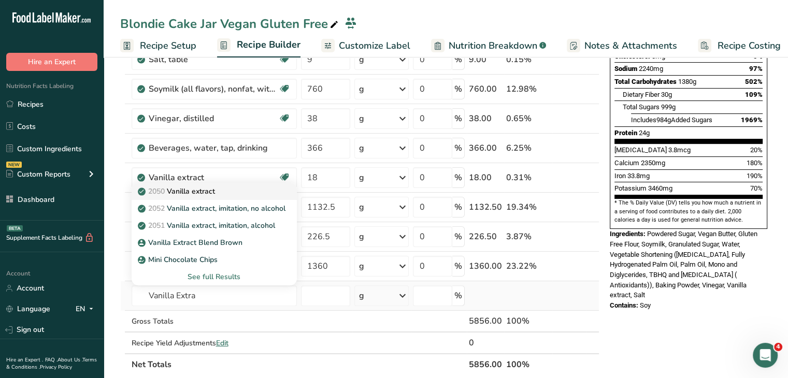
click at [220, 189] on div "2050 Vanilla extract" at bounding box center [206, 191] width 132 height 11
type input "Vanilla extract"
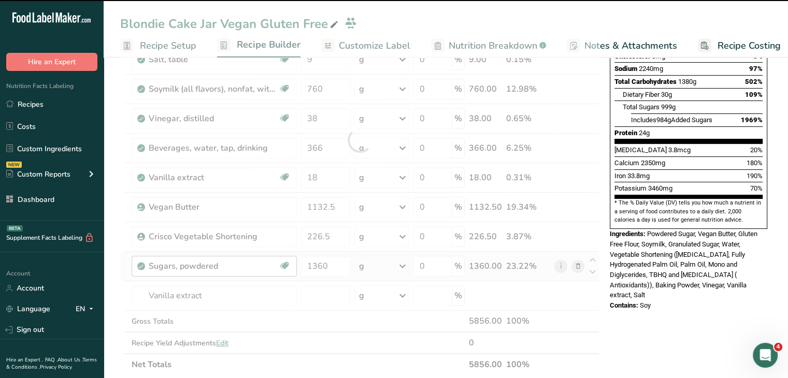
type input "0"
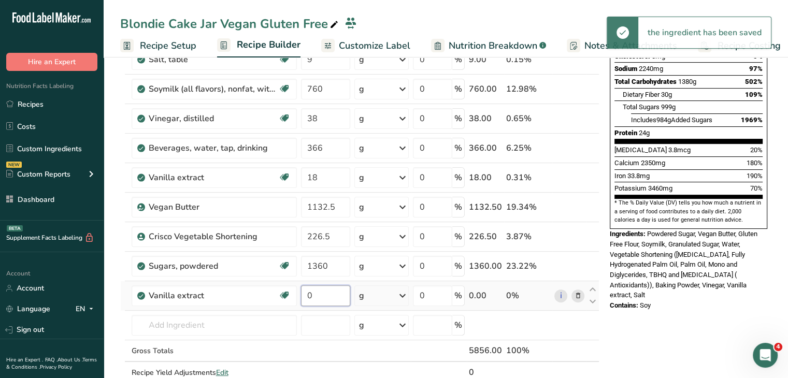
click at [331, 297] on input "0" at bounding box center [326, 296] width 50 height 21
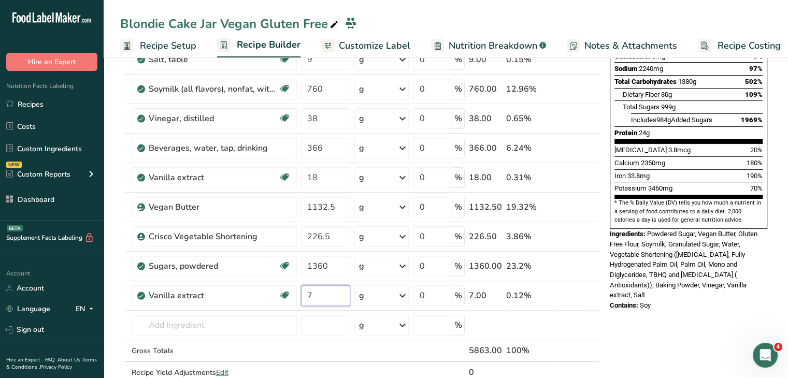
type input "7"
click at [706, 259] on span "Powdered Sugar, Vegan Butter, Gluten Free Flour, Soymilk, Granulated Sugar, Wat…" at bounding box center [684, 264] width 148 height 69
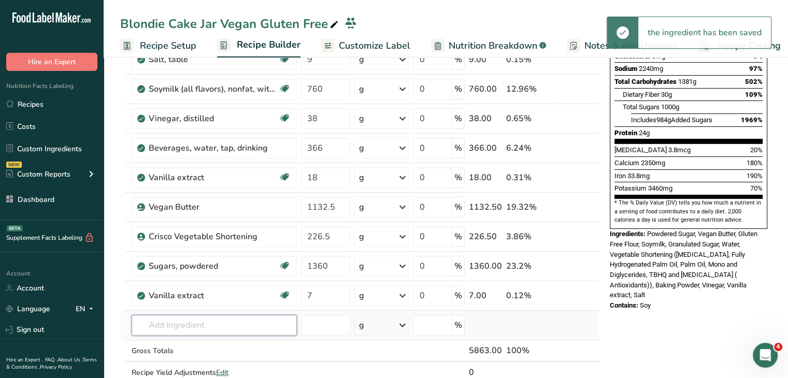
click at [182, 330] on input "text" at bounding box center [214, 325] width 165 height 21
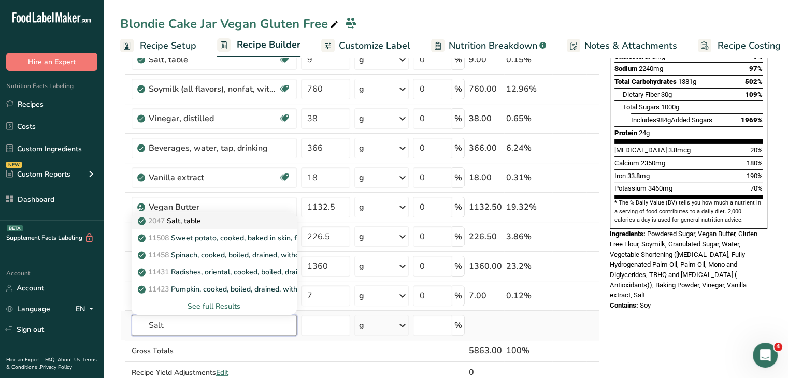
type input "Salt"
click at [218, 218] on div "2047 Salt, table" at bounding box center [206, 221] width 132 height 11
type input "Salt, table"
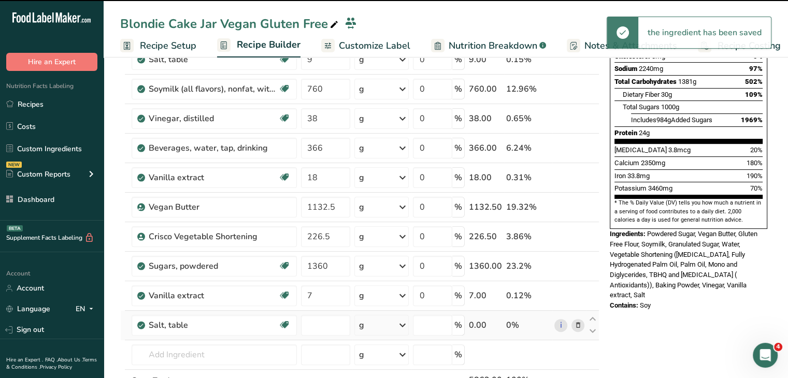
type input "0"
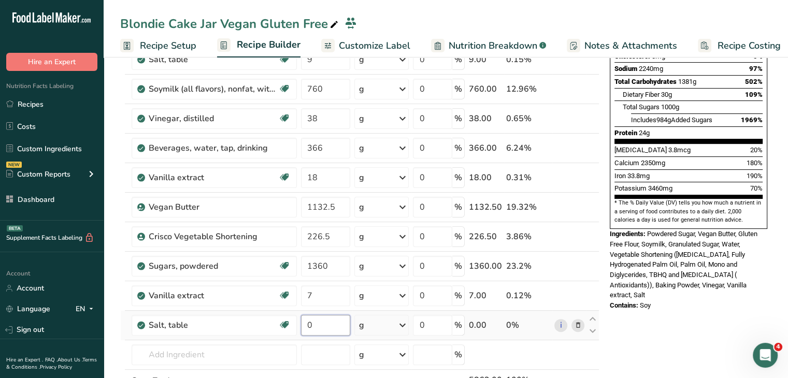
click at [316, 318] on input "0" at bounding box center [326, 325] width 50 height 21
type input "7"
click at [690, 253] on span "Powdered Sugar, Vegan Butter, Gluten Free Flour, Soymilk, Granulated Sugar, Wat…" at bounding box center [684, 264] width 148 height 69
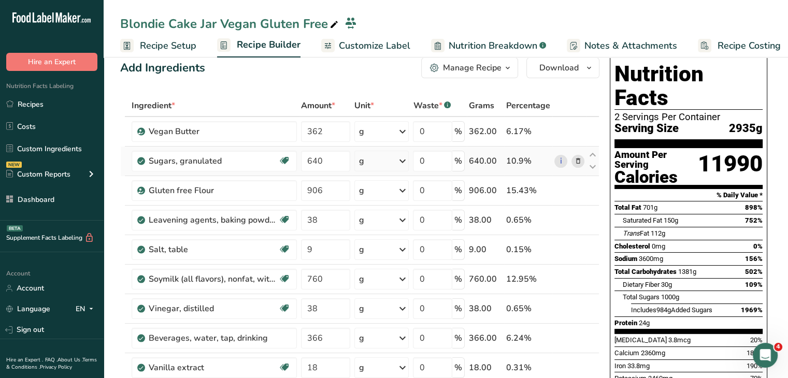
scroll to position [0, 0]
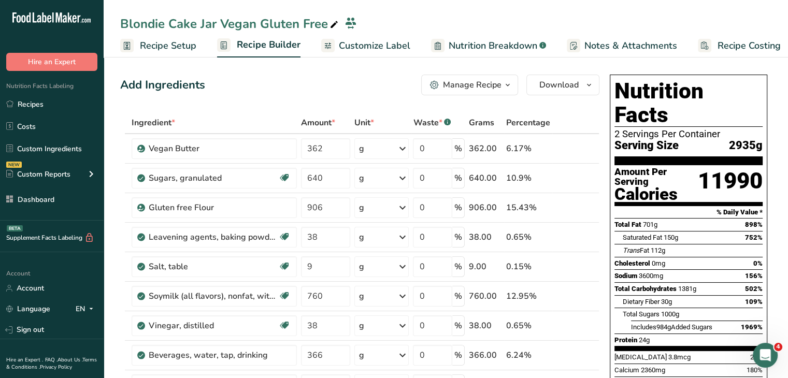
click at [179, 44] on span "Recipe Setup" at bounding box center [168, 46] width 56 height 14
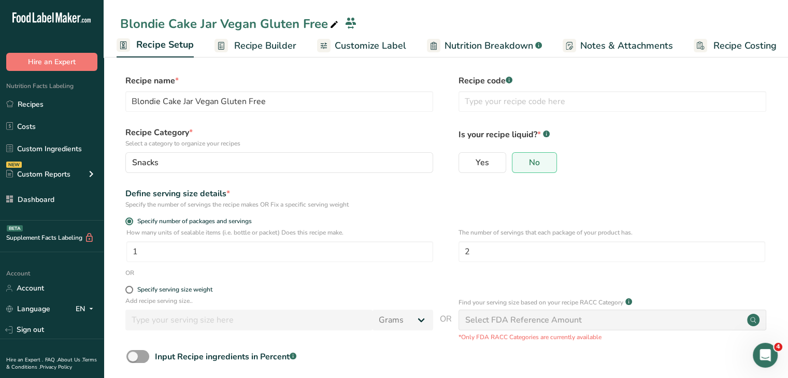
drag, startPoint x: 238, startPoint y: 42, endPoint x: 243, endPoint y: 51, distance: 9.7
click at [239, 44] on span "Recipe Builder" at bounding box center [265, 46] width 62 height 14
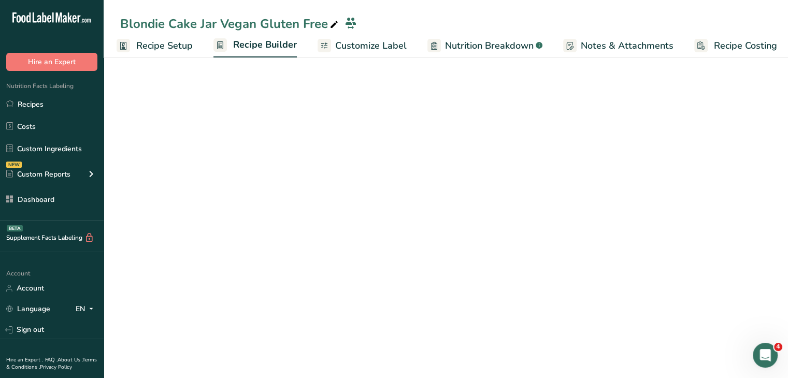
scroll to position [0, 9]
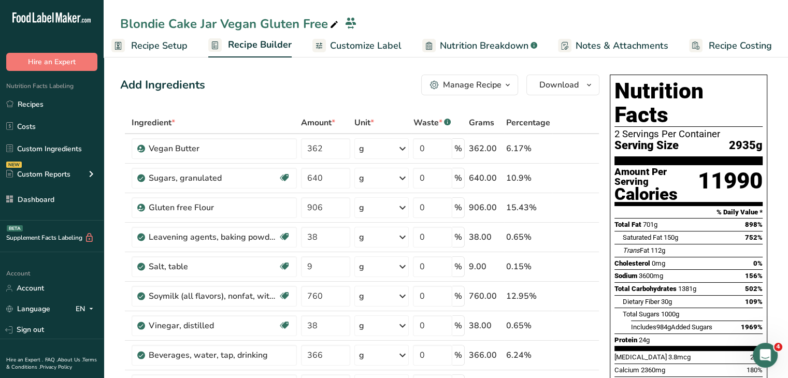
click at [188, 39] on ul "Recipe Setup Recipe Builder Customize Label Nutrition Breakdown .a-a{fill:#3473…" at bounding box center [444, 45] width 698 height 24
click at [182, 41] on span "Recipe Setup" at bounding box center [159, 46] width 56 height 14
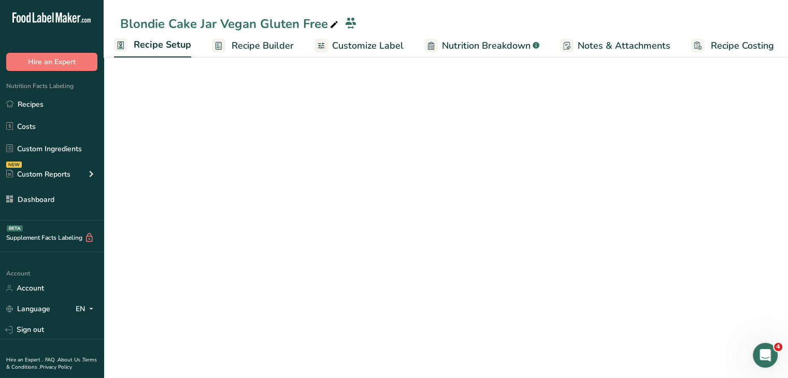
scroll to position [0, 4]
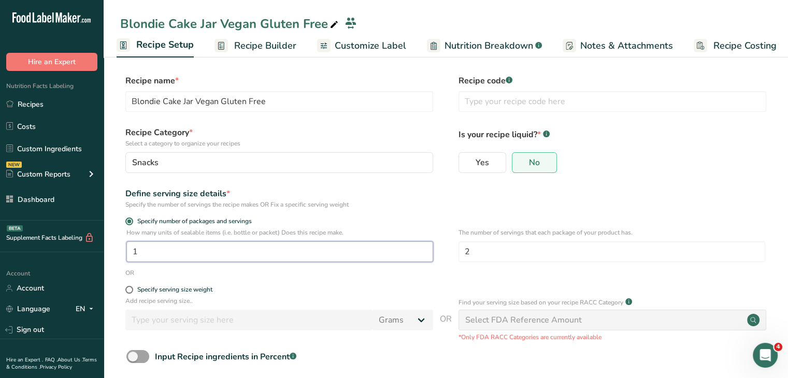
drag, startPoint x: 181, startPoint y: 257, endPoint x: 116, endPoint y: 243, distance: 66.7
click at [116, 243] on section "Recipe name * Blondie Cake Jar Vegan Gluten Free Recipe code .a-a{fill:#347362;…" at bounding box center [446, 242] width 685 height 376
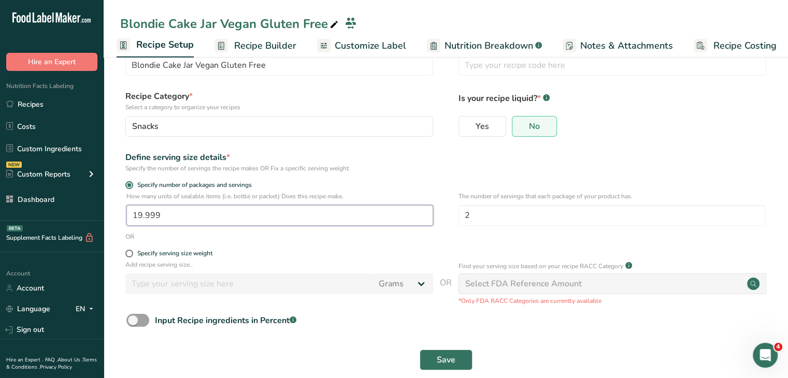
scroll to position [52, 0]
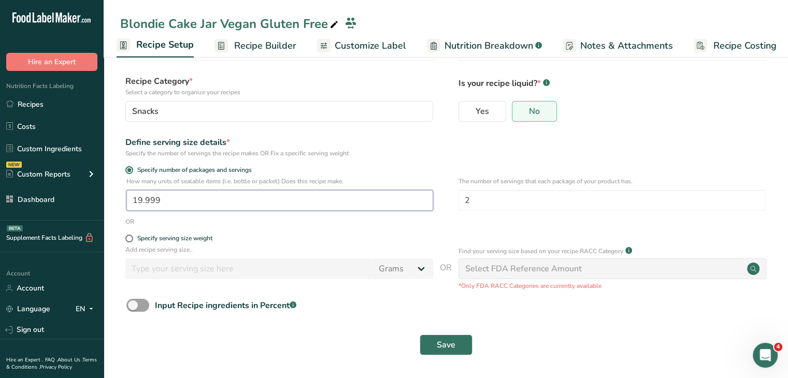
click at [261, 202] on input "19.999" at bounding box center [279, 200] width 307 height 21
type input "20"
click at [456, 349] on button "Save" at bounding box center [446, 345] width 53 height 21
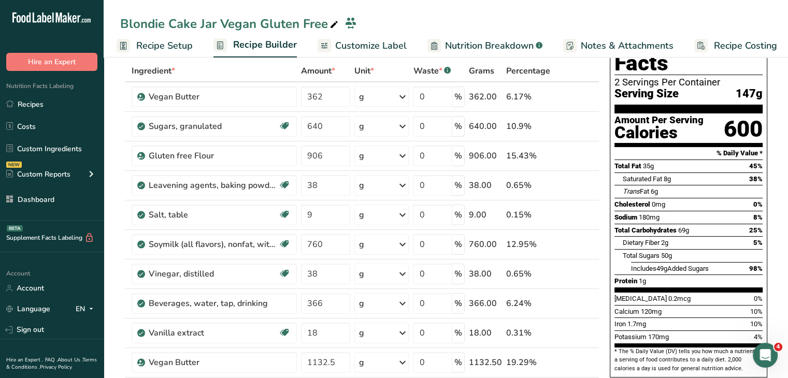
drag, startPoint x: 139, startPoint y: 46, endPoint x: 148, endPoint y: 48, distance: 9.2
click at [139, 46] on span "Recipe Setup" at bounding box center [164, 46] width 56 height 14
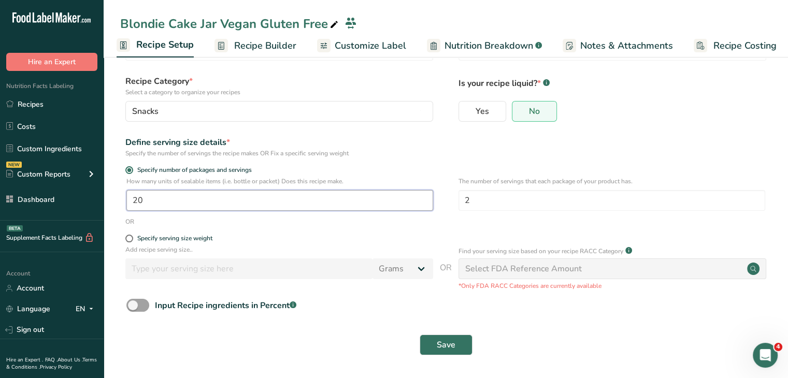
drag, startPoint x: 214, startPoint y: 195, endPoint x: 139, endPoint y: 198, distance: 74.7
click at [139, 198] on input "20" at bounding box center [279, 200] width 307 height 21
type input "1"
type input "40"
click at [458, 345] on button "Save" at bounding box center [446, 345] width 53 height 21
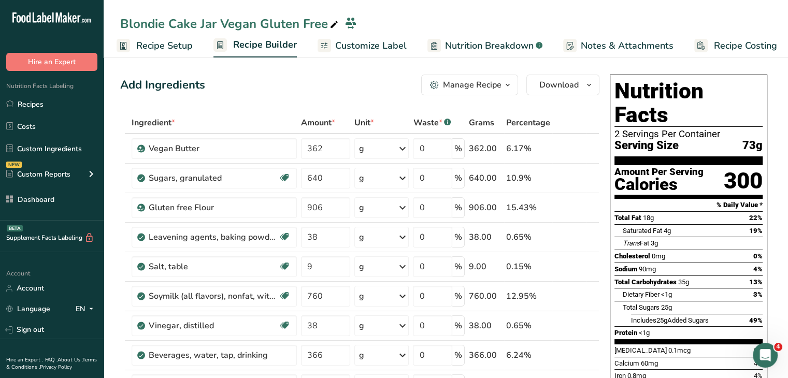
click at [172, 40] on span "Recipe Setup" at bounding box center [164, 46] width 56 height 14
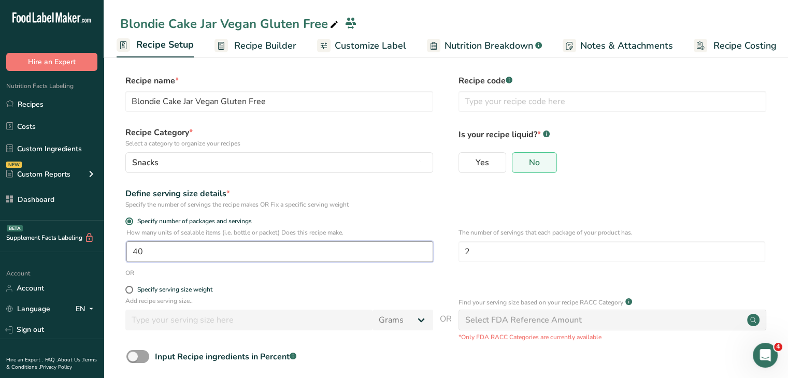
click at [158, 247] on input "40" at bounding box center [279, 251] width 307 height 21
type input "1"
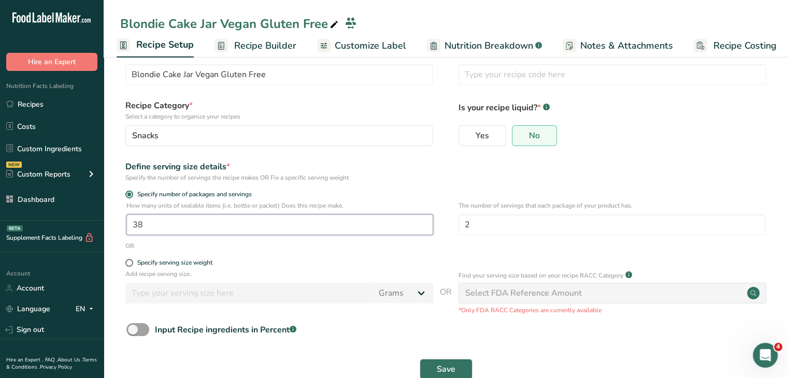
scroll to position [52, 0]
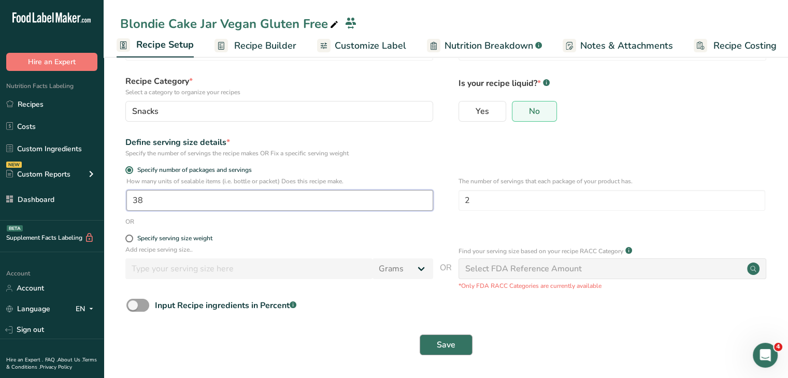
type input "38"
click at [443, 349] on span "Save" at bounding box center [446, 345] width 19 height 12
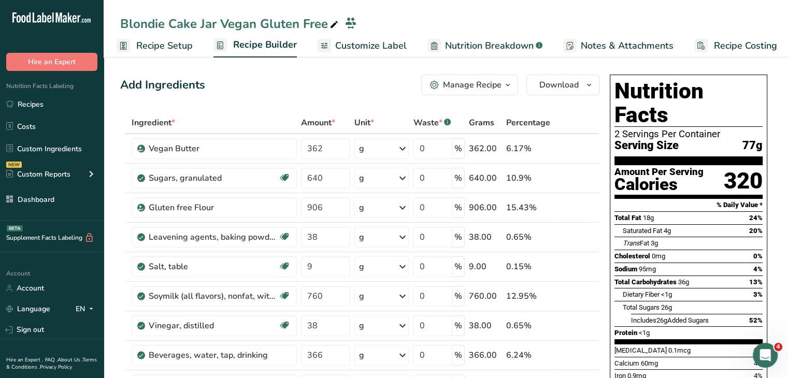
click at [381, 40] on span "Customize Label" at bounding box center [371, 46] width 72 height 14
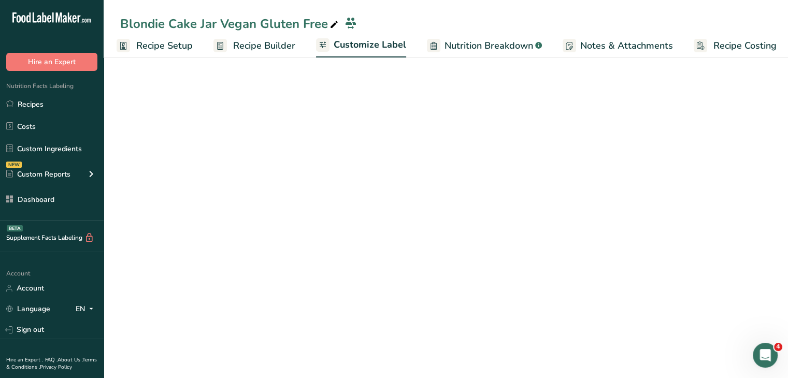
scroll to position [0, 9]
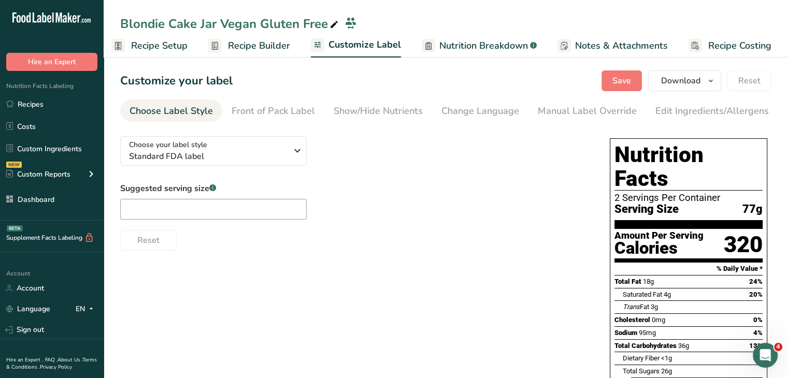
click at [284, 223] on div "Suggested serving size .a-a{fill:#347362;}.b-a{fill:#fff;} Reset" at bounding box center [354, 216] width 469 height 68
click at [281, 214] on input "text" at bounding box center [213, 209] width 187 height 21
type input "1/2 cup"
click at [614, 85] on button "Save" at bounding box center [622, 80] width 40 height 21
click at [573, 96] on section "Customize your label Save Download Choose what to show on your downloaded label…" at bounding box center [446, 328] width 685 height 548
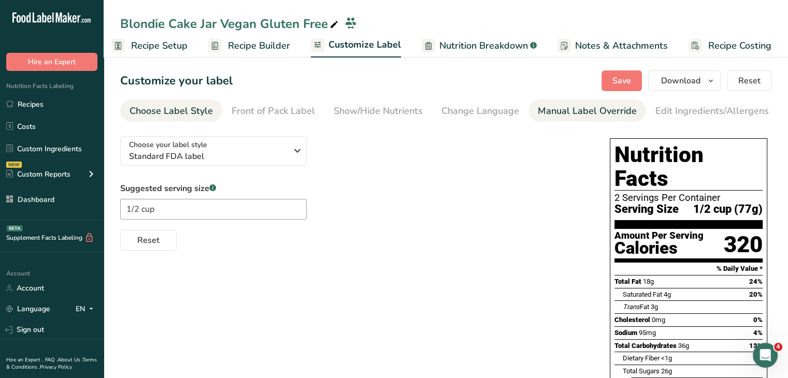
click at [574, 104] on div "Manual Label Override" at bounding box center [587, 111] width 99 height 14
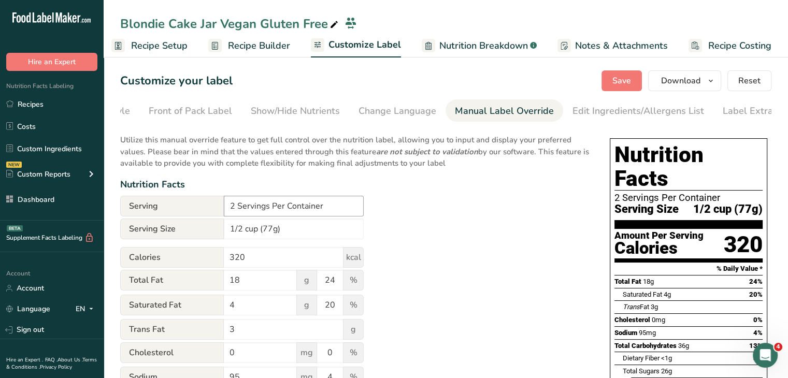
scroll to position [0, 102]
click at [273, 233] on input "1/2 cup (77g)" at bounding box center [294, 229] width 140 height 21
type input "1/2 cup (78g)"
click at [631, 75] on span "Save" at bounding box center [622, 81] width 19 height 12
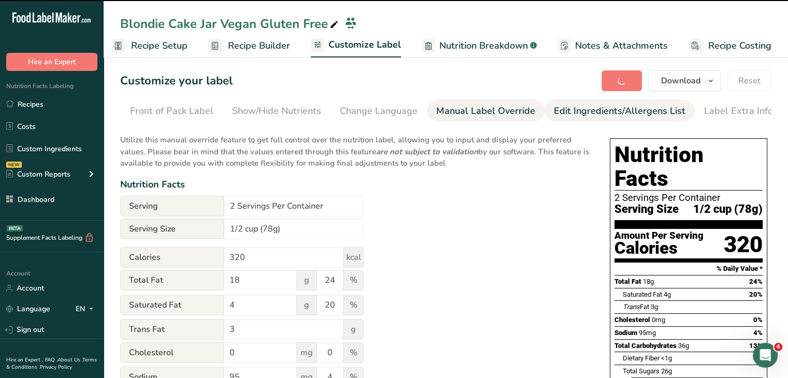
click at [634, 110] on div "Edit Ingredients/Allergens List" at bounding box center [620, 111] width 132 height 14
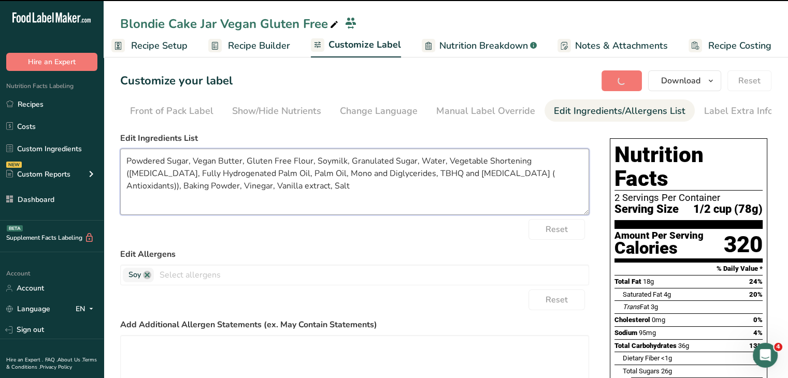
click at [189, 166] on textarea "Powdered Sugar, Vegan Butter, Gluten Free Flour, Soymilk, Granulated Sugar, Wat…" at bounding box center [354, 182] width 469 height 66
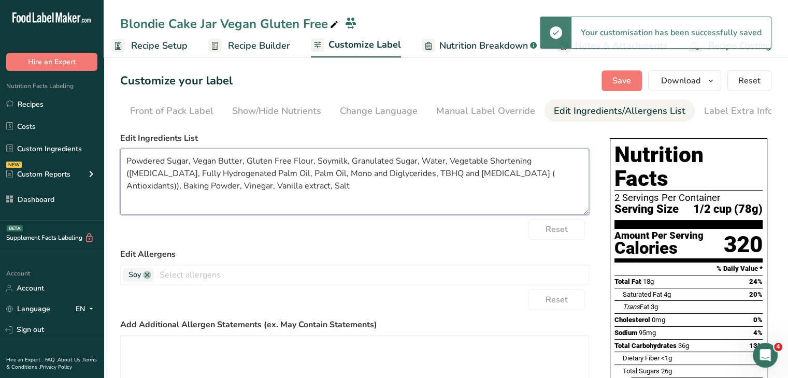
click at [191, 191] on textarea "Powdered Sugar, Vegan Butter, Gluten Free Flour, Soymilk, Granulated Sugar, Wat…" at bounding box center [354, 182] width 469 height 66
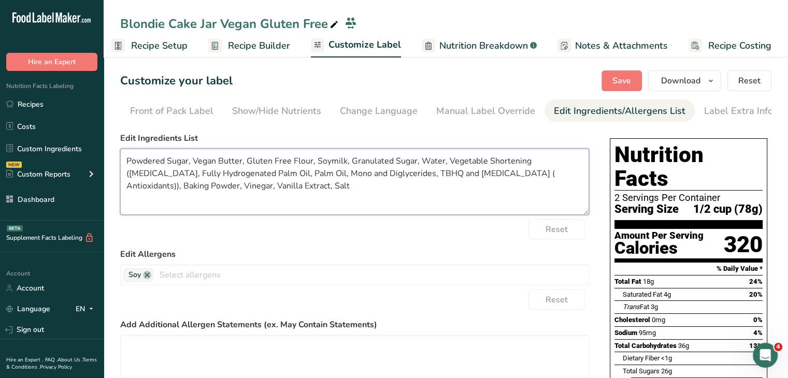
click at [267, 168] on textarea "Powdered Sugar, Vegan Butter, Gluten Free Flour, Soymilk, Granulated Sugar, Wat…" at bounding box center [354, 182] width 469 height 66
click at [354, 165] on textarea "Powdered Sugar, Vegan Butter, Gluten Free Flour, Soymilk, Granulated Sugar, Wat…" at bounding box center [354, 182] width 469 height 66
type textarea "Powdered Sugar, Vegan Butter, Gluten Free Flour, Soymilk, Granulated Sugar, Wat…"
click at [612, 81] on button "Save" at bounding box center [622, 80] width 40 height 21
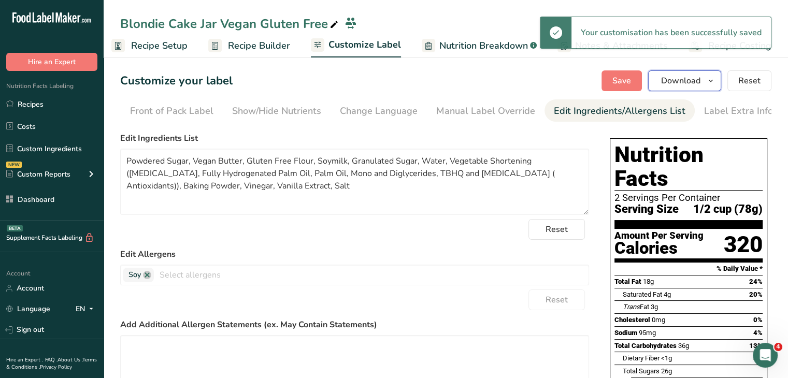
click at [694, 81] on span "Download" at bounding box center [680, 81] width 39 height 12
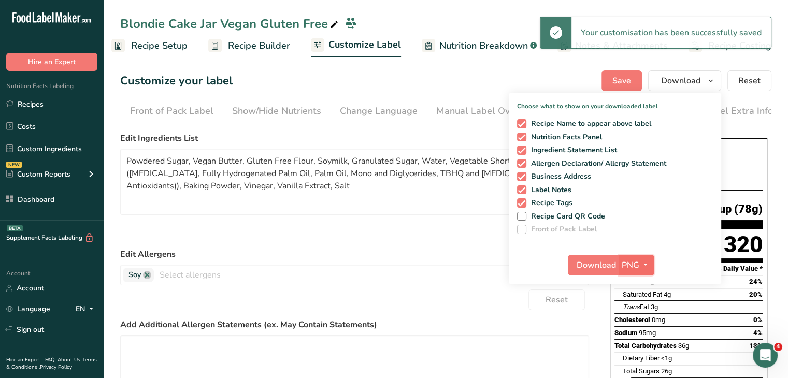
click at [647, 263] on icon "button" at bounding box center [646, 265] width 8 height 13
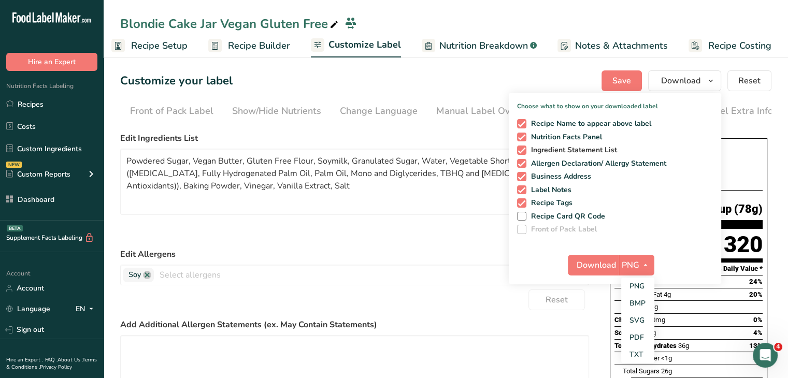
click at [526, 148] on span at bounding box center [521, 150] width 9 height 9
click at [524, 148] on input "Ingredient Statement List" at bounding box center [520, 150] width 7 height 7
checkbox input "false"
click at [549, 202] on span "Recipe Tags" at bounding box center [550, 202] width 47 height 9
click at [524, 202] on input "Recipe Tags" at bounding box center [520, 203] width 7 height 7
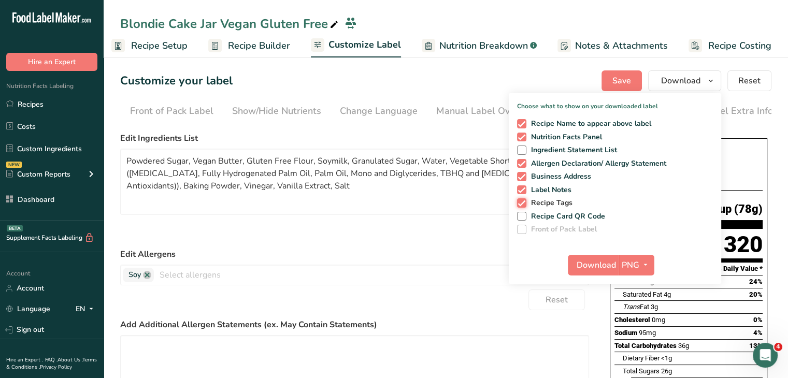
checkbox input "false"
click at [640, 260] on span "button" at bounding box center [645, 265] width 12 height 12
click at [645, 339] on link "PDF" at bounding box center [637, 337] width 33 height 17
click at [603, 263] on span "Download" at bounding box center [596, 265] width 39 height 12
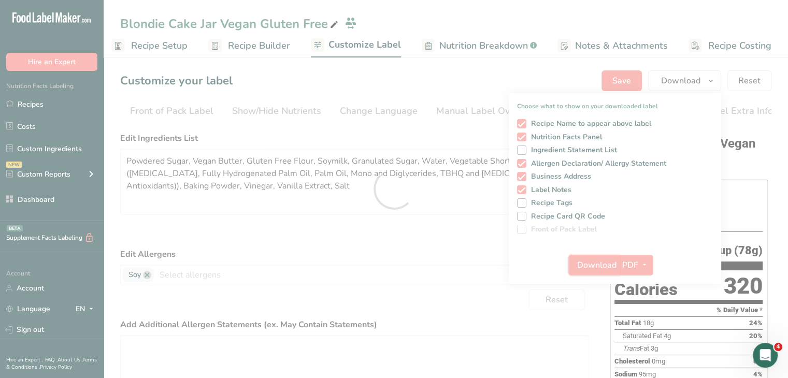
scroll to position [0, 0]
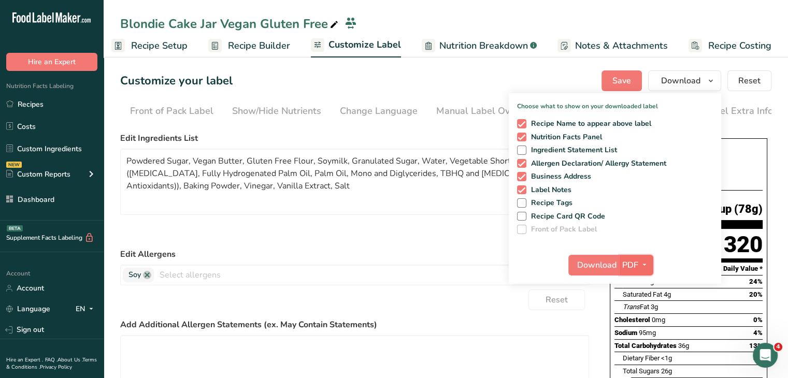
click at [638, 267] on span "PDF" at bounding box center [630, 265] width 16 height 12
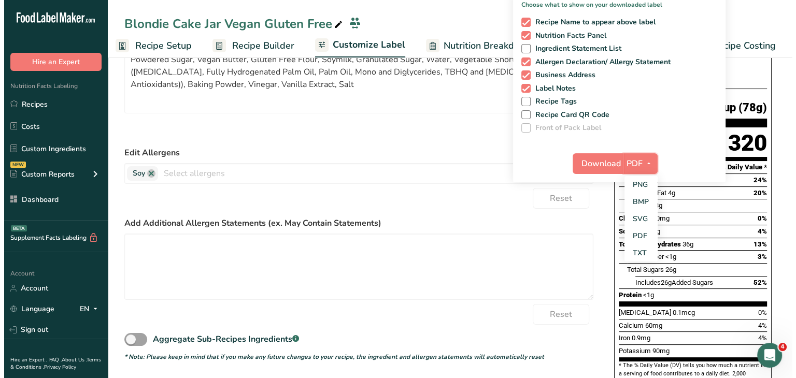
scroll to position [104, 0]
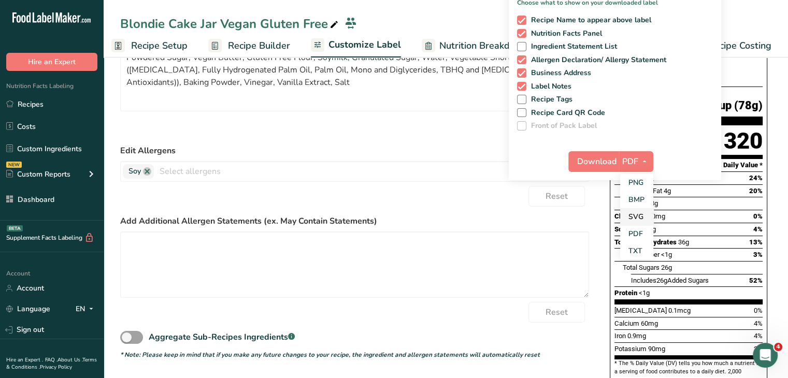
click at [641, 216] on link "SVG" at bounding box center [636, 216] width 33 height 17
click at [613, 167] on span "Download" at bounding box center [596, 161] width 39 height 12
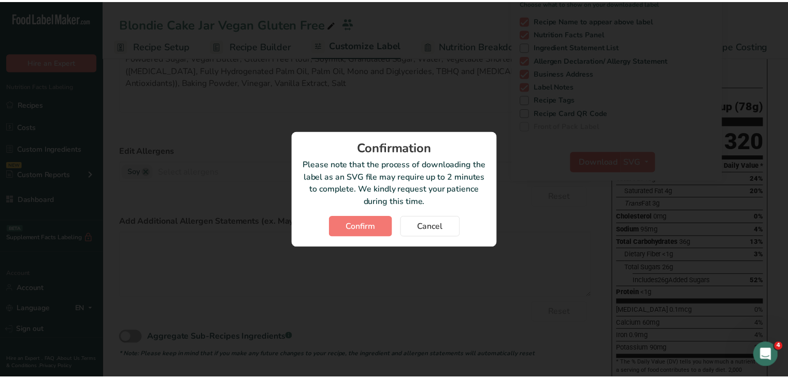
scroll to position [0, 1]
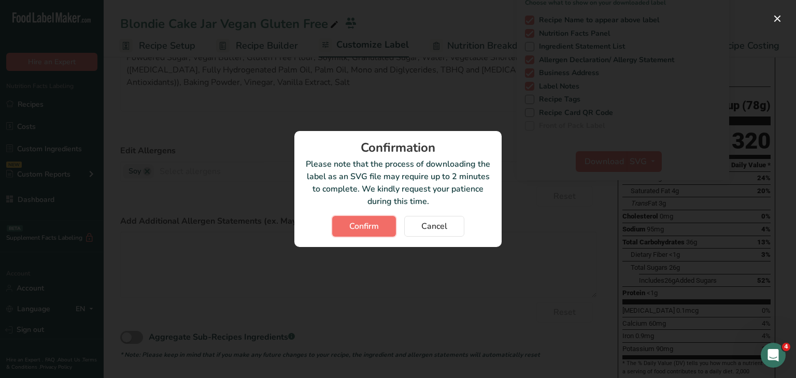
click at [385, 230] on button "Confirm" at bounding box center [364, 226] width 64 height 21
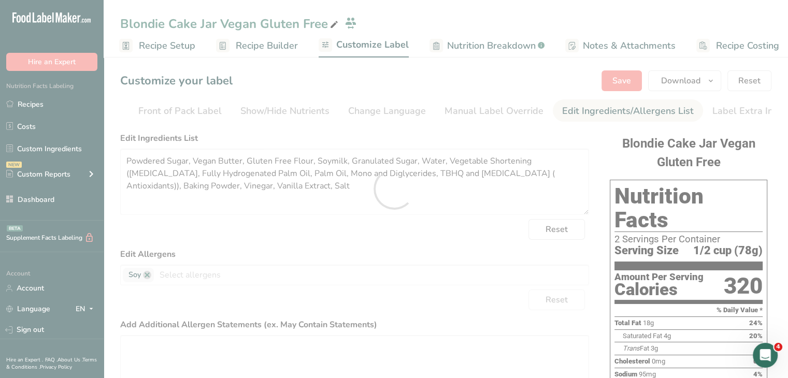
scroll to position [0, 0]
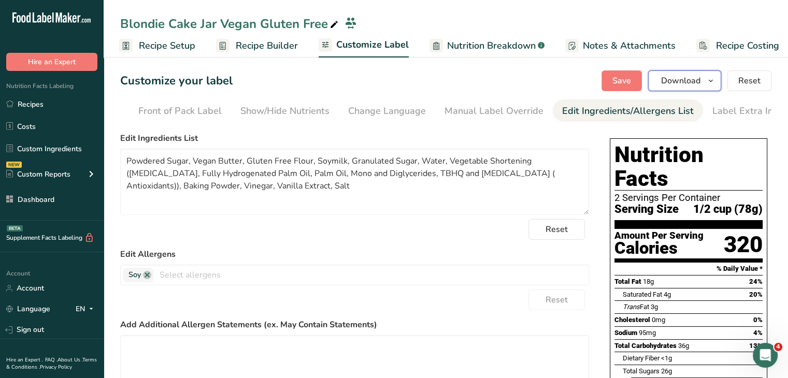
click at [685, 81] on span "Download" at bounding box center [680, 81] width 39 height 12
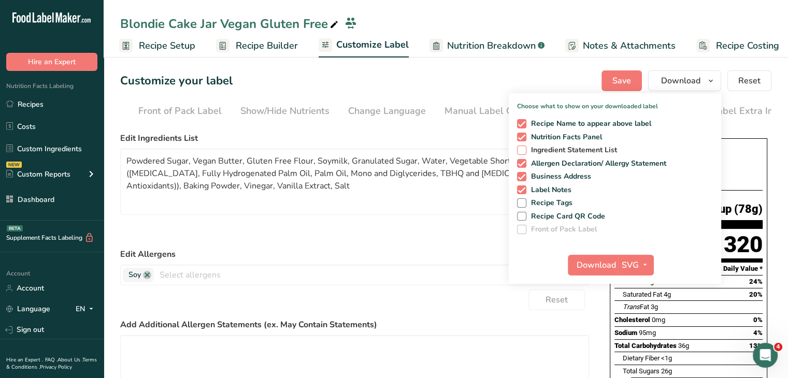
click at [521, 152] on span at bounding box center [521, 150] width 9 height 9
click at [521, 152] on input "Ingredient Statement List" at bounding box center [520, 150] width 7 height 7
checkbox input "true"
click at [524, 163] on span at bounding box center [521, 163] width 9 height 9
click at [524, 163] on input "Allergen Declaration/ Allergy Statement" at bounding box center [520, 163] width 7 height 7
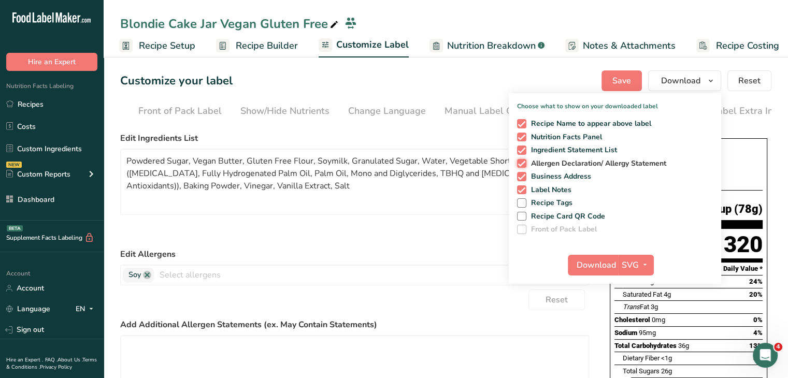
checkbox input "false"
click at [522, 177] on span at bounding box center [521, 176] width 9 height 9
click at [522, 177] on input "Business Address" at bounding box center [520, 176] width 7 height 7
checkbox input "false"
click at [525, 187] on span at bounding box center [521, 190] width 9 height 9
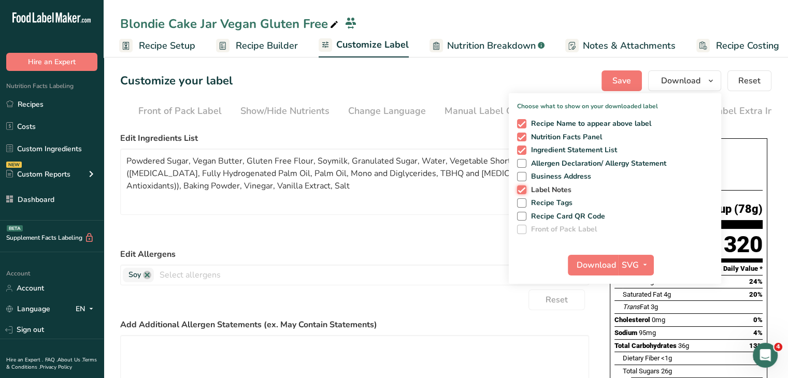
click at [524, 187] on input "Label Notes" at bounding box center [520, 190] width 7 height 7
checkbox input "false"
click at [523, 133] on span at bounding box center [521, 137] width 9 height 9
click at [523, 134] on input "Nutrition Facts Panel" at bounding box center [520, 137] width 7 height 7
checkbox input "false"
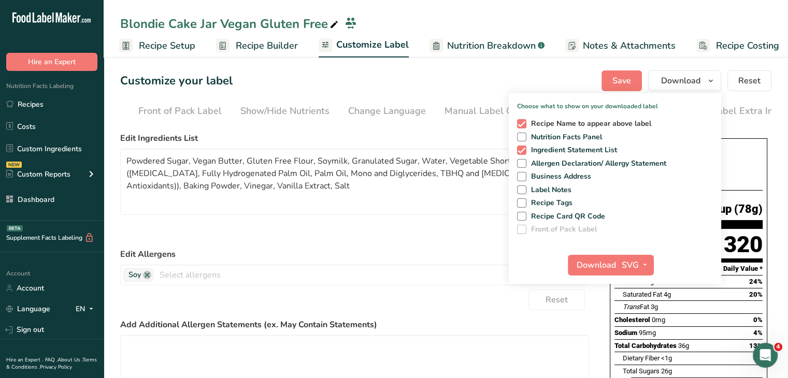
click at [522, 123] on span at bounding box center [521, 123] width 9 height 9
click at [522, 123] on input "Recipe Name to appear above label" at bounding box center [520, 123] width 7 height 7
checkbox input "false"
click at [595, 258] on button "Download" at bounding box center [593, 265] width 51 height 21
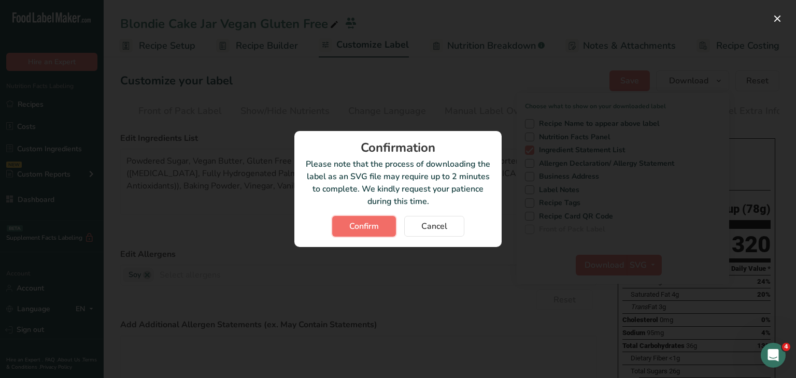
click at [348, 222] on button "Confirm" at bounding box center [364, 226] width 64 height 21
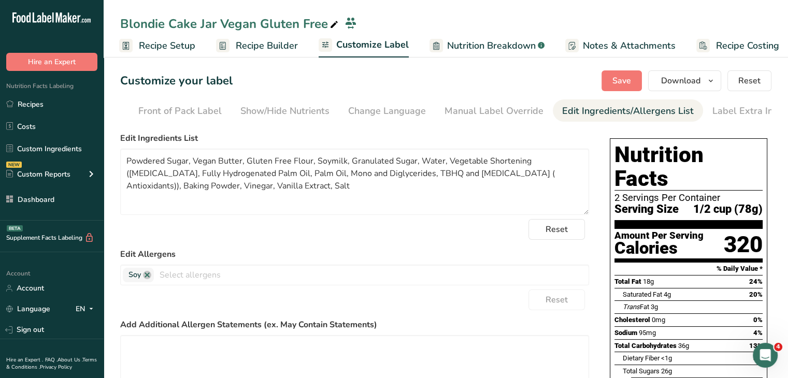
click at [776, 98] on section "Customize your label Save Download Choose what to show on your downloaded label…" at bounding box center [446, 328] width 685 height 548
click at [712, 82] on icon "button" at bounding box center [711, 81] width 8 height 13
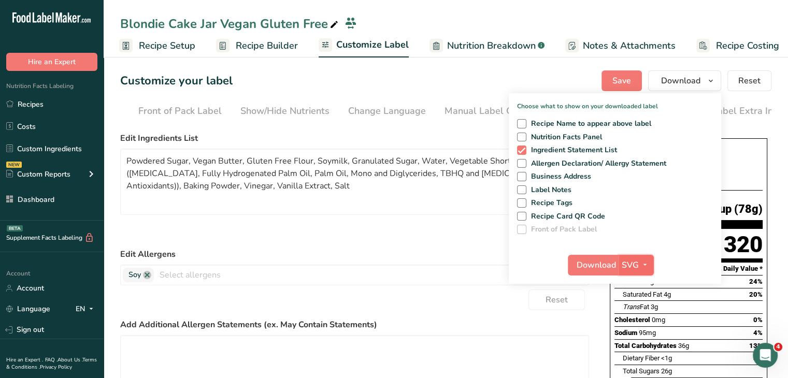
click at [636, 263] on span "SVG" at bounding box center [630, 265] width 17 height 12
click at [638, 333] on link "PDF" at bounding box center [637, 337] width 33 height 17
click at [609, 271] on button "Download" at bounding box center [593, 265] width 51 height 21
click at [87, 100] on link "Recipes" at bounding box center [52, 104] width 104 height 20
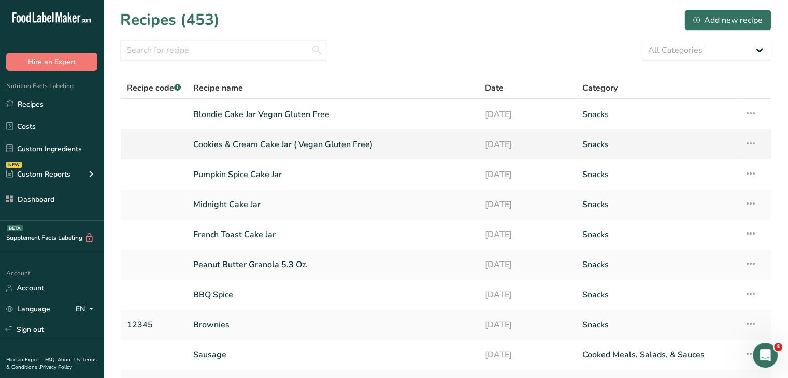
click at [310, 137] on link "Cookies & Cream Cake Jar ( Vegan Gluten Free)" at bounding box center [332, 145] width 279 height 22
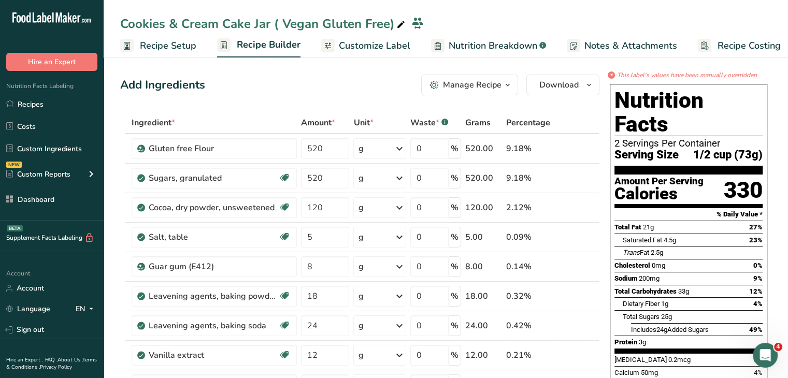
click at [377, 44] on span "Customize Label" at bounding box center [375, 46] width 72 height 14
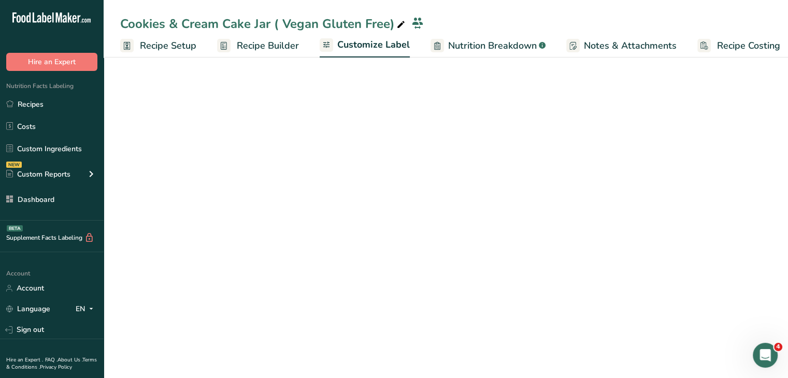
scroll to position [0, 9]
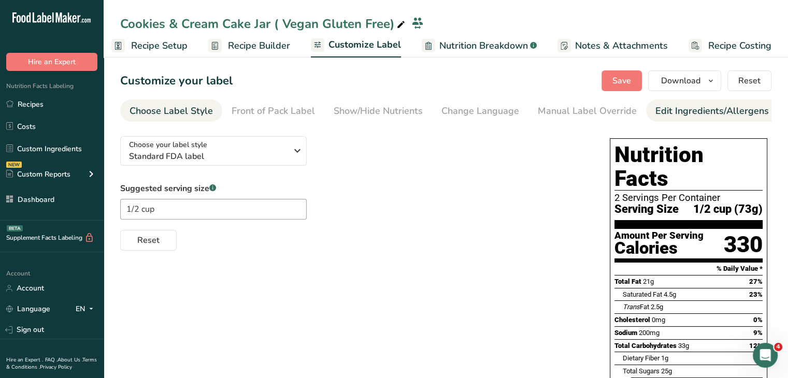
click at [686, 115] on div "Edit Ingredients/Allergens List" at bounding box center [722, 111] width 132 height 14
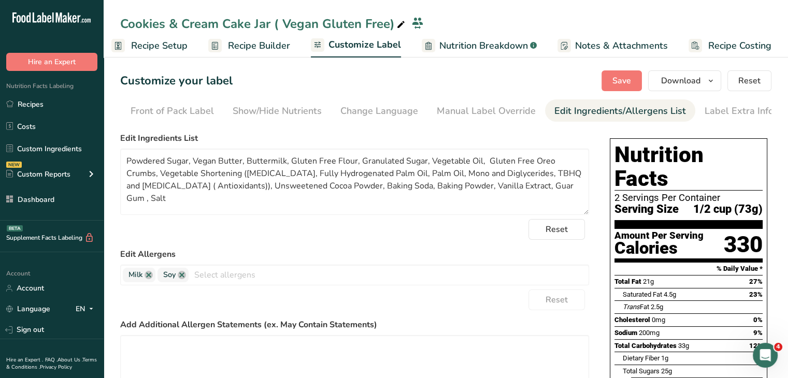
scroll to position [0, 102]
drag, startPoint x: 284, startPoint y: 161, endPoint x: 245, endPoint y: 157, distance: 39.7
click at [245, 157] on textarea "Powdered Sugar, Vegan Butter, Buttermilk, Gluten Free Flour, Granulated Sugar, …" at bounding box center [354, 182] width 469 height 66
type textarea "Powdered Sugar, Vegan Butter, Unsweetened Soy Milk , Gluten Free Flour, Granula…"
click at [634, 80] on button "Save" at bounding box center [622, 80] width 40 height 21
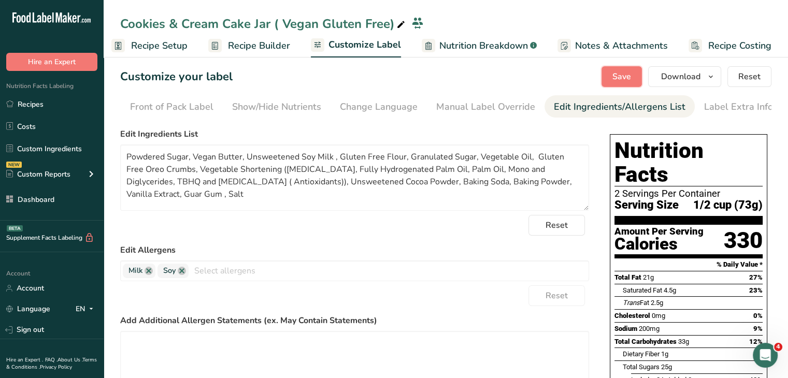
scroll to position [0, 0]
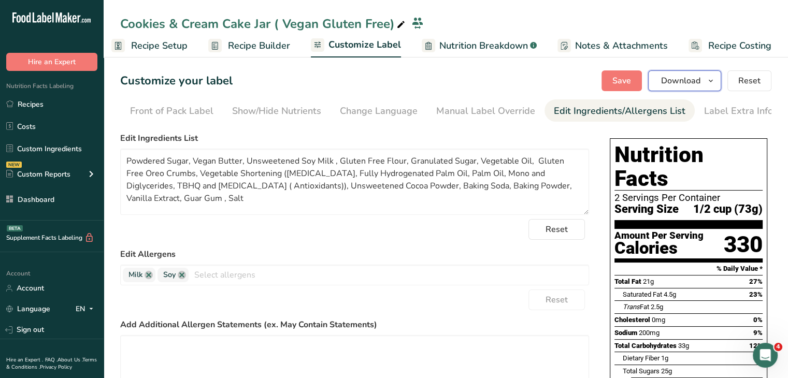
click at [695, 84] on span "Download" at bounding box center [680, 81] width 39 height 12
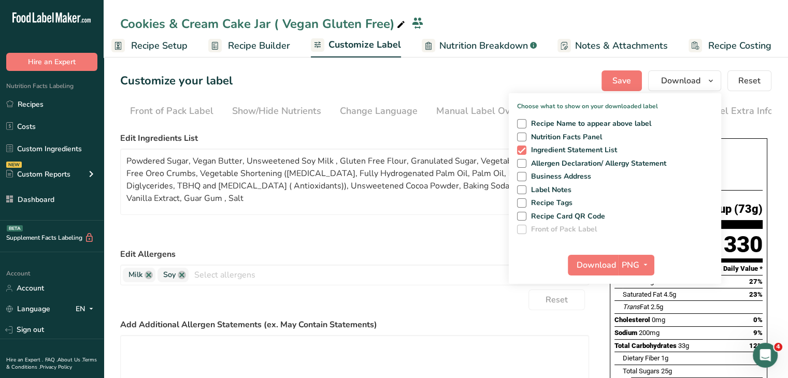
click at [780, 113] on section "Customize your label Save Download Choose what to show on your downloaded label…" at bounding box center [446, 333] width 685 height 558
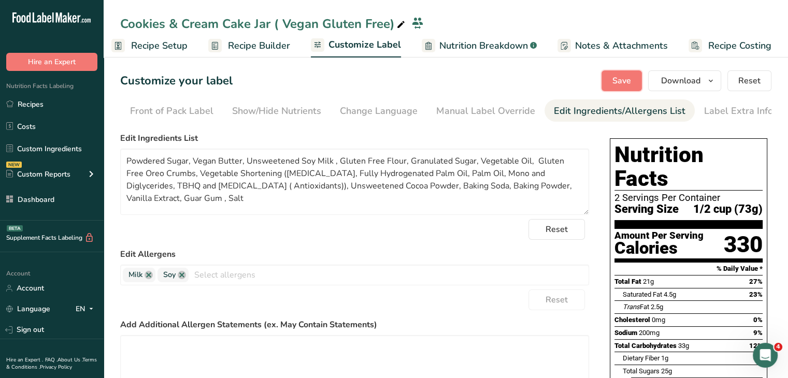
click at [622, 77] on span "Save" at bounding box center [622, 81] width 19 height 12
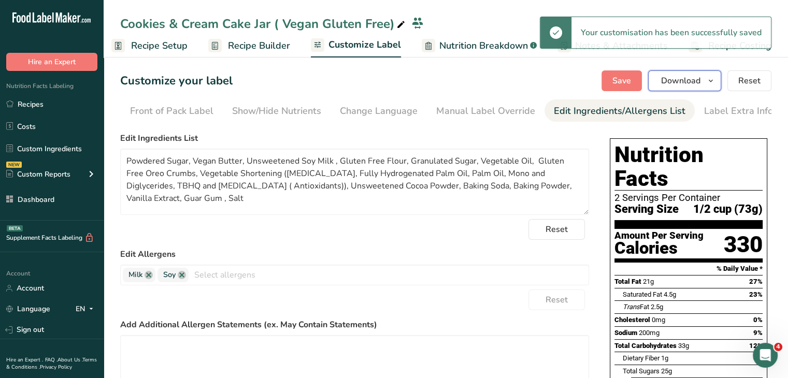
click at [706, 75] on span "button" at bounding box center [711, 81] width 12 height 12
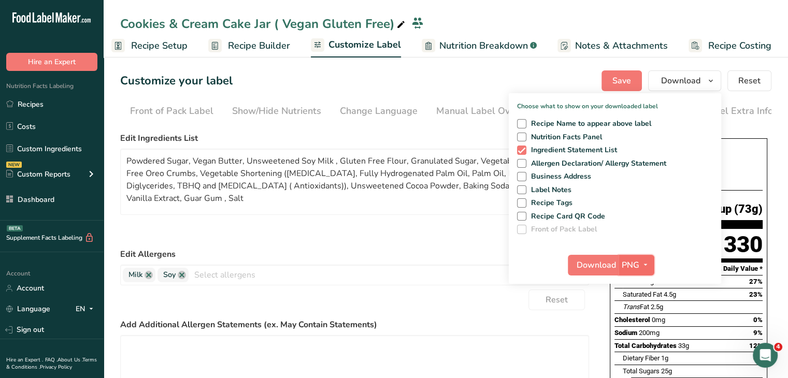
click at [644, 264] on icon "button" at bounding box center [646, 265] width 8 height 13
click at [641, 322] on link "SVG" at bounding box center [637, 320] width 33 height 17
click at [607, 264] on span "Download" at bounding box center [596, 265] width 39 height 12
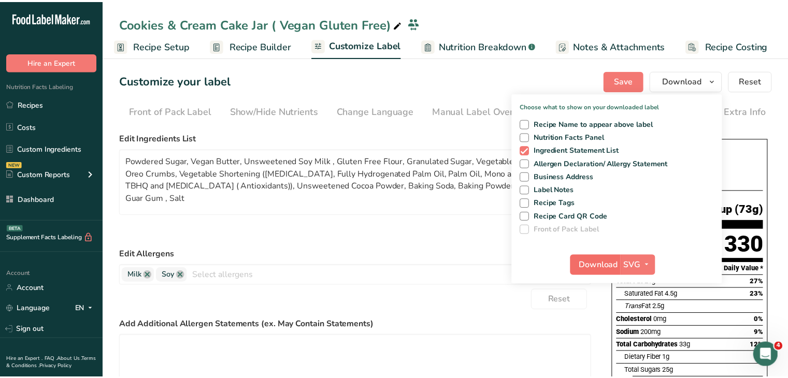
scroll to position [0, 1]
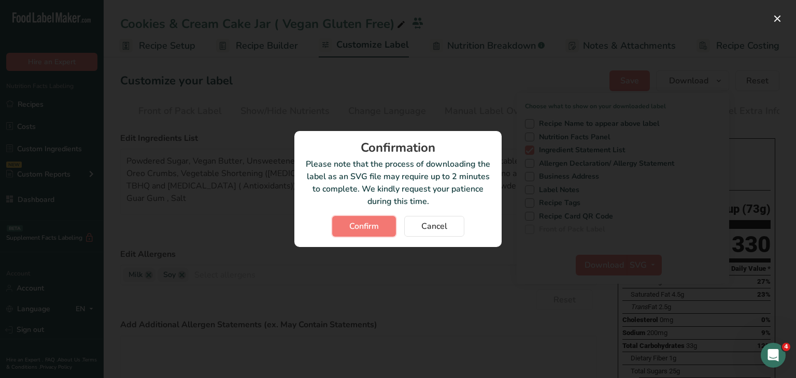
click at [368, 223] on span "Confirm" at bounding box center [364, 226] width 30 height 12
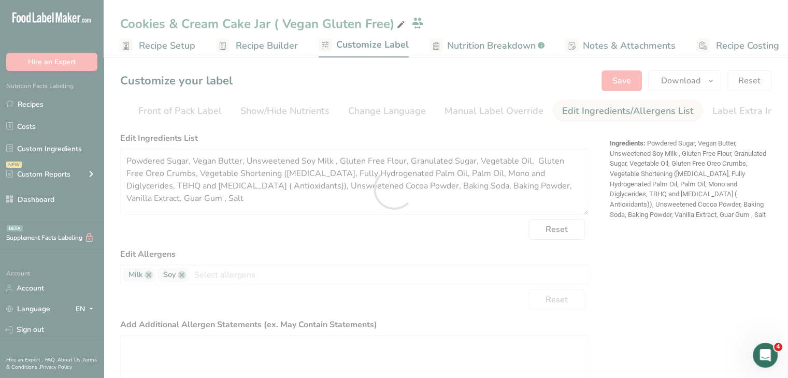
scroll to position [0, 0]
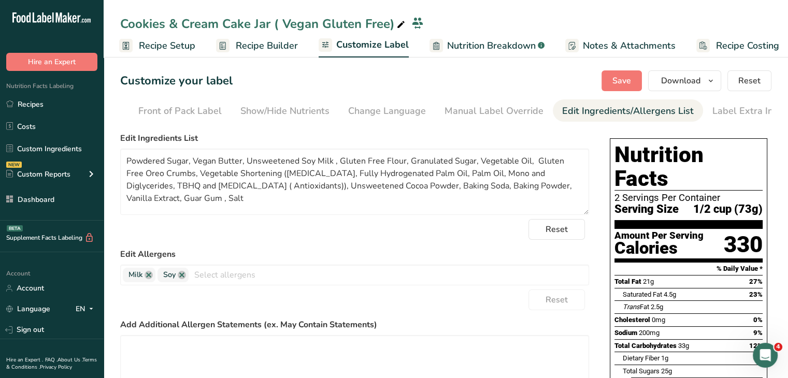
click at [780, 87] on section "Customize your label Save Download Choose what to show on your downloaded label…" at bounding box center [446, 333] width 685 height 558
click at [694, 81] on span "Download" at bounding box center [680, 81] width 39 height 12
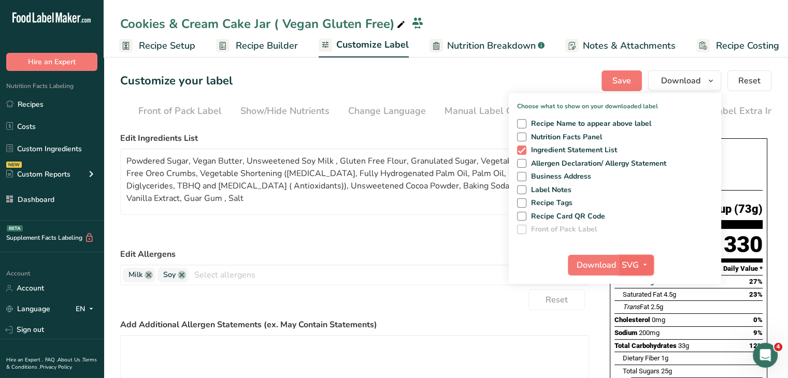
click at [648, 262] on icon "button" at bounding box center [645, 265] width 8 height 13
click at [641, 335] on link "PDF" at bounding box center [637, 337] width 33 height 17
click at [601, 265] on span "Download" at bounding box center [596, 265] width 39 height 12
click at [525, 123] on span at bounding box center [521, 123] width 9 height 9
click at [524, 123] on input "Recipe Name to appear above label" at bounding box center [520, 123] width 7 height 7
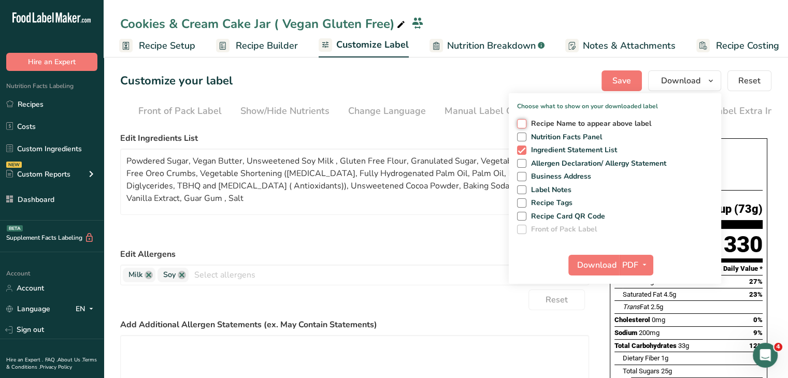
checkbox input "true"
click at [523, 136] on span at bounding box center [521, 137] width 9 height 9
click at [523, 136] on input "Nutrition Facts Panel" at bounding box center [520, 137] width 7 height 7
checkbox input "true"
click at [522, 147] on span at bounding box center [521, 150] width 9 height 9
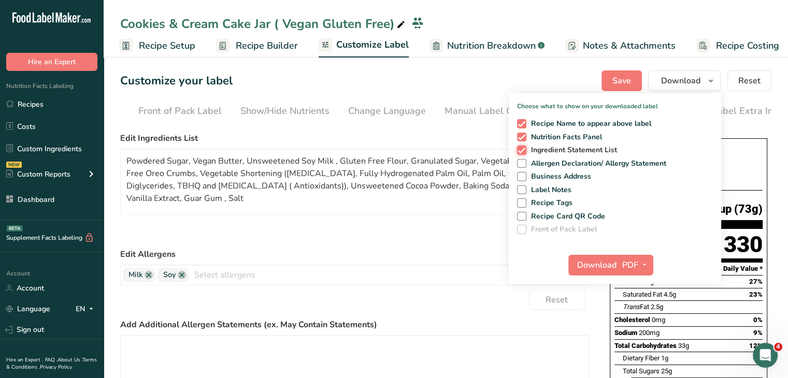
click at [522, 147] on input "Ingredient Statement List" at bounding box center [520, 150] width 7 height 7
checkbox input "false"
click at [522, 159] on span at bounding box center [521, 163] width 9 height 9
click at [522, 160] on input "Allergen Declaration/ Allergy Statement" at bounding box center [520, 163] width 7 height 7
checkbox input "true"
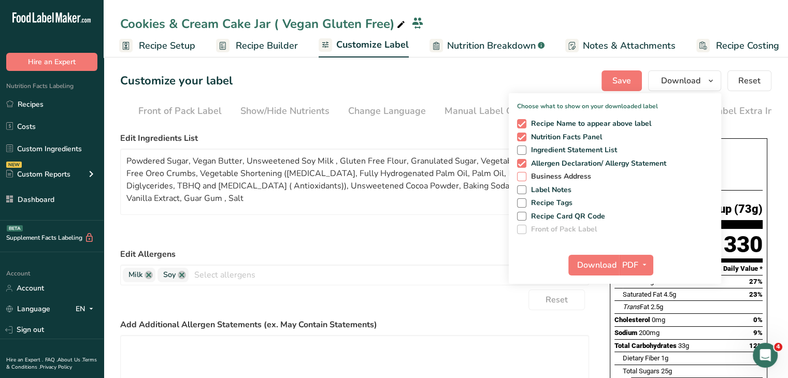
click at [524, 175] on span at bounding box center [521, 176] width 9 height 9
click at [524, 175] on input "Business Address" at bounding box center [520, 176] width 7 height 7
checkbox input "true"
click at [524, 190] on span at bounding box center [521, 190] width 9 height 9
click at [524, 190] on input "Label Notes" at bounding box center [520, 190] width 7 height 7
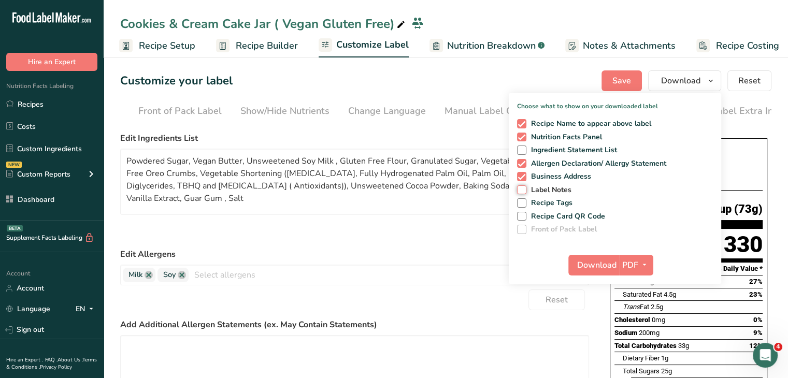
checkbox input "true"
click at [592, 268] on span "Download" at bounding box center [596, 265] width 39 height 12
click at [642, 267] on icon "button" at bounding box center [645, 265] width 8 height 13
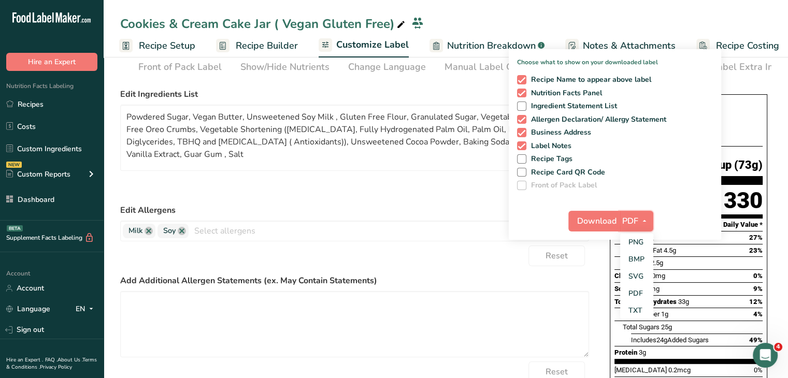
scroll to position [104, 0]
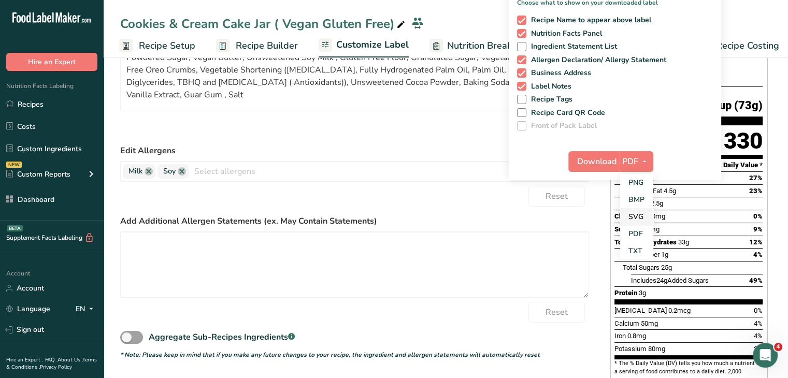
click at [647, 219] on link "SVG" at bounding box center [636, 216] width 33 height 17
click at [597, 162] on span "Download" at bounding box center [596, 161] width 39 height 12
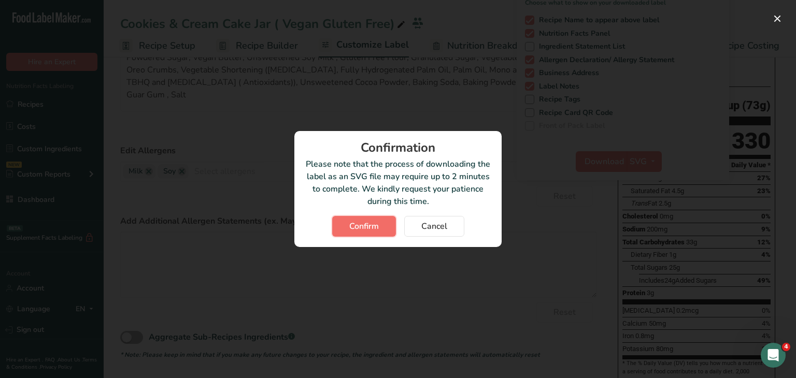
click at [358, 226] on span "Confirm" at bounding box center [364, 226] width 30 height 12
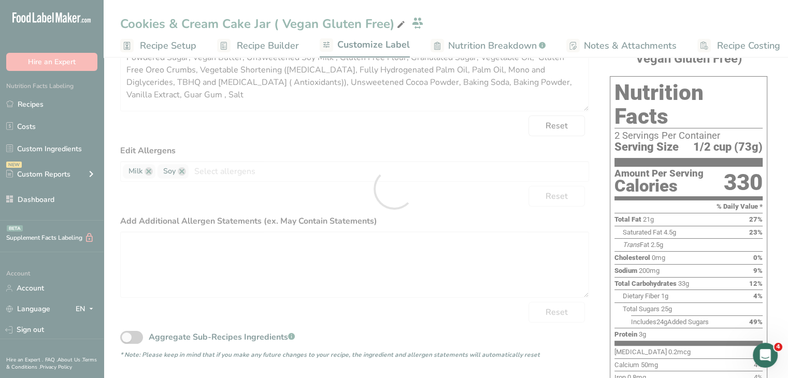
scroll to position [0, 93]
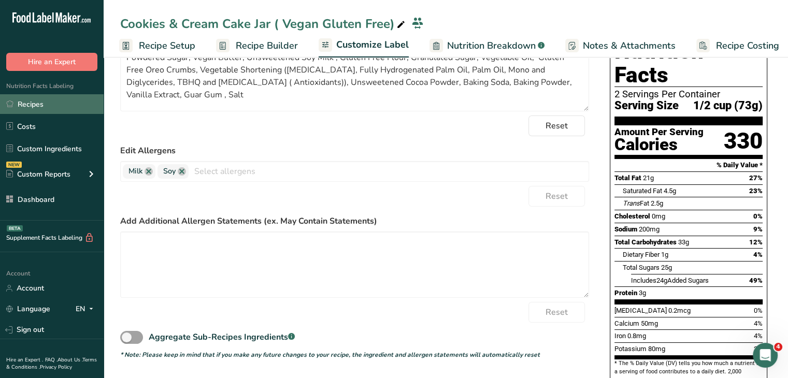
drag, startPoint x: 66, startPoint y: 110, endPoint x: 78, endPoint y: 108, distance: 12.0
click at [66, 110] on link "Recipes" at bounding box center [52, 104] width 104 height 20
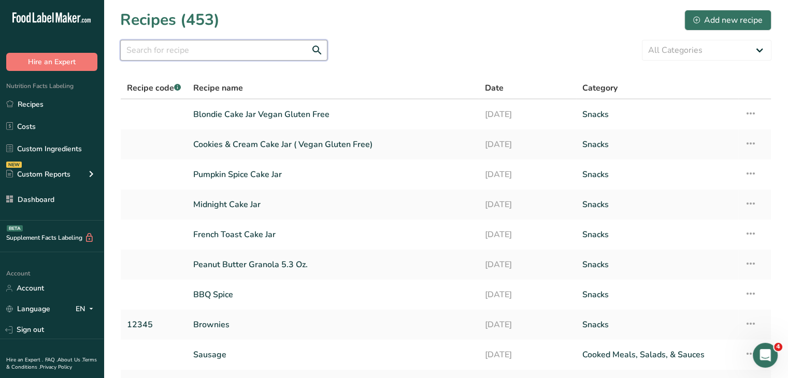
click at [148, 50] on input "text" at bounding box center [223, 50] width 207 height 21
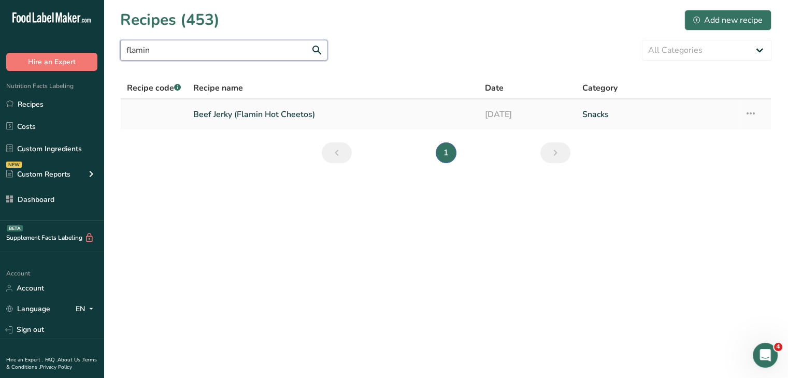
type input "flamin"
click at [291, 104] on link "Beef Jerky (Flamin Hot Cheetos)" at bounding box center [332, 115] width 279 height 22
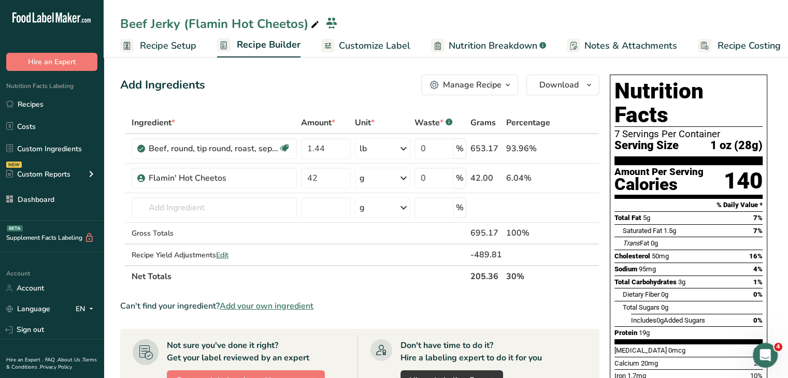
click at [367, 46] on span "Customize Label" at bounding box center [375, 46] width 72 height 14
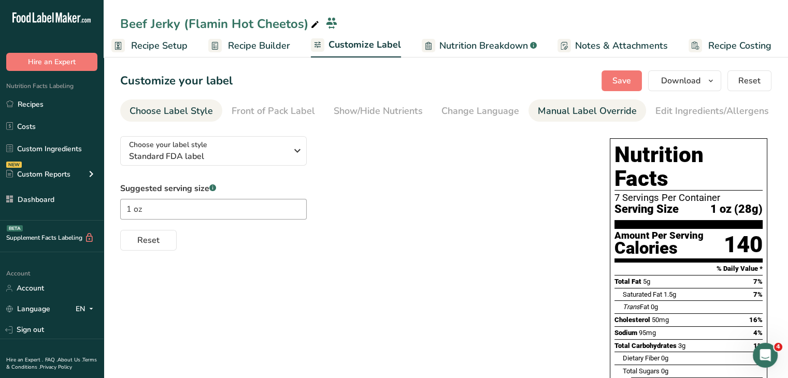
click at [598, 106] on div "Manual Label Override" at bounding box center [587, 111] width 99 height 14
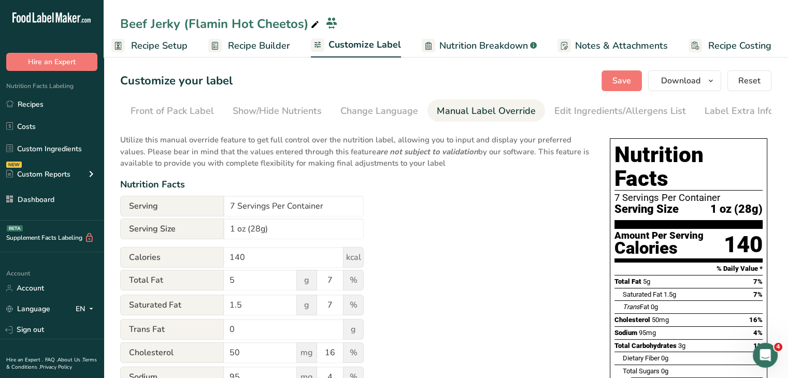
scroll to position [0, 102]
drag, startPoint x: 234, startPoint y: 207, endPoint x: 226, endPoint y: 206, distance: 8.4
click at [226, 206] on input "7 Servings Per Container" at bounding box center [294, 206] width 140 height 21
type input "6 Servings Per Container"
click at [625, 80] on span "Save" at bounding box center [622, 81] width 19 height 12
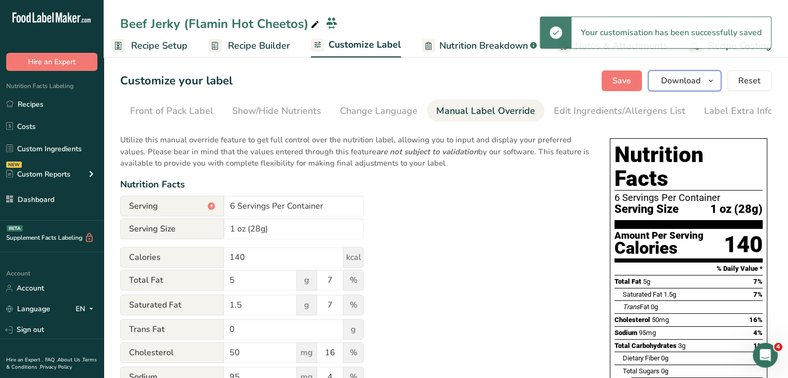
click at [703, 81] on button "Download" at bounding box center [684, 80] width 73 height 21
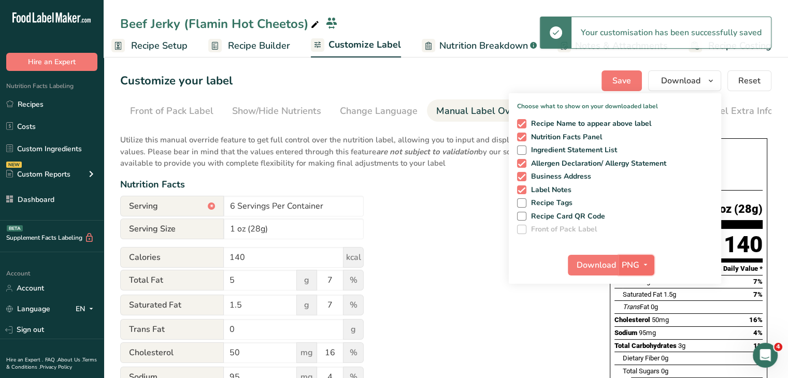
click at [649, 265] on icon "button" at bounding box center [646, 265] width 8 height 13
click at [638, 338] on link "PDF" at bounding box center [637, 337] width 33 height 17
click at [606, 260] on span "Download" at bounding box center [596, 265] width 39 height 12
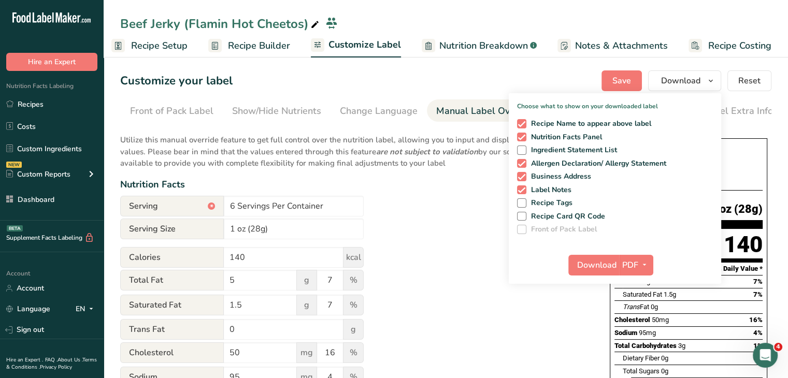
click at [46, 99] on link "Recipes" at bounding box center [52, 104] width 104 height 20
